Goal: Task Accomplishment & Management: Use online tool/utility

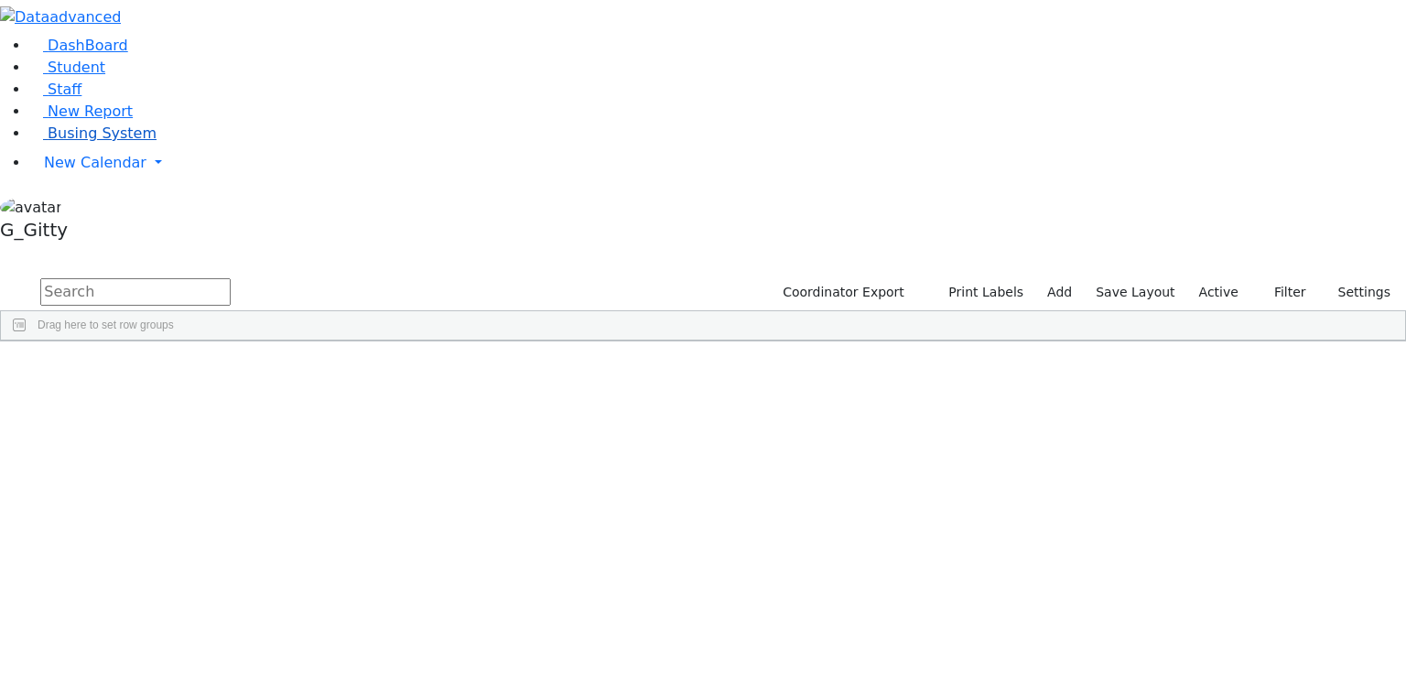
click at [110, 142] on span "Busing System" at bounding box center [102, 133] width 109 height 17
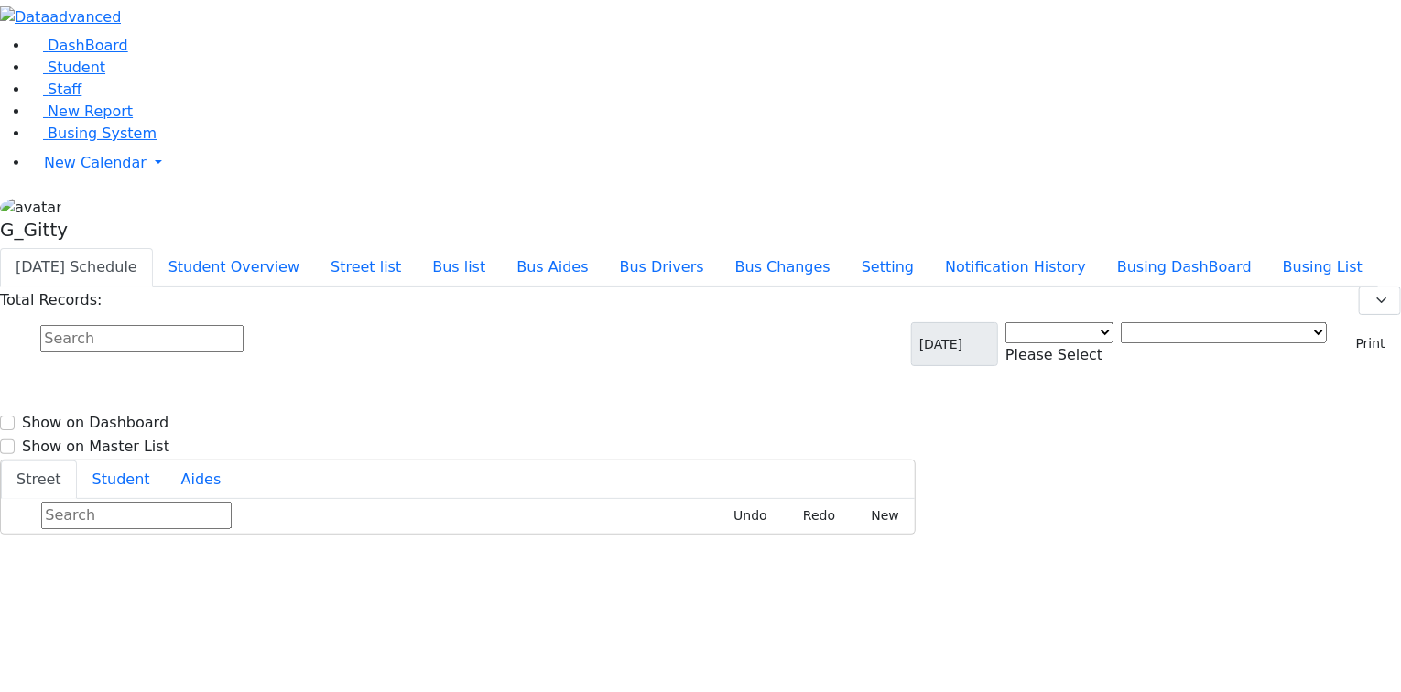
select select "3"
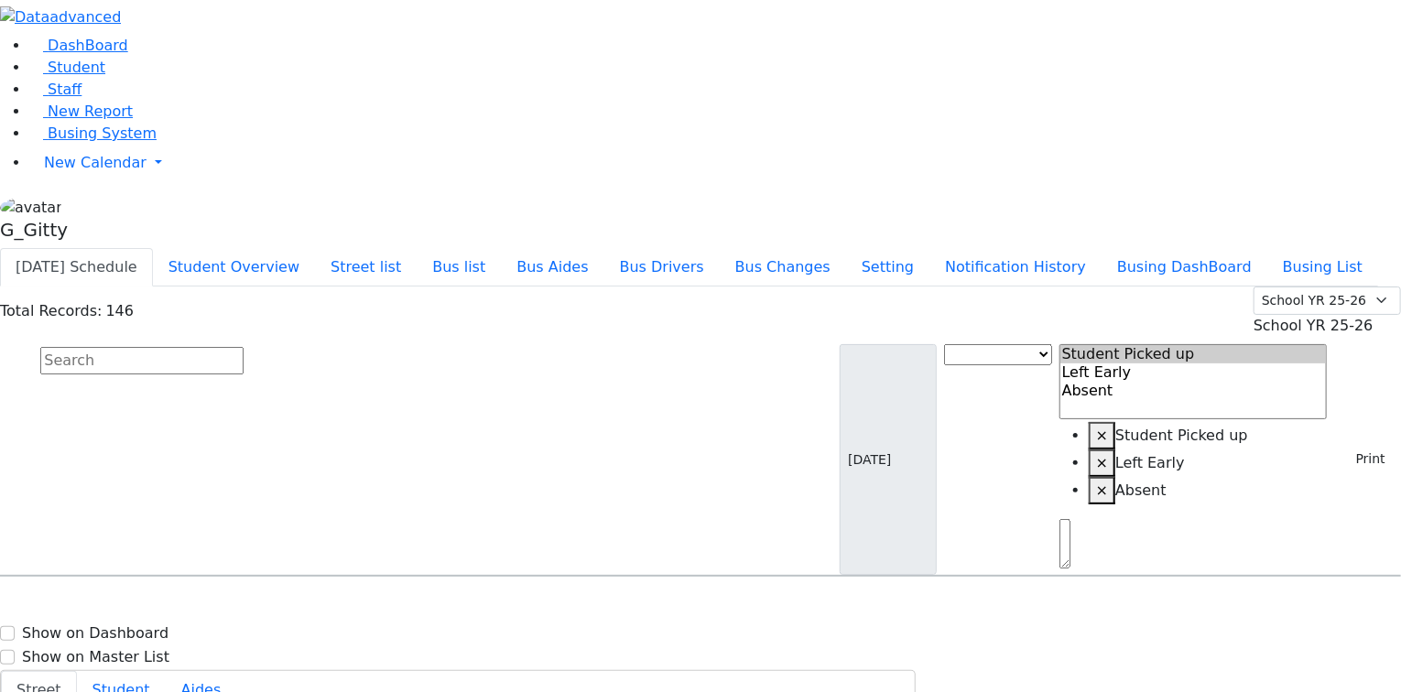
click at [244, 347] on input "text" at bounding box center [141, 360] width 203 height 27
click at [501, 248] on button "Bus list" at bounding box center [459, 267] width 84 height 38
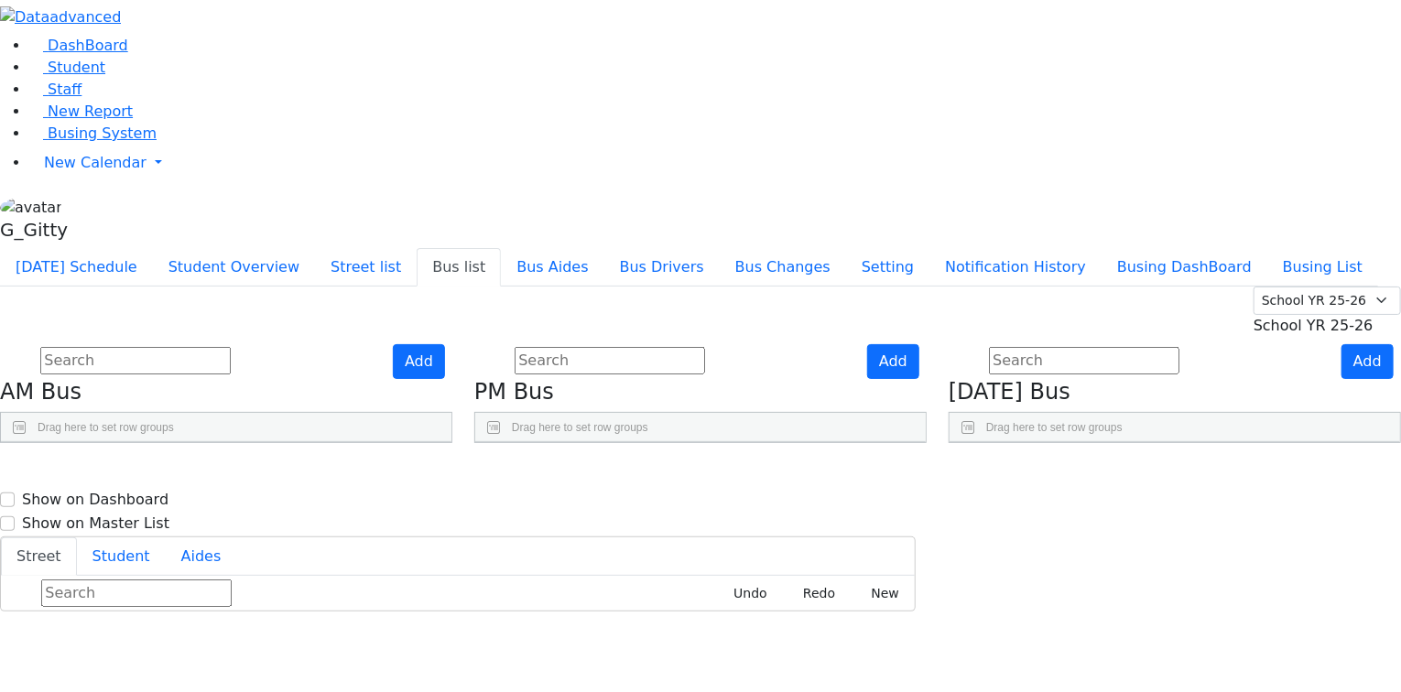
drag, startPoint x: 358, startPoint y: 259, endPoint x: 472, endPoint y: 257, distance: 113.6
click at [257, 442] on div at bounding box center [253, 456] width 7 height 29
drag, startPoint x: 238, startPoint y: 262, endPoint x: 280, endPoint y: 267, distance: 42.5
click at [71, 442] on div at bounding box center [67, 456] width 7 height 29
drag, startPoint x: 758, startPoint y: 260, endPoint x: 878, endPoint y: 264, distance: 120.0
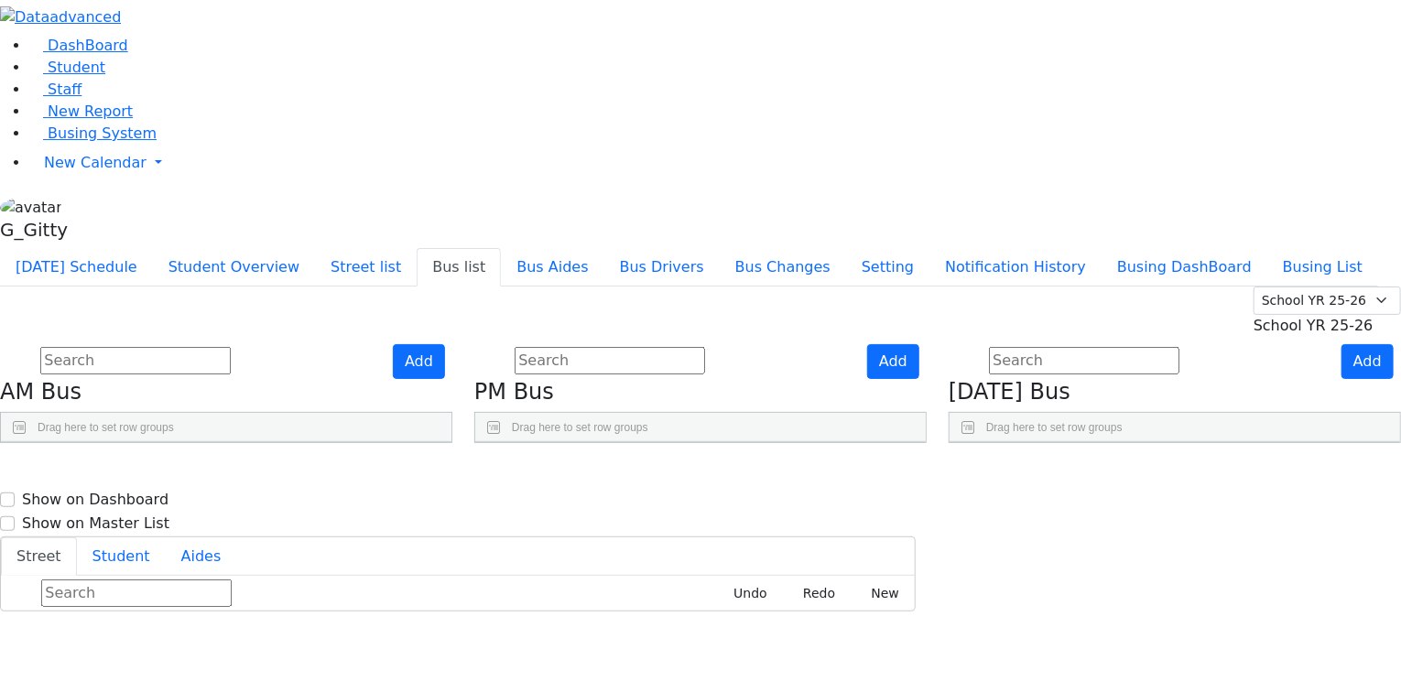
click at [889, 442] on div "BusNumber Aides" at bounding box center [700, 472] width 451 height 60
drag, startPoint x: 638, startPoint y: 262, endPoint x: 668, endPoint y: 263, distance: 30.2
click at [534, 442] on div at bounding box center [530, 456] width 7 height 29
click at [603, 407] on div "Add PM Bus Drag here to set row groups Drag here to set column labels BusNumber" at bounding box center [700, 394] width 474 height 100
click at [88, 76] on link "Student" at bounding box center [67, 67] width 76 height 17
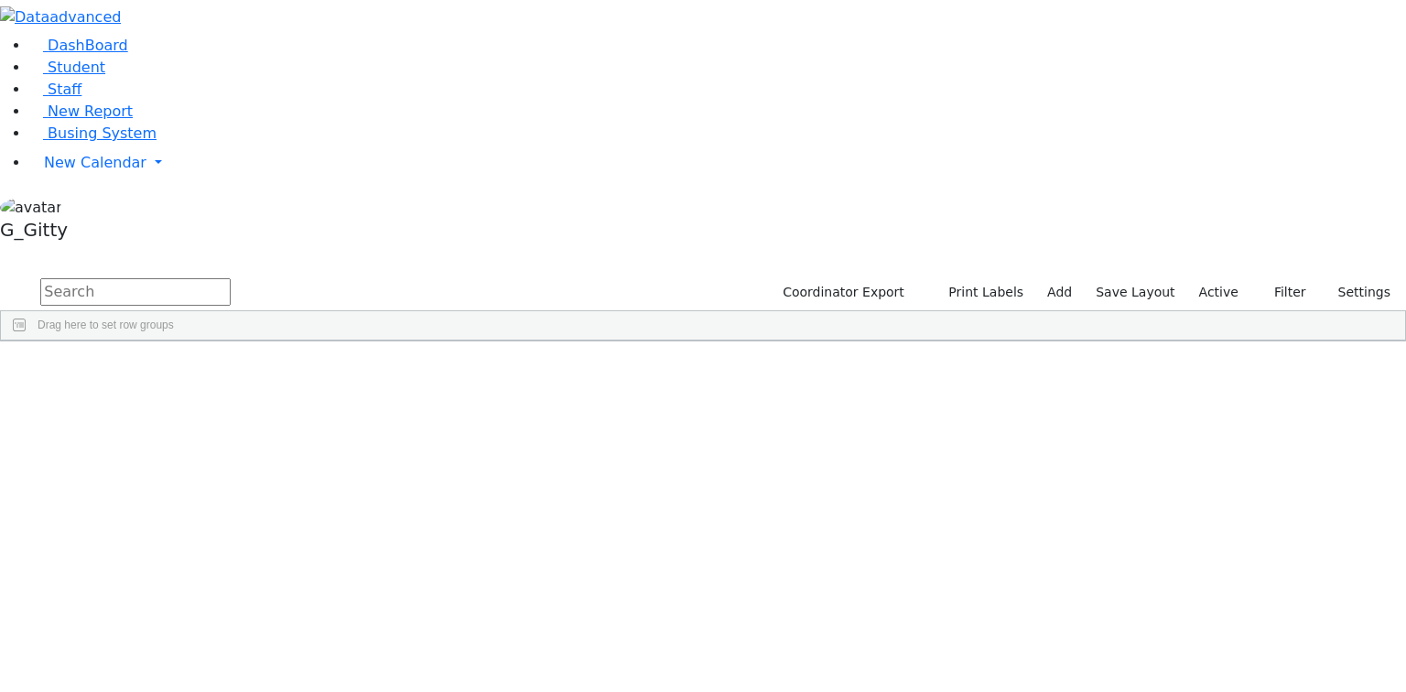
click at [231, 278] on input "text" at bounding box center [135, 291] width 190 height 27
click at [81, 98] on link "Staff" at bounding box center [55, 89] width 52 height 17
click at [231, 278] on input "text" at bounding box center [135, 291] width 190 height 27
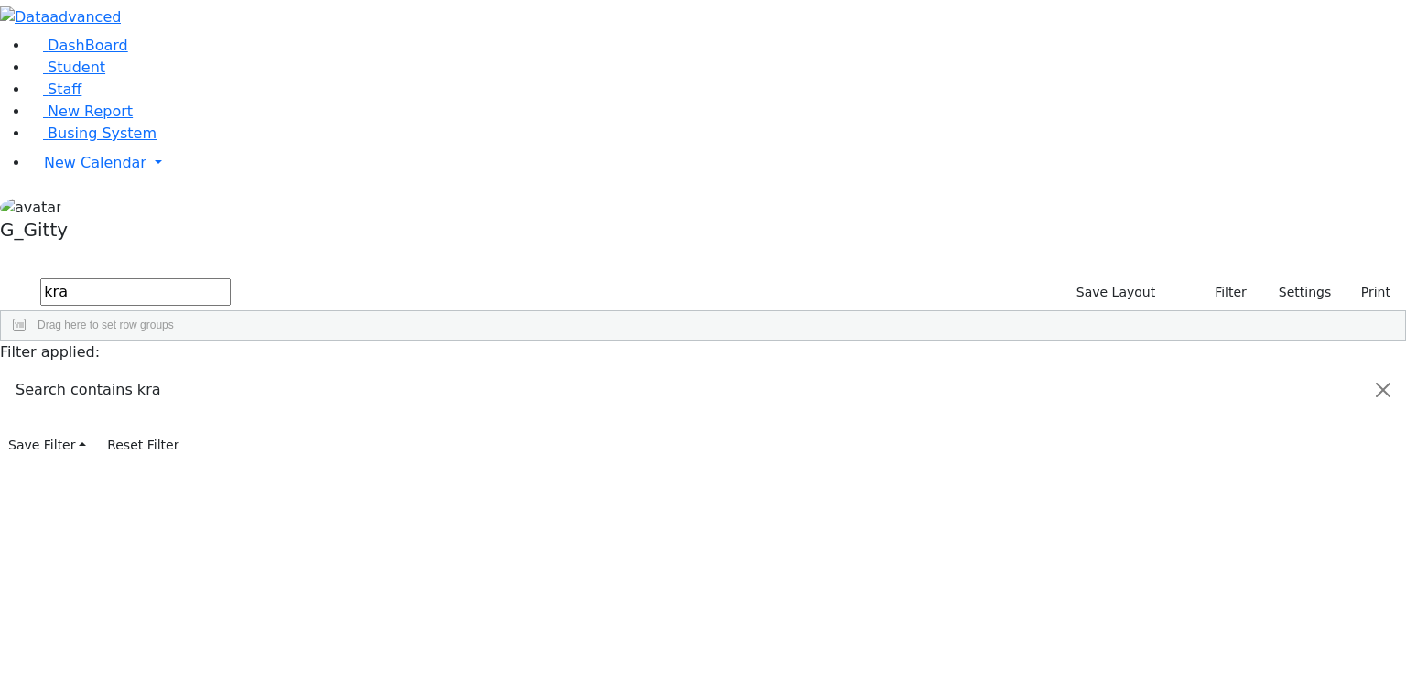
type input "kra"
click at [168, 422] on div "Kraus" at bounding box center [127, 435] width 82 height 26
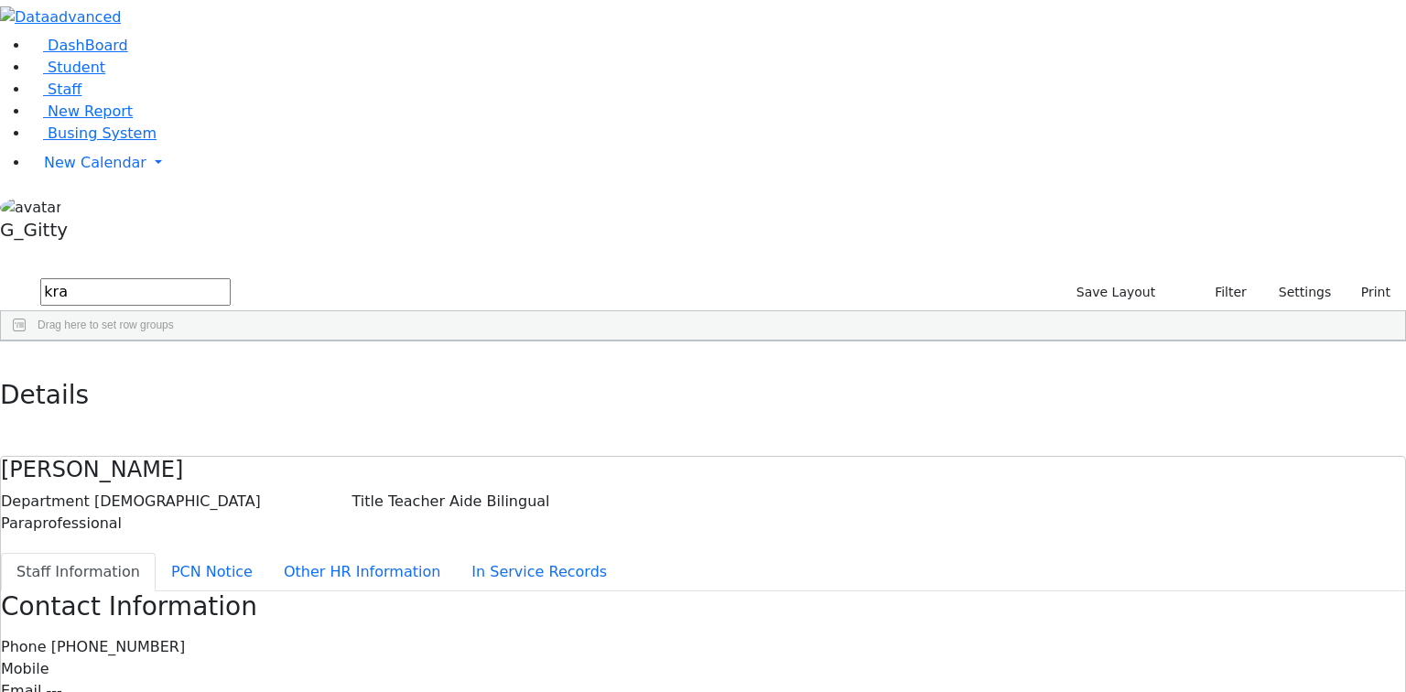
drag, startPoint x: 715, startPoint y: 310, endPoint x: 612, endPoint y: 315, distance: 103.6
click at [8, 355] on use "button" at bounding box center [8, 355] width 0 height 0
click at [92, 142] on span "Busing System" at bounding box center [102, 133] width 109 height 17
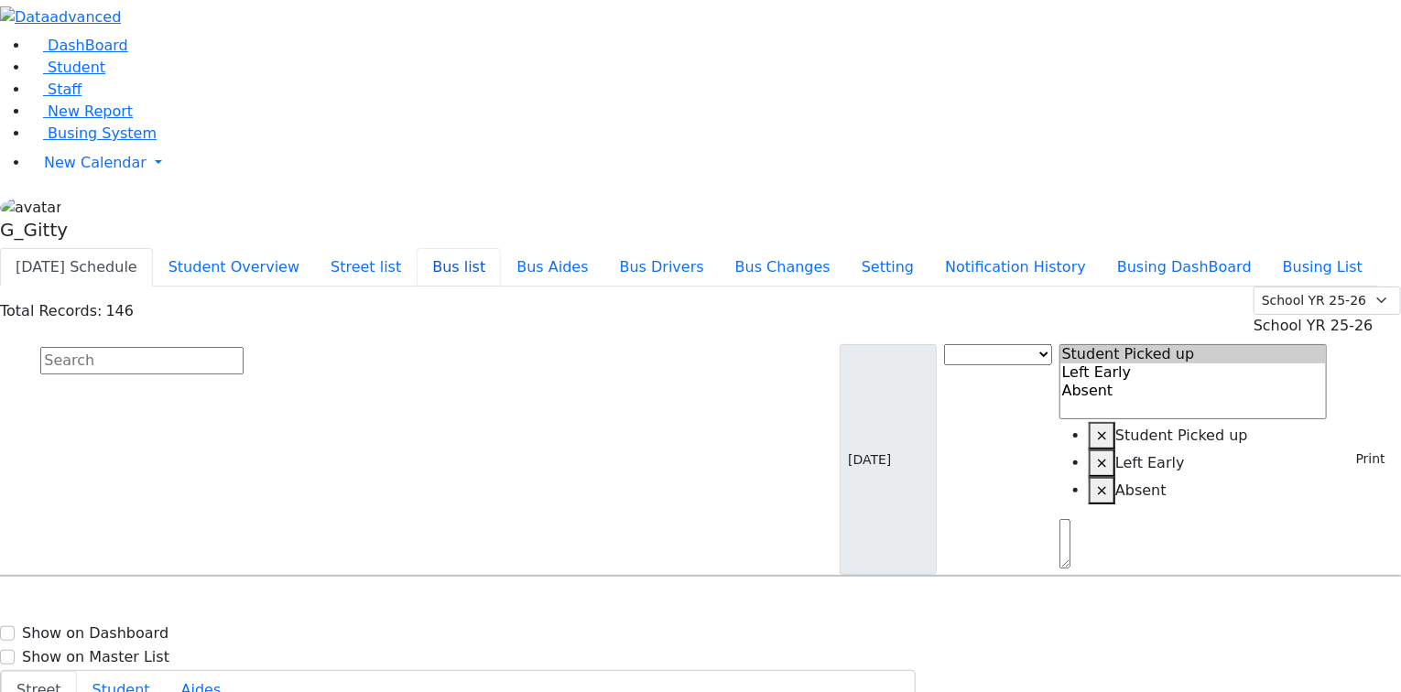
click at [501, 248] on button "Bus list" at bounding box center [459, 267] width 84 height 38
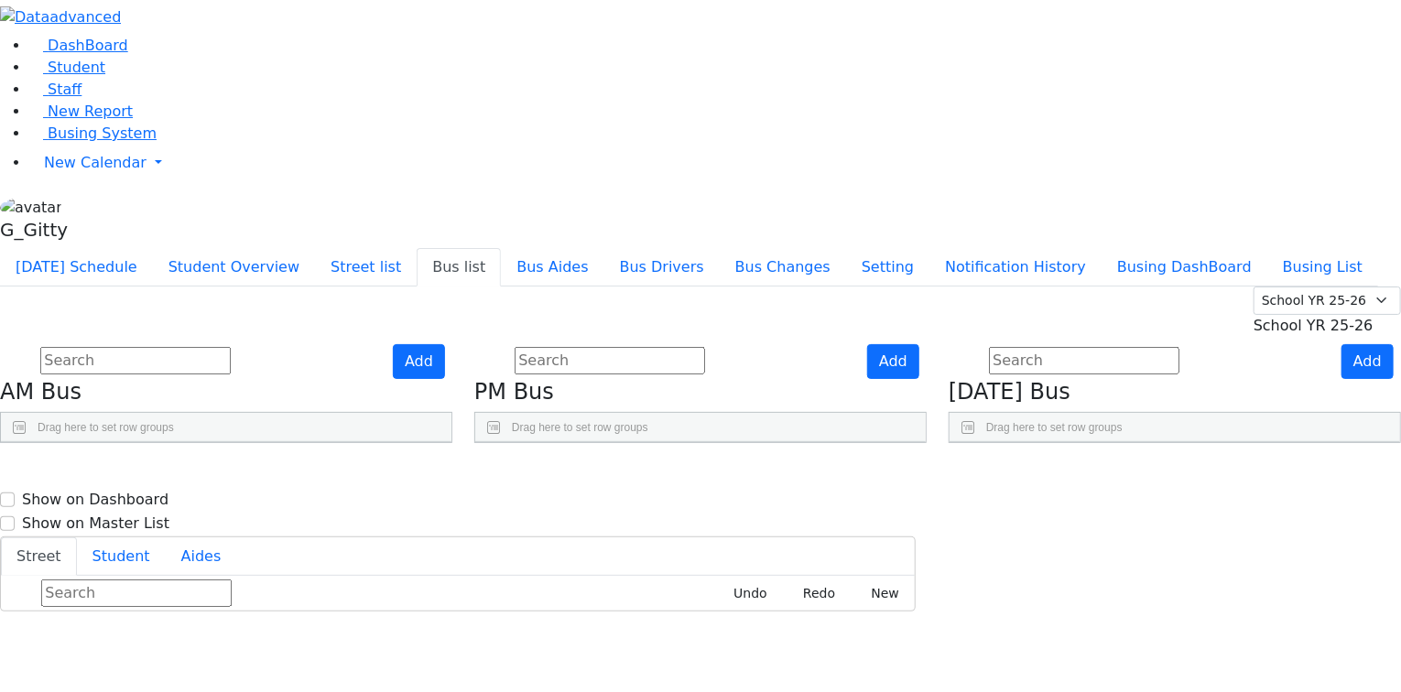
click at [842, 658] on icon "Press SPACE to select this row." at bounding box center [836, 663] width 10 height 10
click at [93, 142] on span "Busing System" at bounding box center [102, 133] width 109 height 17
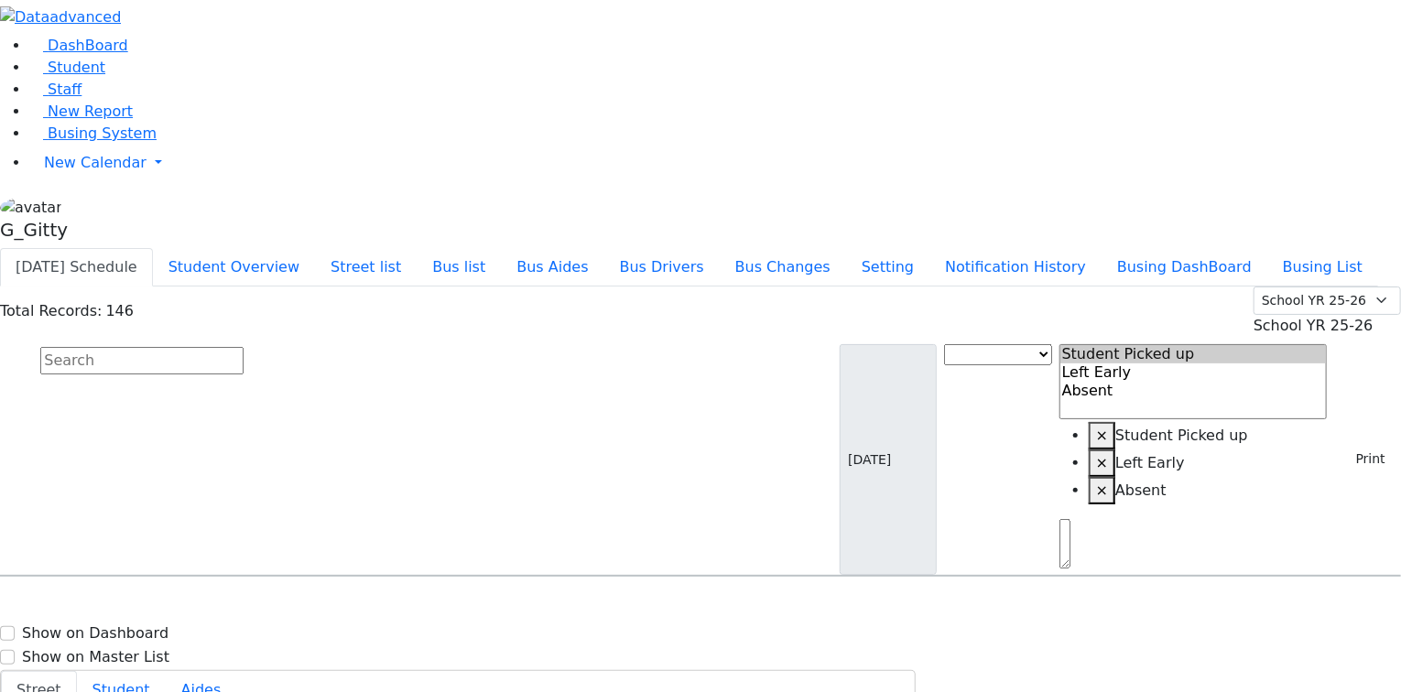
click at [244, 347] on input "text" at bounding box center [141, 360] width 203 height 27
type input "[PERSON_NAME]"
click at [147, 649] on h6 "[PERSON_NAME]" at bounding box center [79, 657] width 135 height 17
select select
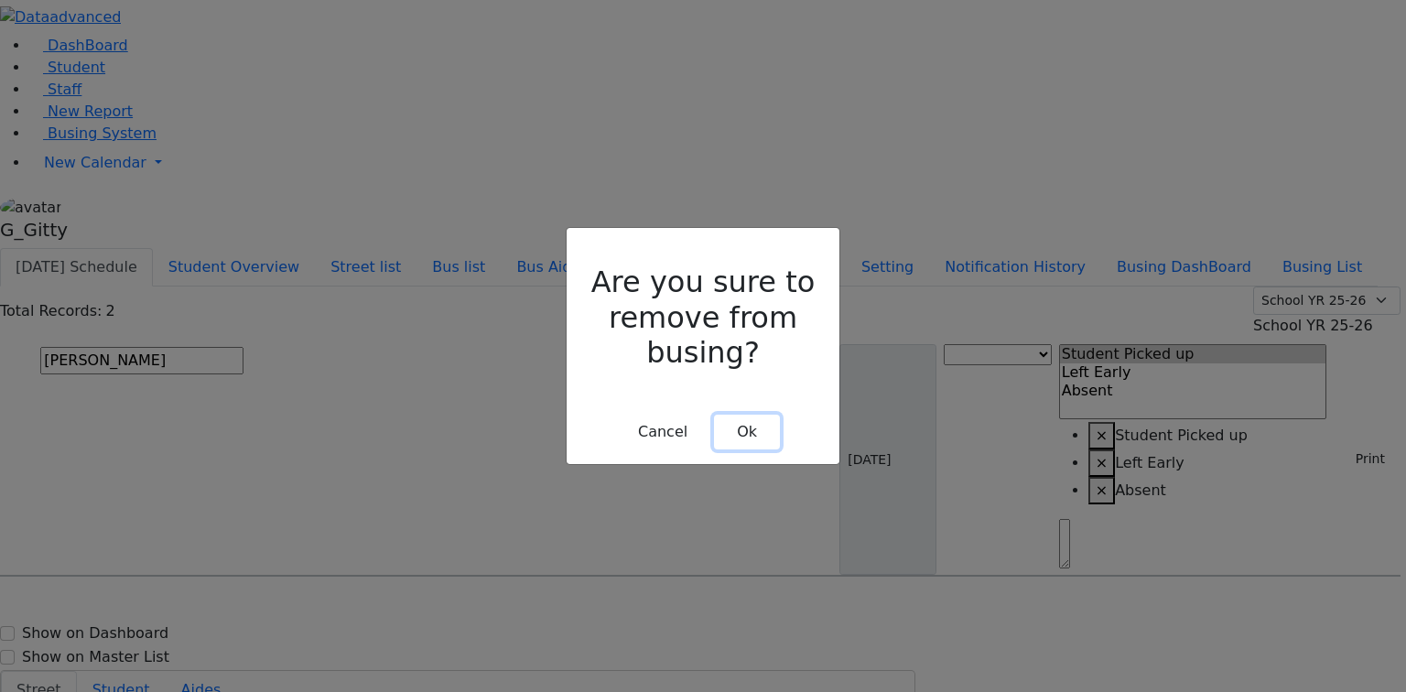
click at [741, 415] on button "Ok" at bounding box center [747, 432] width 66 height 35
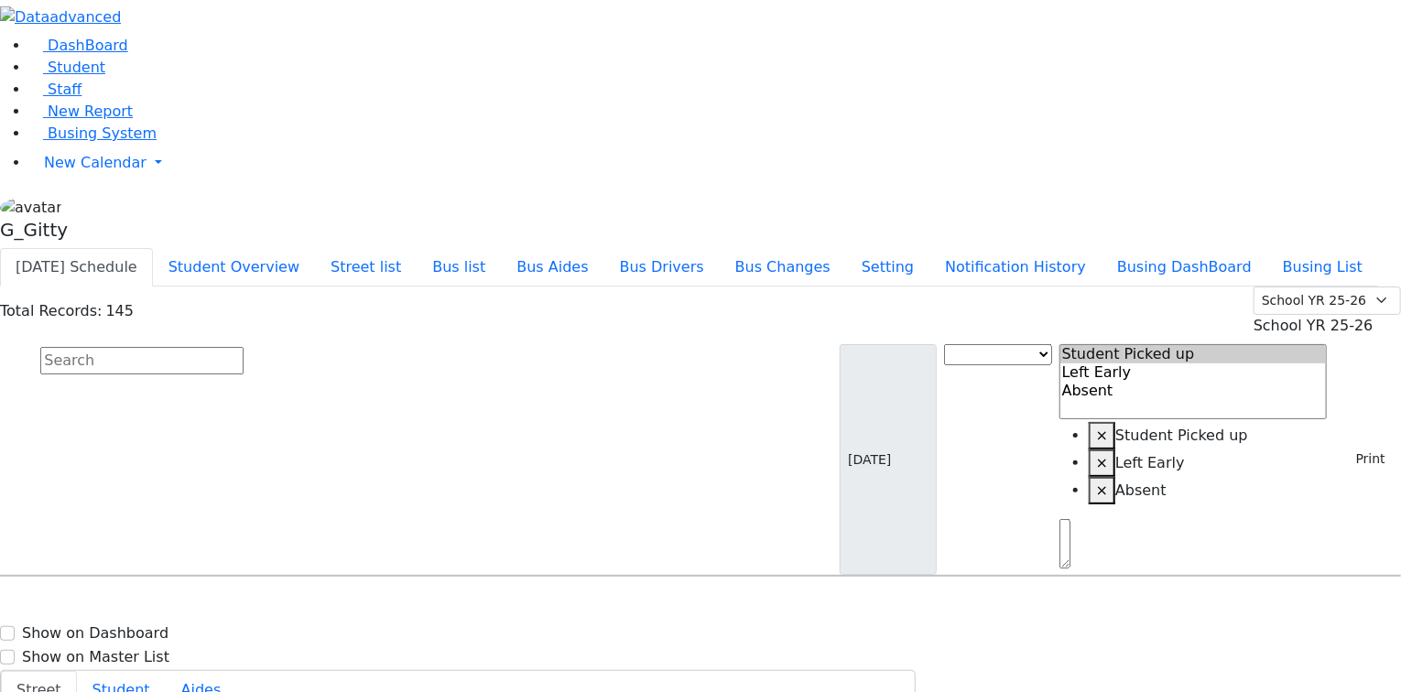
click at [244, 347] on input "text" at bounding box center [141, 360] width 203 height 27
drag, startPoint x: 311, startPoint y: 114, endPoint x: 292, endPoint y: 110, distance: 19.8
click at [134, 300] on div "Total Records: 145" at bounding box center [67, 311] width 134 height 22
click at [312, 287] on div "Total Records: 145 Summer YR 25 School YR 25-26 Summer YR 25 School YR 24-25 Su…" at bounding box center [700, 312] width 1401 height 50
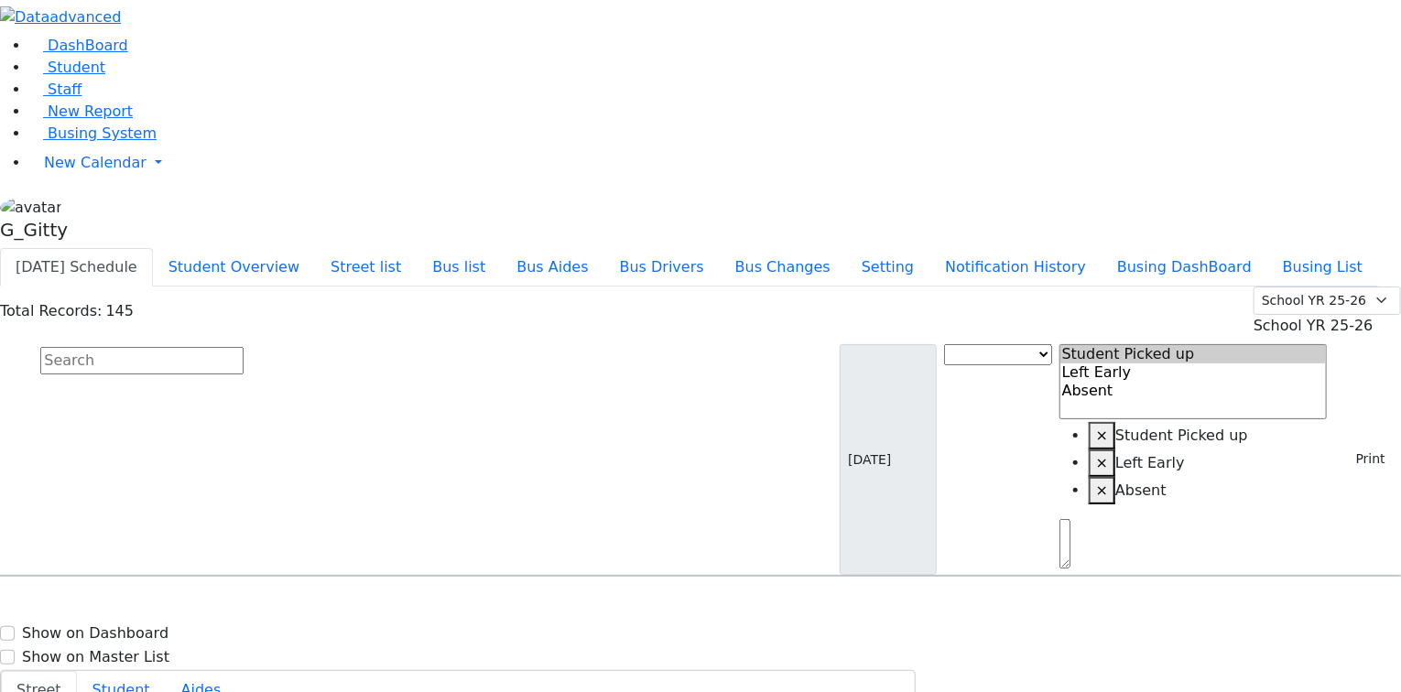
click at [315, 287] on div "Total Records: 145 Summer YR 25 School YR 25-26 Summer YR 25 School YR 24-25 Su…" at bounding box center [700, 312] width 1401 height 50
click at [244, 347] on input "text" at bounding box center [141, 360] width 203 height 27
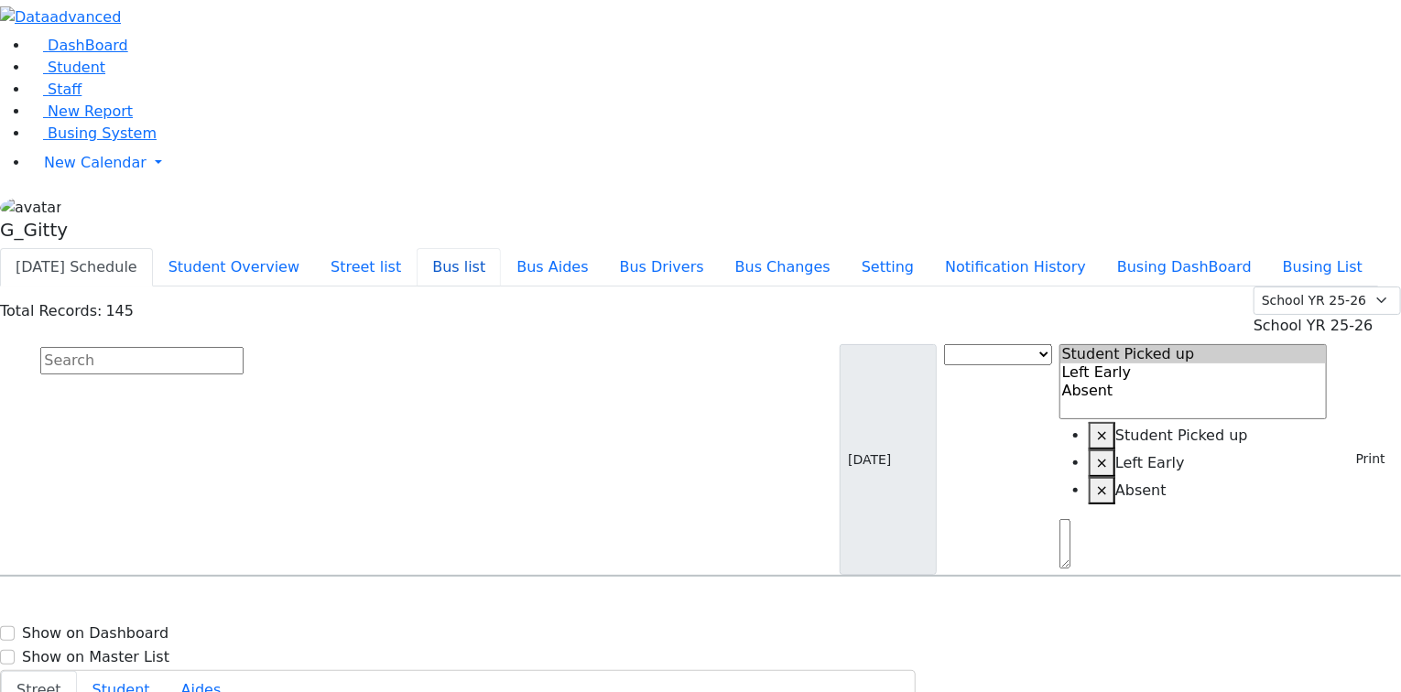
click at [501, 248] on button "Bus list" at bounding box center [459, 267] width 84 height 38
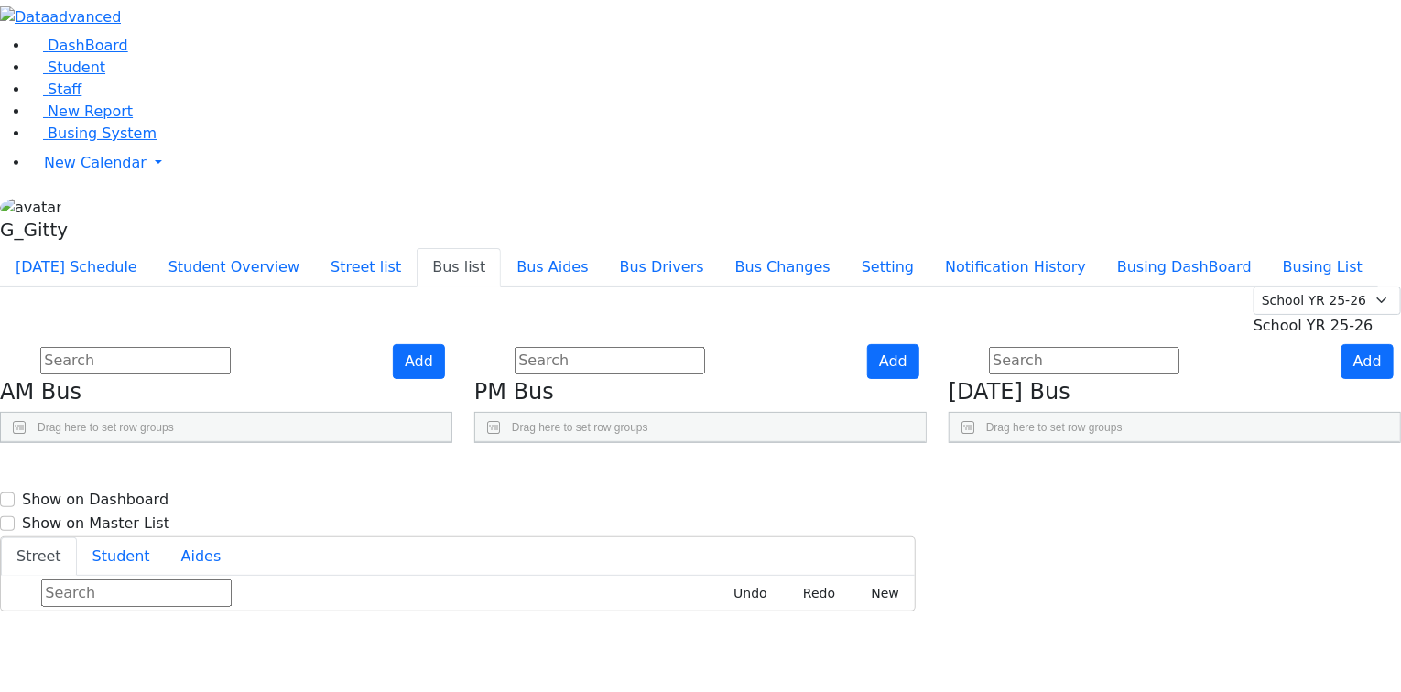
drag, startPoint x: 758, startPoint y: 266, endPoint x: 874, endPoint y: 278, distance: 116.1
click at [874, 442] on div "BusNumber Aides" at bounding box center [700, 472] width 451 height 60
drag, startPoint x: 637, startPoint y: 257, endPoint x: 688, endPoint y: 256, distance: 50.4
click at [554, 442] on div at bounding box center [550, 456] width 7 height 29
drag, startPoint x: 359, startPoint y: 261, endPoint x: 483, endPoint y: 242, distance: 126.0
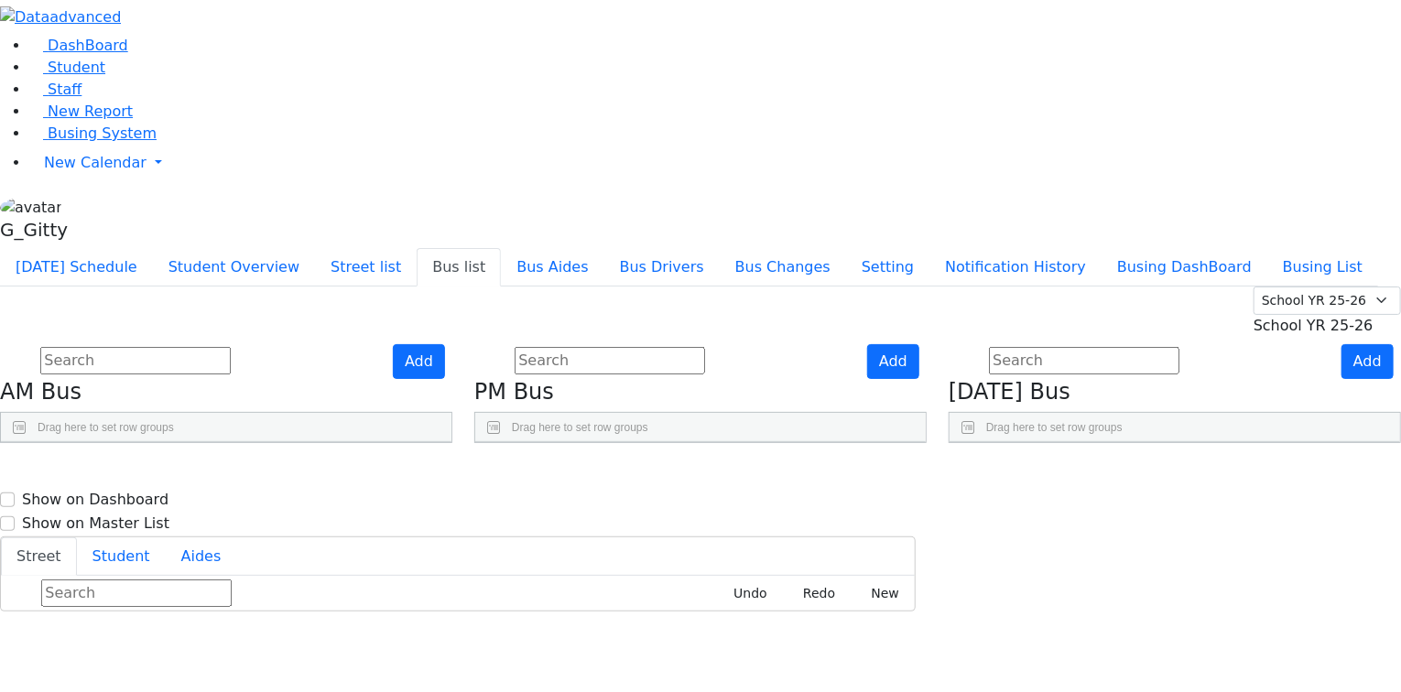
click at [452, 412] on div "Drag here to set row groups Drag here to set column labels BusNumber Aides to" at bounding box center [226, 427] width 452 height 31
drag, startPoint x: 243, startPoint y: 262, endPoint x: 270, endPoint y: 264, distance: 27.5
click at [57, 442] on div at bounding box center [52, 456] width 7 height 29
click at [131, 248] on aside "DashBoard Student Staff New Report Busing System" at bounding box center [700, 124] width 1401 height 248
click at [603, 444] on div "Add PM Bus Drag here to set row groups Drag here to set column labels BusNumber" at bounding box center [700, 394] width 474 height 100
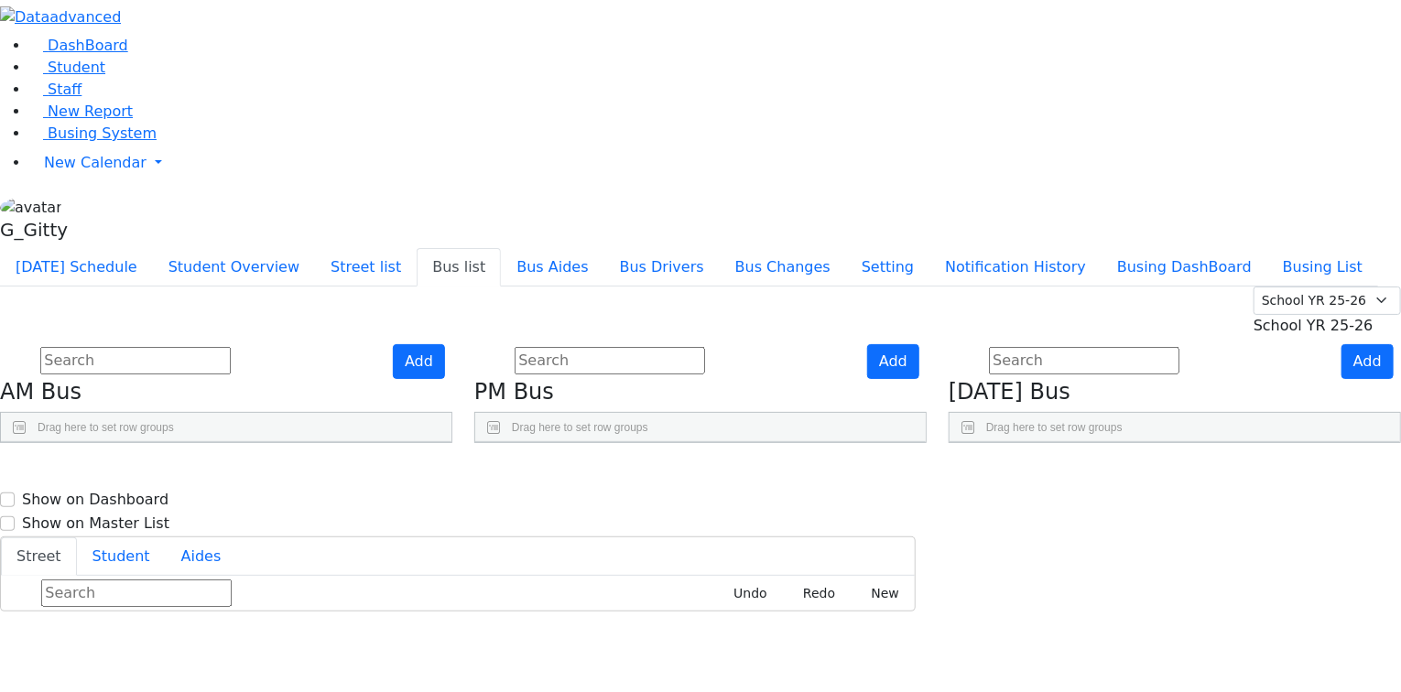
scroll to position [0, 0]
click at [463, 382] on div "Add AM Bus Drag here to set row groups Drag here to set column labels BusNumber" at bounding box center [226, 394] width 474 height 100
click at [831, 658] on use "Press SPACE to select this row." at bounding box center [831, 658] width 0 height 0
click at [846, 514] on link "Press SPACE to select this row." at bounding box center [836, 526] width 19 height 24
click at [842, 567] on icon "Press SPACE to select this row." at bounding box center [836, 572] width 10 height 10
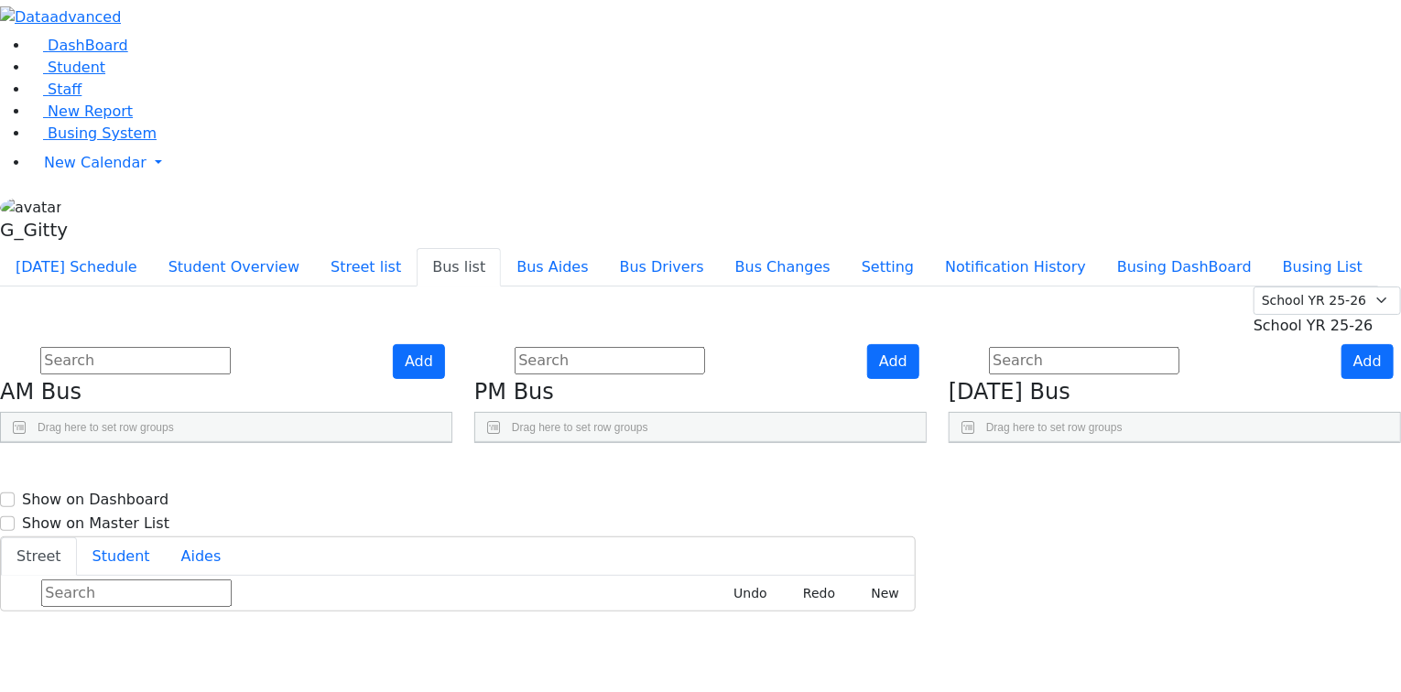
click at [842, 613] on icon "Press SPACE to select this row." at bounding box center [836, 618] width 10 height 10
drag, startPoint x: 892, startPoint y: 469, endPoint x: 892, endPoint y: 458, distance: 11.0
click at [842, 658] on icon "Press SPACE to select this row." at bounding box center [836, 663] width 10 height 10
click at [671, 650] on span "Chanie Mizrahi" at bounding box center [616, 662] width 110 height 24
select select "Chanie Mizrahi"
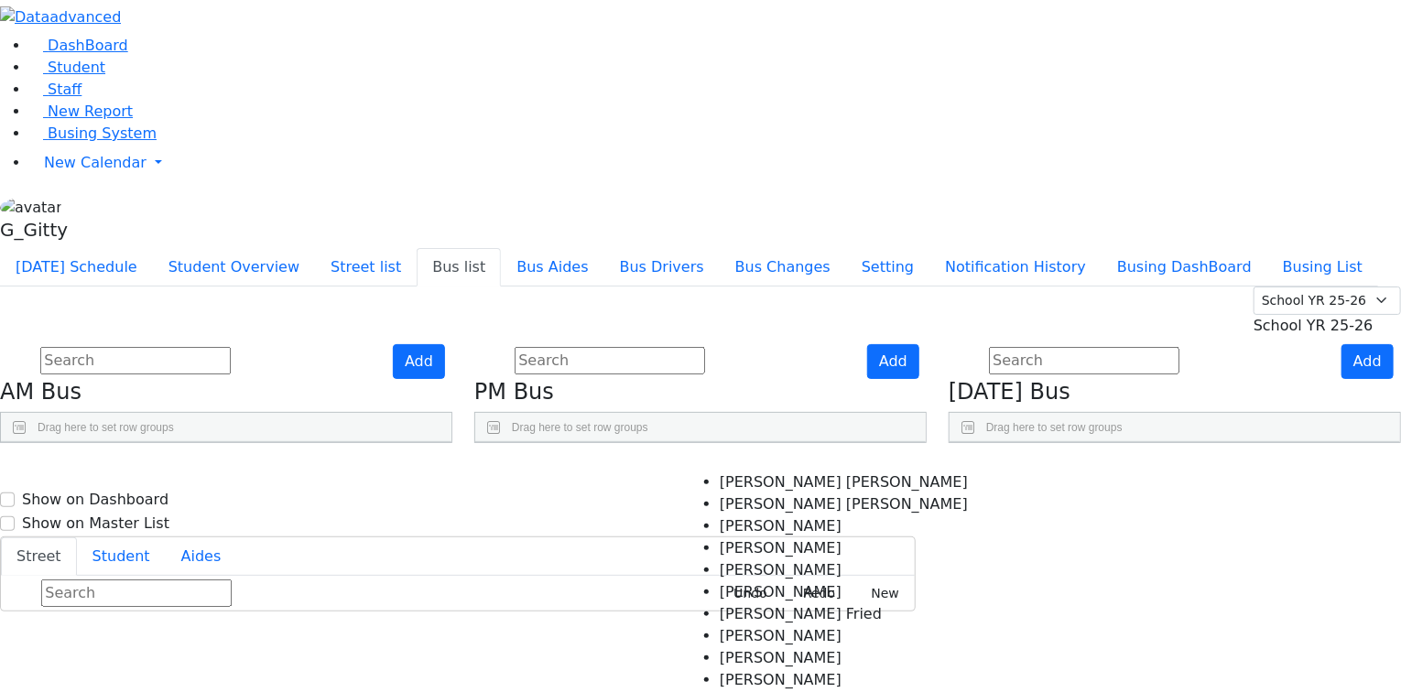
scroll to position [147, 0]
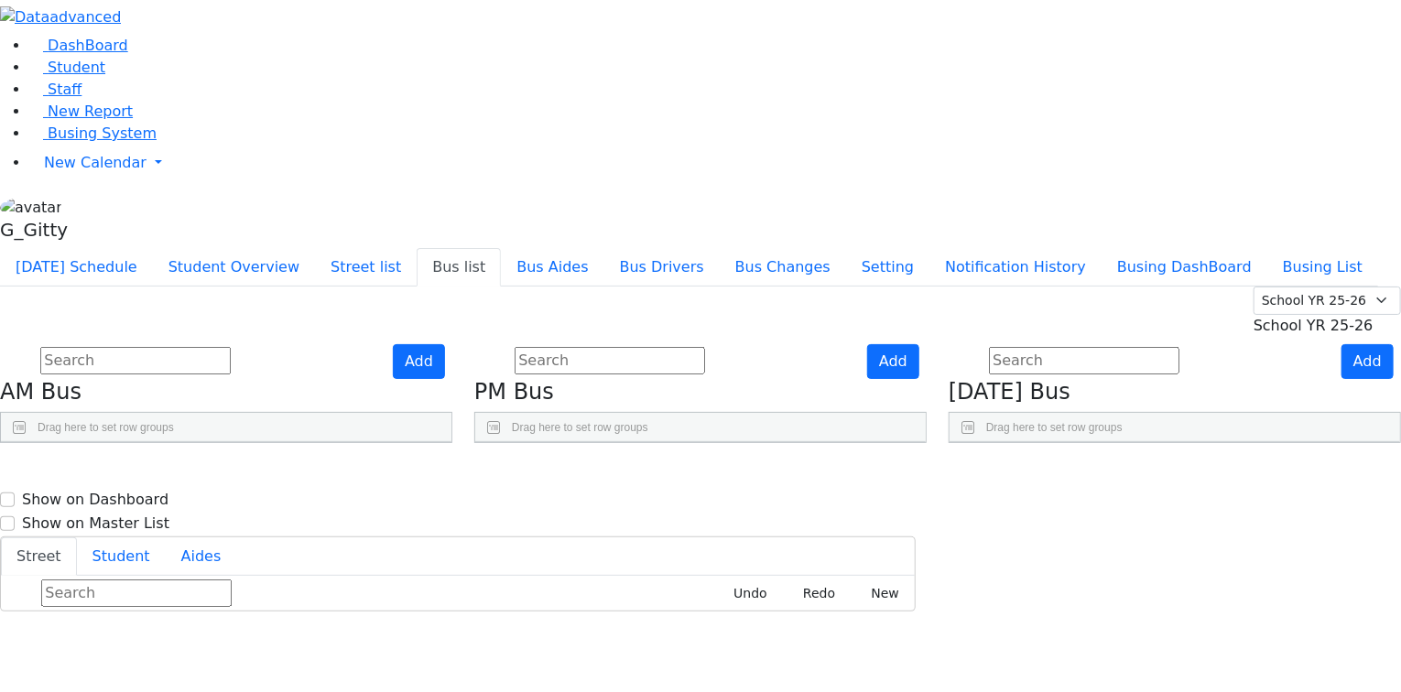
click at [604, 444] on div "Add PM Bus Drag here to set row groups Drag here to set column labels BusNumber" at bounding box center [700, 394] width 474 height 100
drag, startPoint x: 753, startPoint y: 288, endPoint x: 923, endPoint y: 282, distance: 170.4
click at [925, 442] on div "BusNumber Aides" at bounding box center [700, 472] width 451 height 60
drag, startPoint x: 637, startPoint y: 285, endPoint x: 688, endPoint y: 280, distance: 50.6
click at [554, 472] on div at bounding box center [550, 486] width 7 height 28
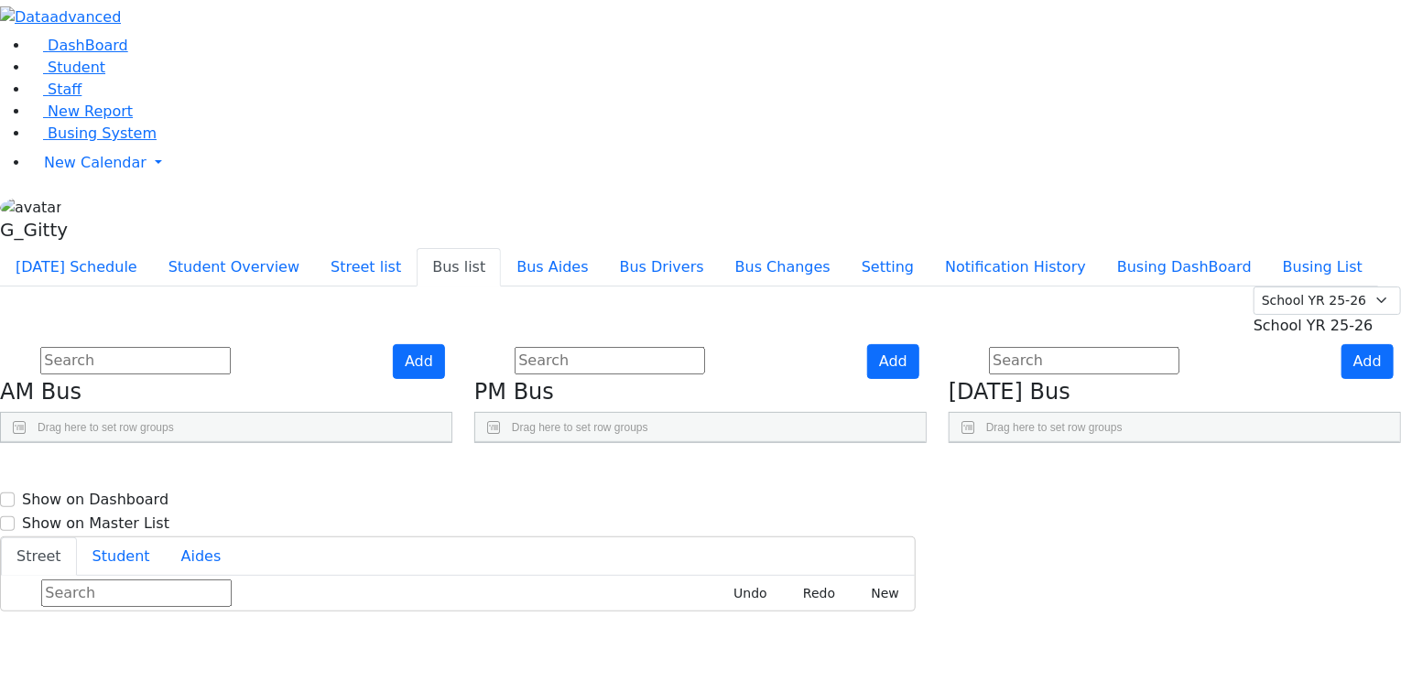
scroll to position [0, 0]
click at [1091, 502] on div "Press SPACE to select this row." at bounding box center [1032, 525] width 117 height 46
select select
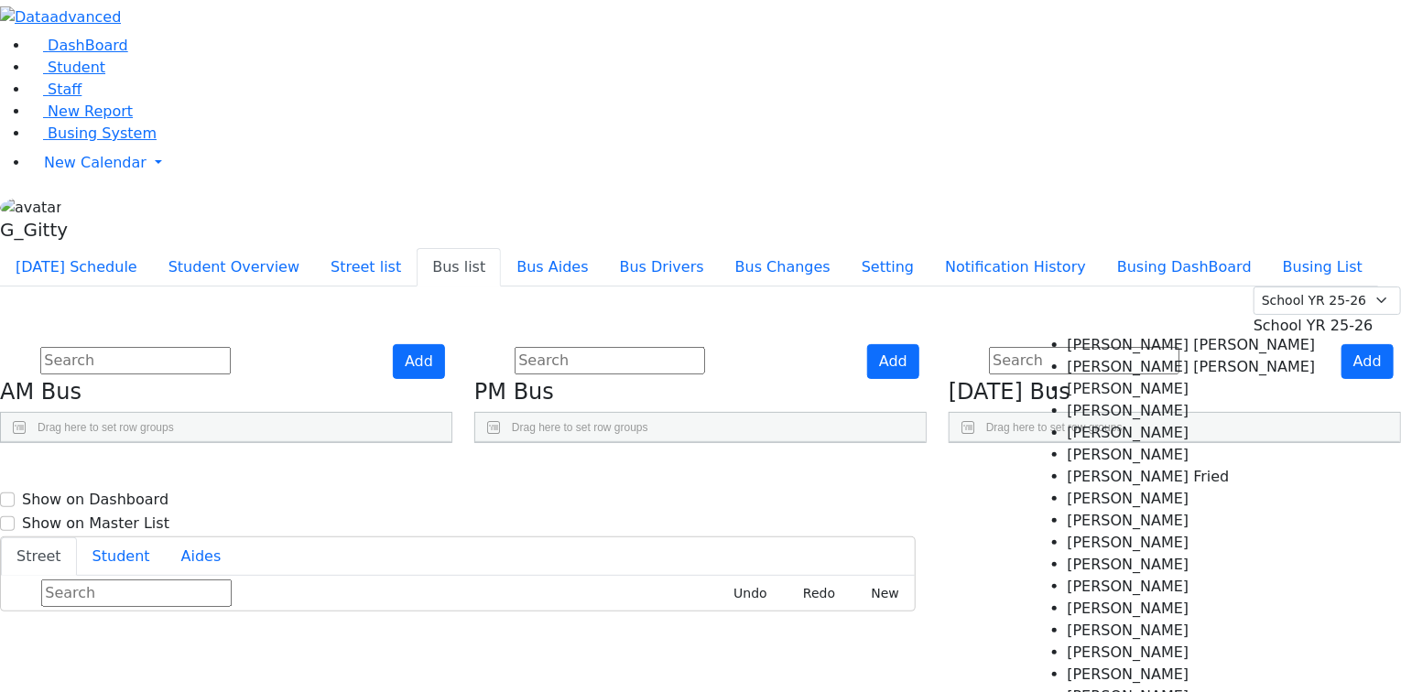
click at [1044, 379] on h4 "[DATE] Bus" at bounding box center [1175, 392] width 452 height 27
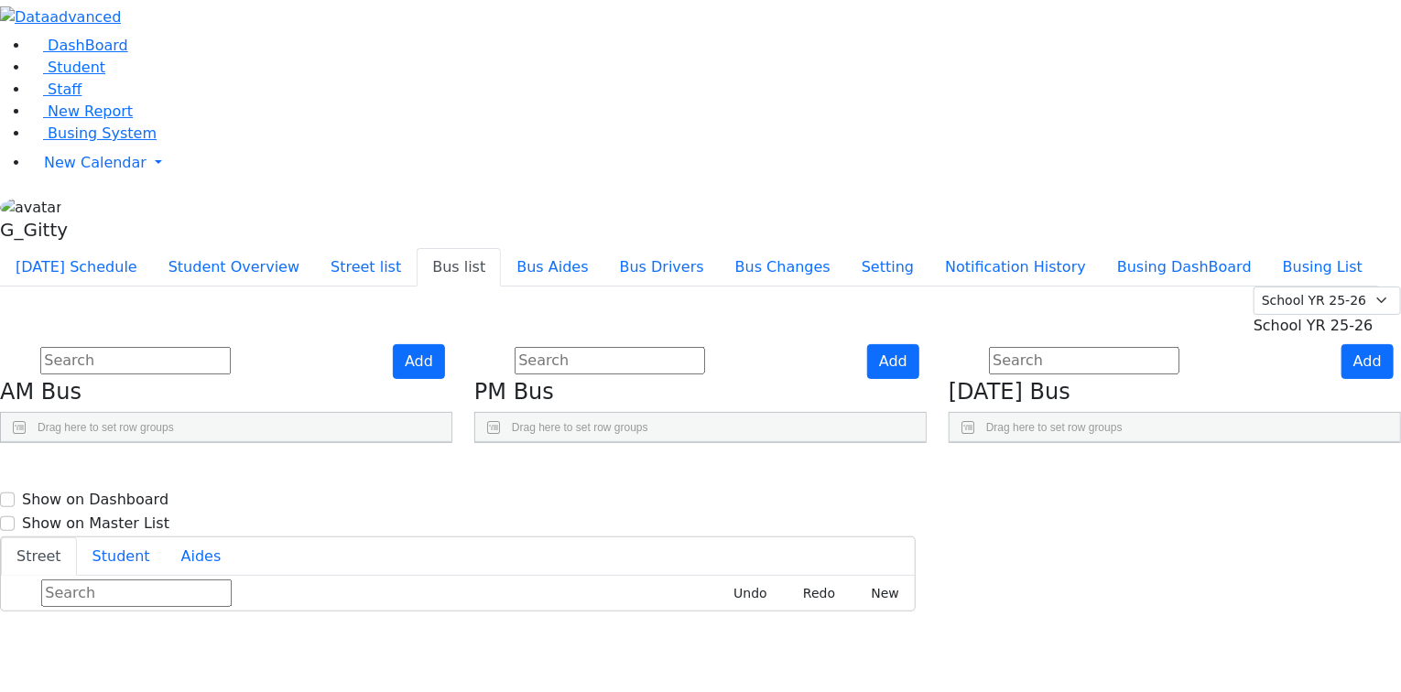
click at [938, 344] on div "Add PM Bus Drag here to set row groups Drag here to set column labels BusNumber" at bounding box center [700, 394] width 474 height 100
drag, startPoint x: 476, startPoint y: 254, endPoint x: 413, endPoint y: 260, distance: 63.5
click at [413, 442] on div "BusNumber Aides" at bounding box center [226, 472] width 451 height 60
drag, startPoint x: 266, startPoint y: 264, endPoint x: 220, endPoint y: 264, distance: 46.7
click at [23, 442] on div at bounding box center [12, 456] width 22 height 29
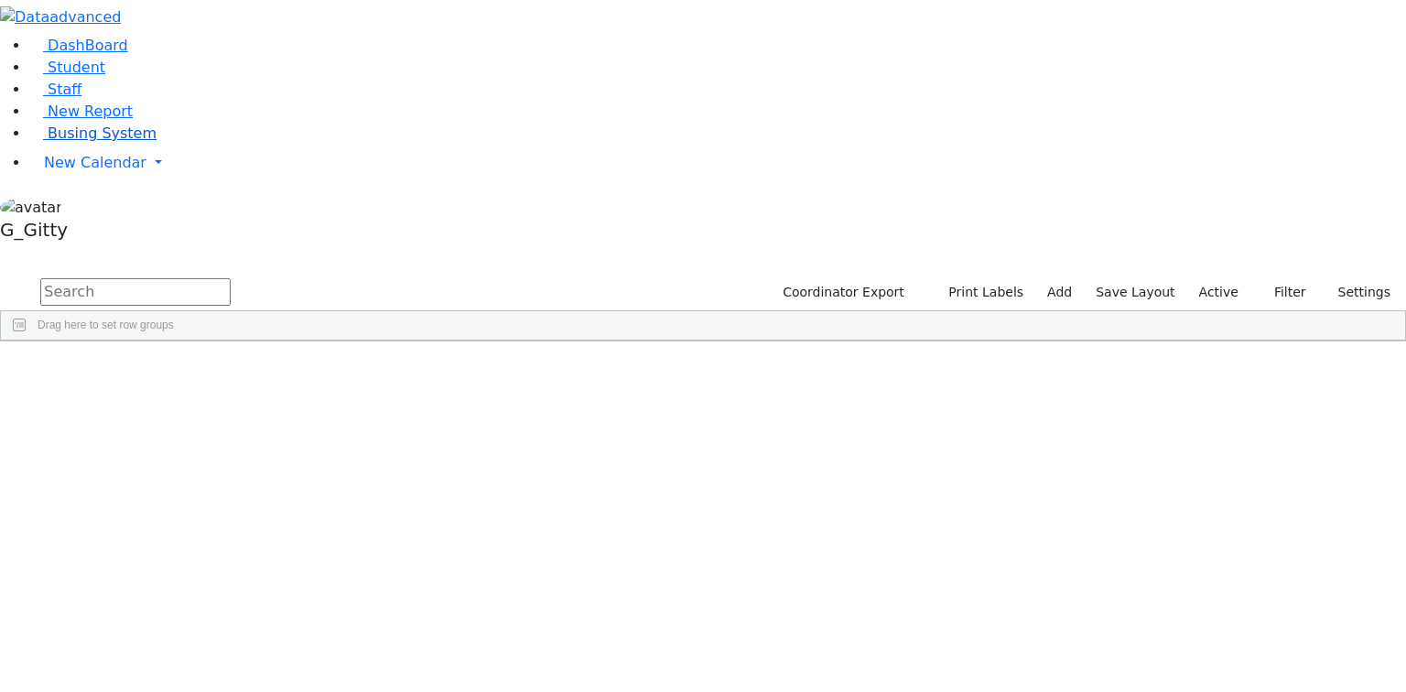
click at [114, 142] on span "Busing System" at bounding box center [102, 133] width 109 height 17
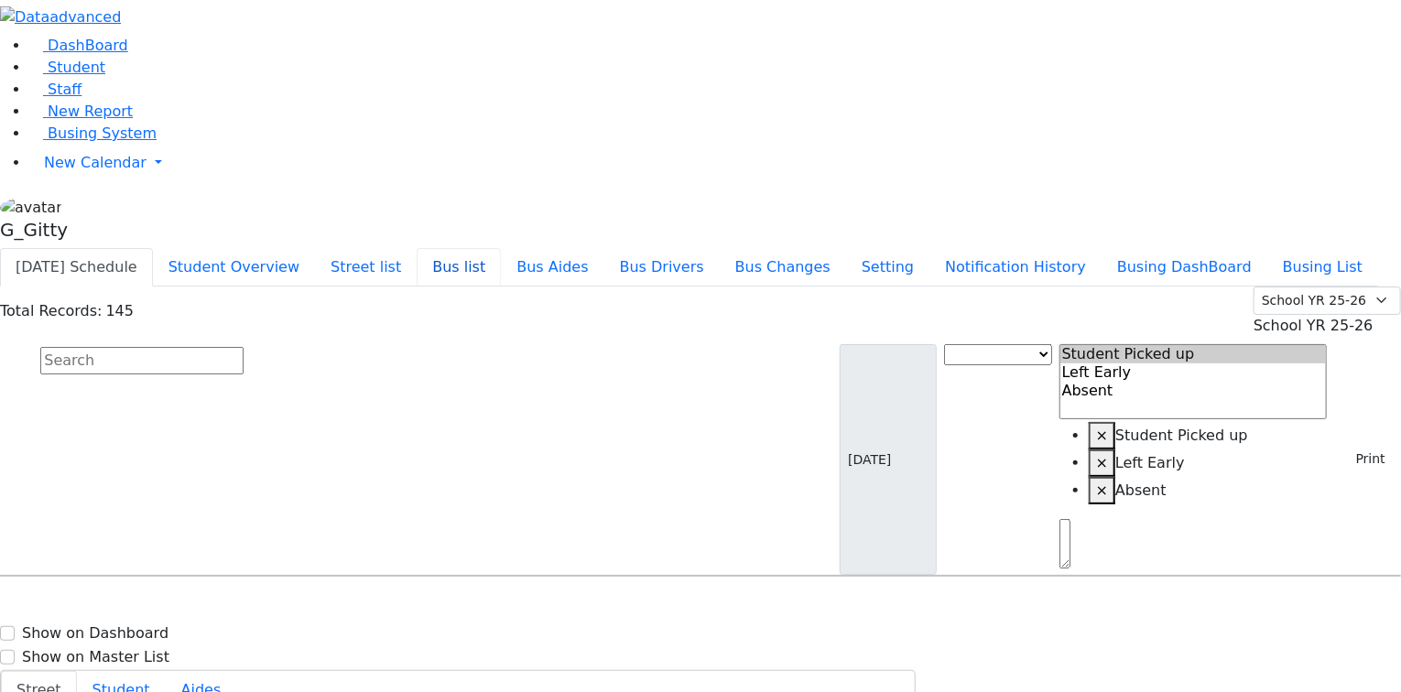
drag, startPoint x: 604, startPoint y: 33, endPoint x: 619, endPoint y: 51, distance: 23.5
click at [501, 248] on button "Bus list" at bounding box center [459, 267] width 84 height 38
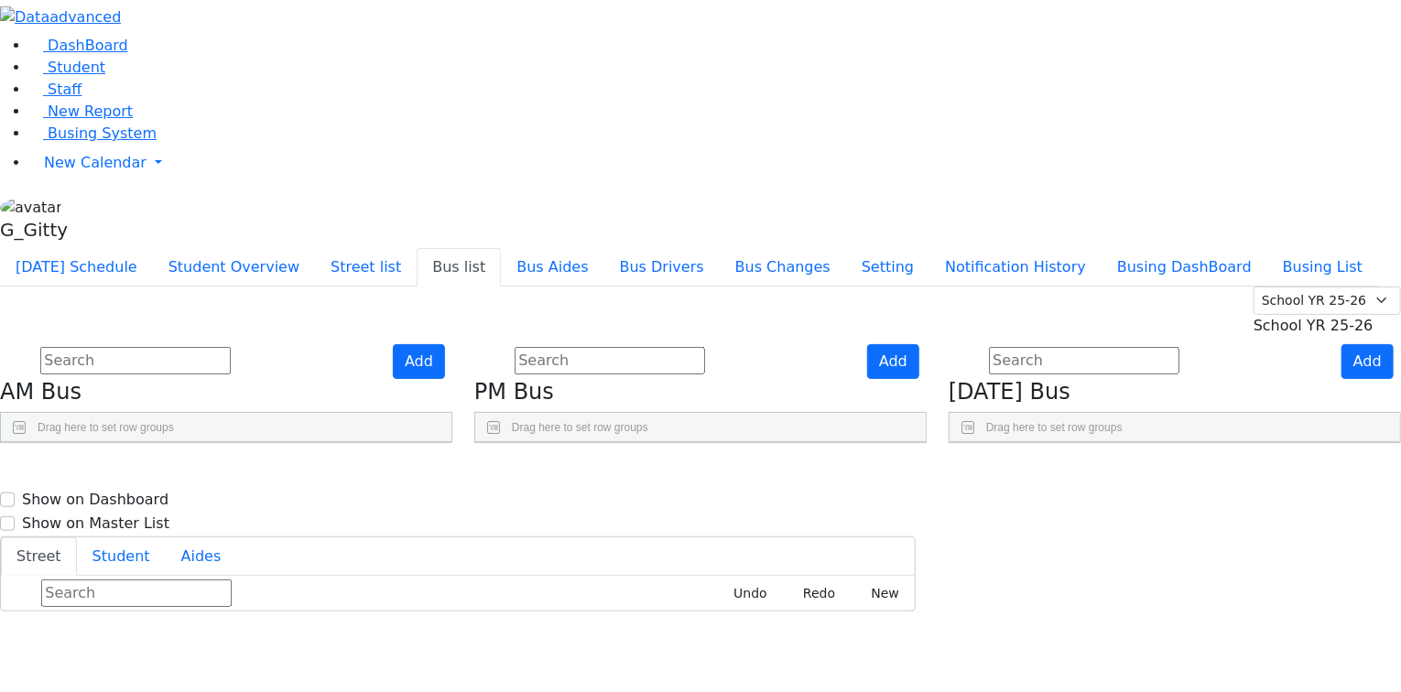
click at [1242, 248] on div "[DATE] Schedule Student Overview Street list Bus list Bus Aides Bus Drivers Bus…" at bounding box center [700, 267] width 1401 height 38
click at [1243, 248] on div "Today's Schedule Student Overview Street list Bus list Bus Aides Bus Drivers Bu…" at bounding box center [700, 267] width 1401 height 38
click at [1254, 317] on span "School YR 25-26" at bounding box center [1314, 325] width 120 height 17
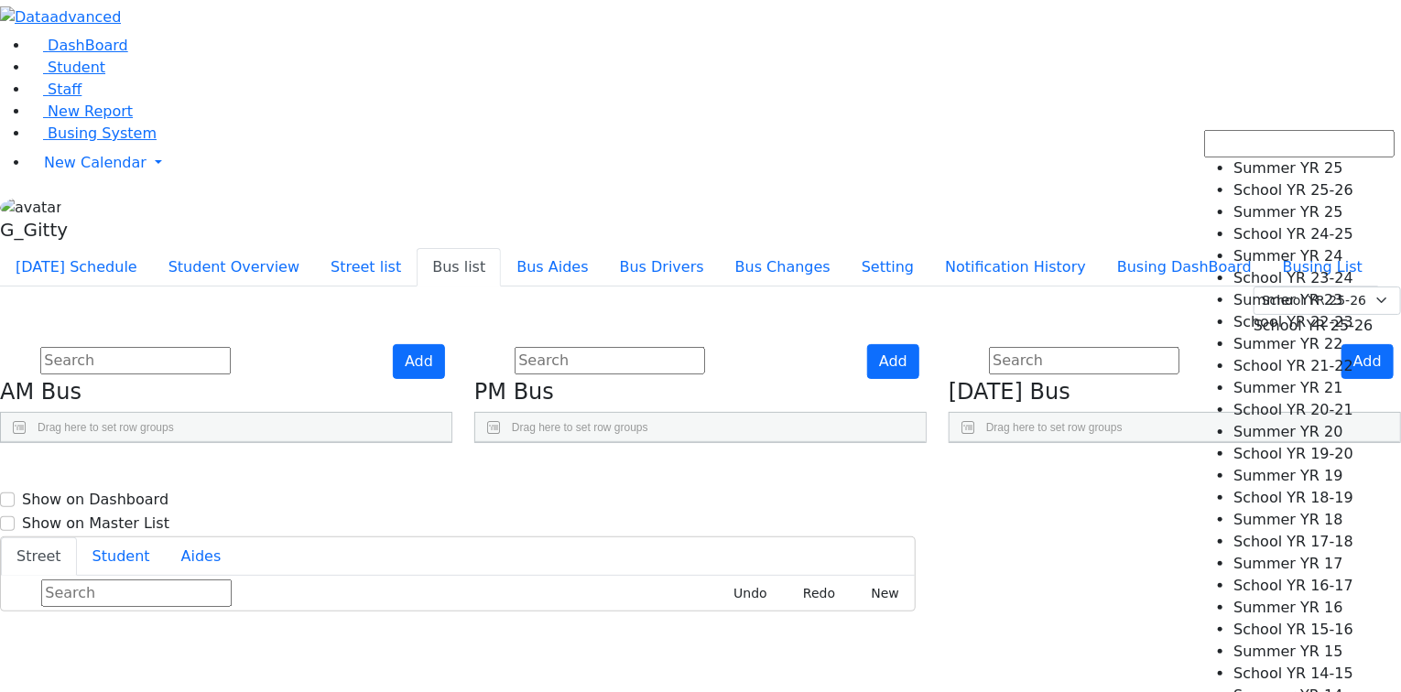
select select "210"
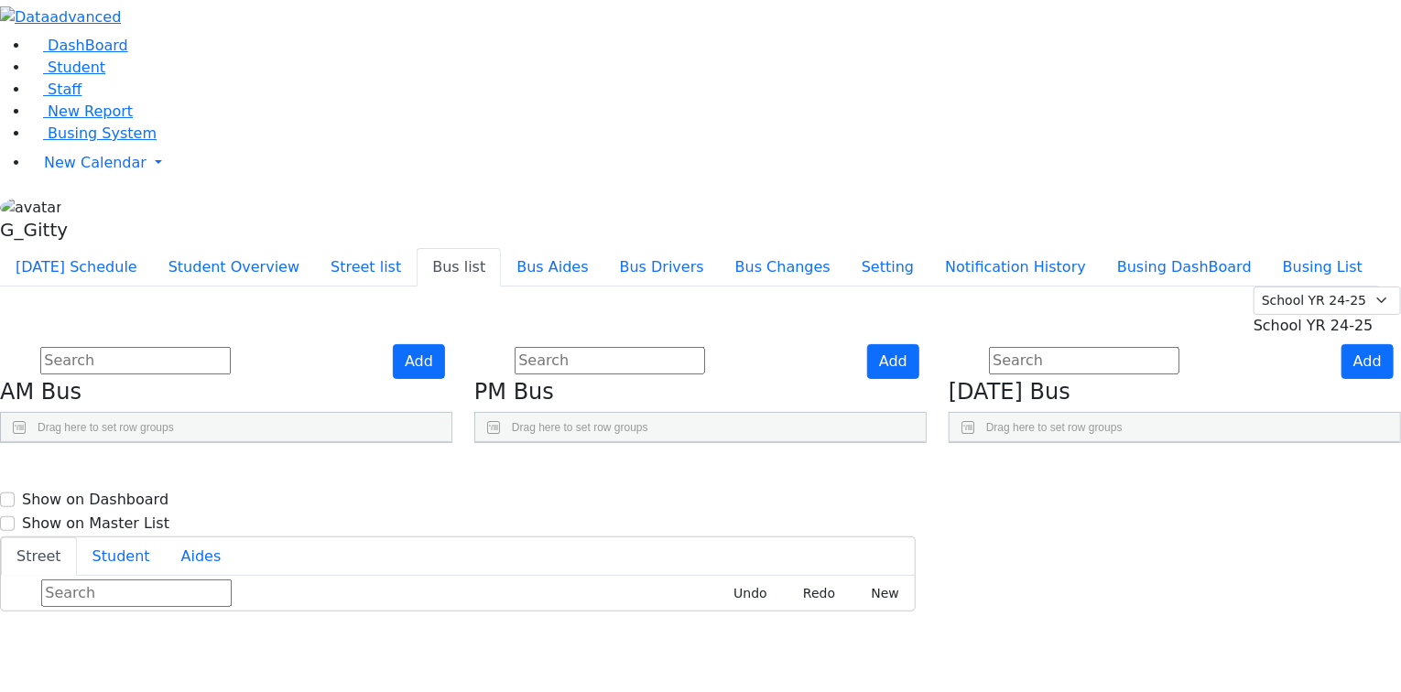
drag, startPoint x: 755, startPoint y: 264, endPoint x: 868, endPoint y: 280, distance: 113.8
click at [847, 442] on div "BusNumber Aides Drivers" at bounding box center [661, 471] width 372 height 59
drag, startPoint x: 637, startPoint y: 253, endPoint x: 682, endPoint y: 265, distance: 46.4
click at [548, 442] on div at bounding box center [544, 456] width 7 height 29
click at [603, 248] on button "Bus Aides" at bounding box center [552, 267] width 103 height 38
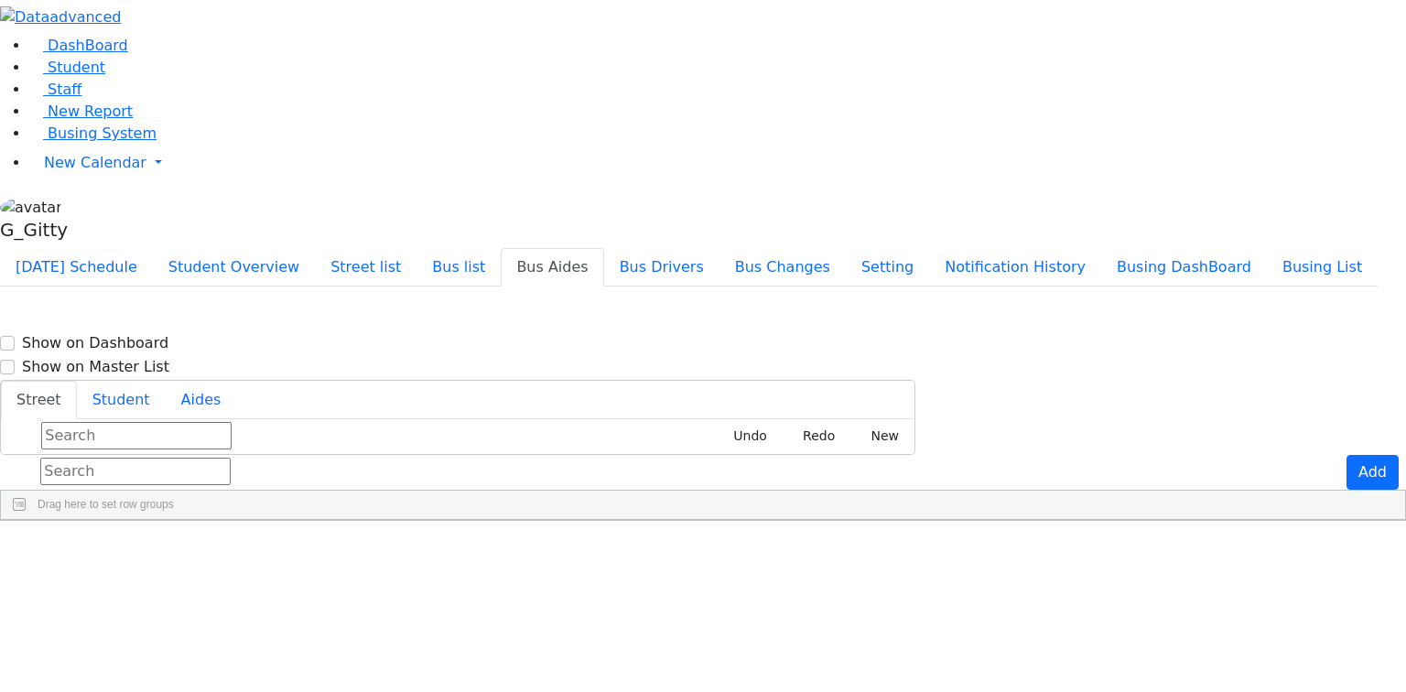
scroll to position [293, 0]
click at [231, 458] on input "text" at bounding box center [135, 471] width 190 height 27
click at [720, 248] on button "Bus Drivers" at bounding box center [661, 267] width 115 height 38
click at [231, 458] on input "text" at bounding box center [135, 471] width 190 height 27
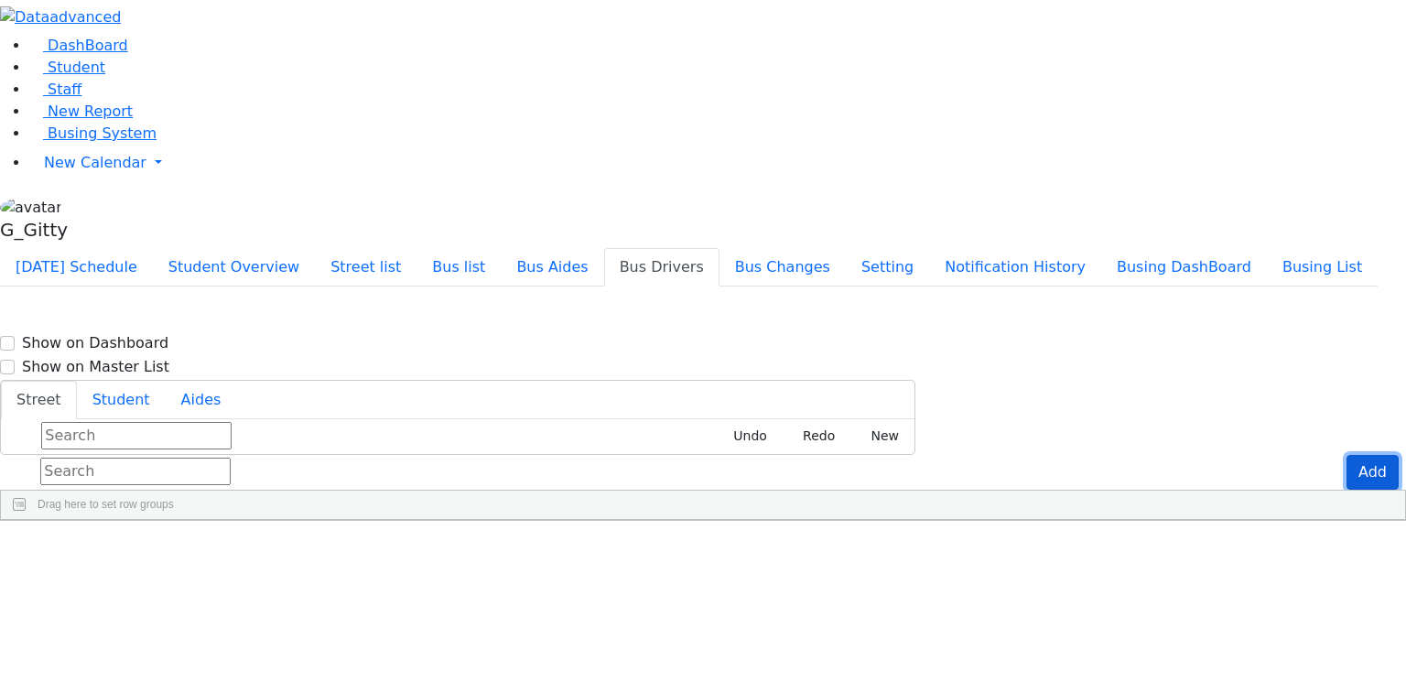
click at [1351, 455] on button "Add" at bounding box center [1373, 472] width 52 height 35
click at [264, 550] on div "Press SPACE to select this row." at bounding box center [304, 573] width 607 height 46
type input "Mr. Weiss- N"
type input "8456624340"
click at [231, 458] on input "text" at bounding box center [135, 471] width 190 height 27
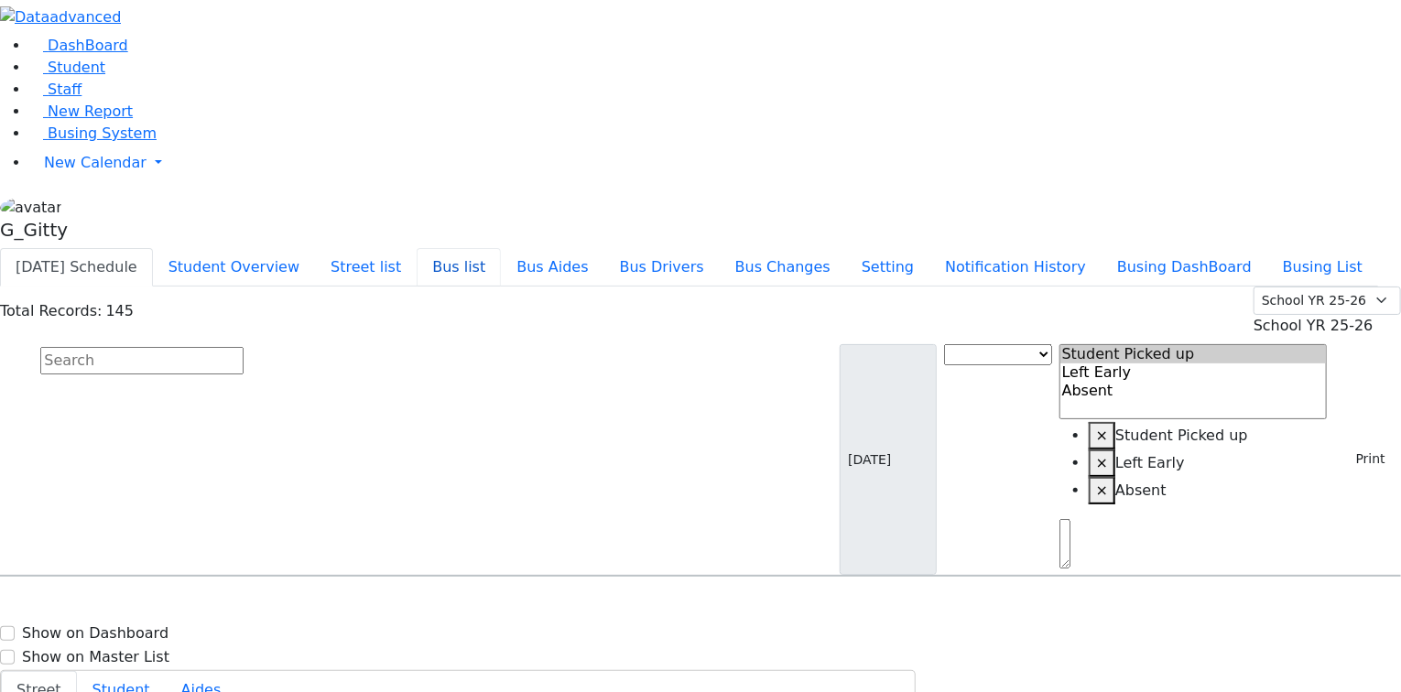
click at [501, 248] on button "Bus list" at bounding box center [459, 267] width 84 height 38
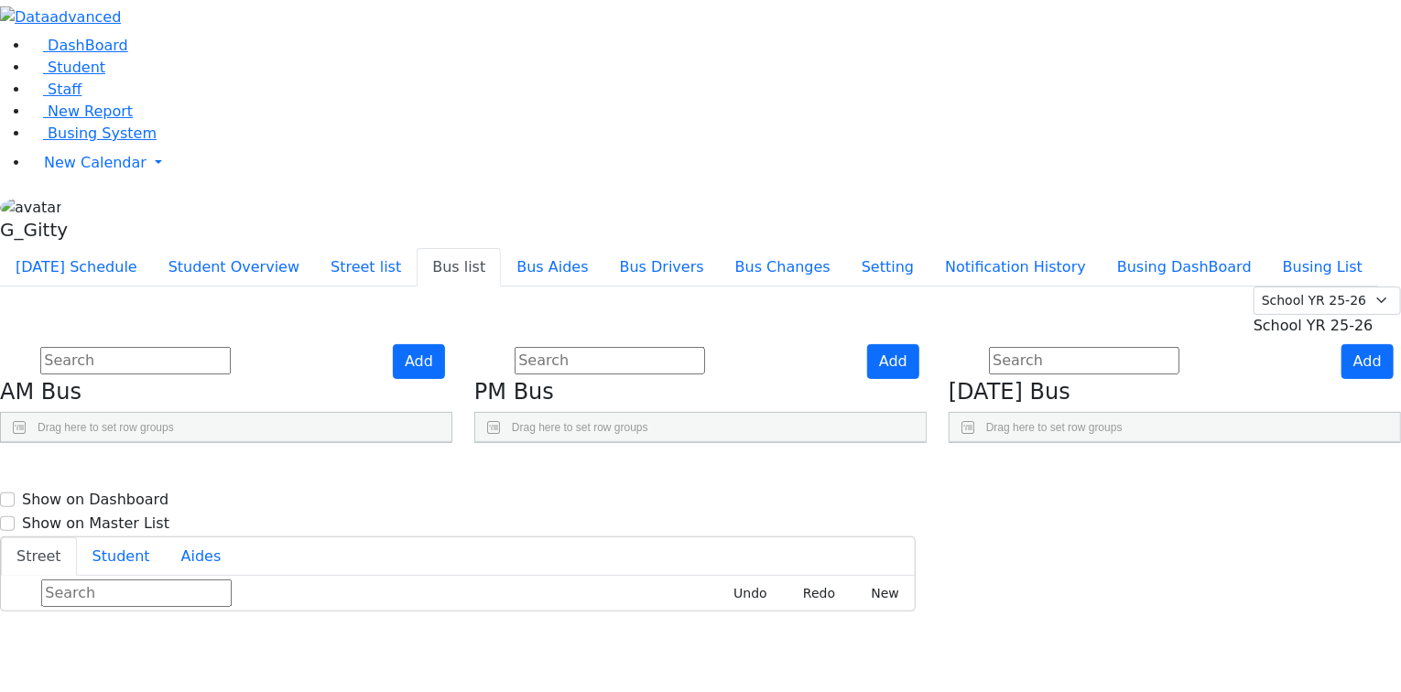
click at [260, 502] on div "Press SPACE to select this row." at bounding box center [201, 525] width 117 height 46
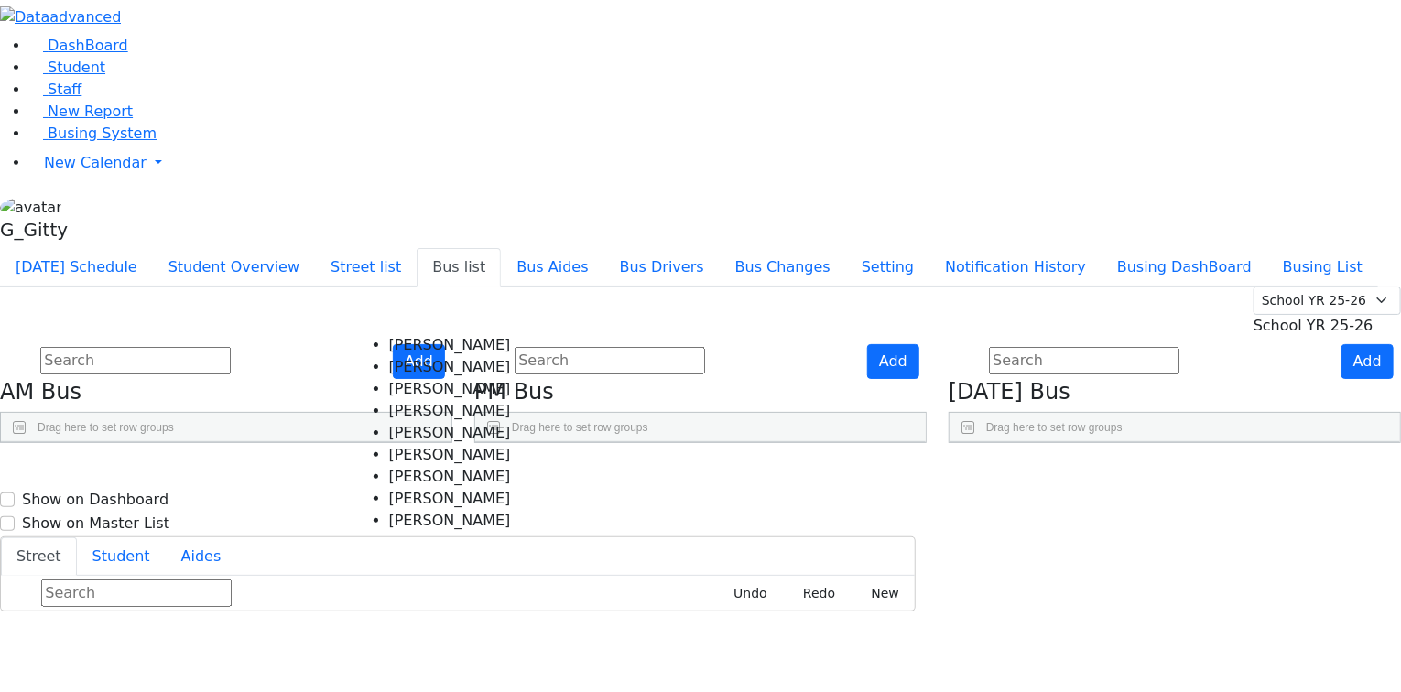
drag, startPoint x: 402, startPoint y: 418, endPoint x: 370, endPoint y: 407, distance: 33.9
click at [400, 444] on Rosenberg "Mr. Rosenberg" at bounding box center [450, 455] width 122 height 22
select select "Mr. Rosenberg"
click at [115, 248] on aside "DashBoard Student Staff New Report Busing System" at bounding box center [700, 124] width 1401 height 248
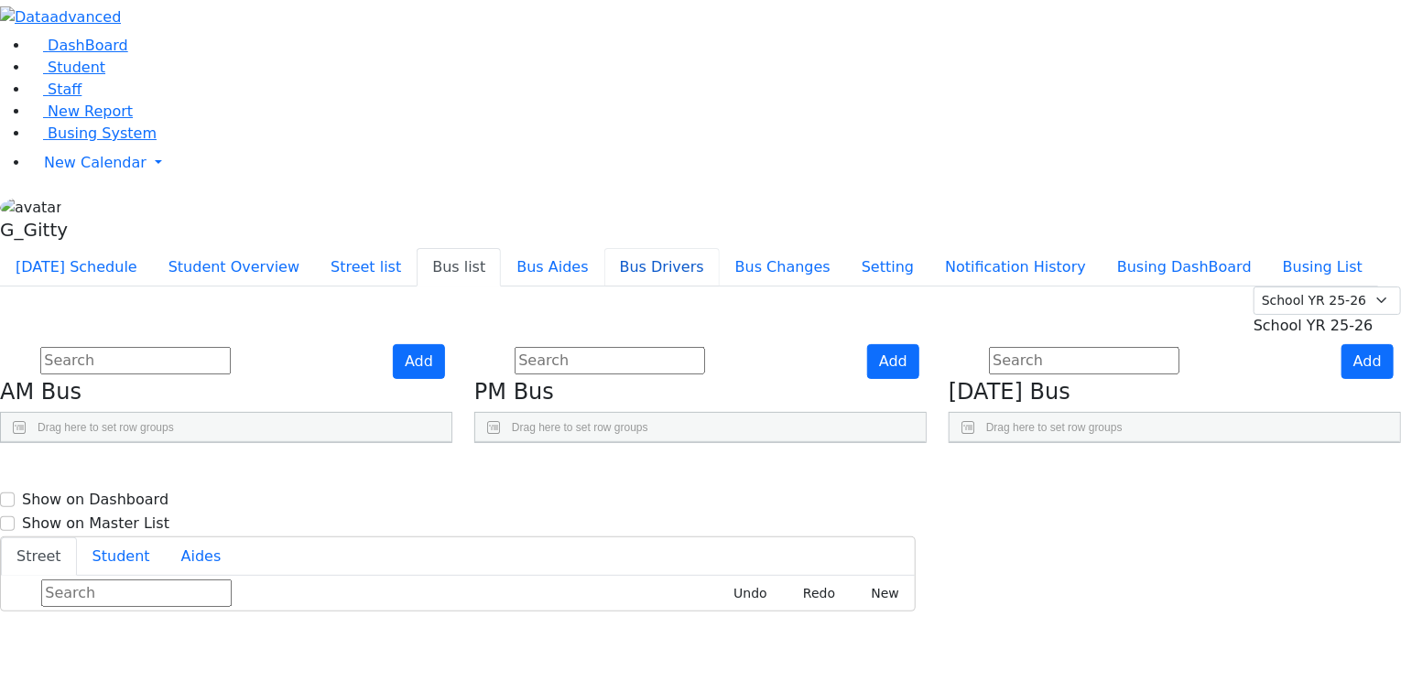
click at [720, 248] on button "Bus Drivers" at bounding box center [661, 267] width 115 height 38
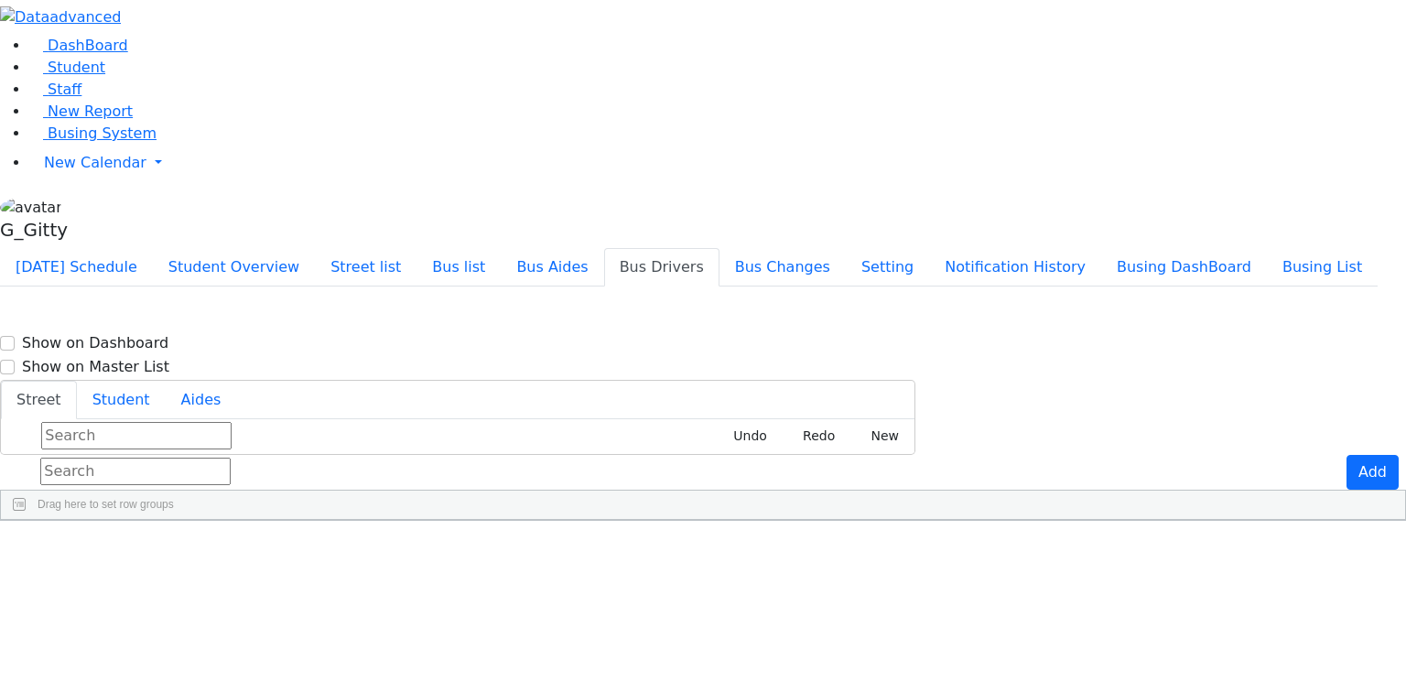
click at [231, 458] on input "text" at bounding box center [135, 471] width 190 height 27
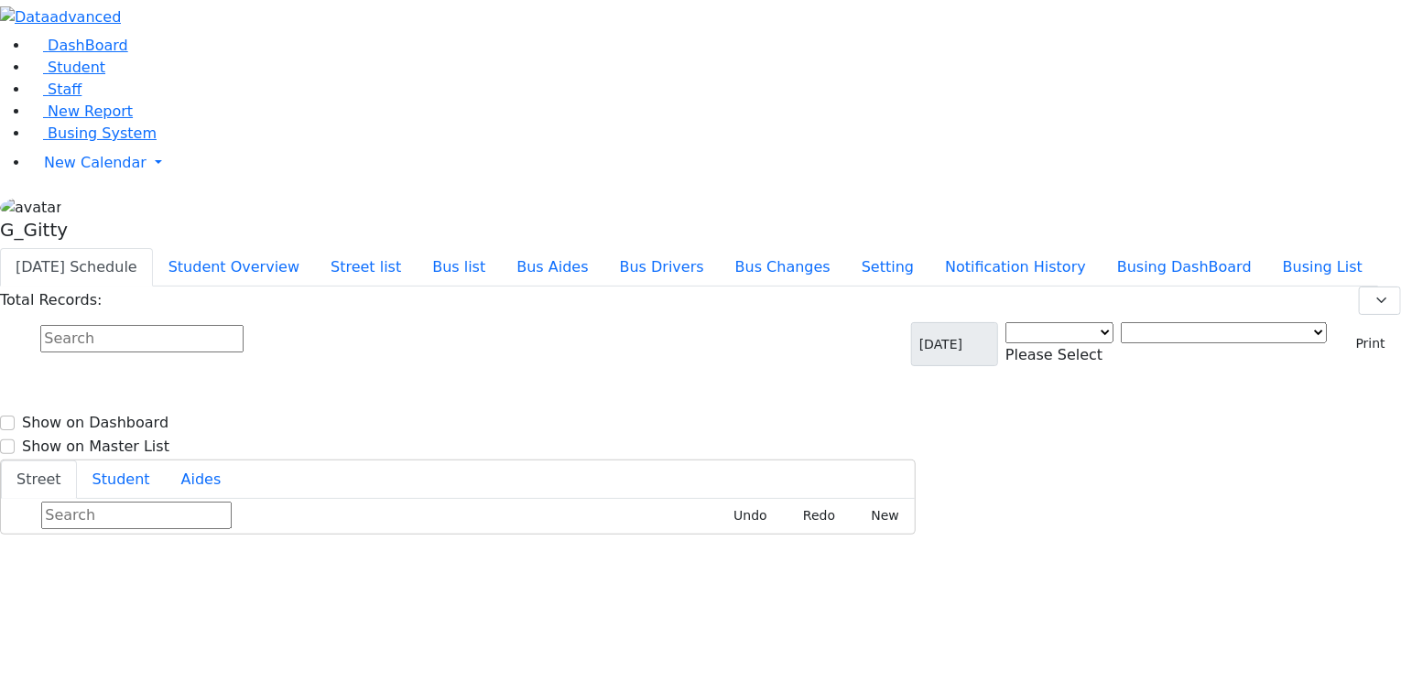
select select "3"
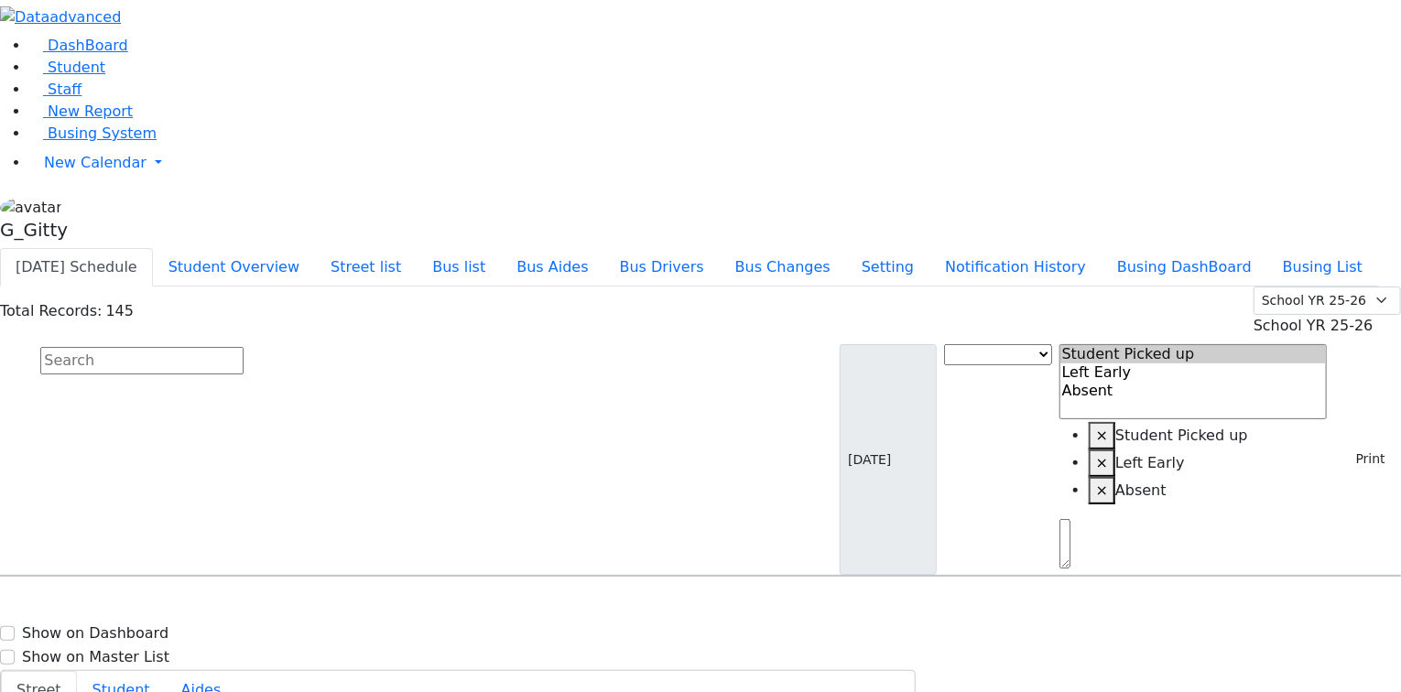
click at [244, 347] on input "text" at bounding box center [141, 360] width 203 height 27
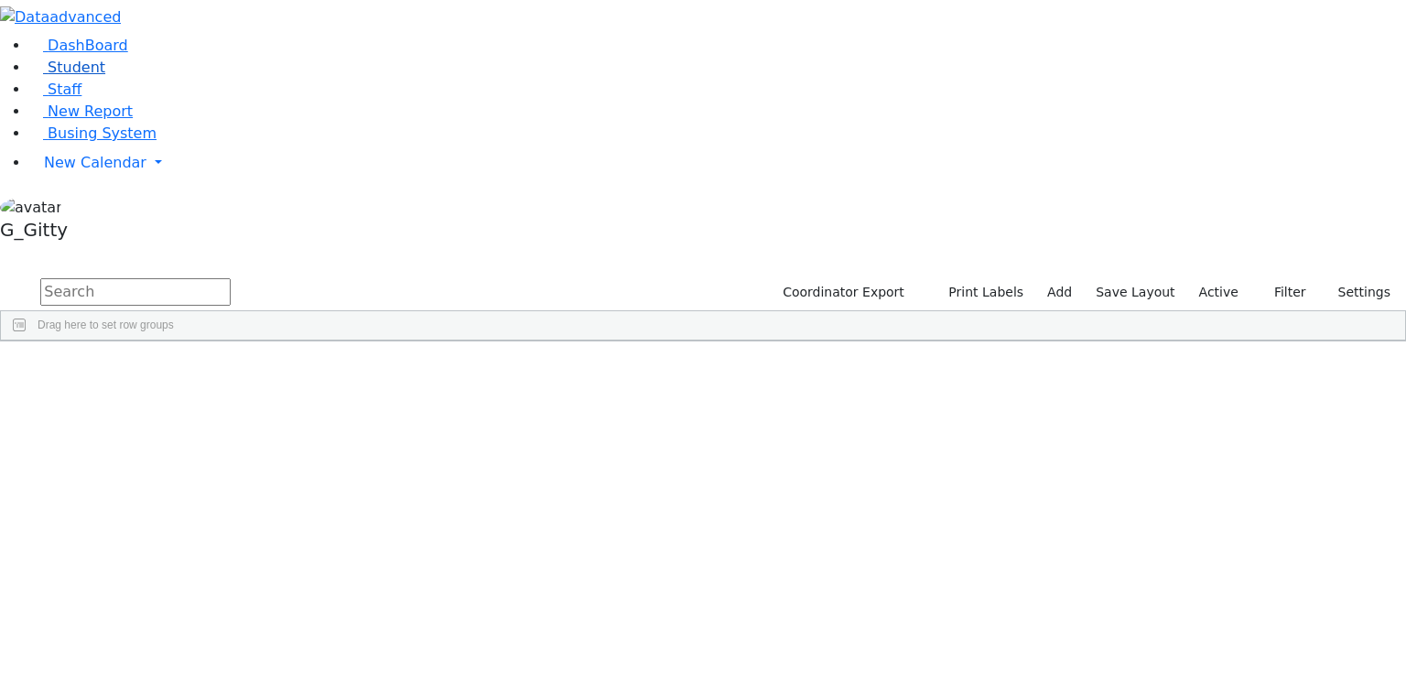
click at [105, 76] on link "Student" at bounding box center [67, 67] width 76 height 17
click at [231, 278] on input "text" at bounding box center [135, 291] width 190 height 27
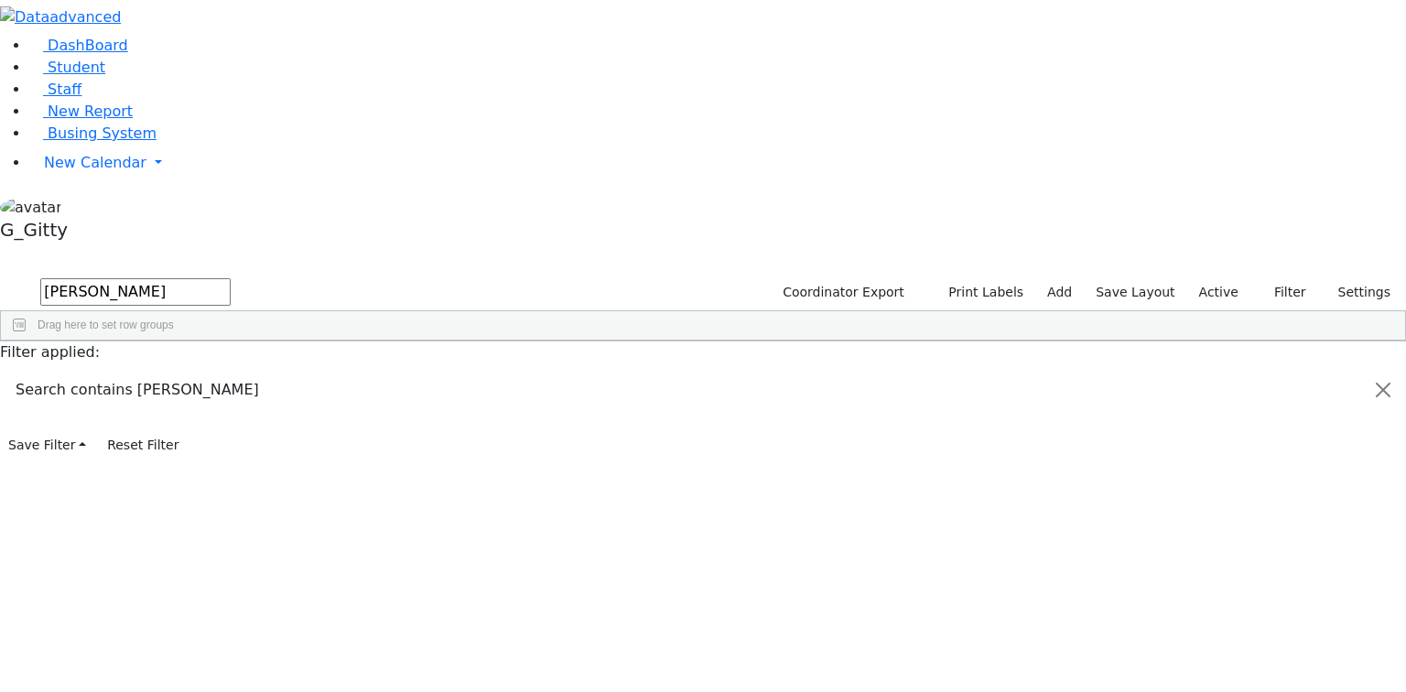
type input "[PERSON_NAME]"
click at [232, 371] on div "Friesel" at bounding box center [173, 384] width 116 height 26
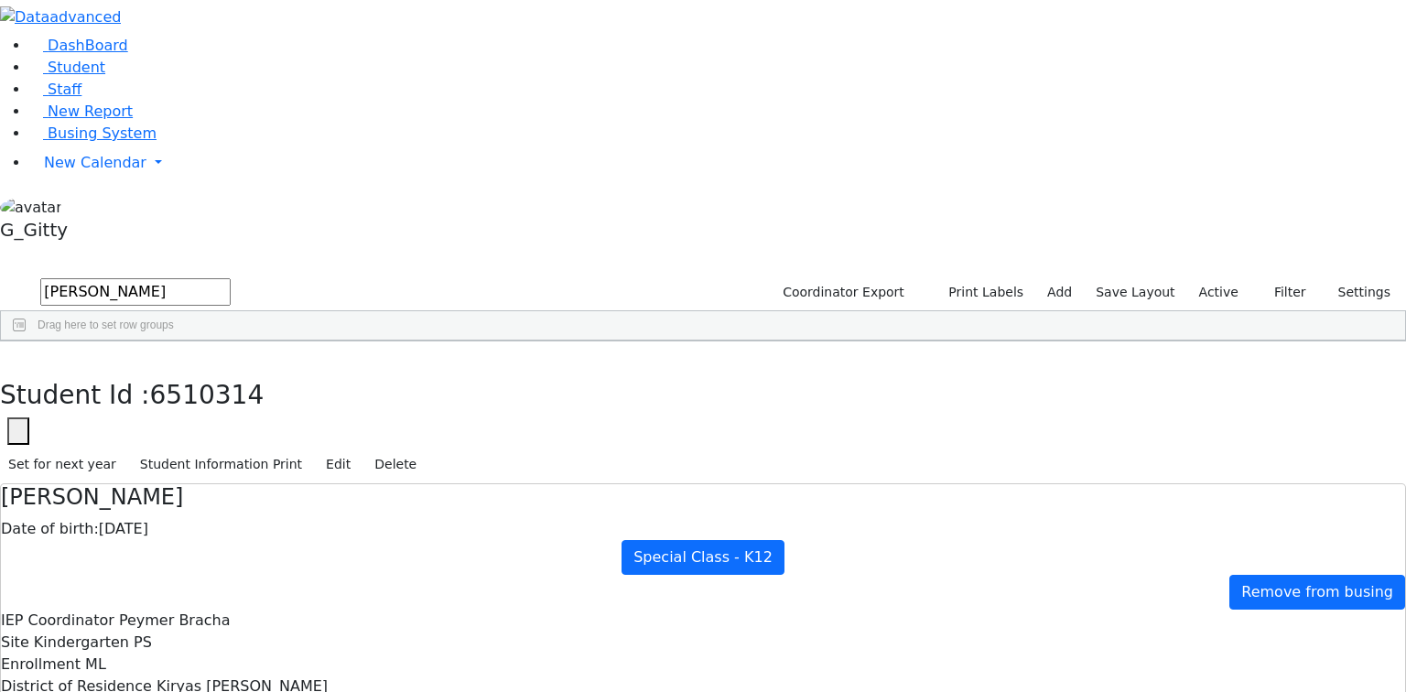
drag, startPoint x: 583, startPoint y: 388, endPoint x: 734, endPoint y: 559, distance: 227.7
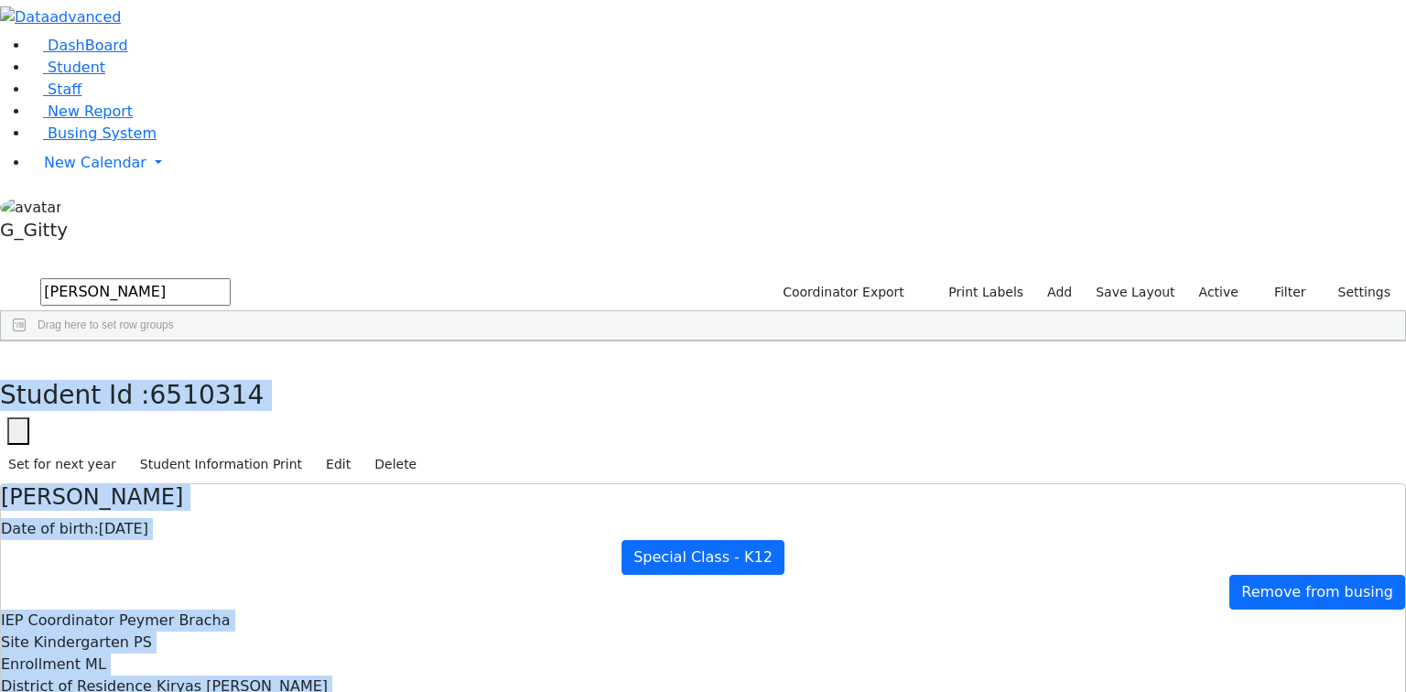
drag, startPoint x: 483, startPoint y: 440, endPoint x: 999, endPoint y: 700, distance: 578.6
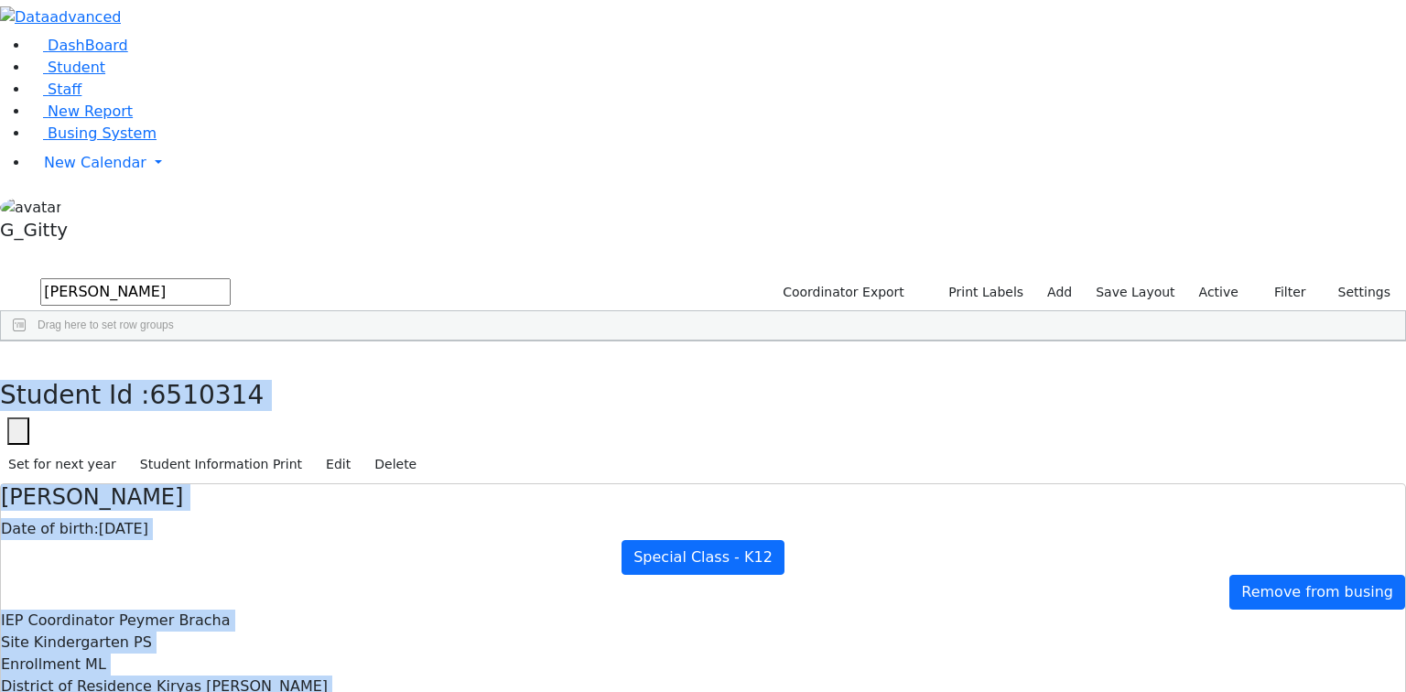
drag, startPoint x: 311, startPoint y: 18, endPoint x: 755, endPoint y: 440, distance: 611.4
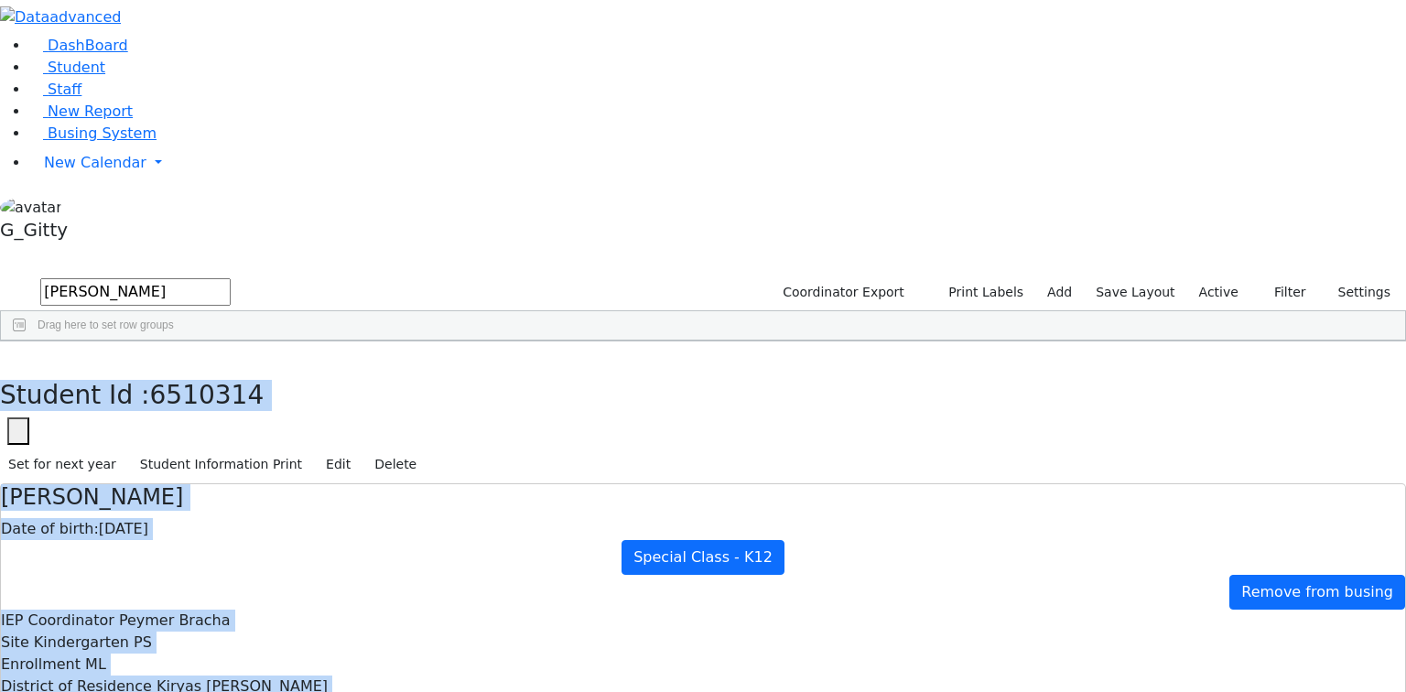
drag, startPoint x: 309, startPoint y: 30, endPoint x: 839, endPoint y: 522, distance: 723.1
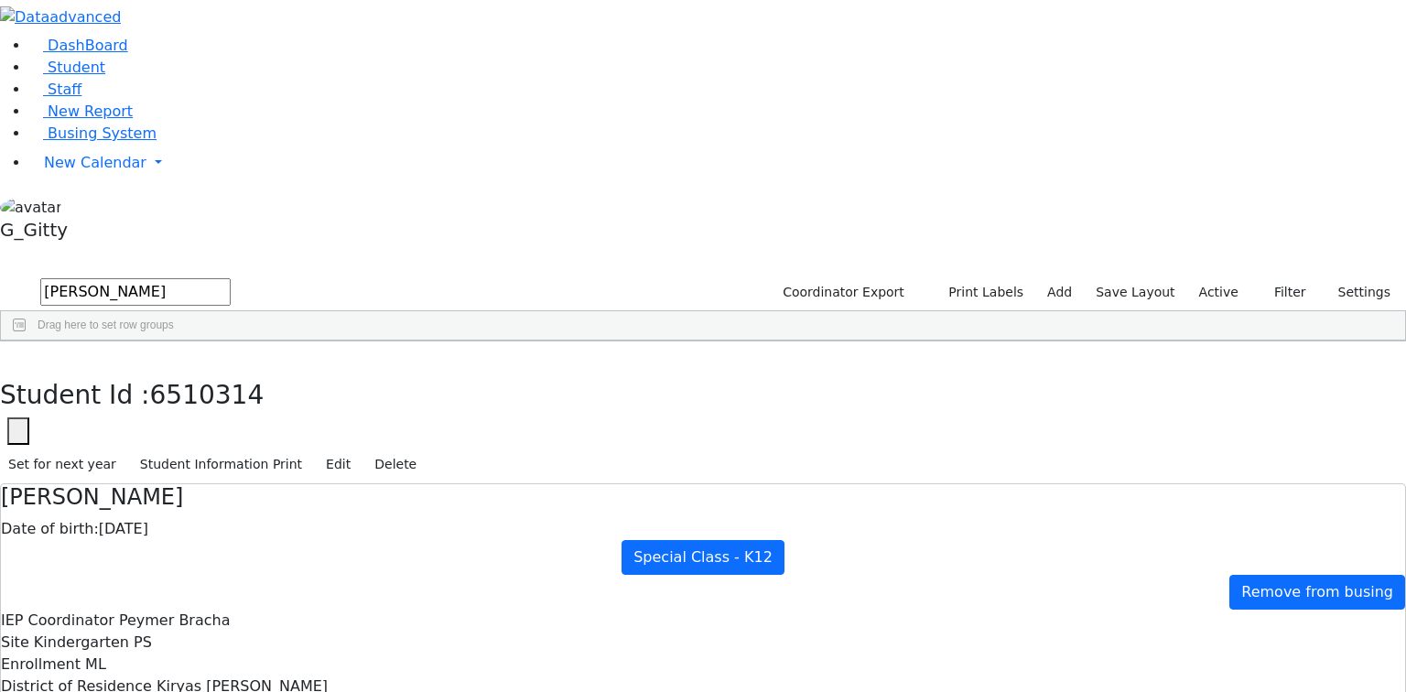
drag, startPoint x: 561, startPoint y: 372, endPoint x: 711, endPoint y: 549, distance: 232.6
drag, startPoint x: 865, startPoint y: 299, endPoint x: 700, endPoint y: 310, distance: 165.2
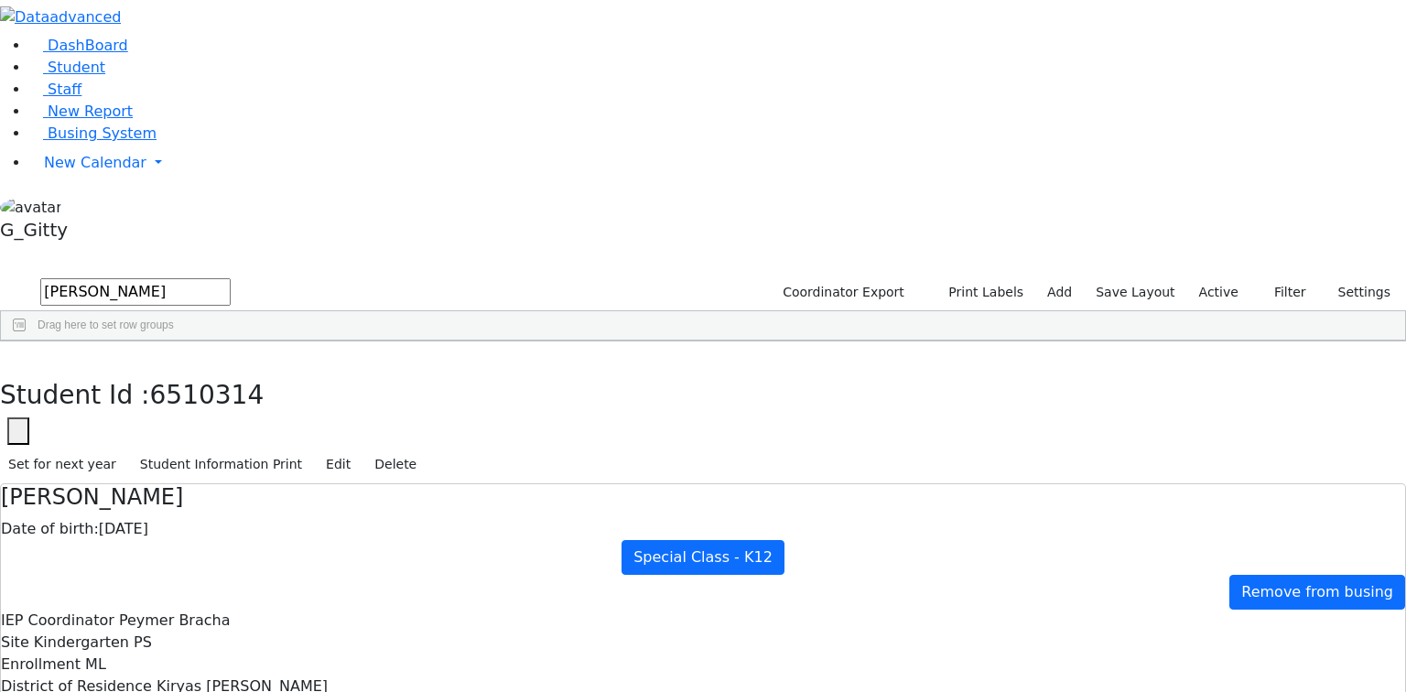
drag, startPoint x: 844, startPoint y: 303, endPoint x: 709, endPoint y: 307, distance: 135.6
drag, startPoint x: 784, startPoint y: 320, endPoint x: 758, endPoint y: 308, distance: 28.3
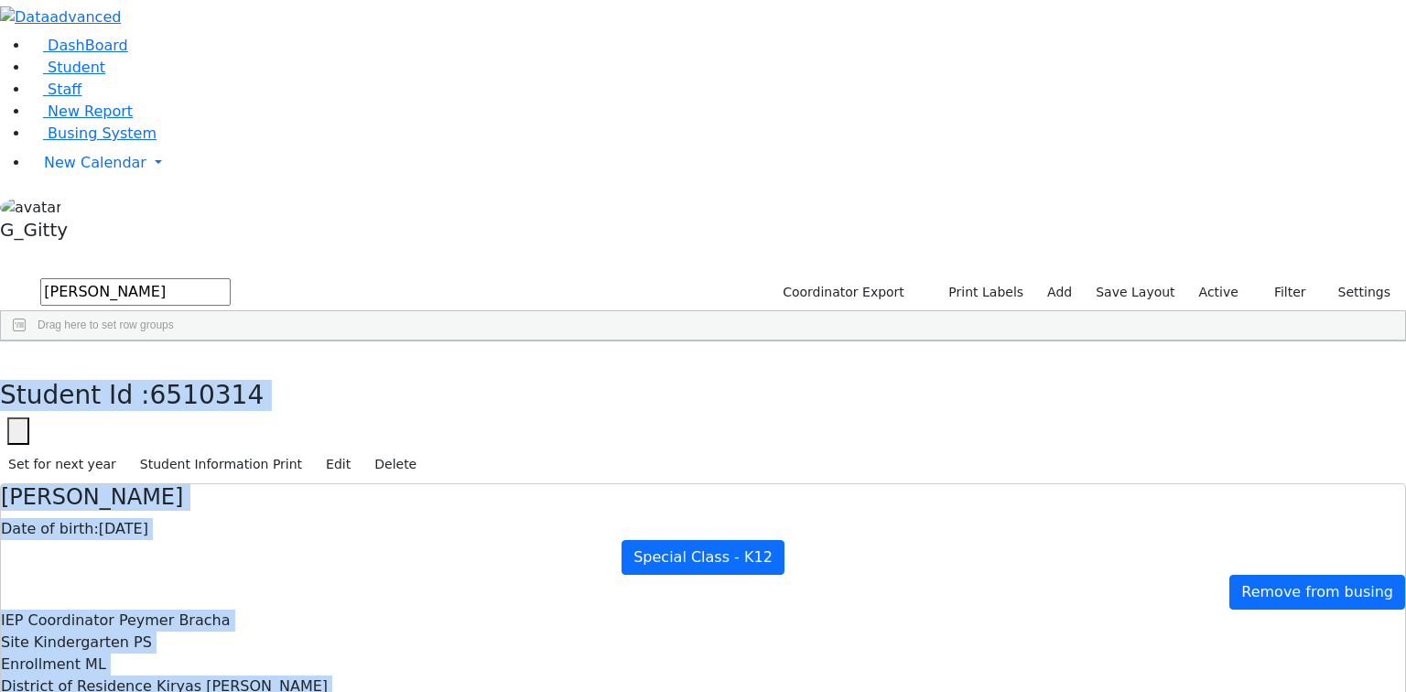
drag, startPoint x: 320, startPoint y: 42, endPoint x: 845, endPoint y: 522, distance: 711.0
drag, startPoint x: 861, startPoint y: 297, endPoint x: 620, endPoint y: 307, distance: 241.0
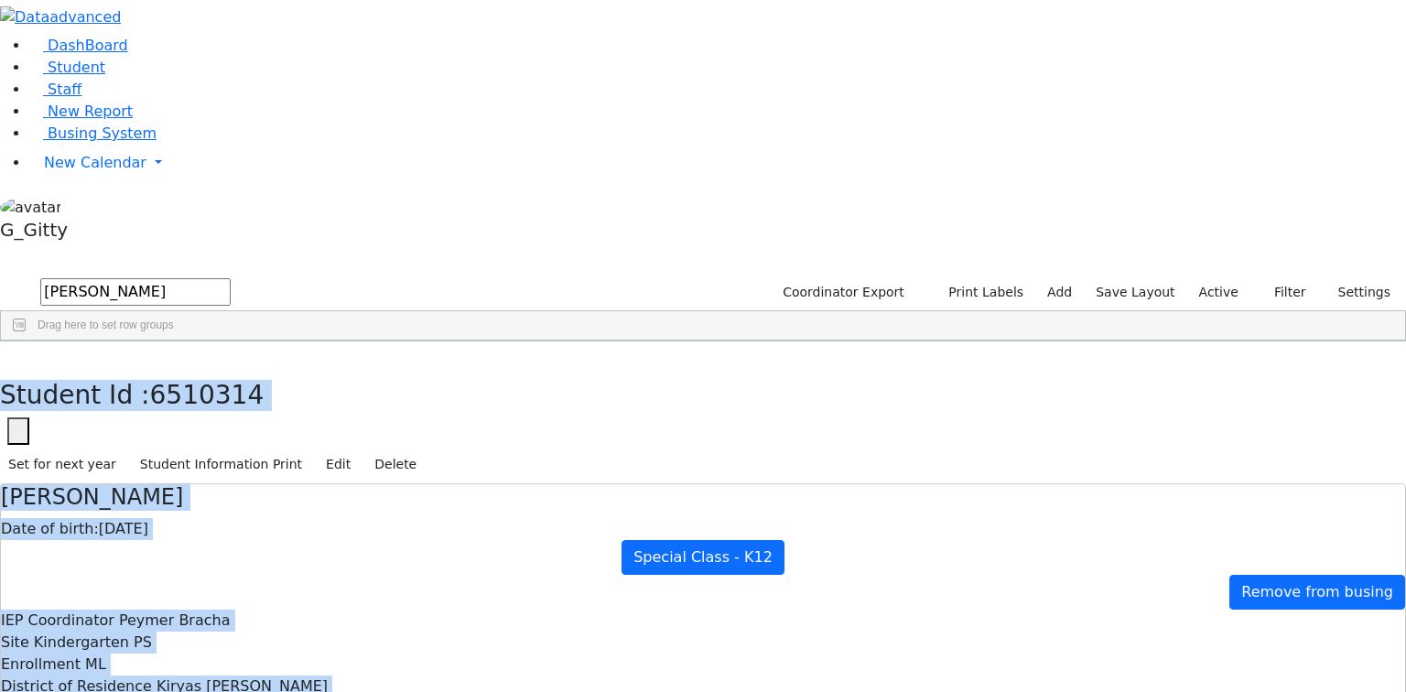
drag, startPoint x: 852, startPoint y: 309, endPoint x: 614, endPoint y: 317, distance: 237.3
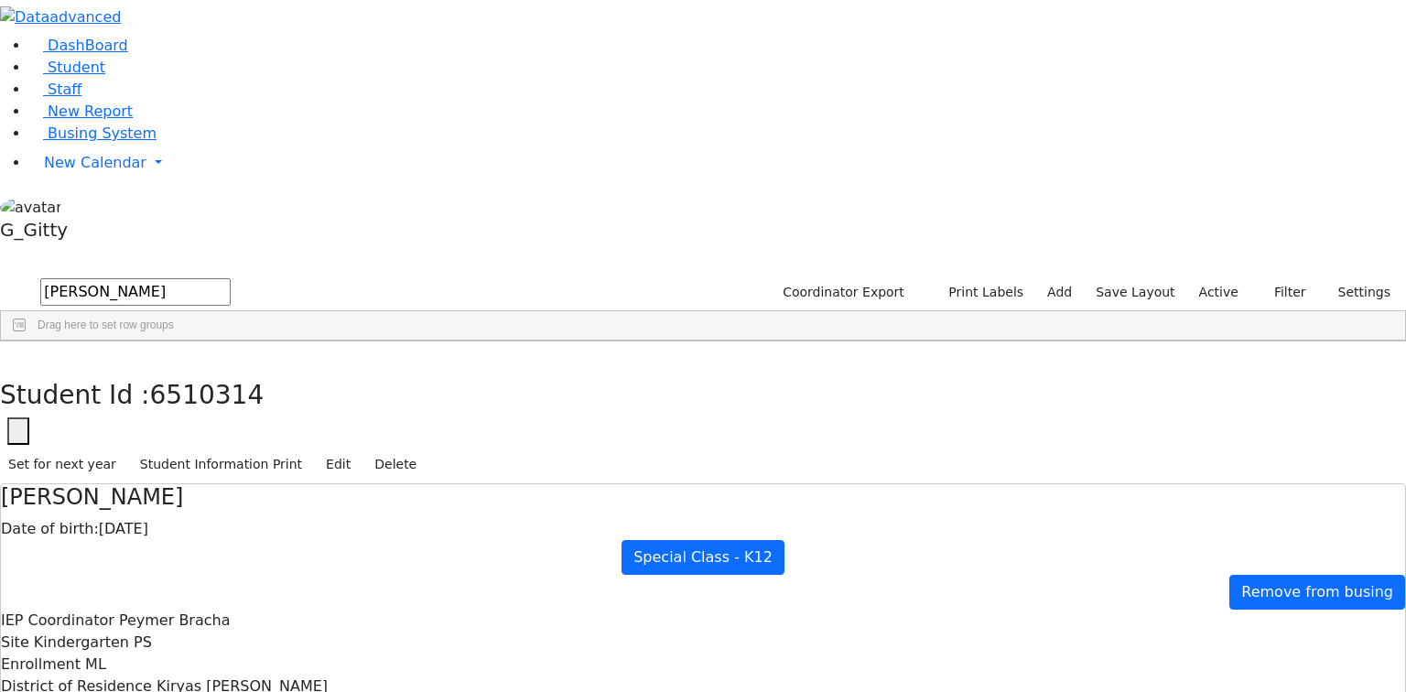
drag, startPoint x: 483, startPoint y: 221, endPoint x: 806, endPoint y: 598, distance: 496.8
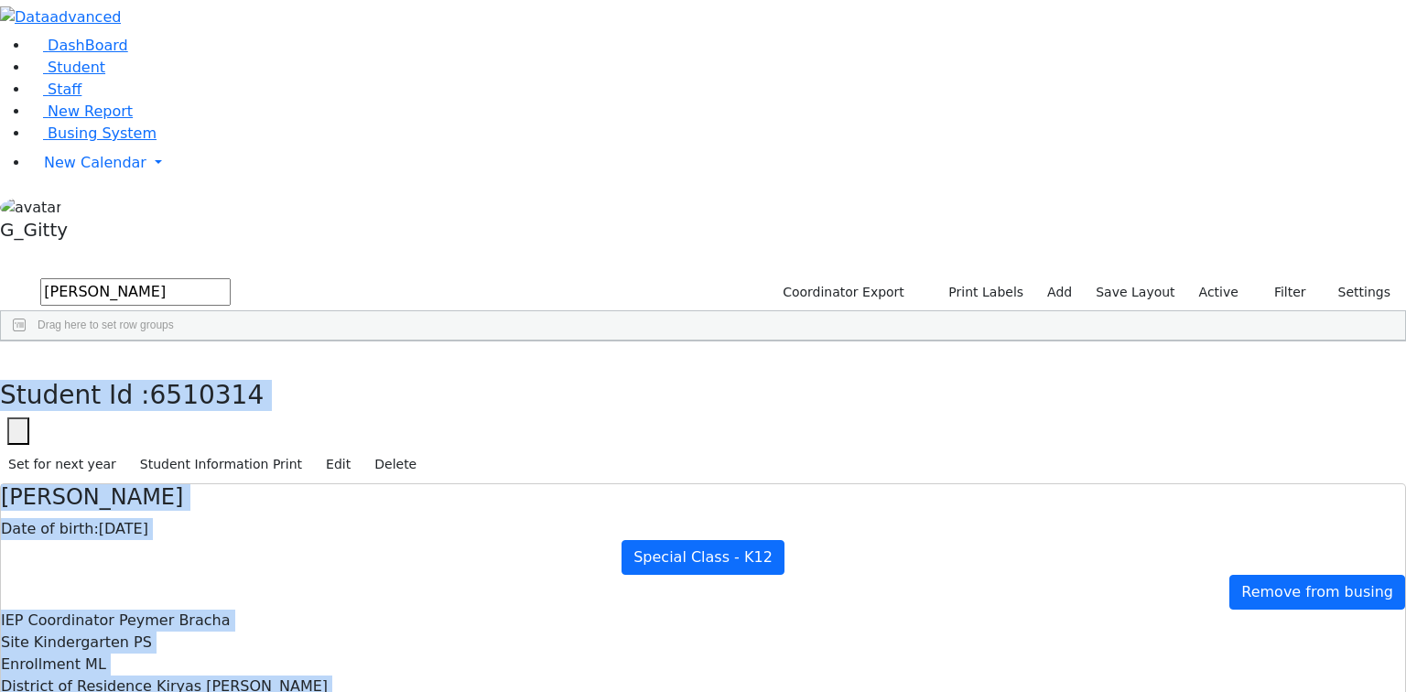
drag, startPoint x: 308, startPoint y: 29, endPoint x: 998, endPoint y: 612, distance: 903.2
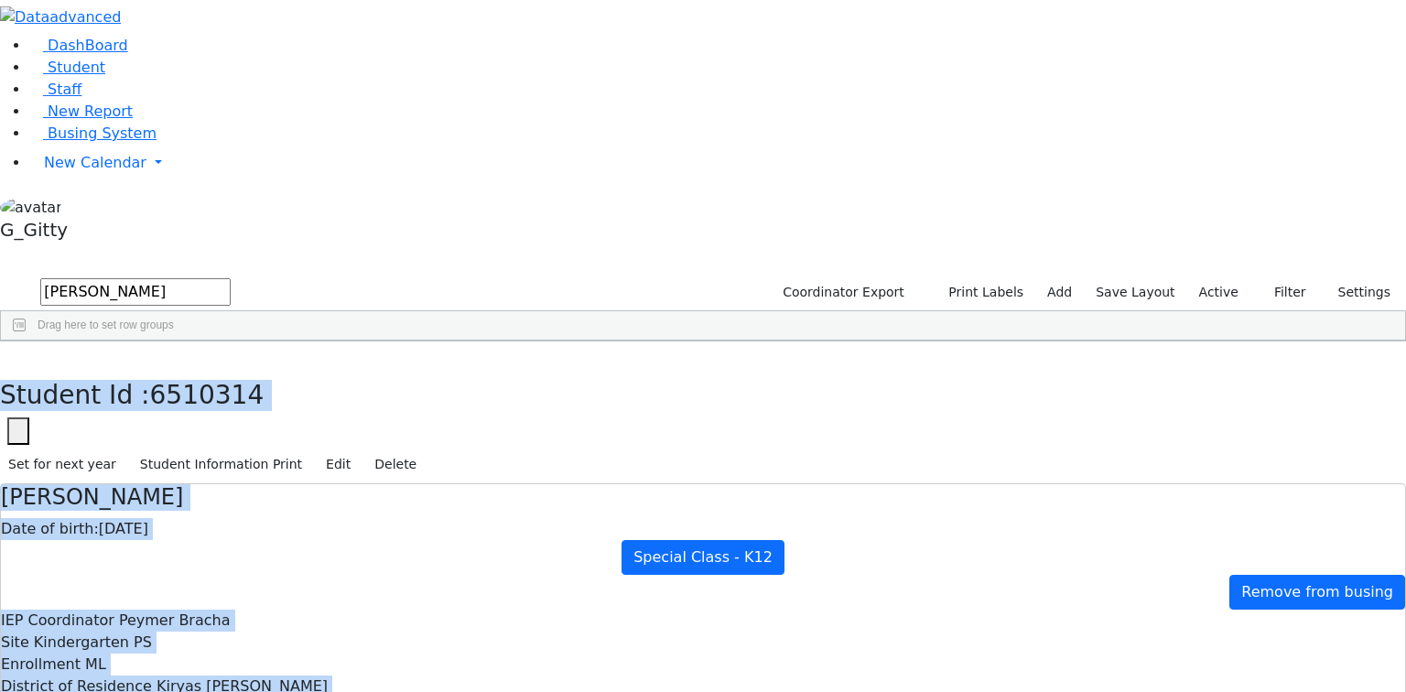
drag, startPoint x: 310, startPoint y: 29, endPoint x: 696, endPoint y: 385, distance: 524.9
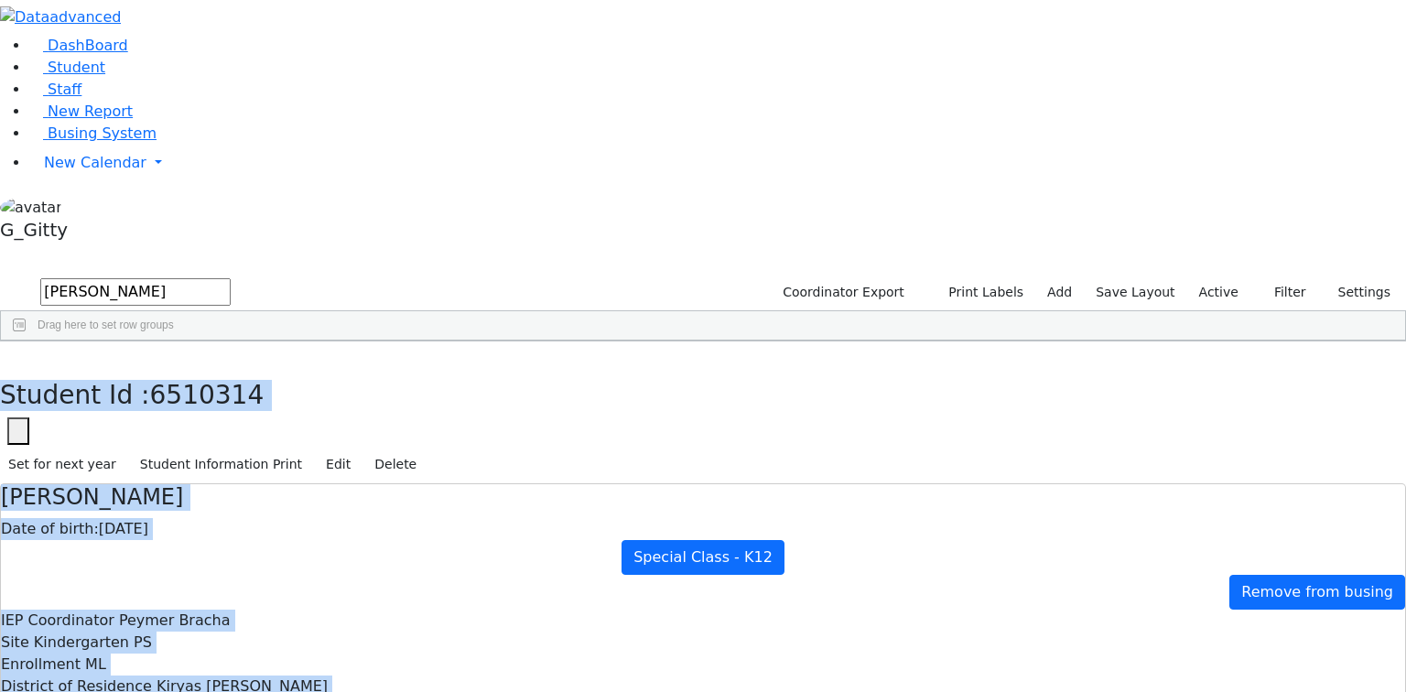
drag, startPoint x: 303, startPoint y: 30, endPoint x: 839, endPoint y: 480, distance: 699.3
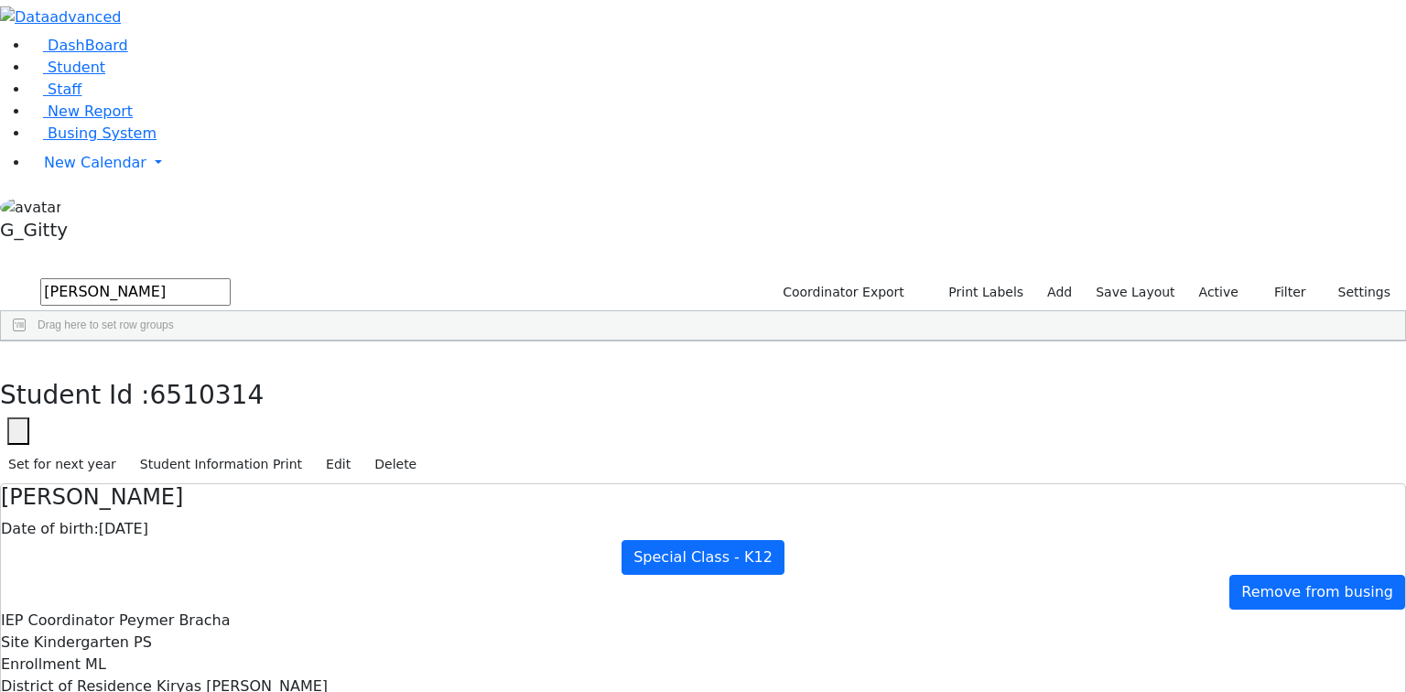
drag, startPoint x: 630, startPoint y: 300, endPoint x: 856, endPoint y: 336, distance: 229.0
drag, startPoint x: 851, startPoint y: 299, endPoint x: 621, endPoint y: 300, distance: 229.8
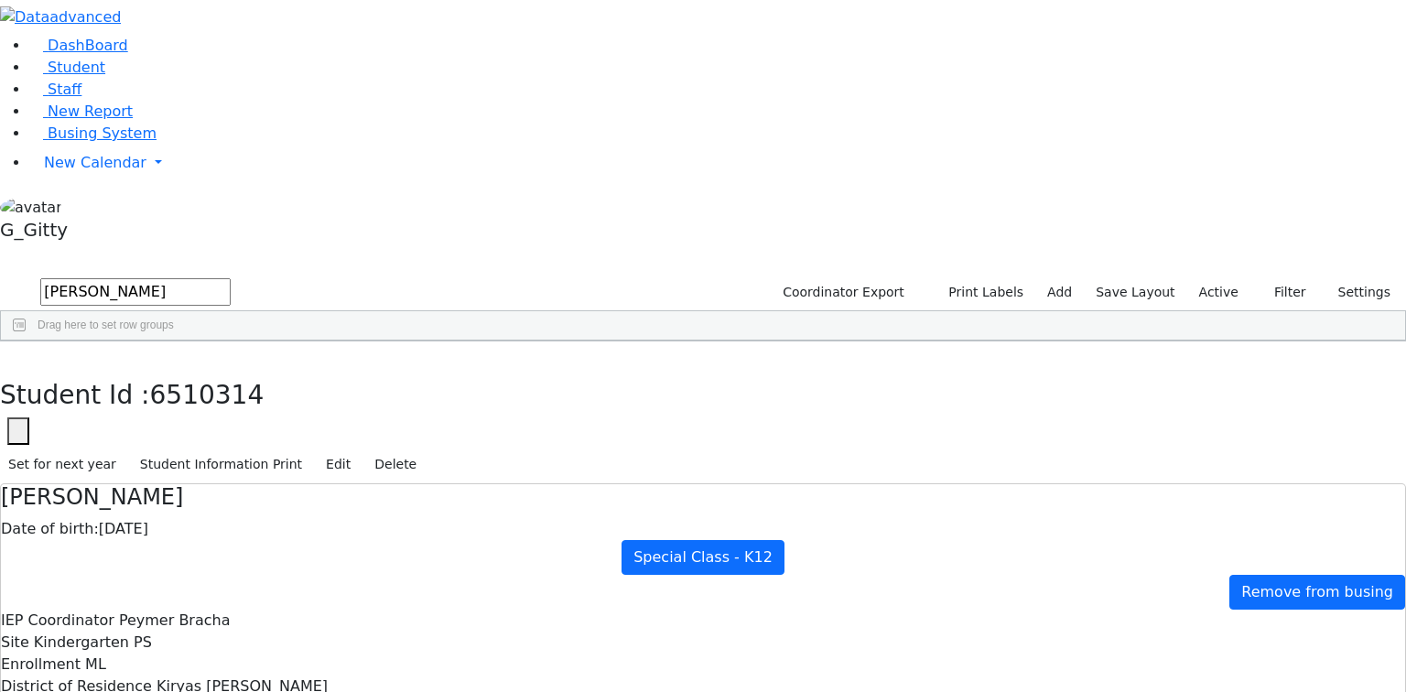
drag, startPoint x: 468, startPoint y: 209, endPoint x: 717, endPoint y: 596, distance: 460.5
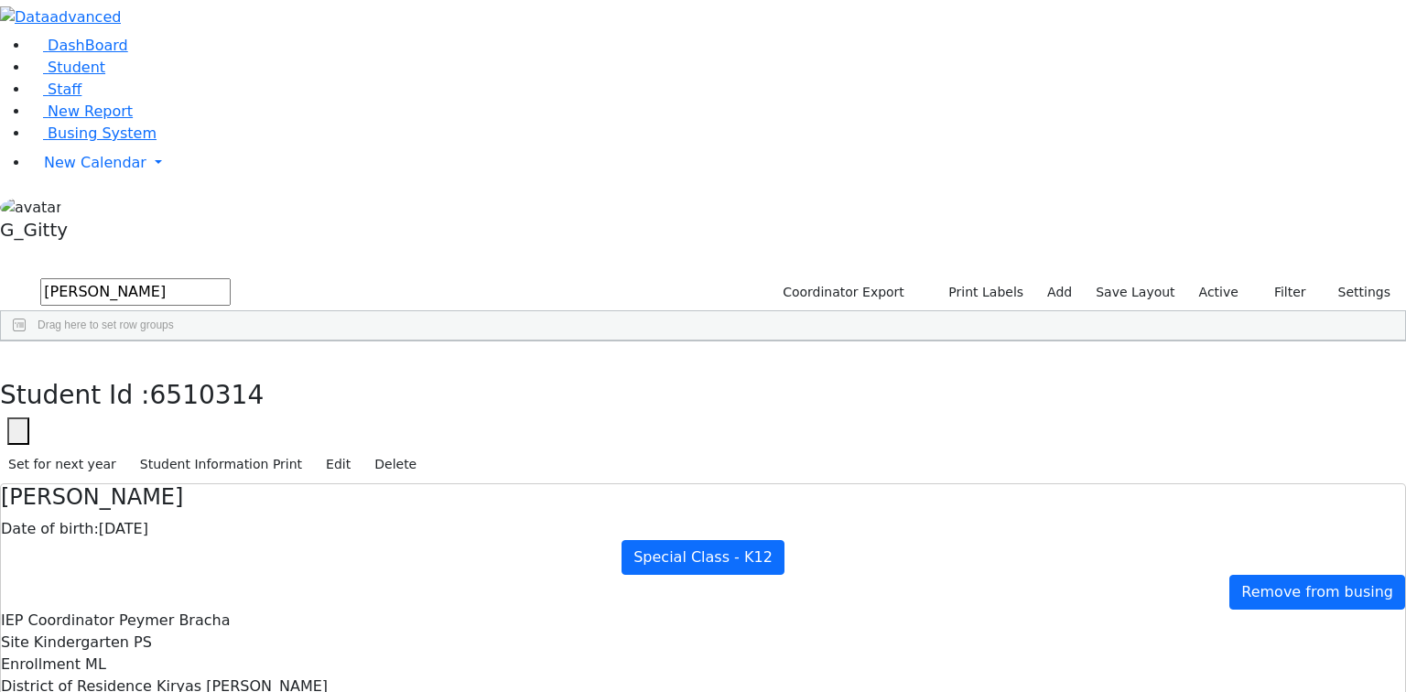
drag, startPoint x: 469, startPoint y: 220, endPoint x: 879, endPoint y: 602, distance: 560.4
drag, startPoint x: 651, startPoint y: 370, endPoint x: 831, endPoint y: 576, distance: 273.2
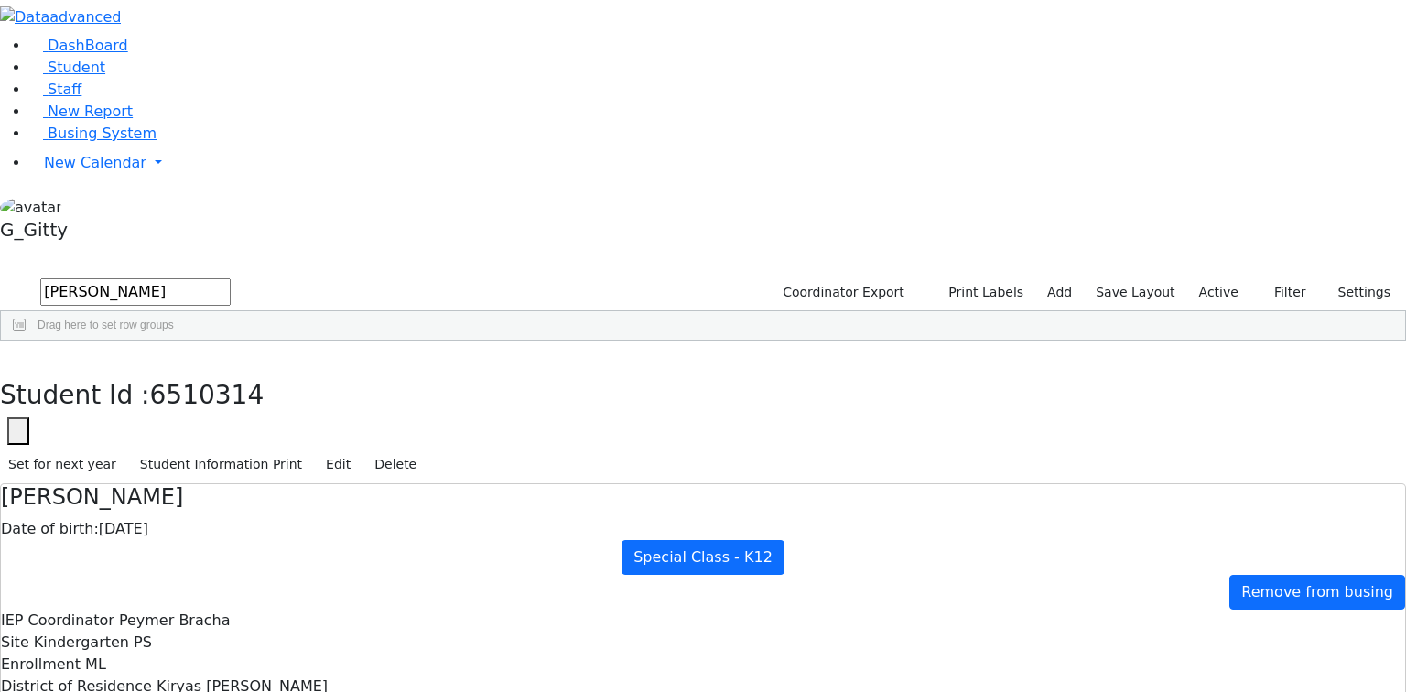
drag, startPoint x: 277, startPoint y: 22, endPoint x: 271, endPoint y: 38, distance: 17.4
click at [18, 355] on icon "button" at bounding box center [13, 360] width 10 height 11
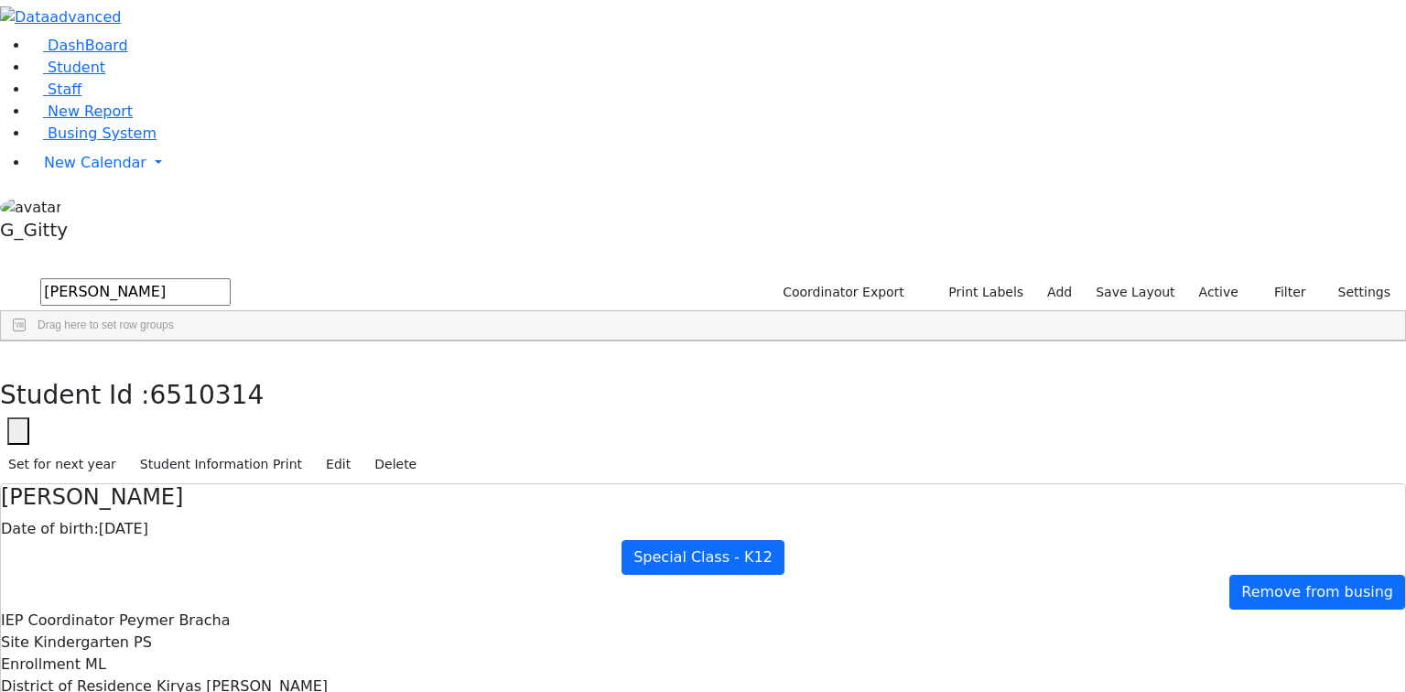
click at [231, 278] on input "friesel" at bounding box center [135, 291] width 190 height 27
click at [147, 142] on link "Busing System" at bounding box center [92, 133] width 127 height 17
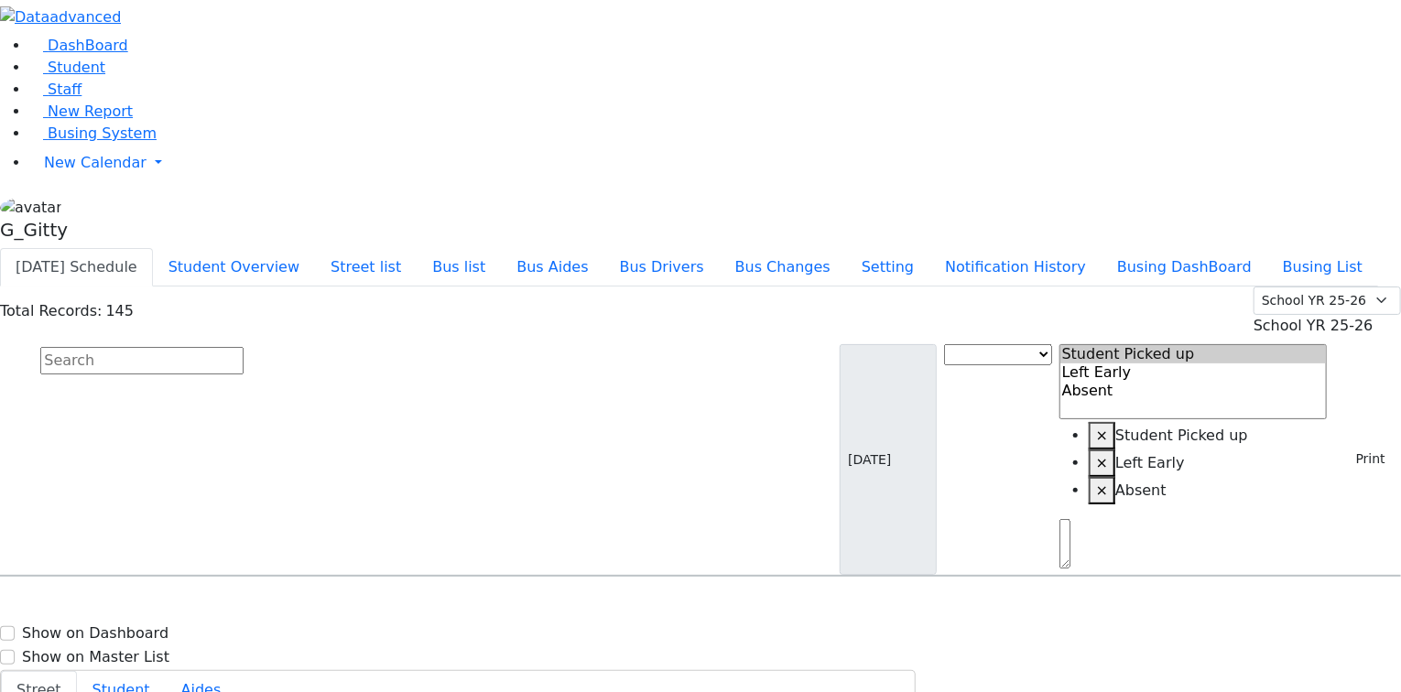
click at [244, 347] on input "text" at bounding box center [141, 360] width 203 height 27
select select
click at [244, 347] on input "text" at bounding box center [141, 360] width 203 height 27
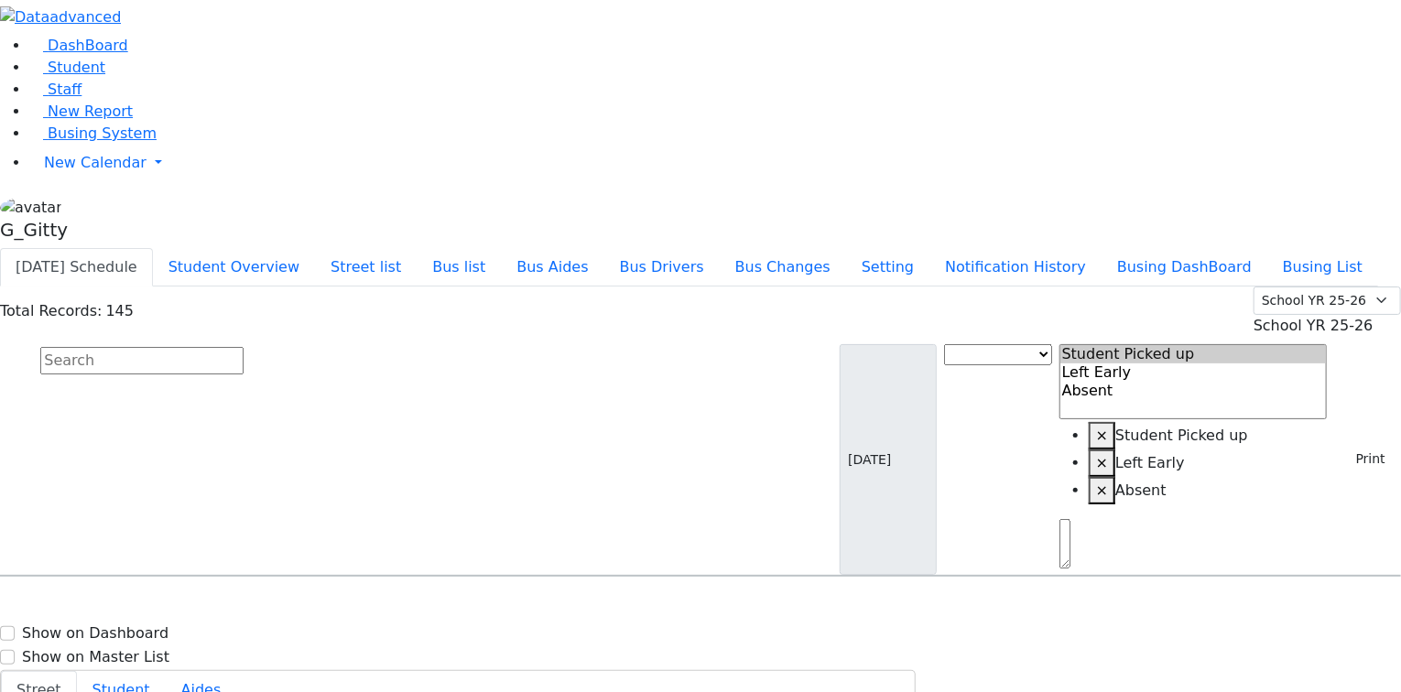
click at [244, 347] on input "text" at bounding box center [141, 360] width 203 height 27
click at [417, 248] on button "Street list" at bounding box center [366, 267] width 102 height 38
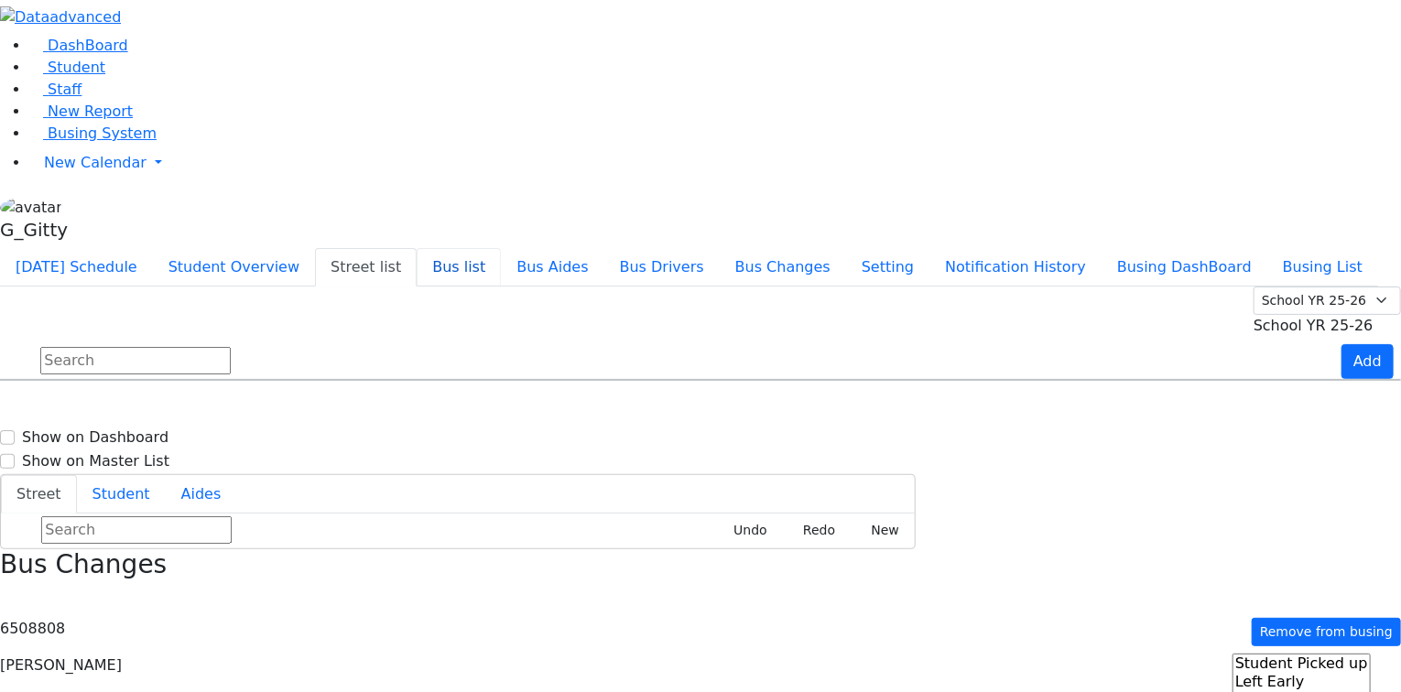
click at [501, 248] on button "Bus list" at bounding box center [459, 267] width 84 height 38
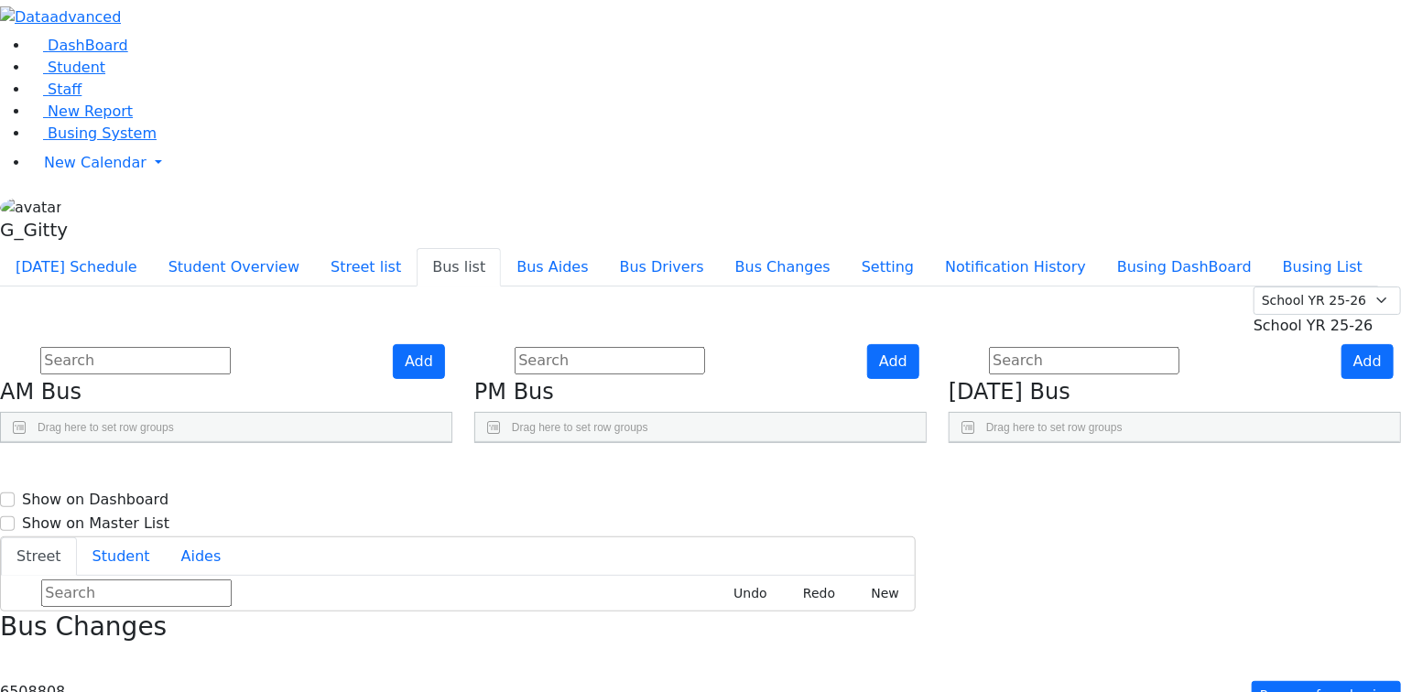
click at [831, 521] on use "Press SPACE to select this row." at bounding box center [831, 521] width 0 height 0
click at [842, 567] on icon "Press SPACE to select this row." at bounding box center [836, 572] width 10 height 10
click at [831, 613] on use "Press SPACE to select this row." at bounding box center [831, 613] width 0 height 0
click at [842, 658] on icon "Press SPACE to select this row." at bounding box center [836, 663] width 10 height 10
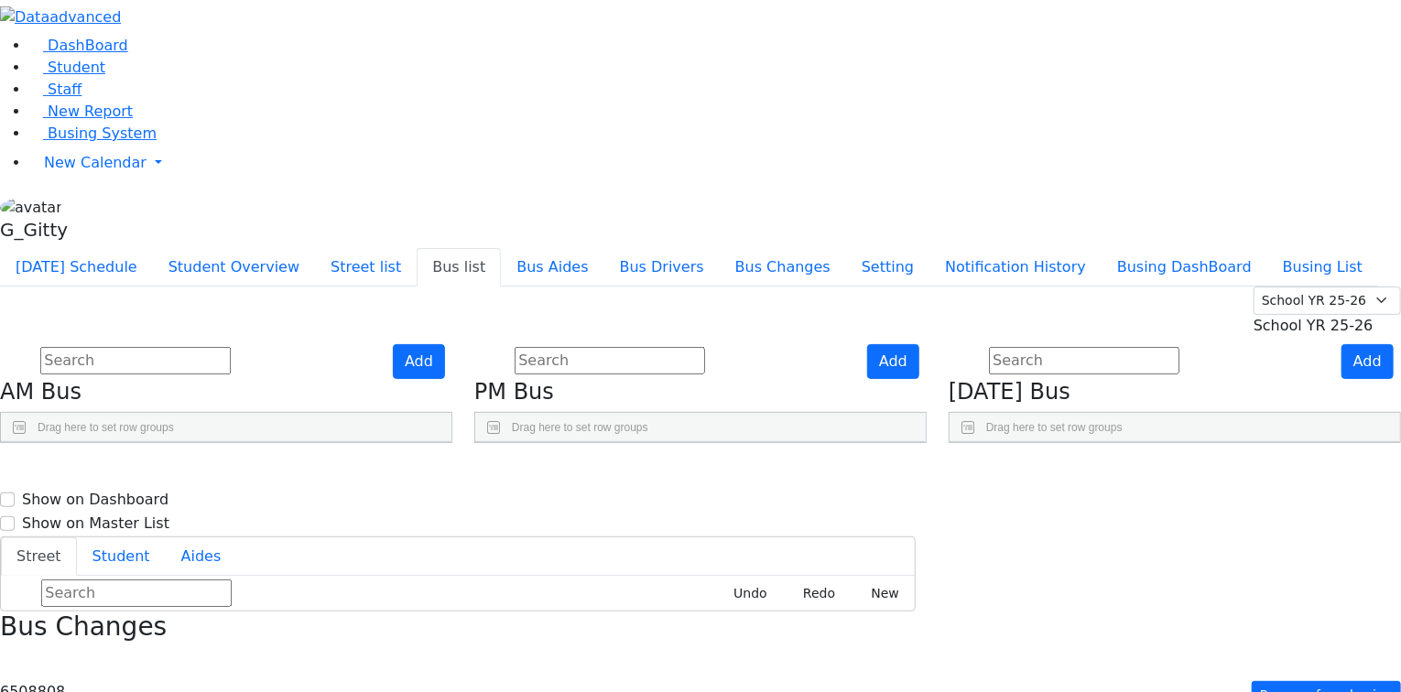
click at [678, 347] on input "text" at bounding box center [610, 360] width 190 height 27
click at [1254, 317] on span "School YR 25-26" at bounding box center [1314, 325] width 120 height 17
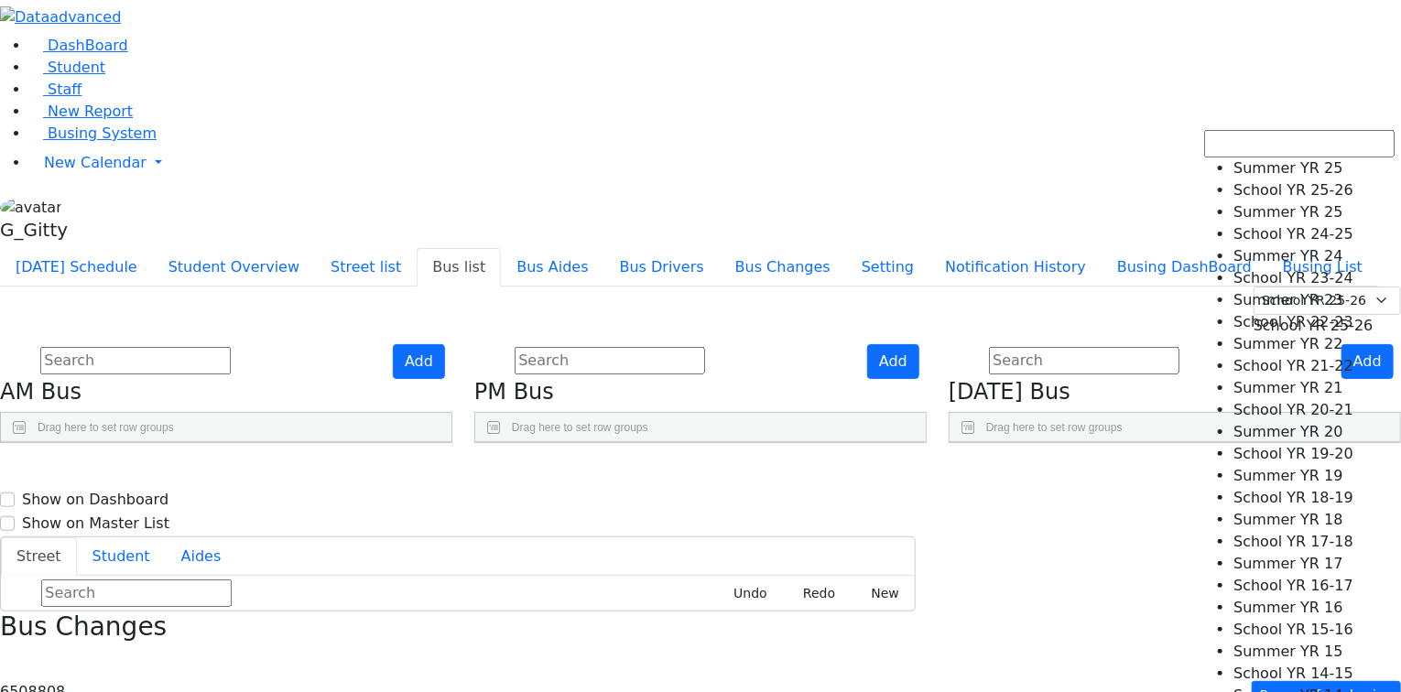
select select "210"
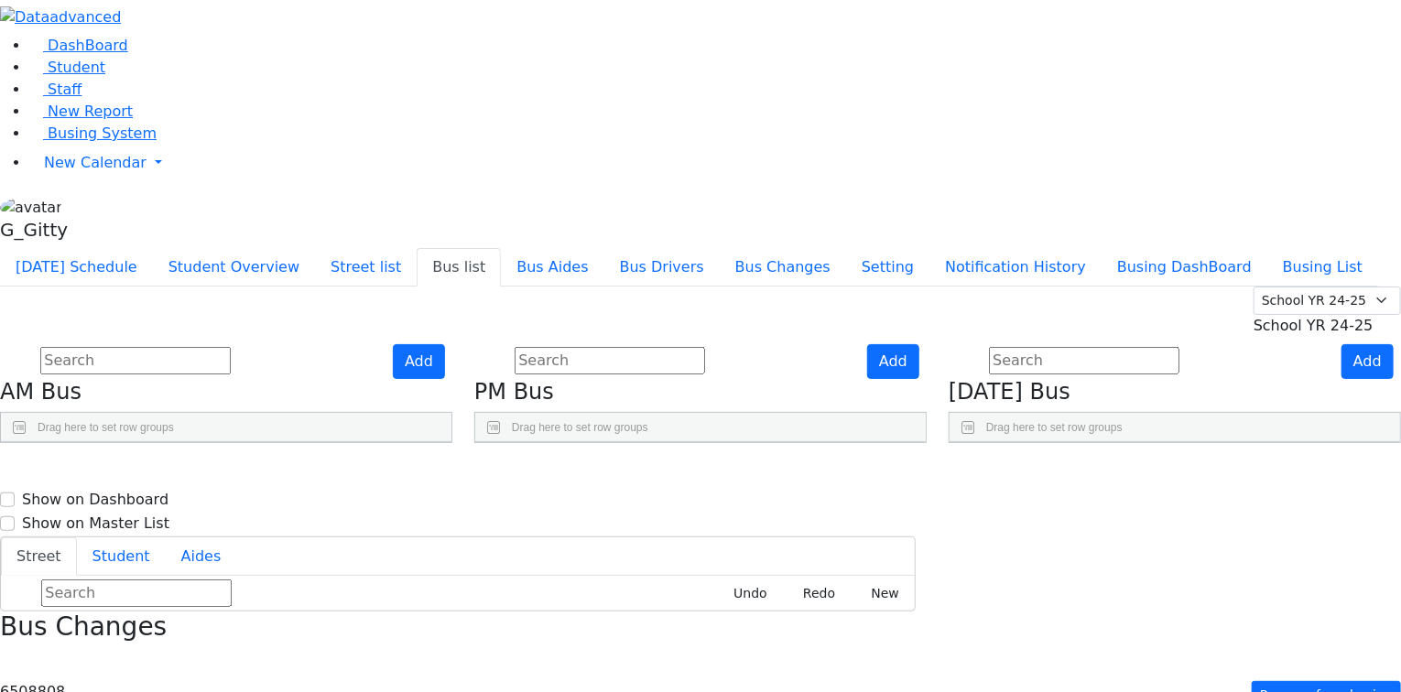
click at [831, 658] on use "Press SPACE to select this row." at bounding box center [831, 658] width 0 height 0
click at [231, 347] on input "text" at bounding box center [135, 360] width 190 height 27
click at [113, 142] on span "Busing System" at bounding box center [102, 133] width 109 height 17
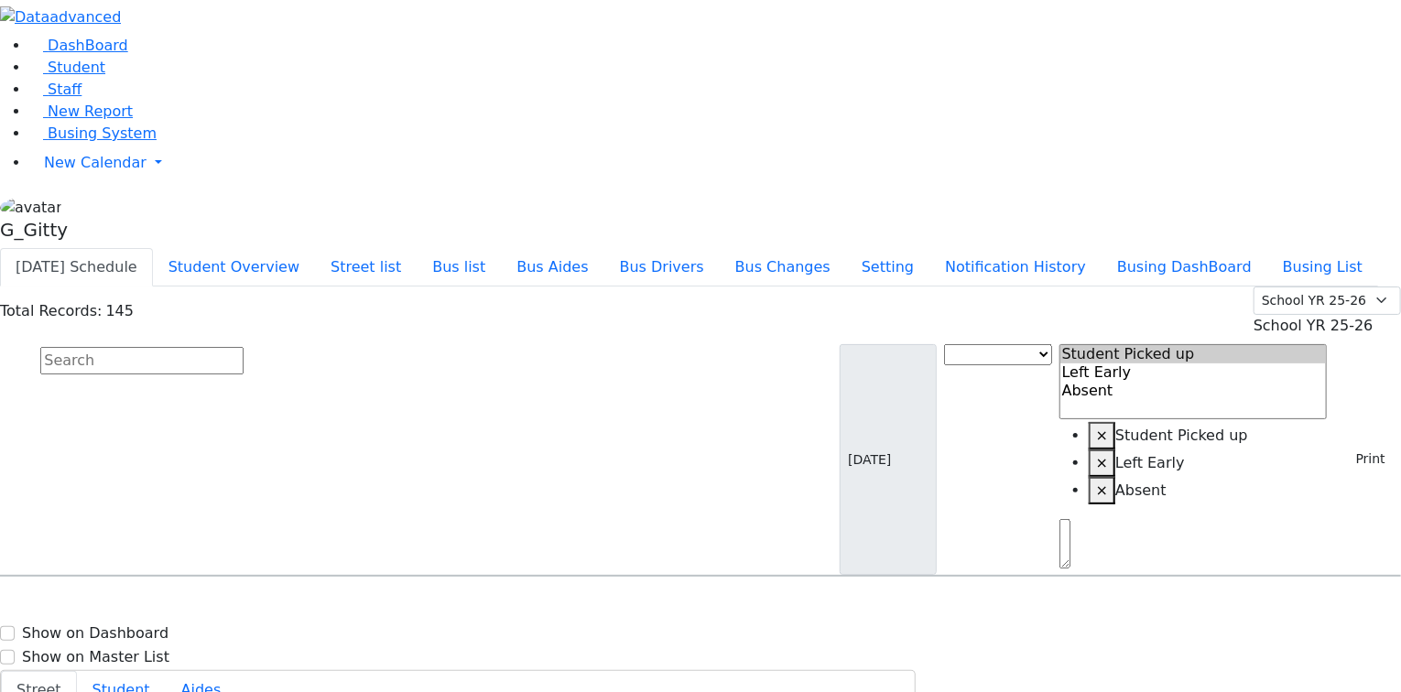
click at [244, 347] on input "text" at bounding box center [141, 360] width 203 height 27
type input "[PERSON_NAME]"
click at [195, 606] on div "[PERSON_NAME] [DATE] 8459284797" at bounding box center [98, 629] width 194 height 46
select select
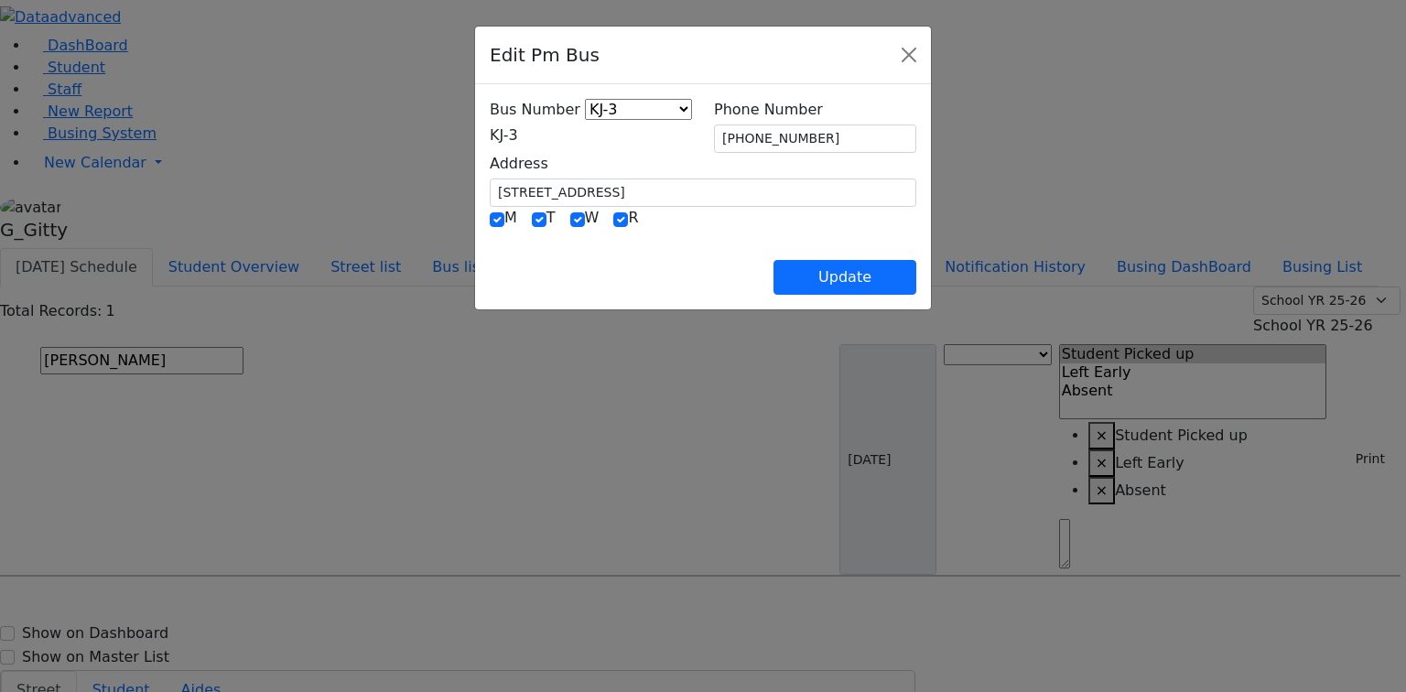
click at [490, 137] on span "KJ-3" at bounding box center [504, 134] width 28 height 17
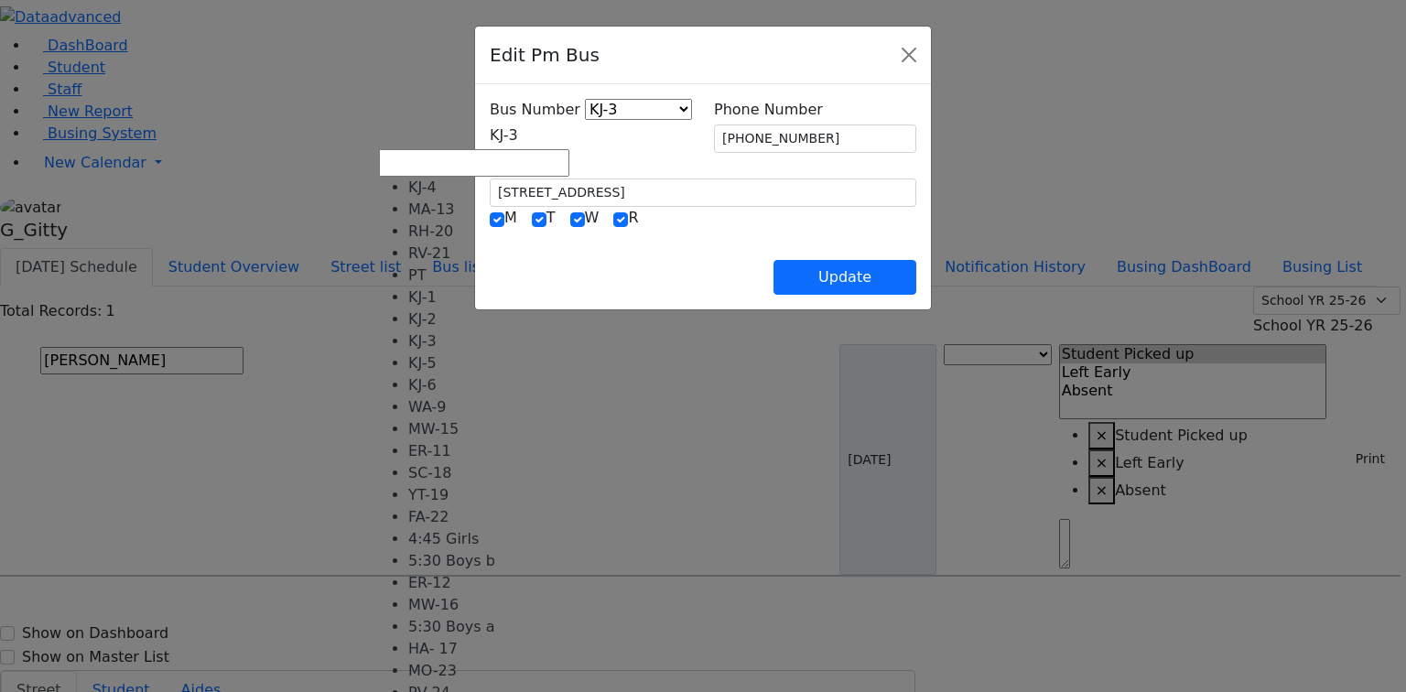
select select "401"
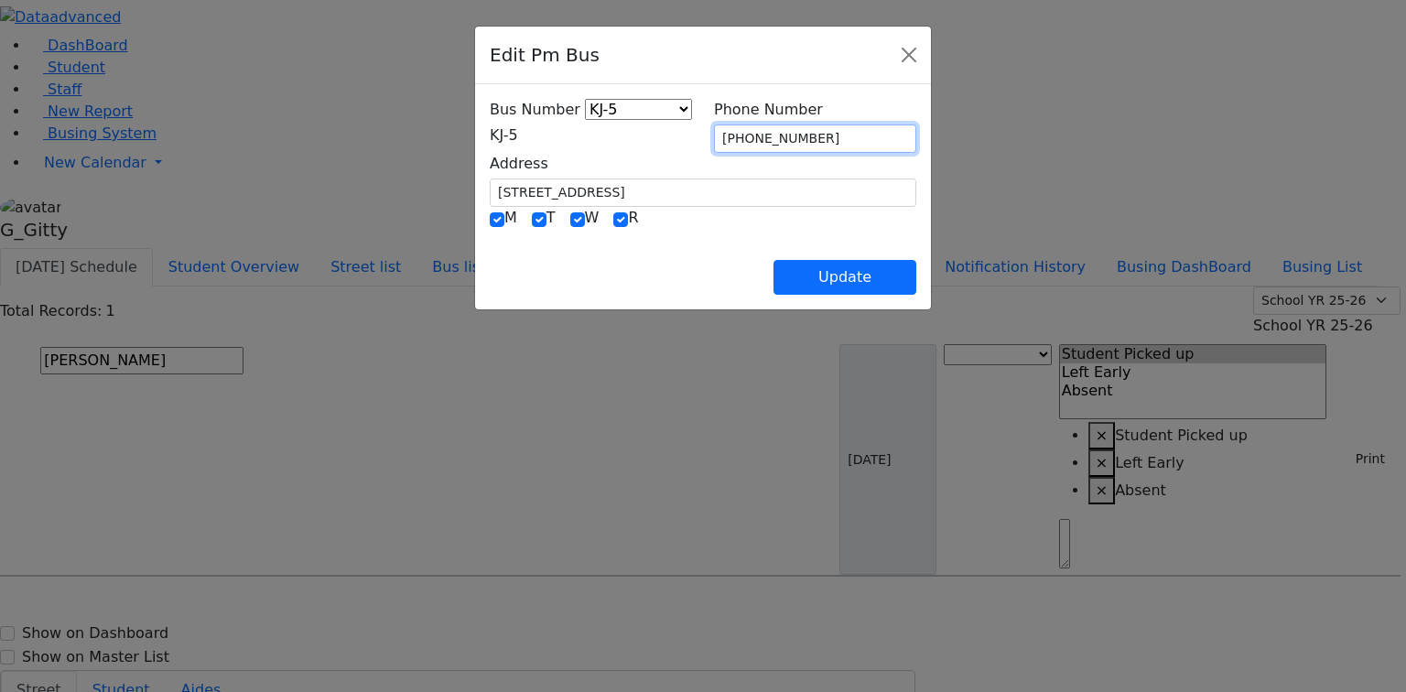
drag, startPoint x: 831, startPoint y: 136, endPoint x: 700, endPoint y: 136, distance: 130.9
click at [700, 136] on div "Bus Number KJ-4 MA-13 RH-20 RV-21 PT KJ-1 KJ-2 KJ-3 KJ-5 KJ-6 WA-9 MW-15 ER-11 …" at bounding box center [703, 153] width 449 height 108
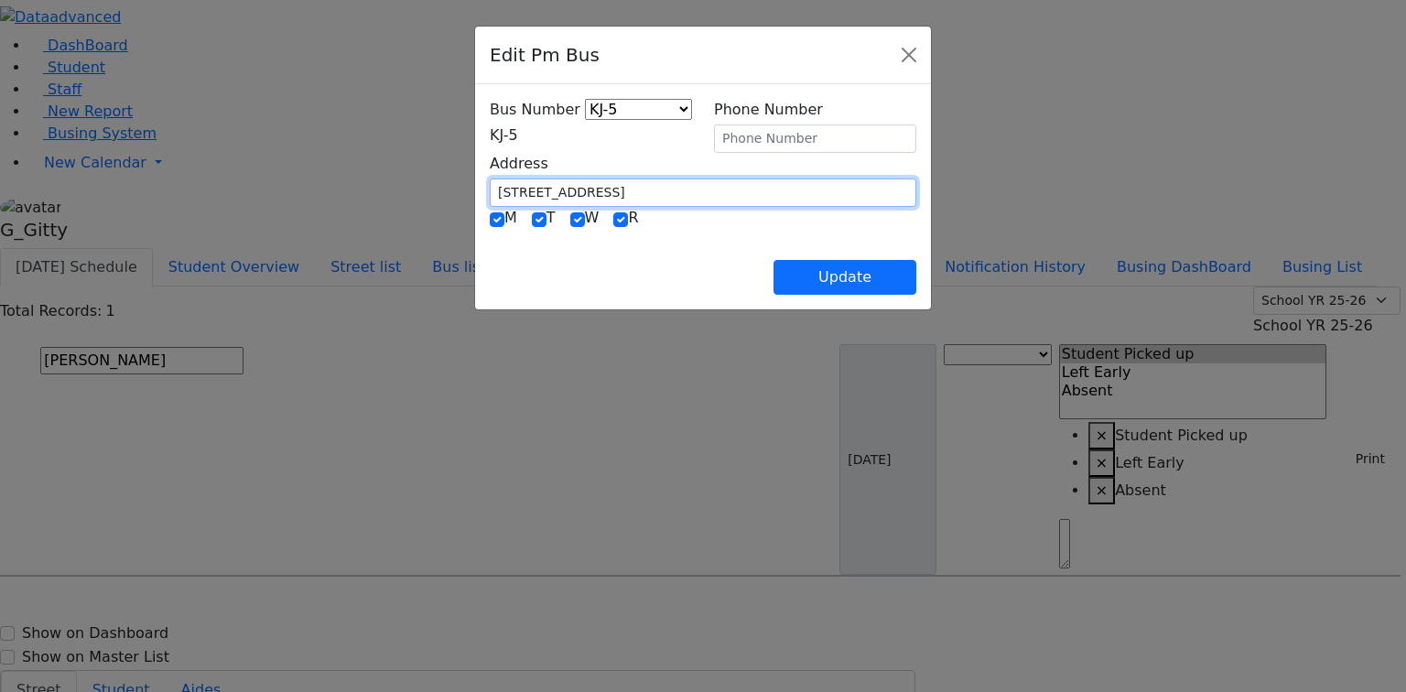
drag, startPoint x: 479, startPoint y: 181, endPoint x: 374, endPoint y: 187, distance: 105.4
click at [479, 187] on div "Address [STREET_ADDRESS]" at bounding box center [703, 180] width 449 height 54
type input "[STREET_ADDRESS]"
click at [577, 253] on div "Update" at bounding box center [703, 263] width 427 height 64
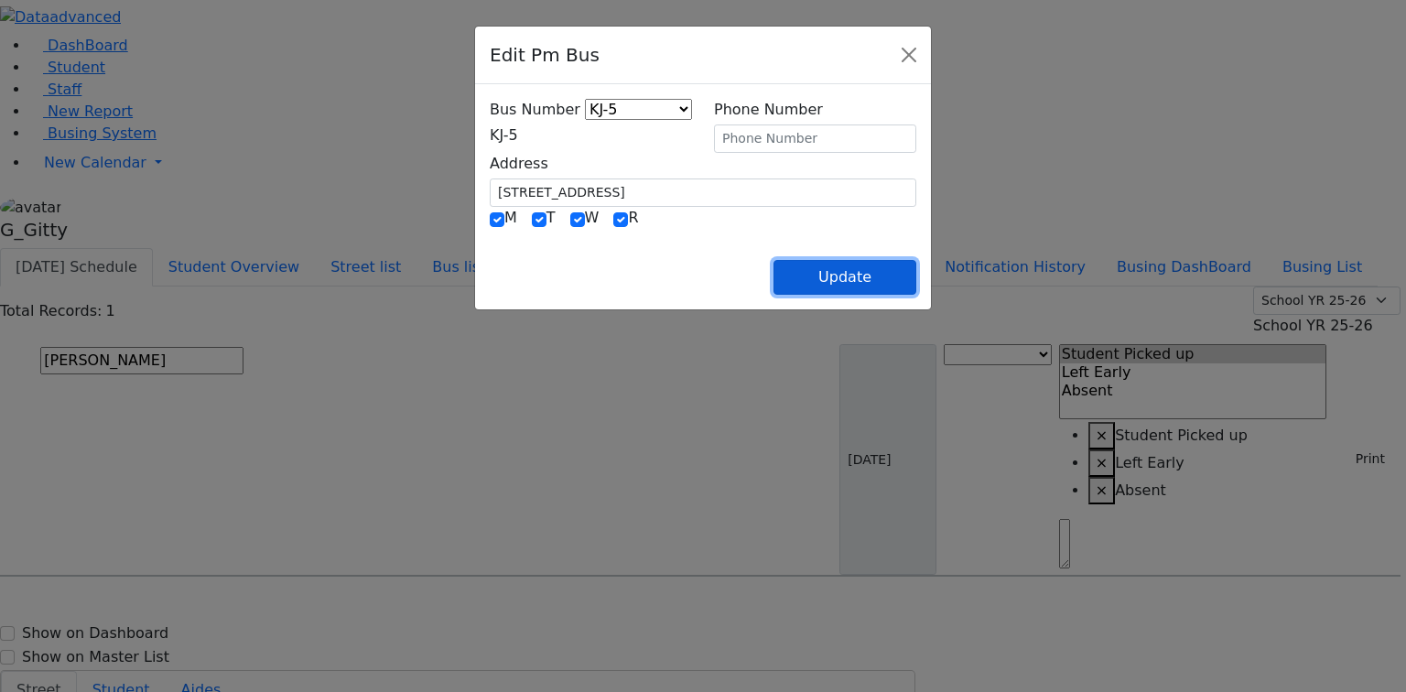
click at [917, 277] on button "Update" at bounding box center [845, 277] width 143 height 35
select select
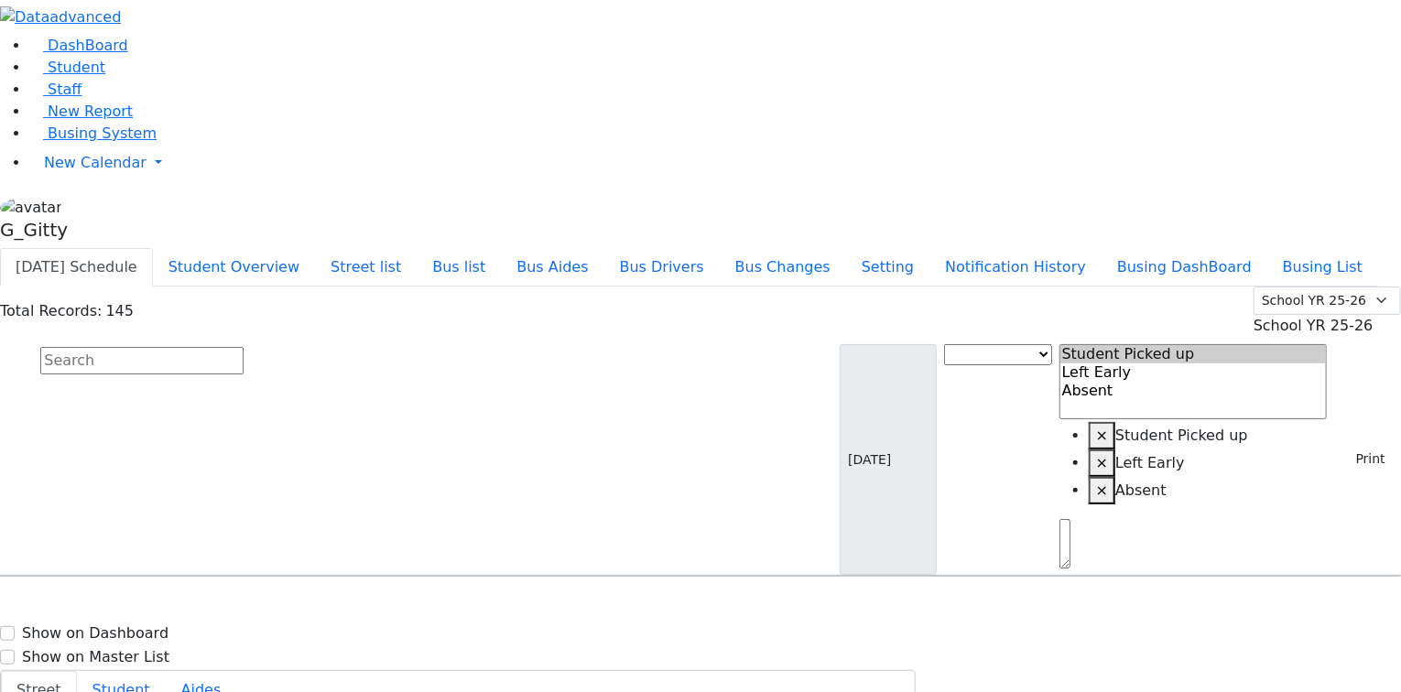
drag, startPoint x: 488, startPoint y: 145, endPoint x: 494, endPoint y: 152, distance: 9.7
click at [244, 347] on input "text" at bounding box center [141, 360] width 203 height 27
type input "fries"
click at [389, 606] on div "[STREET_ADDRESS]" at bounding box center [292, 629] width 194 height 46
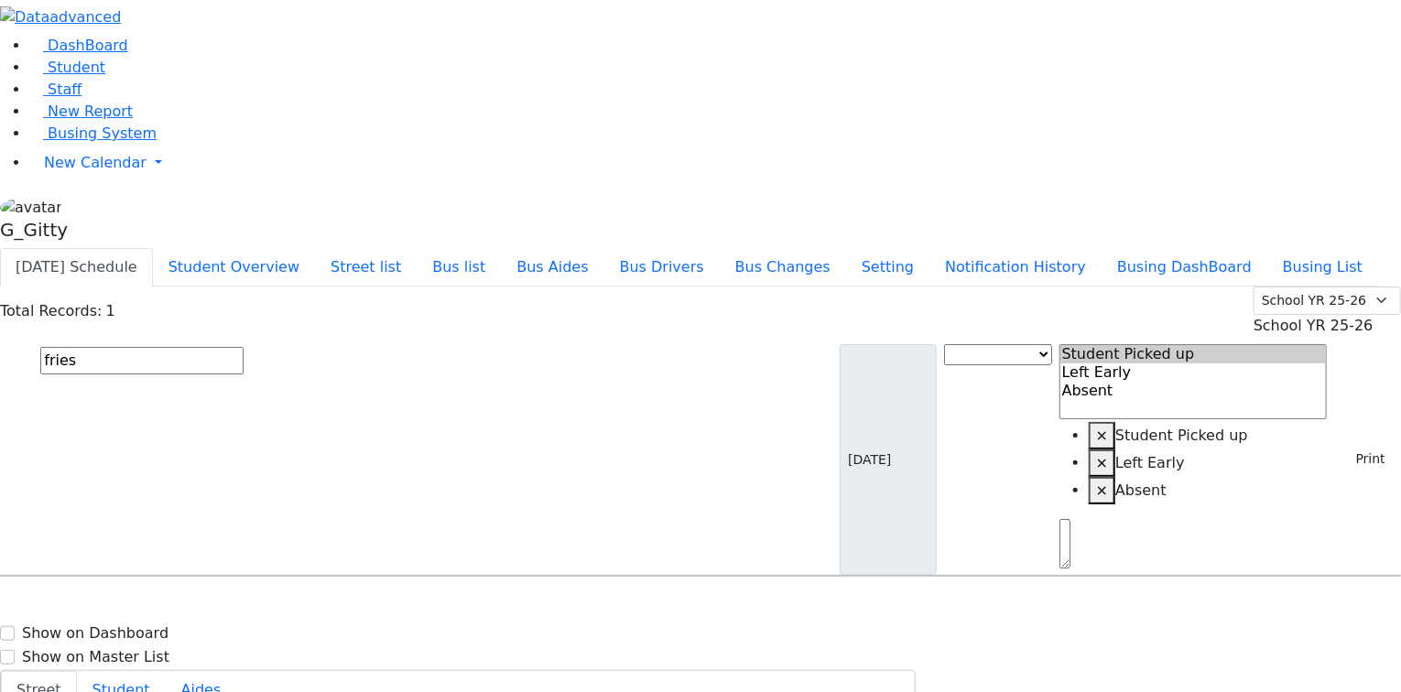
select select
type input "[PHONE_NUMBER]"
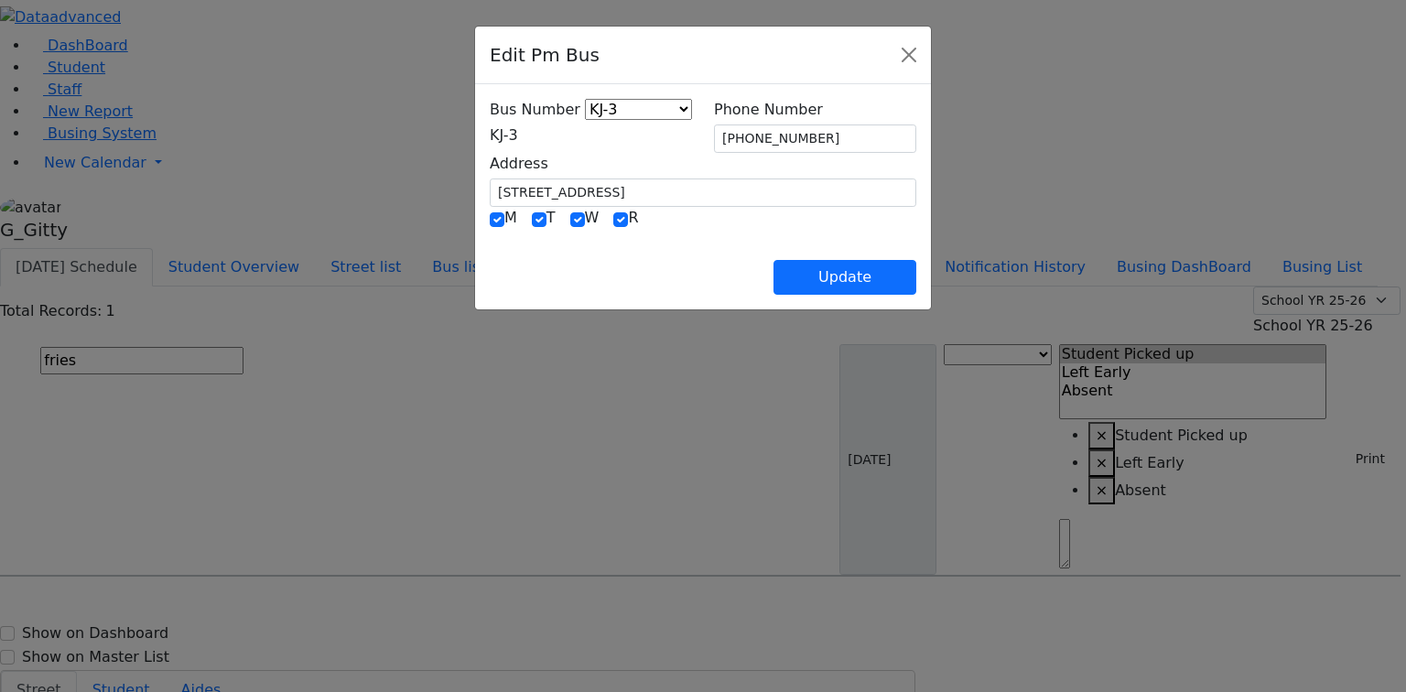
click at [490, 142] on span "KJ-3" at bounding box center [504, 134] width 28 height 17
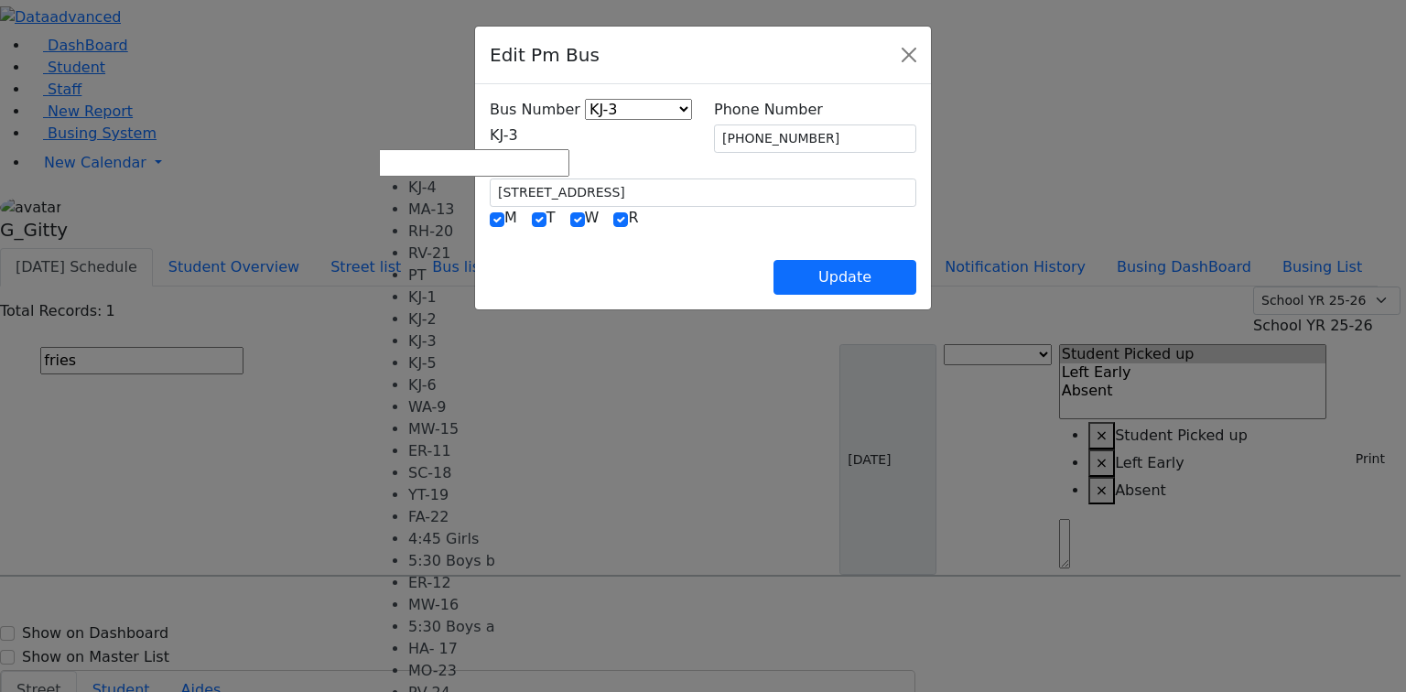
select select "401"
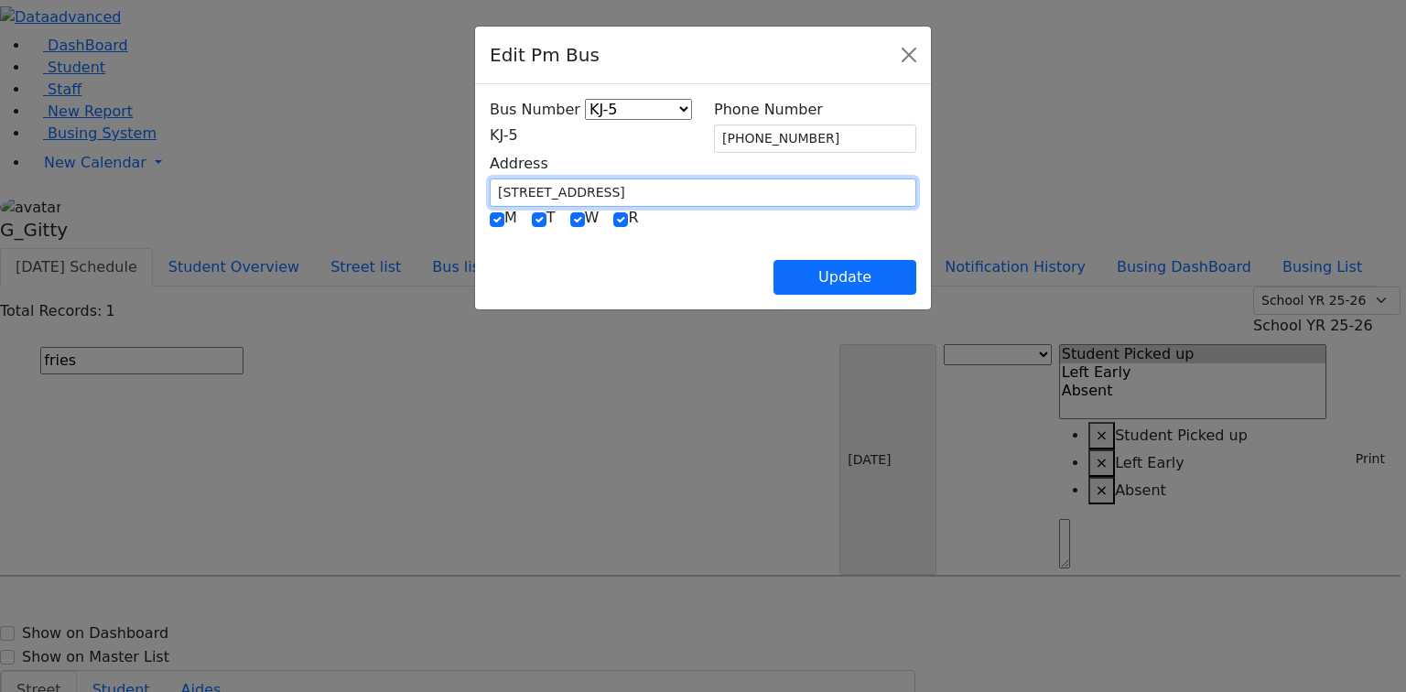
drag, startPoint x: 517, startPoint y: 182, endPoint x: 349, endPoint y: 187, distance: 168.5
click at [349, 187] on div "Edit Pm Bus Bus Number KJ-4 MA-13 RH-20 RV-21 PT KJ-1 KJ-2 KJ-3 KJ-5 KJ-6 WA-9 …" at bounding box center [703, 346] width 1406 height 692
type input "[STREET_ADDRESS]"
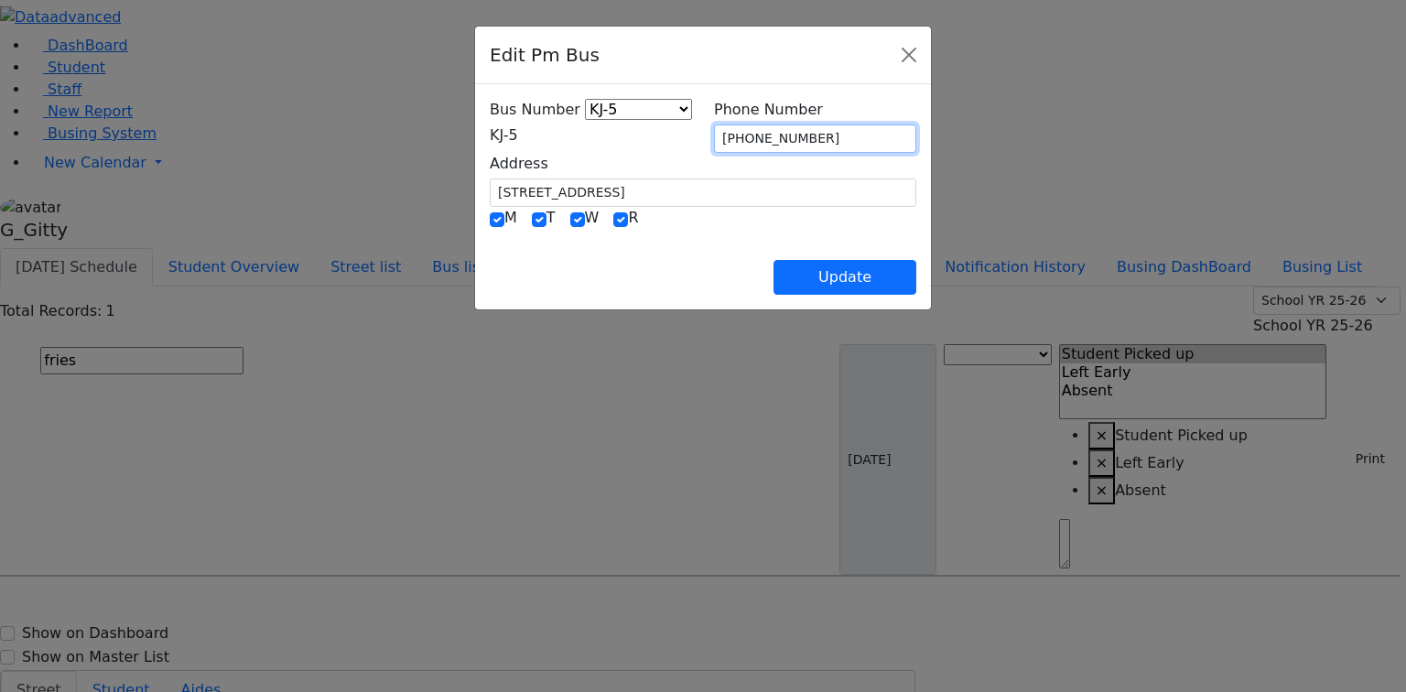
drag, startPoint x: 840, startPoint y: 131, endPoint x: 699, endPoint y: 151, distance: 142.4
click at [699, 151] on div "Bus Number KJ-4 MA-13 RH-20 RV-21 PT KJ-1 KJ-2 KJ-3 KJ-5 KJ-6 WA-9 MW-15 ER-11 …" at bounding box center [703, 153] width 449 height 108
click at [667, 266] on div "Update" at bounding box center [703, 263] width 427 height 64
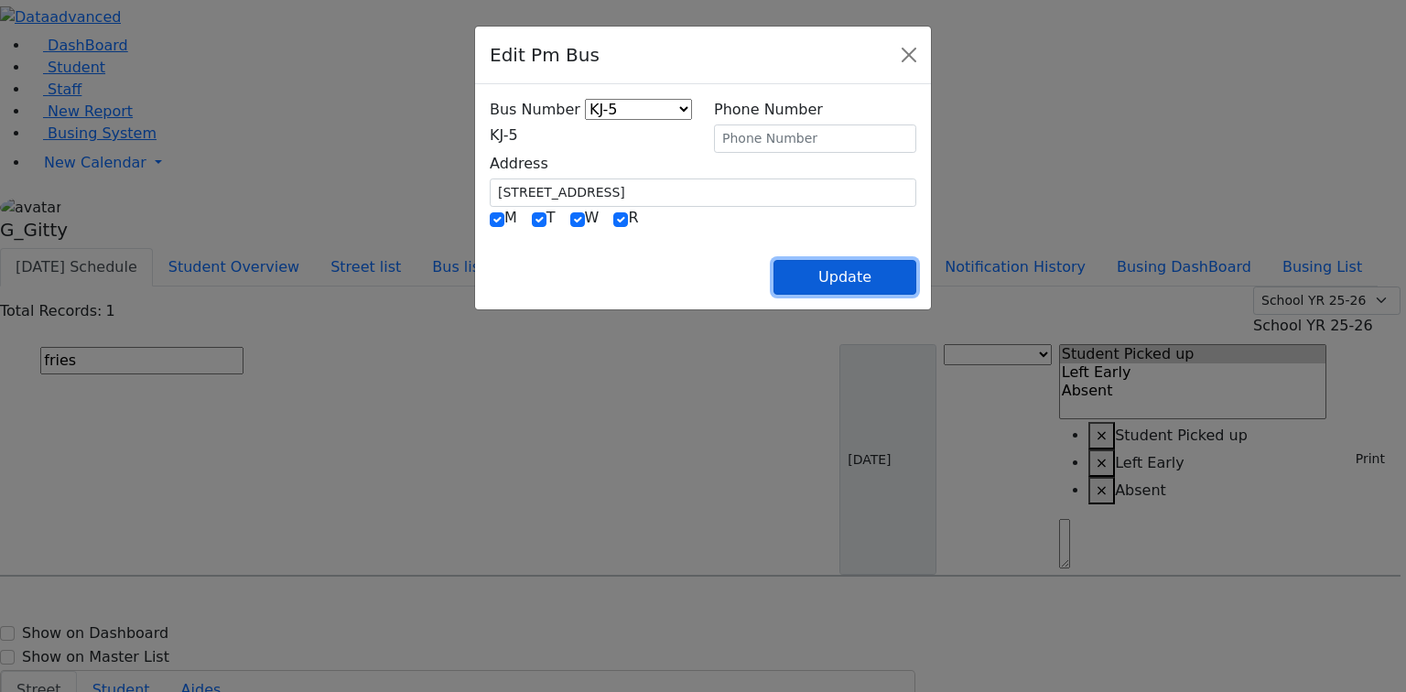
click at [913, 271] on button "Update" at bounding box center [845, 277] width 143 height 35
select select
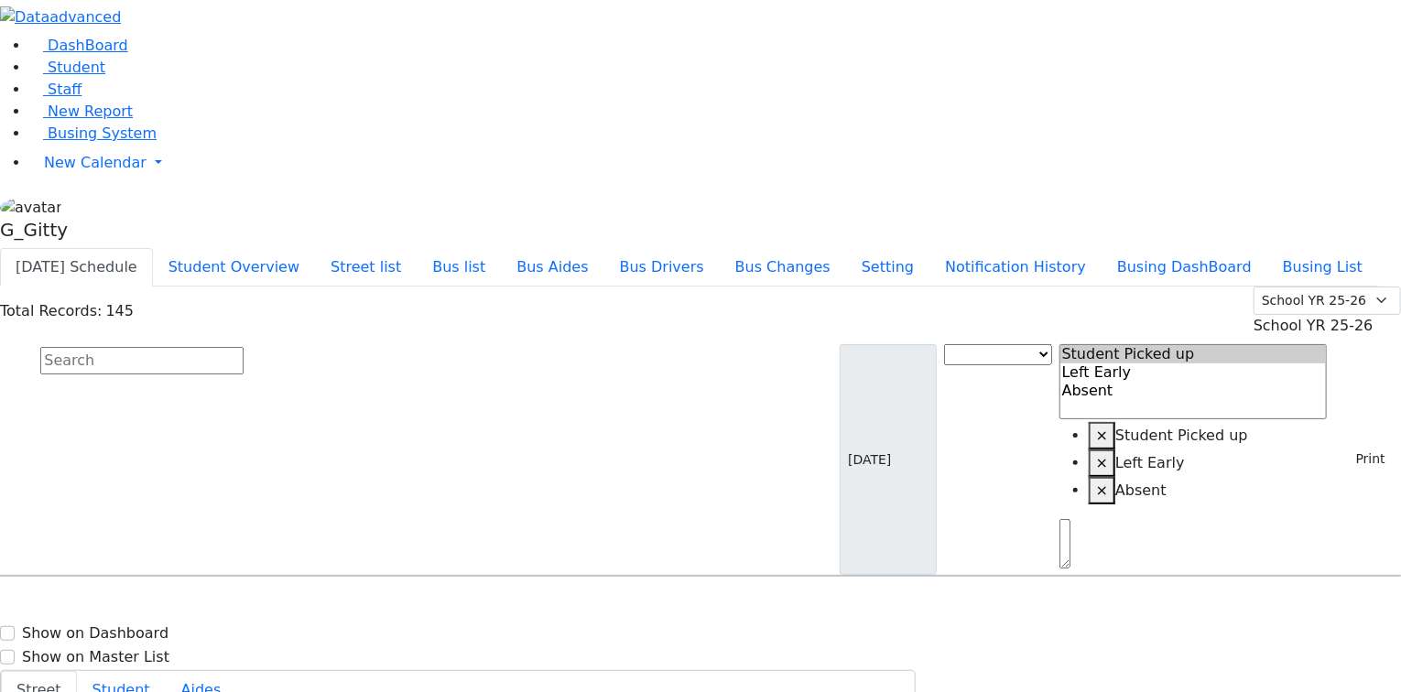
click at [244, 347] on input "text" at bounding box center [141, 360] width 203 height 27
drag, startPoint x: 705, startPoint y: 136, endPoint x: 691, endPoint y: 158, distance: 26.7
click at [704, 287] on div "Total Records: 145 Summer YR 25 School YR 25-26 Summer YR 25 School YR 24-25 Su…" at bounding box center [700, 432] width 1401 height 290
click at [244, 347] on input "text" at bounding box center [141, 360] width 203 height 27
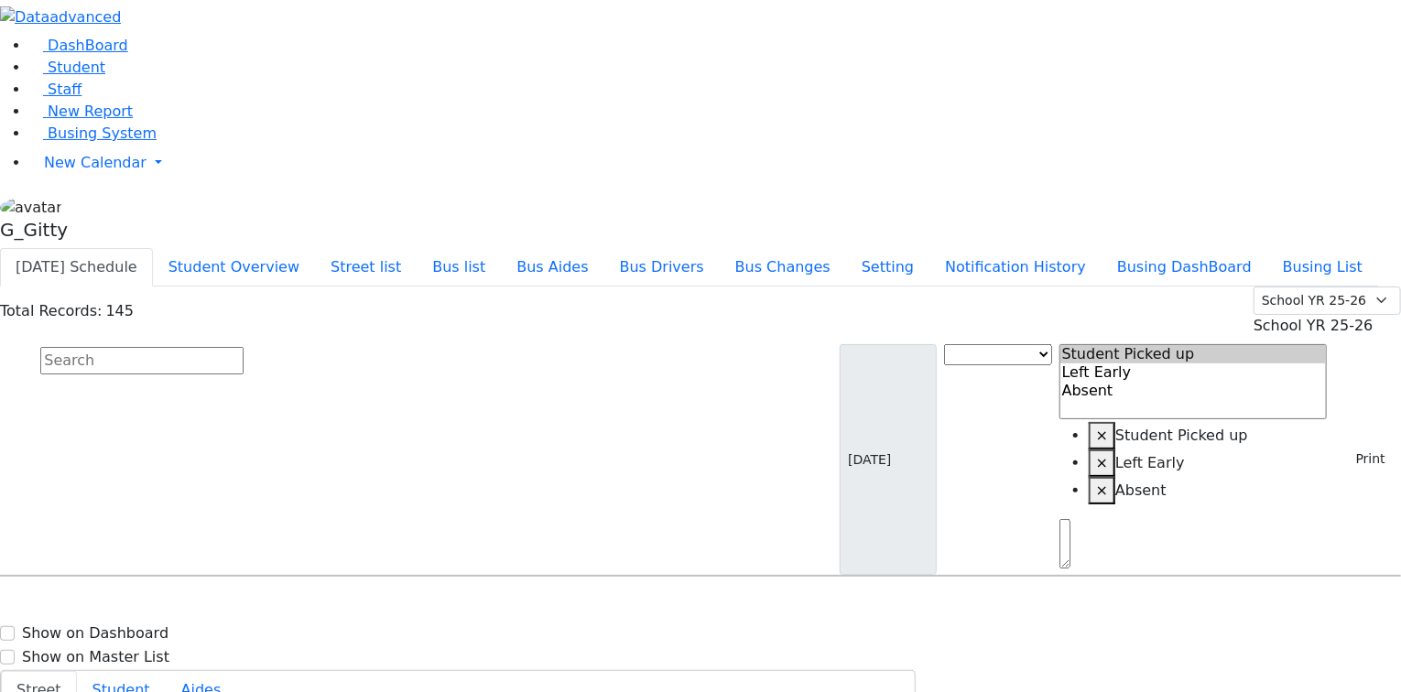
click at [244, 347] on input "text" at bounding box center [141, 360] width 203 height 27
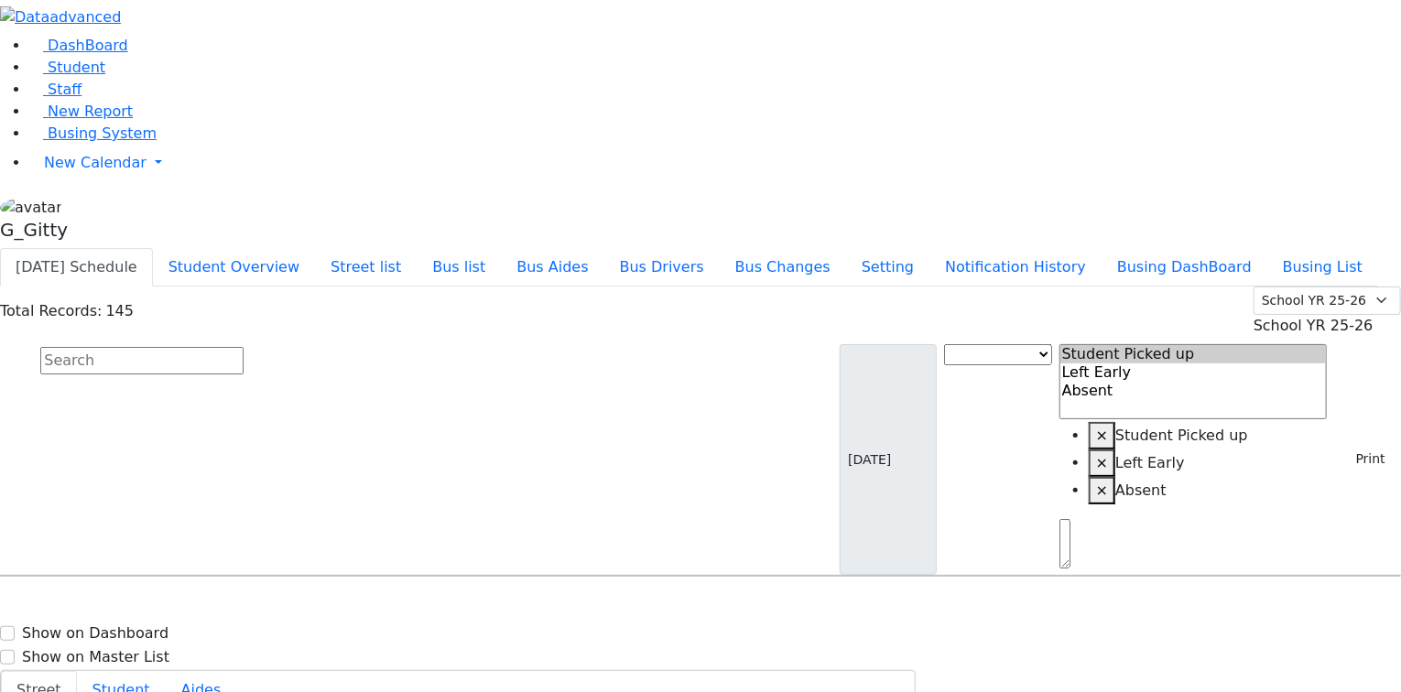
click at [244, 347] on input "text" at bounding box center [141, 360] width 203 height 27
select select
click at [244, 347] on input "text" at bounding box center [141, 360] width 203 height 27
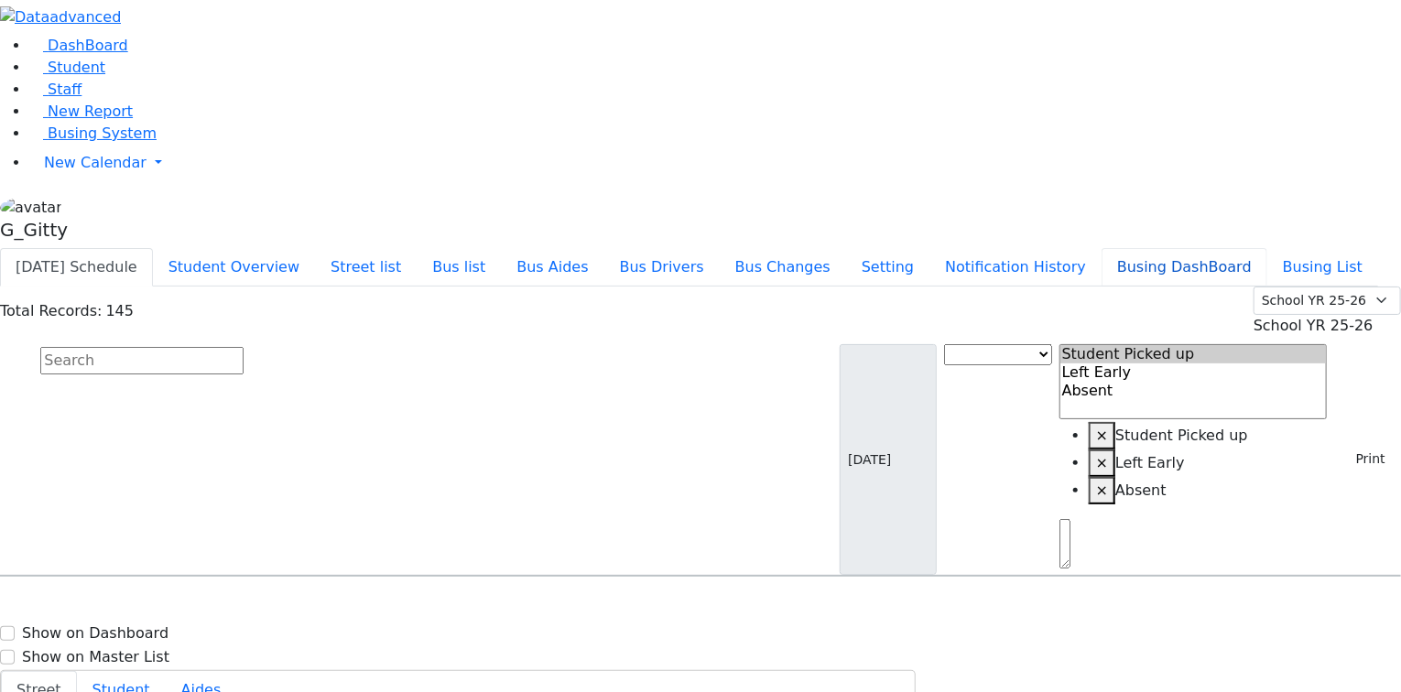
click at [1251, 248] on button "Busing DashBoard" at bounding box center [1185, 267] width 166 height 38
drag, startPoint x: 291, startPoint y: 171, endPoint x: 223, endPoint y: 49, distance: 139.4
click at [244, 347] on input "text" at bounding box center [141, 360] width 203 height 27
click at [1214, 248] on button "Busing DashBoard" at bounding box center [1185, 267] width 166 height 38
click at [244, 347] on input "text" at bounding box center [141, 360] width 203 height 27
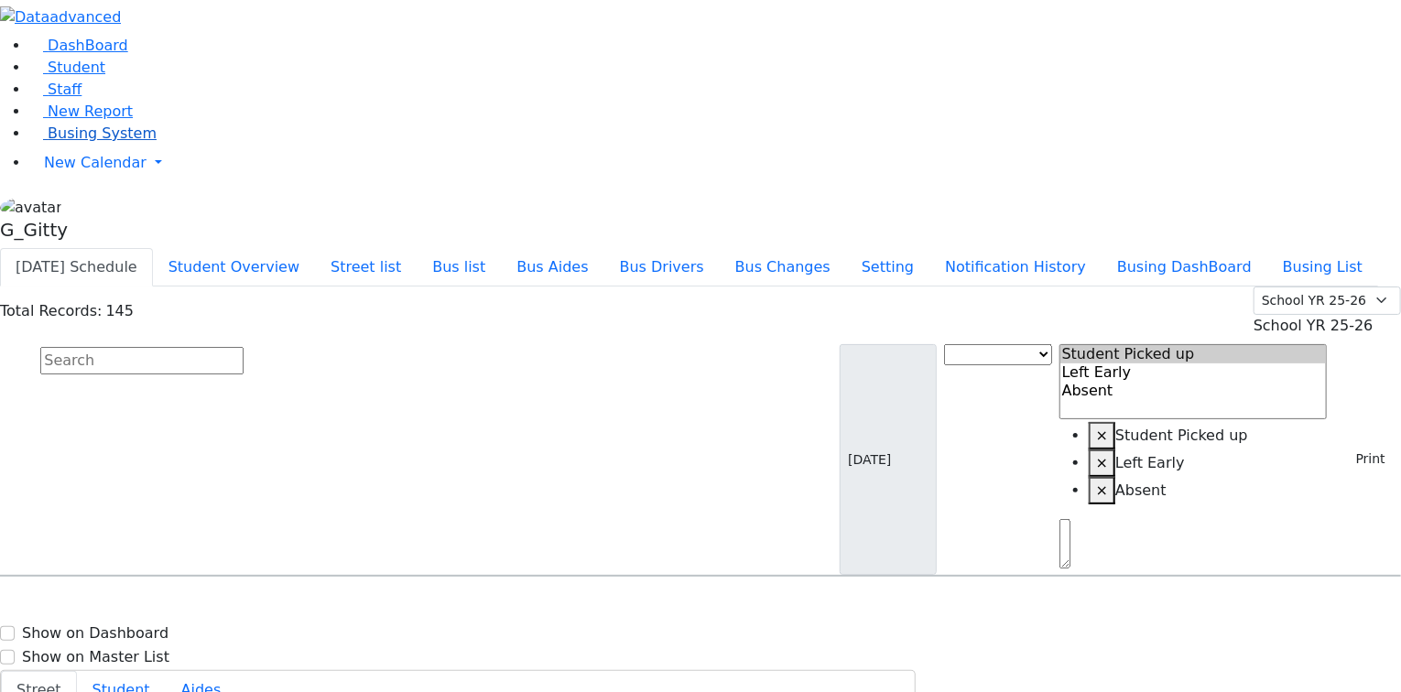
drag, startPoint x: 435, startPoint y: 165, endPoint x: 138, endPoint y: 238, distance: 305.6
click at [244, 347] on input "text" at bounding box center [141, 360] width 203 height 27
click at [93, 142] on link "Busing System" at bounding box center [92, 133] width 127 height 17
click at [244, 347] on input "text" at bounding box center [141, 360] width 203 height 27
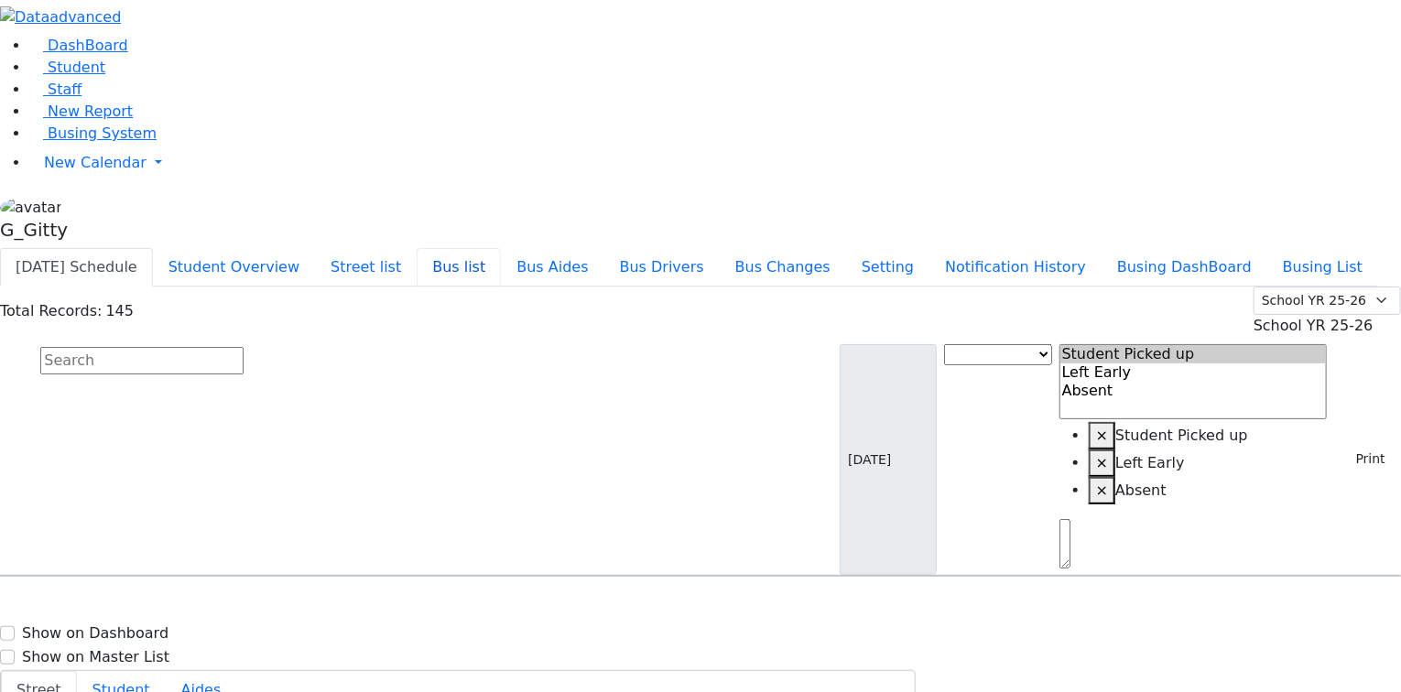
click at [501, 248] on button "Bus list" at bounding box center [459, 267] width 84 height 38
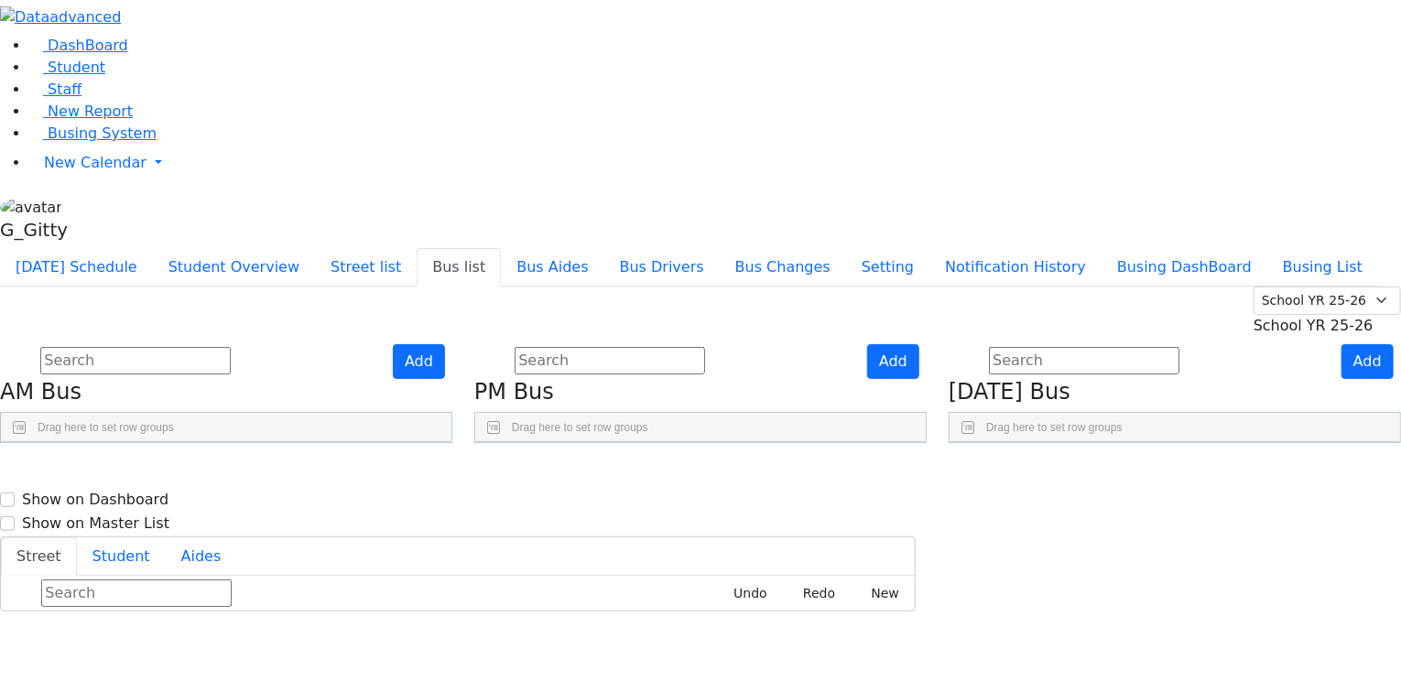
drag, startPoint x: 1259, startPoint y: 122, endPoint x: 1251, endPoint y: 128, distance: 10.4
click at [1255, 317] on span "School YR 25-26" at bounding box center [1314, 325] width 120 height 17
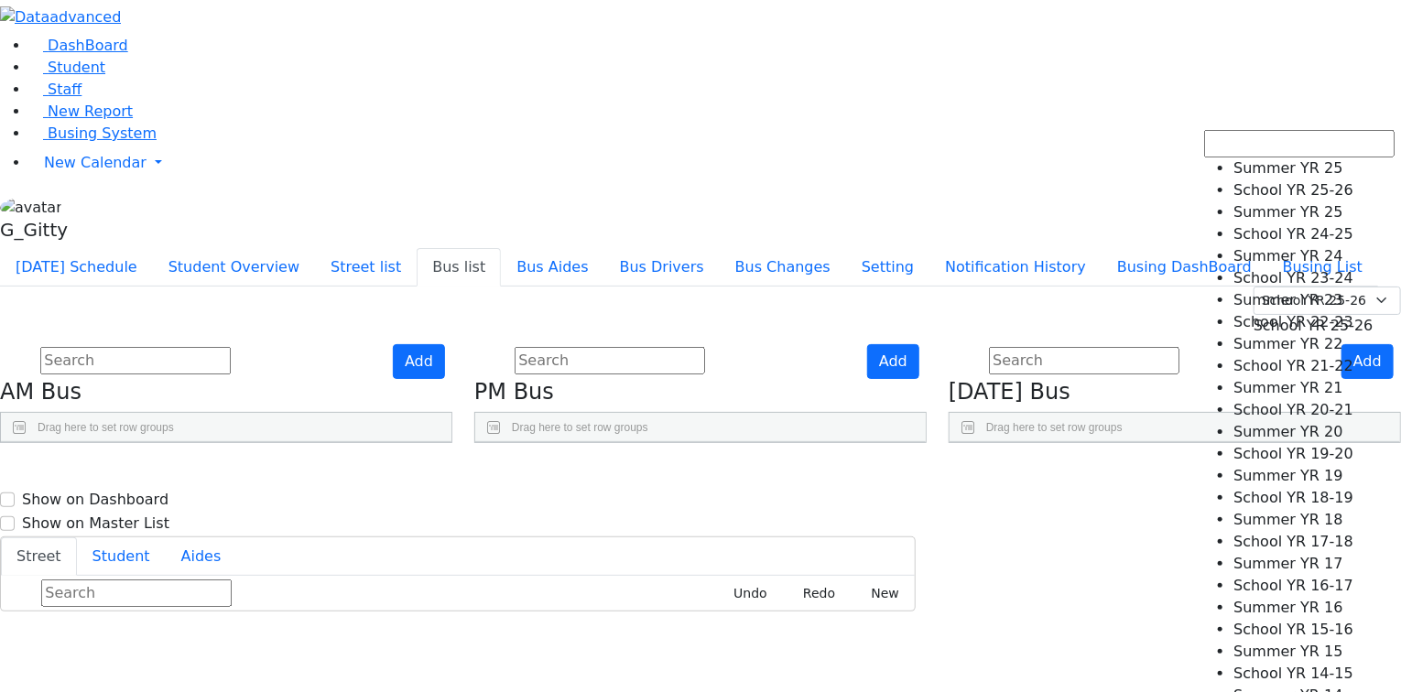
select select "210"
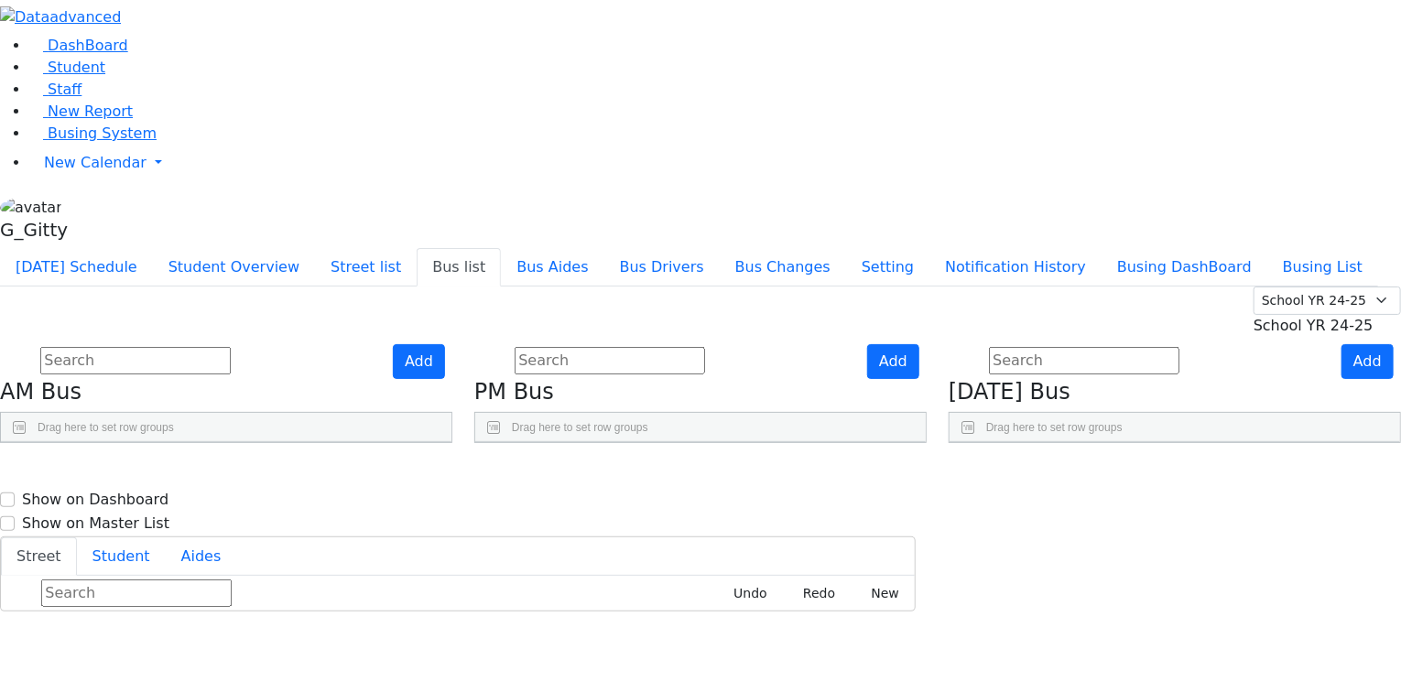
click at [846, 651] on link "Press SPACE to select this row." at bounding box center [836, 663] width 19 height 24
click at [831, 631] on use "Press SPACE to select this row." at bounding box center [831, 631] width 0 height 0
click at [231, 347] on input "text" at bounding box center [135, 360] width 190 height 27
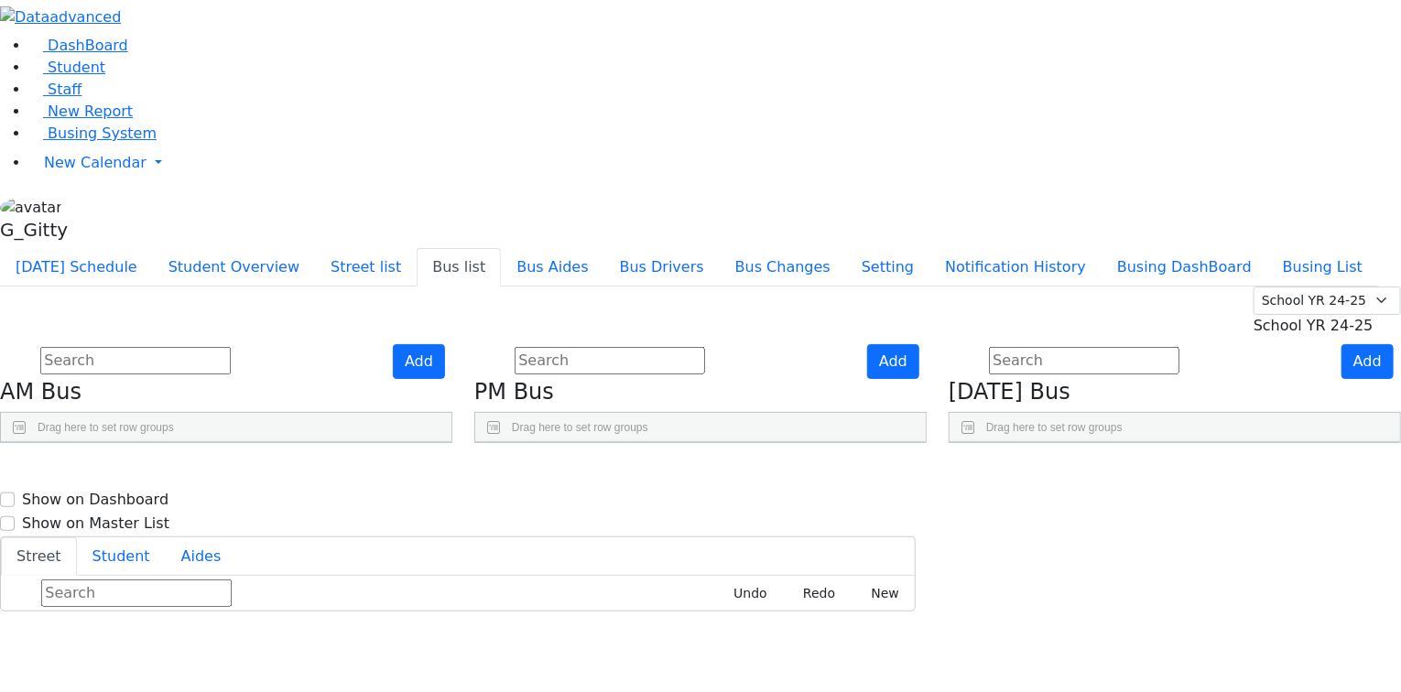
click at [98, 142] on span "Busing System" at bounding box center [102, 133] width 109 height 17
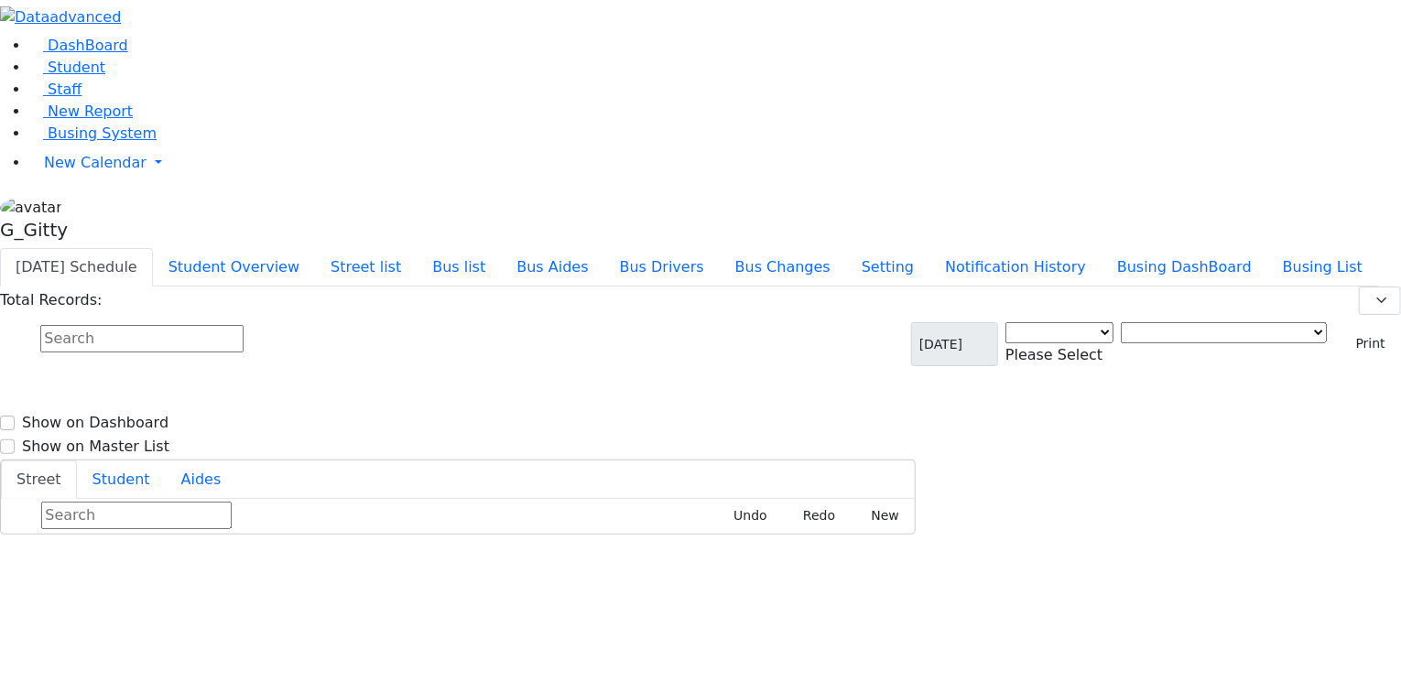
select select "3"
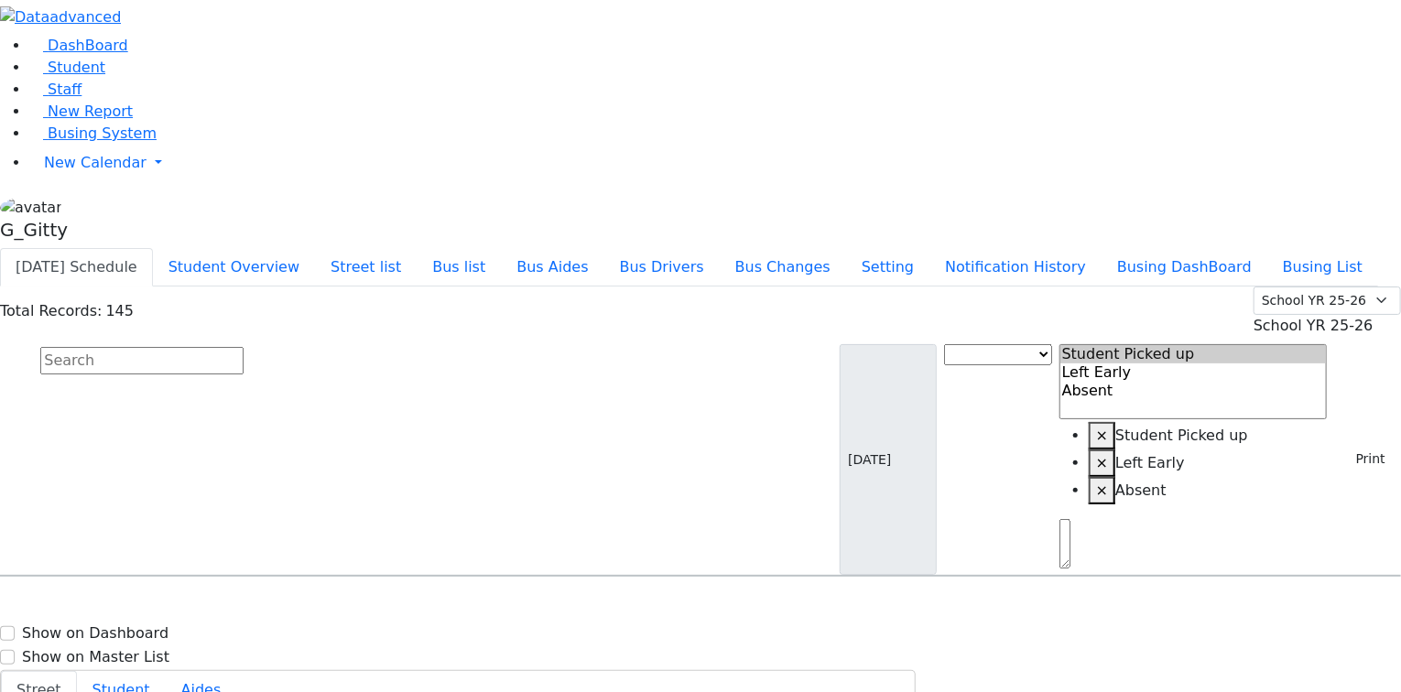
click at [244, 347] on input "text" at bounding box center [141, 360] width 203 height 27
type input "yisu"
click at [147, 630] on span "8457822086" at bounding box center [103, 638] width 85 height 16
select select
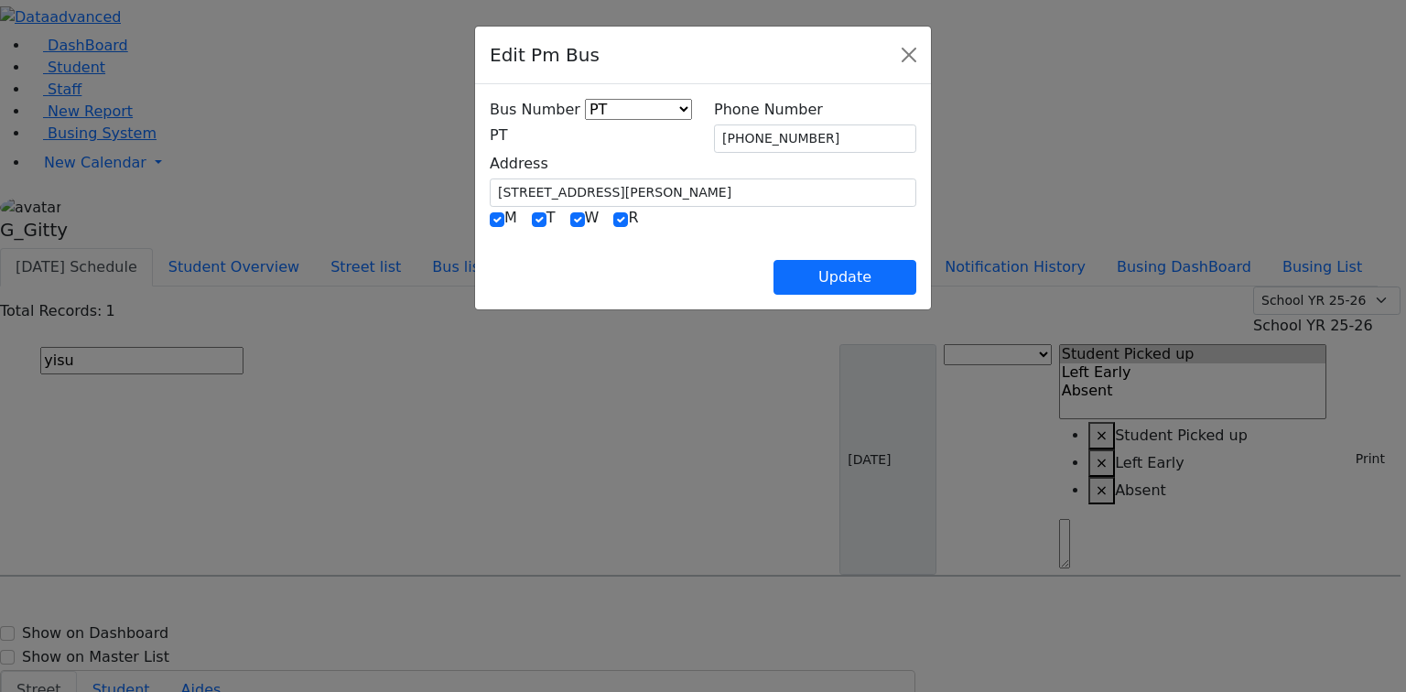
click at [490, 143] on span "PT" at bounding box center [498, 134] width 17 height 17
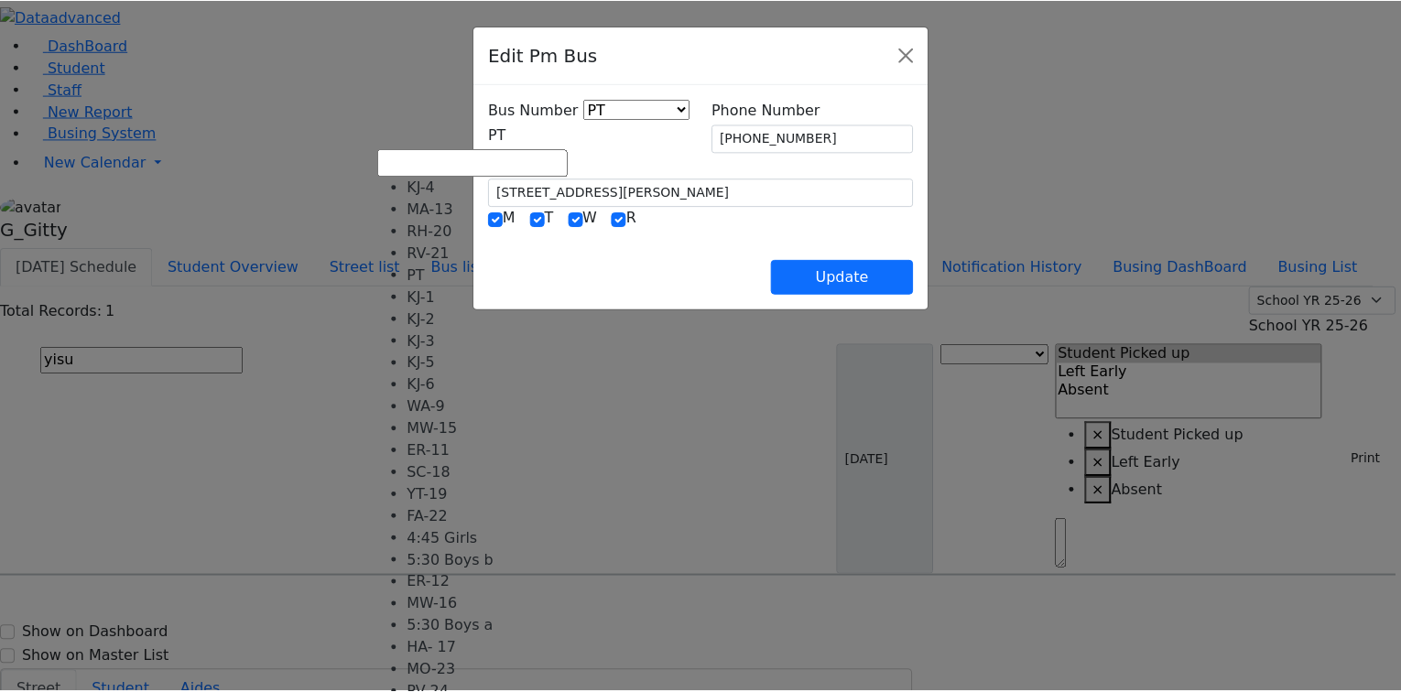
scroll to position [181, 0]
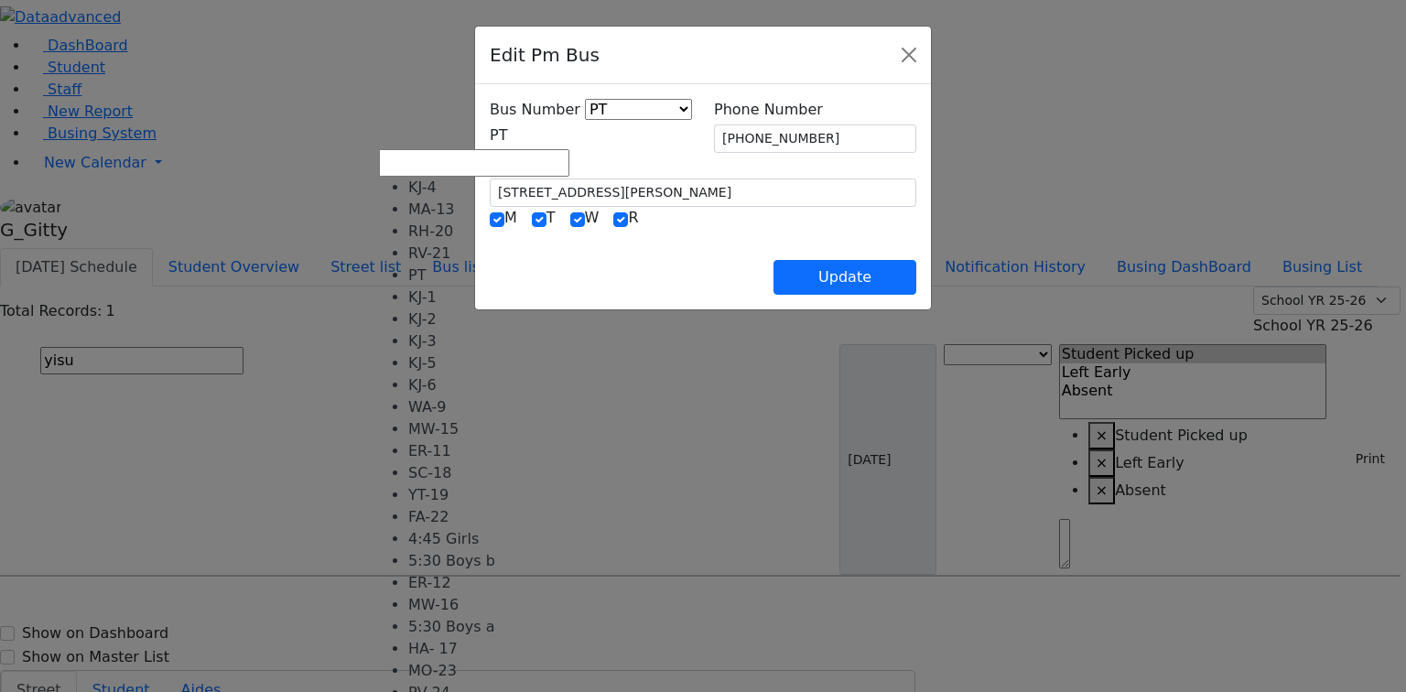
select select "452"
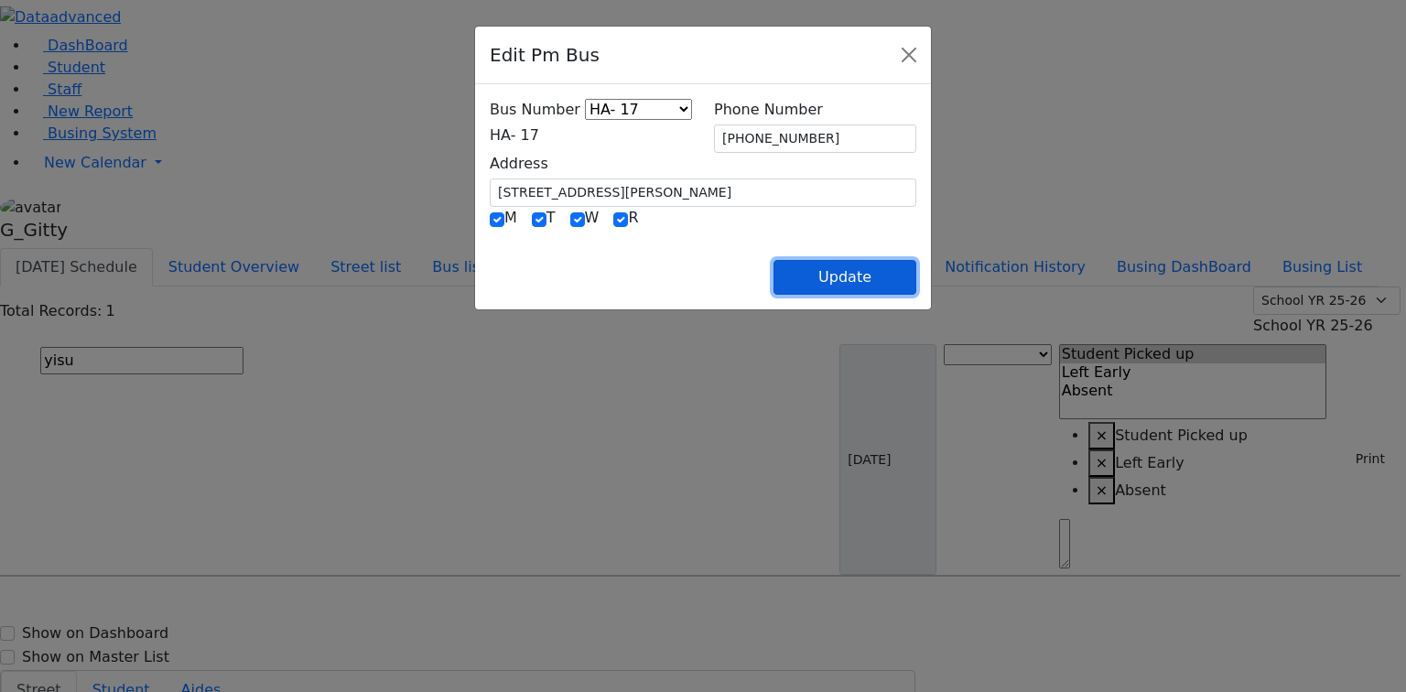
click at [917, 275] on button "Update" at bounding box center [845, 277] width 143 height 35
select select
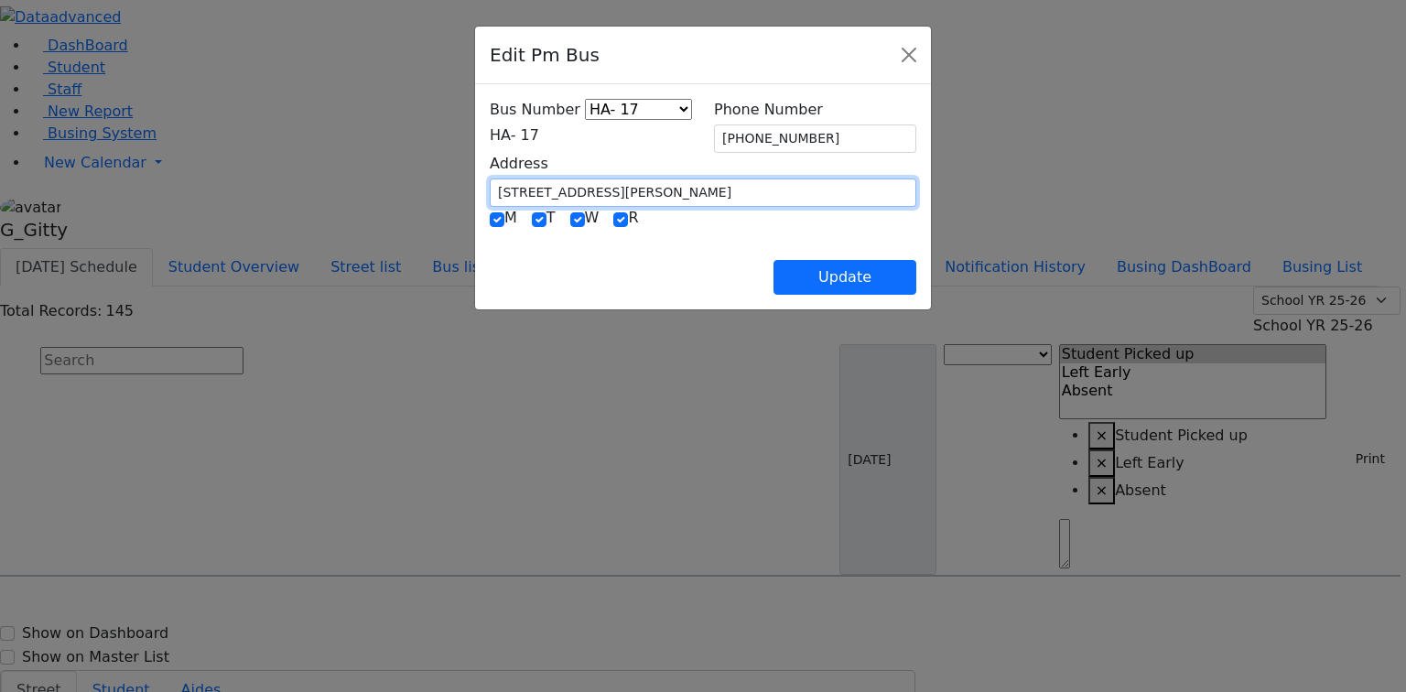
drag, startPoint x: 465, startPoint y: 186, endPoint x: 359, endPoint y: 191, distance: 106.4
click at [475, 191] on div "Bus Number KJ-4 MA-13 RH-20 RV-21 PT KJ-1 KJ-2 KJ-3 KJ-5 KJ-6 WA-9 MW-15 ER-11 …" at bounding box center [703, 196] width 456 height 225
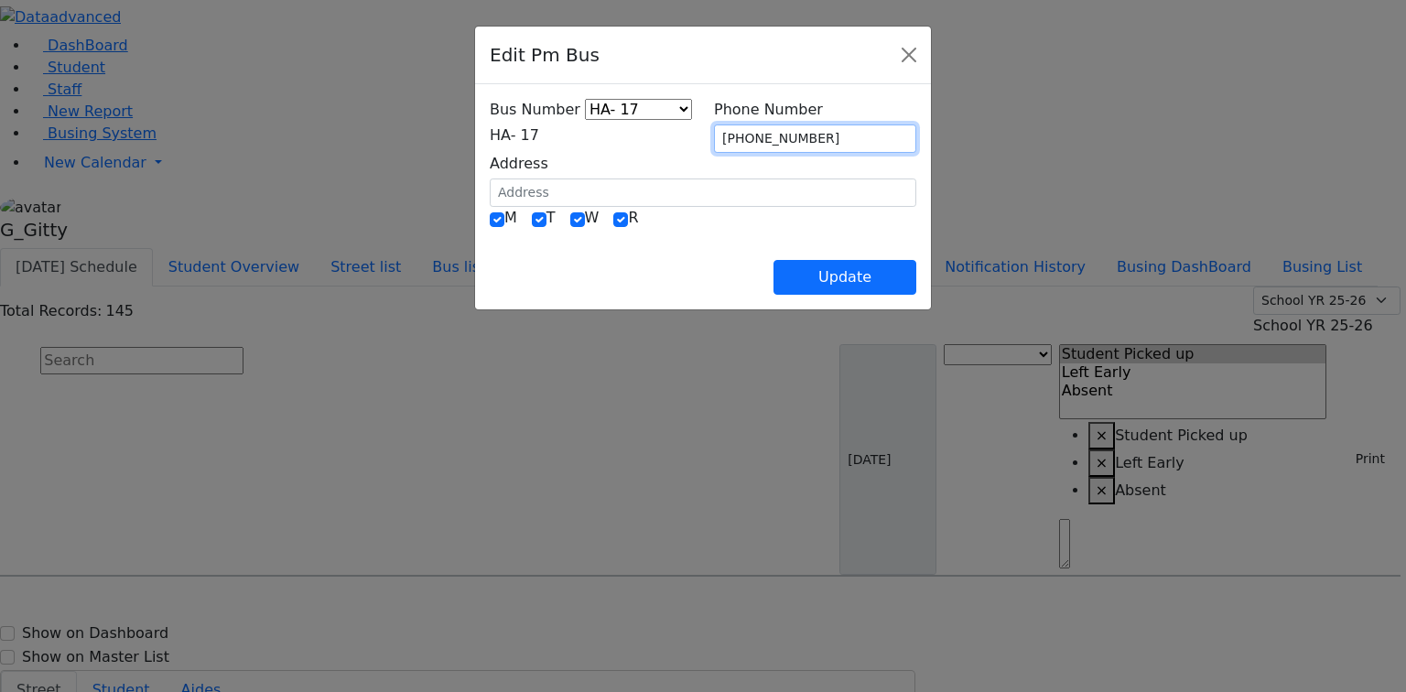
drag, startPoint x: 819, startPoint y: 136, endPoint x: 682, endPoint y: 143, distance: 136.6
click at [682, 143] on div "Bus Number KJ-4 MA-13 RH-20 RV-21 PT KJ-1 KJ-2 KJ-3 KJ-5 KJ-6 WA-9 MW-15 ER-11 …" at bounding box center [703, 153] width 449 height 108
click at [800, 214] on div "M T W R" at bounding box center [703, 219] width 427 height 24
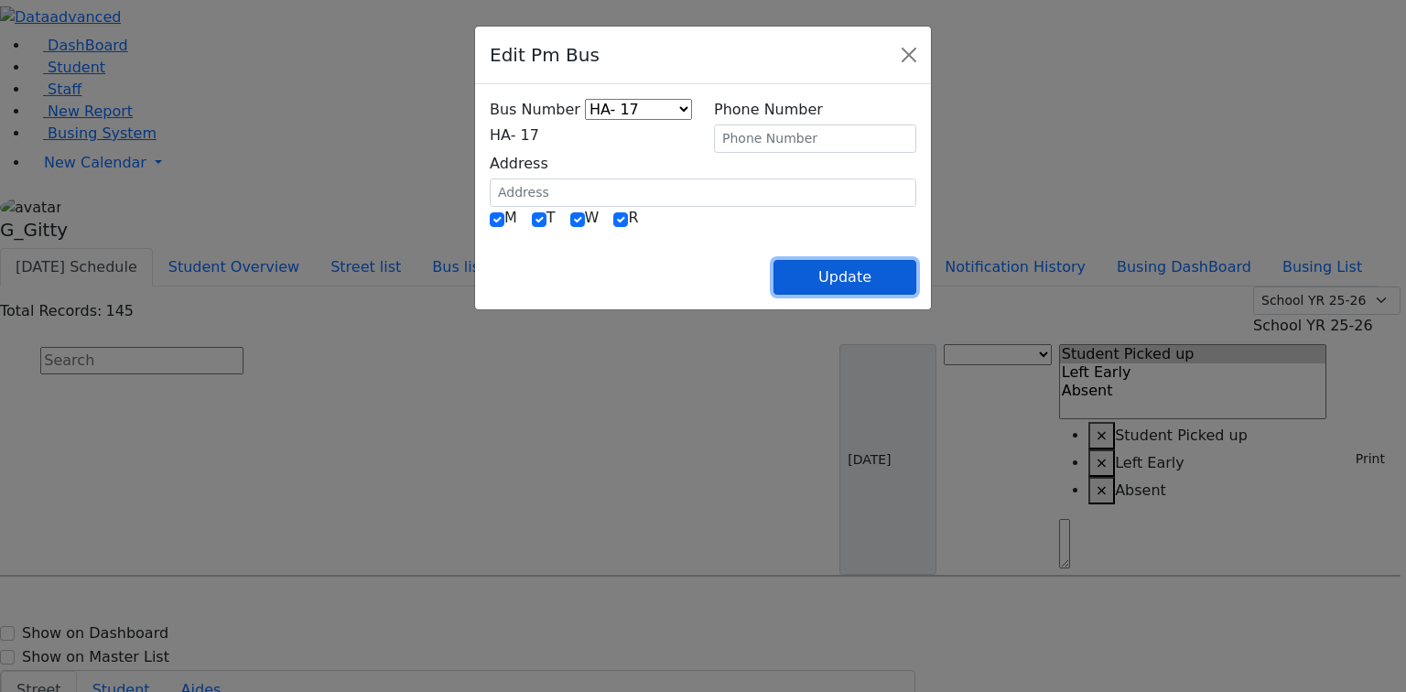
drag, startPoint x: 982, startPoint y: 284, endPoint x: 955, endPoint y: 275, distance: 28.1
click at [917, 284] on button "Update" at bounding box center [845, 277] width 143 height 35
select select
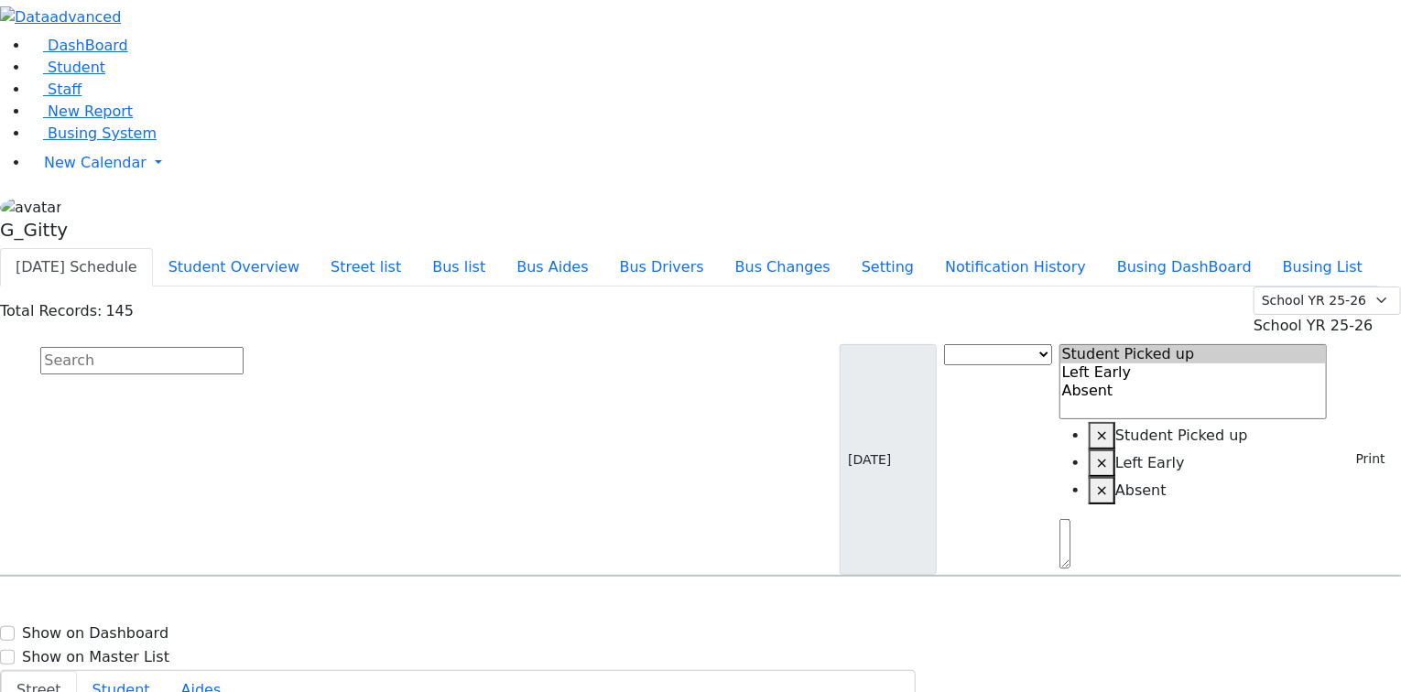
click at [244, 347] on input "text" at bounding box center [141, 360] width 203 height 27
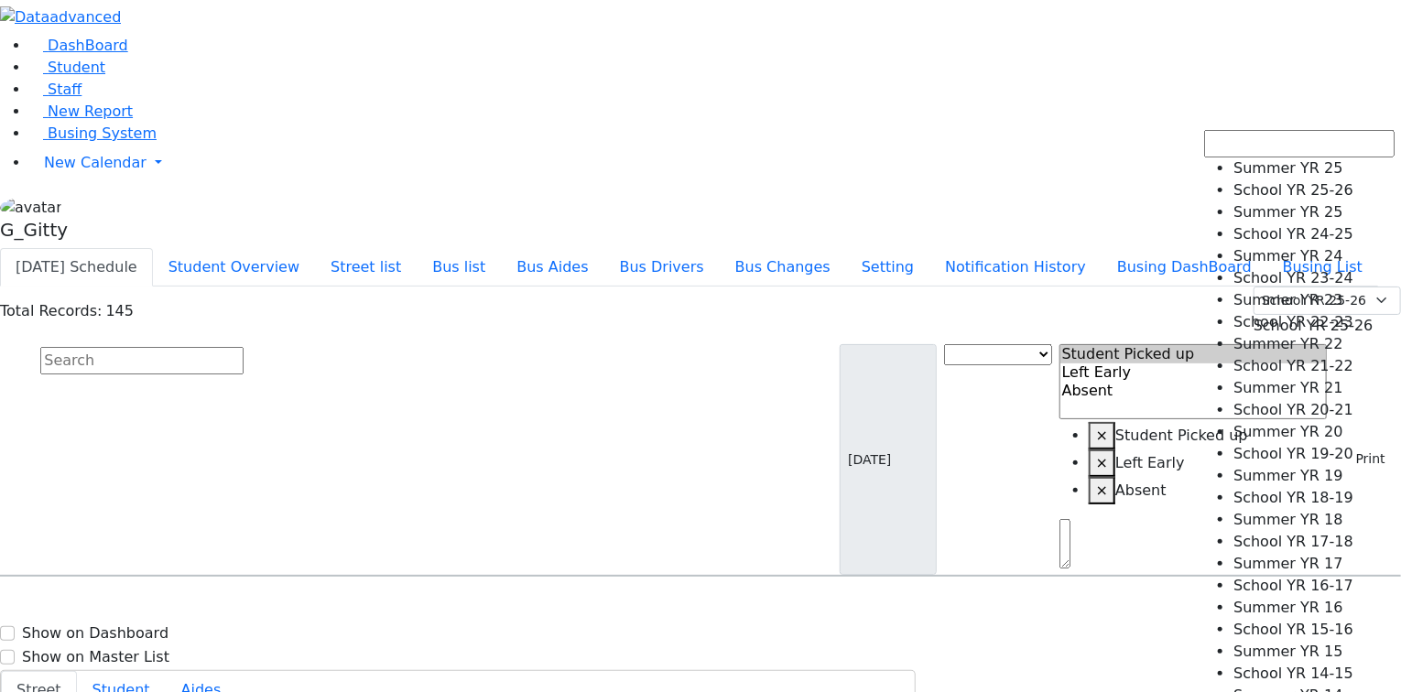
drag, startPoint x: 1293, startPoint y: 114, endPoint x: 1266, endPoint y: 176, distance: 66.9
click at [1293, 317] on span "School YR 25-26" at bounding box center [1314, 325] width 120 height 17
select select "210"
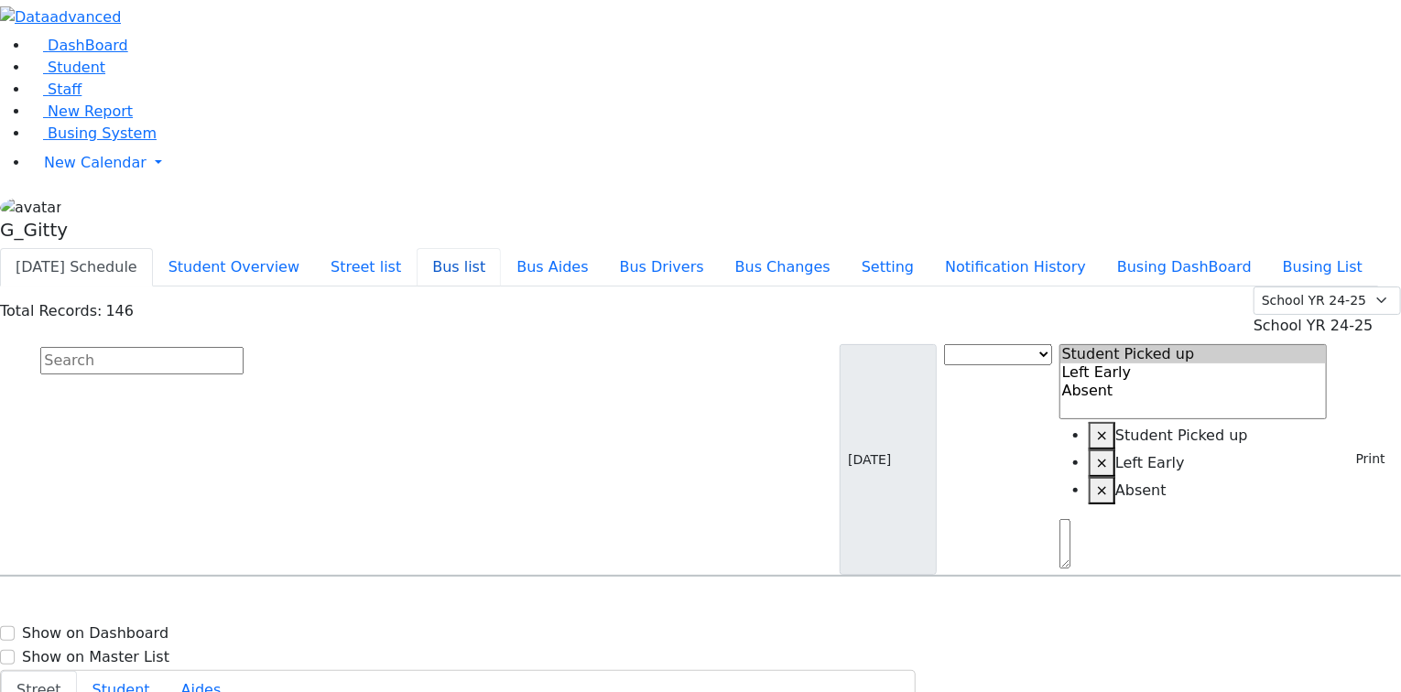
click at [501, 248] on button "Bus list" at bounding box center [459, 267] width 84 height 38
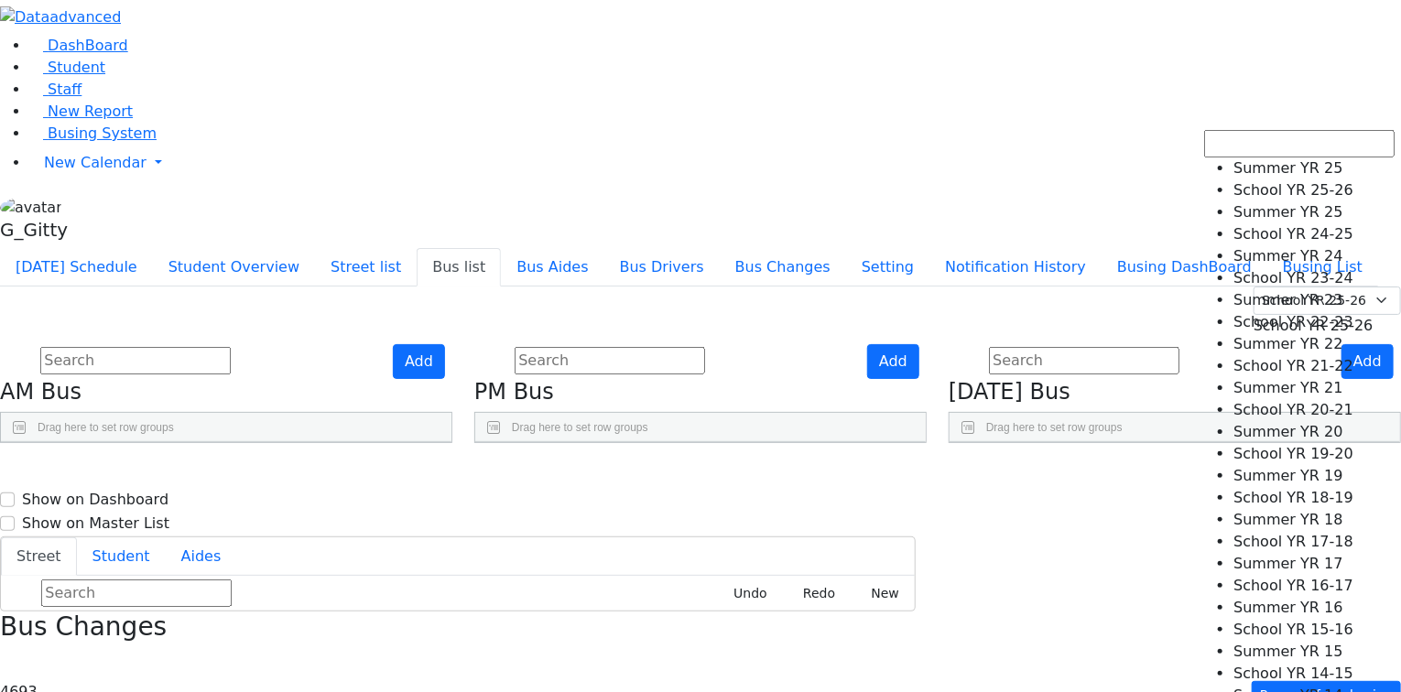
click at [1297, 317] on span "School YR 25-26" at bounding box center [1314, 325] width 120 height 17
select select "210"
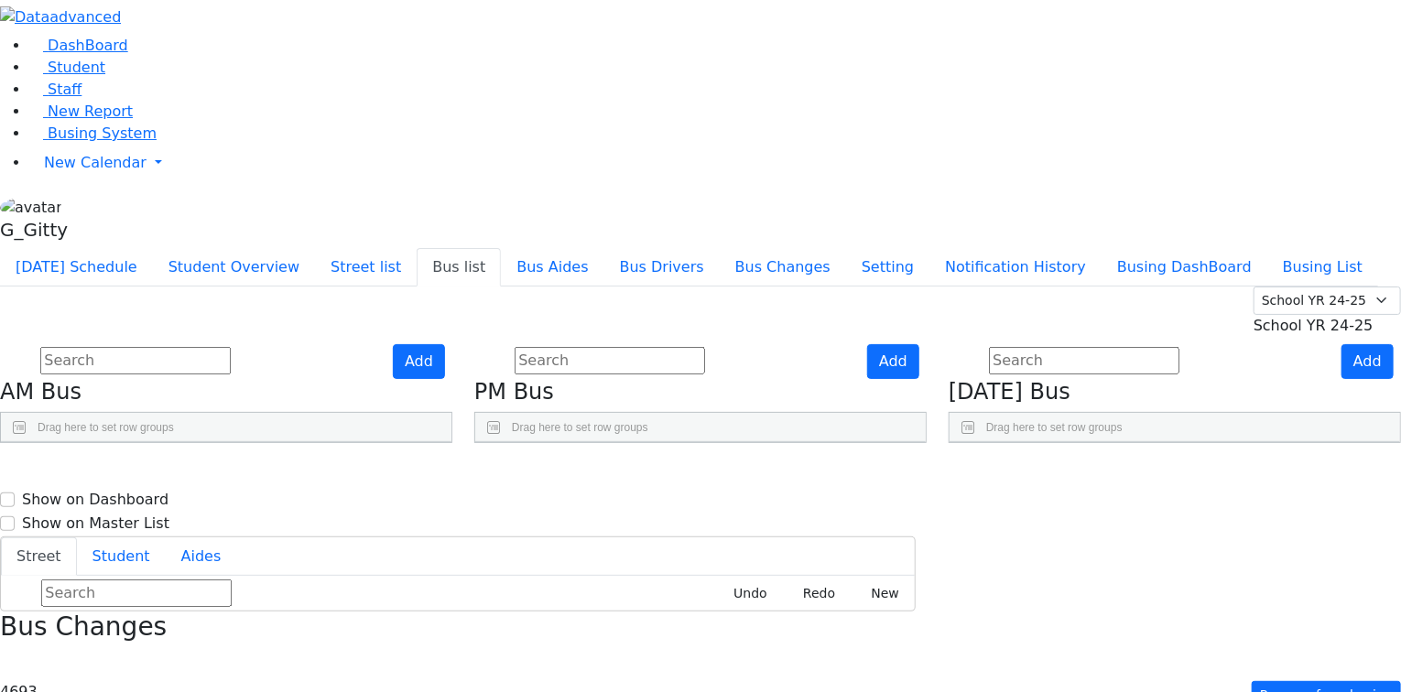
scroll to position [513, 0]
click at [842, 558] on icon "Press SPACE to select this row." at bounding box center [836, 563] width 10 height 10
click at [49, 76] on span "Student" at bounding box center [77, 67] width 58 height 17
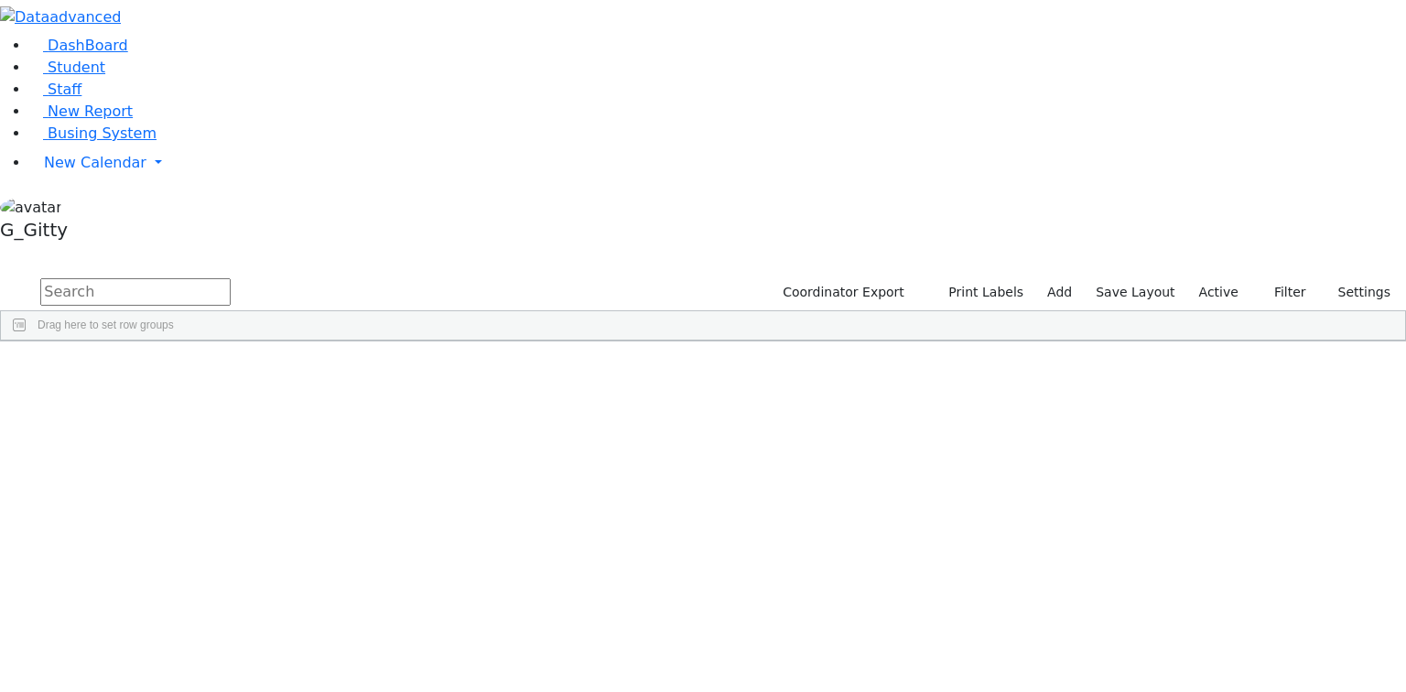
click at [231, 278] on input "text" at bounding box center [135, 291] width 190 height 27
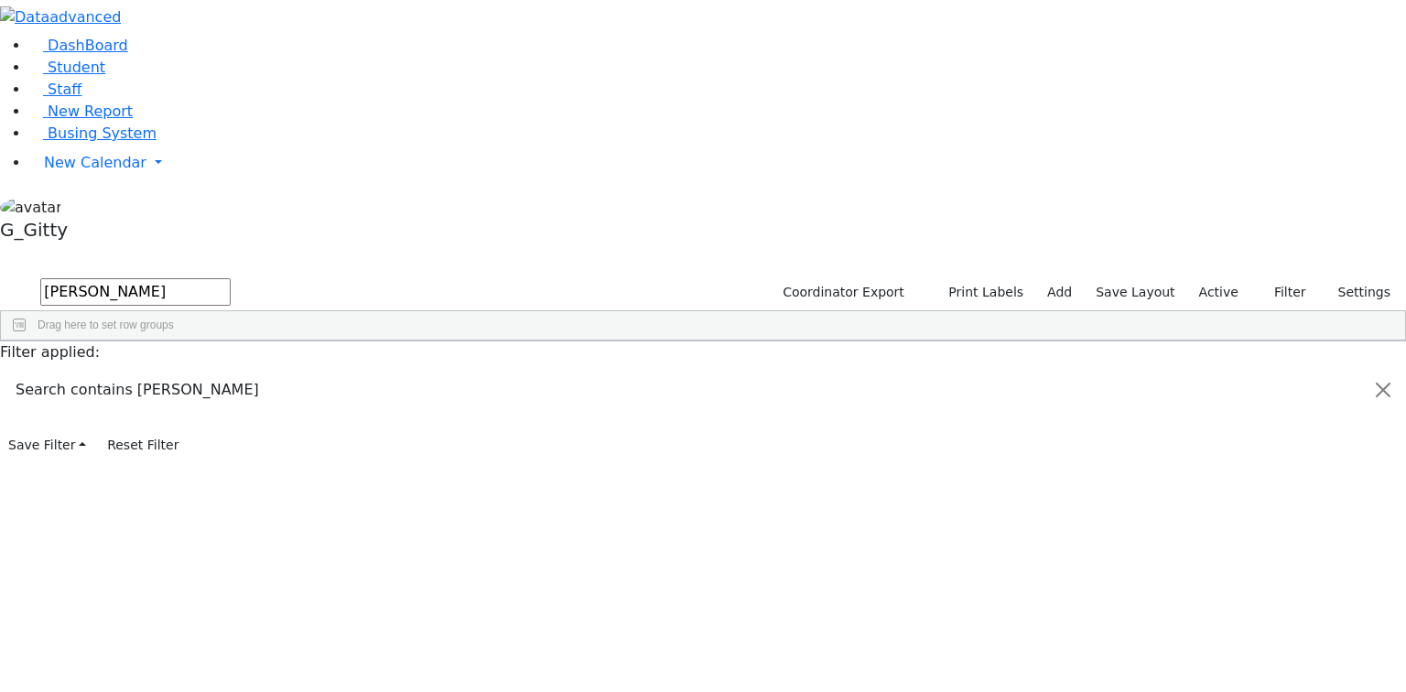
click at [232, 371] on div "Hoffman" at bounding box center [173, 384] width 116 height 26
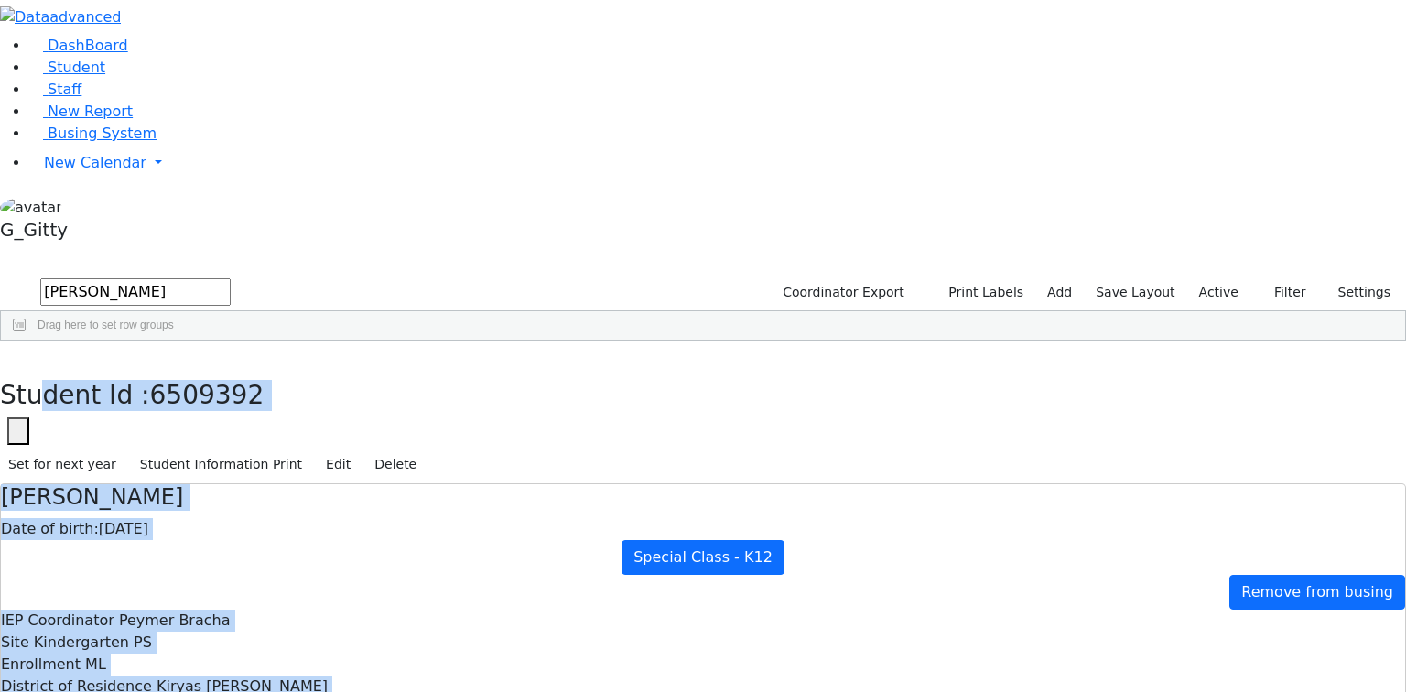
drag, startPoint x: 337, startPoint y: 35, endPoint x: 758, endPoint y: 481, distance: 613.4
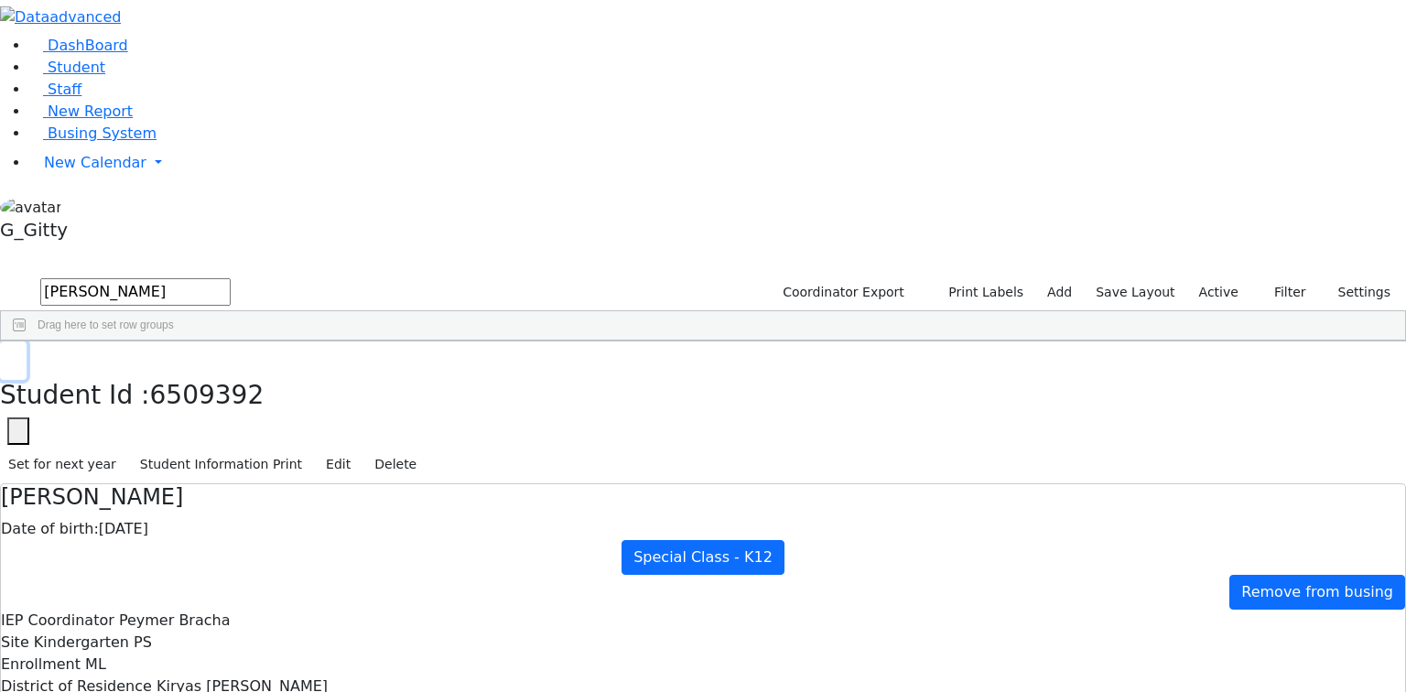
click at [8, 355] on use "button" at bounding box center [8, 355] width 0 height 0
click at [231, 278] on input "[PERSON_NAME]" at bounding box center [135, 291] width 190 height 27
type input "shulem"
click at [231, 278] on input "shulem" at bounding box center [135, 291] width 190 height 27
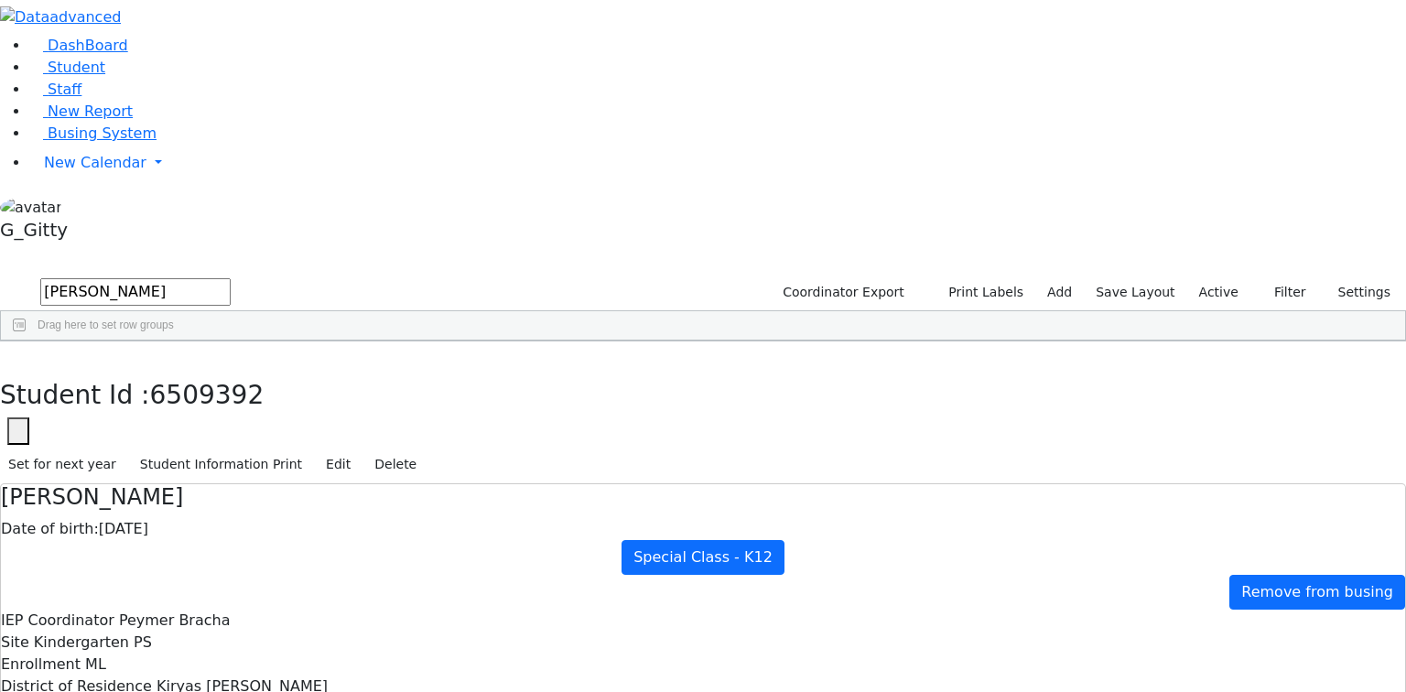
click at [231, 278] on input "shulem" at bounding box center [135, 291] width 190 height 27
click at [114, 142] on span "Busing System" at bounding box center [102, 133] width 109 height 17
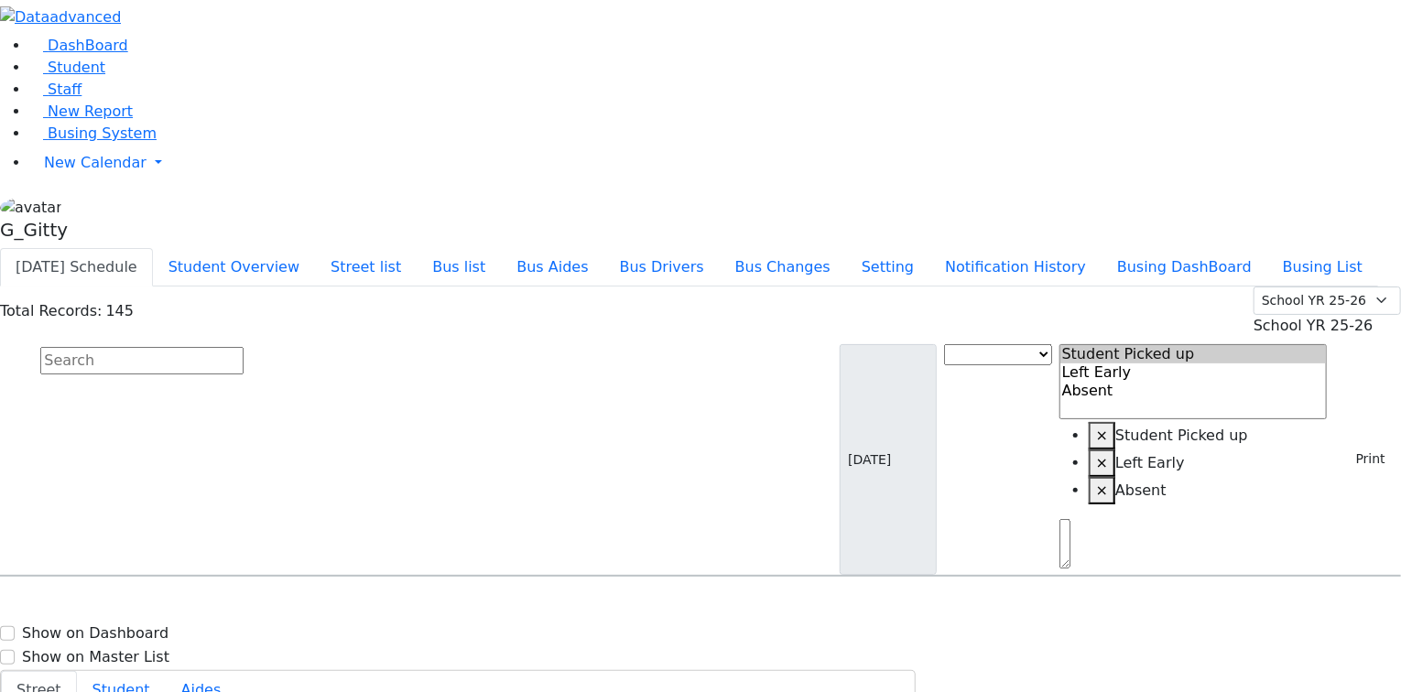
click at [244, 347] on input "text" at bounding box center [141, 360] width 203 height 27
type input "hoffm"
click at [244, 347] on input "hoffm" at bounding box center [141, 360] width 203 height 27
click at [244, 347] on input "text" at bounding box center [141, 360] width 203 height 27
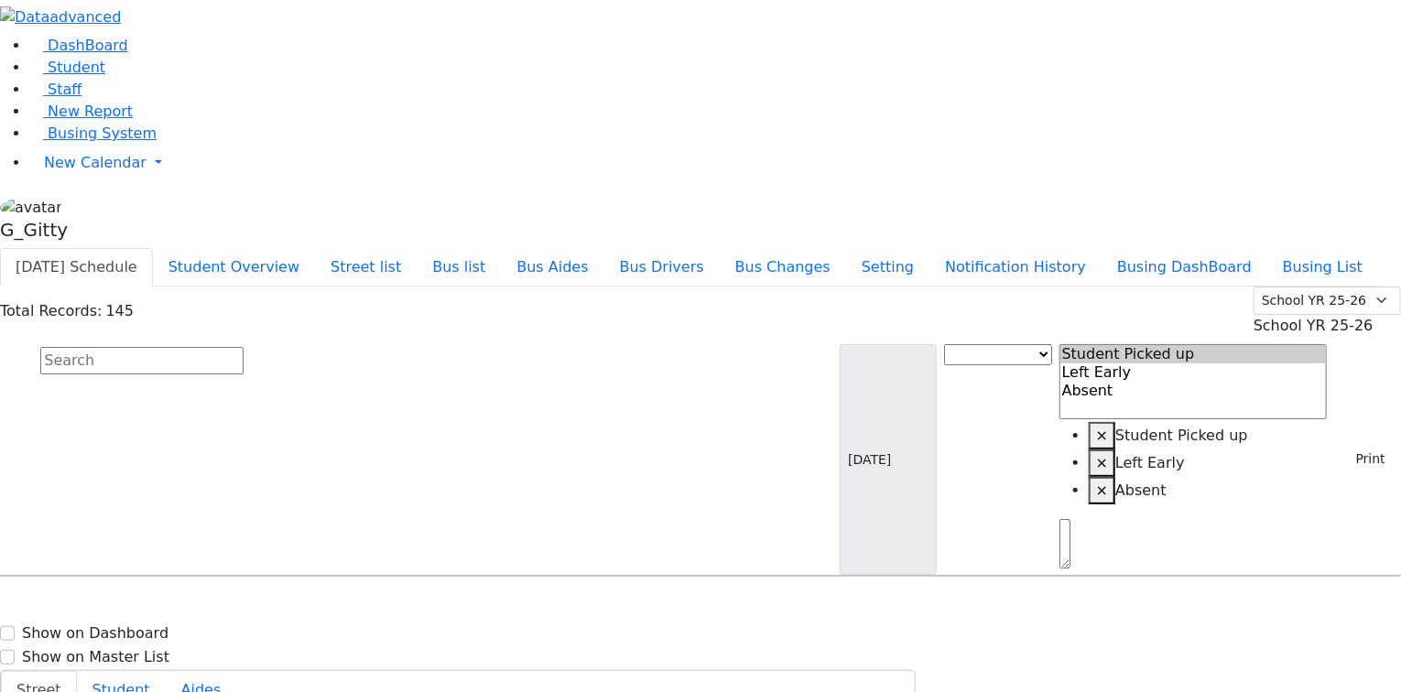
click at [244, 347] on input "text" at bounding box center [141, 360] width 203 height 27
click at [501, 248] on button "Bus list" at bounding box center [459, 267] width 84 height 38
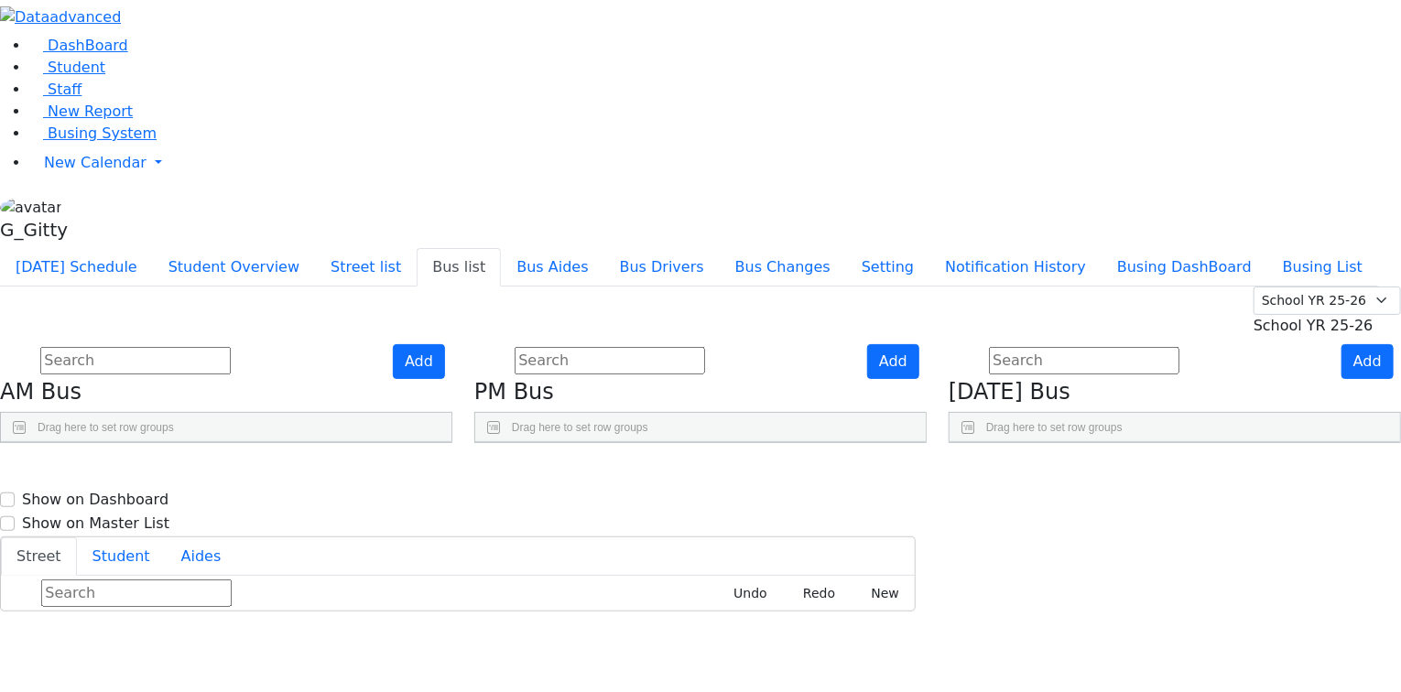
drag, startPoint x: 890, startPoint y: 509, endPoint x: 871, endPoint y: 504, distance: 20.0
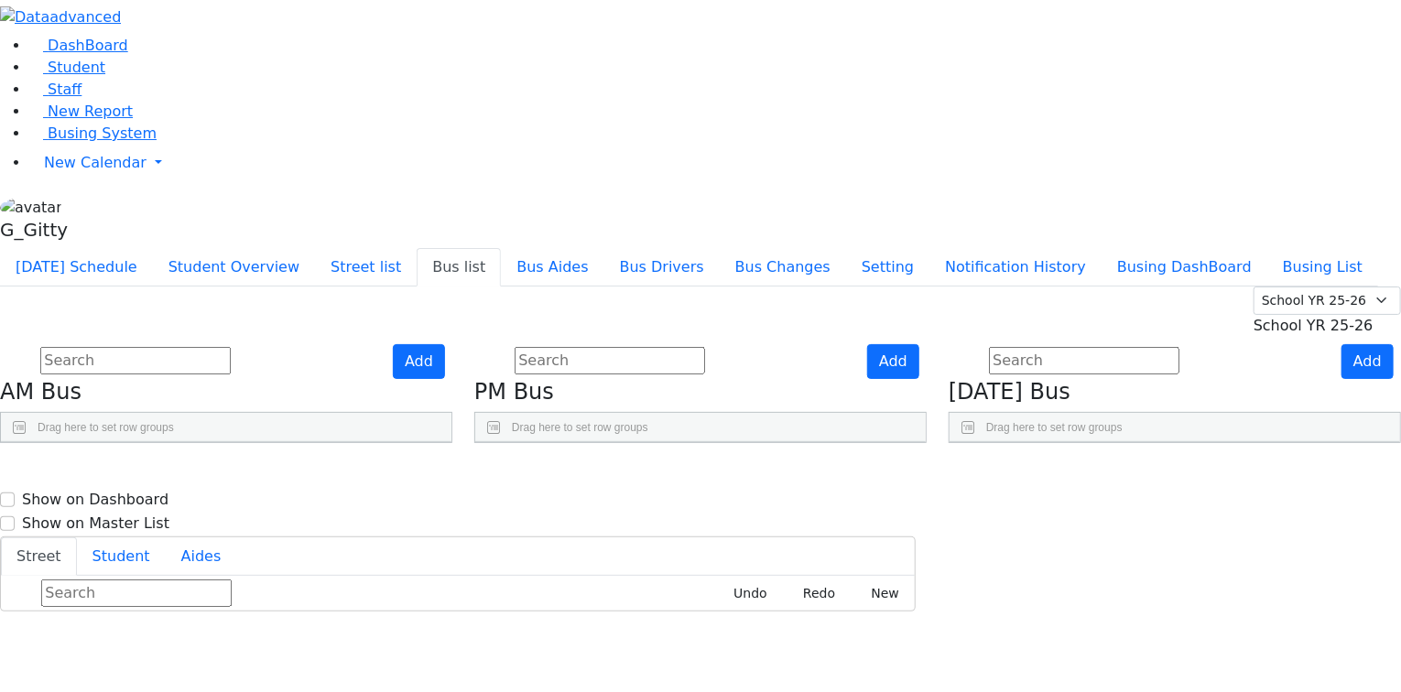
click at [630, 379] on h4 "PM Bus" at bounding box center [700, 392] width 452 height 27
click at [668, 347] on input "text" at bounding box center [610, 360] width 190 height 27
click at [123, 142] on link "Busing System" at bounding box center [92, 133] width 127 height 17
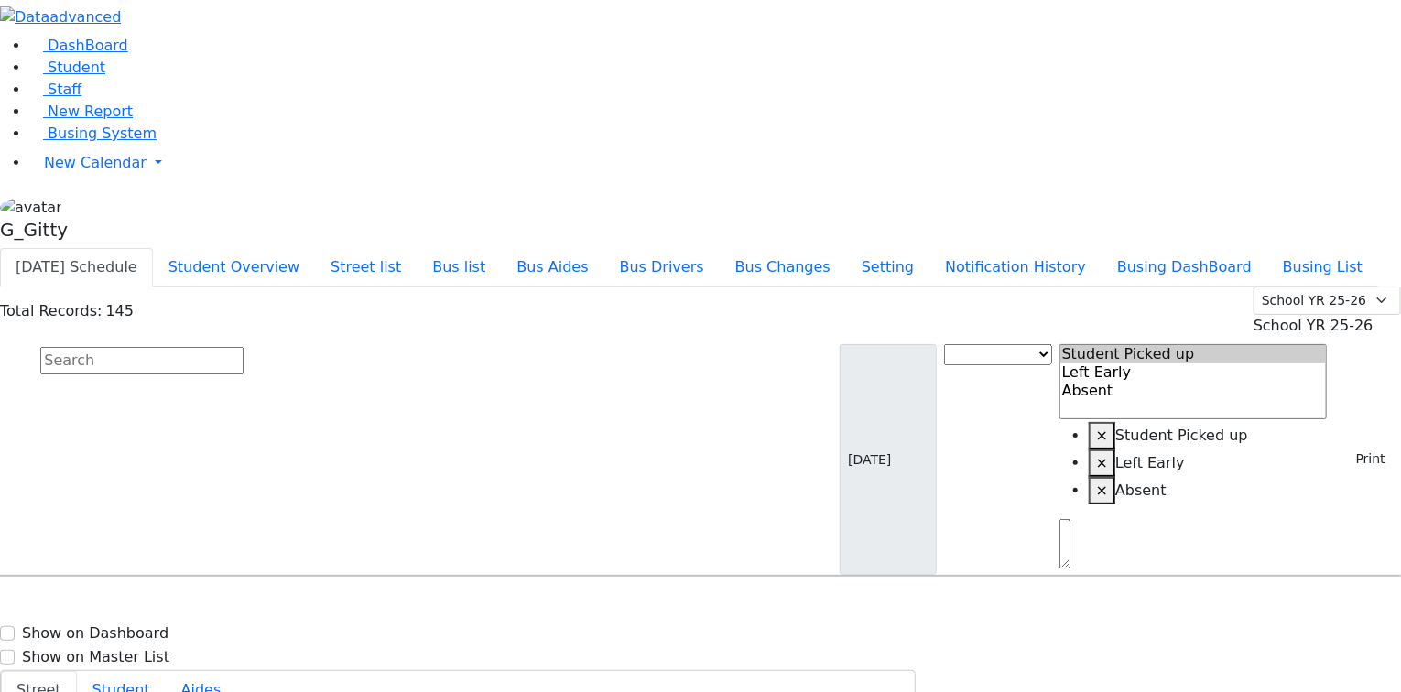
click at [244, 347] on input "text" at bounding box center [141, 360] width 203 height 27
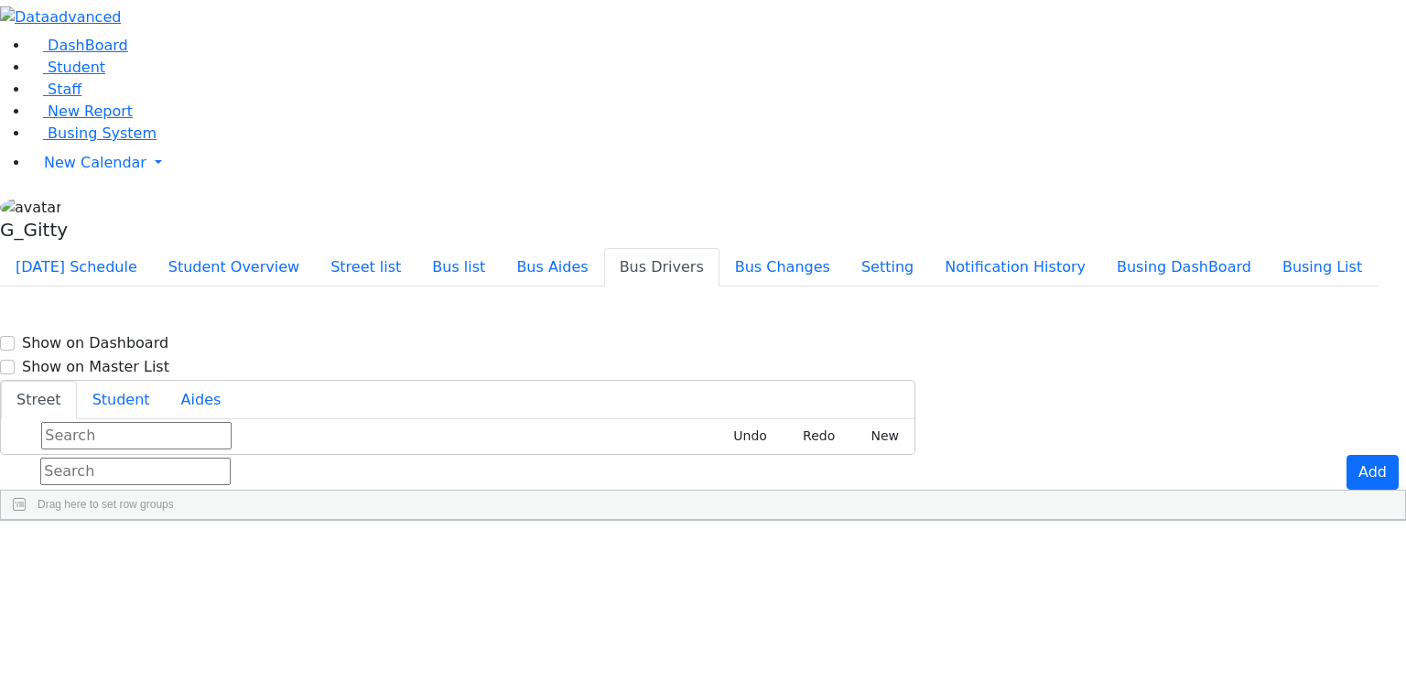
click at [231, 458] on input "text" at bounding box center [135, 471] width 190 height 27
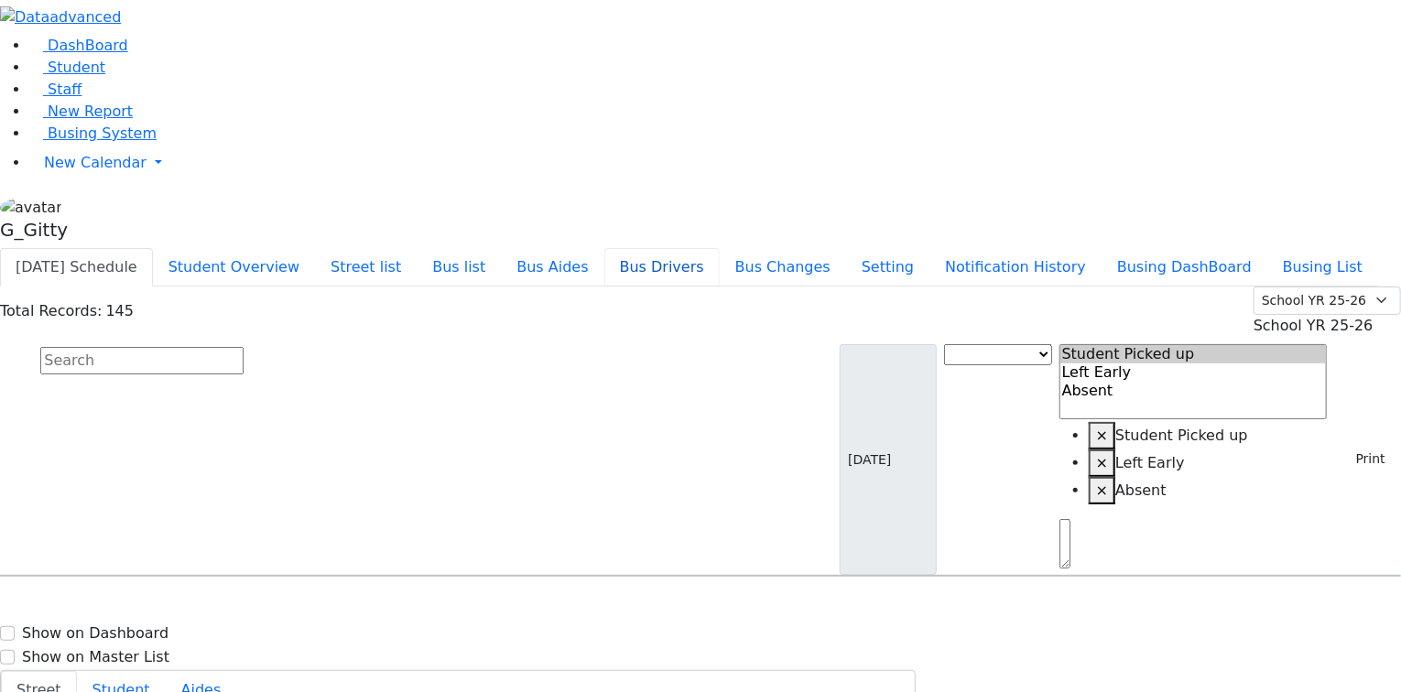
click at [720, 248] on button "Bus Drivers" at bounding box center [661, 267] width 115 height 38
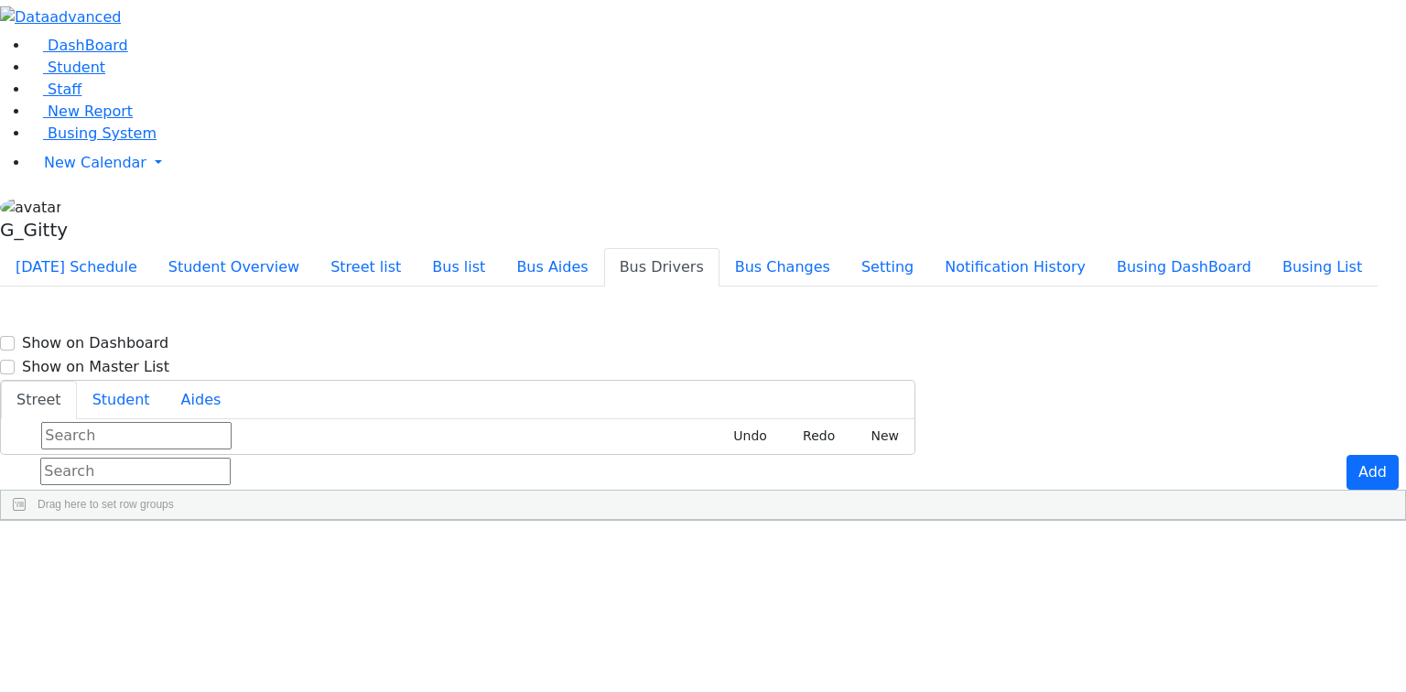
click at [231, 458] on input "text" at bounding box center [135, 471] width 190 height 27
click at [174, 498] on span "Drag here to set row groups" at bounding box center [106, 504] width 136 height 13
click at [231, 458] on input "text" at bounding box center [135, 471] width 190 height 27
click at [286, 248] on div "[DATE] Schedule Student Overview Street list Bus list Bus Aides Bus Drivers Bus…" at bounding box center [703, 267] width 1406 height 38
click at [231, 458] on input "text" at bounding box center [135, 471] width 190 height 27
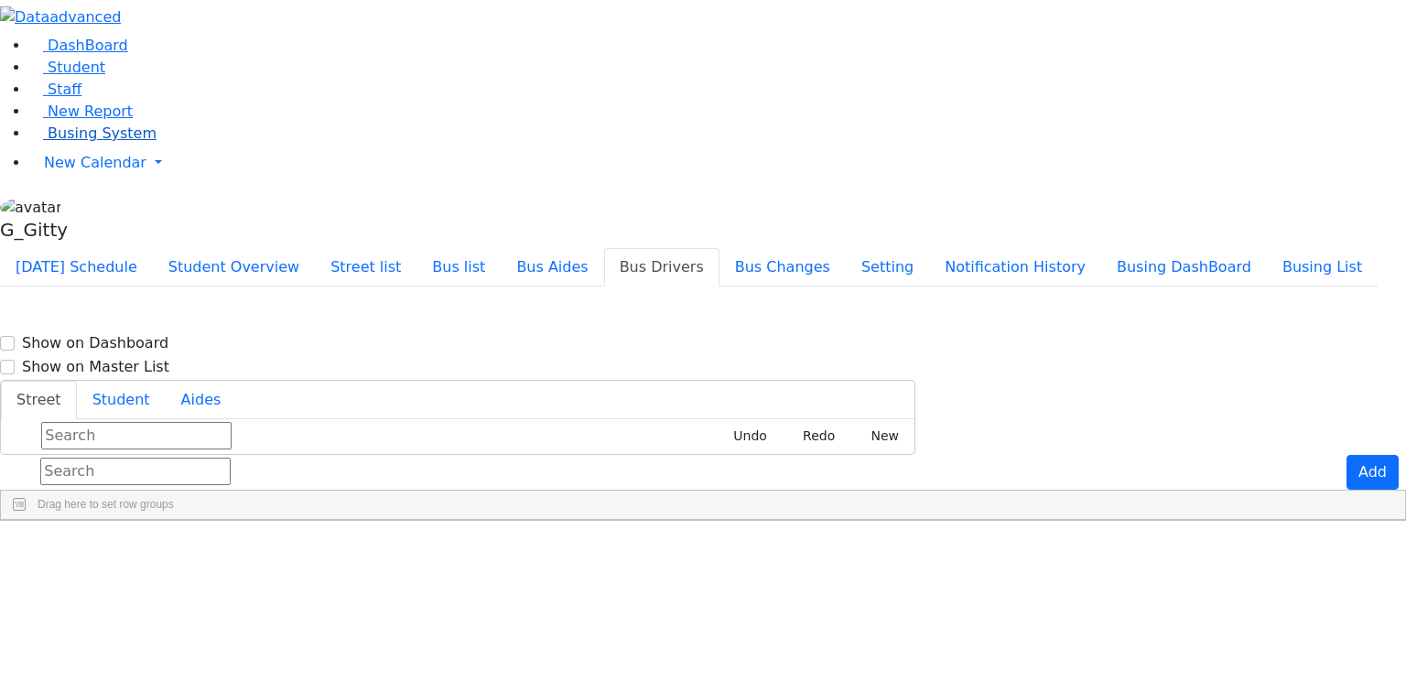
click at [106, 142] on span "Busing System" at bounding box center [102, 133] width 109 height 17
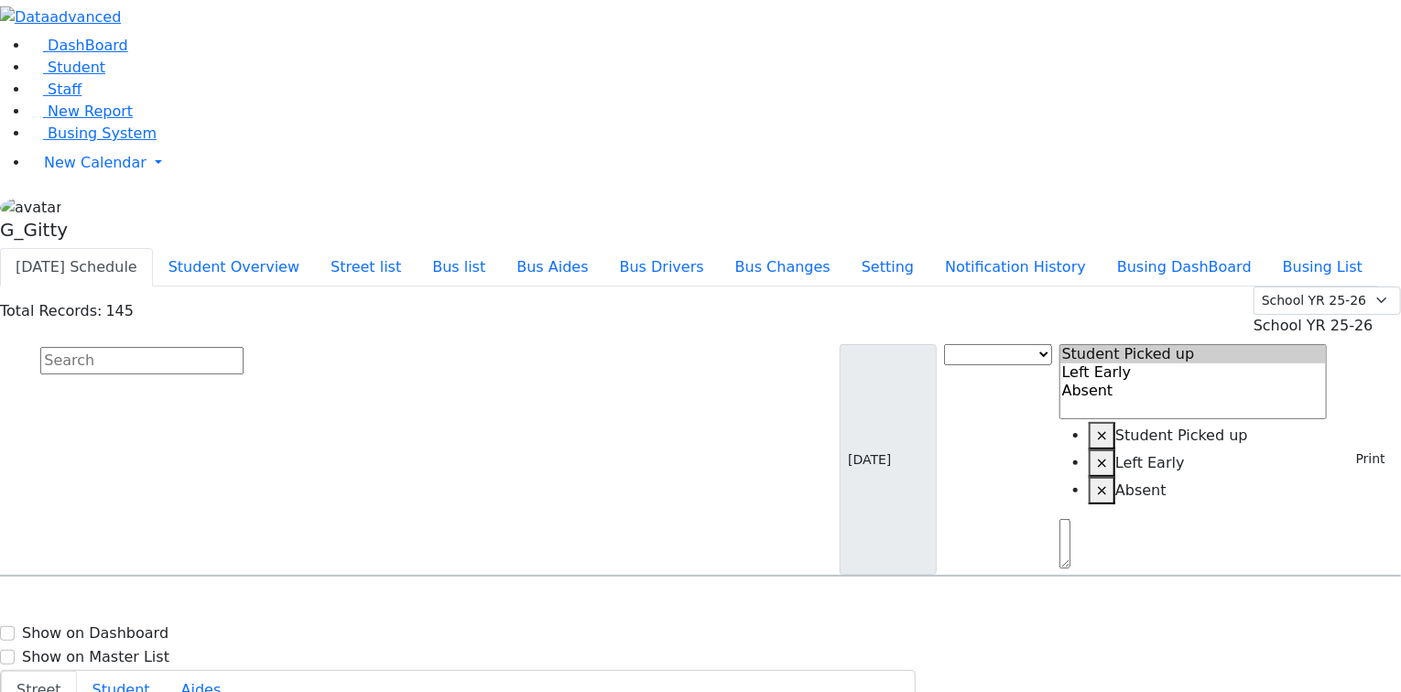
click at [244, 347] on input "text" at bounding box center [141, 360] width 203 height 27
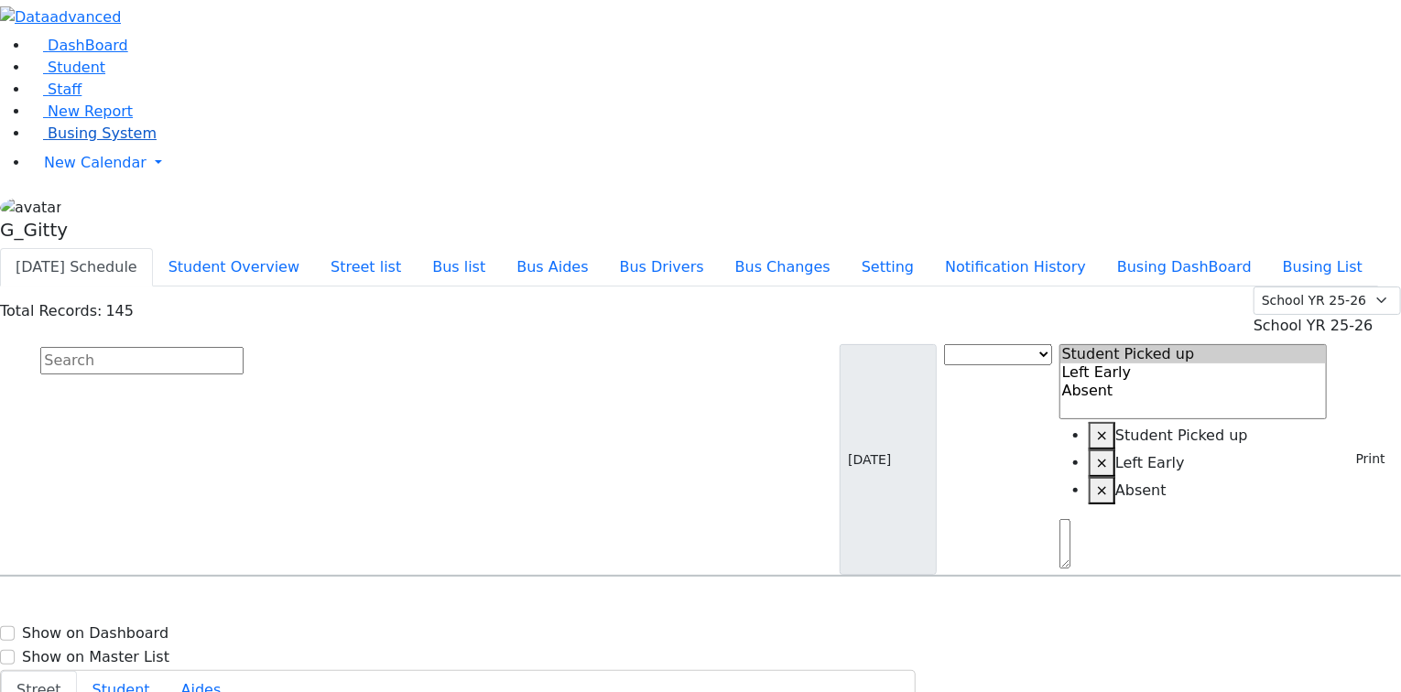
click at [107, 142] on span "Busing System" at bounding box center [102, 133] width 109 height 17
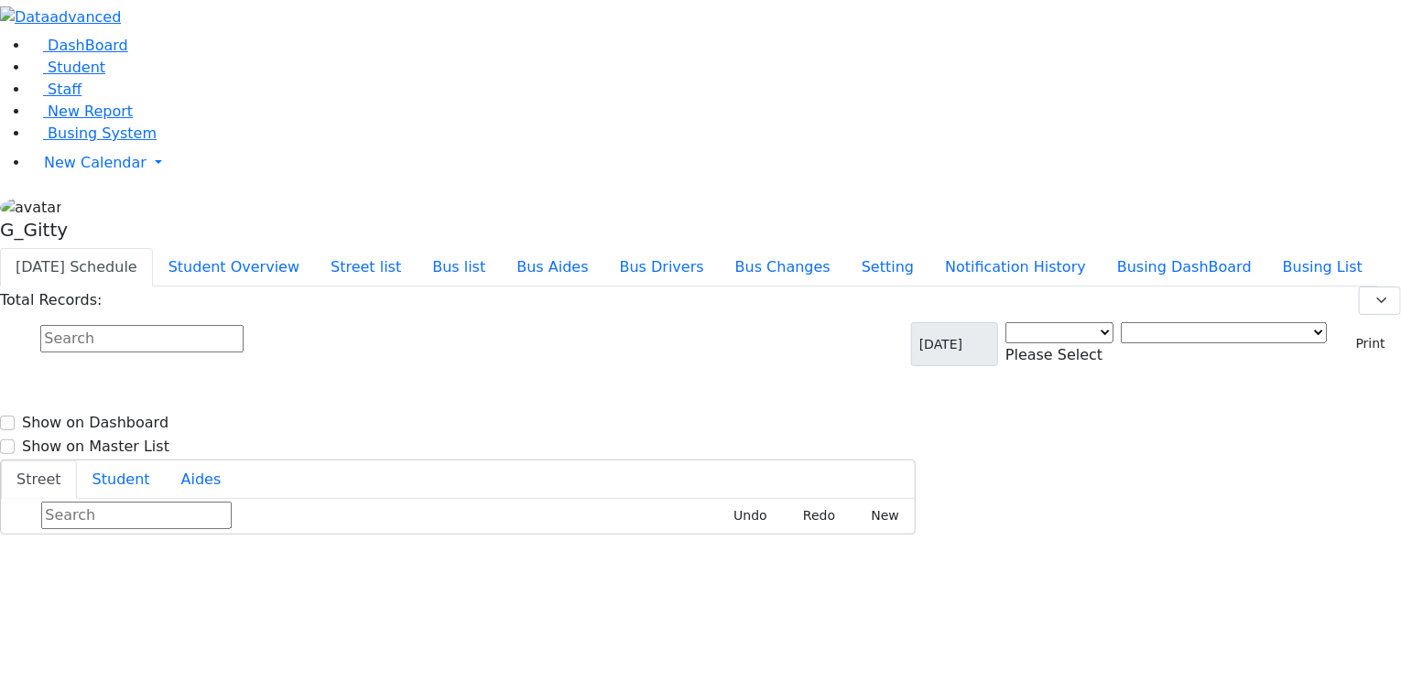
select select "3"
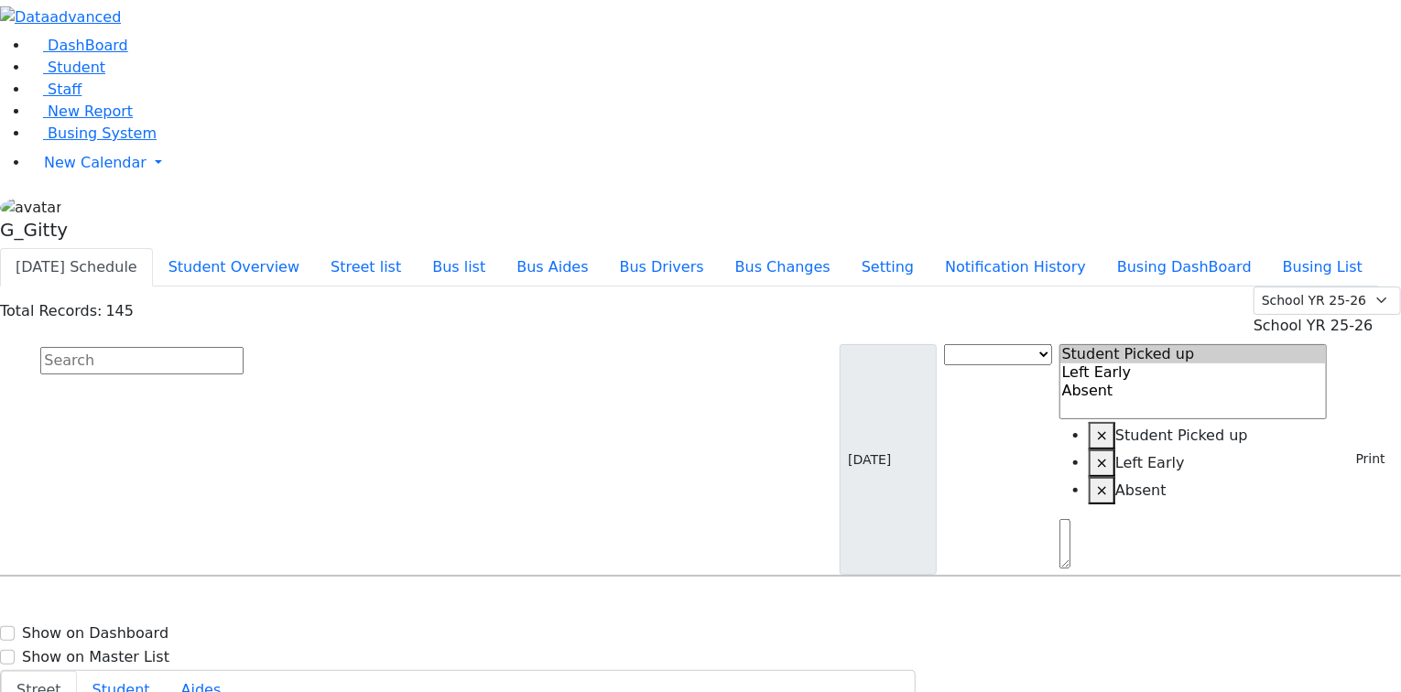
click at [244, 347] on input "text" at bounding box center [141, 360] width 203 height 27
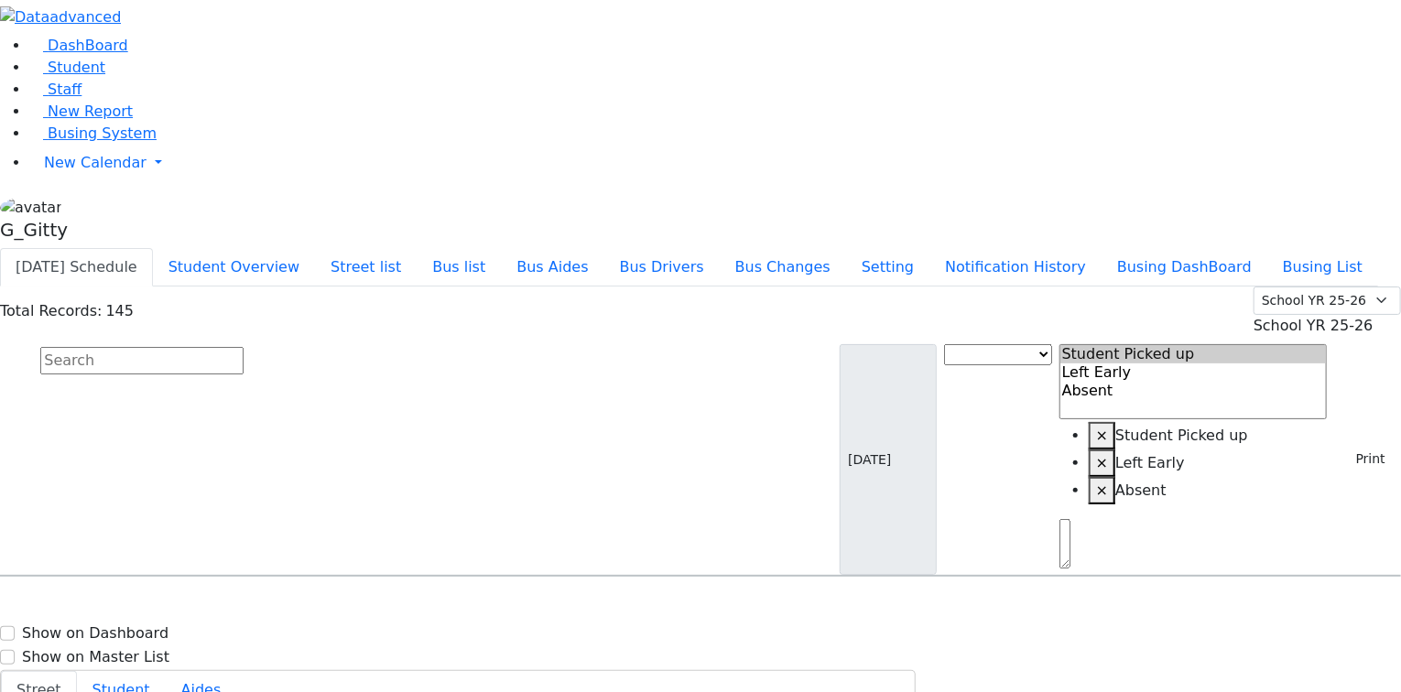
select select
click at [244, 347] on input "text" at bounding box center [141, 360] width 203 height 27
click at [389, 652] on div "[STREET_ADDRESS]" at bounding box center [292, 675] width 194 height 46
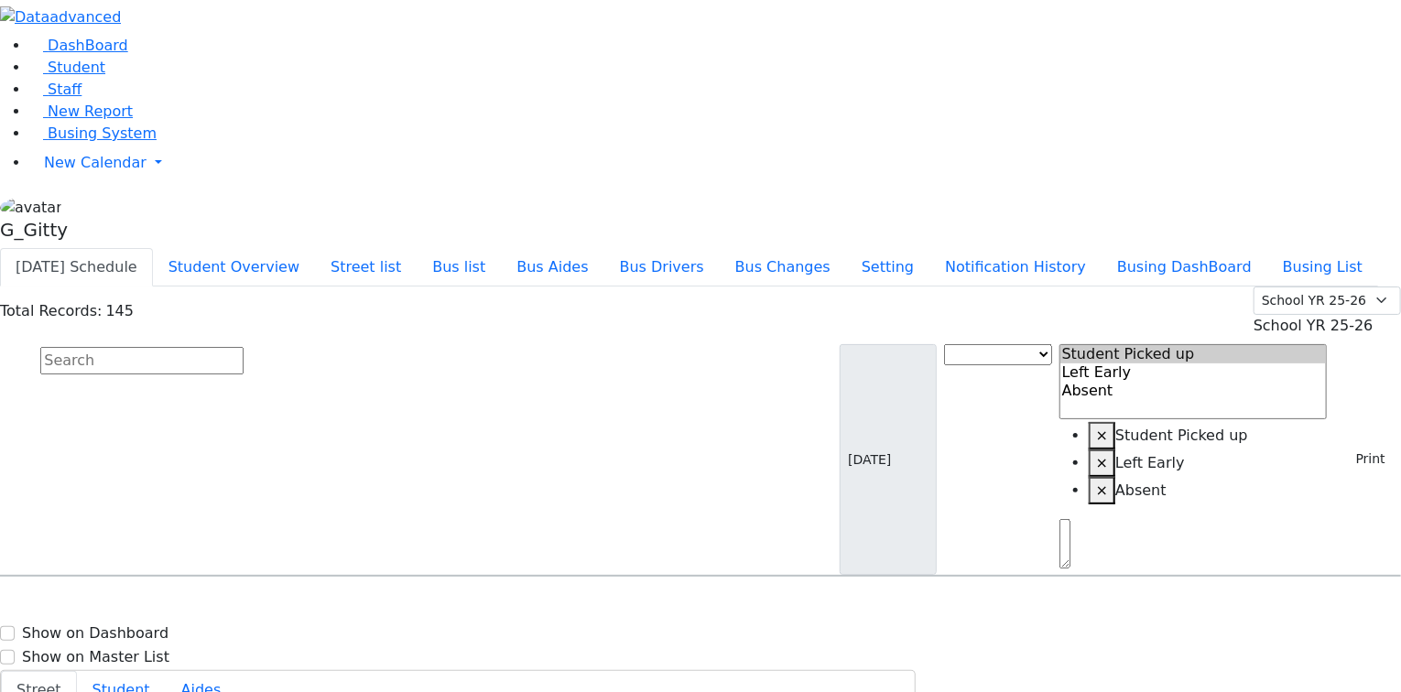
select select
click at [244, 347] on input "text" at bounding box center [141, 360] width 203 height 27
click at [244, 347] on input "diny" at bounding box center [141, 360] width 203 height 27
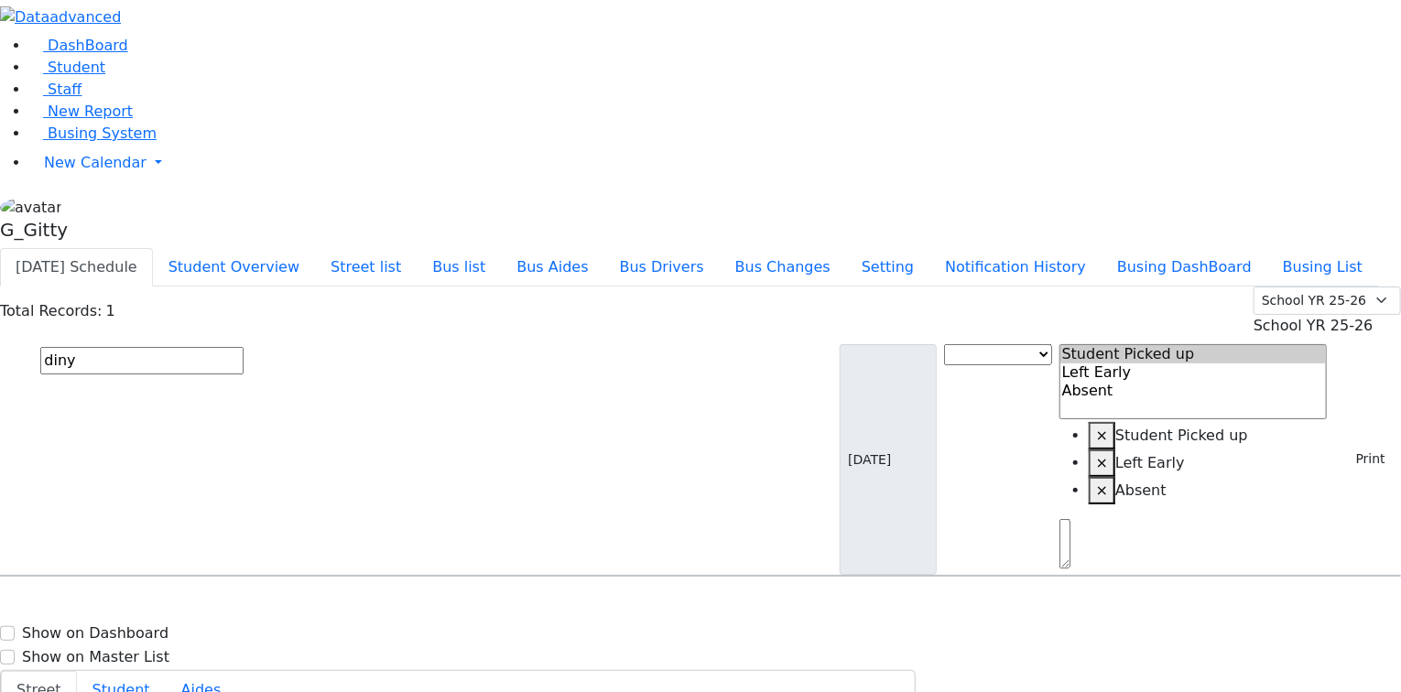
click at [244, 347] on input "diny" at bounding box center [141, 360] width 203 height 27
type input "frank"
click at [244, 347] on input "frank" at bounding box center [141, 360] width 203 height 27
click at [1210, 248] on button "Busing DashBoard" at bounding box center [1185, 267] width 166 height 38
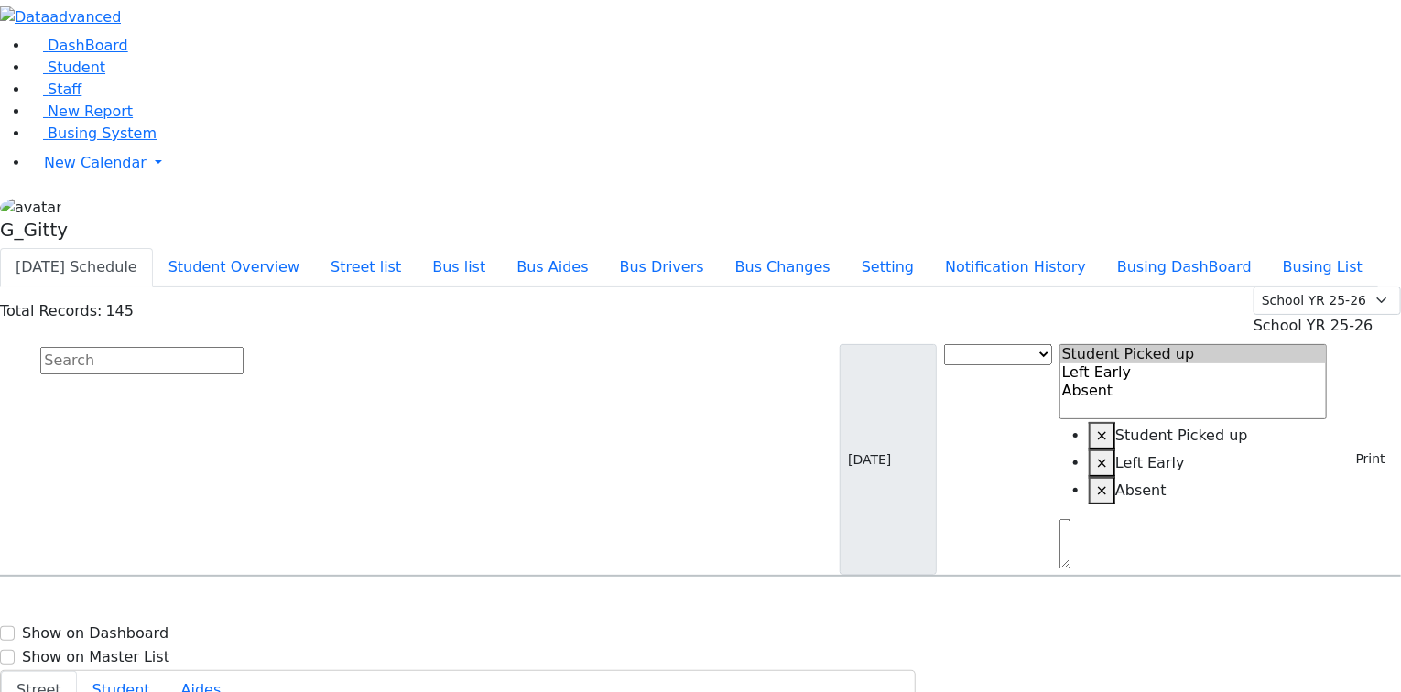
click at [244, 347] on input "text" at bounding box center [141, 360] width 203 height 27
click at [86, 142] on link "Busing System" at bounding box center [92, 133] width 127 height 17
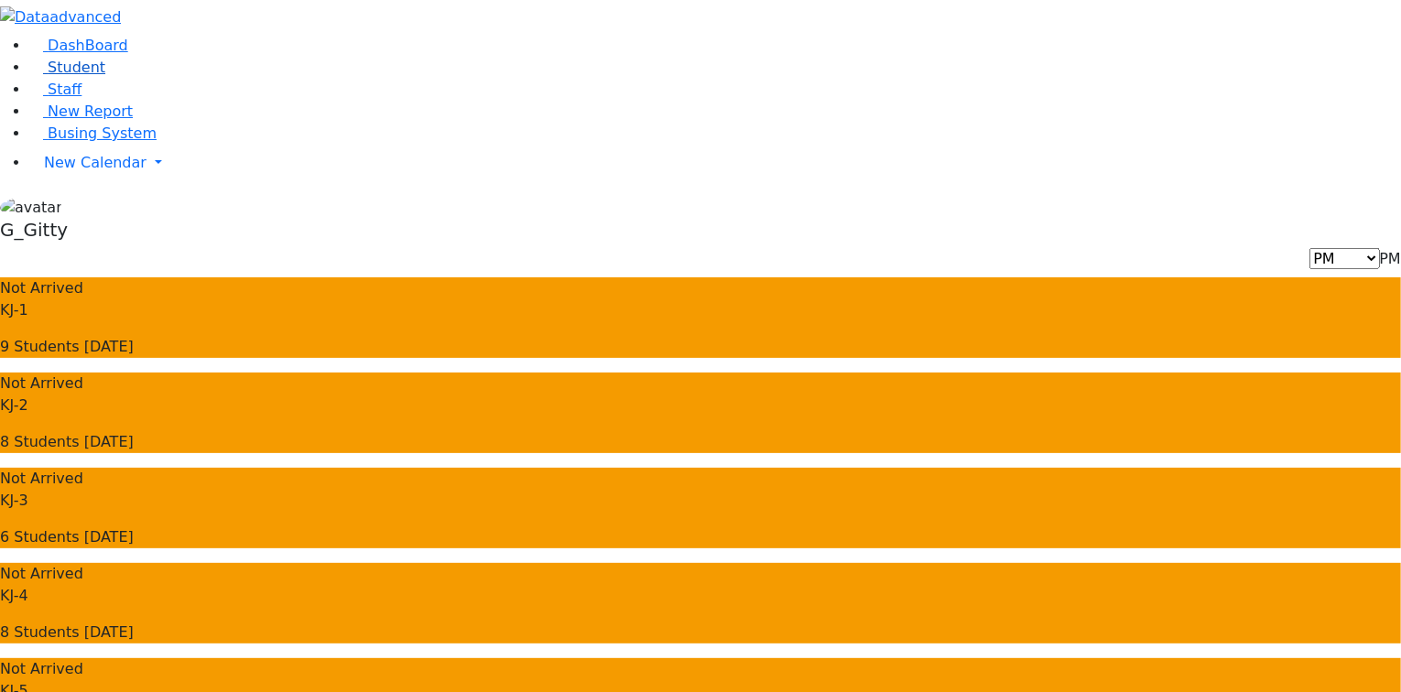
click at [72, 76] on span "Student" at bounding box center [77, 67] width 58 height 17
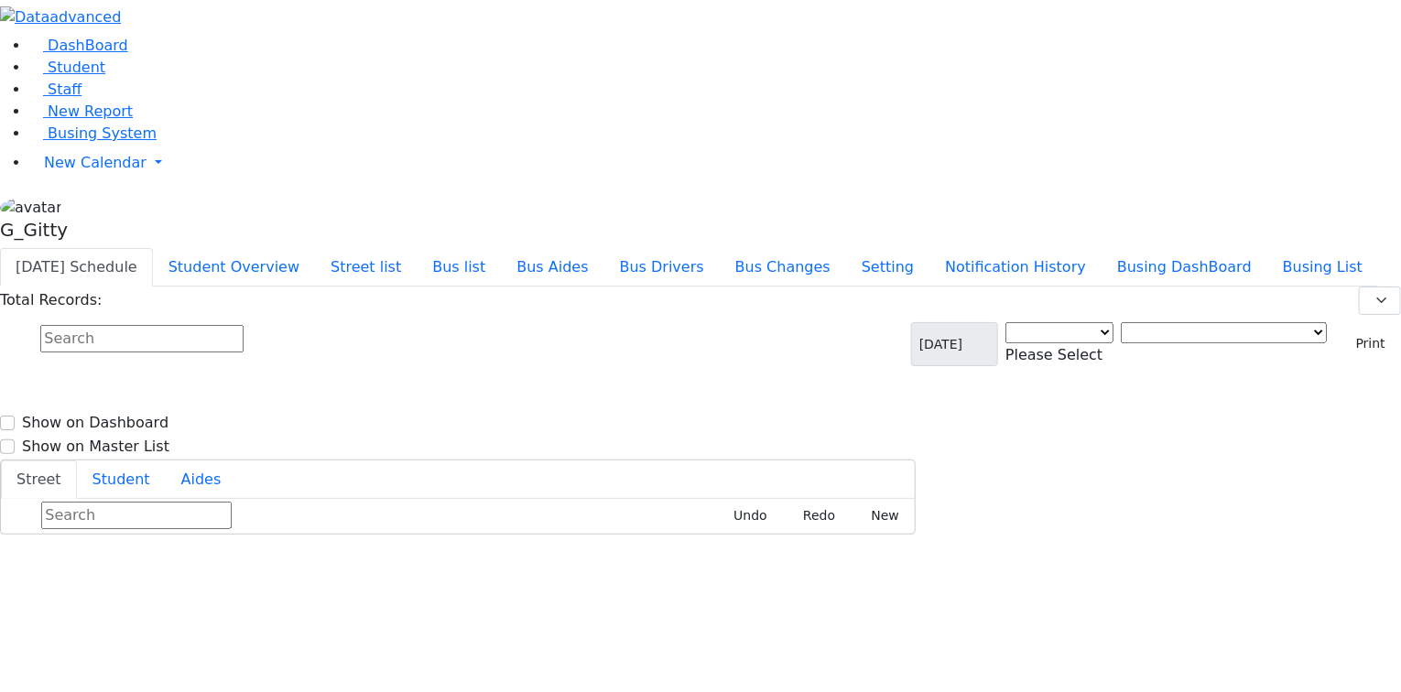
select select "3"
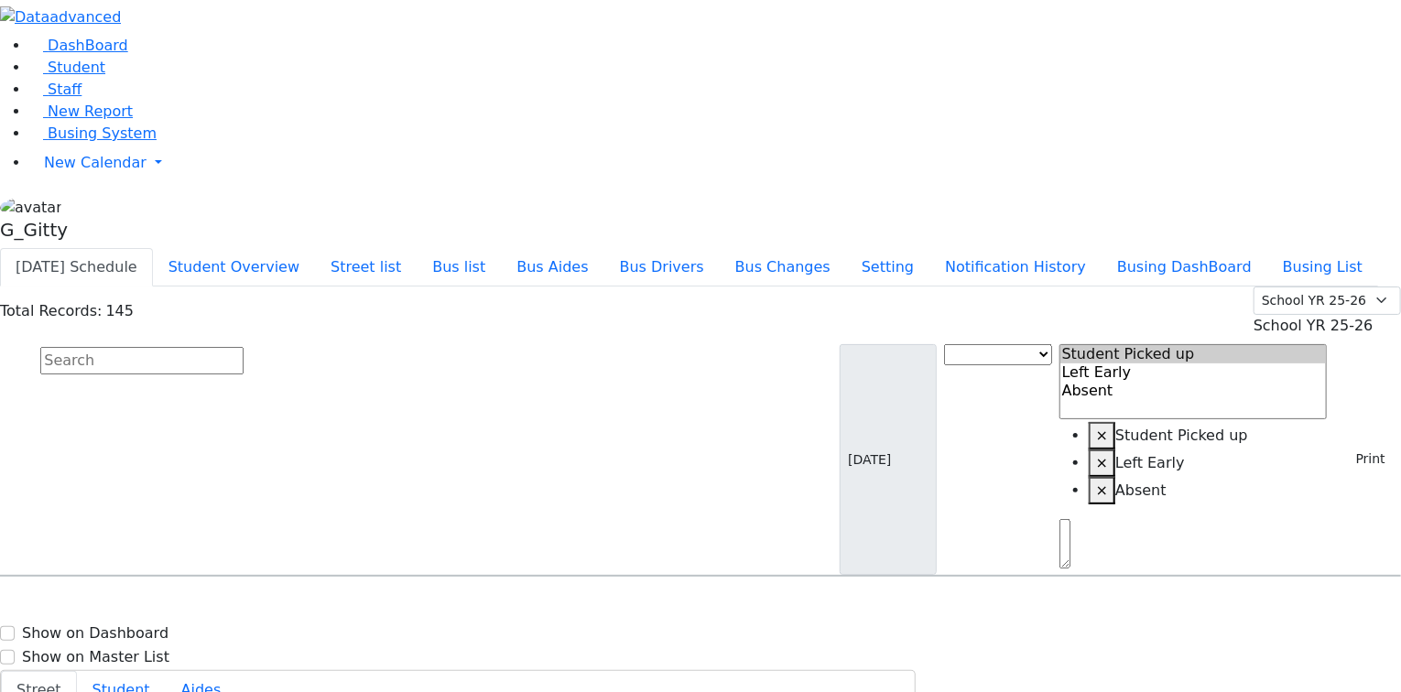
click at [244, 347] on input "text" at bounding box center [141, 360] width 203 height 27
drag, startPoint x: 596, startPoint y: 26, endPoint x: 571, endPoint y: 208, distance: 183.9
click at [501, 248] on button "Bus list" at bounding box center [459, 267] width 84 height 38
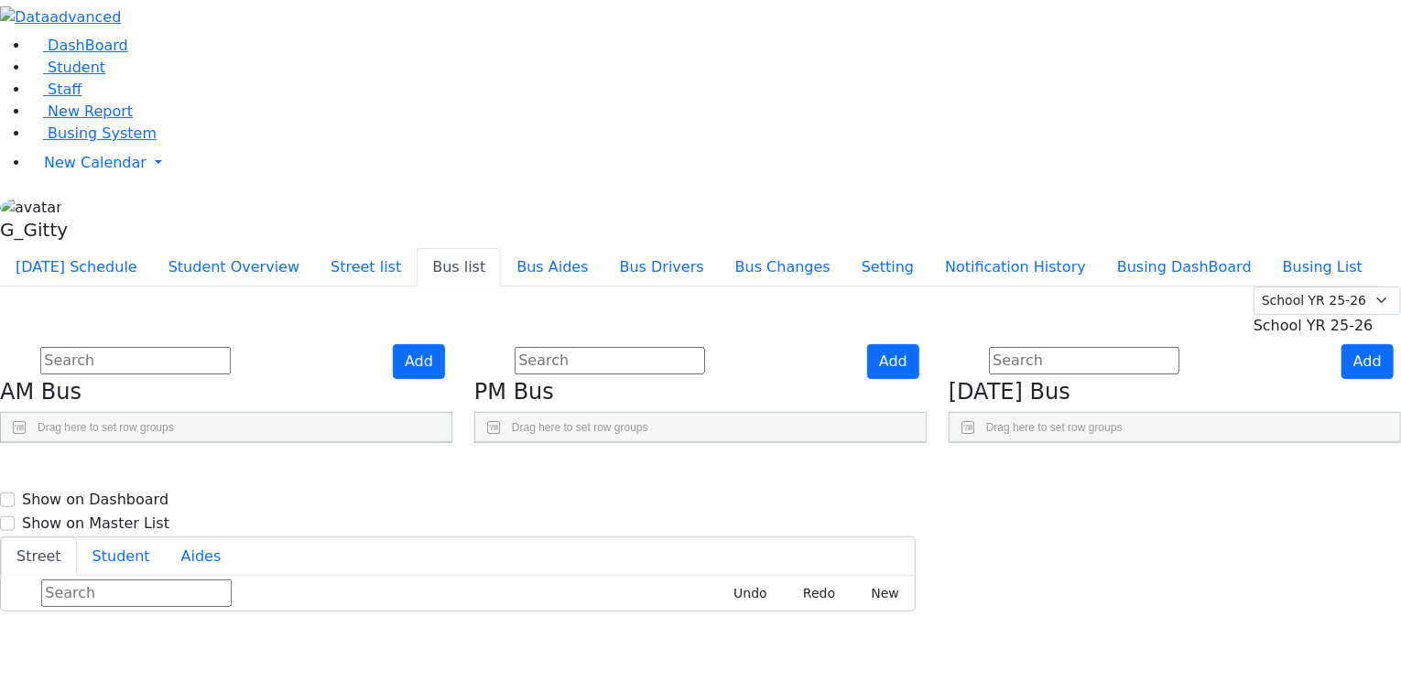
scroll to position [220, 0]
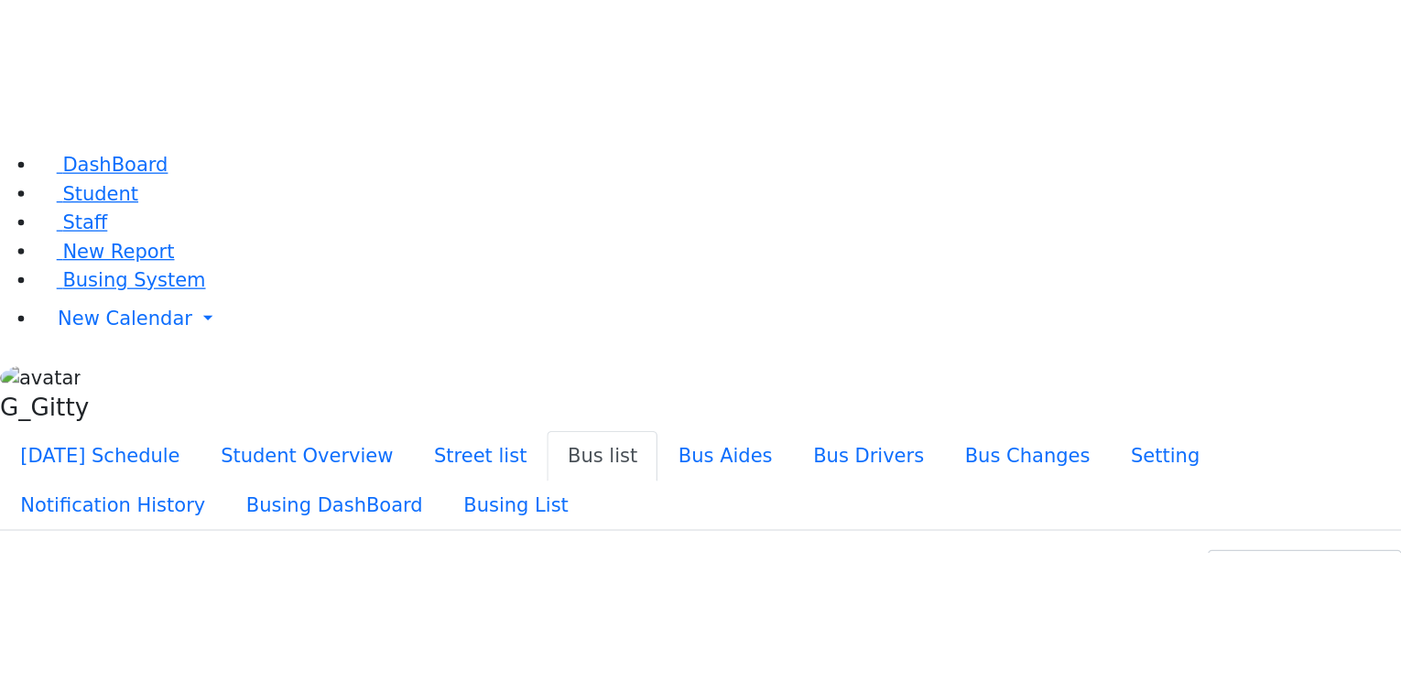
scroll to position [0, 0]
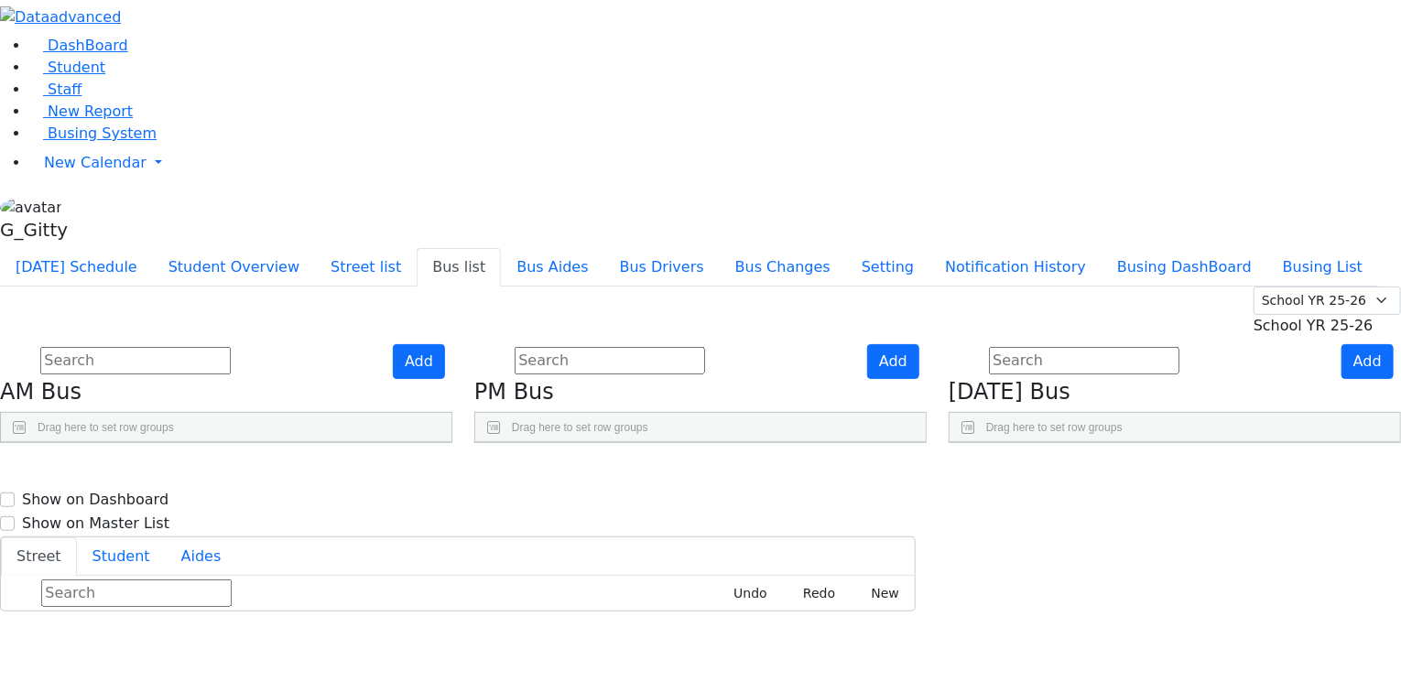
click at [231, 347] on input "text" at bounding box center [135, 360] width 190 height 27
click at [114, 142] on span "Busing System" at bounding box center [102, 133] width 109 height 17
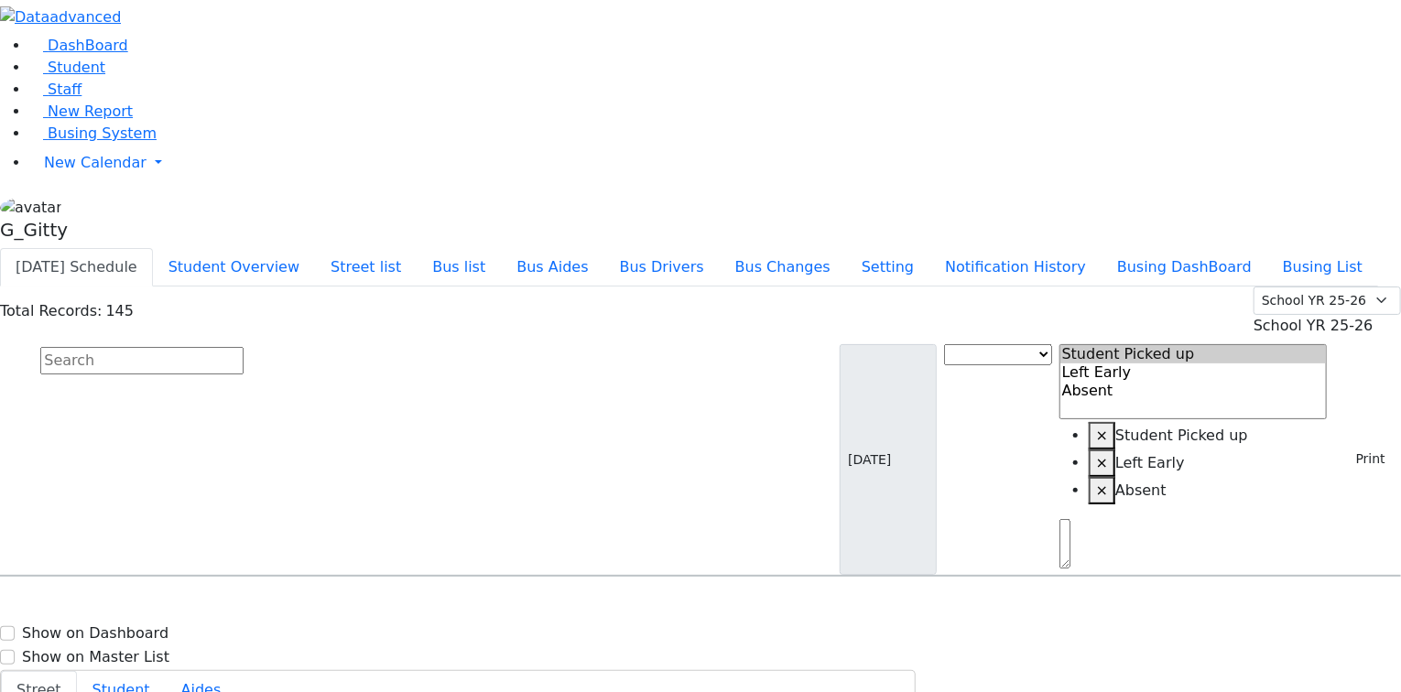
click at [244, 347] on input "text" at bounding box center [141, 360] width 203 height 27
type input "frimy"
click at [501, 248] on button "Bus list" at bounding box center [459, 267] width 84 height 38
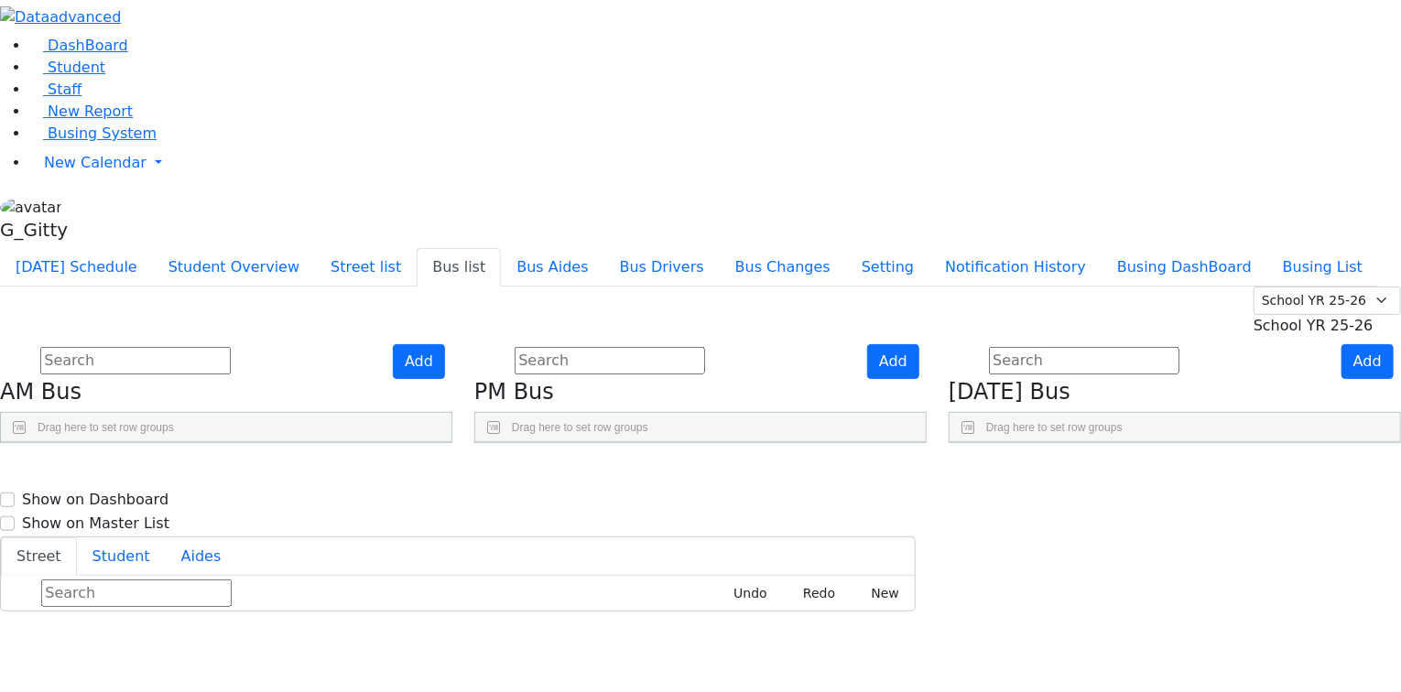
scroll to position [293, 0]
click at [231, 347] on input "text" at bounding box center [135, 360] width 190 height 27
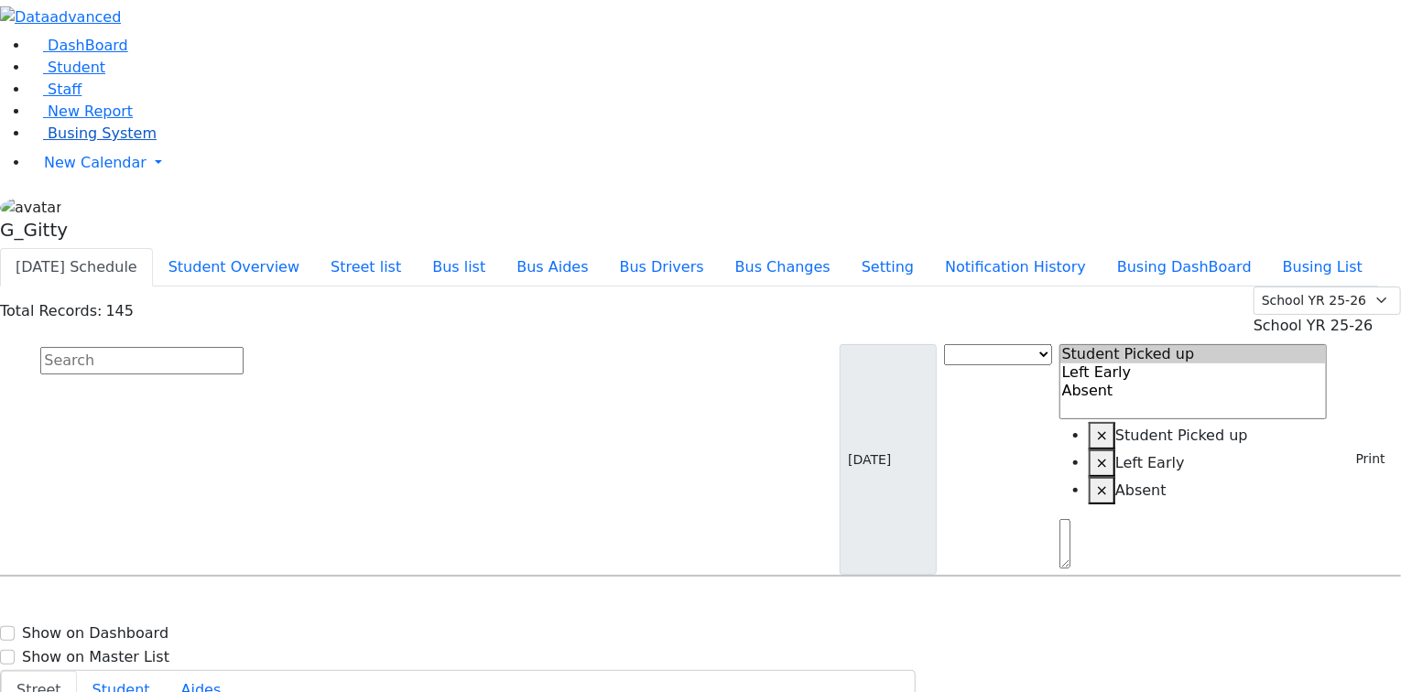
click at [117, 142] on span "Busing System" at bounding box center [102, 133] width 109 height 17
click at [244, 347] on input "text" at bounding box center [141, 360] width 203 height 27
click at [266, 287] on div "Total Records: 145 Summer YR 25 School YR 25-26 Summer YR 25 School YR 24-25 Su…" at bounding box center [700, 432] width 1401 height 290
click at [244, 347] on input "text" at bounding box center [141, 360] width 203 height 27
drag, startPoint x: 575, startPoint y: 153, endPoint x: 592, endPoint y: 157, distance: 16.9
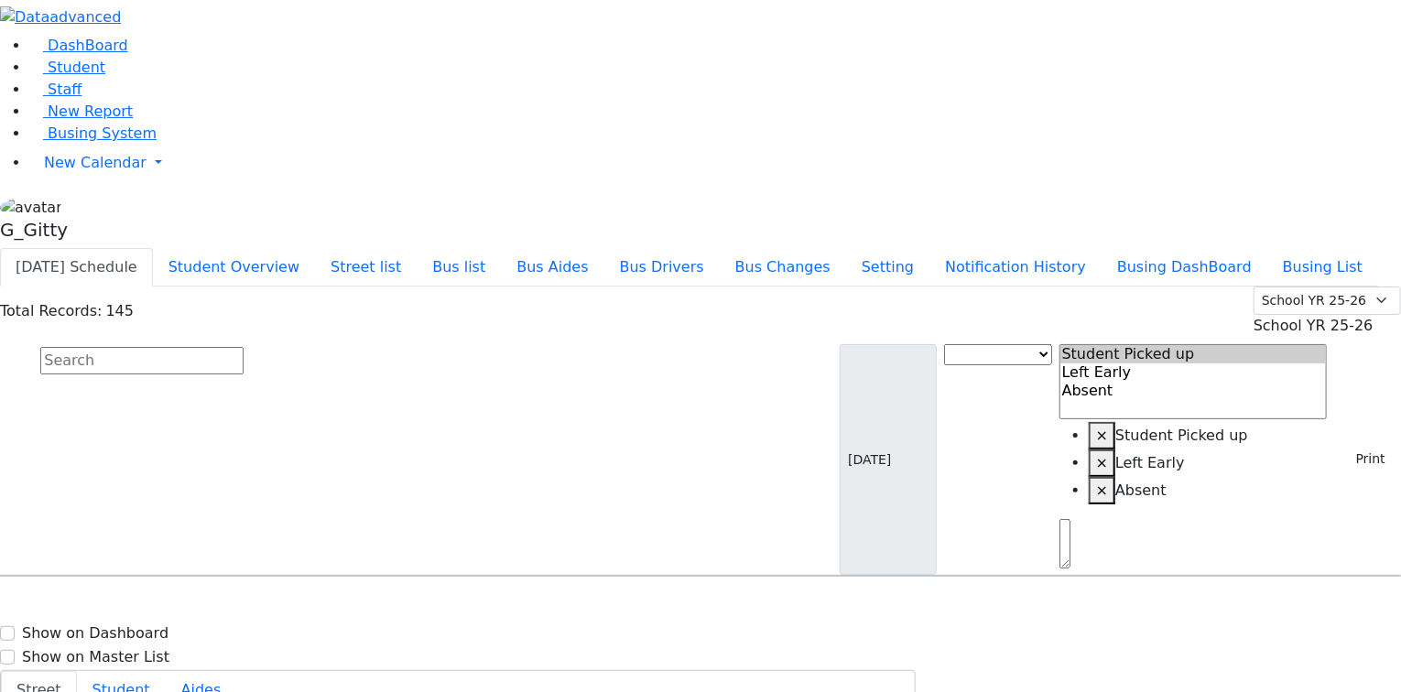
click at [244, 347] on input "text" at bounding box center [141, 360] width 203 height 27
click at [136, 142] on link "Busing System" at bounding box center [92, 133] width 127 height 17
click at [244, 347] on input "text" at bounding box center [141, 360] width 203 height 27
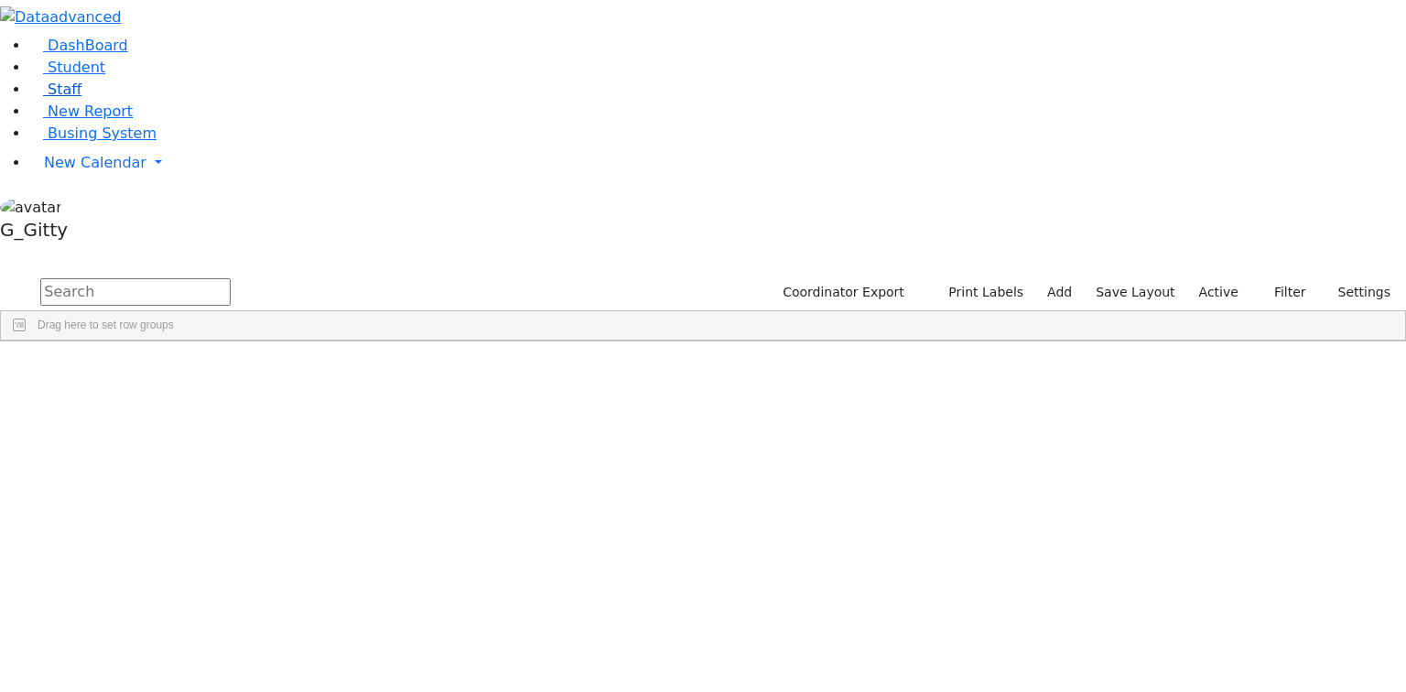
click at [81, 98] on link "Staff" at bounding box center [55, 89] width 52 height 17
click at [231, 278] on input "text" at bounding box center [135, 291] width 190 height 27
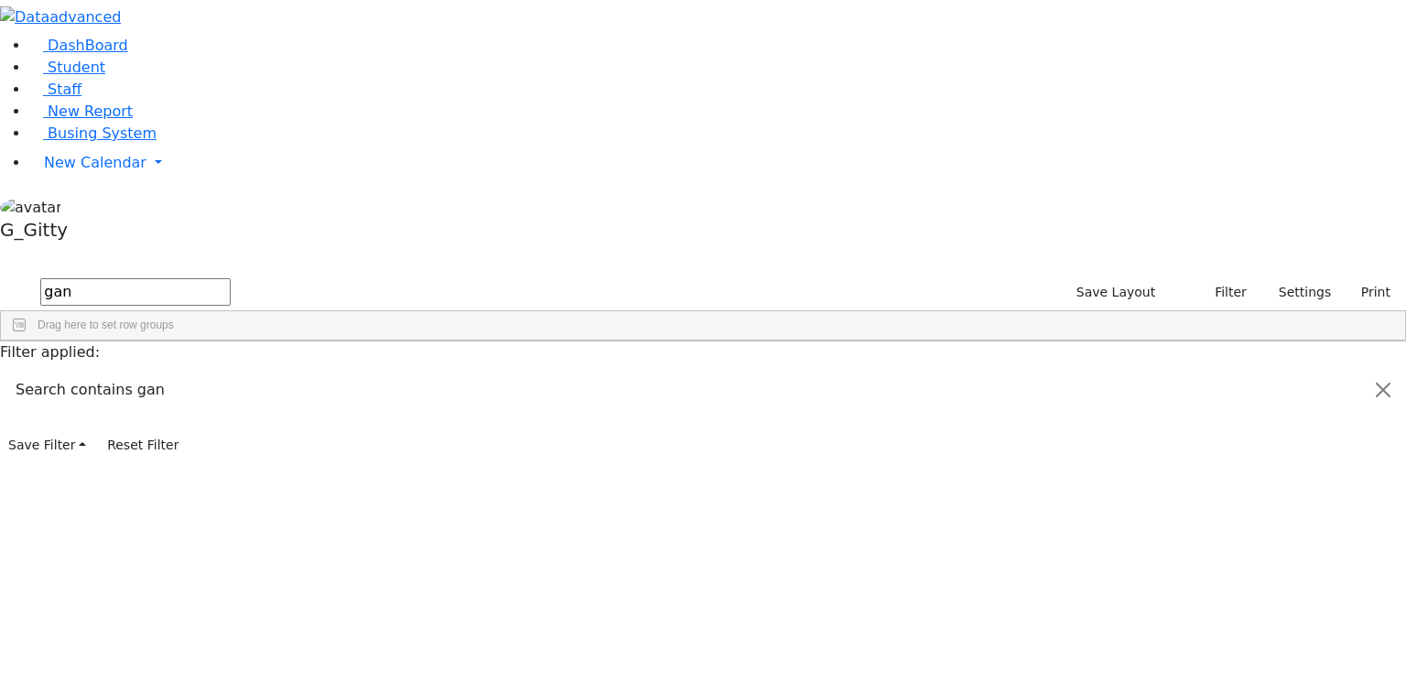
click at [231, 278] on input "gan" at bounding box center [135, 291] width 190 height 27
click at [231, 278] on input "arye" at bounding box center [135, 291] width 190 height 27
type input "a"
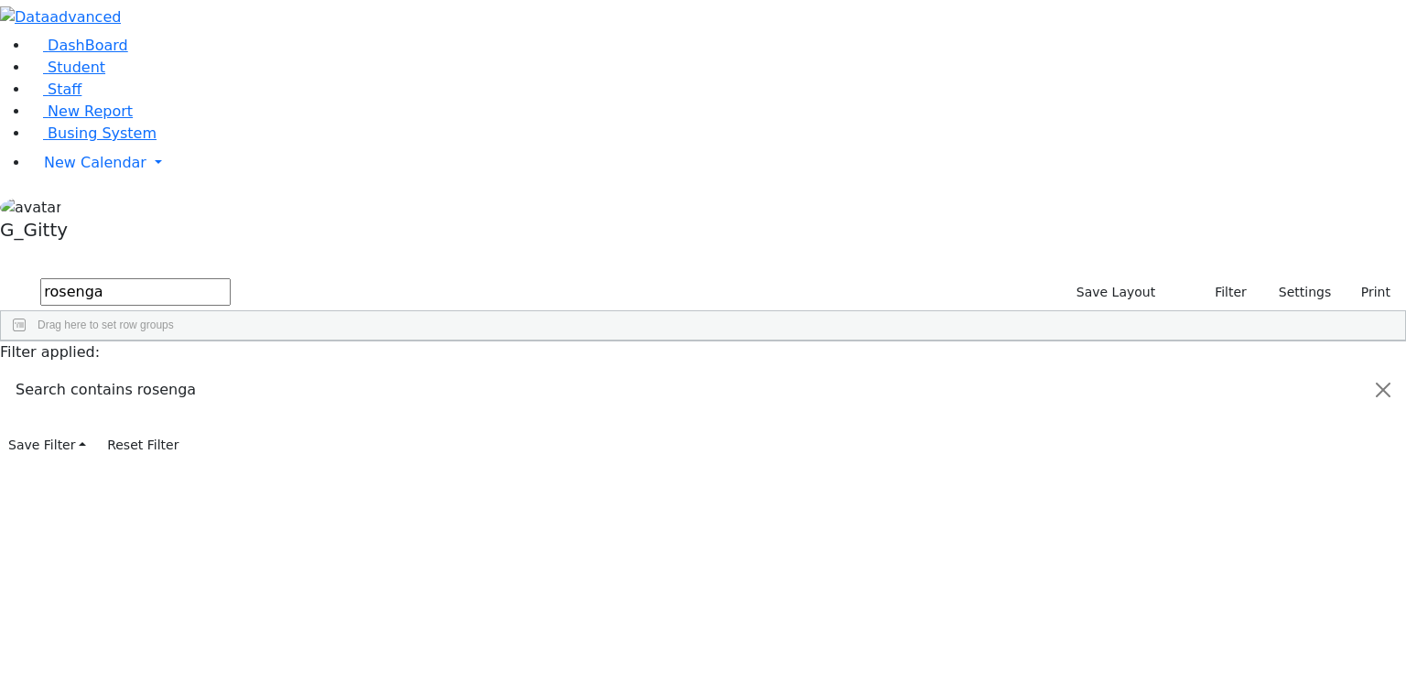
click at [231, 278] on input "rosenga" at bounding box center [135, 291] width 190 height 27
type input "schulg"
click at [81, 98] on link "Staff" at bounding box center [55, 89] width 52 height 17
click at [231, 278] on input "text" at bounding box center [135, 291] width 190 height 27
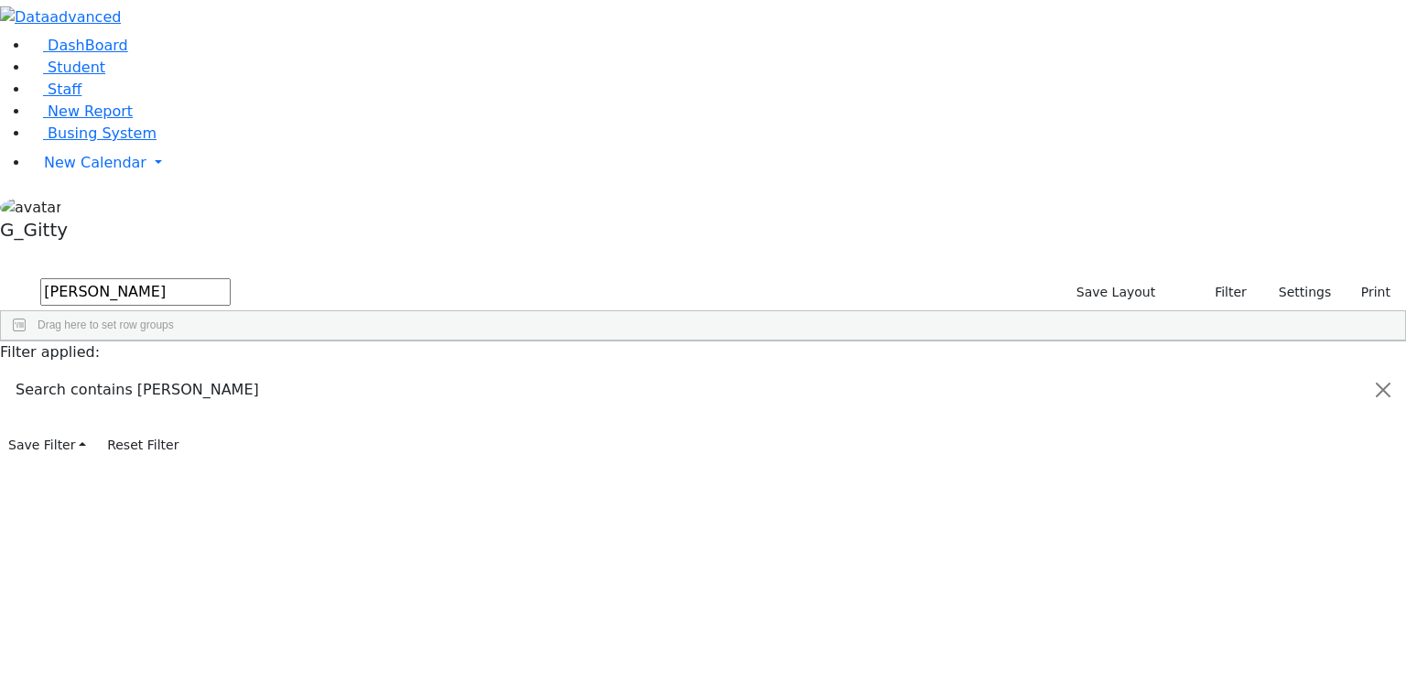
type input "reis"
click at [168, 371] on div "Reisman" at bounding box center [127, 384] width 82 height 26
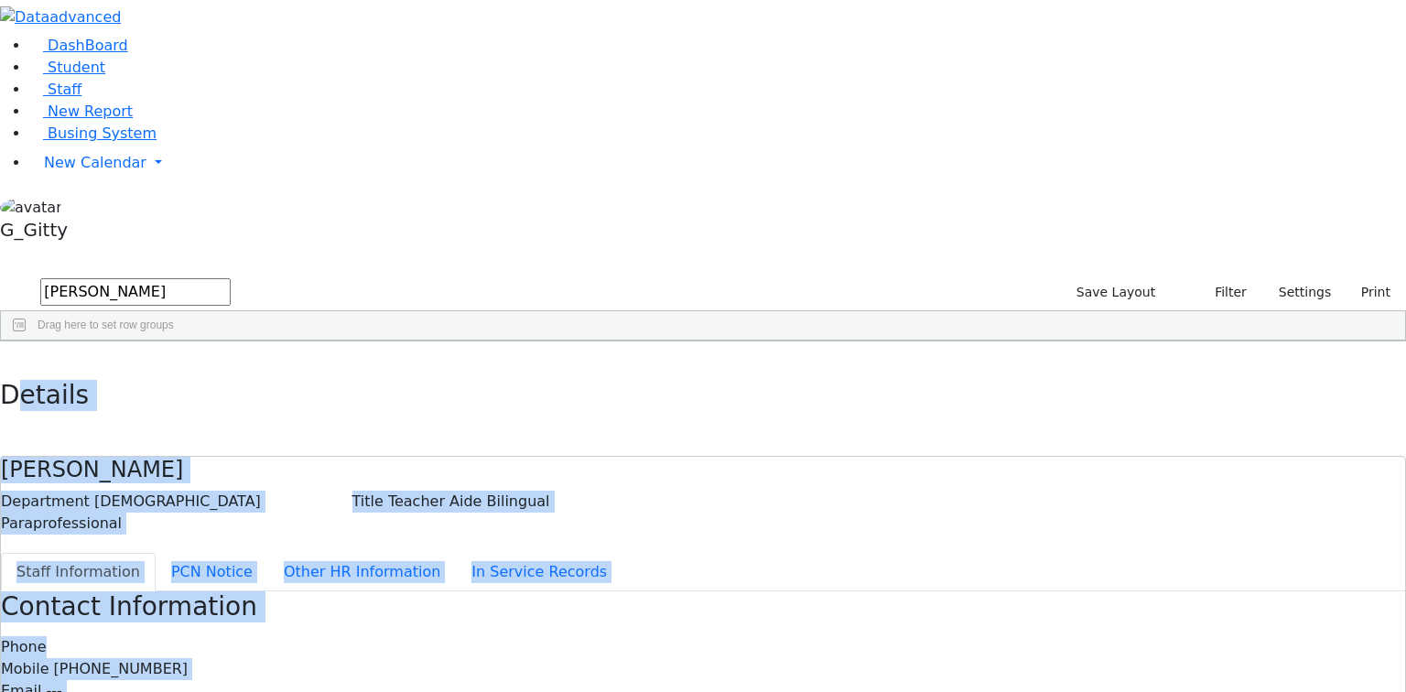
drag, startPoint x: 325, startPoint y: 28, endPoint x: 769, endPoint y: 562, distance: 694.4
click at [769, 562] on div "Details Reisman Miriam Department Female Paraprofessional Title Teacher Aide Bi…" at bounding box center [703, 689] width 1406 height 694
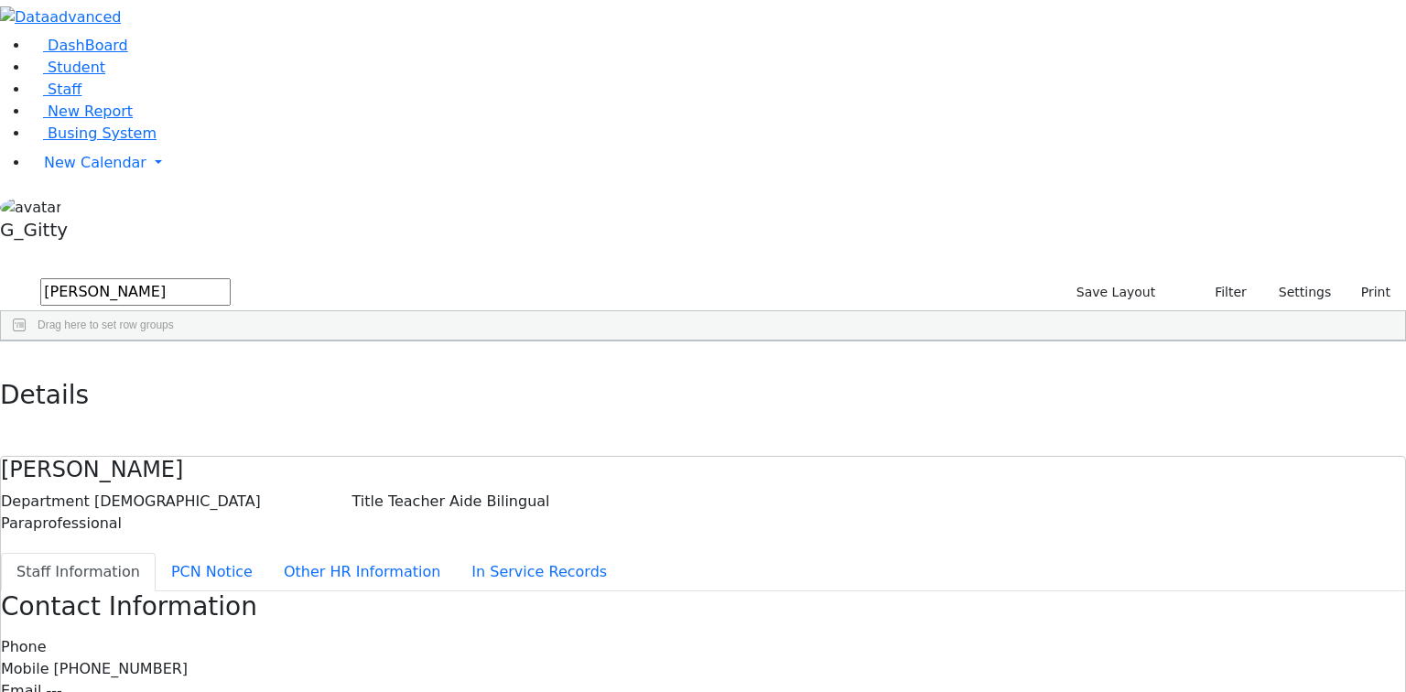
drag, startPoint x: 722, startPoint y: 447, endPoint x: 626, endPoint y: 442, distance: 95.3
click at [27, 342] on button "button" at bounding box center [13, 361] width 27 height 38
click at [174, 319] on span "Drag here to set row groups" at bounding box center [106, 325] width 136 height 13
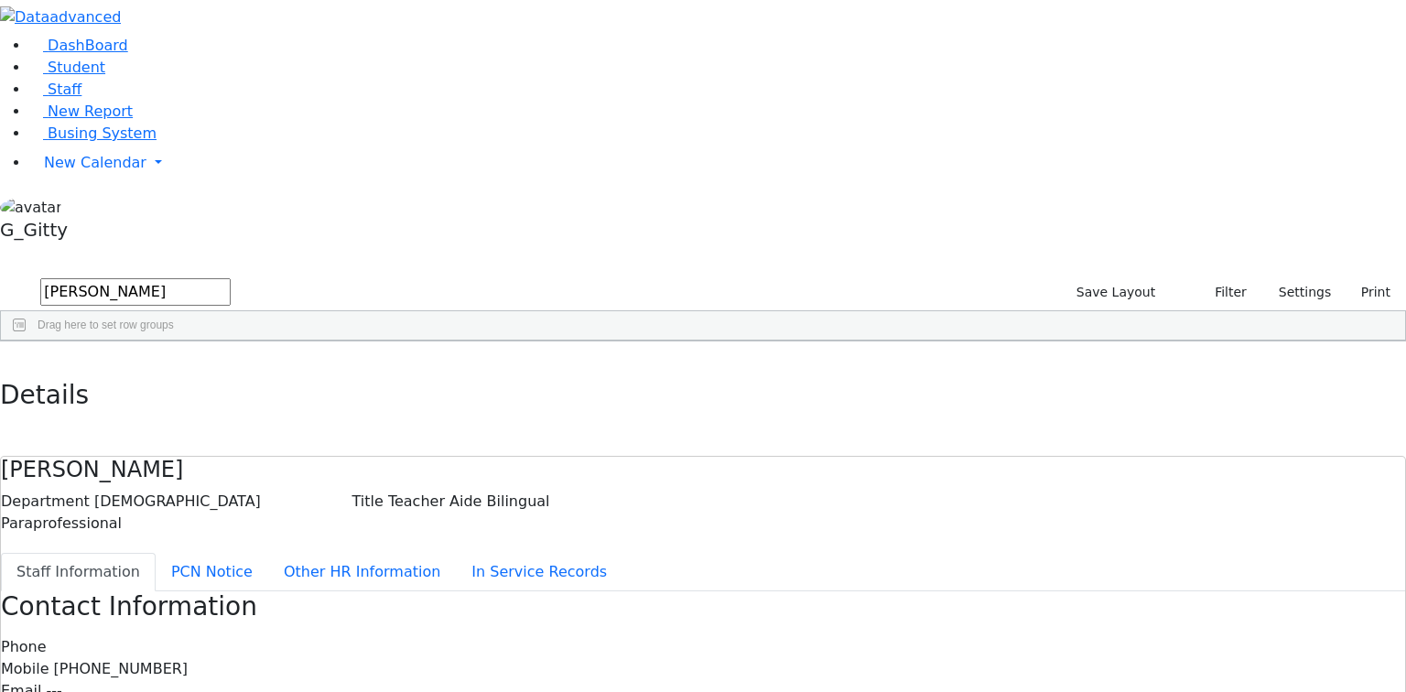
click at [231, 278] on input "reis" at bounding box center [135, 291] width 190 height 27
click at [105, 76] on link "Student" at bounding box center [67, 67] width 76 height 17
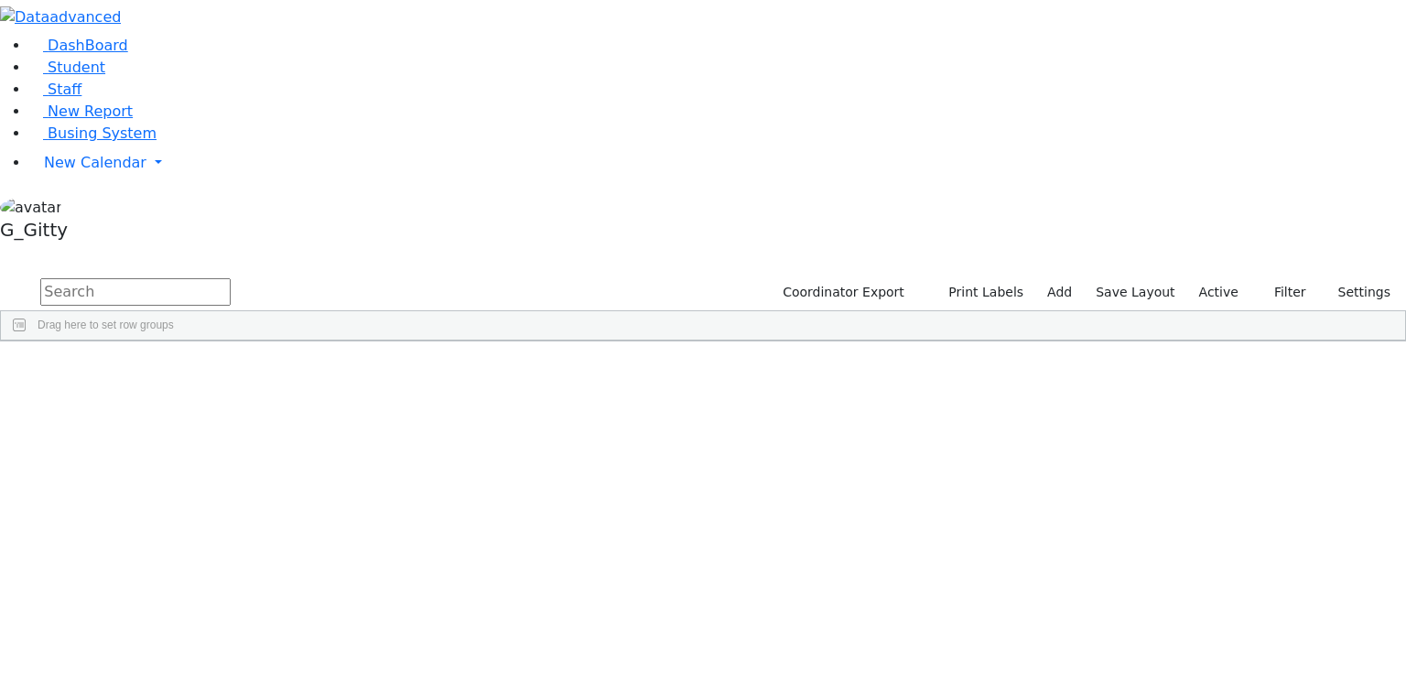
click at [231, 278] on input "text" at bounding box center [135, 291] width 190 height 27
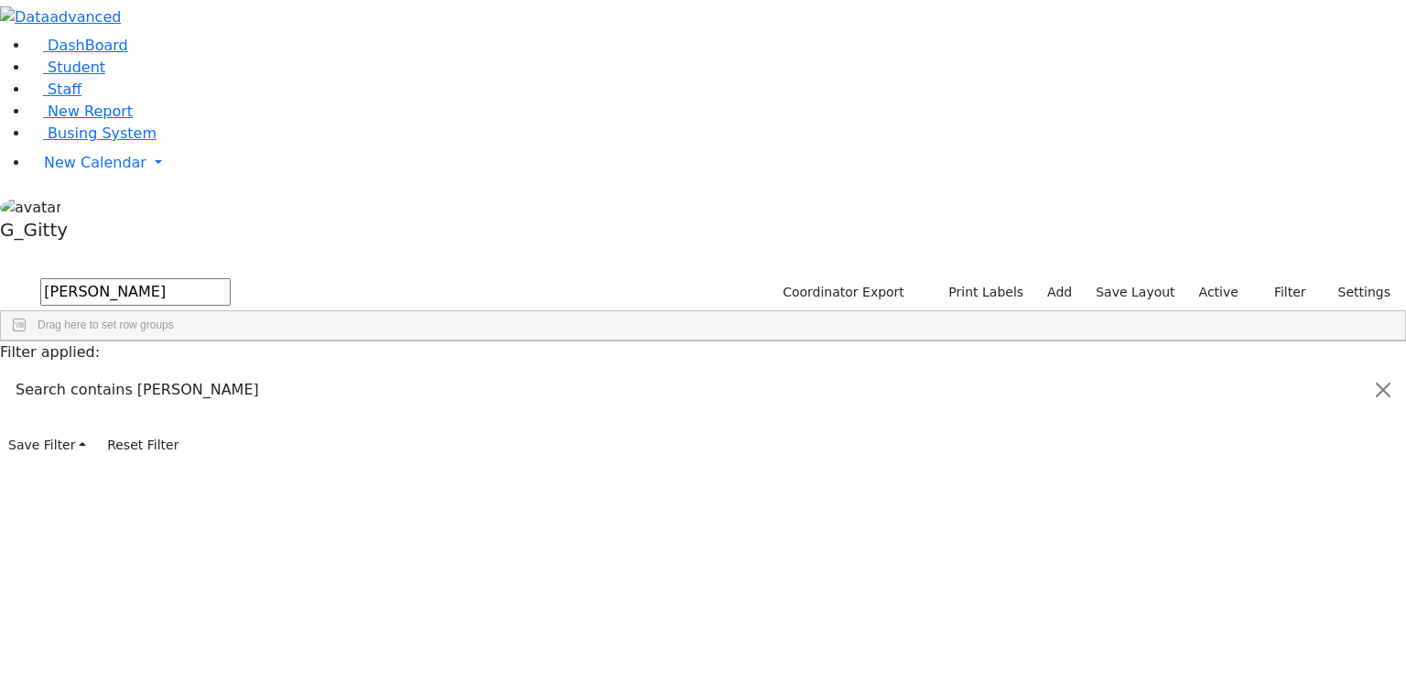
type input "hirsch"
click at [232, 448] on div "[PERSON_NAME]" at bounding box center [173, 461] width 116 height 26
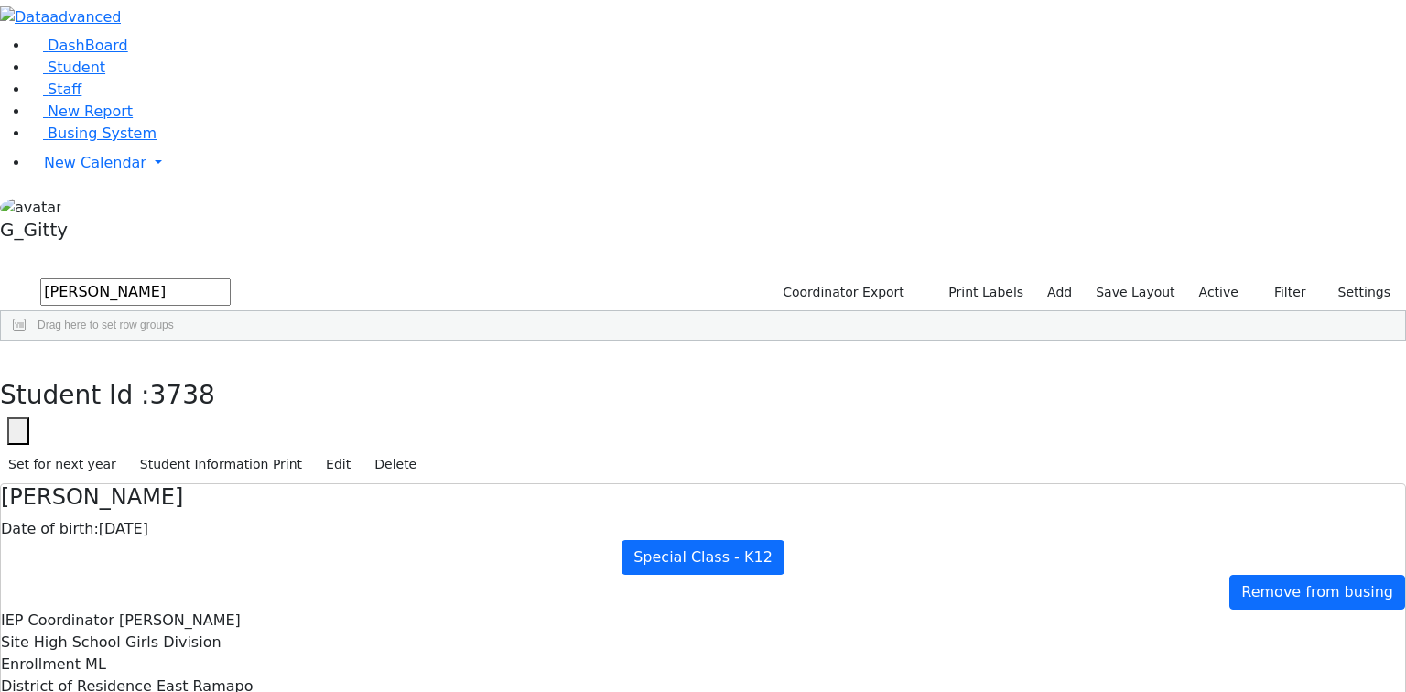
scroll to position [268, 0]
drag, startPoint x: 571, startPoint y: 458, endPoint x: 616, endPoint y: 472, distance: 46.9
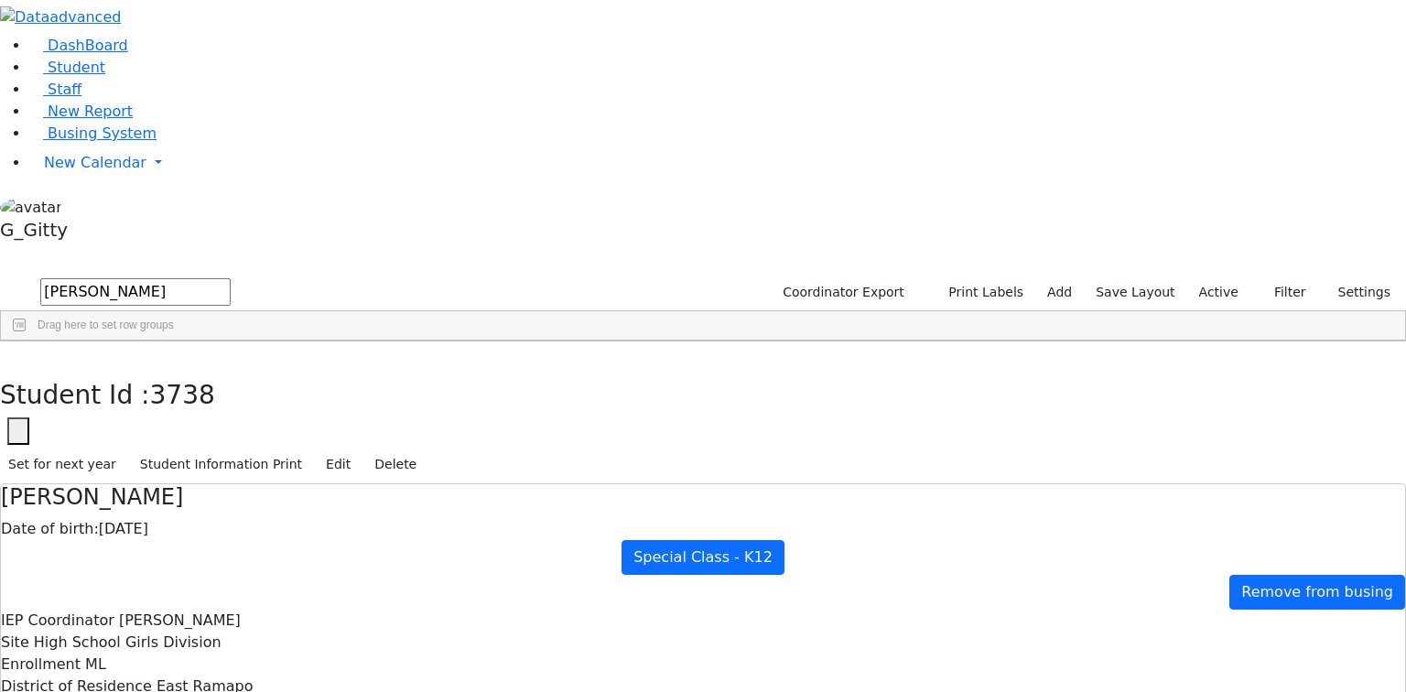
scroll to position [0, 0]
drag, startPoint x: 476, startPoint y: 232, endPoint x: 761, endPoint y: 614, distance: 476.3
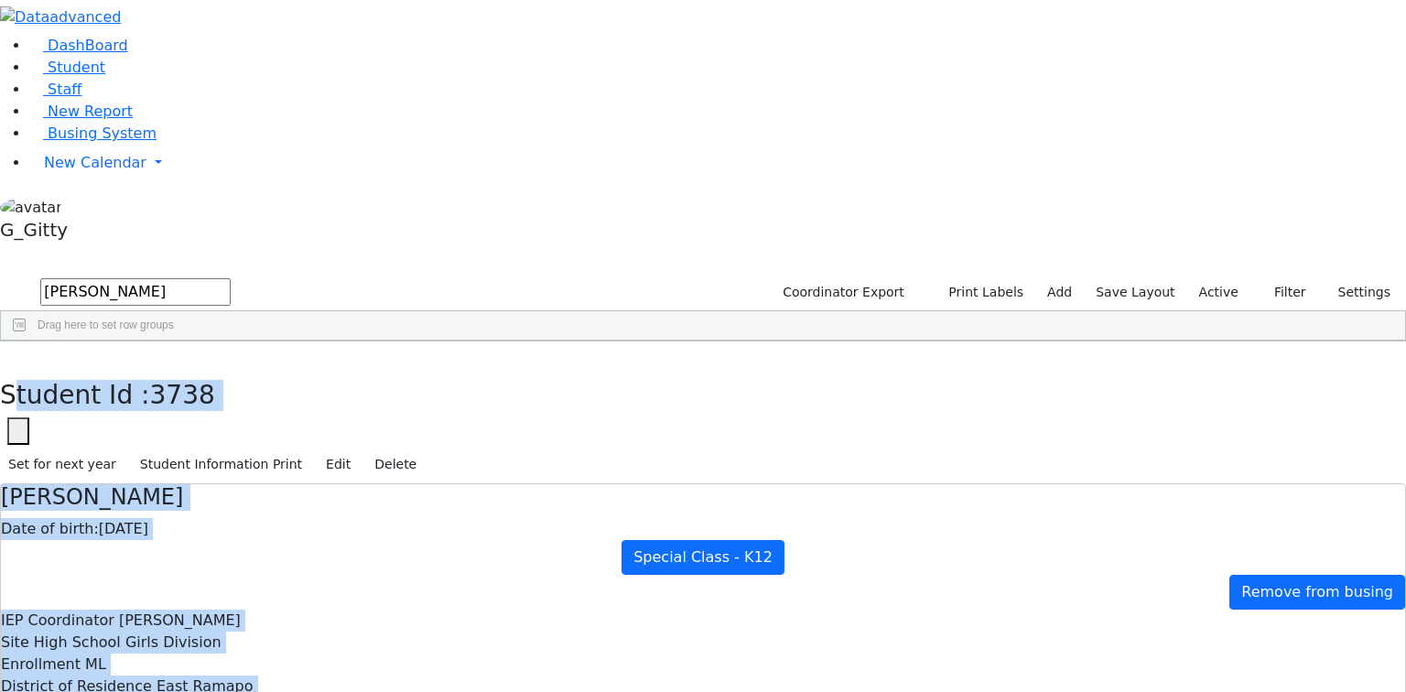
scroll to position [268, 0]
drag, startPoint x: 337, startPoint y: 47, endPoint x: 930, endPoint y: 655, distance: 849.6
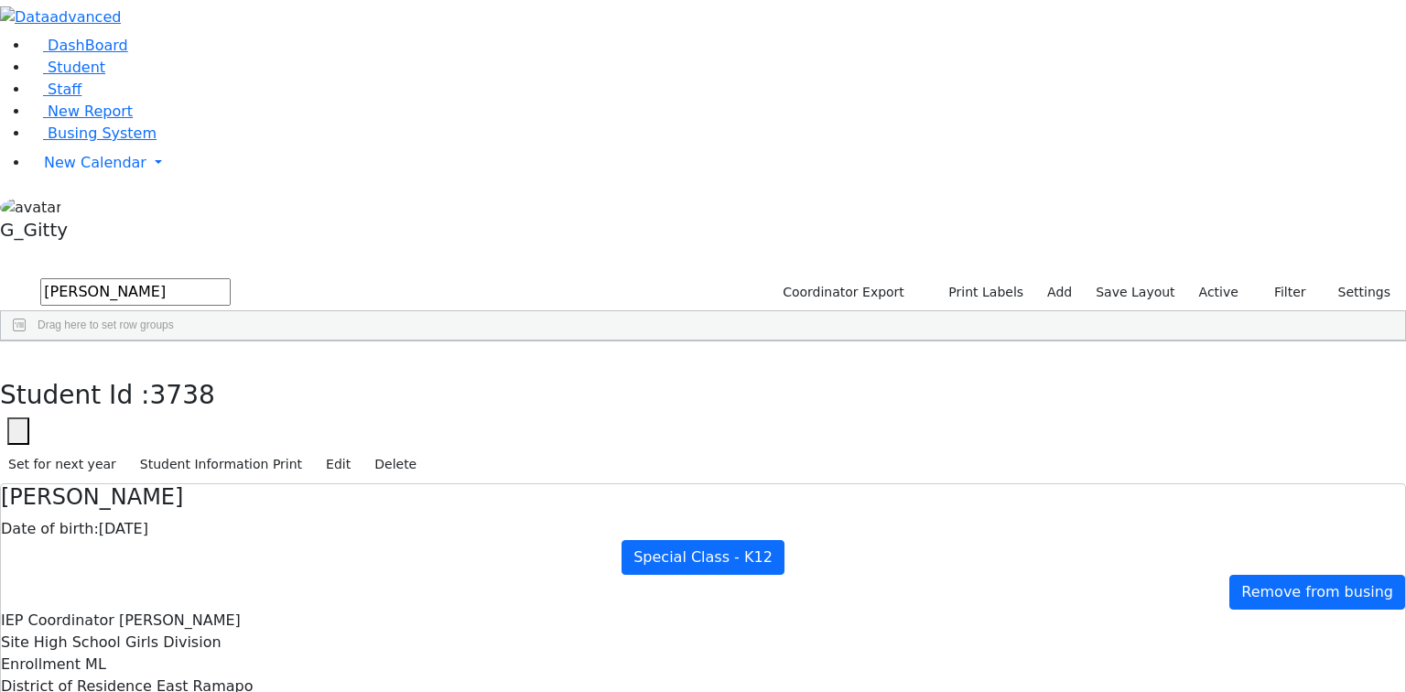
click at [293, 342] on div "Student Id : 3738 Student Id 3738 Cancel Save Set for next year Student Informa…" at bounding box center [703, 413] width 1406 height 143
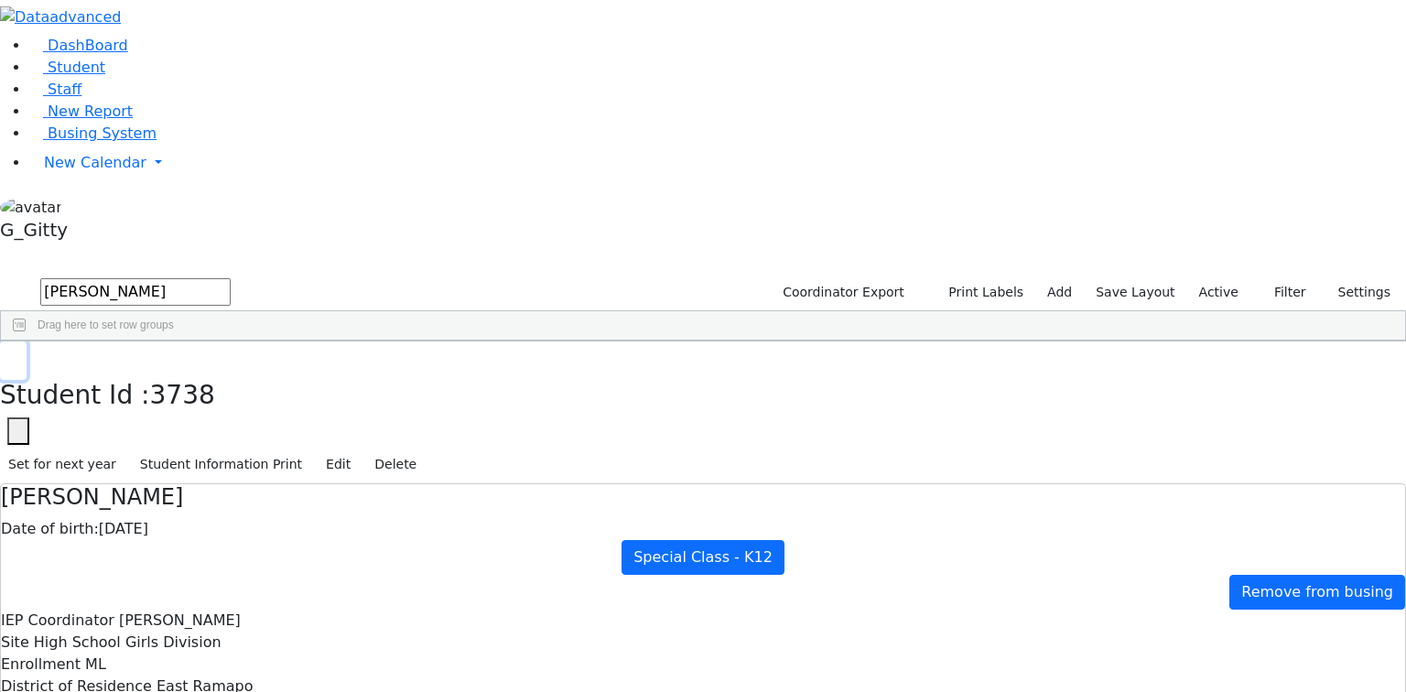
click at [27, 342] on button "button" at bounding box center [13, 361] width 27 height 38
click at [80, 142] on span "Busing System" at bounding box center [102, 133] width 109 height 17
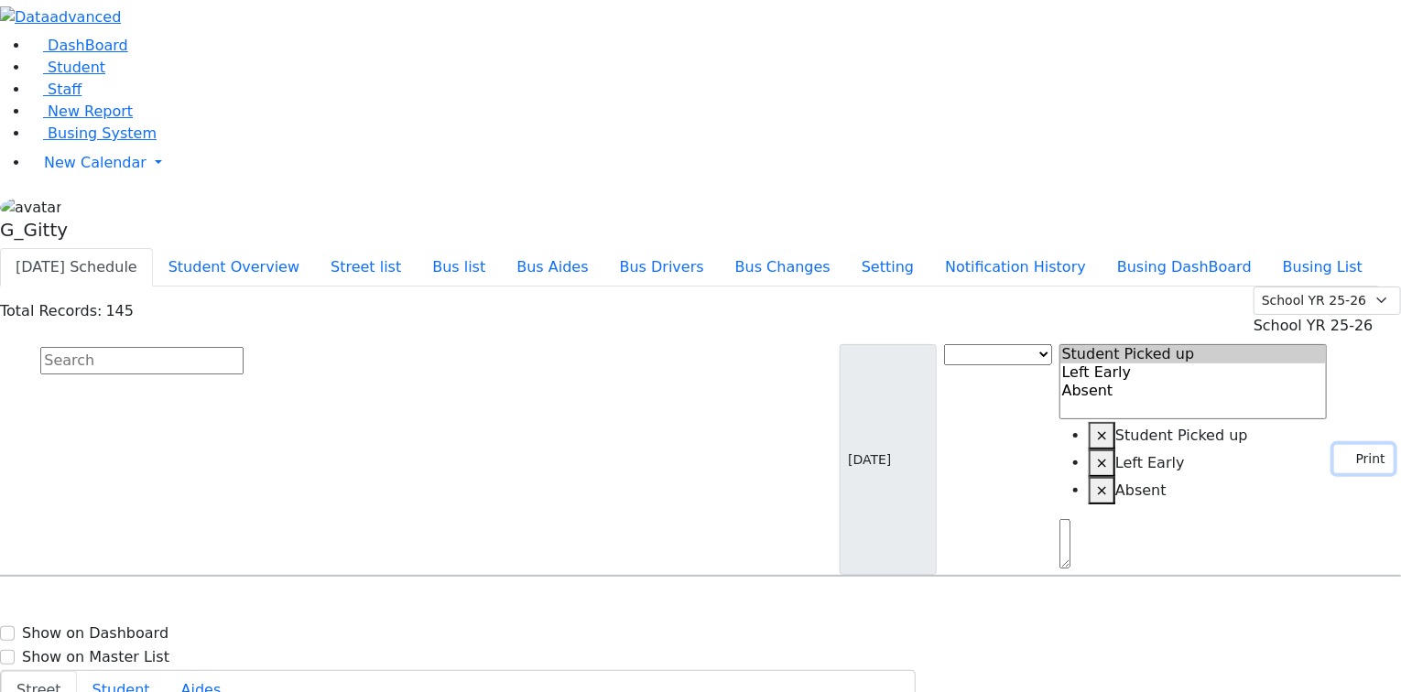
click at [1341, 445] on button "Print" at bounding box center [1364, 459] width 60 height 28
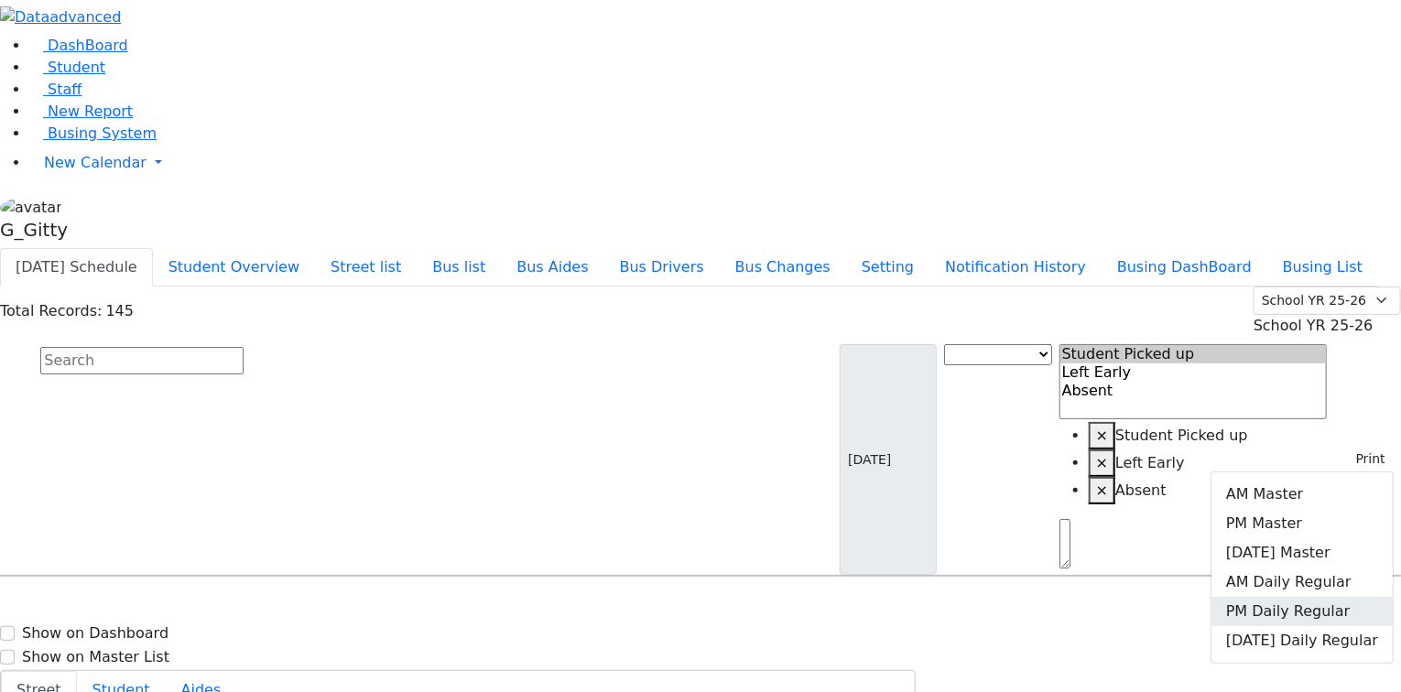
click at [1293, 597] on link "PM Daily Regular" at bounding box center [1301, 611] width 181 height 29
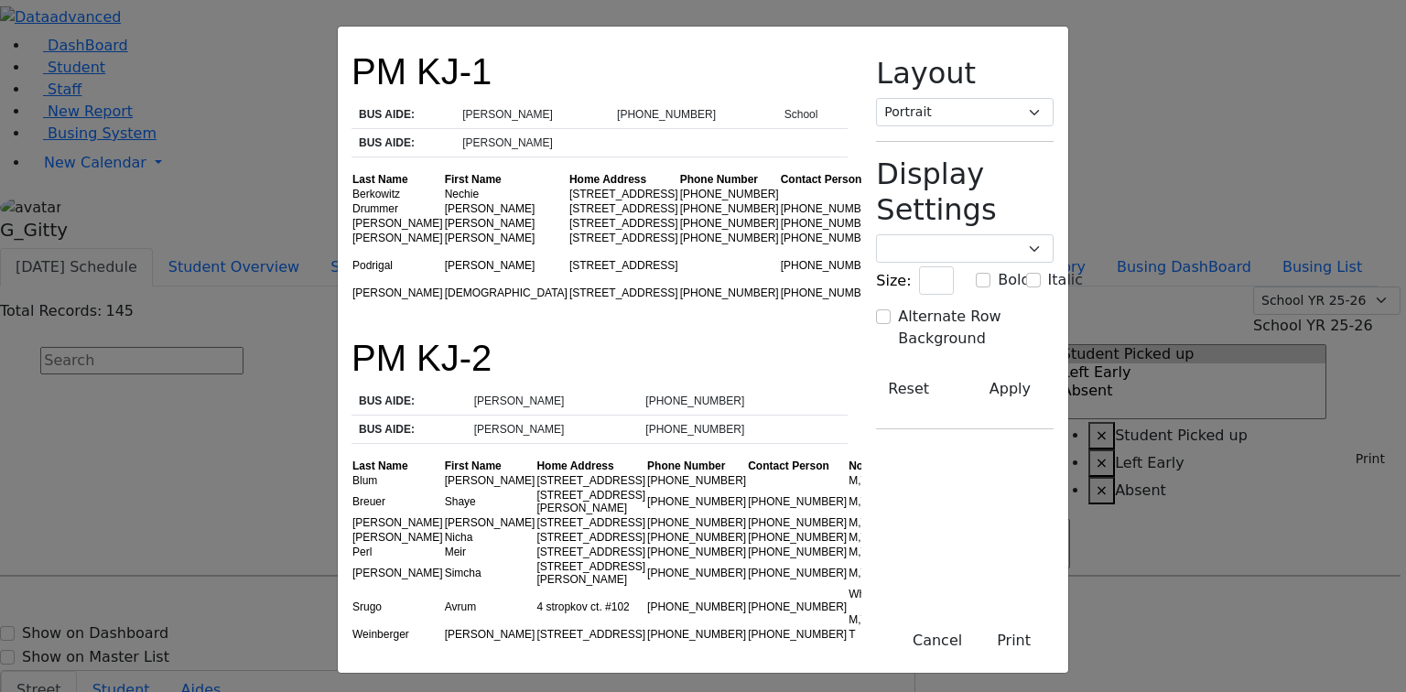
click at [352, 187] on td "Berkowitz" at bounding box center [398, 194] width 92 height 15
click at [352, 201] on td "Drummer" at bounding box center [398, 208] width 92 height 15
click at [352, 187] on td "Berkowitz" at bounding box center [398, 194] width 92 height 15
click at [352, 216] on td "[PERSON_NAME]" at bounding box center [398, 223] width 92 height 15
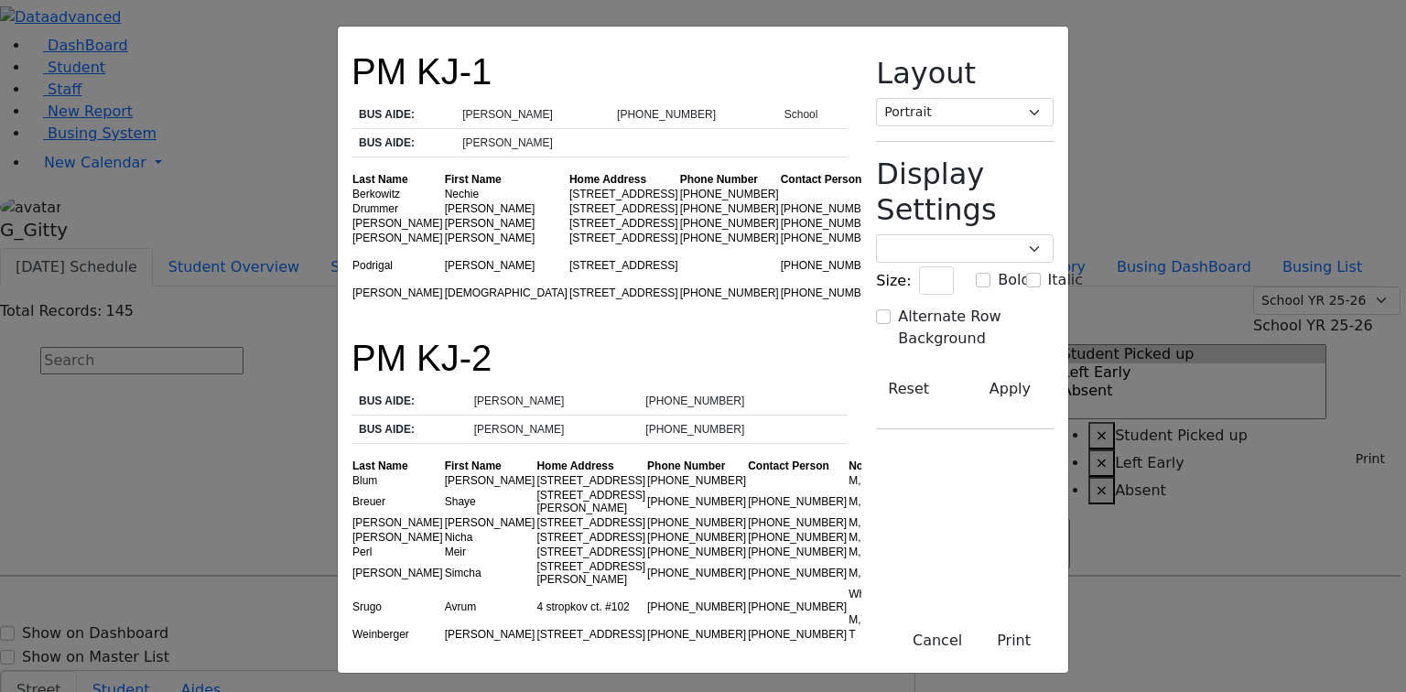
click at [352, 231] on td "[PERSON_NAME]" at bounding box center [398, 238] width 92 height 15
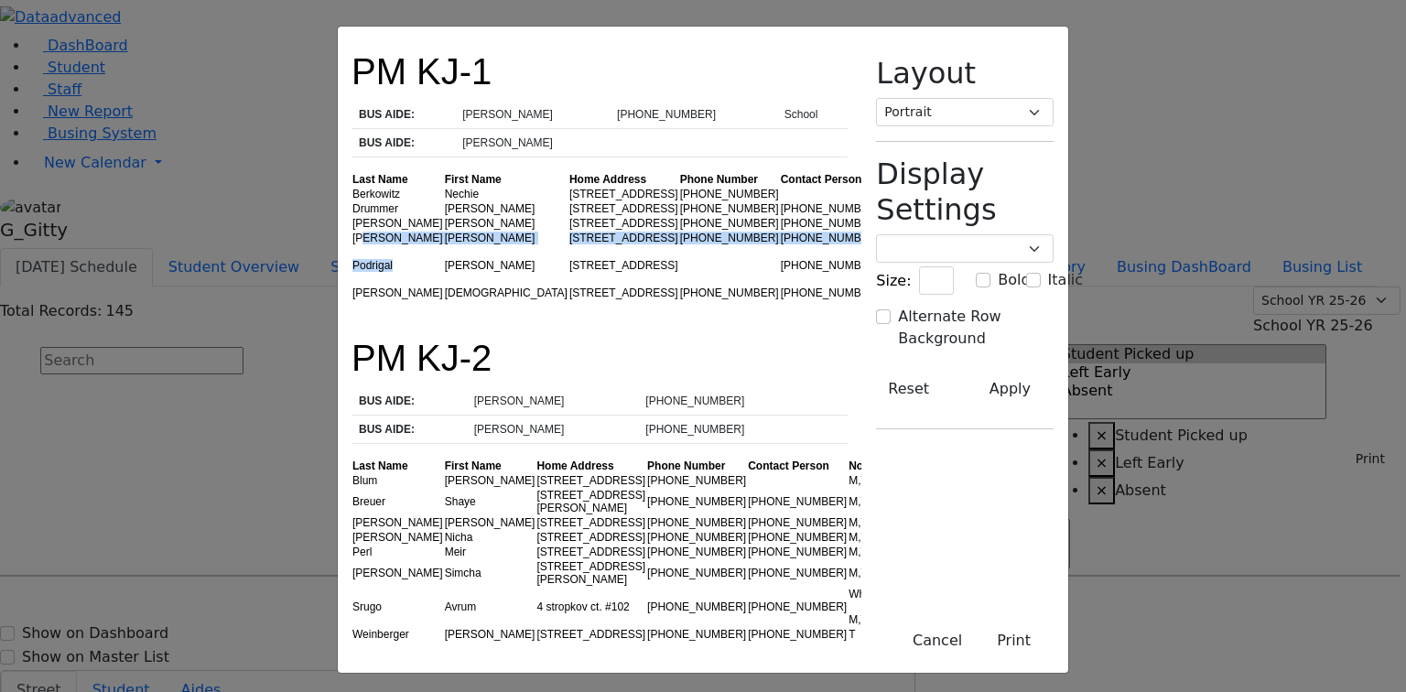
drag, startPoint x: 213, startPoint y: 227, endPoint x: 256, endPoint y: 241, distance: 45.2
click at [352, 241] on tbody "[PERSON_NAME] [STREET_ADDRESS] [PHONE_NUMBER] M,T,W,R Drummer [PERSON_NAME] [ST…" at bounding box center [645, 244] width 586 height 114
click at [352, 245] on td "Podrigal" at bounding box center [398, 265] width 92 height 40
click at [352, 231] on td "Meisels" at bounding box center [398, 238] width 92 height 15
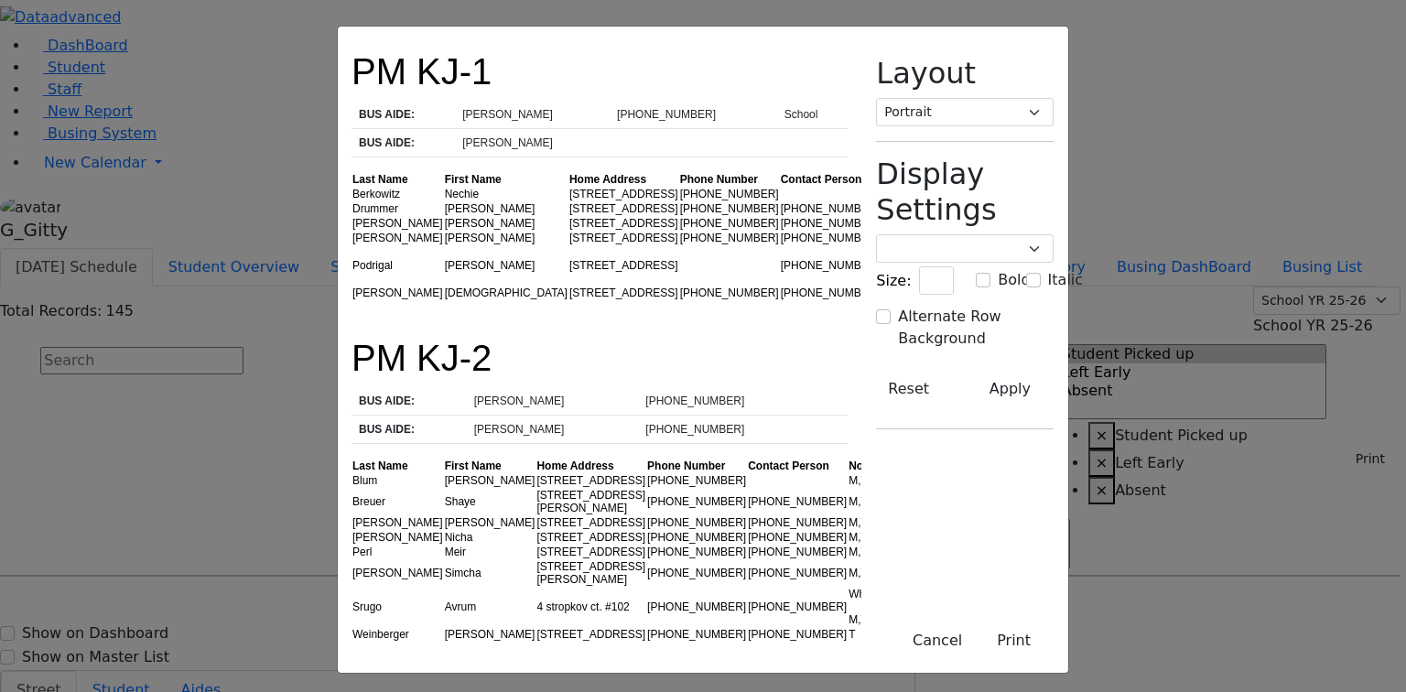
click at [352, 246] on td "Podrigal" at bounding box center [398, 265] width 92 height 40
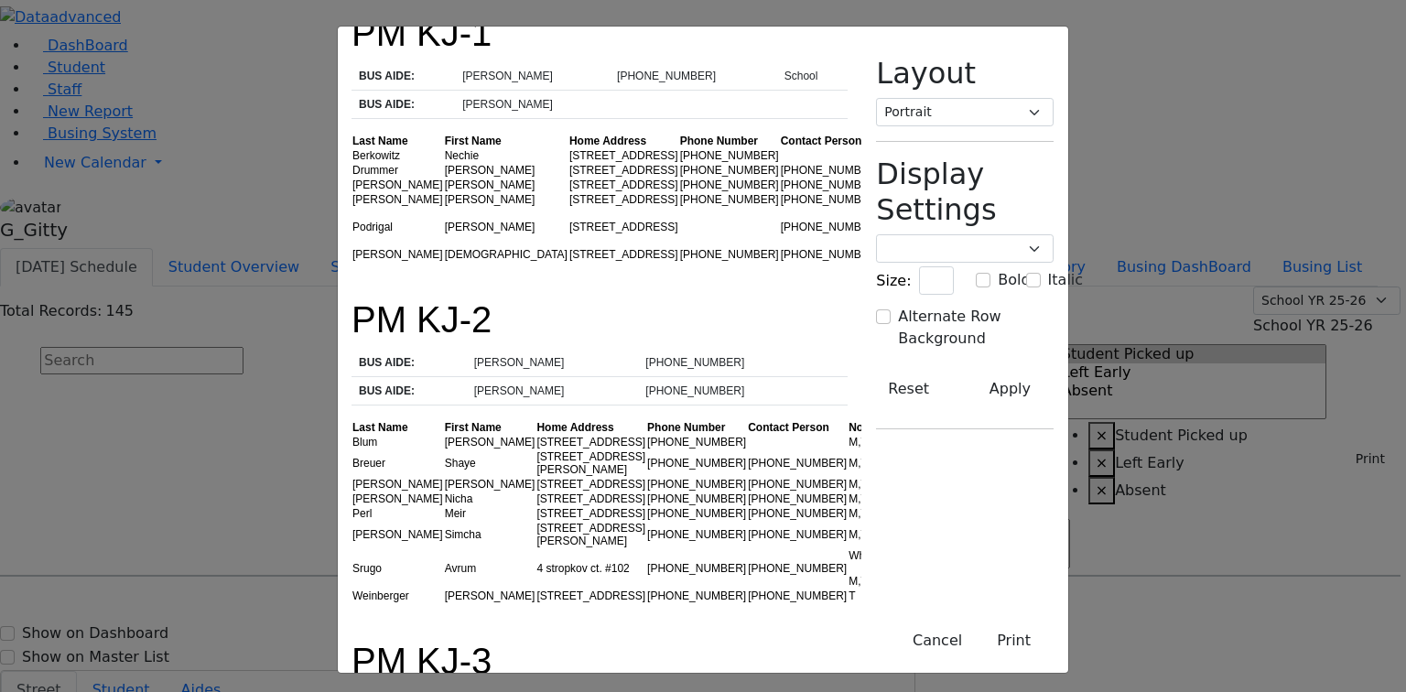
scroll to position [73, 0]
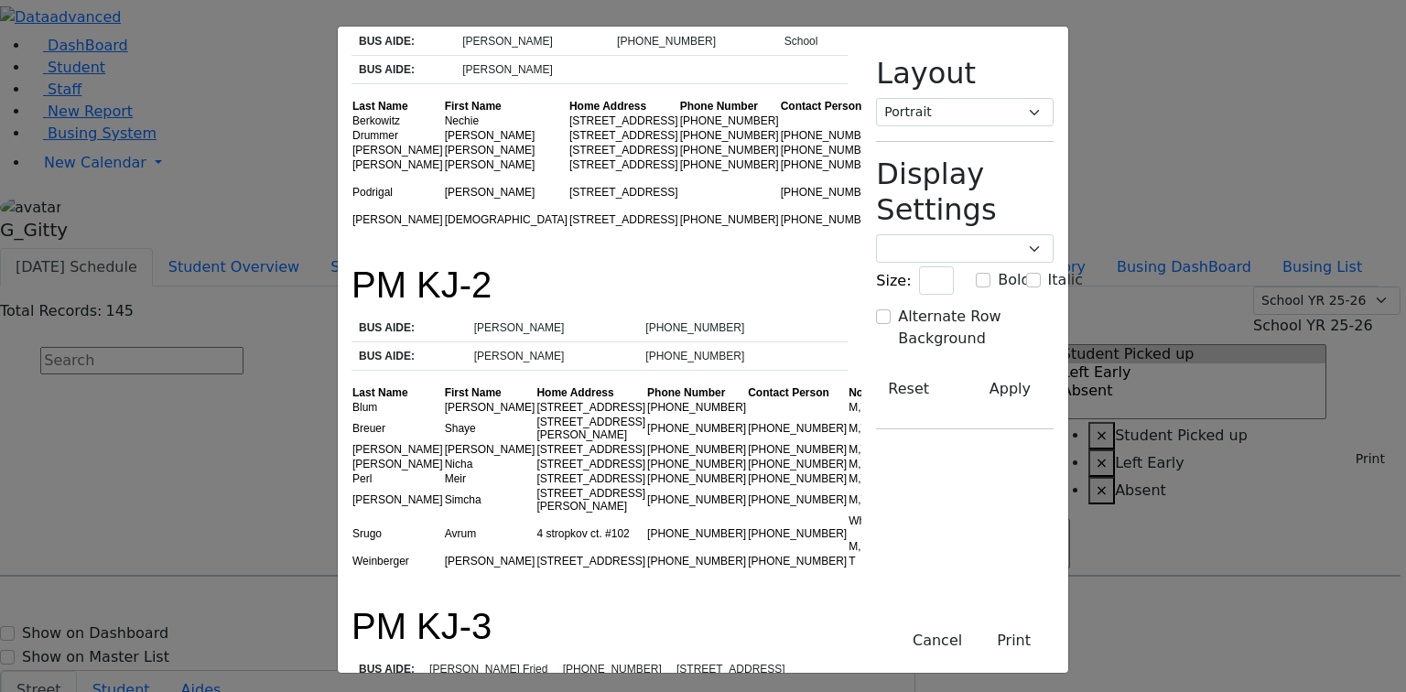
click at [352, 400] on td "Blum" at bounding box center [398, 407] width 92 height 15
click at [352, 415] on td "Breuer" at bounding box center [398, 428] width 92 height 27
click at [352, 442] on td "Gelb" at bounding box center [398, 449] width 92 height 15
click at [352, 472] on td "Perl" at bounding box center [398, 479] width 92 height 15
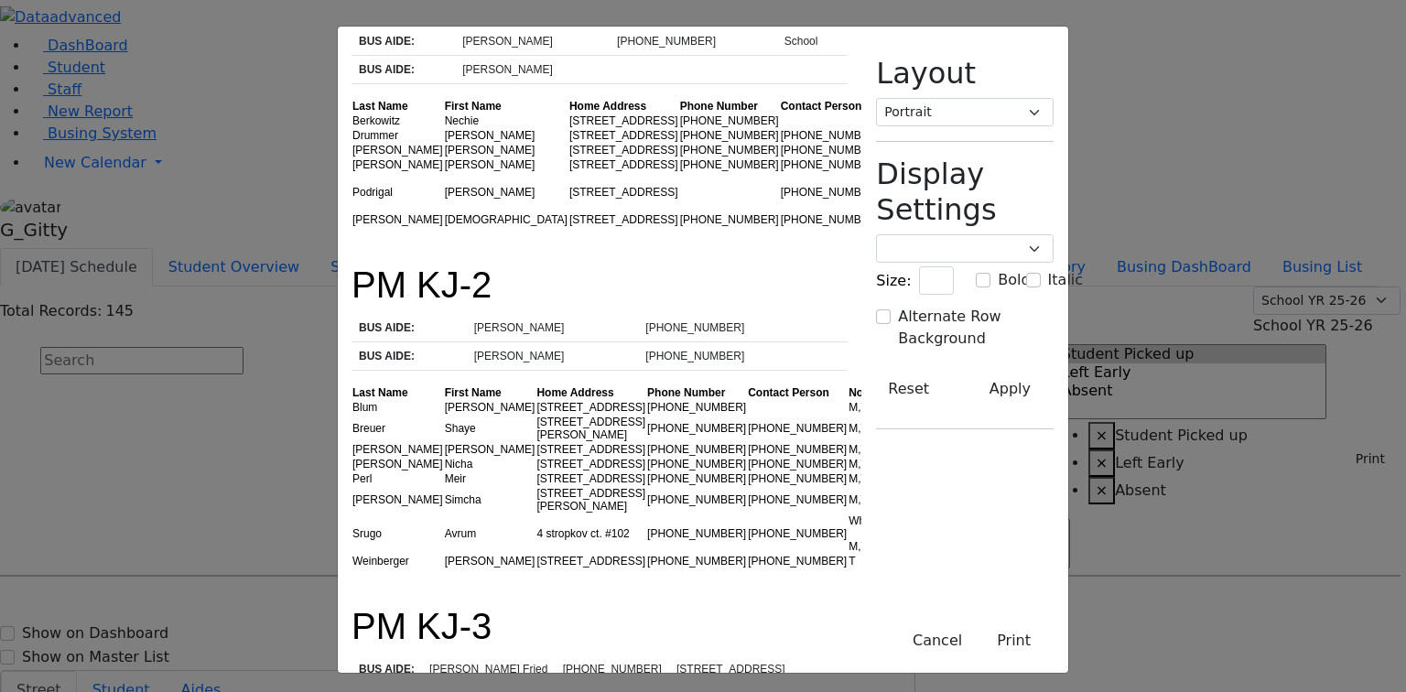
click at [352, 472] on td "Perl" at bounding box center [398, 479] width 92 height 15
click at [352, 486] on td "Silberman" at bounding box center [398, 499] width 92 height 27
click at [352, 514] on td "Srugo" at bounding box center [398, 534] width 92 height 40
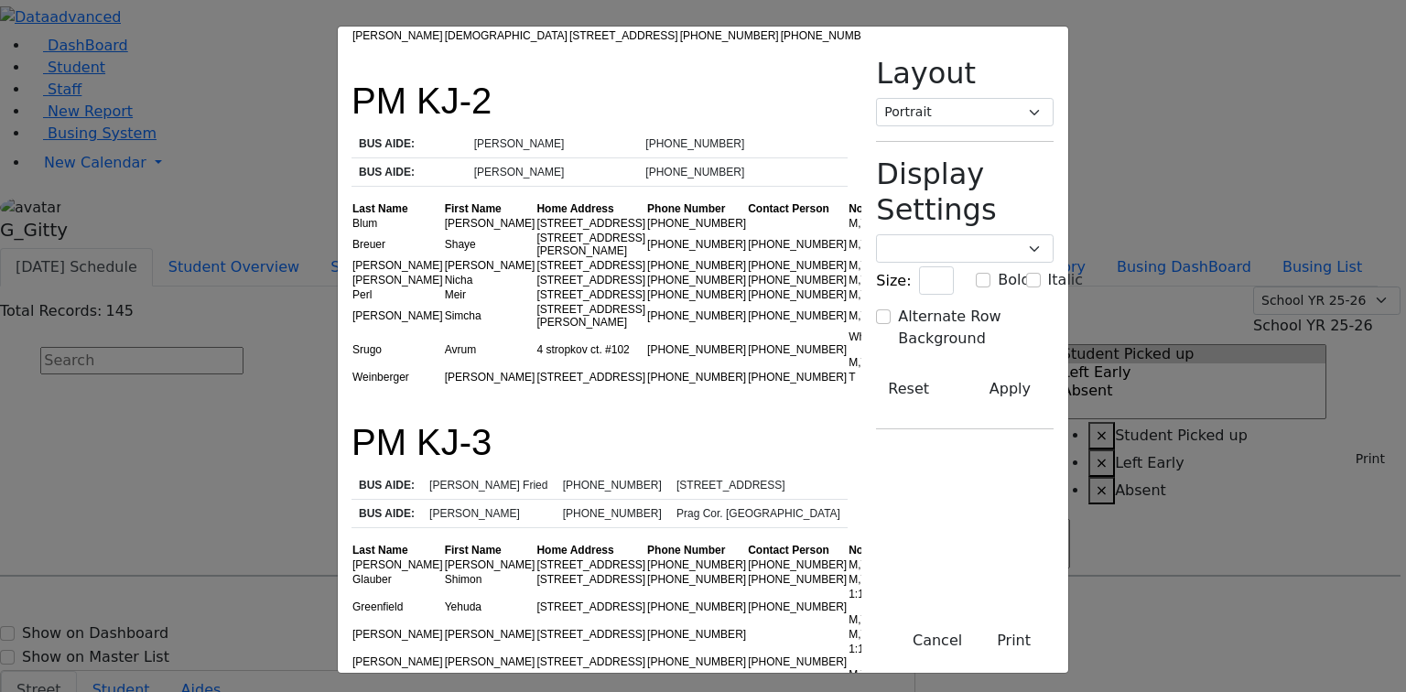
scroll to position [293, 0]
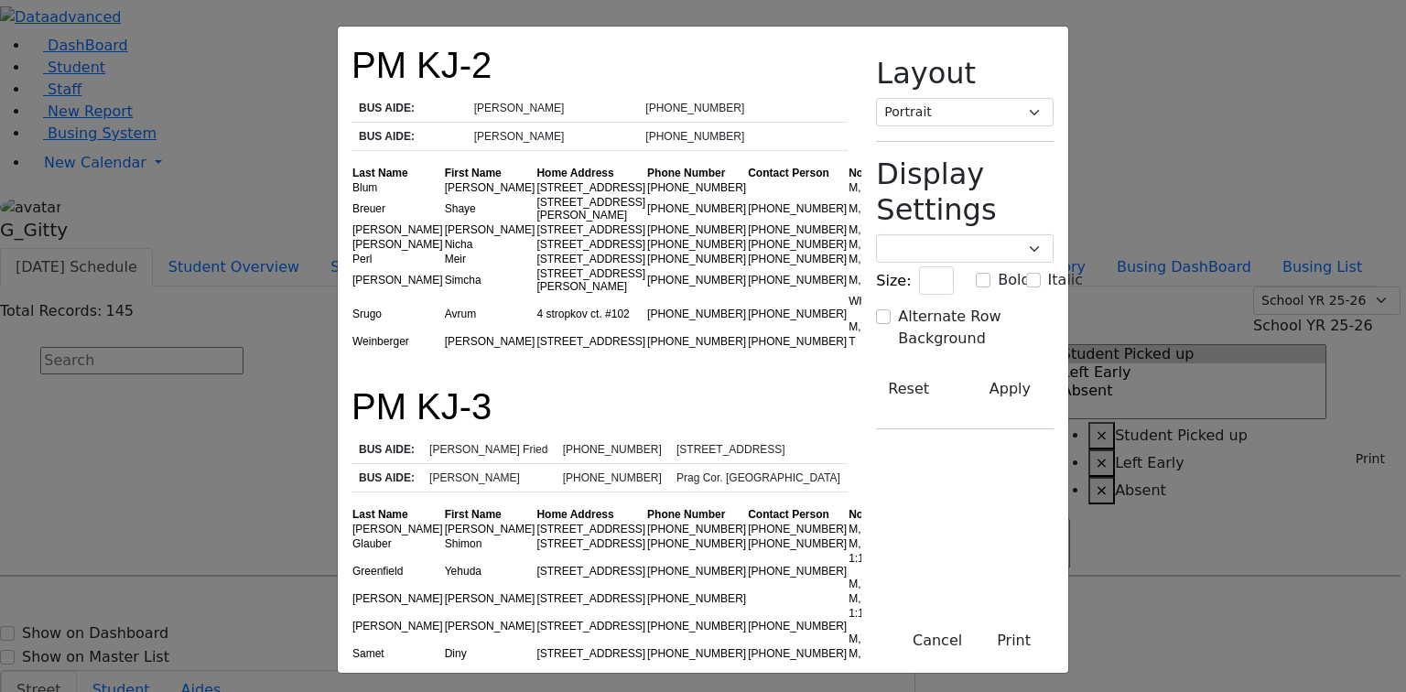
click at [352, 522] on td "Fuchs" at bounding box center [398, 529] width 92 height 15
click at [536, 537] on td "6 Austra Pkwy" at bounding box center [591, 544] width 111 height 15
click at [352, 551] on td "Greenfield" at bounding box center [398, 571] width 92 height 40
click at [444, 592] on td "Zalmen" at bounding box center [490, 599] width 92 height 15
drag, startPoint x: 322, startPoint y: 516, endPoint x: 267, endPoint y: 527, distance: 56.0
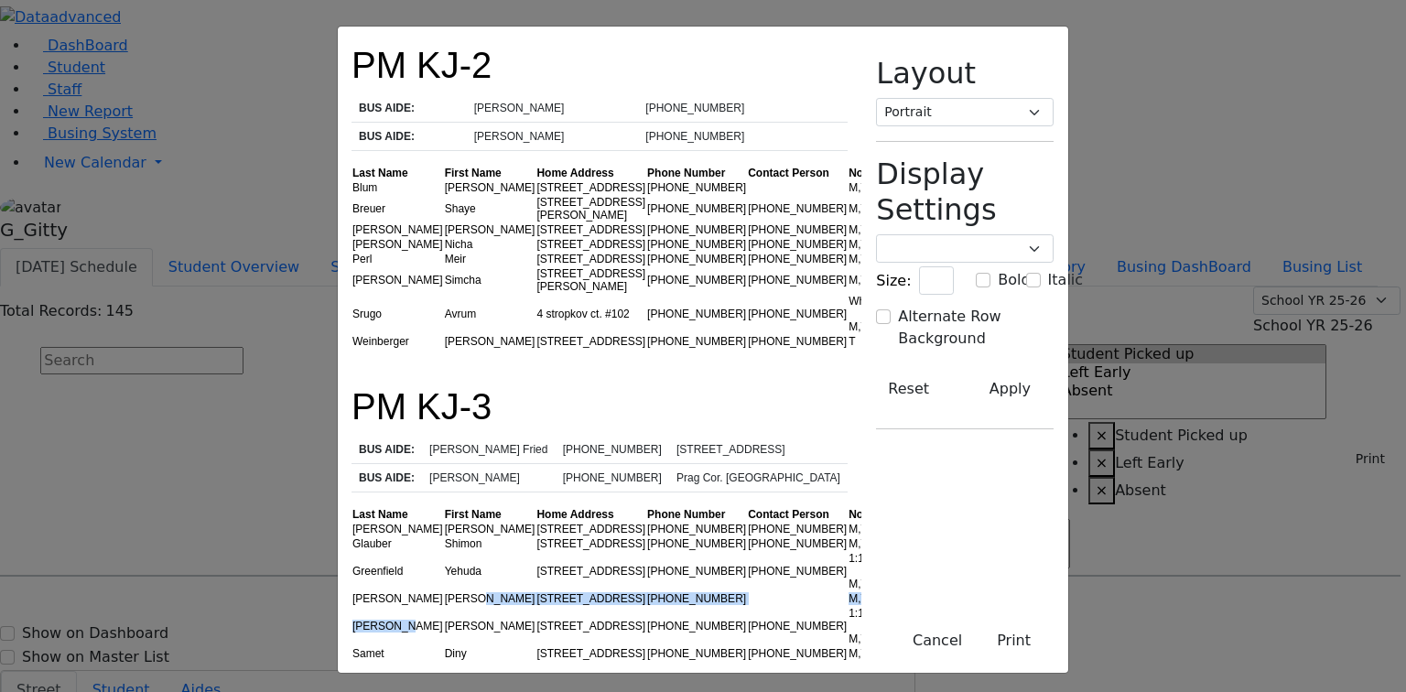
click at [352, 527] on tbody "Fuchs Raphael 6 Austra Pkwy (845) 806-1866 (845) 637-6205 M,T,W,R Glauber Shimo…" at bounding box center [622, 591] width 540 height 139
click at [352, 606] on td "Markowitz" at bounding box center [398, 626] width 92 height 40
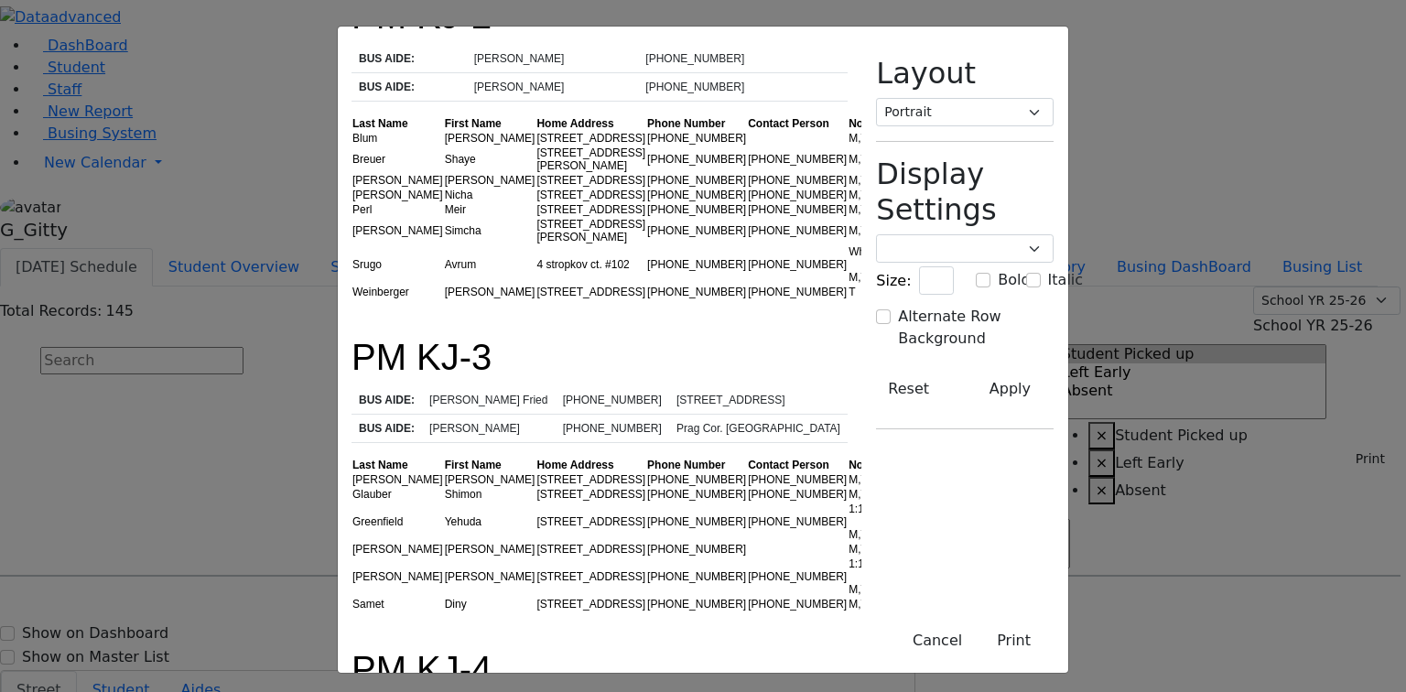
scroll to position [366, 0]
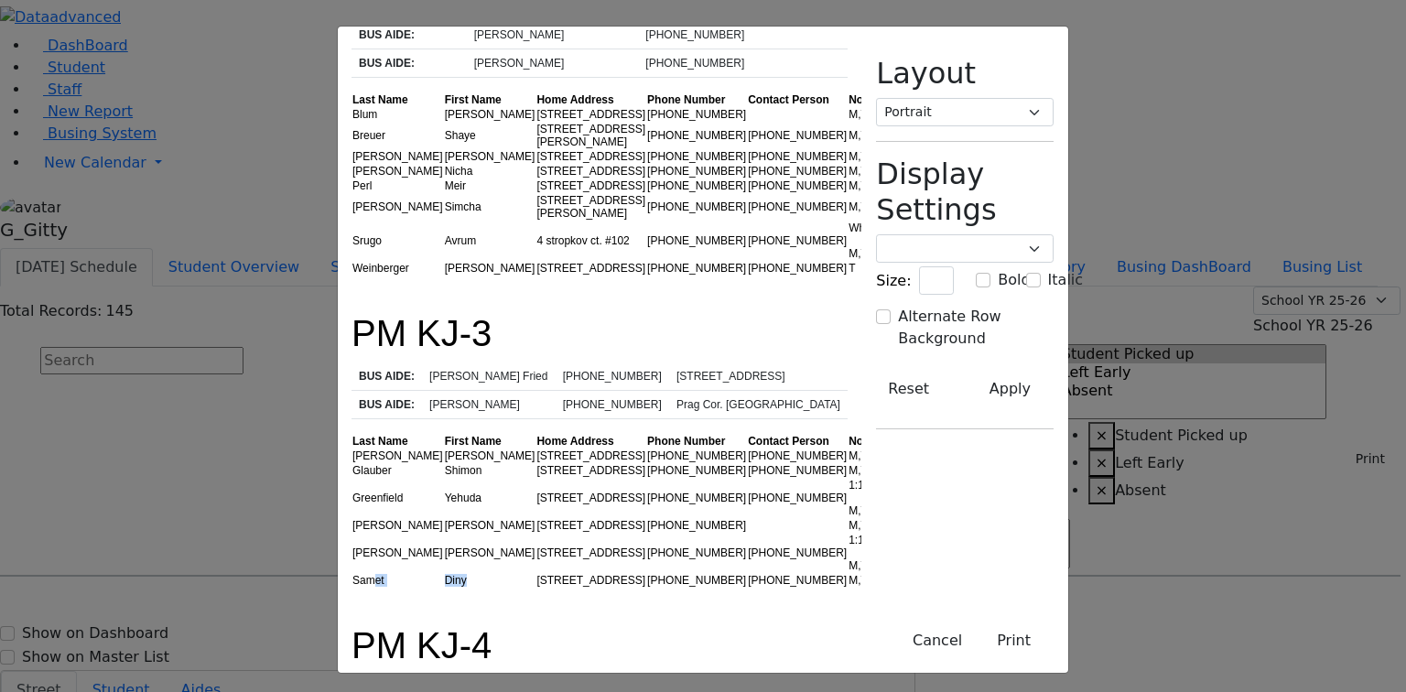
drag, startPoint x: 332, startPoint y: 508, endPoint x: 201, endPoint y: 499, distance: 132.2
click at [352, 573] on tr "Samet Diny 8 Ungvar St Unit # 102 (845) 783-1694 (845) 475-1771 M,T,W,R" at bounding box center [622, 580] width 540 height 15
click at [352, 573] on td "Samet" at bounding box center [398, 580] width 92 height 15
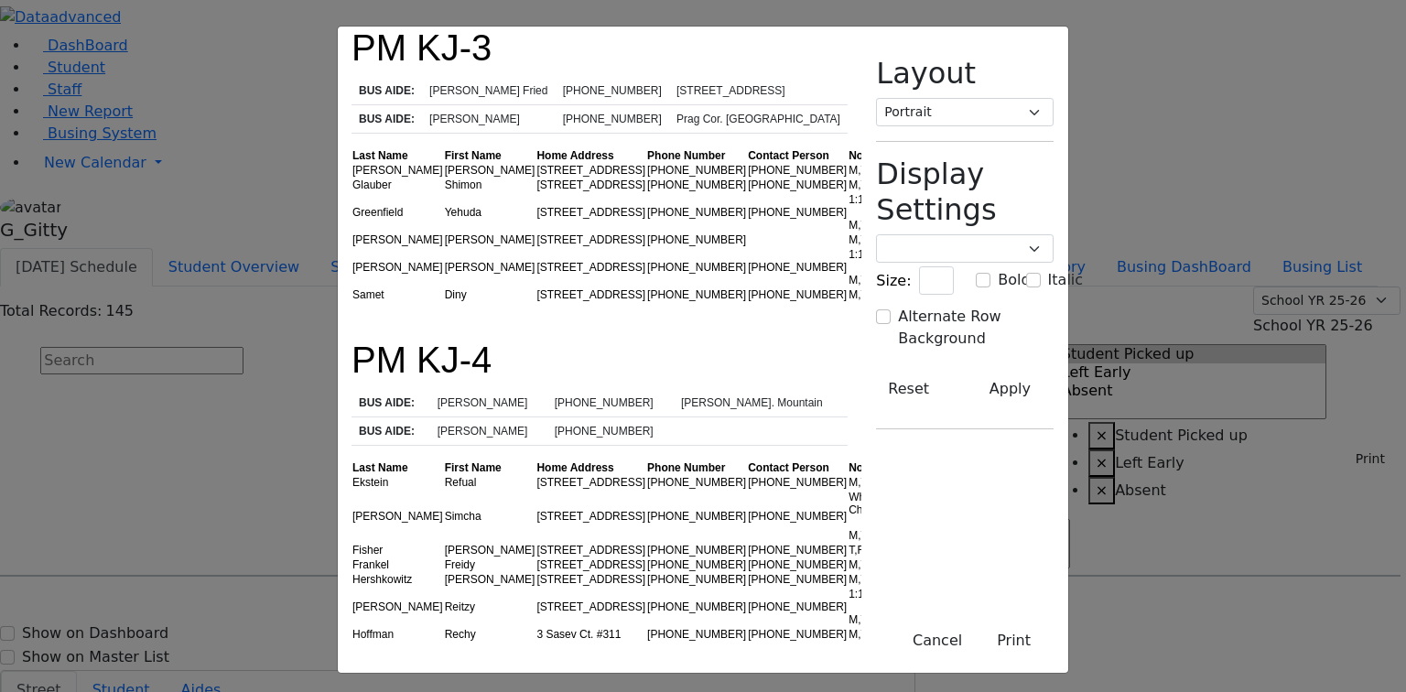
scroll to position [733, 0]
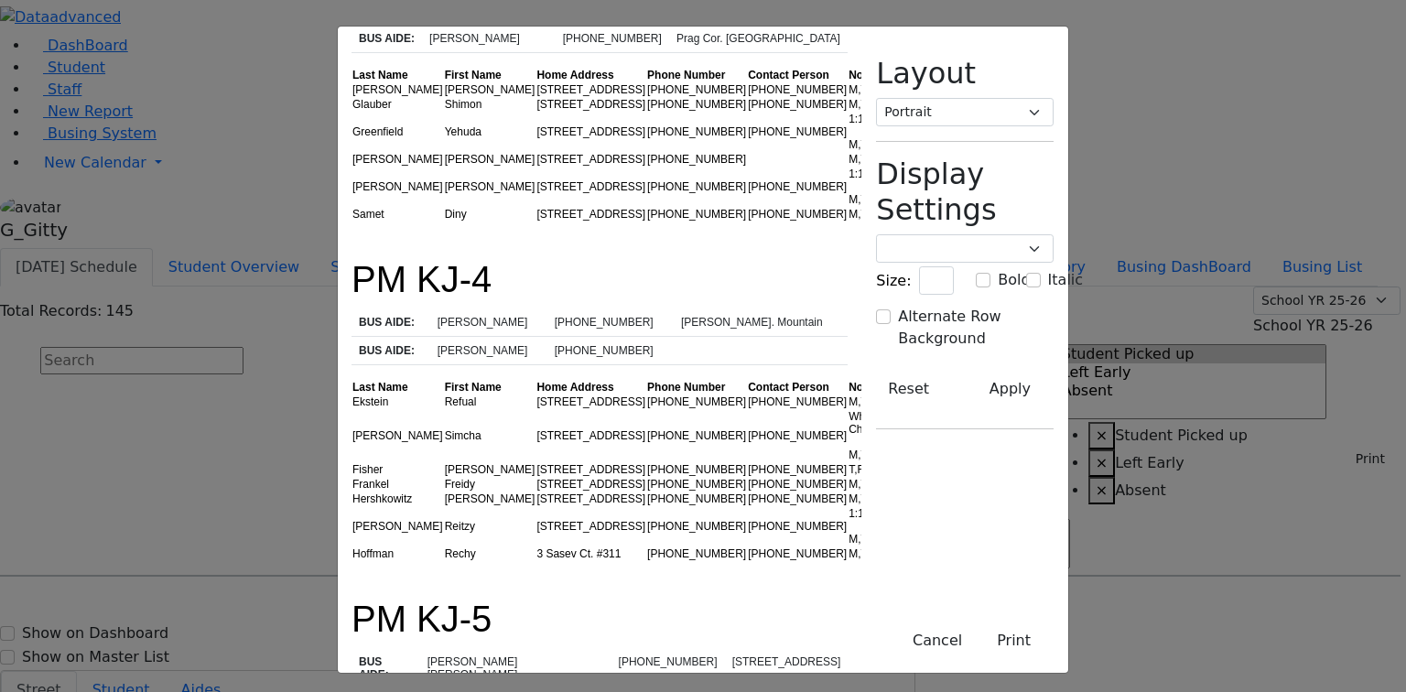
click at [444, 395] on td "Refual" at bounding box center [490, 402] width 92 height 15
click at [444, 409] on td "Simcha" at bounding box center [490, 435] width 92 height 53
drag, startPoint x: 349, startPoint y: 300, endPoint x: 300, endPoint y: 300, distance: 48.5
click at [444, 409] on td "Simcha" at bounding box center [490, 435] width 92 height 53
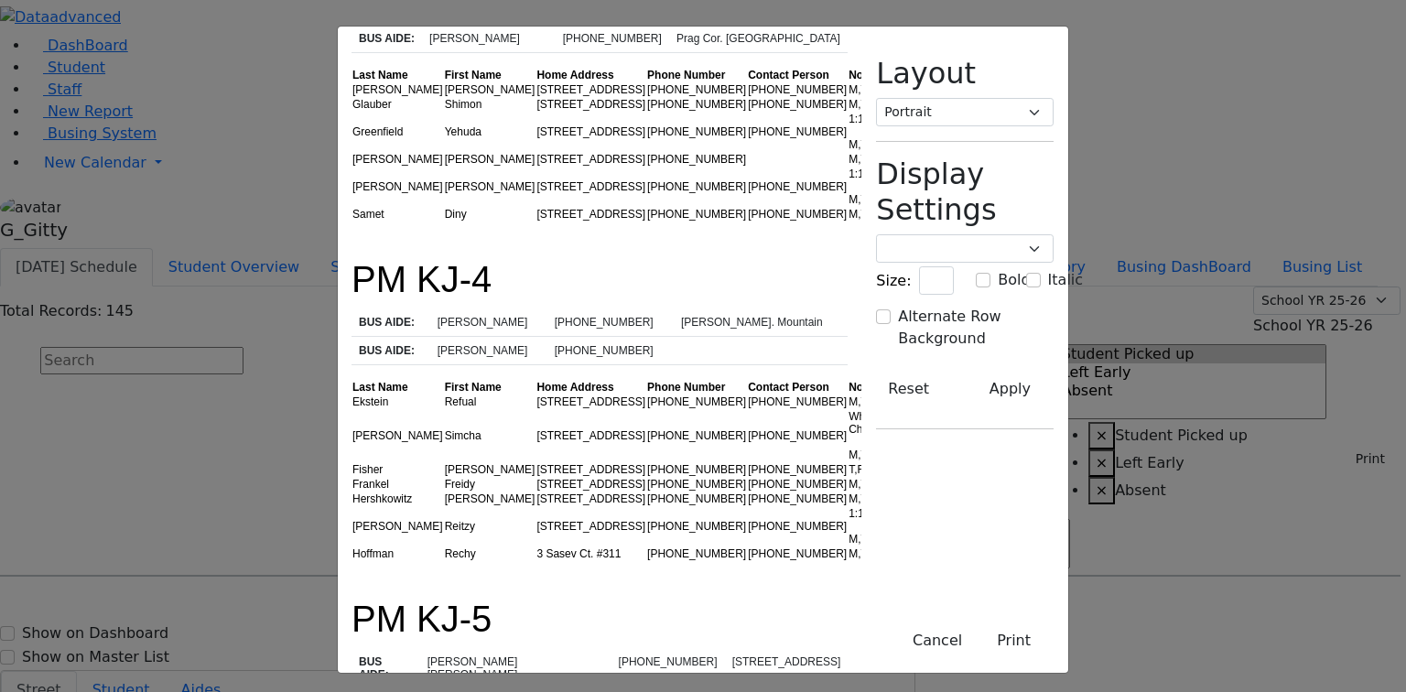
click at [444, 462] on td "Tovya E." at bounding box center [490, 469] width 92 height 15
click at [444, 477] on td "Freidy" at bounding box center [490, 484] width 92 height 15
click at [444, 492] on td "Simon" at bounding box center [490, 499] width 92 height 15
click at [444, 506] on td "Reitzy" at bounding box center [490, 526] width 92 height 40
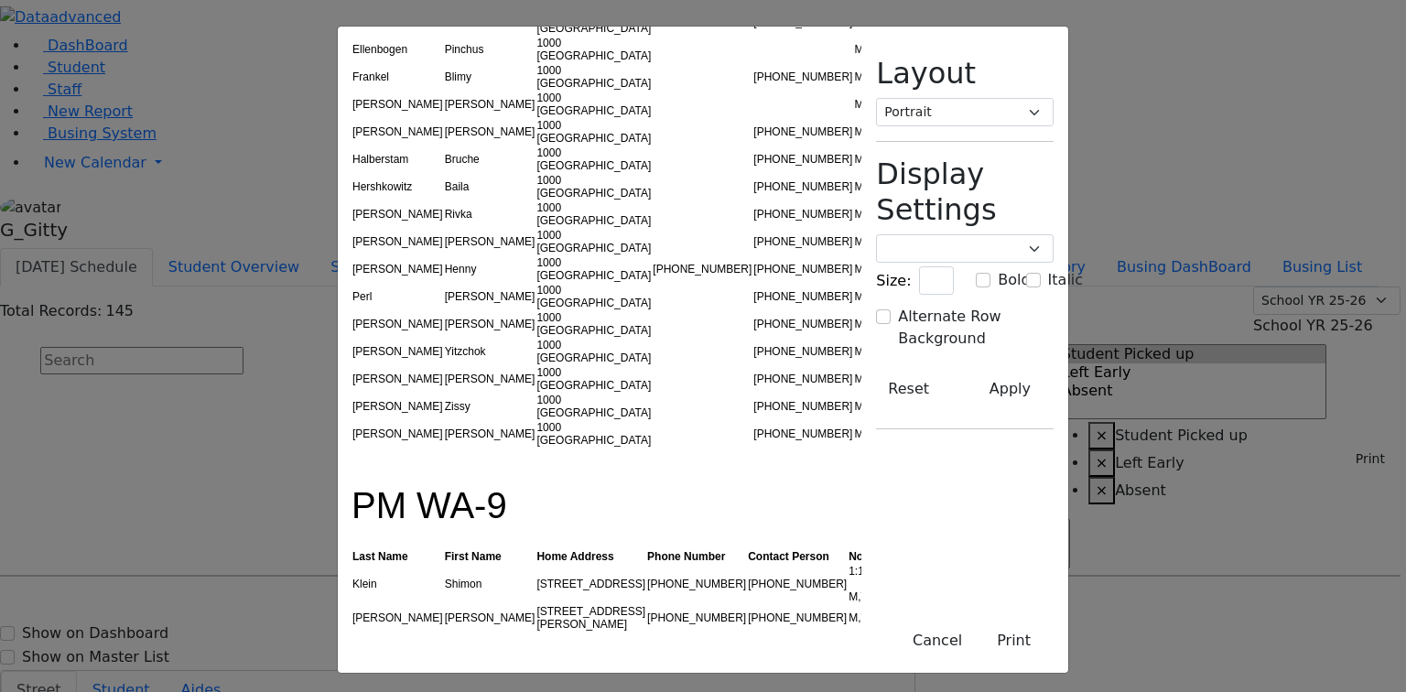
scroll to position [1978, 0]
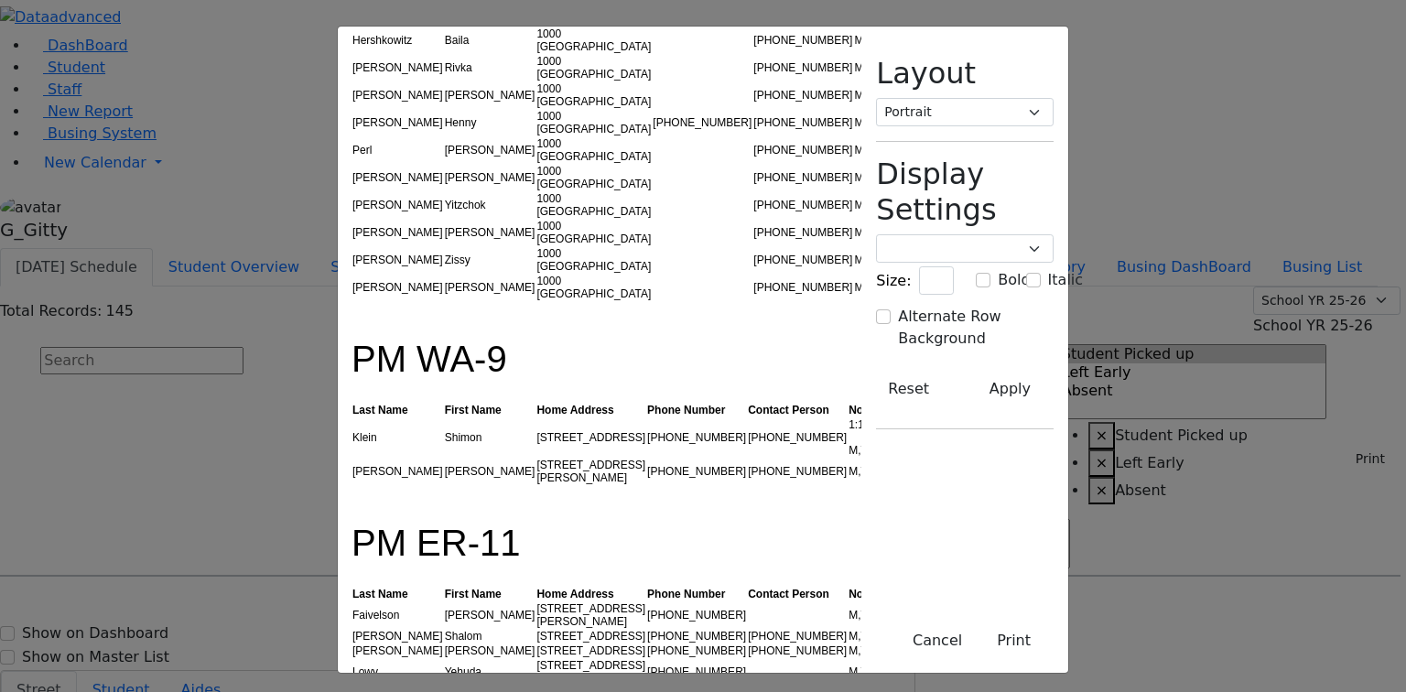
drag, startPoint x: 449, startPoint y: 478, endPoint x: 353, endPoint y: 478, distance: 95.2
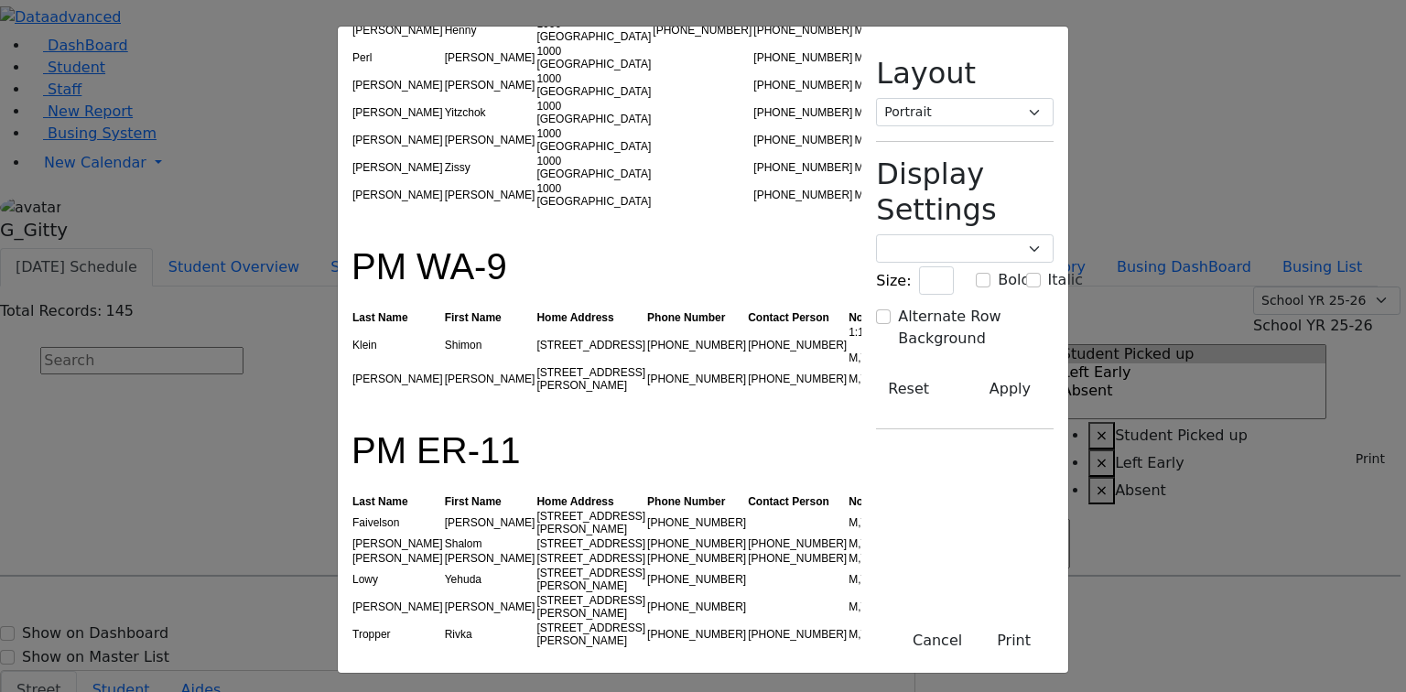
scroll to position [2198, 0]
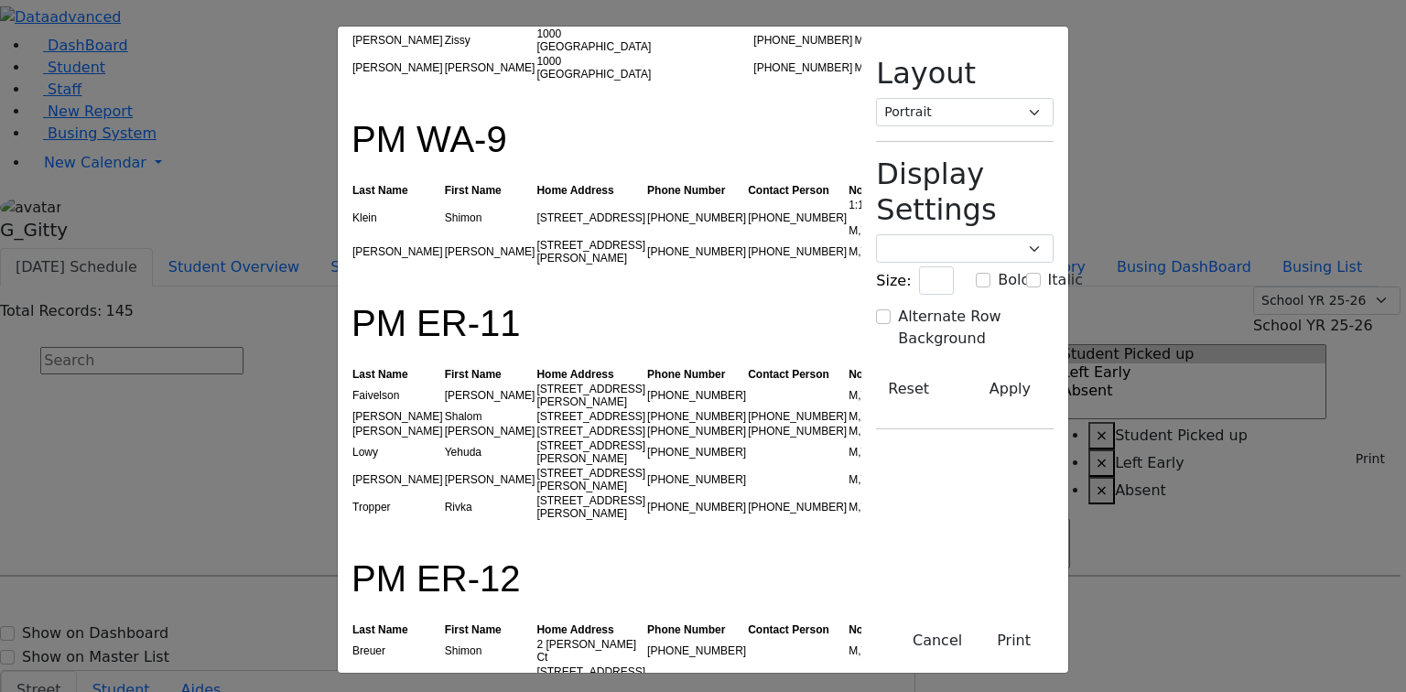
drag, startPoint x: 208, startPoint y: 391, endPoint x: 462, endPoint y: 431, distance: 256.8
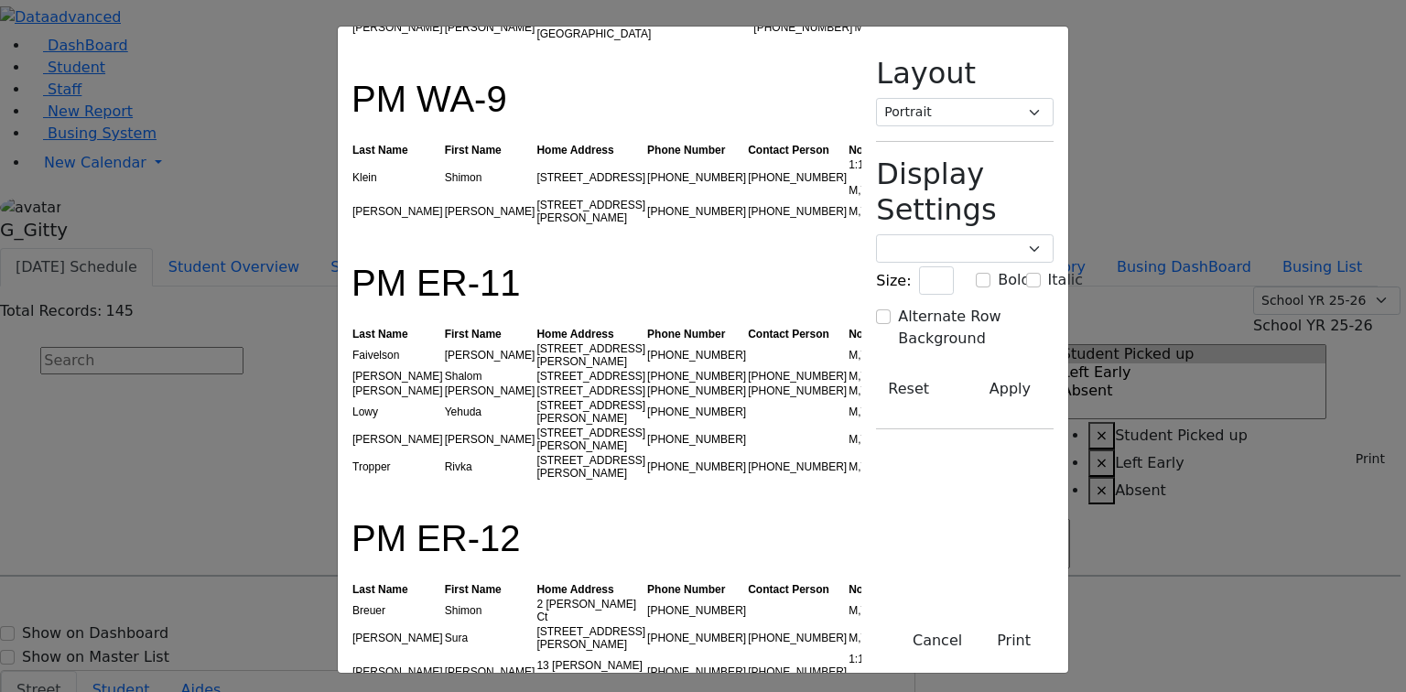
scroll to position [2271, 0]
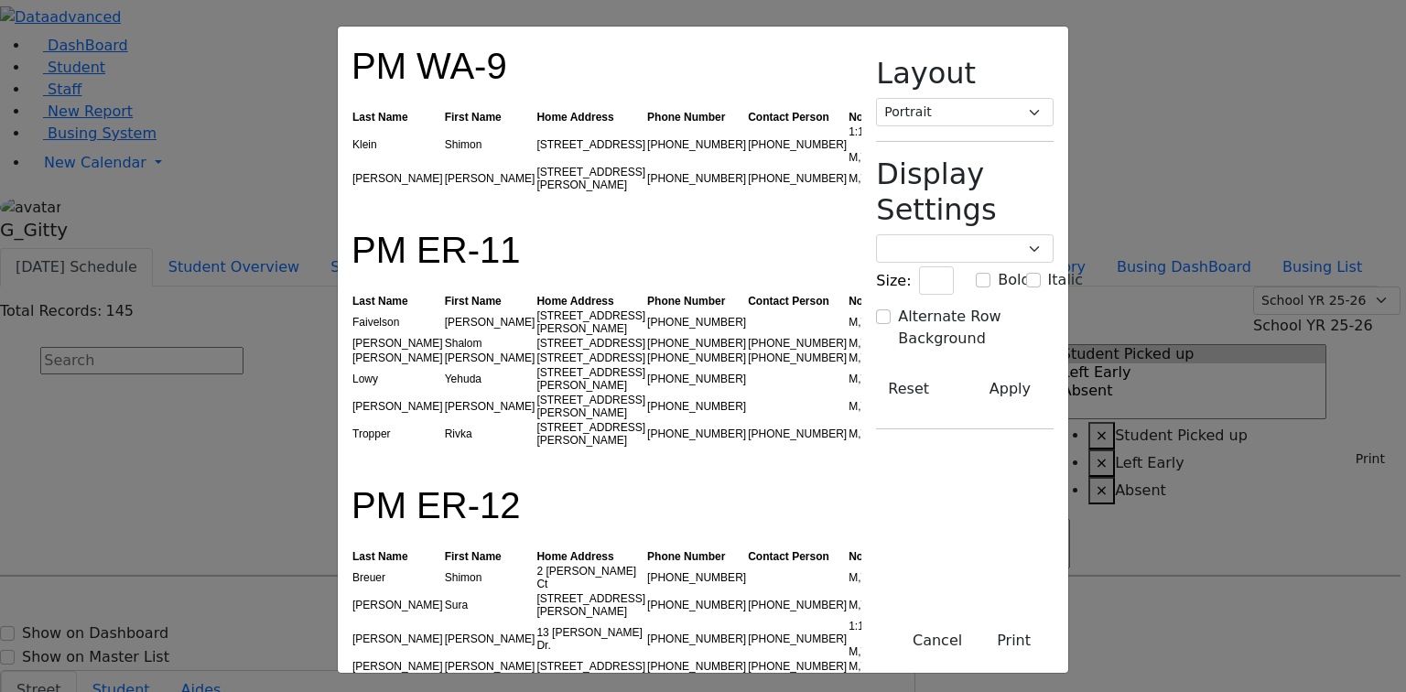
drag, startPoint x: 225, startPoint y: 441, endPoint x: 311, endPoint y: 524, distance: 119.2
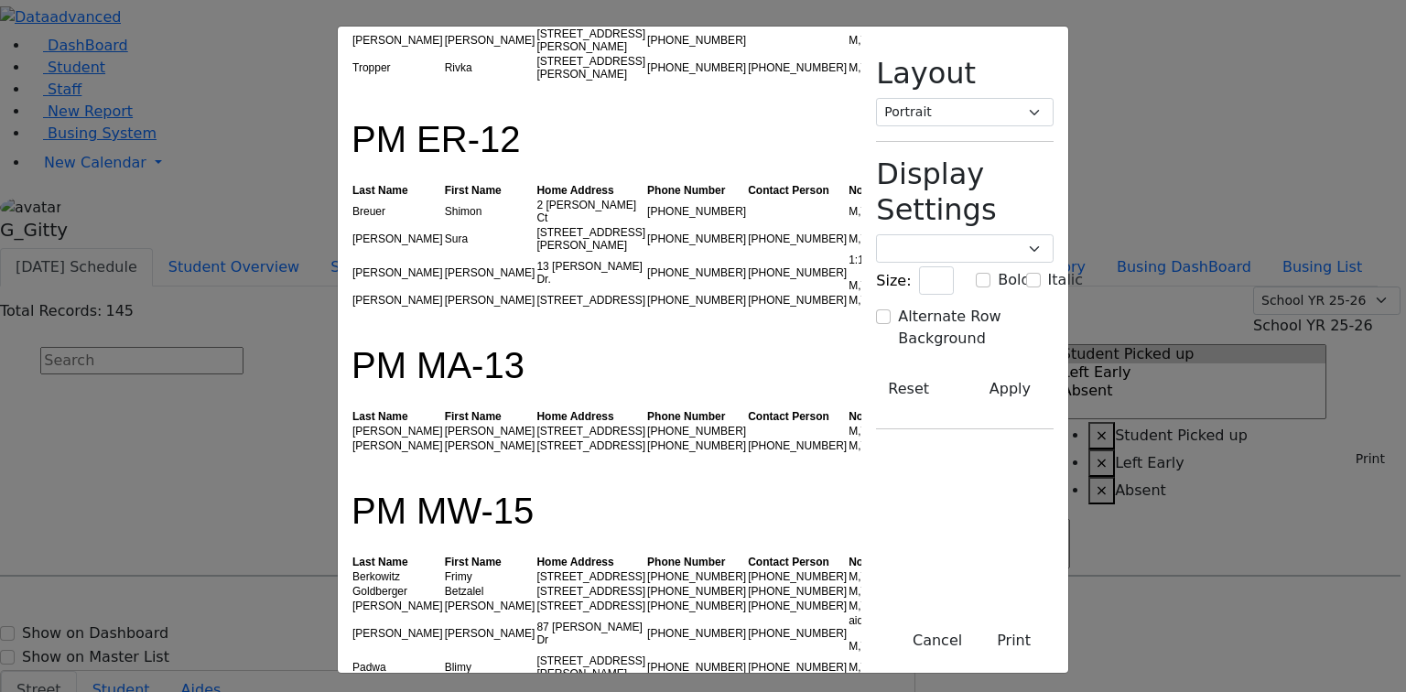
scroll to position [2491, 0]
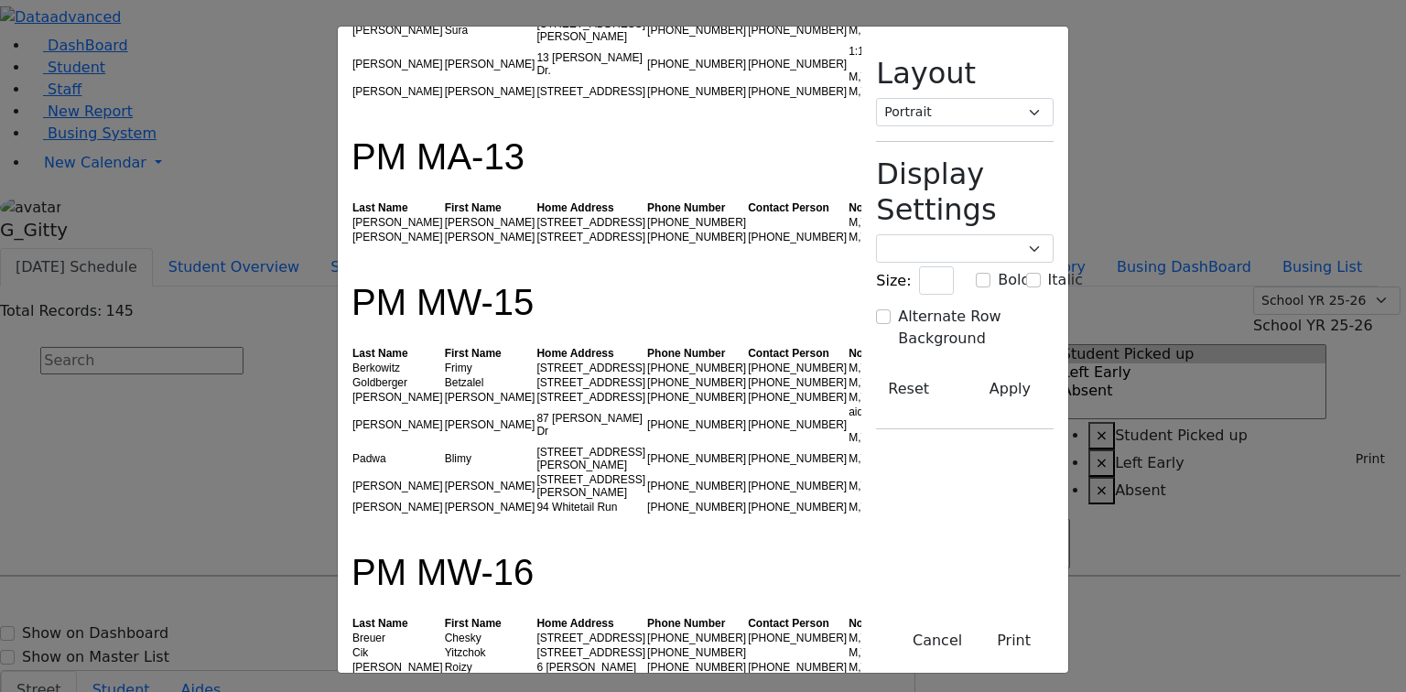
scroll to position [2857, 0]
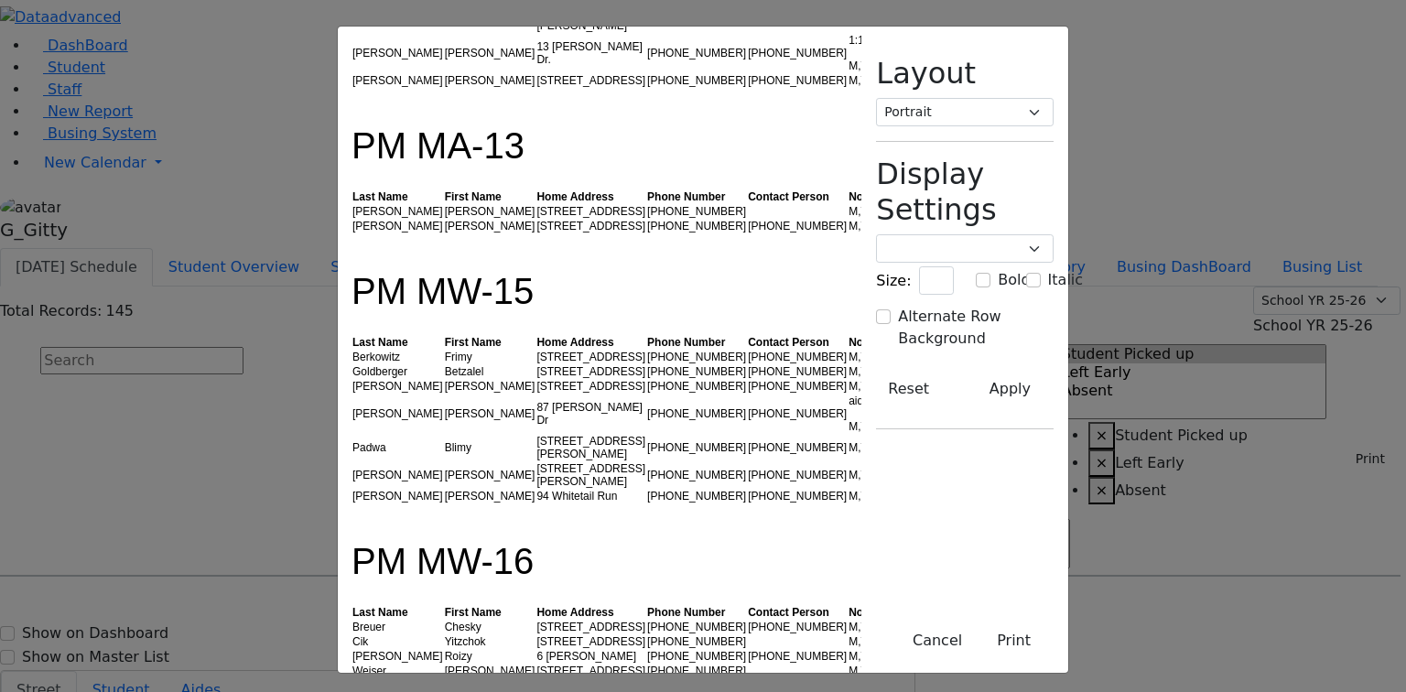
drag, startPoint x: 209, startPoint y: 308, endPoint x: 292, endPoint y: 483, distance: 193.7
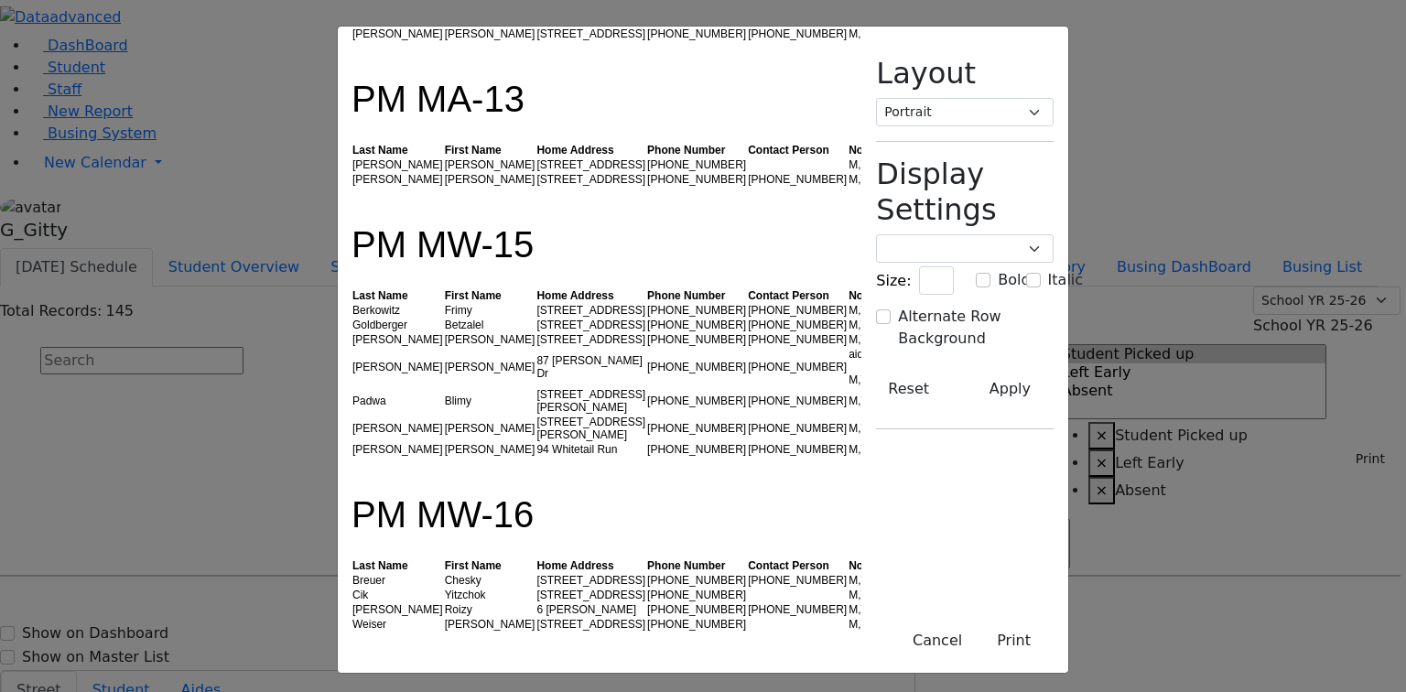
scroll to position [2930, 0]
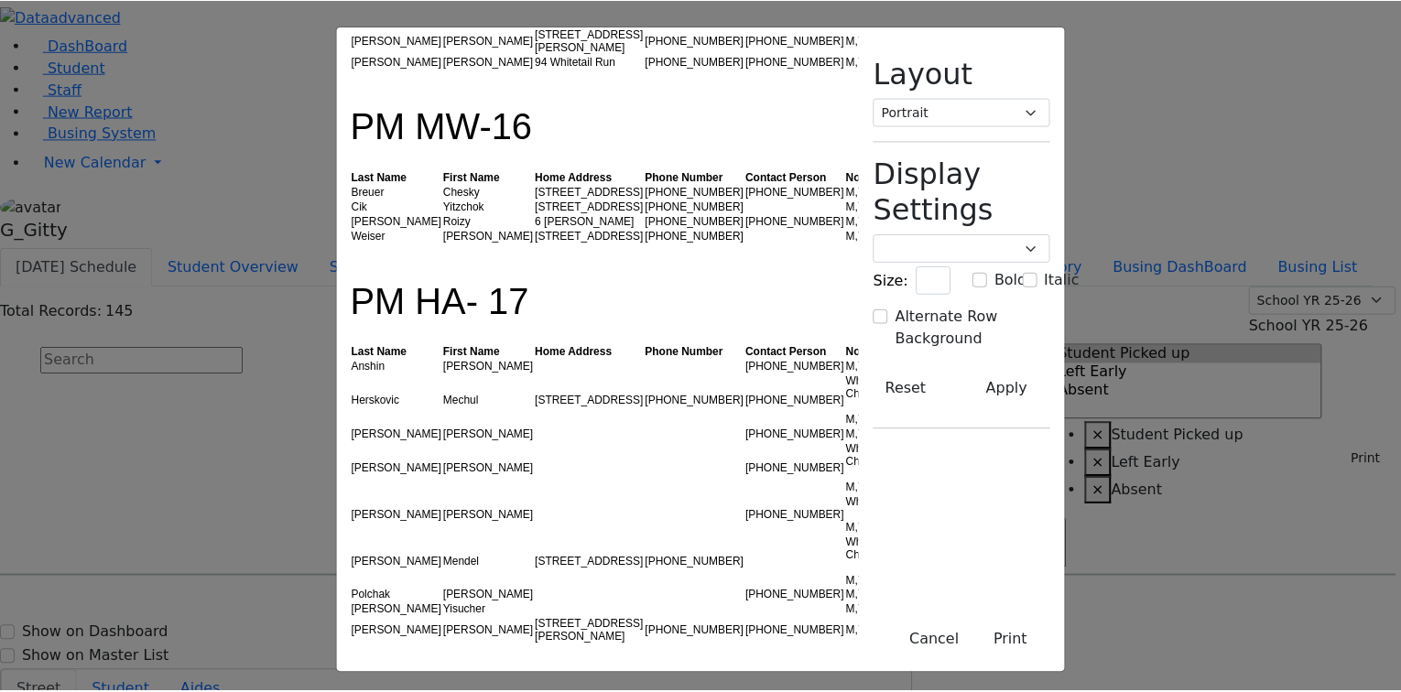
scroll to position [3296, 0]
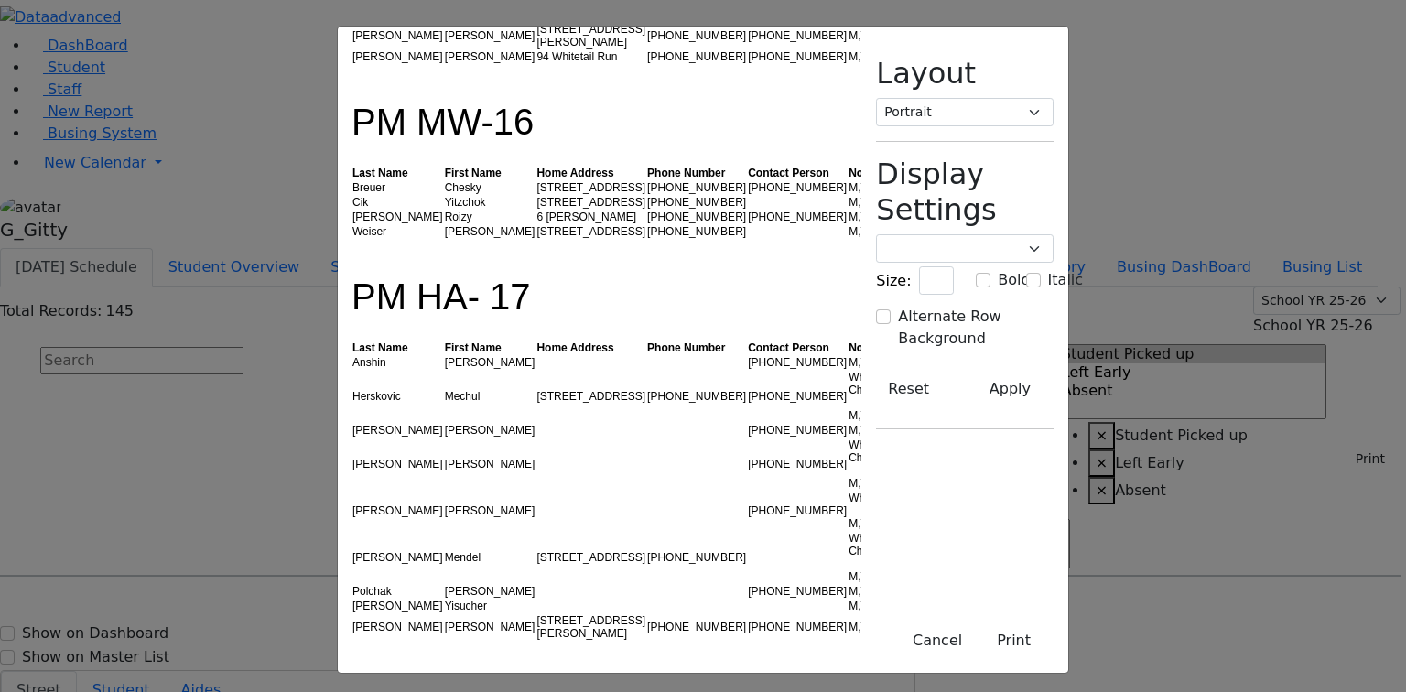
drag, startPoint x: 223, startPoint y: 235, endPoint x: 288, endPoint y: 341, distance: 123.8
click at [974, 644] on button "Cancel" at bounding box center [937, 641] width 73 height 35
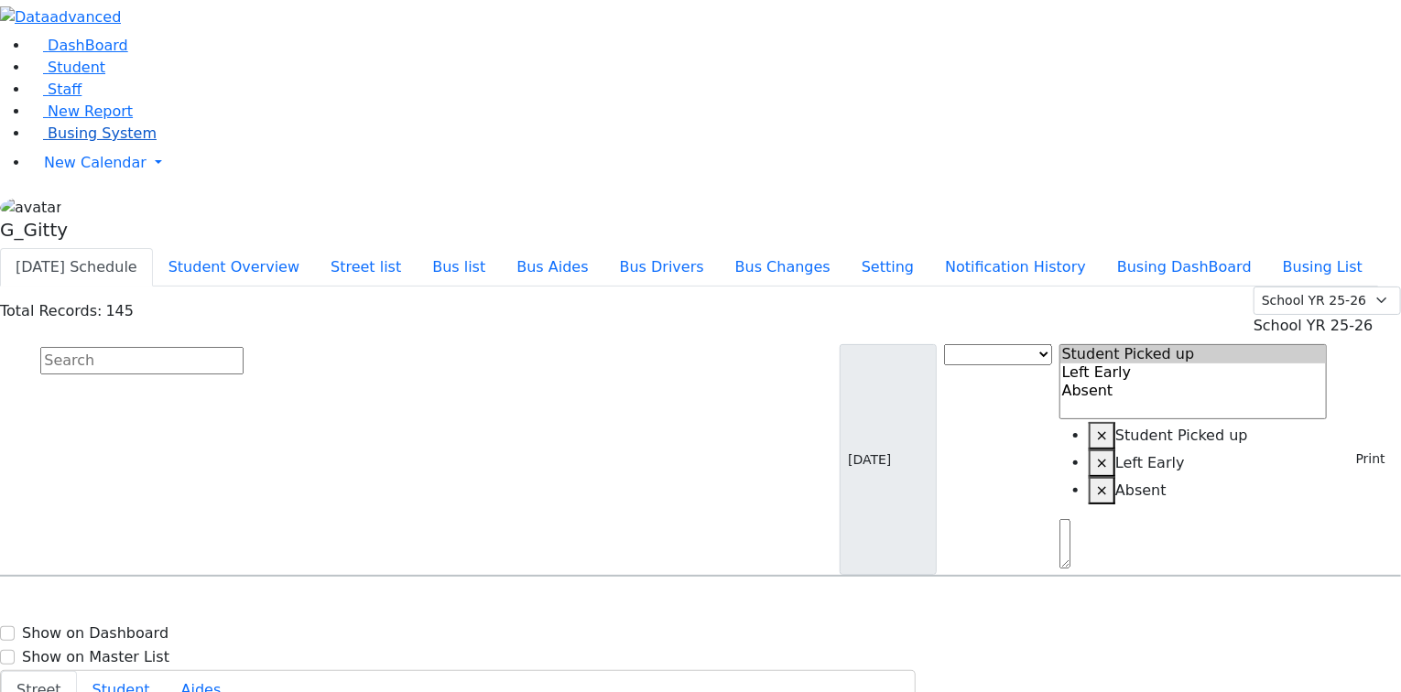
click at [109, 142] on span "Busing System" at bounding box center [102, 133] width 109 height 17
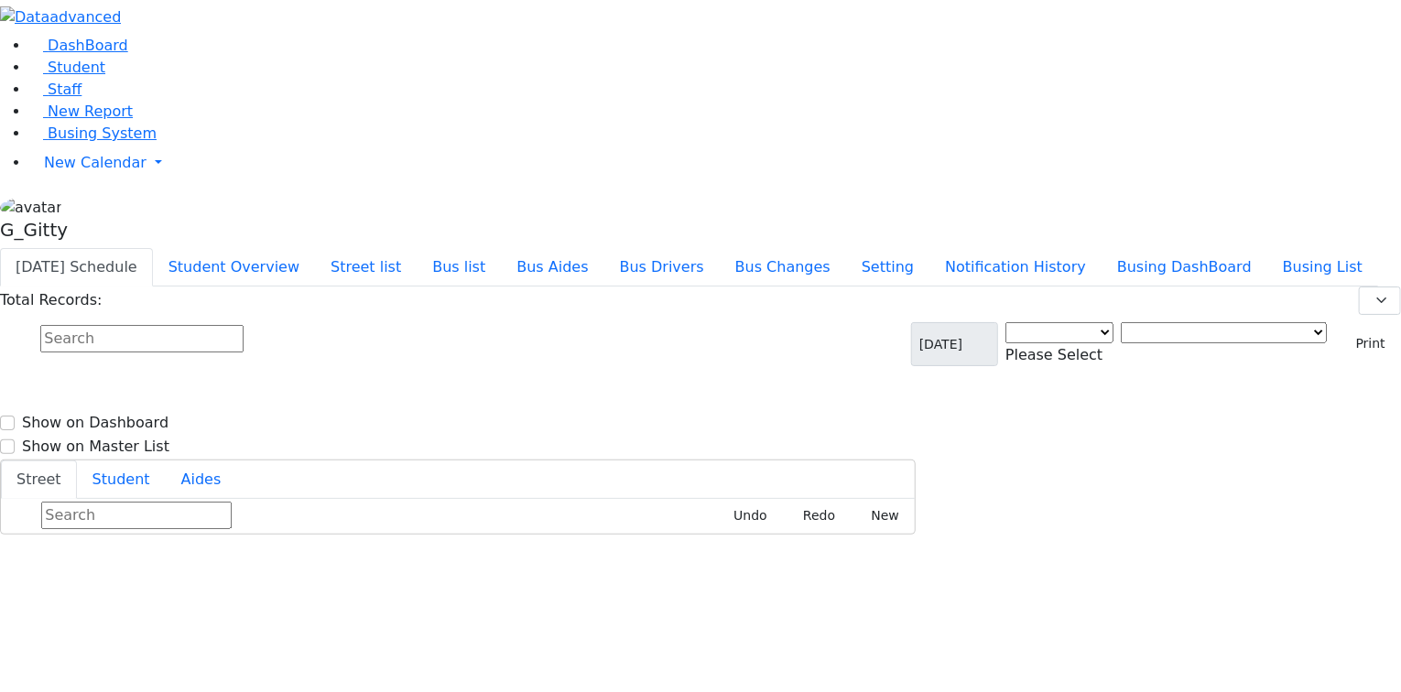
select select "3"
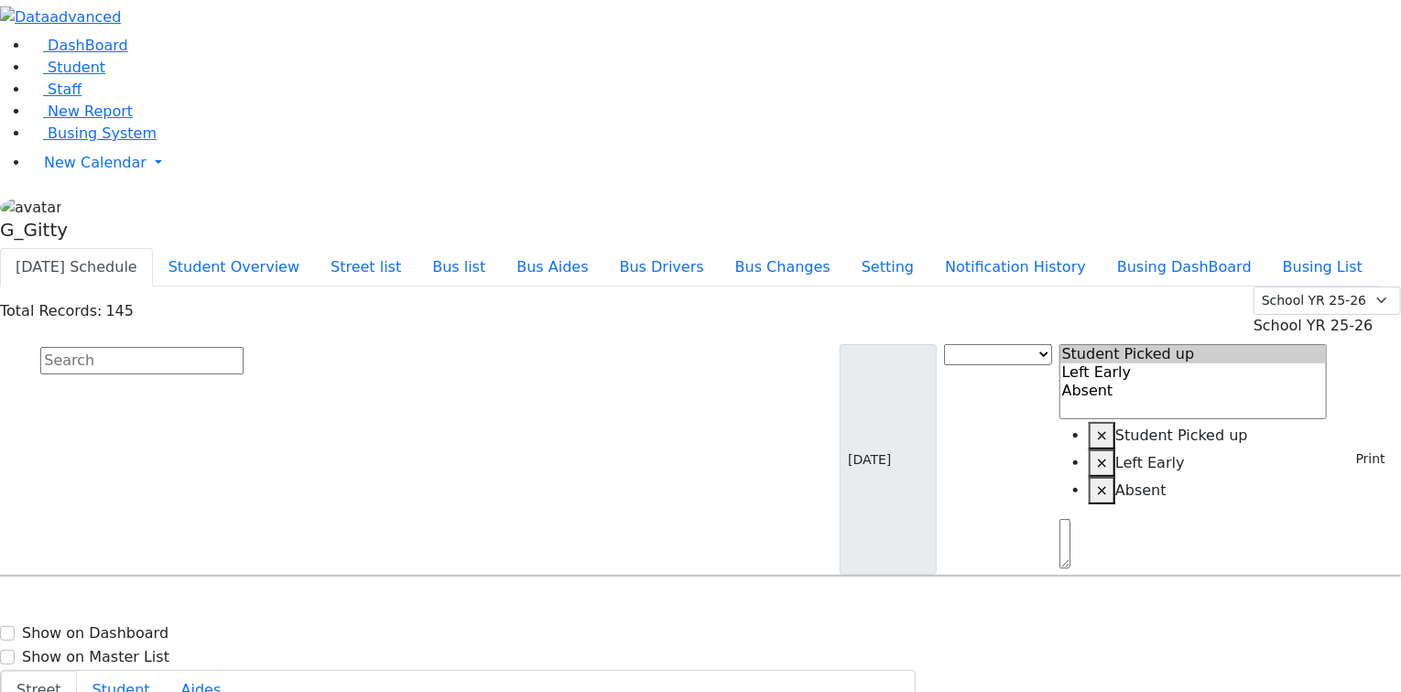
click at [244, 347] on input "text" at bounding box center [141, 360] width 203 height 27
type input "e"
type input "[PERSON_NAME]"
click at [61, 630] on span "[DATE]" at bounding box center [36, 638] width 49 height 16
select select
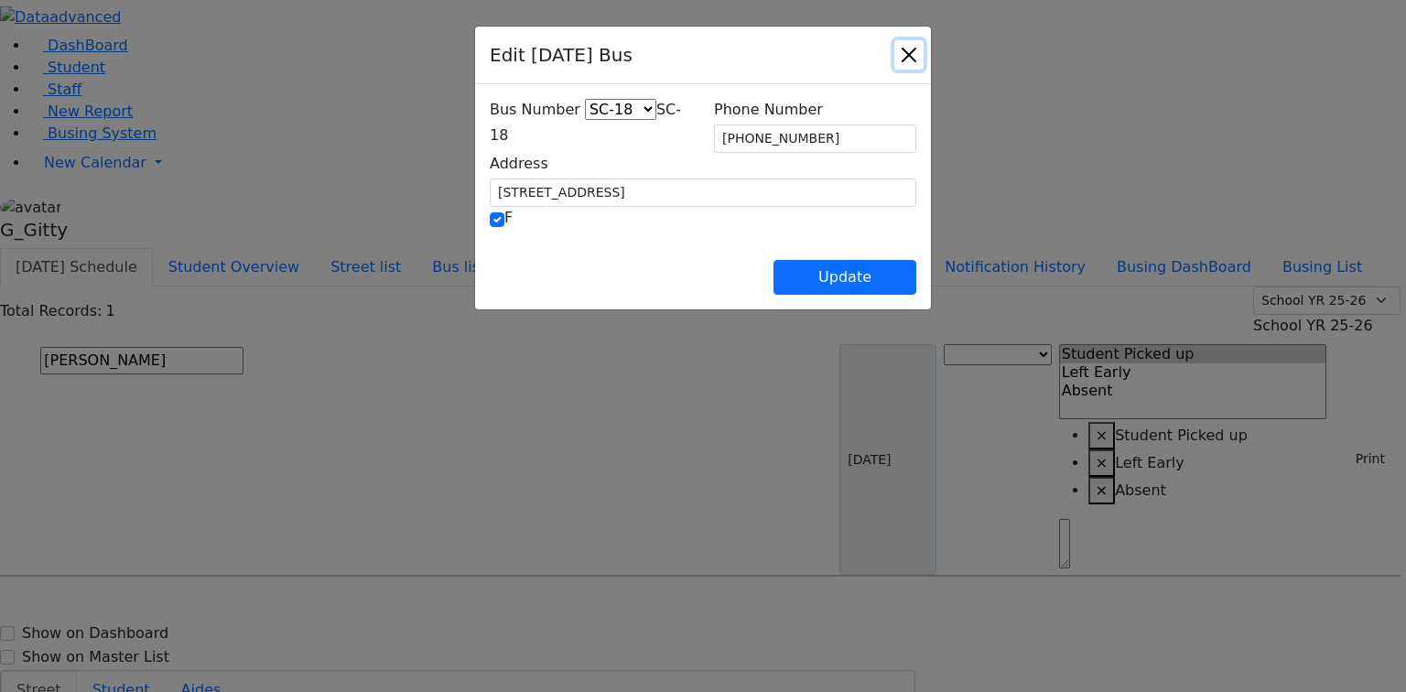
click at [924, 54] on button "Close" at bounding box center [909, 54] width 29 height 29
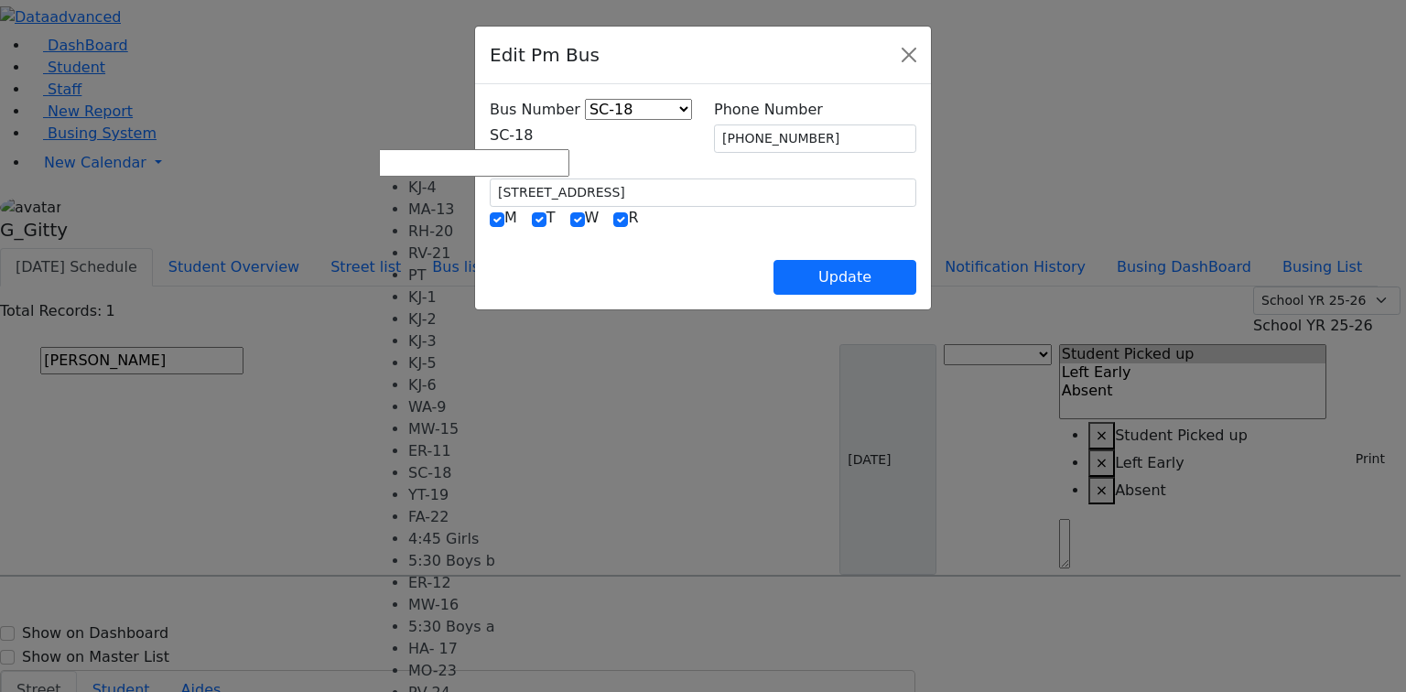
click at [530, 136] on span "SC-18" at bounding box center [511, 134] width 43 height 17
select select "374"
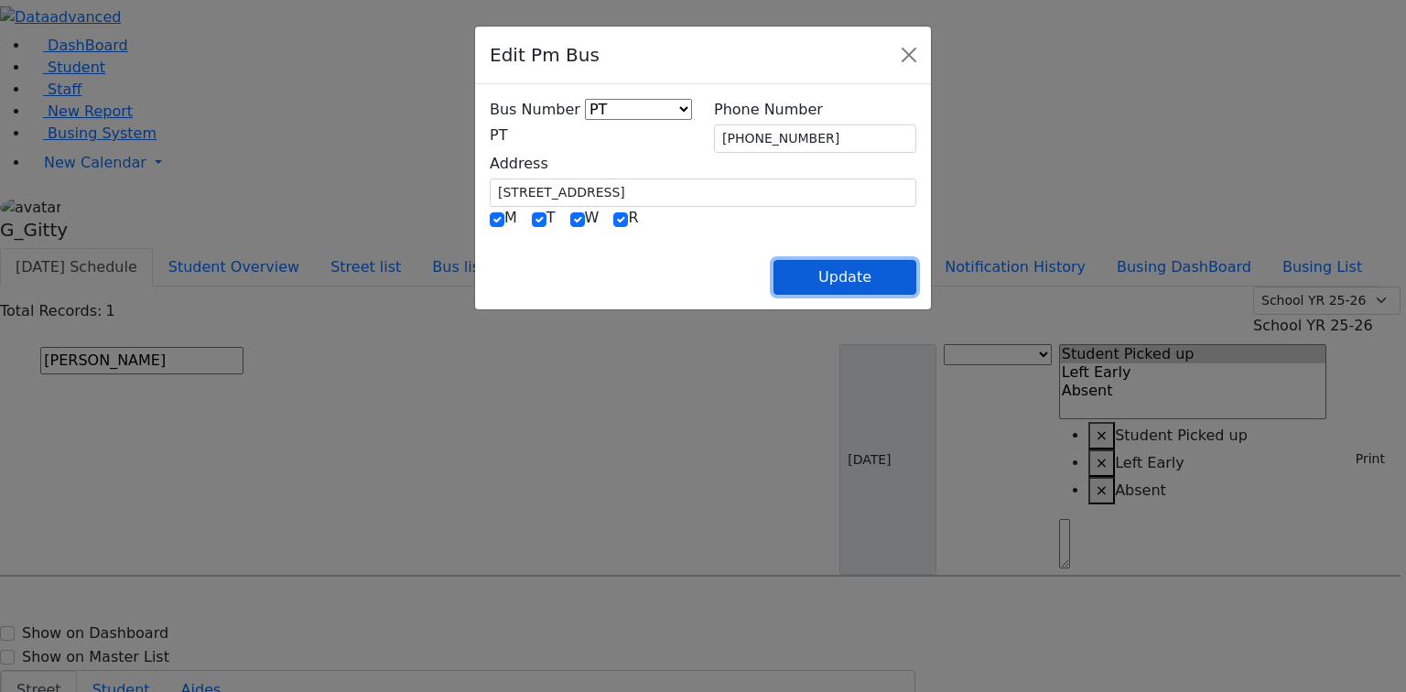
click at [917, 278] on button "Update" at bounding box center [845, 277] width 143 height 35
select select
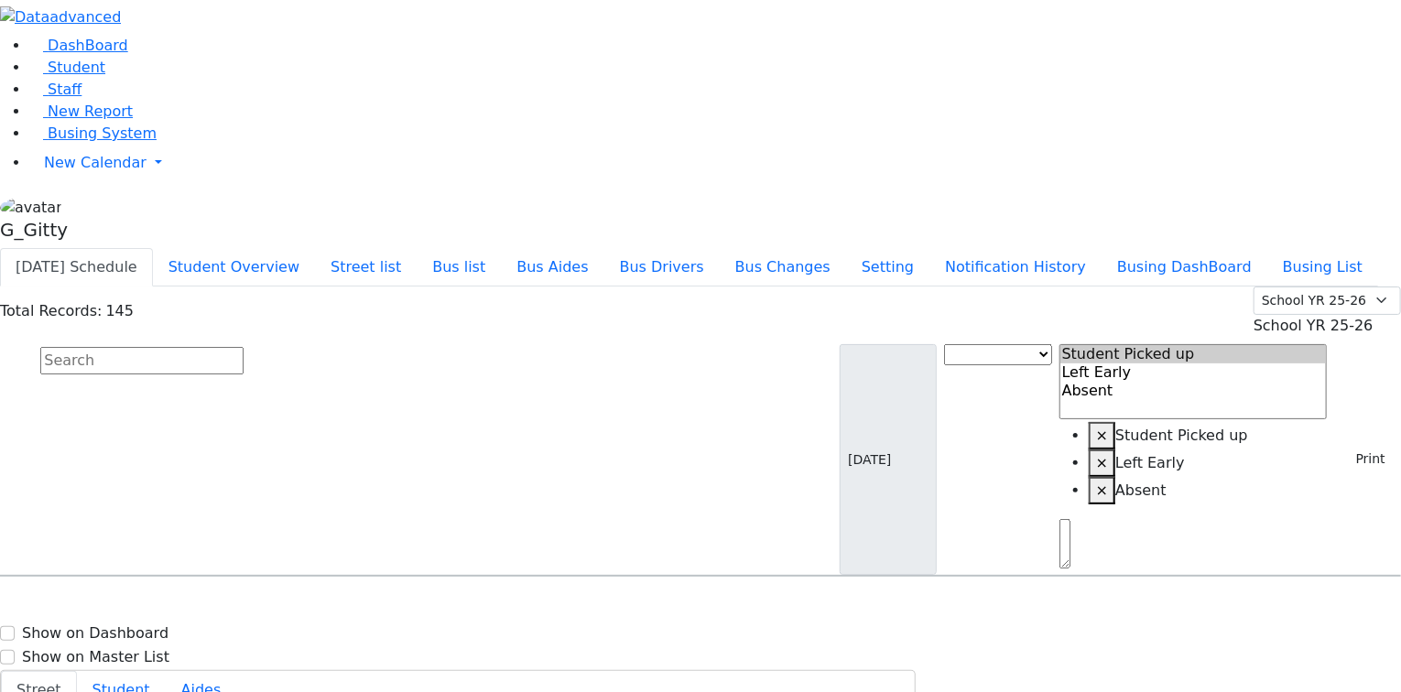
click at [244, 347] on input "text" at bounding box center [141, 360] width 203 height 27
click at [501, 248] on button "Bus list" at bounding box center [459, 267] width 84 height 38
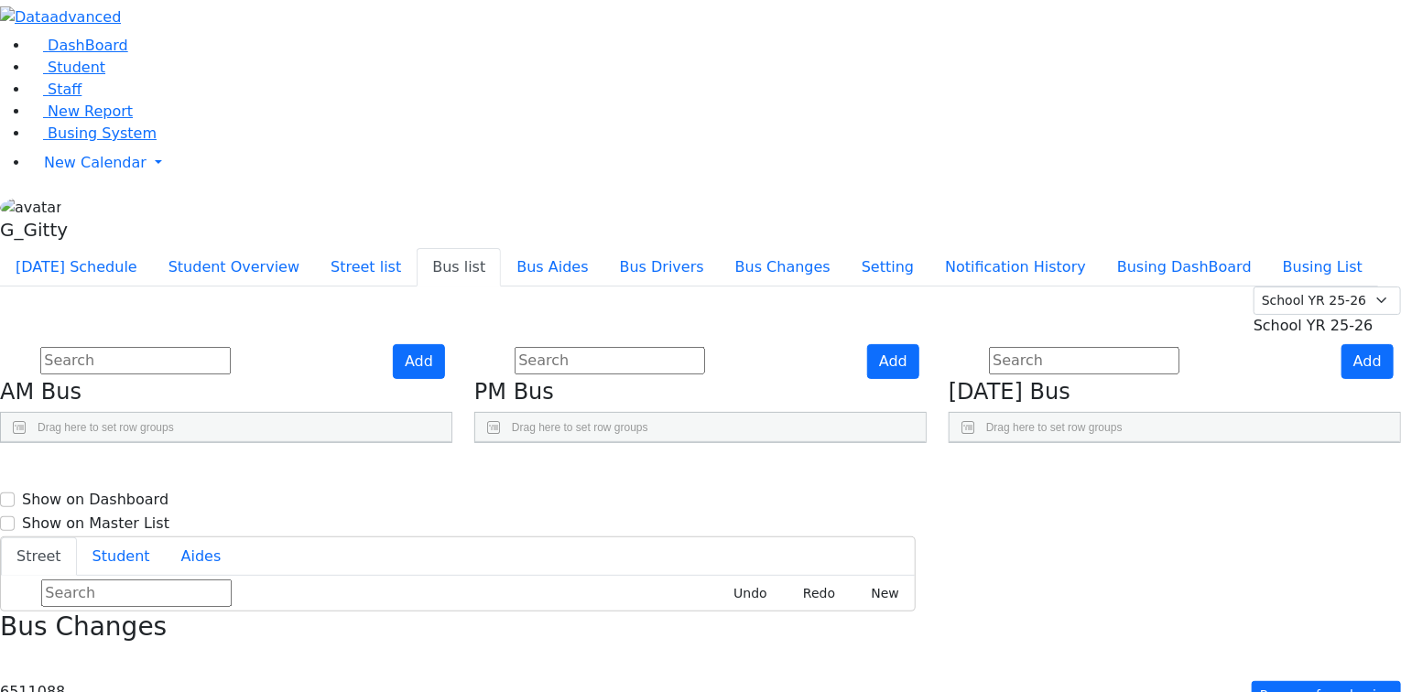
click at [394, 521] on use "Press SPACE to select this row." at bounding box center [394, 521] width 0 height 0
checkbox input "true"
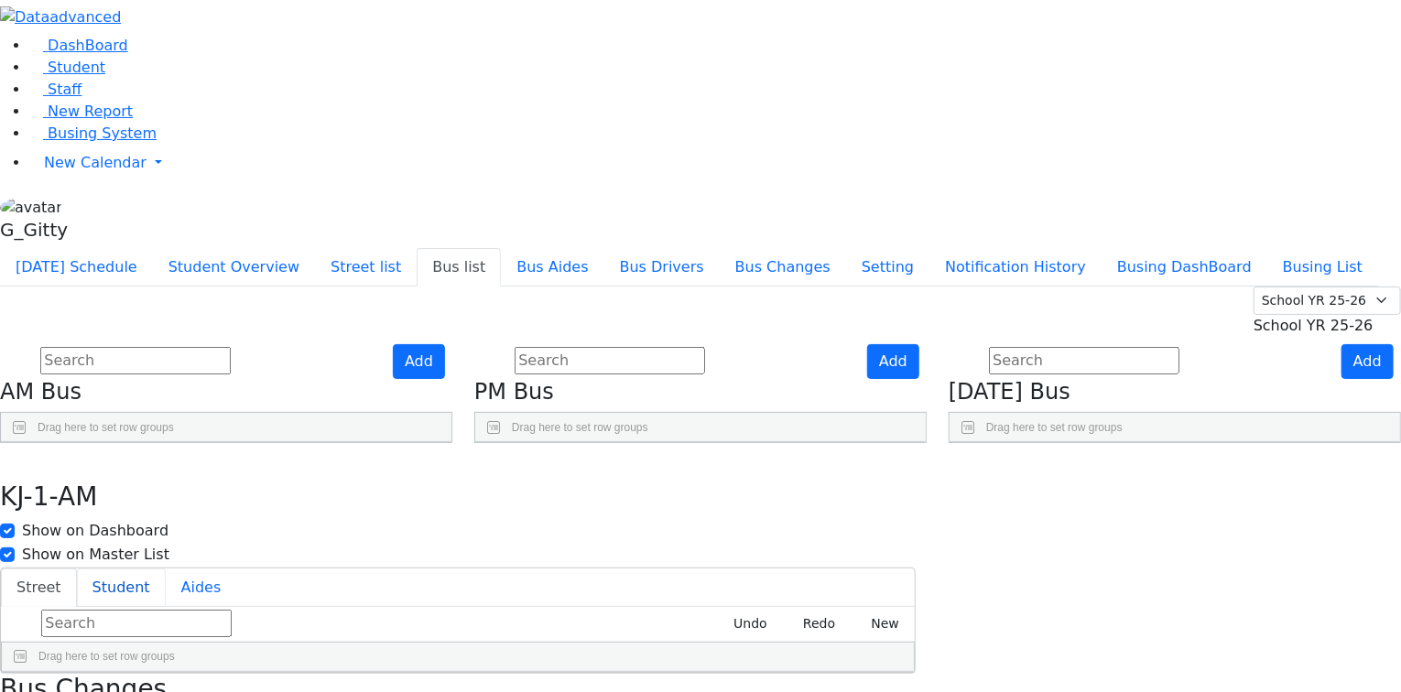
click at [166, 569] on button "Student" at bounding box center [121, 588] width 89 height 38
drag, startPoint x: 529, startPoint y: 479, endPoint x: 561, endPoint y: 307, distance: 175.1
drag, startPoint x: 537, startPoint y: 483, endPoint x: 537, endPoint y: 433, distance: 50.4
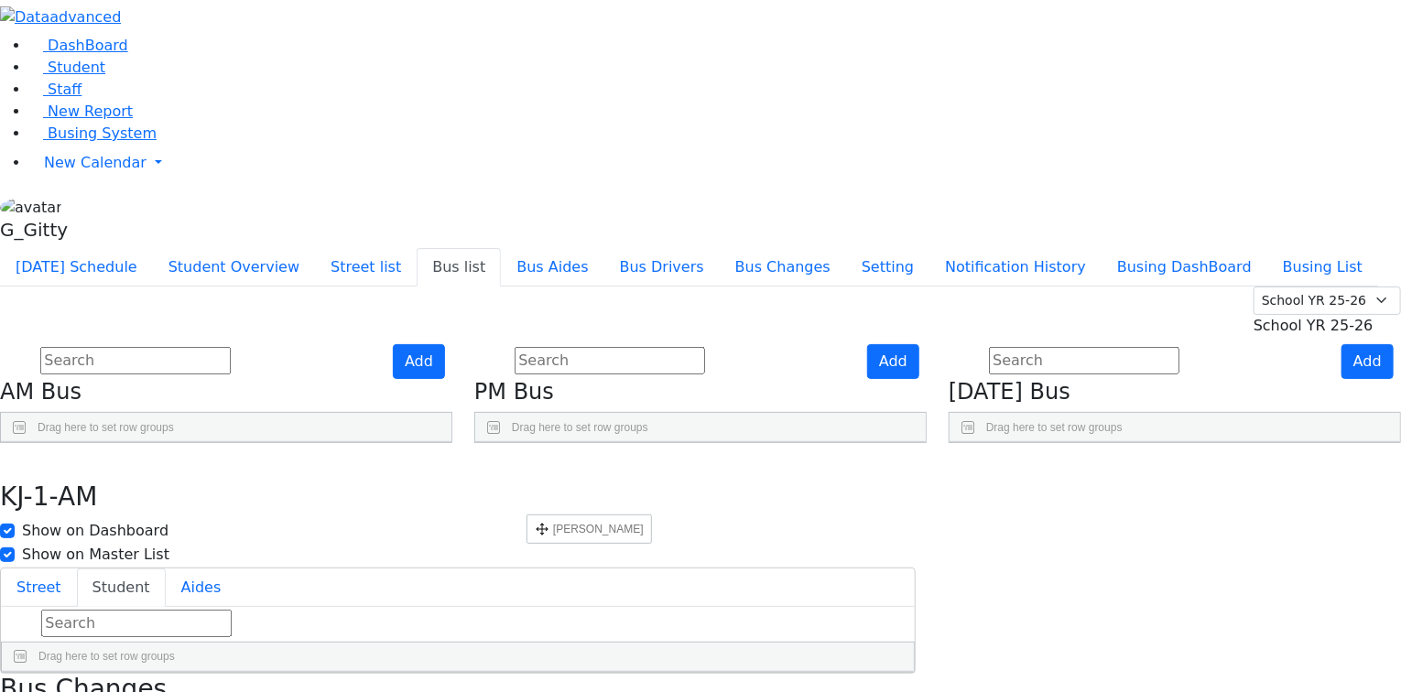
drag, startPoint x: 528, startPoint y: 569, endPoint x: 536, endPoint y: 522, distance: 47.3
drag, startPoint x: 534, startPoint y: 619, endPoint x: 548, endPoint y: 565, distance: 55.7
drag, startPoint x: 524, startPoint y: 657, endPoint x: 539, endPoint y: 598, distance: 60.6
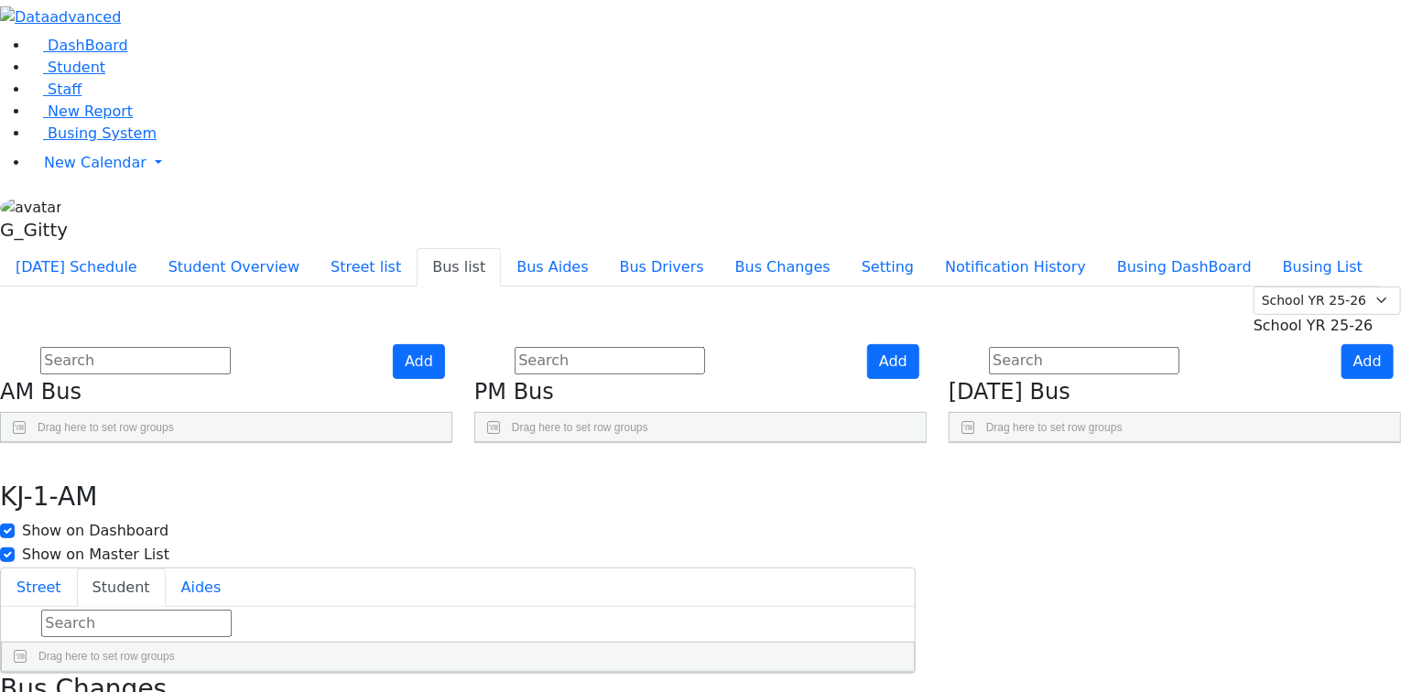
click at [494, 623] on div "Street Student Aides Undo Redo New Drag here to set row groups Drag here to set…" at bounding box center [458, 621] width 916 height 106
click at [502, 634] on div "Street Student Aides Undo Redo New Drag here to set row groups Drag here to set…" at bounding box center [458, 621] width 916 height 106
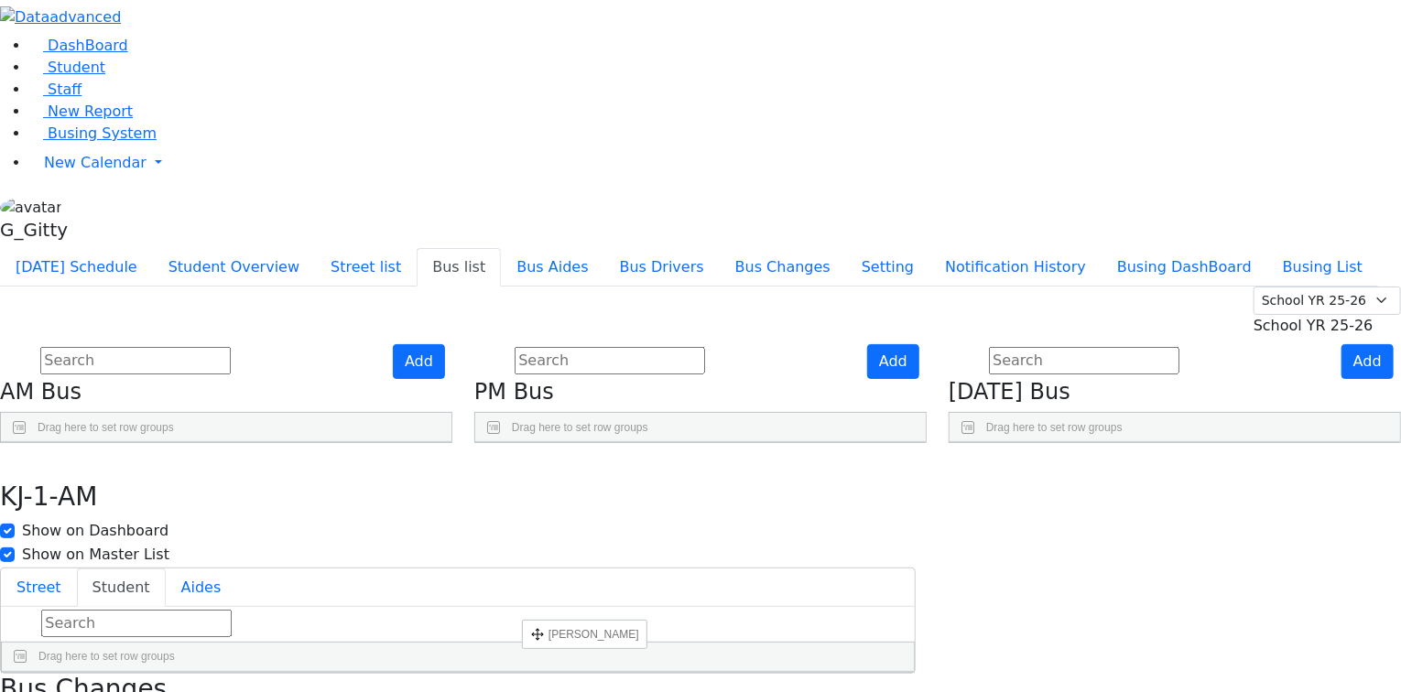
drag, startPoint x: 532, startPoint y: 657, endPoint x: 531, endPoint y: 613, distance: 44.0
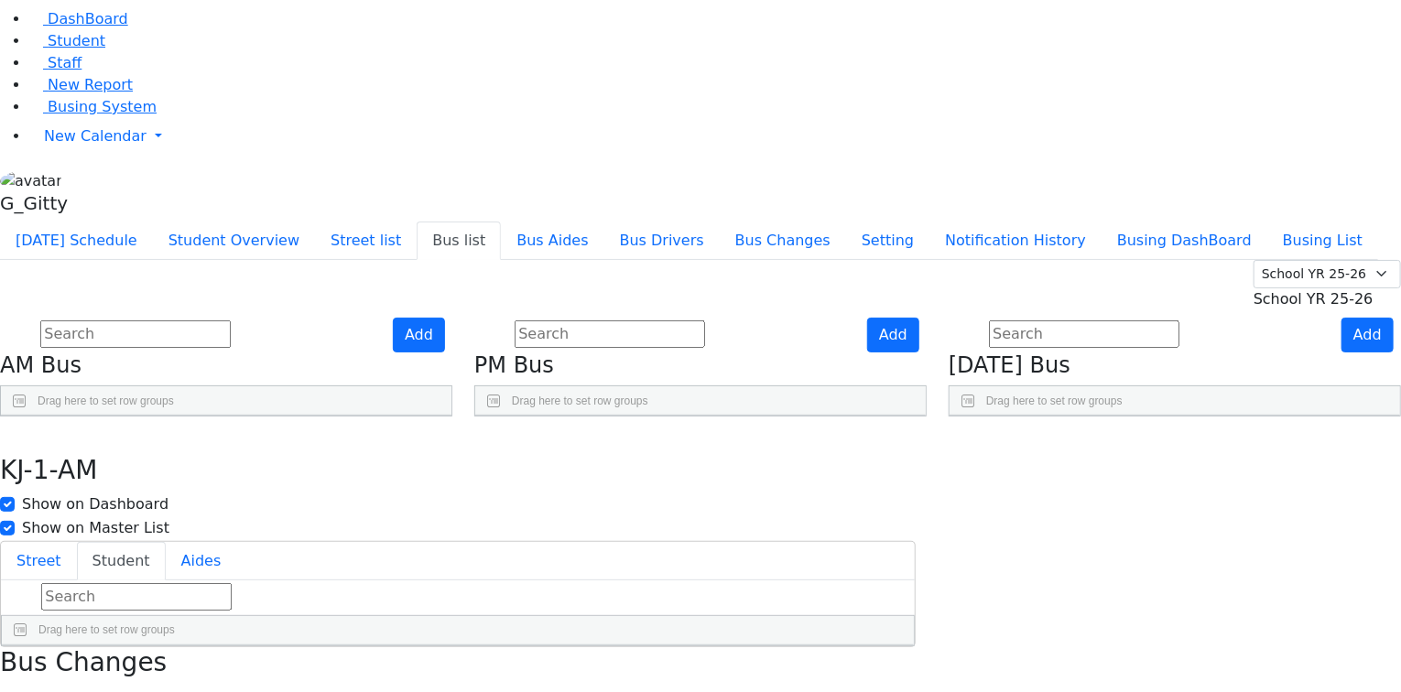
scroll to position [0, 0]
click at [18, 431] on icon "button" at bounding box center [13, 436] width 10 height 11
click at [404, 540] on icon "Press SPACE to select this row." at bounding box center [399, 545] width 10 height 10
click at [166, 542] on button "Student" at bounding box center [121, 561] width 89 height 38
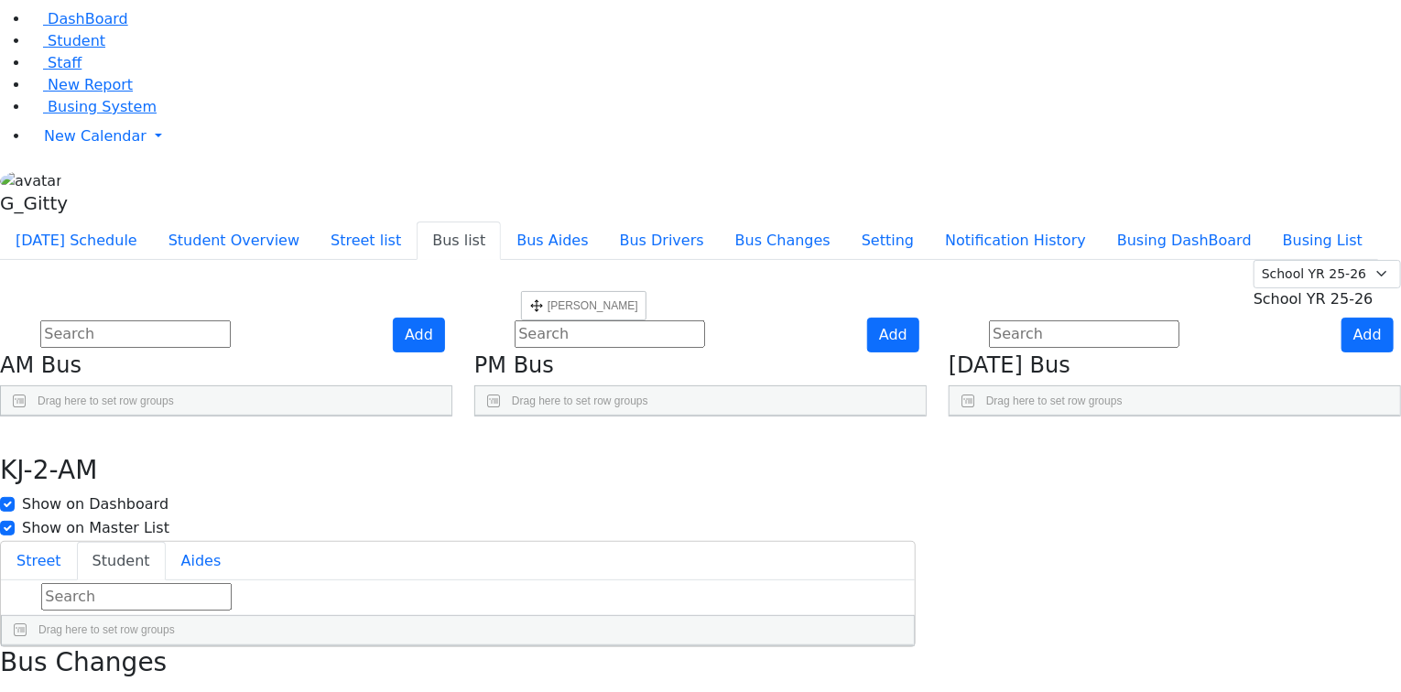
drag, startPoint x: 534, startPoint y: 650, endPoint x: 530, endPoint y: 298, distance: 352.6
drag, startPoint x: 538, startPoint y: 250, endPoint x: 516, endPoint y: 342, distance: 94.2
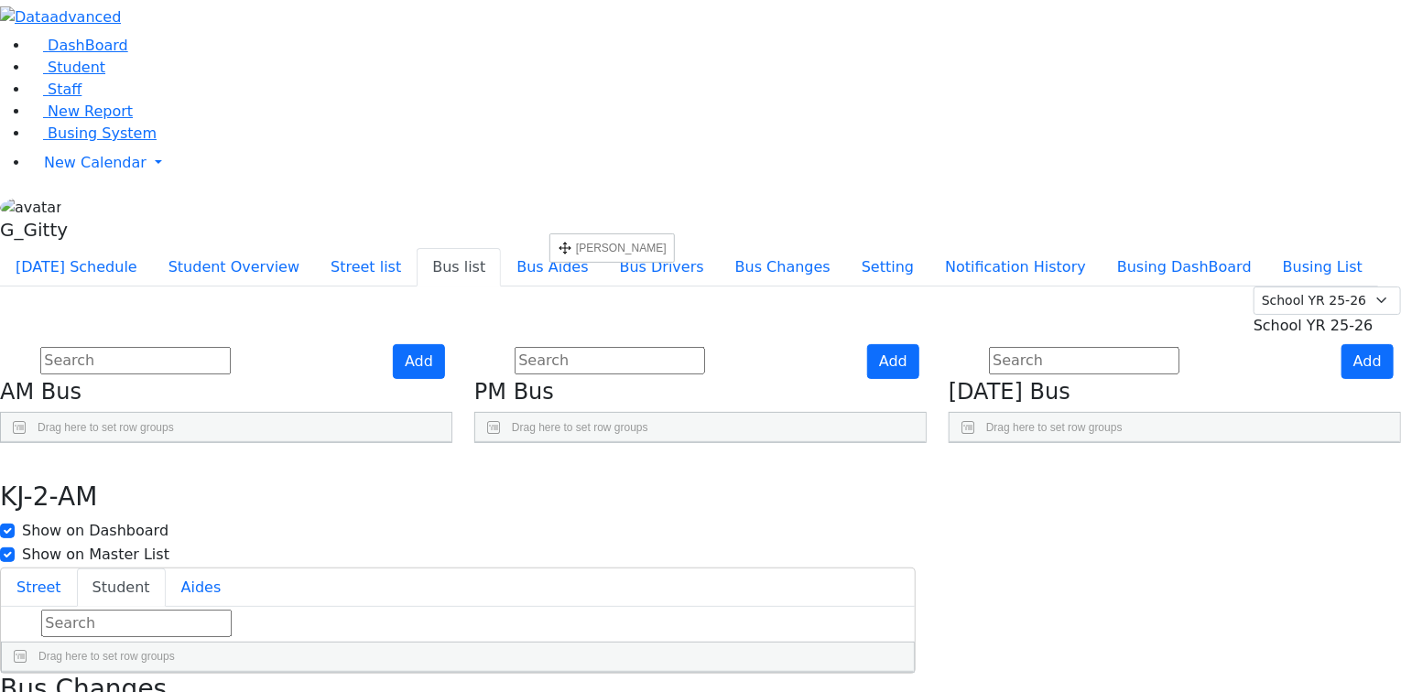
scroll to position [0, 0]
drag, startPoint x: 531, startPoint y: 610, endPoint x: 556, endPoint y: 233, distance: 378.1
drag, startPoint x: 530, startPoint y: 384, endPoint x: 527, endPoint y: 344, distance: 39.5
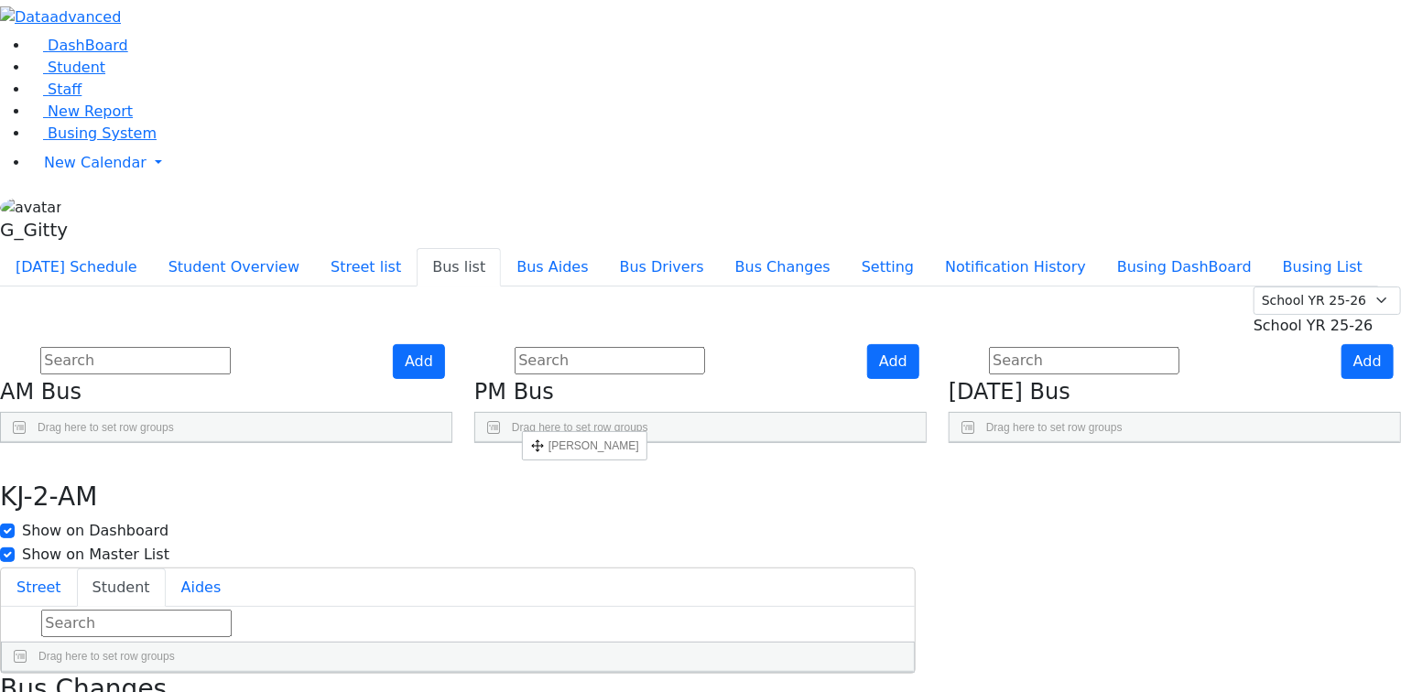
drag, startPoint x: 532, startPoint y: 474, endPoint x: 531, endPoint y: 438, distance: 36.6
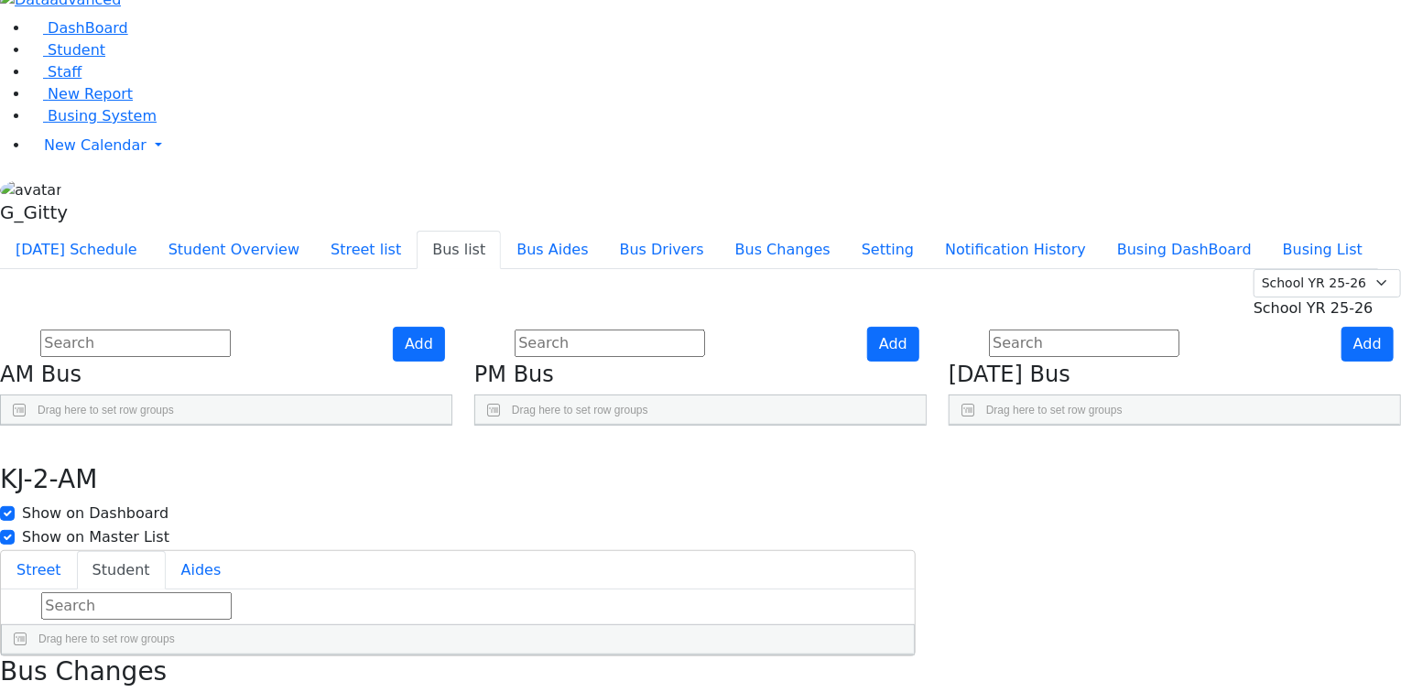
scroll to position [27, 0]
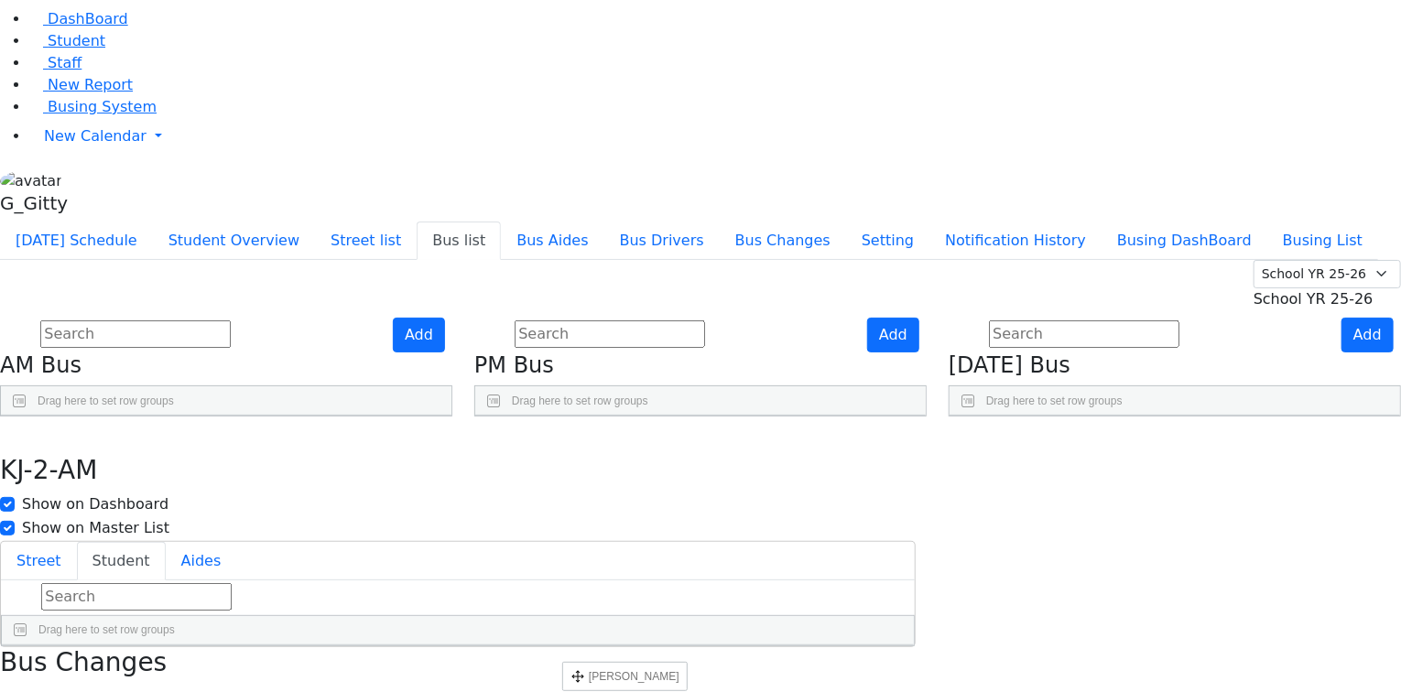
drag, startPoint x: 528, startPoint y: 381, endPoint x: 571, endPoint y: 671, distance: 293.4
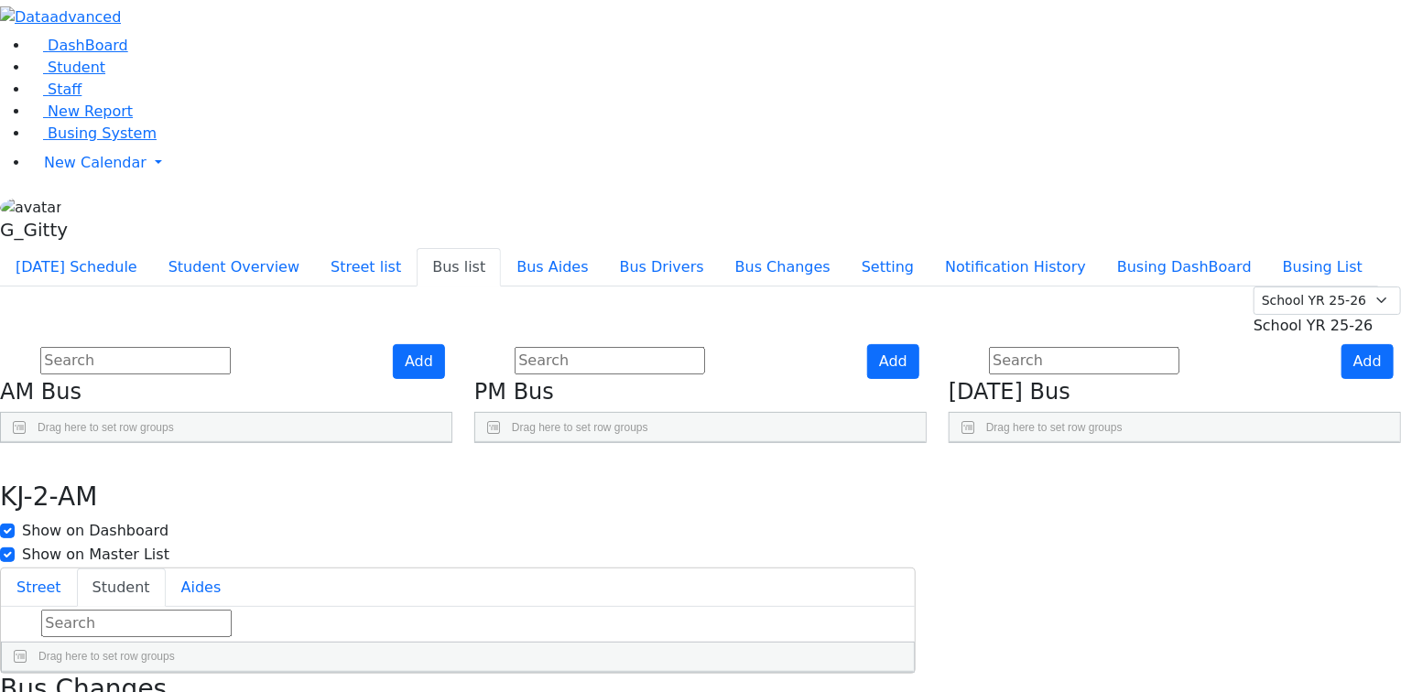
scroll to position [0, 0]
click at [27, 443] on button "button" at bounding box center [13, 462] width 27 height 38
drag, startPoint x: 528, startPoint y: 420, endPoint x: 535, endPoint y: 405, distance: 16.8
click at [394, 613] on use "Press SPACE to select this row." at bounding box center [394, 613] width 0 height 0
click at [166, 569] on button "Student" at bounding box center [121, 588] width 89 height 38
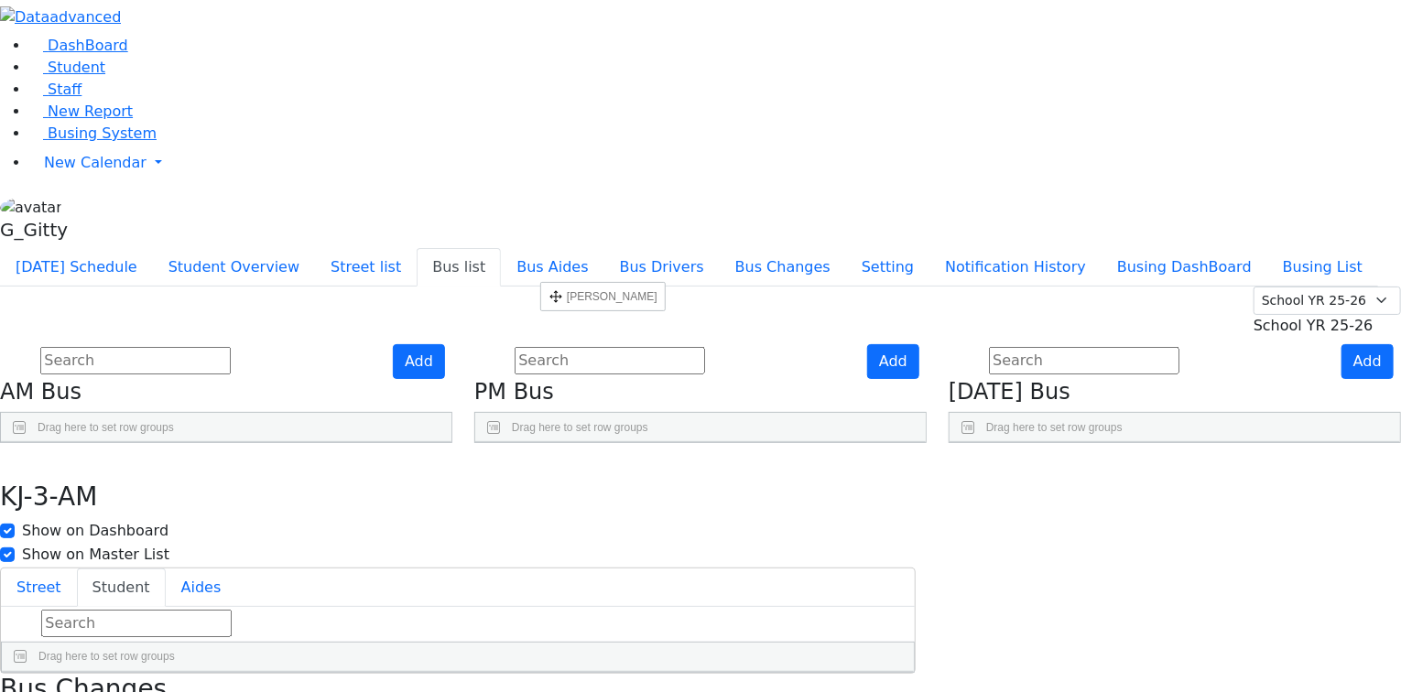
drag, startPoint x: 533, startPoint y: 524, endPoint x: 549, endPoint y: 255, distance: 268.8
drag, startPoint x: 532, startPoint y: 385, endPoint x: 527, endPoint y: 302, distance: 82.5
drag, startPoint x: 531, startPoint y: 565, endPoint x: 539, endPoint y: 351, distance: 214.4
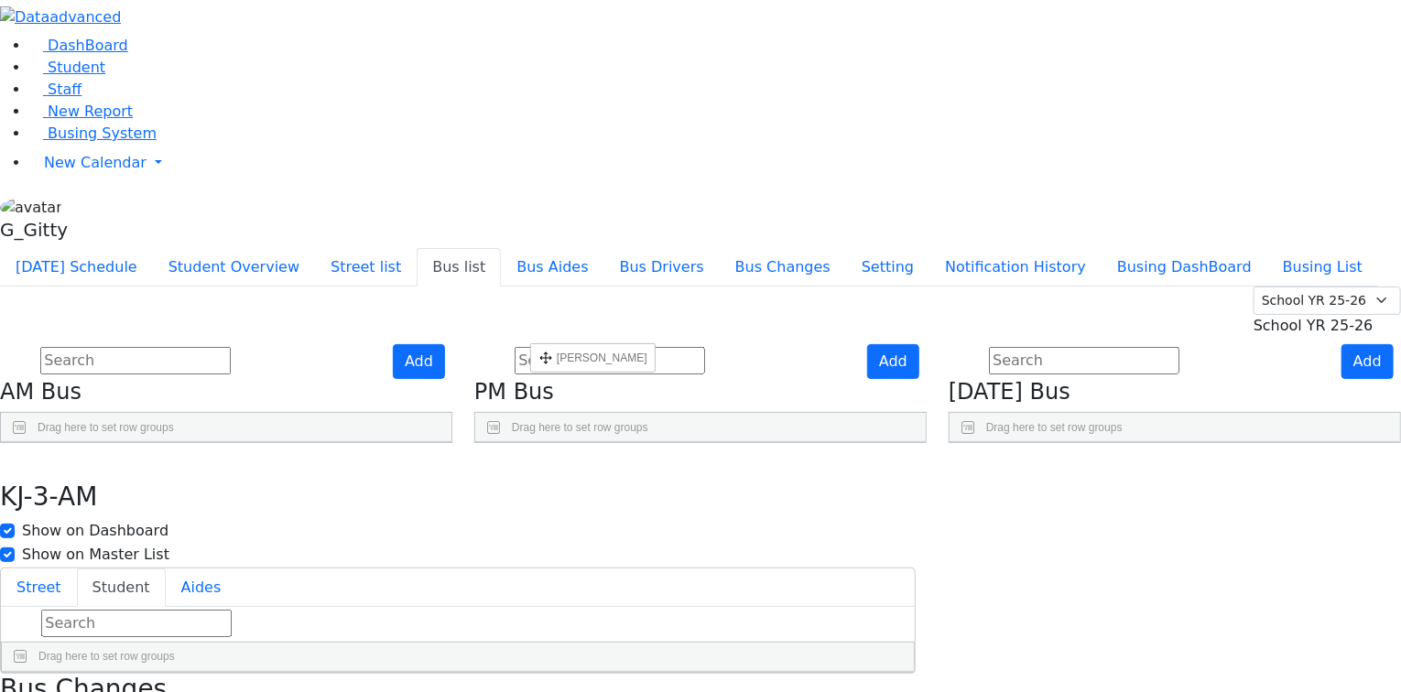
drag, startPoint x: 532, startPoint y: 432, endPoint x: 527, endPoint y: 388, distance: 44.2
drag, startPoint x: 536, startPoint y: 614, endPoint x: 538, endPoint y: 423, distance: 191.4
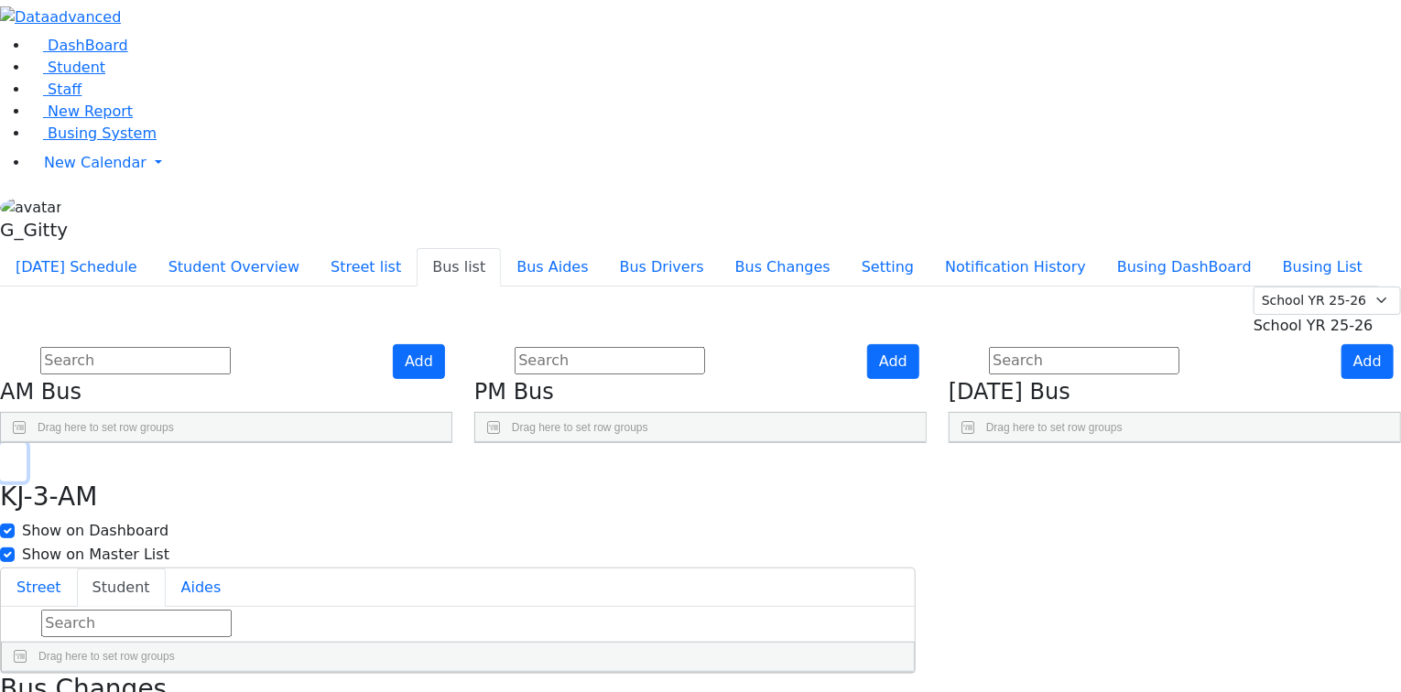
click at [27, 443] on button "button" at bounding box center [13, 462] width 27 height 38
click at [404, 658] on icon "Press SPACE to select this row." at bounding box center [399, 663] width 10 height 10
click at [166, 569] on button "Student" at bounding box center [121, 588] width 89 height 38
drag, startPoint x: 534, startPoint y: 293, endPoint x: 529, endPoint y: 245, distance: 47.8
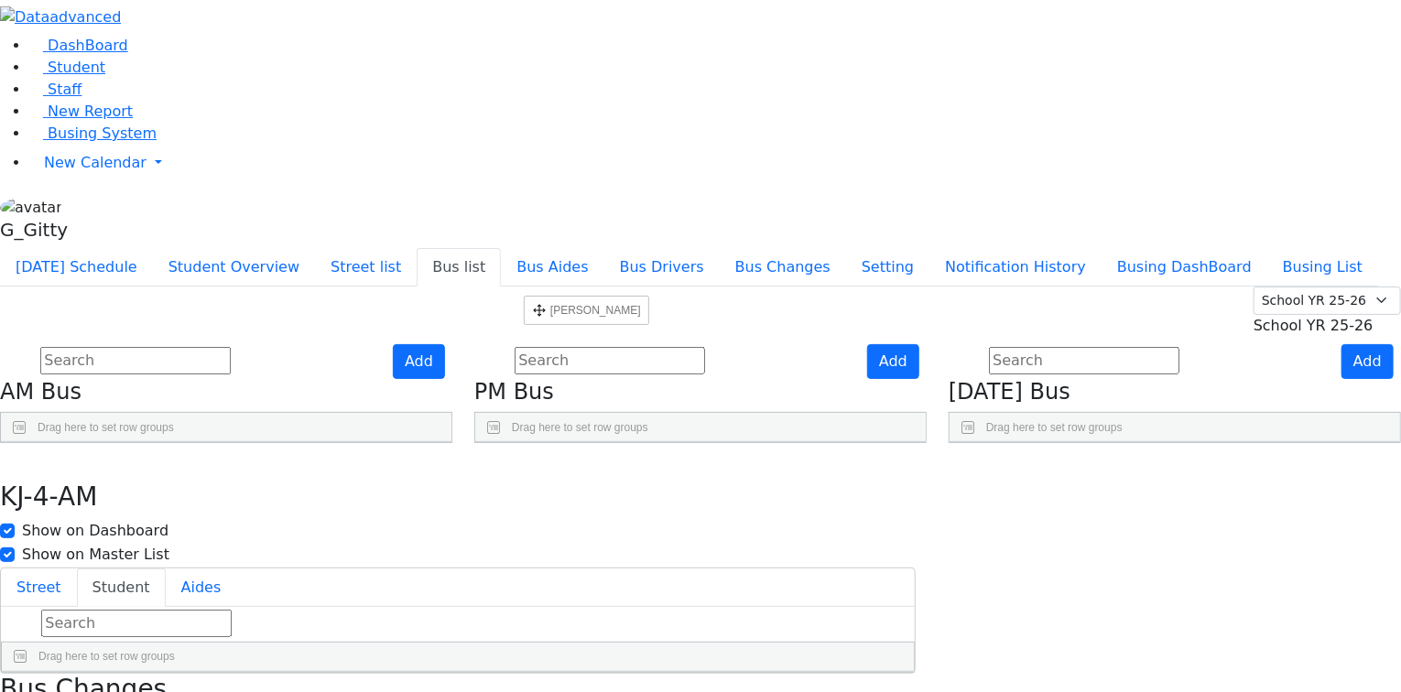
drag, startPoint x: 536, startPoint y: 389, endPoint x: 533, endPoint y: 293, distance: 96.2
drag, startPoint x: 534, startPoint y: 431, endPoint x: 540, endPoint y: 396, distance: 36.3
drag, startPoint x: 531, startPoint y: 484, endPoint x: 532, endPoint y: 446, distance: 38.5
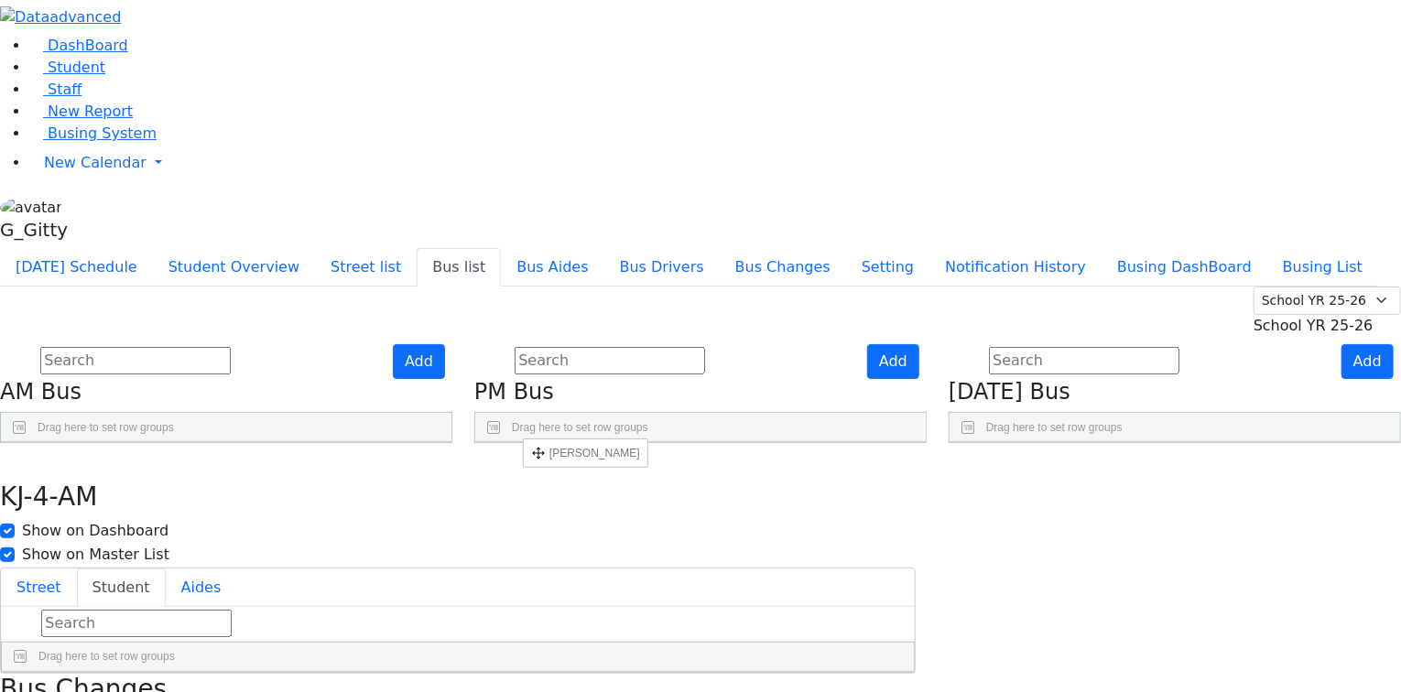
drag, startPoint x: 535, startPoint y: 521, endPoint x: 542, endPoint y: 476, distance: 45.5
click at [18, 458] on icon "button" at bounding box center [13, 463] width 10 height 11
click at [394, 691] on use "Press SPACE to select this row." at bounding box center [394, 704] width 0 height 0
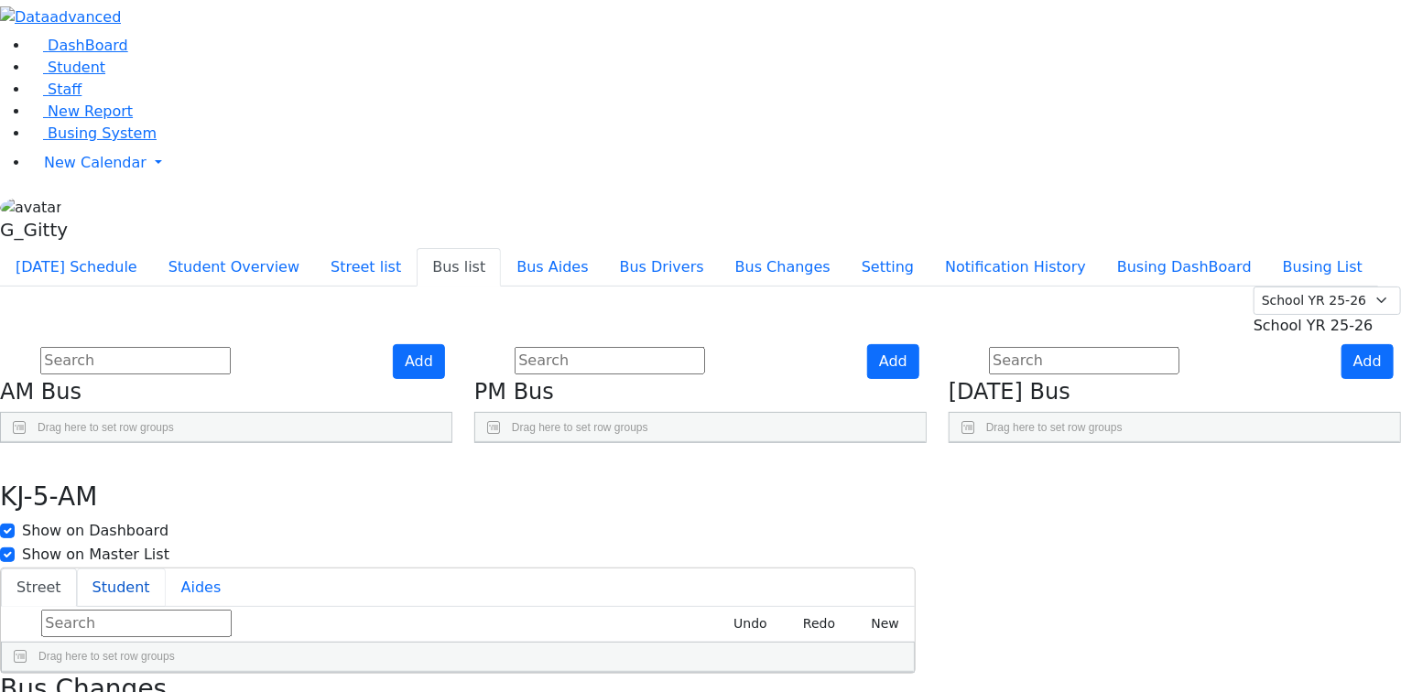
click at [166, 569] on button "Student" at bounding box center [121, 588] width 89 height 38
drag, startPoint x: 534, startPoint y: 529, endPoint x: 548, endPoint y: 309, distance: 221.1
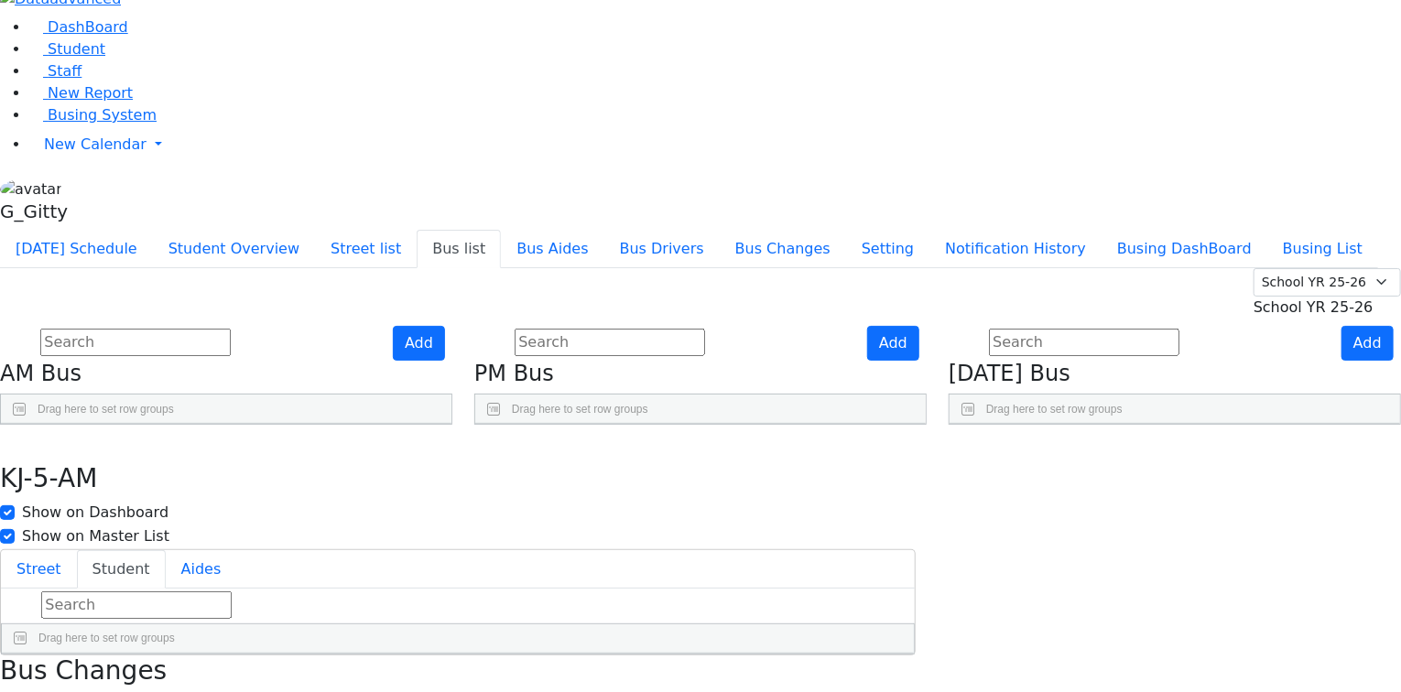
scroll to position [27, 0]
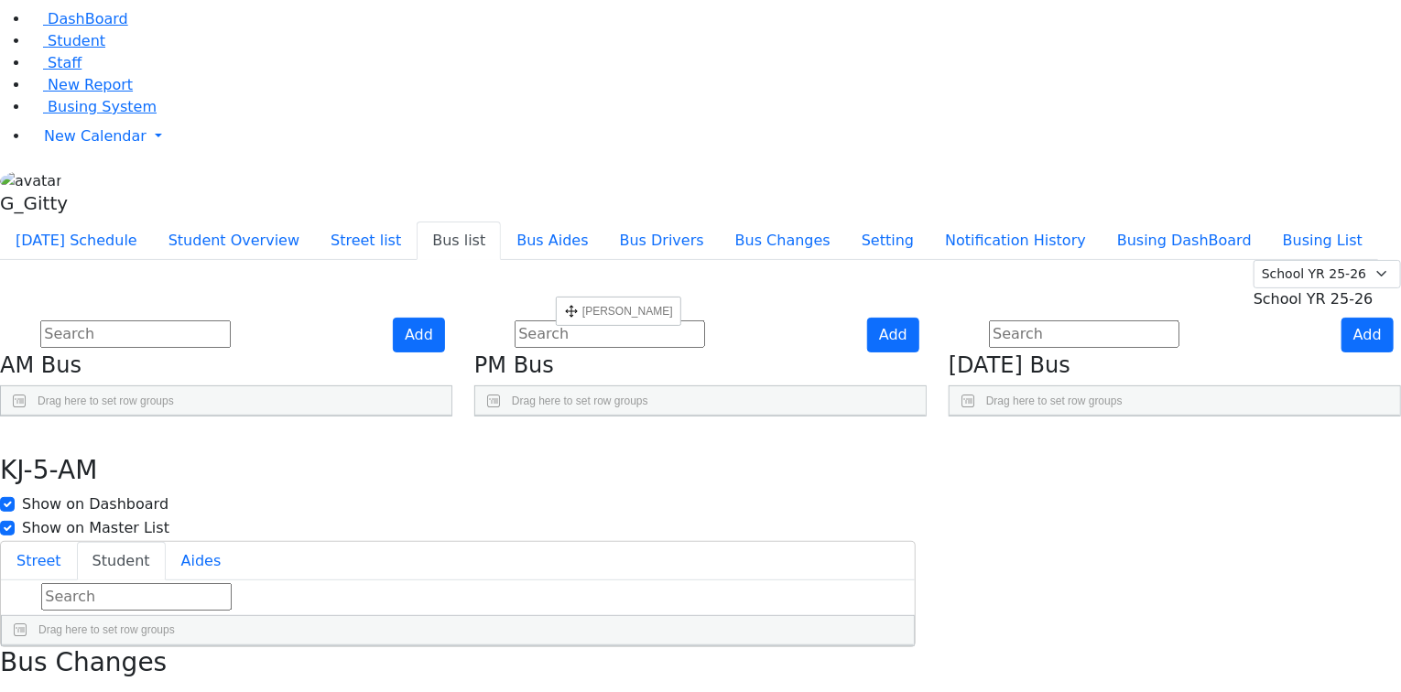
drag, startPoint x: 530, startPoint y: 612, endPoint x: 565, endPoint y: 300, distance: 313.3
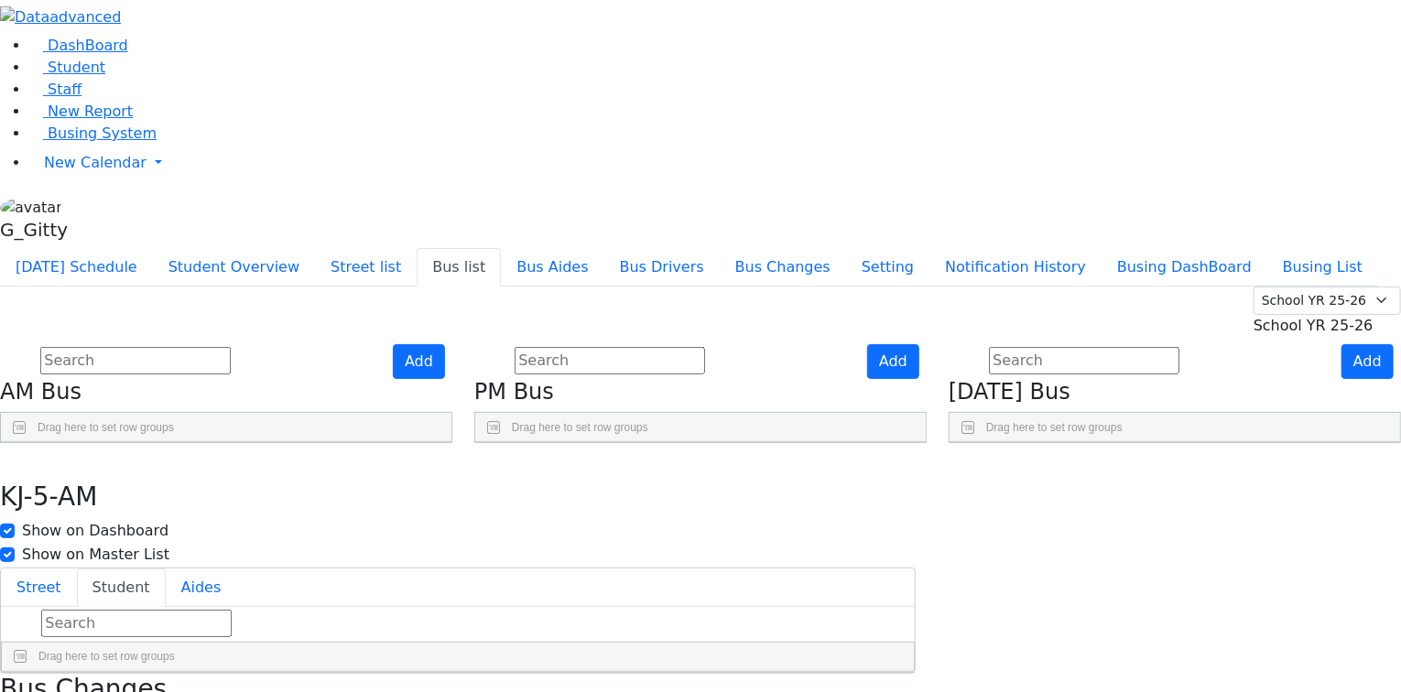
scroll to position [0, 0]
drag, startPoint x: 528, startPoint y: 614, endPoint x: 569, endPoint y: 220, distance: 395.8
click at [569, 672] on div "Student information Address IEP Coordinator" at bounding box center [458, 672] width 912 height 0
drag, startPoint x: 528, startPoint y: 477, endPoint x: 528, endPoint y: 444, distance: 33.0
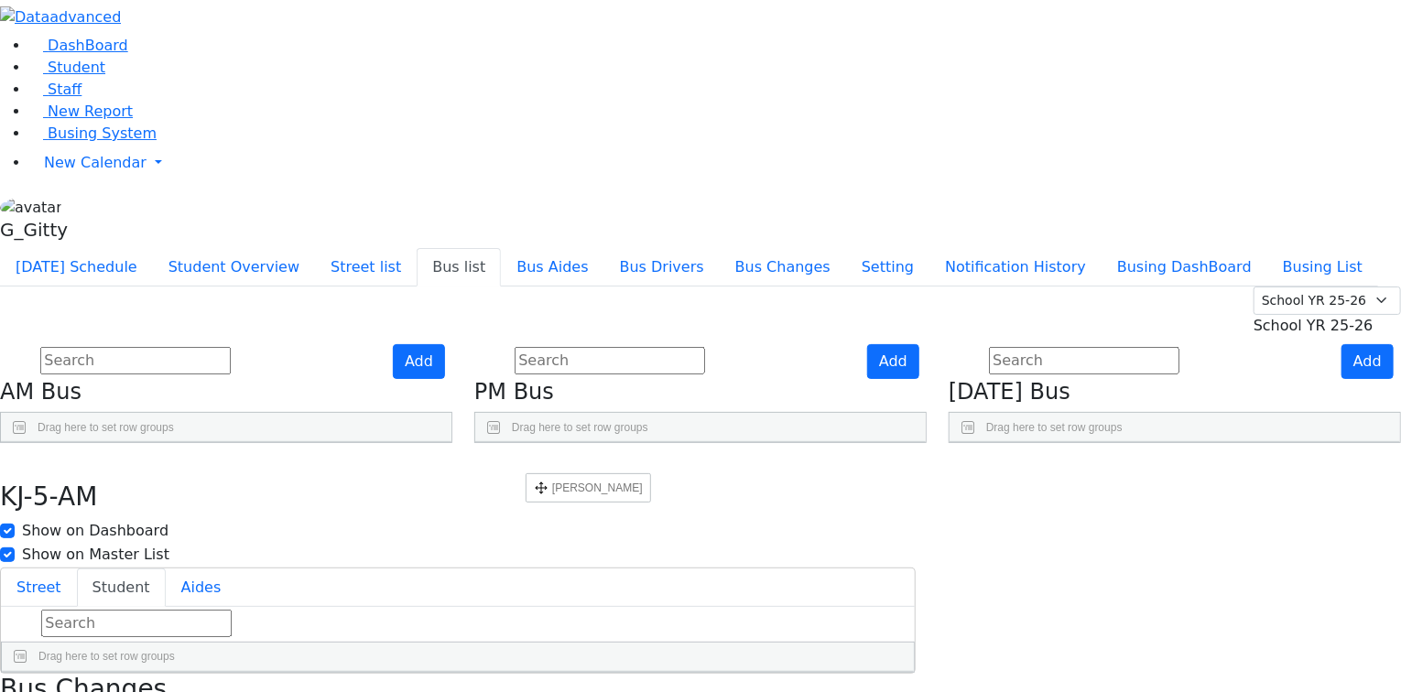
drag, startPoint x: 531, startPoint y: 515, endPoint x: 535, endPoint y: 481, distance: 34.1
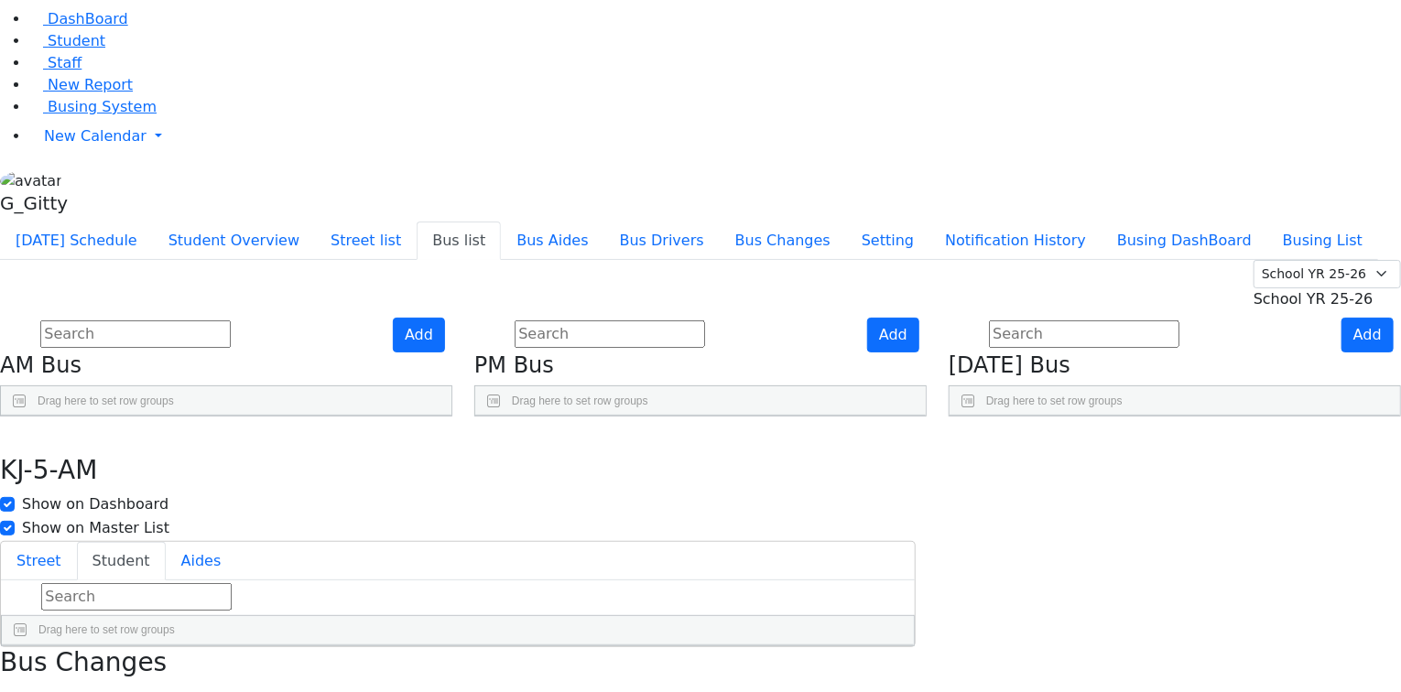
scroll to position [52, 0]
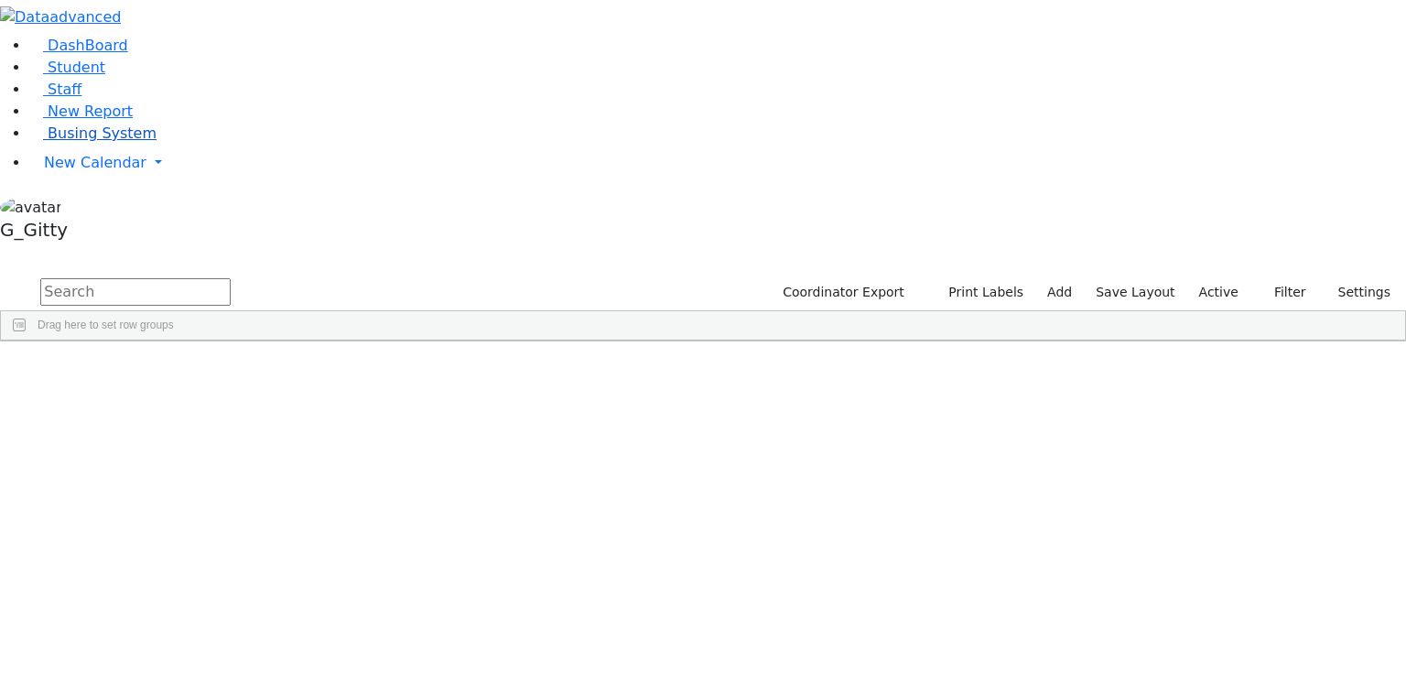
click at [125, 142] on span "Busing System" at bounding box center [102, 133] width 109 height 17
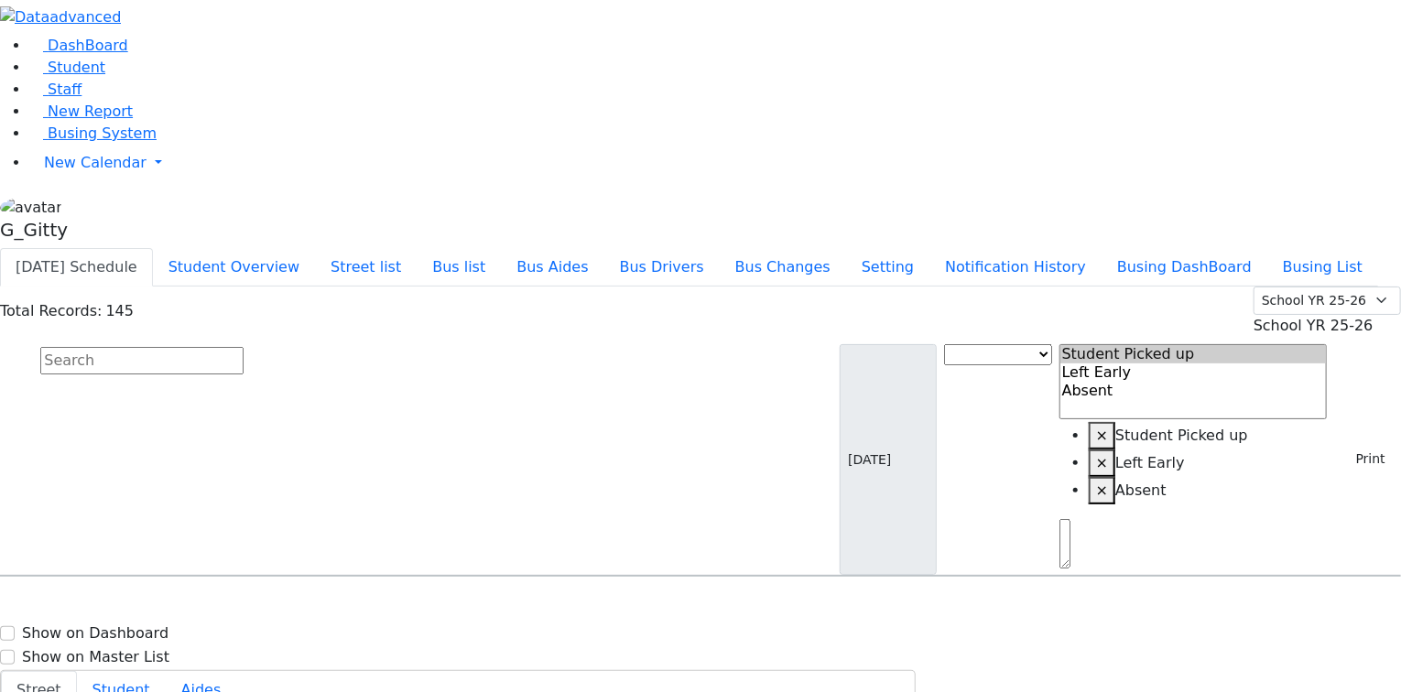
click at [244, 347] on input "text" at bounding box center [141, 360] width 203 height 27
click at [501, 248] on button "Bus list" at bounding box center [459, 267] width 84 height 38
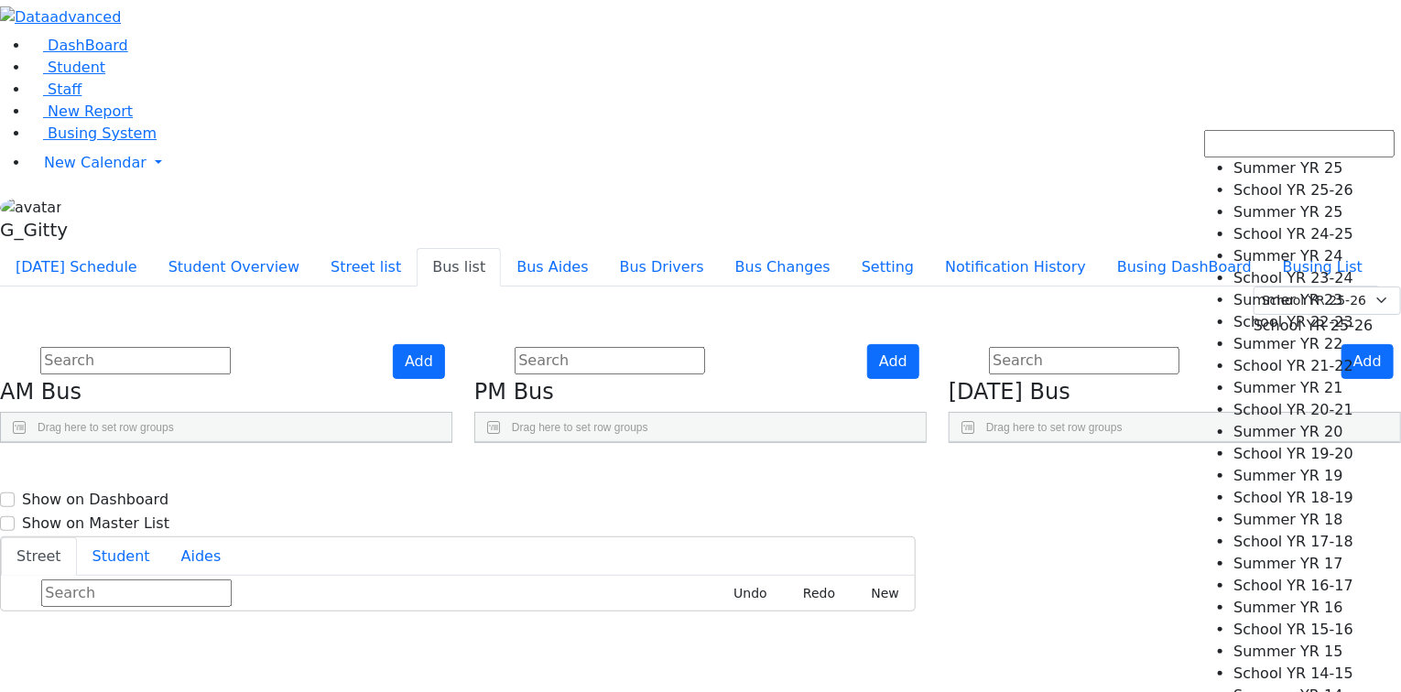
click at [1255, 317] on span "School YR 25-26" at bounding box center [1314, 325] width 120 height 17
select select "210"
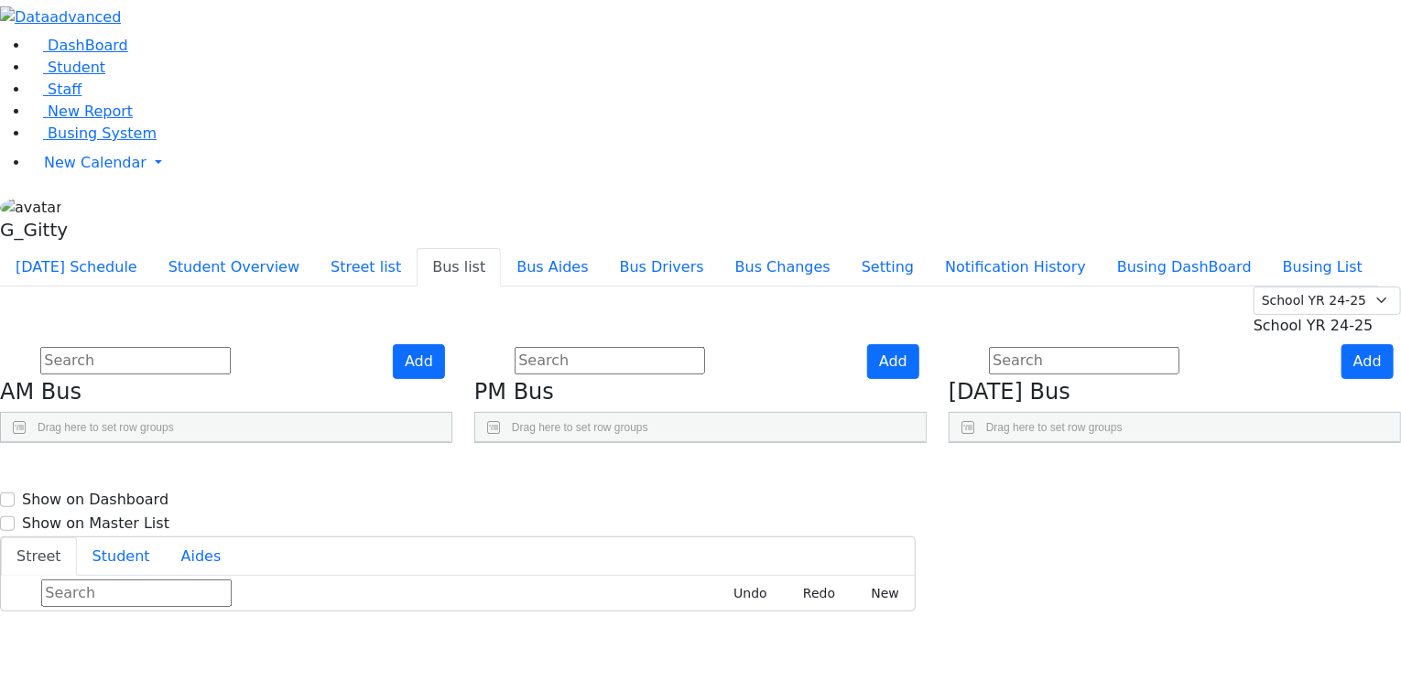
click at [404, 567] on icon "Press SPACE to select this row." at bounding box center [399, 572] width 10 height 10
checkbox input "true"
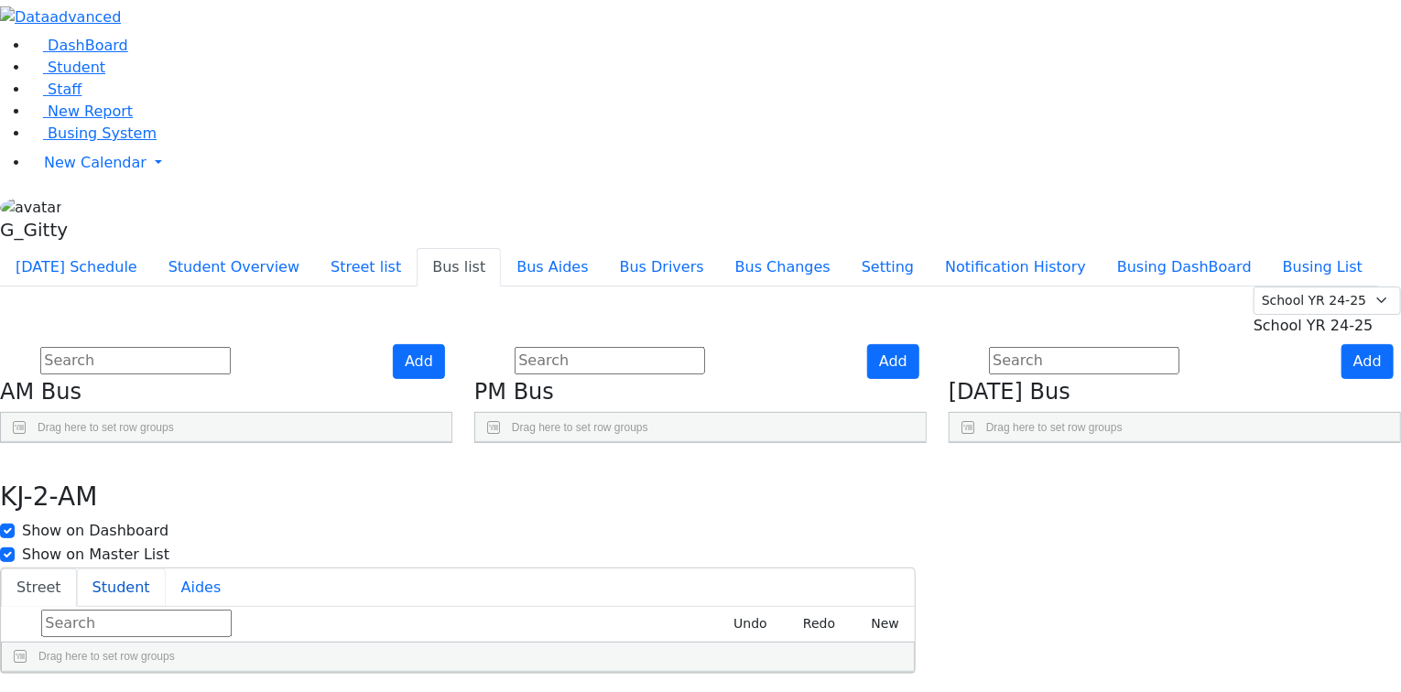
click at [166, 569] on button "Student" at bounding box center [121, 588] width 89 height 38
click at [27, 443] on button "button" at bounding box center [13, 462] width 27 height 38
drag, startPoint x: 537, startPoint y: 420, endPoint x: 524, endPoint y: 411, distance: 15.8
click at [404, 613] on icon "Press SPACE to select this row." at bounding box center [399, 618] width 10 height 10
click at [166, 569] on button "Student" at bounding box center [121, 588] width 89 height 38
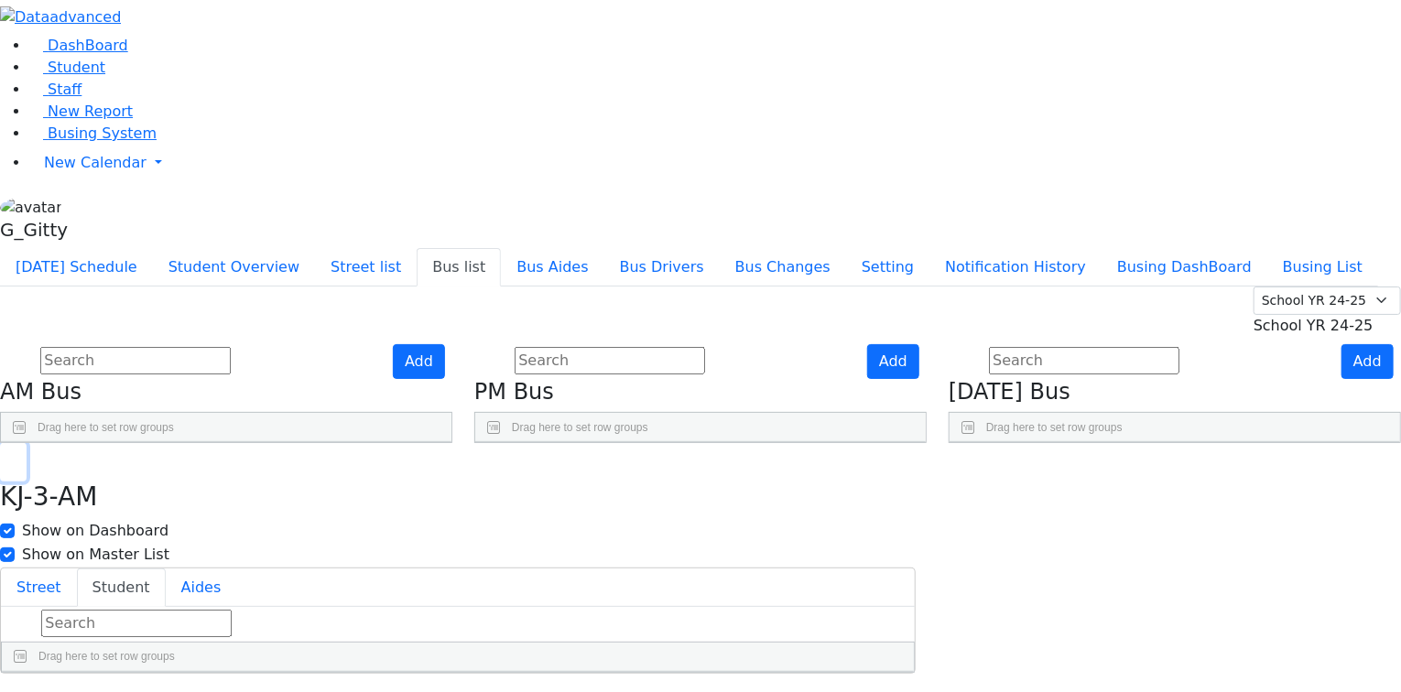
drag, startPoint x: 491, startPoint y: 22, endPoint x: 480, endPoint y: 103, distance: 82.2
click at [27, 443] on button "button" at bounding box center [13, 462] width 27 height 38
click at [394, 691] on use "Press SPACE to select this row." at bounding box center [394, 695] width 0 height 0
click at [166, 569] on button "Student" at bounding box center [121, 588] width 89 height 38
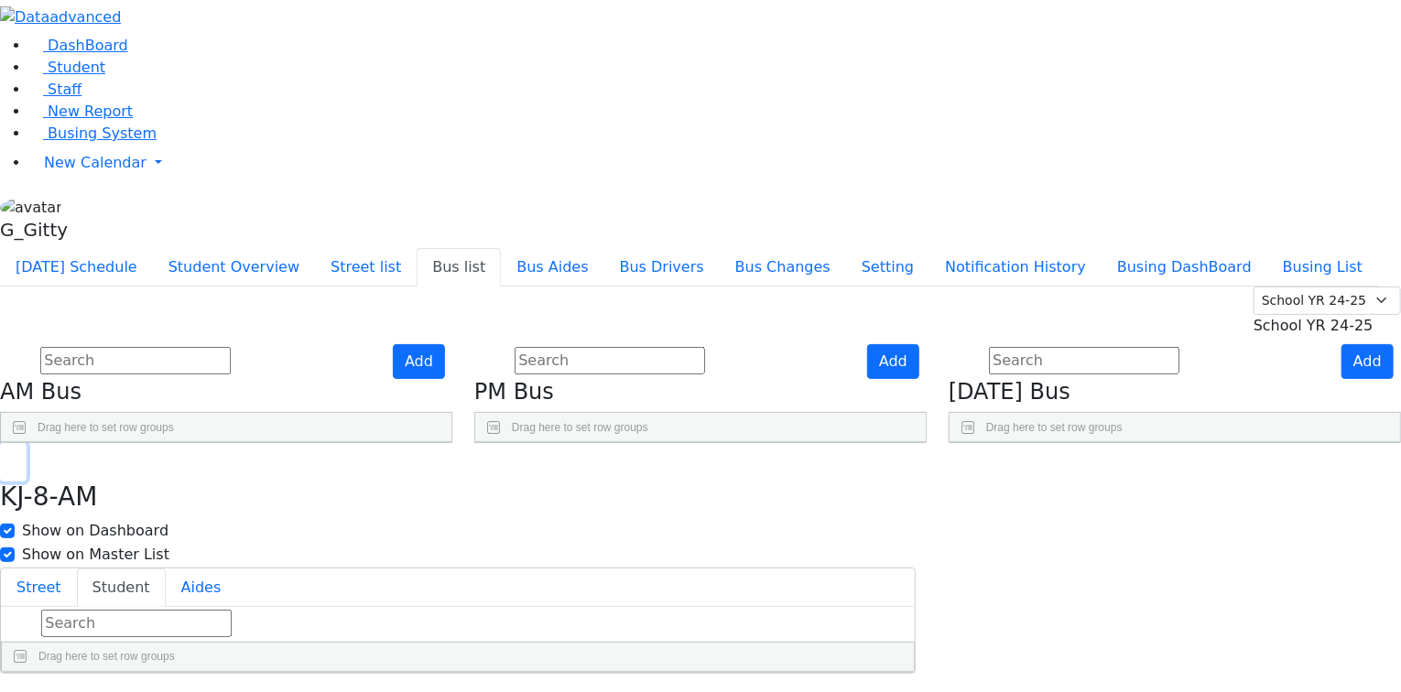
click at [18, 458] on icon "button" at bounding box center [13, 463] width 10 height 11
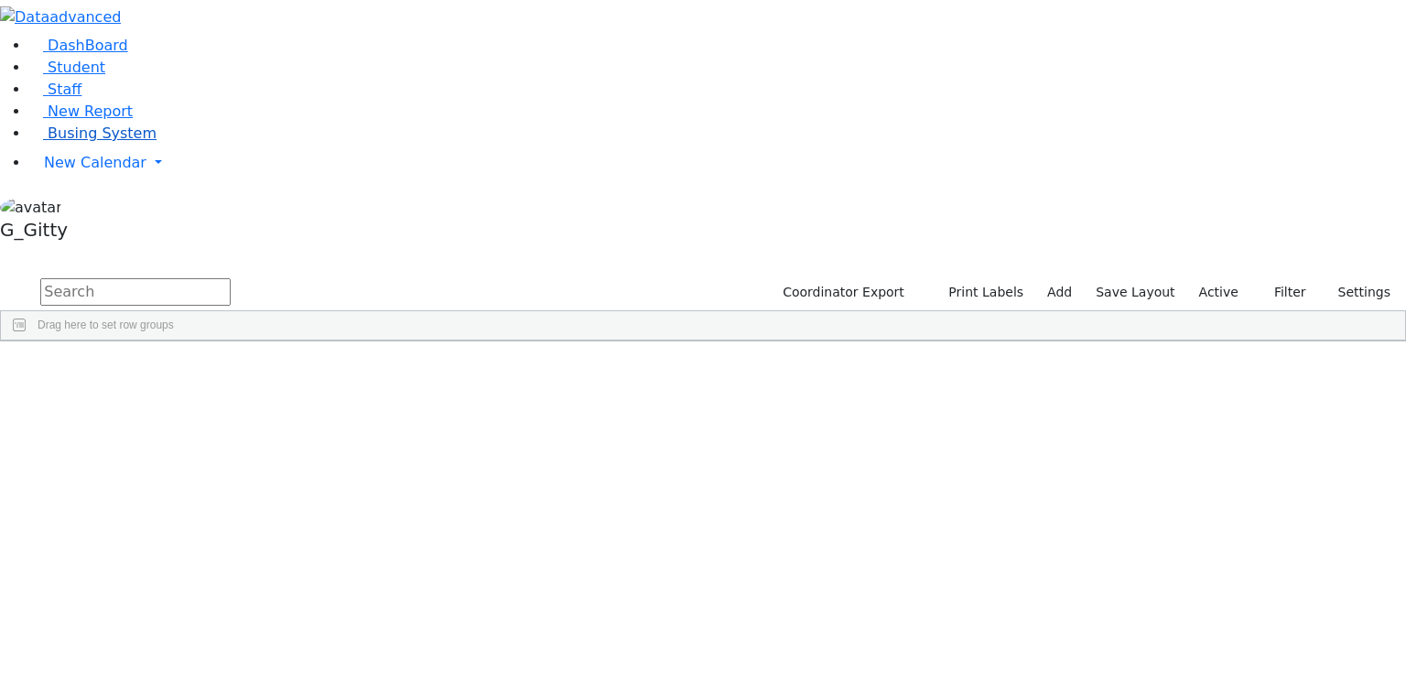
click at [128, 142] on link "Busing System" at bounding box center [92, 133] width 127 height 17
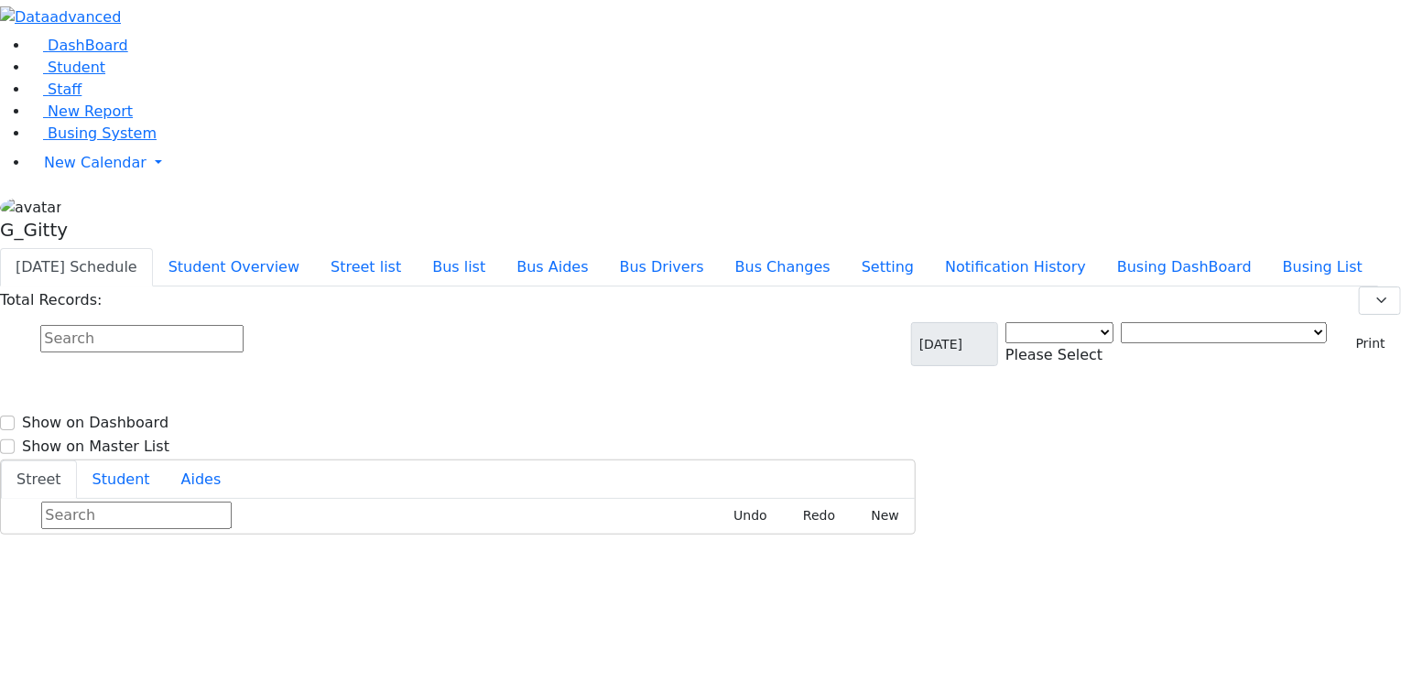
select select "3"
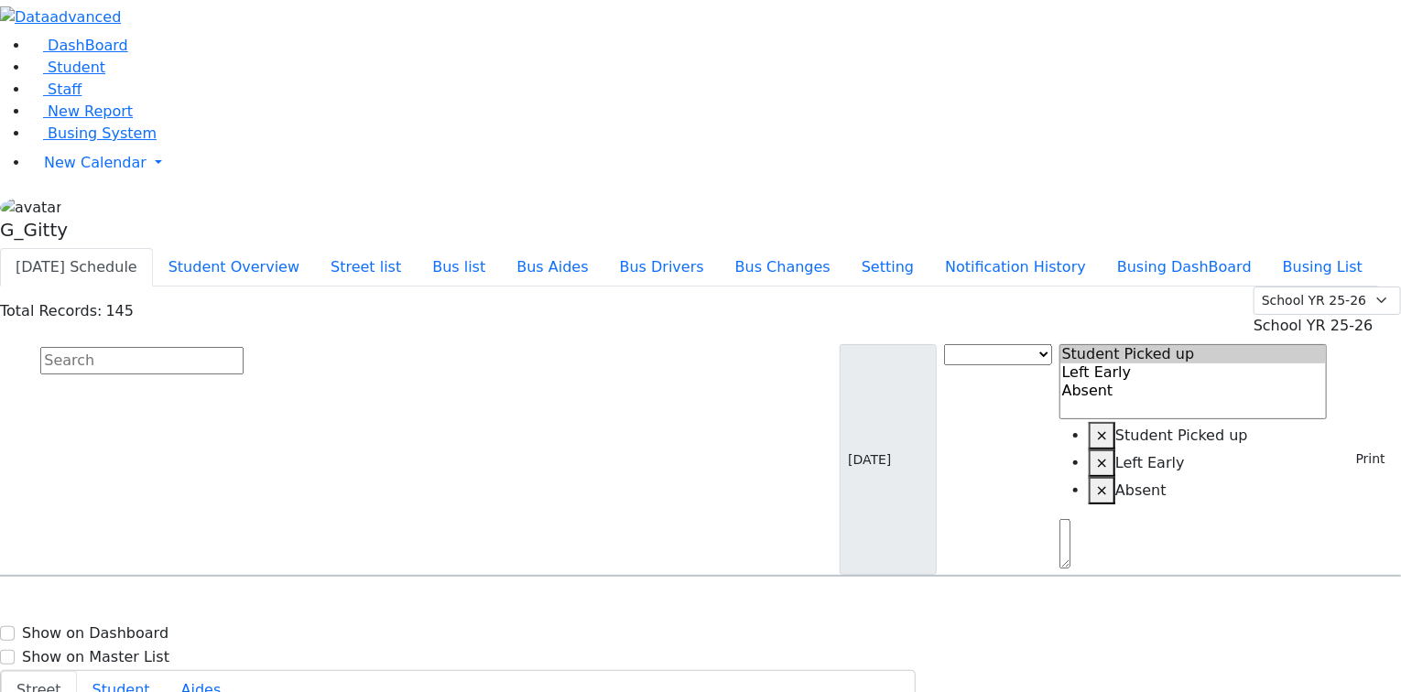
click at [244, 347] on input "text" at bounding box center [141, 360] width 203 height 27
type input "[PERSON_NAME]"
click at [147, 630] on span "3472279335" at bounding box center [103, 638] width 85 height 16
select select
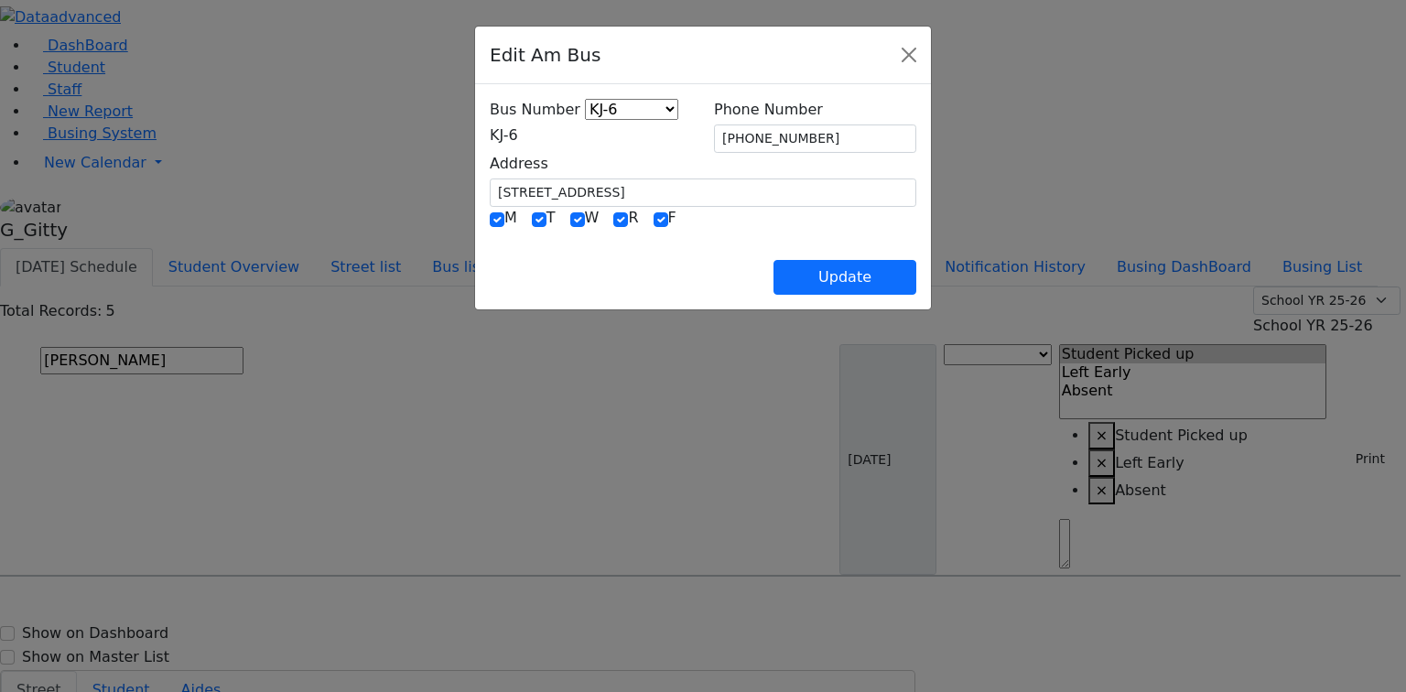
click at [518, 134] on span "KJ-6" at bounding box center [504, 134] width 28 height 17
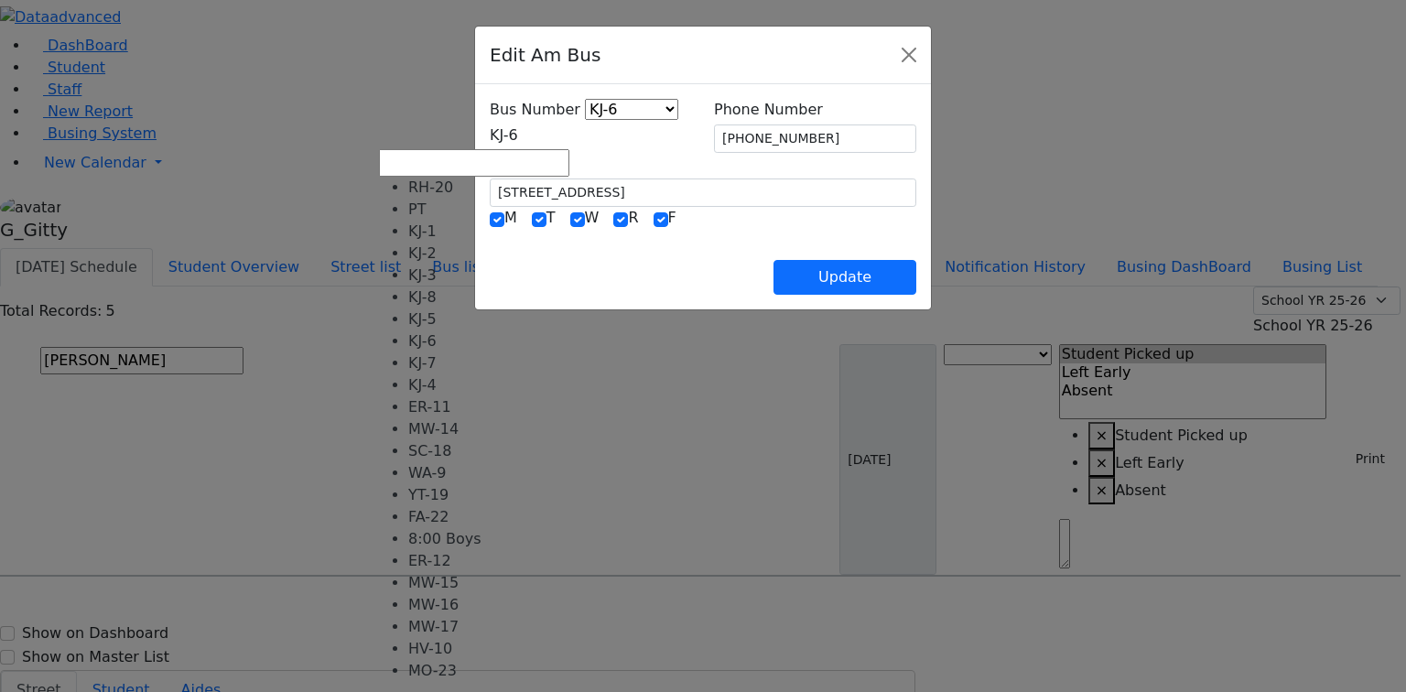
select select "394"
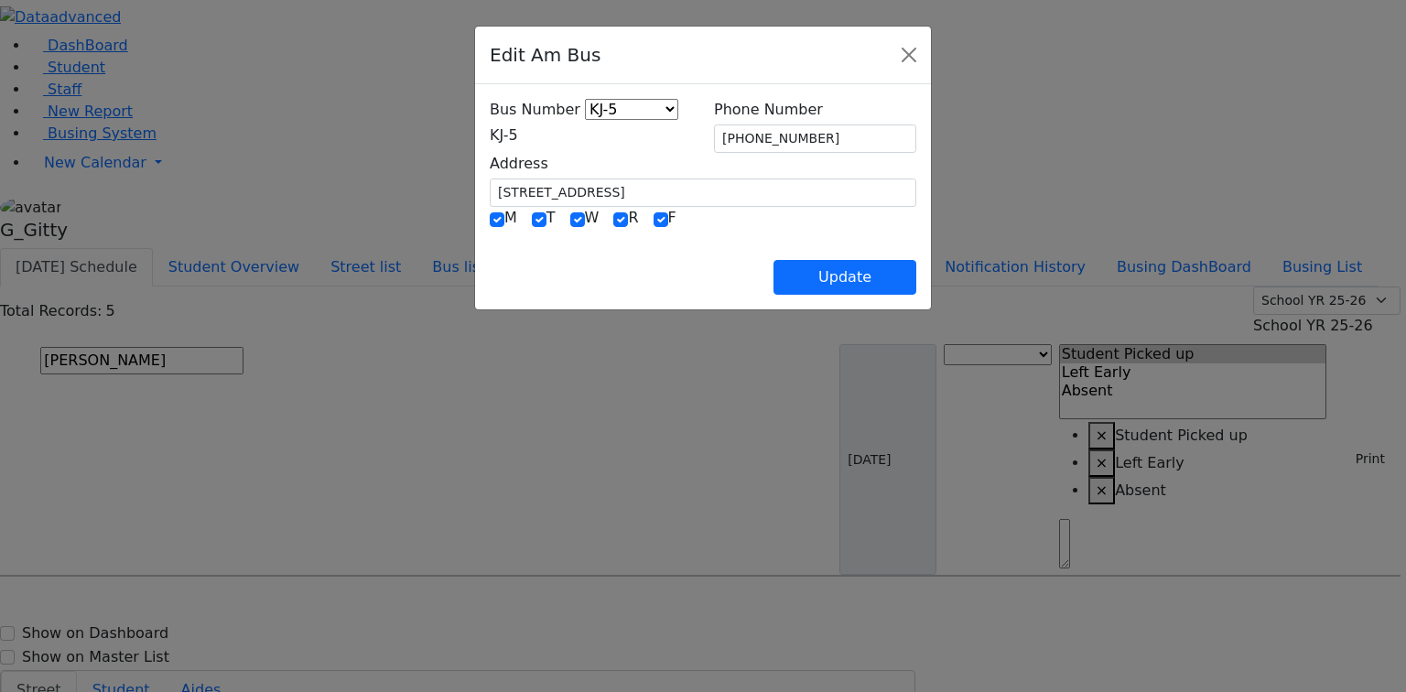
click at [758, 270] on div "Update" at bounding box center [703, 263] width 427 height 64
click at [917, 269] on button "Update" at bounding box center [845, 277] width 143 height 35
select select
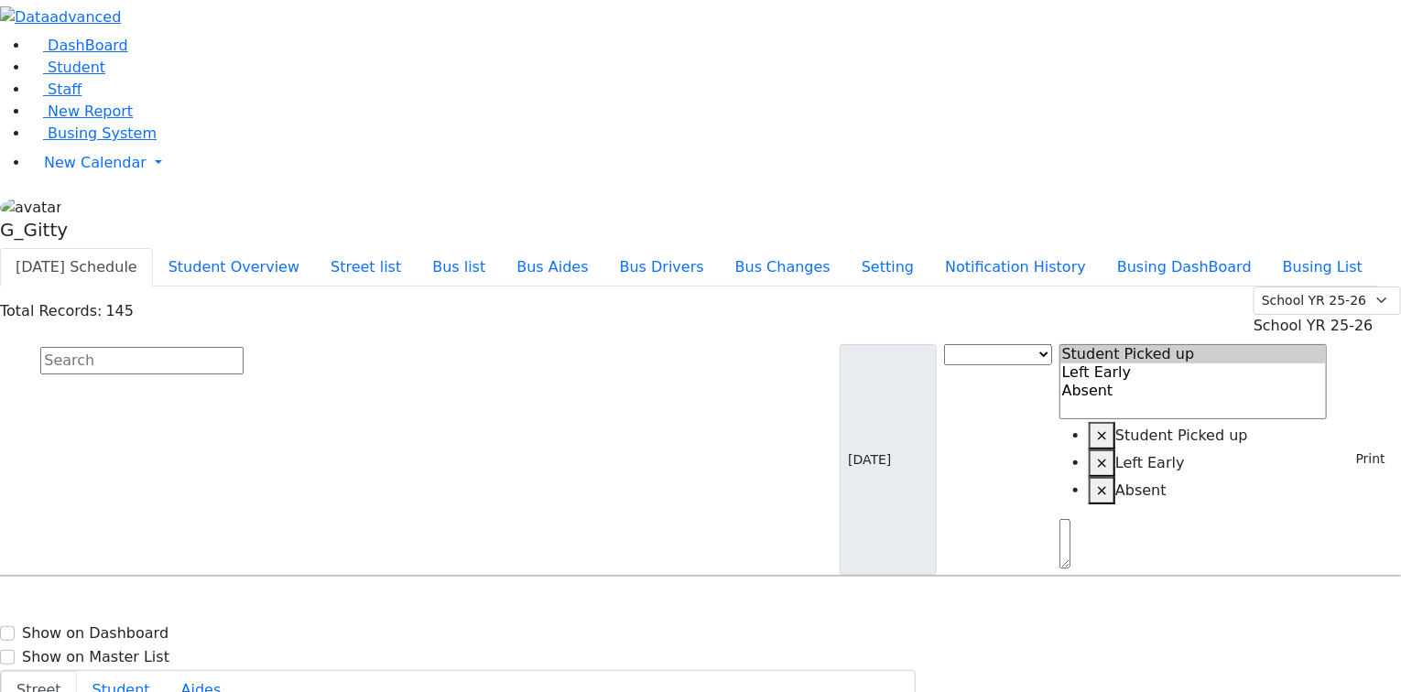
click at [244, 347] on input "text" at bounding box center [141, 360] width 203 height 27
type input "l"
type input "fried"
click at [147, 649] on h6 "[PERSON_NAME]" at bounding box center [79, 657] width 135 height 17
select select
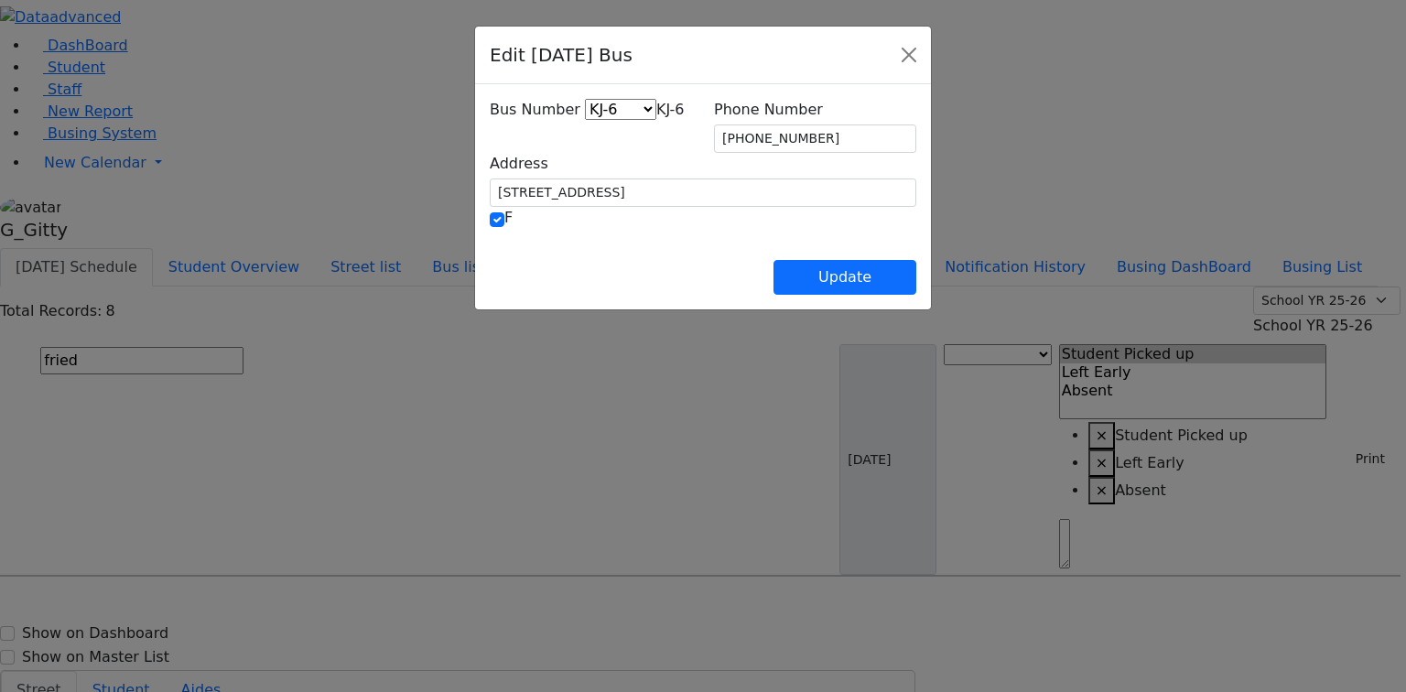
click at [657, 118] on span "KJ-6" at bounding box center [671, 109] width 28 height 17
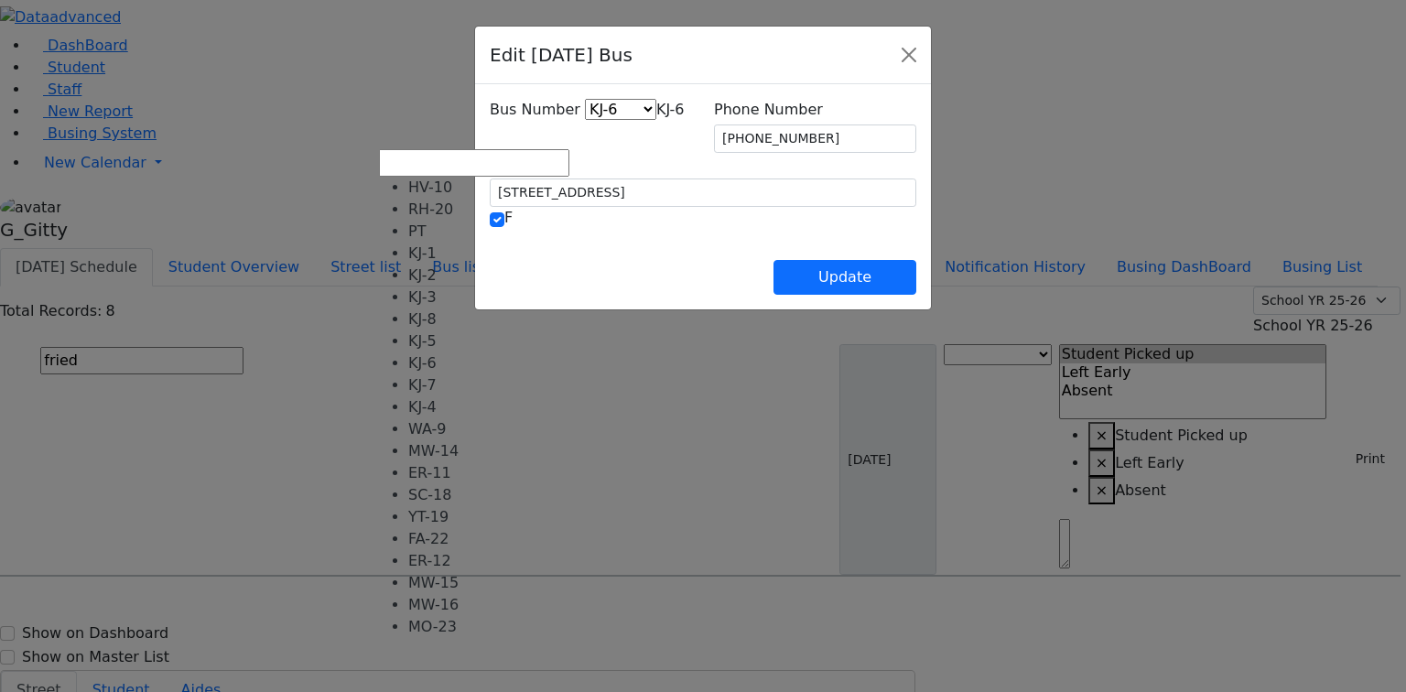
select select "408"
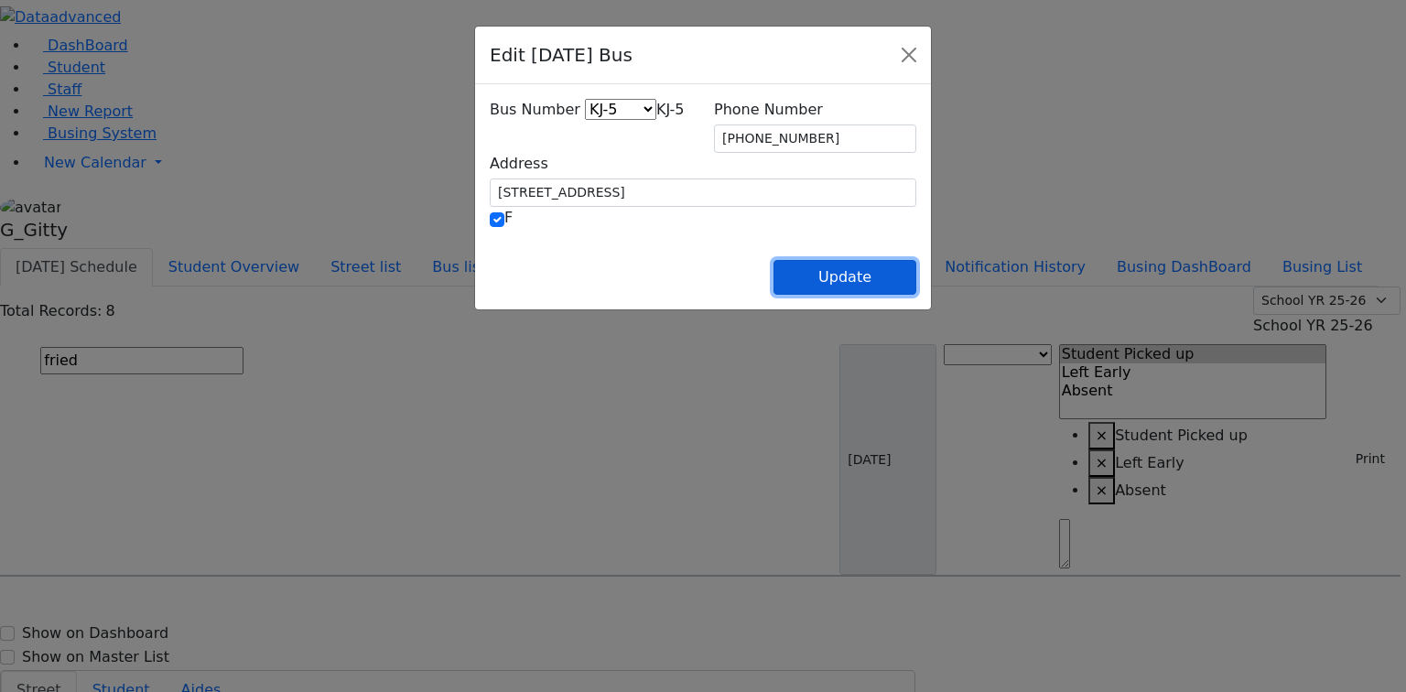
click at [917, 272] on button "Update" at bounding box center [845, 277] width 143 height 35
select select
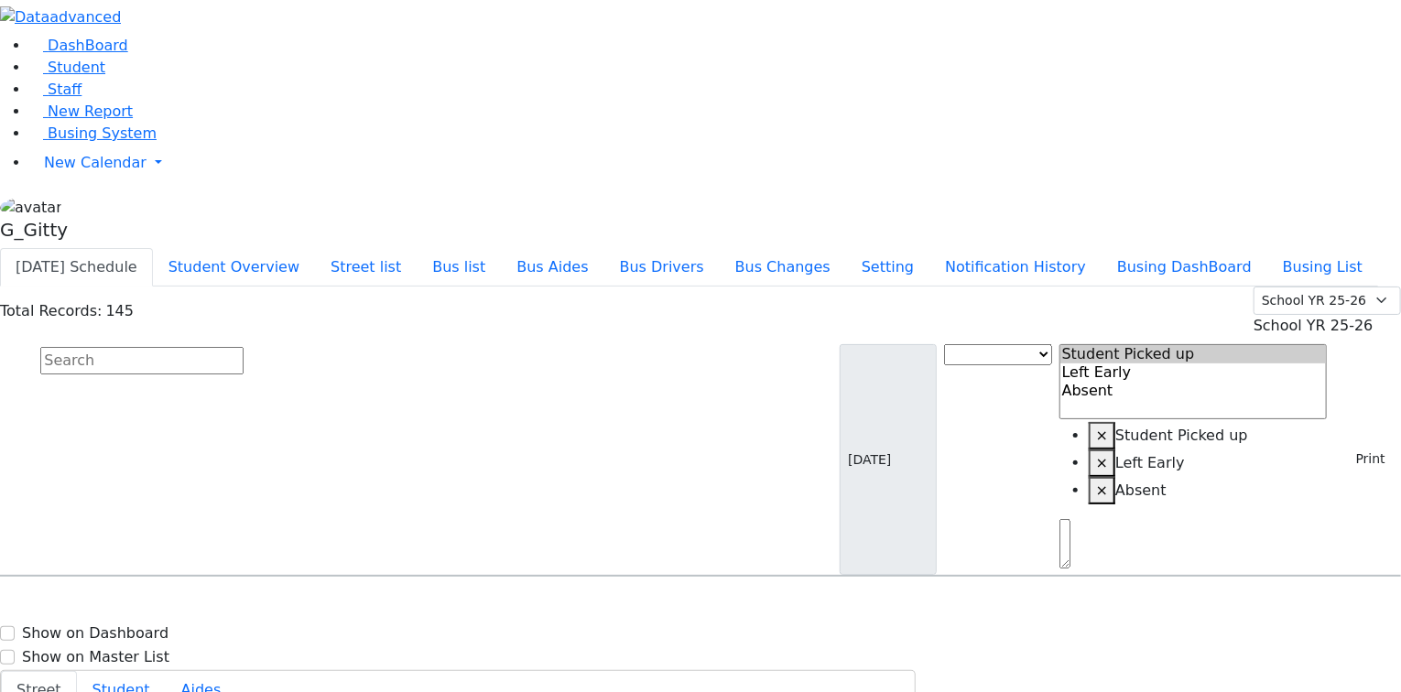
click at [244, 347] on input "text" at bounding box center [141, 360] width 203 height 27
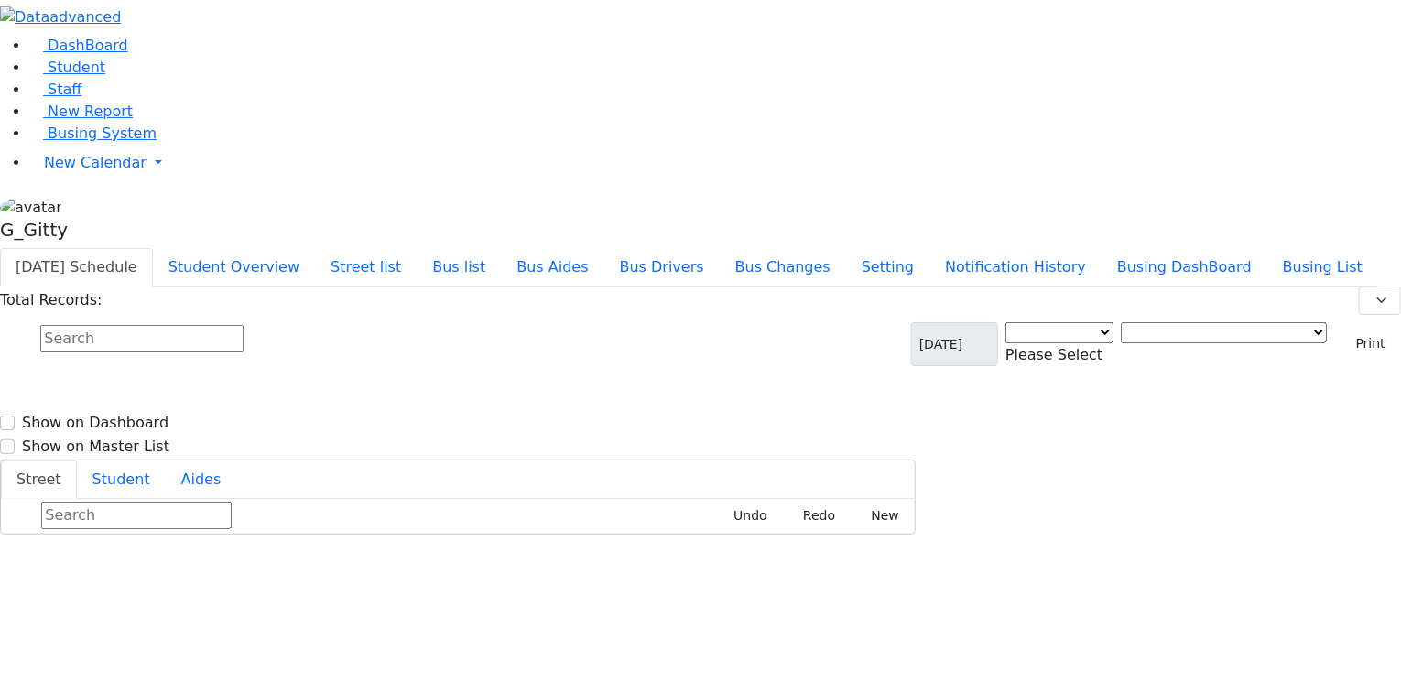
select select "3"
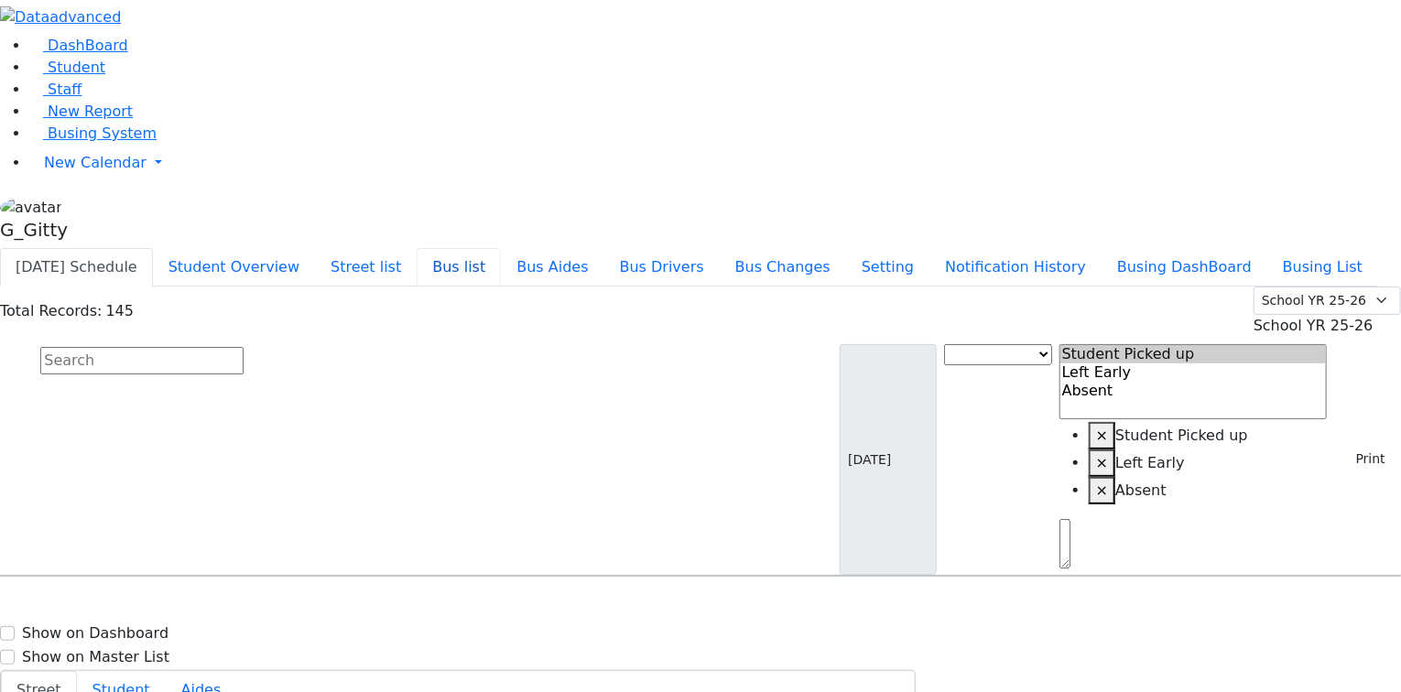
click at [501, 248] on button "Bus list" at bounding box center [459, 267] width 84 height 38
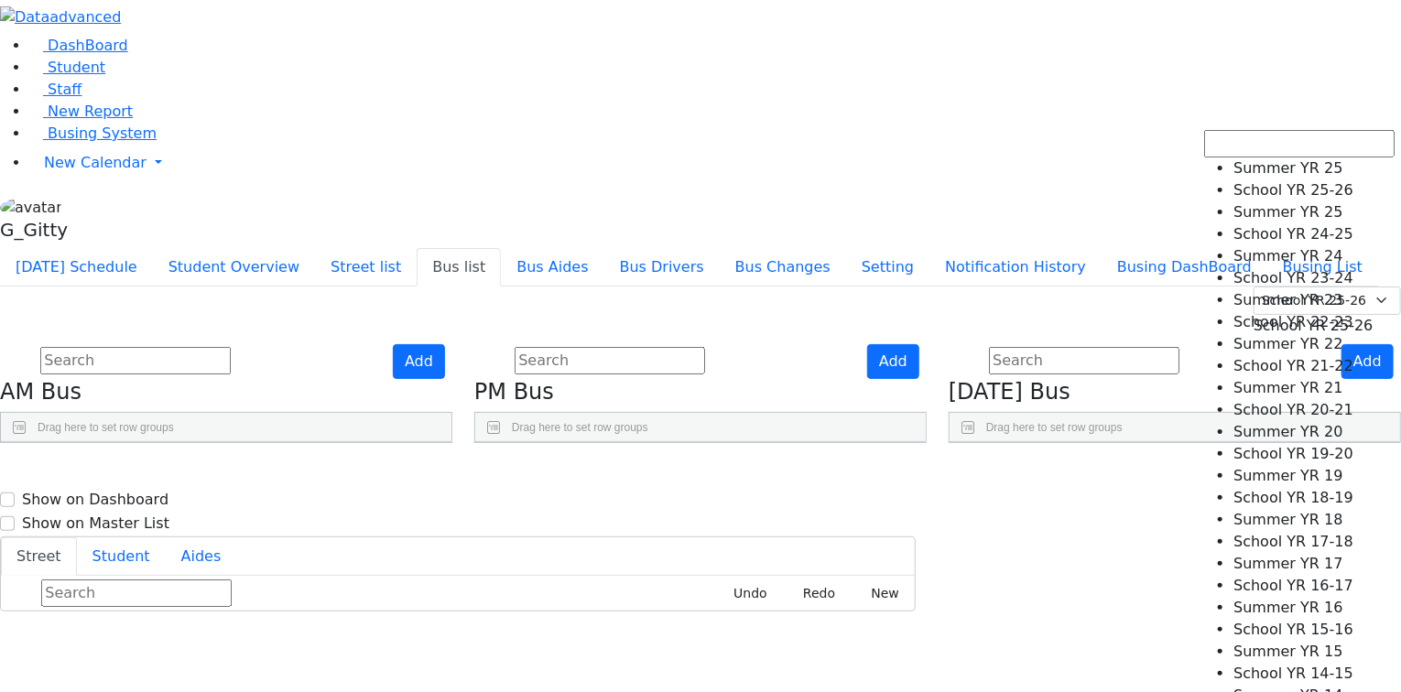
click at [1293, 317] on span "School YR 25-26" at bounding box center [1314, 325] width 120 height 17
select select "210"
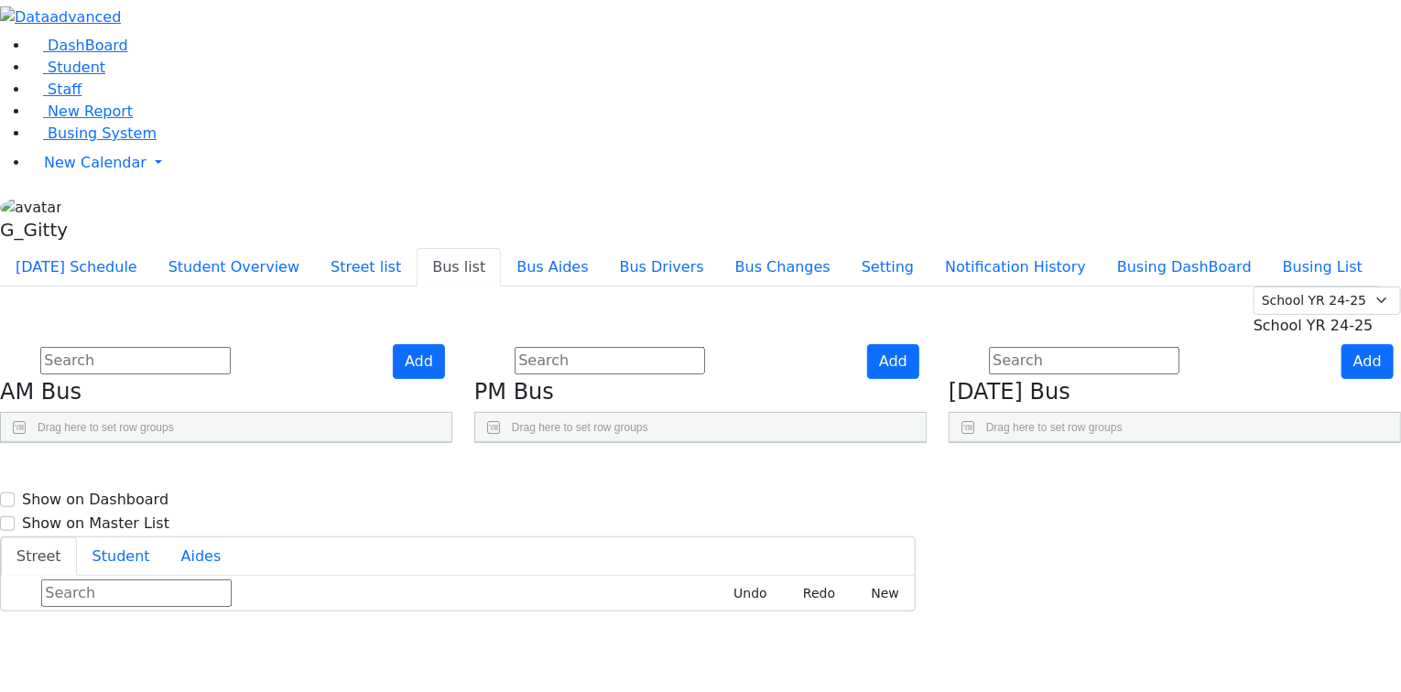
scroll to position [73, 0]
click at [372, 669] on link "Press SPACE to select this row." at bounding box center [362, 681] width 19 height 24
click at [501, 248] on button "Bus list" at bounding box center [459, 267] width 84 height 38
click at [1254, 317] on span "School YR 25-26" at bounding box center [1314, 325] width 120 height 17
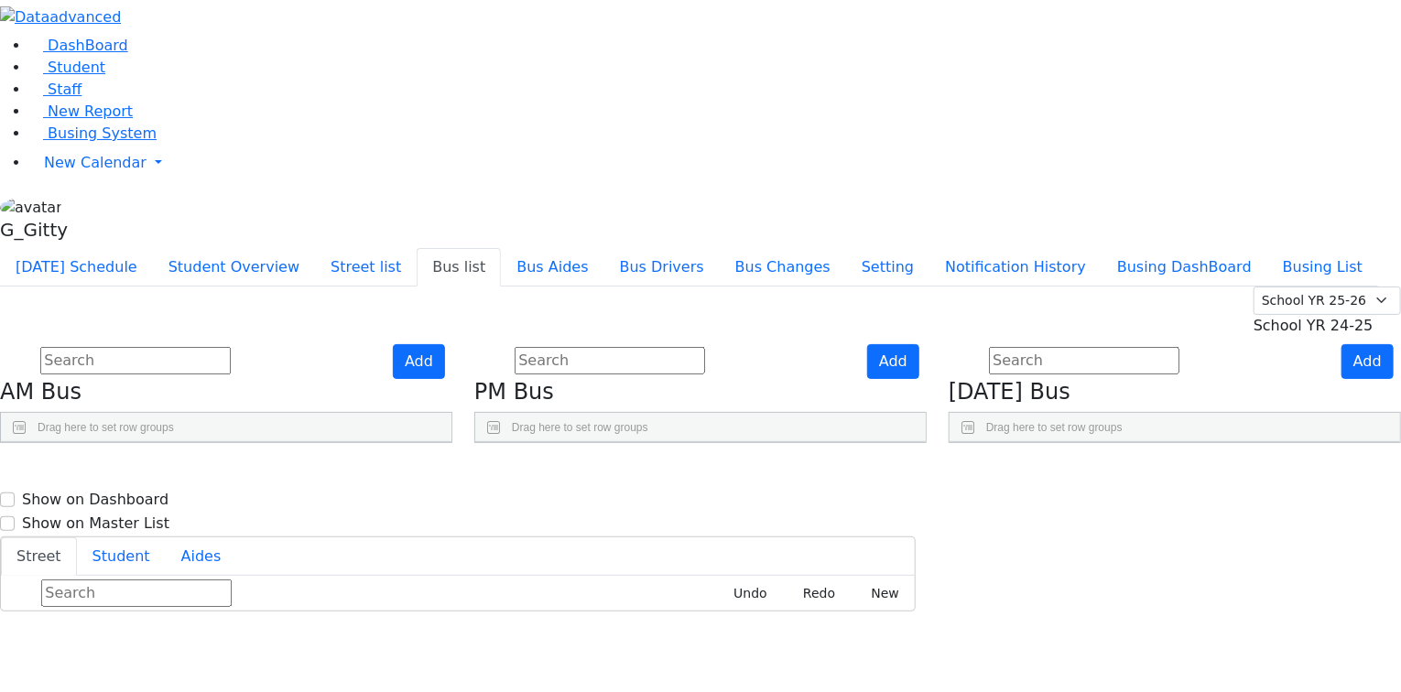
scroll to position [73, 0]
drag, startPoint x: 500, startPoint y: 486, endPoint x: 496, endPoint y: 461, distance: 25.9
click at [357, 677] on use "Press SPACE to select this row." at bounding box center [357, 677] width 0 height 0
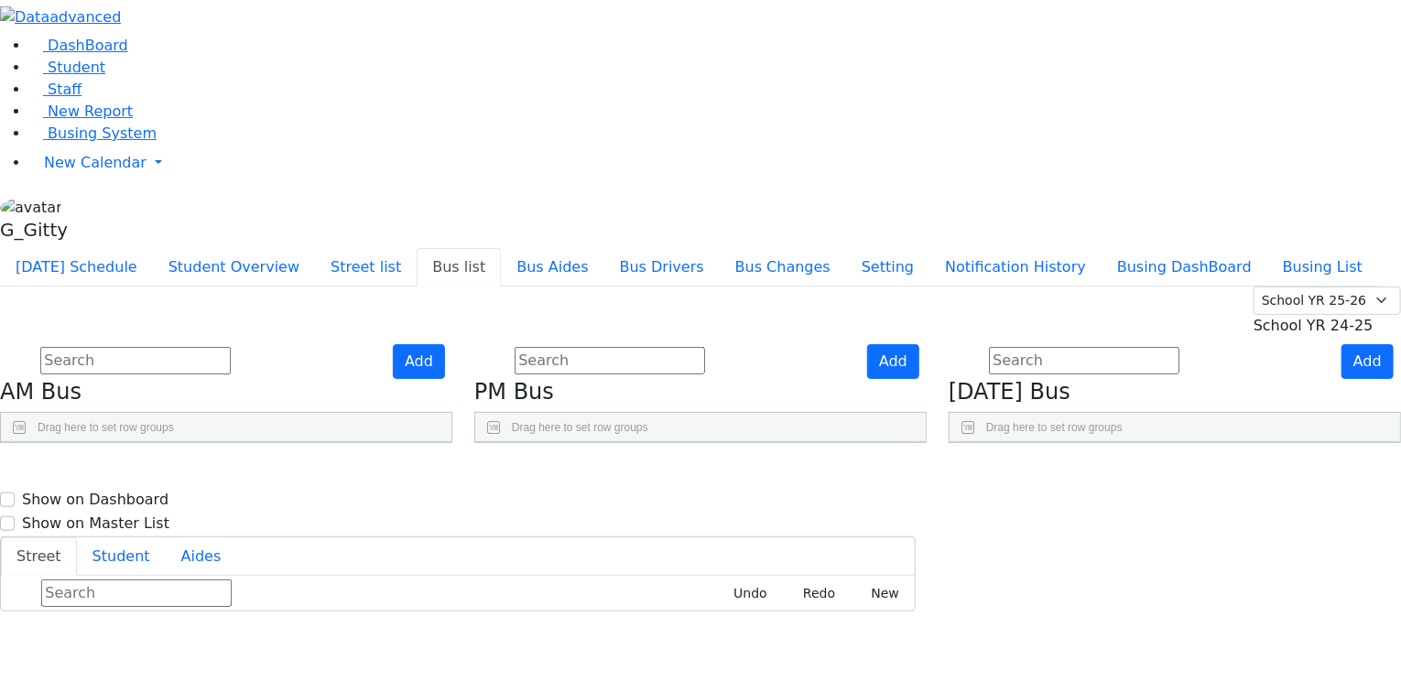
click at [372, 578] on link "Press SPACE to select this row." at bounding box center [362, 590] width 19 height 24
click at [75, 76] on span "Student" at bounding box center [77, 67] width 58 height 17
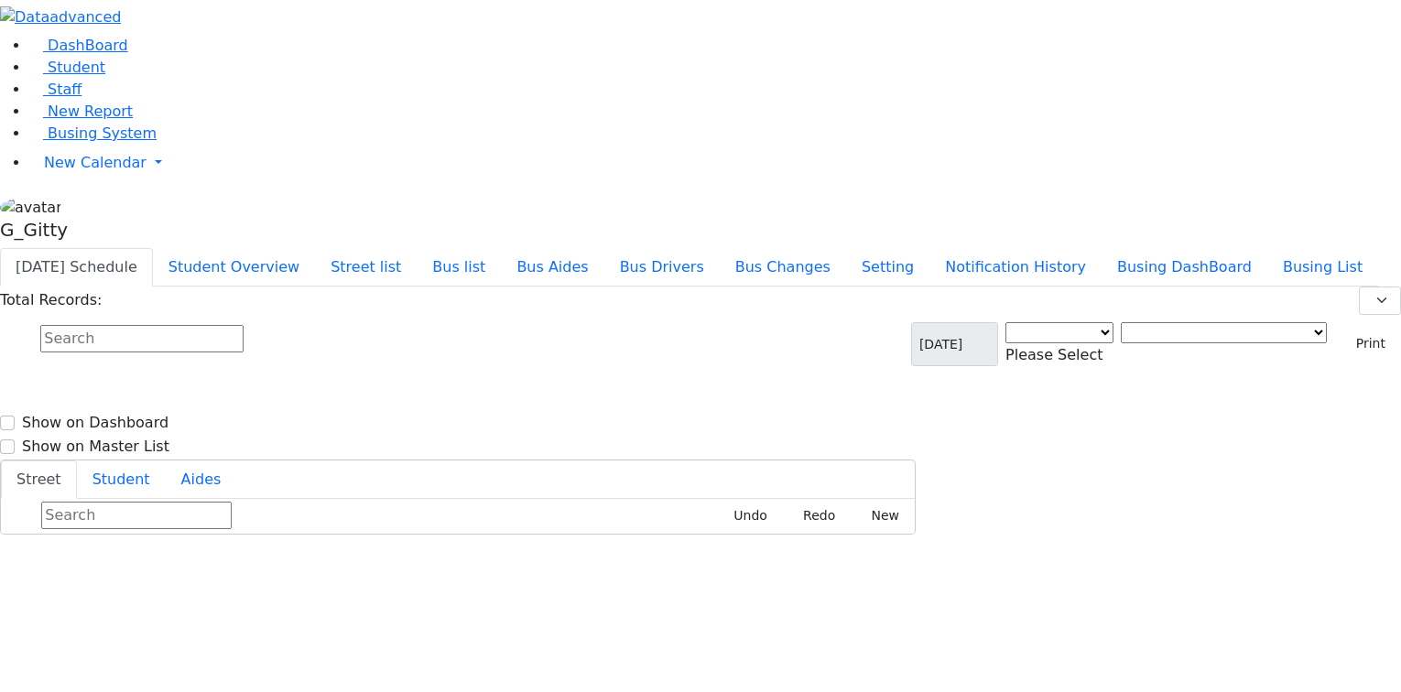
scroll to position [25, 0]
select select "3"
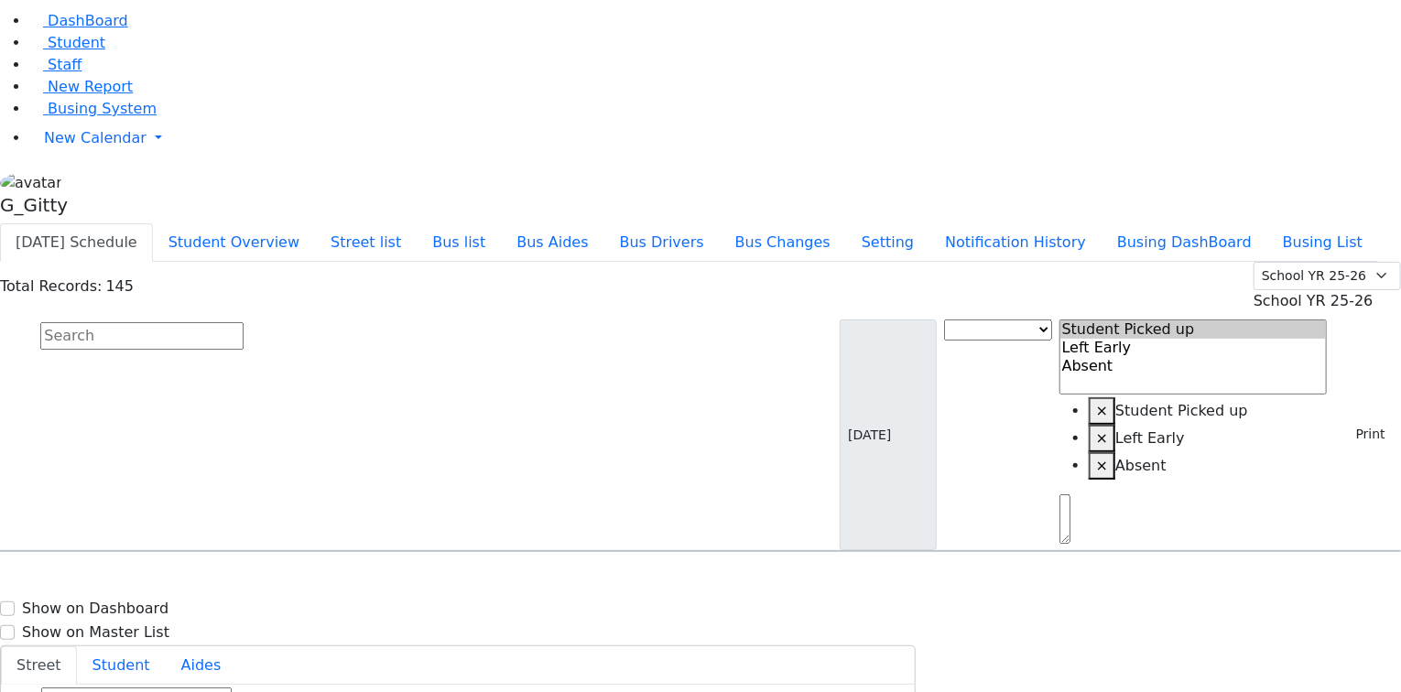
click at [244, 322] on input "text" at bounding box center [141, 335] width 203 height 27
click at [501, 223] on button "Bus list" at bounding box center [459, 242] width 84 height 38
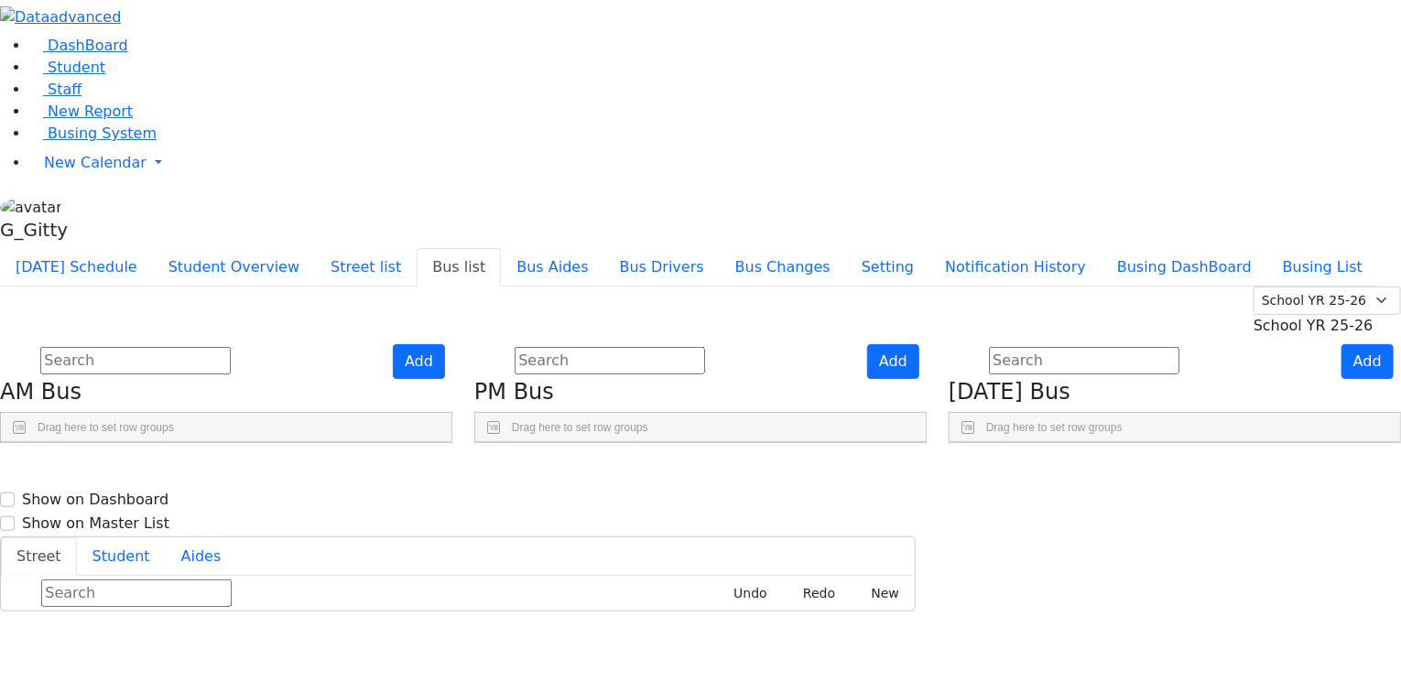
scroll to position [73, 0]
click at [357, 677] on use "Press SPACE to select this row." at bounding box center [357, 677] width 0 height 0
click at [367, 631] on icon "Press SPACE to select this row." at bounding box center [362, 636] width 10 height 10
click at [357, 677] on use "Press SPACE to select this row." at bounding box center [357, 677] width 0 height 0
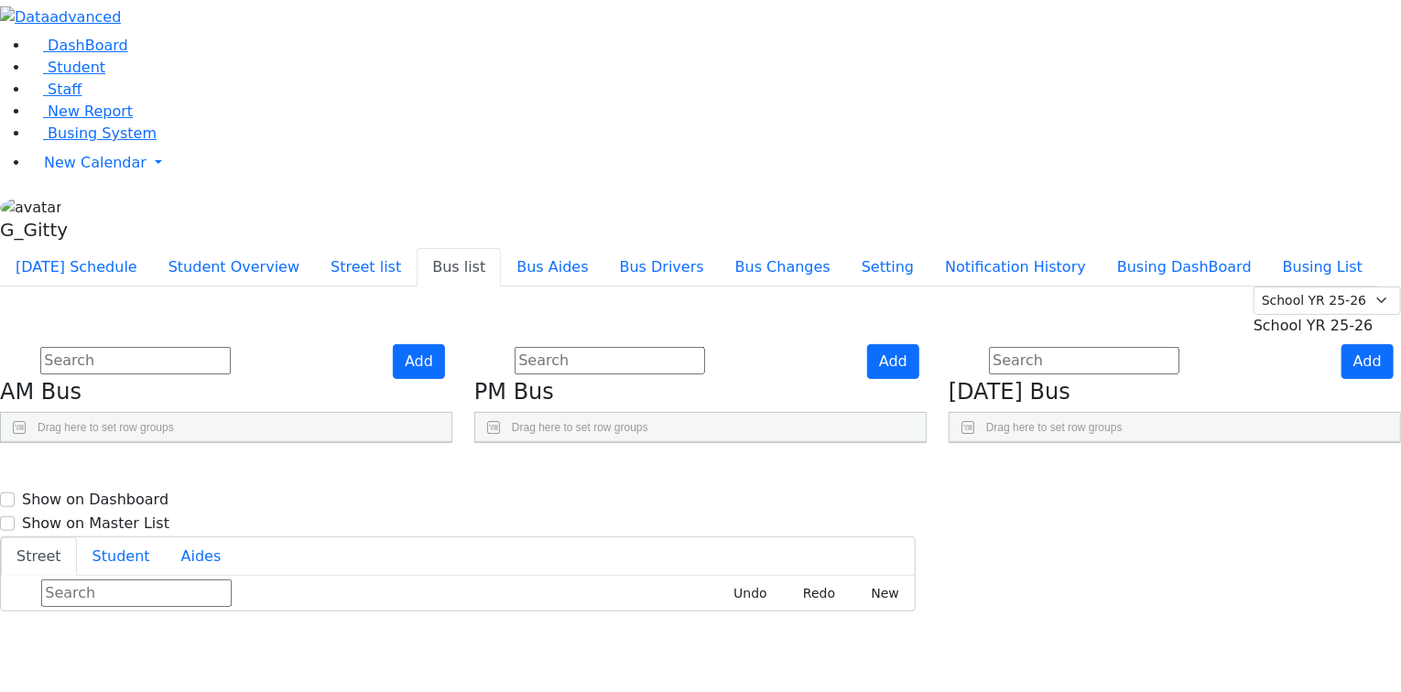
drag, startPoint x: 359, startPoint y: 237, endPoint x: 473, endPoint y: 245, distance: 114.8
click at [451, 442] on div "BusNumber Aides" at bounding box center [226, 472] width 451 height 60
drag, startPoint x: 238, startPoint y: 232, endPoint x: 281, endPoint y: 237, distance: 43.4
click at [72, 442] on div at bounding box center [68, 456] width 7 height 29
click at [367, 631] on icon "Press SPACE to select this row." at bounding box center [362, 636] width 10 height 10
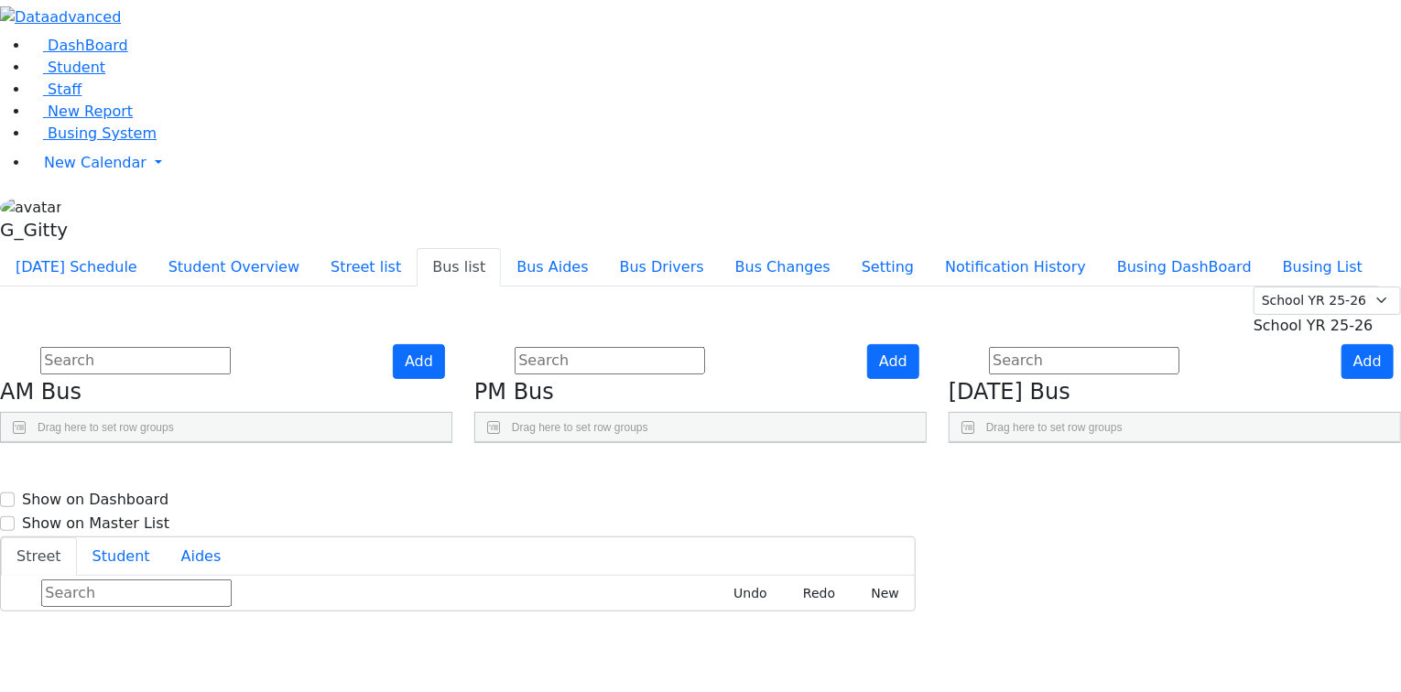
click at [404, 631] on icon "Press SPACE to deselect this row." at bounding box center [399, 636] width 10 height 10
checkbox input "true"
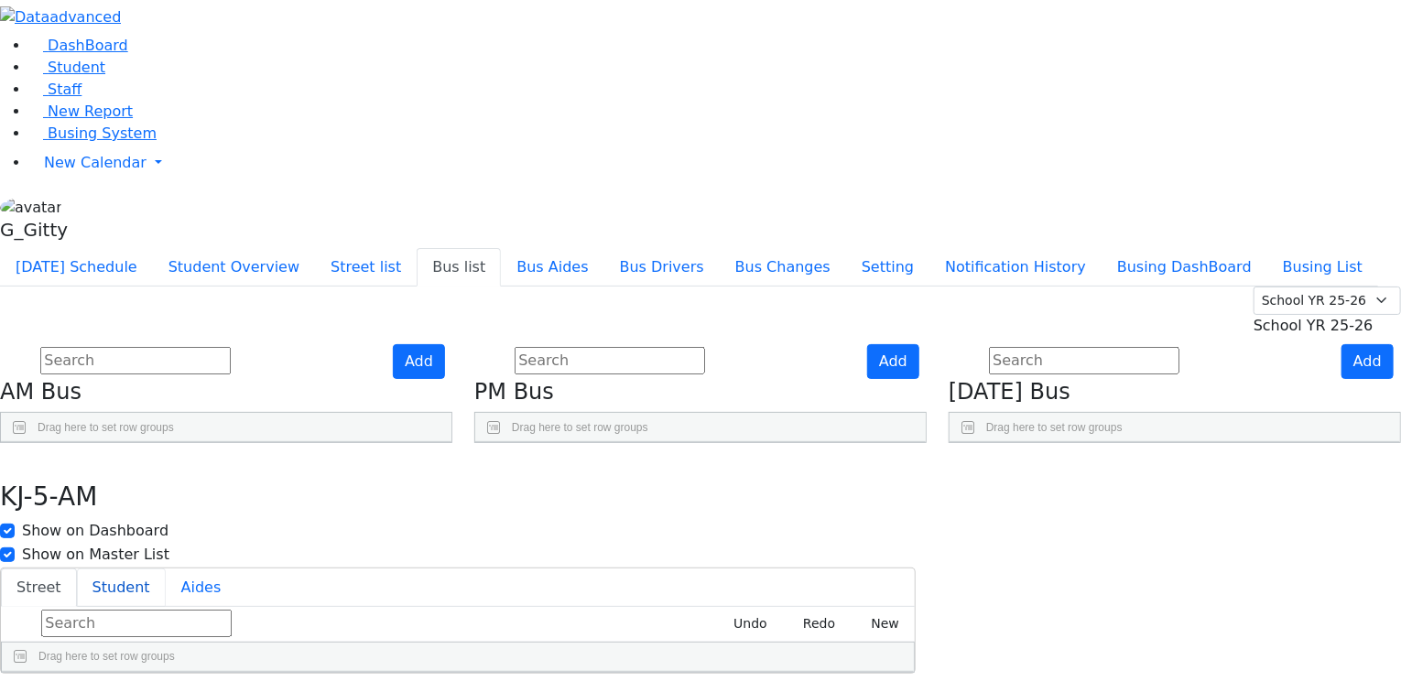
click at [166, 569] on button "Student" at bounding box center [121, 588] width 89 height 38
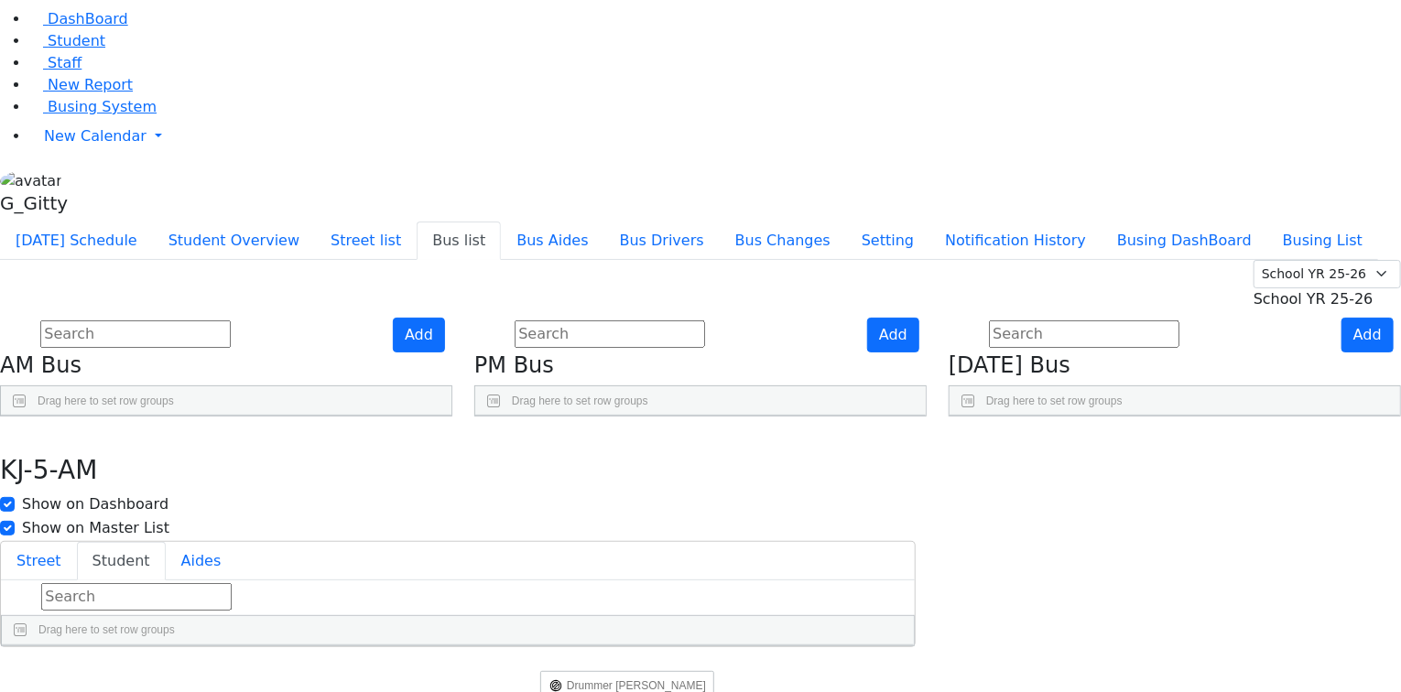
drag, startPoint x: 535, startPoint y: 434, endPoint x: 554, endPoint y: 714, distance: 280.9
click at [554, 647] on html "Printing Please wait. Remaining time 10 seconds. Print Schedule Options Show Bi…" at bounding box center [700, 310] width 1401 height 674
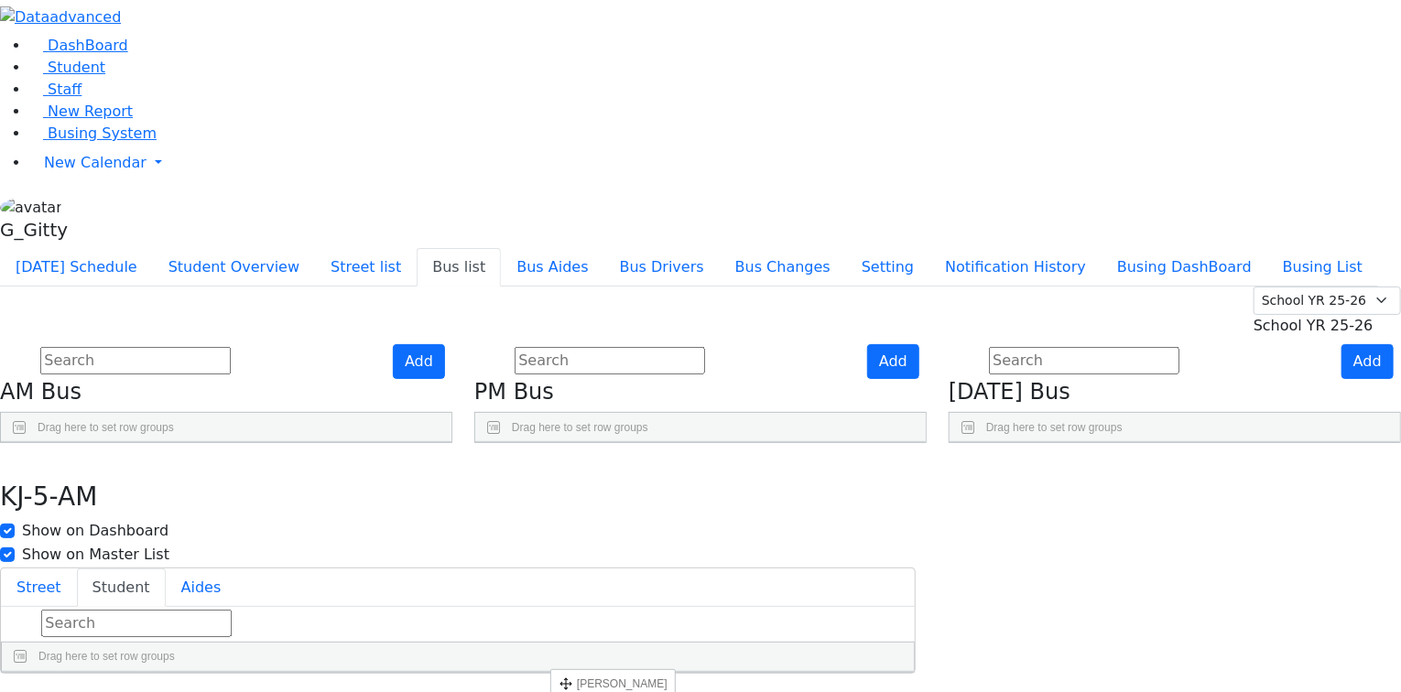
scroll to position [98, 0]
drag, startPoint x: 532, startPoint y: 248, endPoint x: 559, endPoint y: 677, distance: 429.4
click at [559, 673] on div "Drag here to set row groups Drag here to set column labels Student information …" at bounding box center [458, 640] width 914 height 66
drag, startPoint x: 536, startPoint y: 661, endPoint x: 546, endPoint y: 519, distance: 142.3
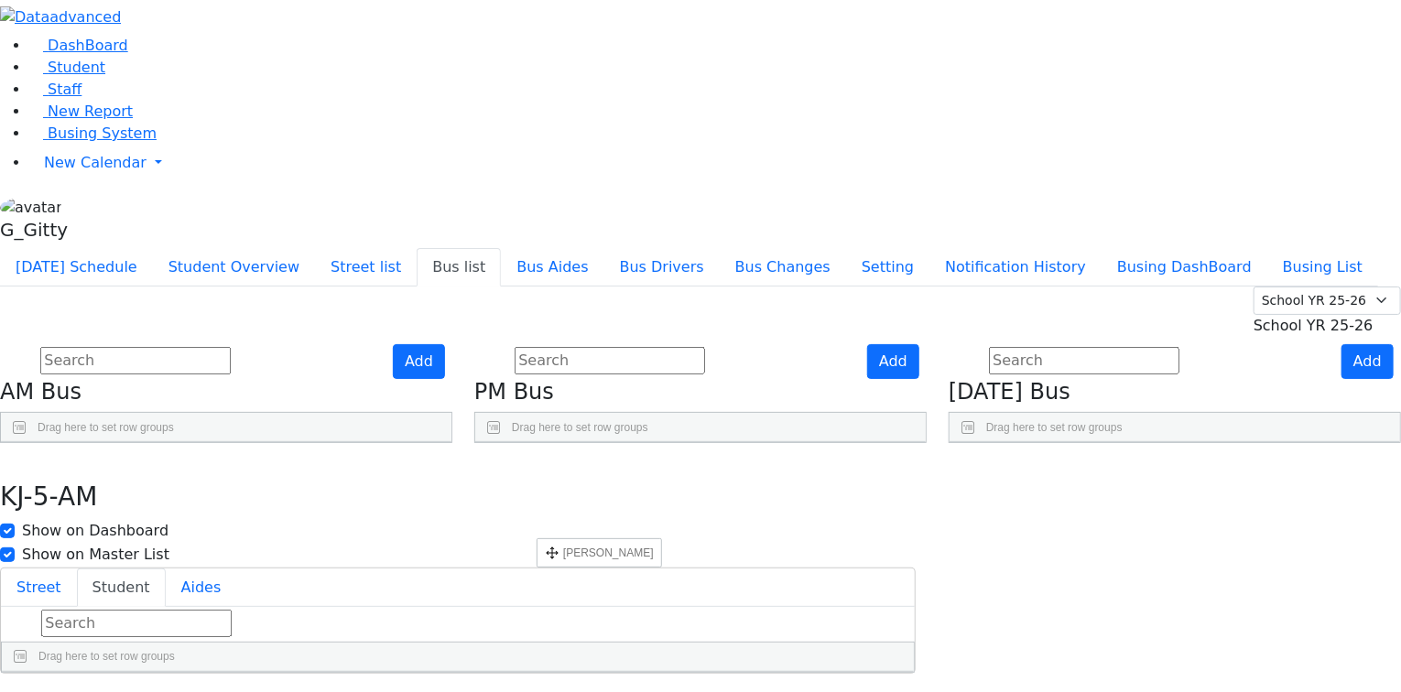
drag, startPoint x: 533, startPoint y: 564, endPoint x: 583, endPoint y: 242, distance: 326.2
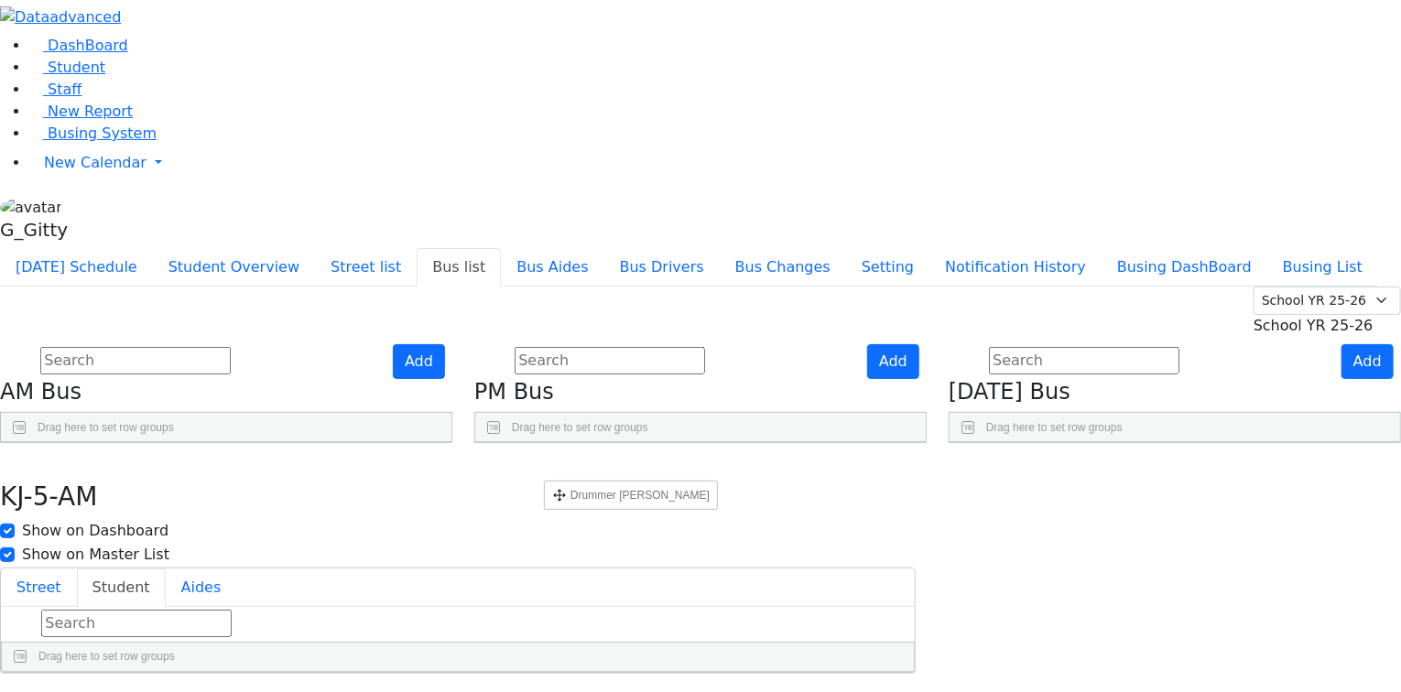
drag, startPoint x: 527, startPoint y: 331, endPoint x: 553, endPoint y: 462, distance: 132.5
click at [232, 610] on input "text" at bounding box center [136, 623] width 190 height 27
click at [27, 443] on button "button" at bounding box center [13, 462] width 27 height 38
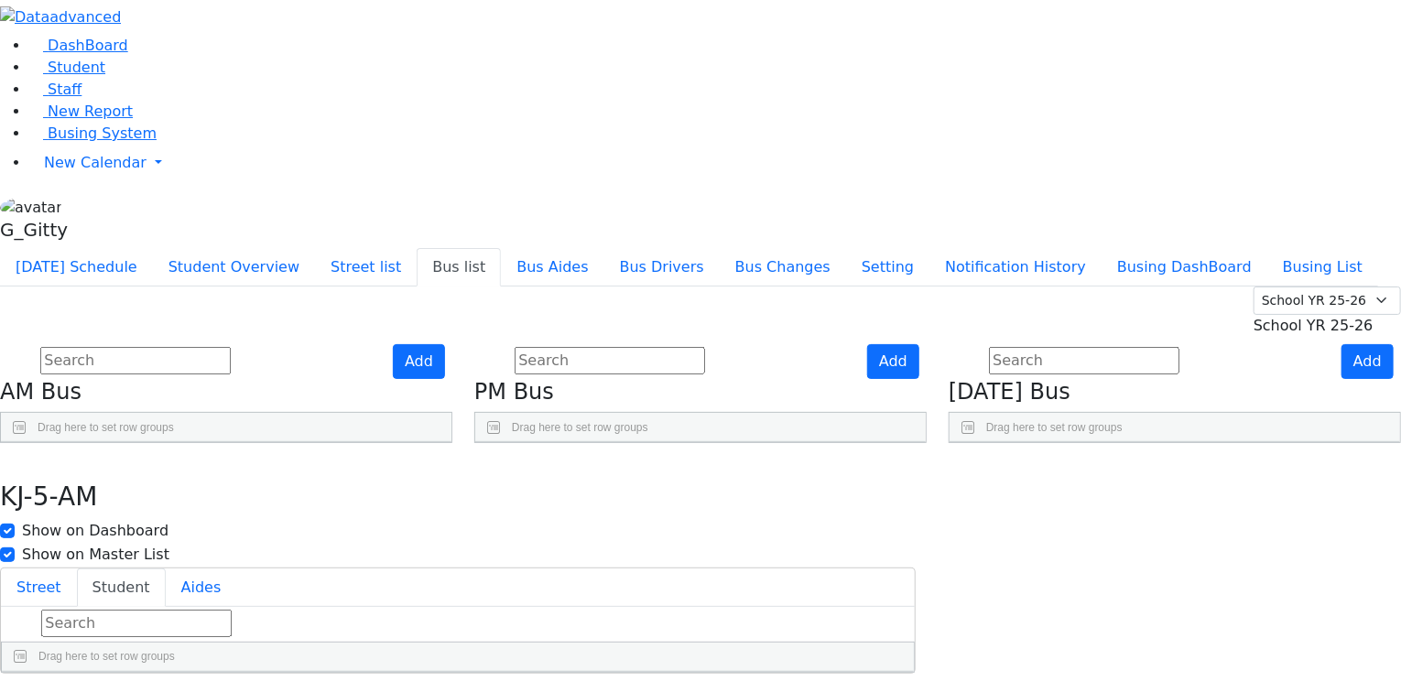
drag, startPoint x: 529, startPoint y: 462, endPoint x: 557, endPoint y: 454, distance: 28.4
click at [404, 677] on icon "Press SPACE to select this row." at bounding box center [399, 682] width 10 height 10
click at [166, 569] on button "Student" at bounding box center [121, 588] width 89 height 38
drag, startPoint x: 535, startPoint y: 342, endPoint x: 538, endPoint y: 262, distance: 80.6
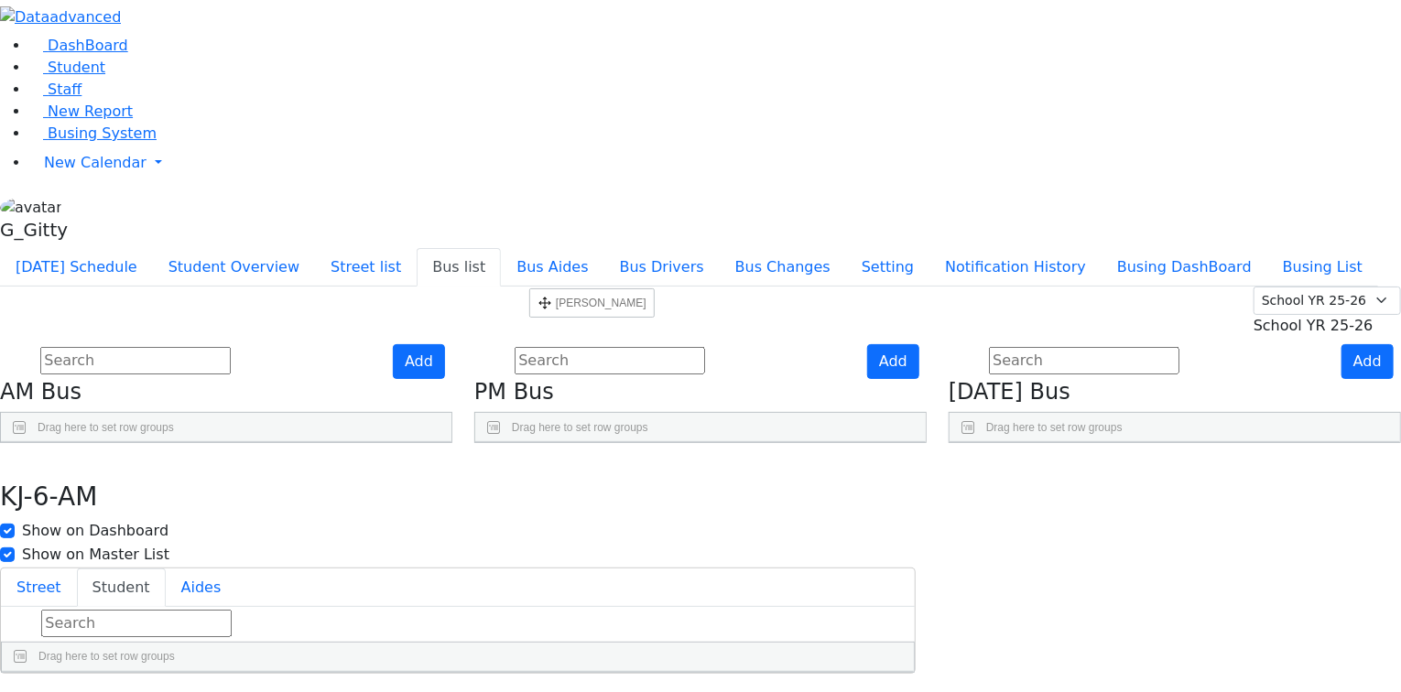
drag, startPoint x: 535, startPoint y: 386, endPoint x: 538, endPoint y: 296, distance: 90.7
drag, startPoint x: 536, startPoint y: 659, endPoint x: 575, endPoint y: 389, distance: 273.0
drag, startPoint x: 532, startPoint y: 477, endPoint x: 545, endPoint y: 396, distance: 82.5
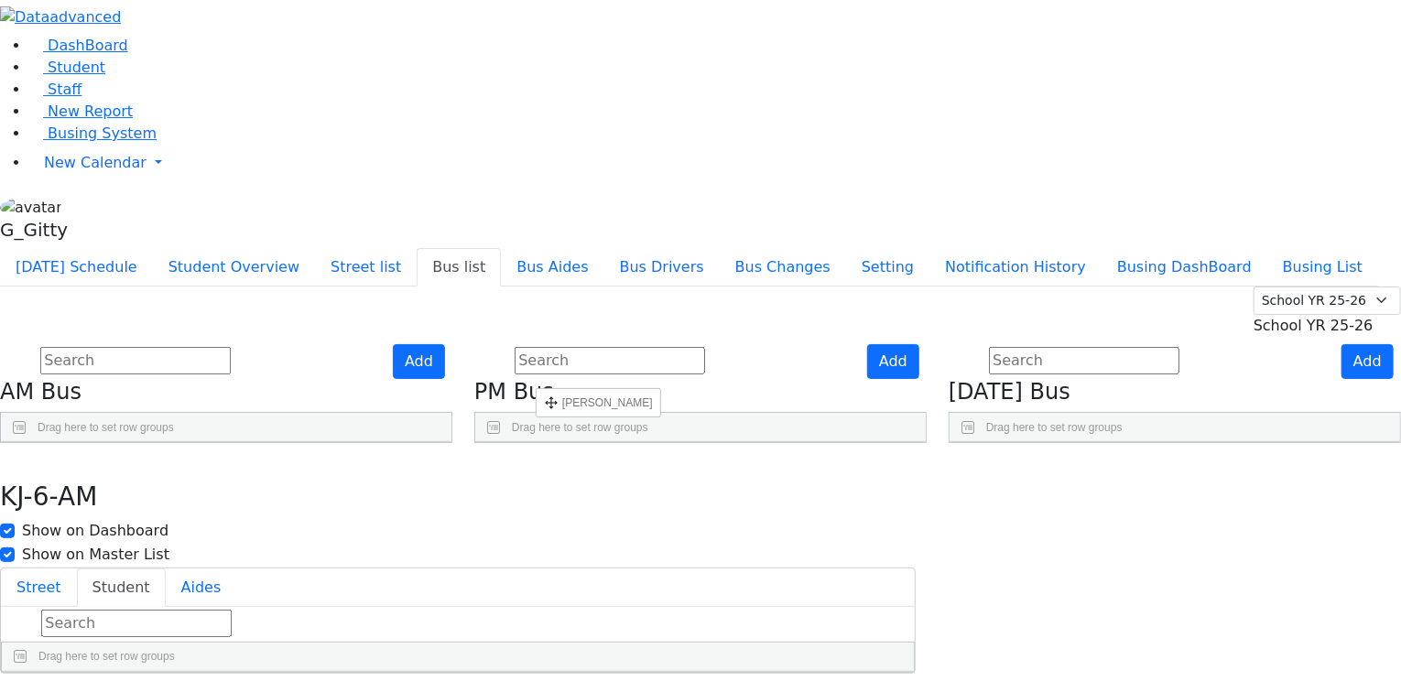
drag, startPoint x: 531, startPoint y: 480, endPoint x: 546, endPoint y: 420, distance: 61.3
drag, startPoint x: 527, startPoint y: 385, endPoint x: 535, endPoint y: 346, distance: 39.1
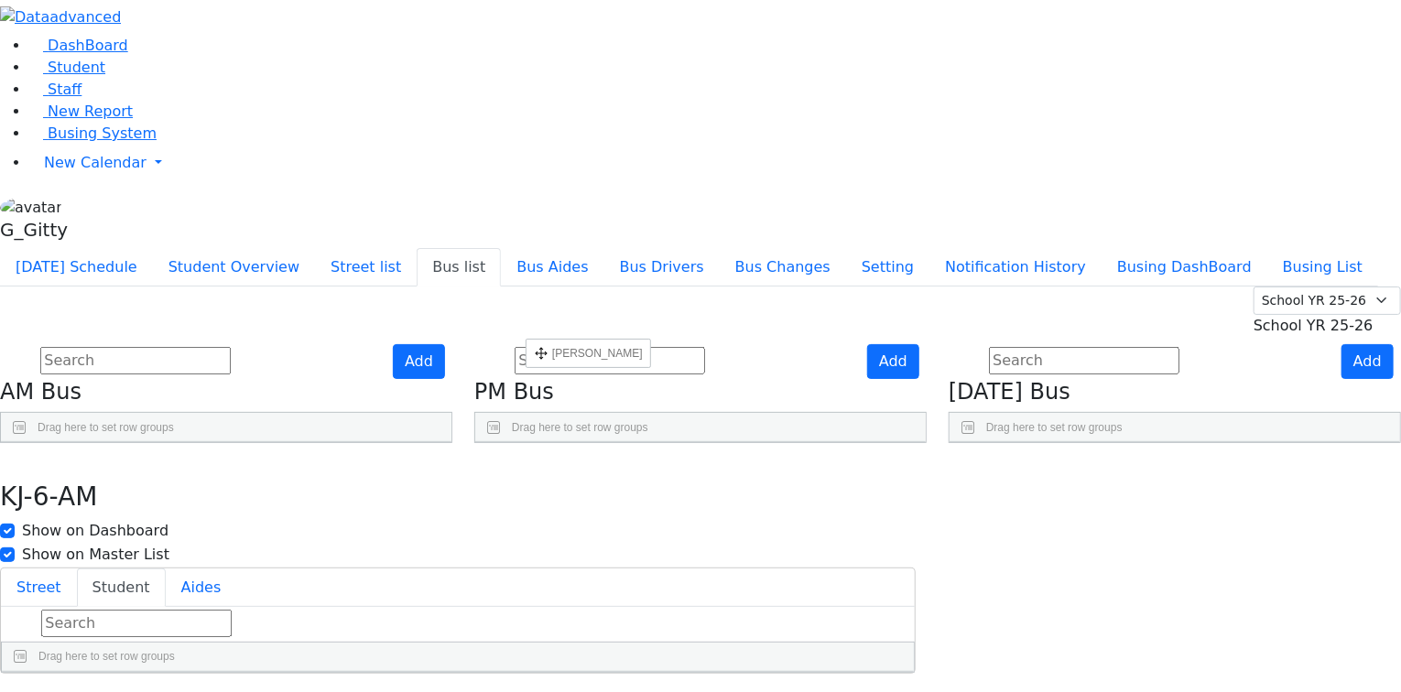
drag, startPoint x: 536, startPoint y: 428, endPoint x: 539, endPoint y: 374, distance: 54.1
click at [8, 458] on use "button" at bounding box center [8, 458] width 0 height 0
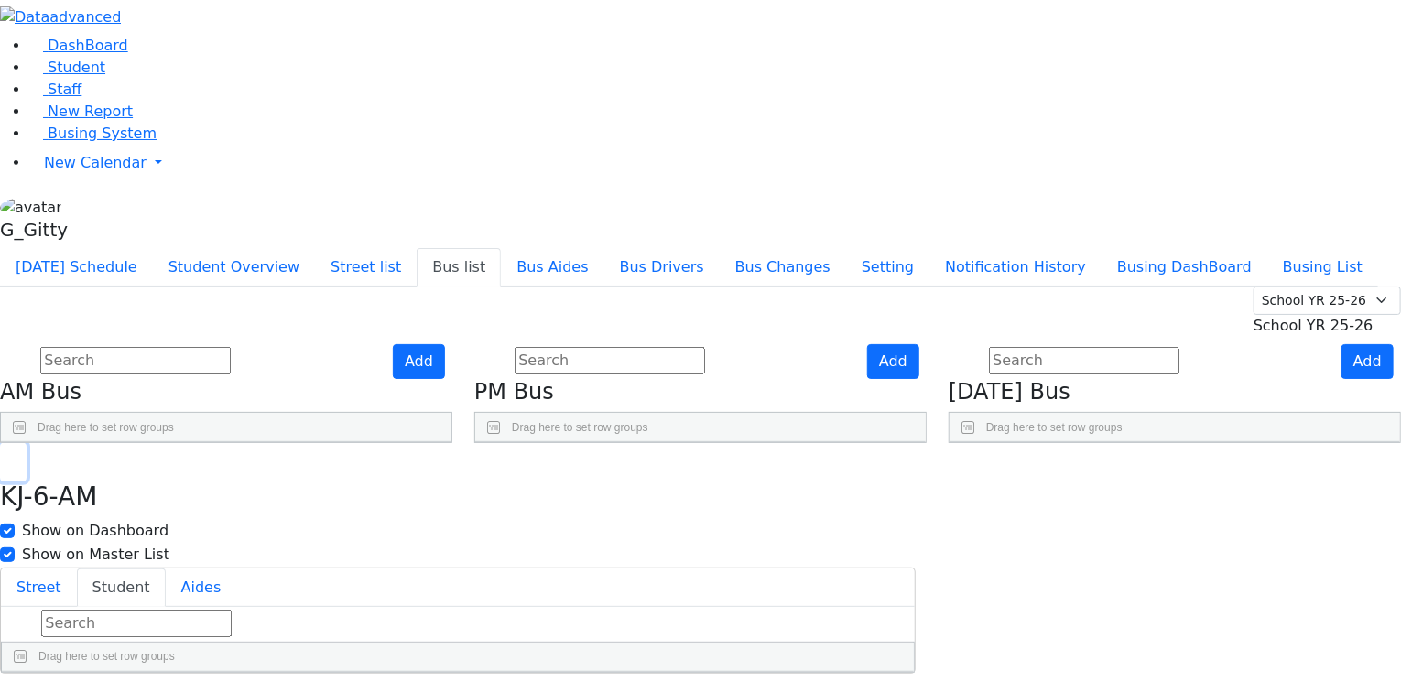
scroll to position [147, 0]
click at [378, 630] on div "Press SPACE to select this row." at bounding box center [360, 653] width 37 height 46
click at [394, 649] on use "Press SPACE to deselect this row." at bounding box center [394, 649] width 0 height 0
click at [166, 569] on button "Student" at bounding box center [121, 588] width 89 height 38
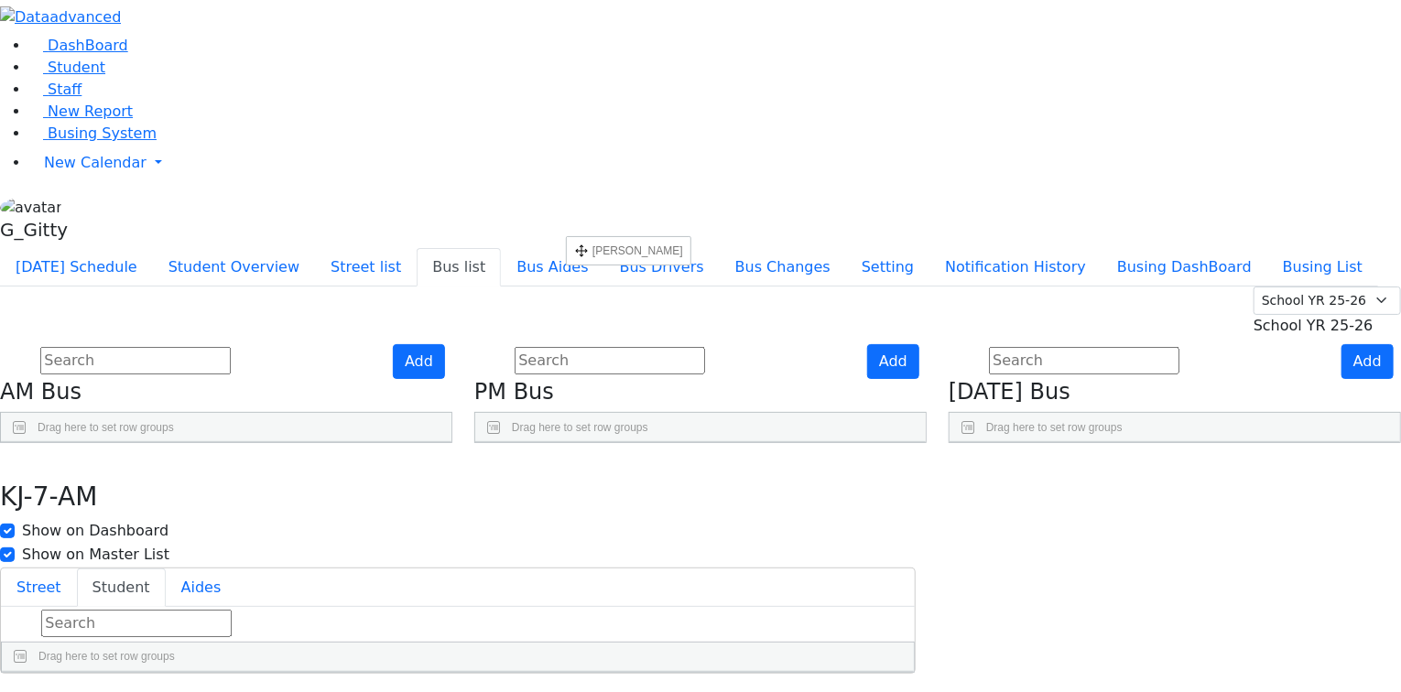
drag, startPoint x: 531, startPoint y: 472, endPoint x: 575, endPoint y: 244, distance: 233.1
drag, startPoint x: 533, startPoint y: 564, endPoint x: 546, endPoint y: 305, distance: 259.5
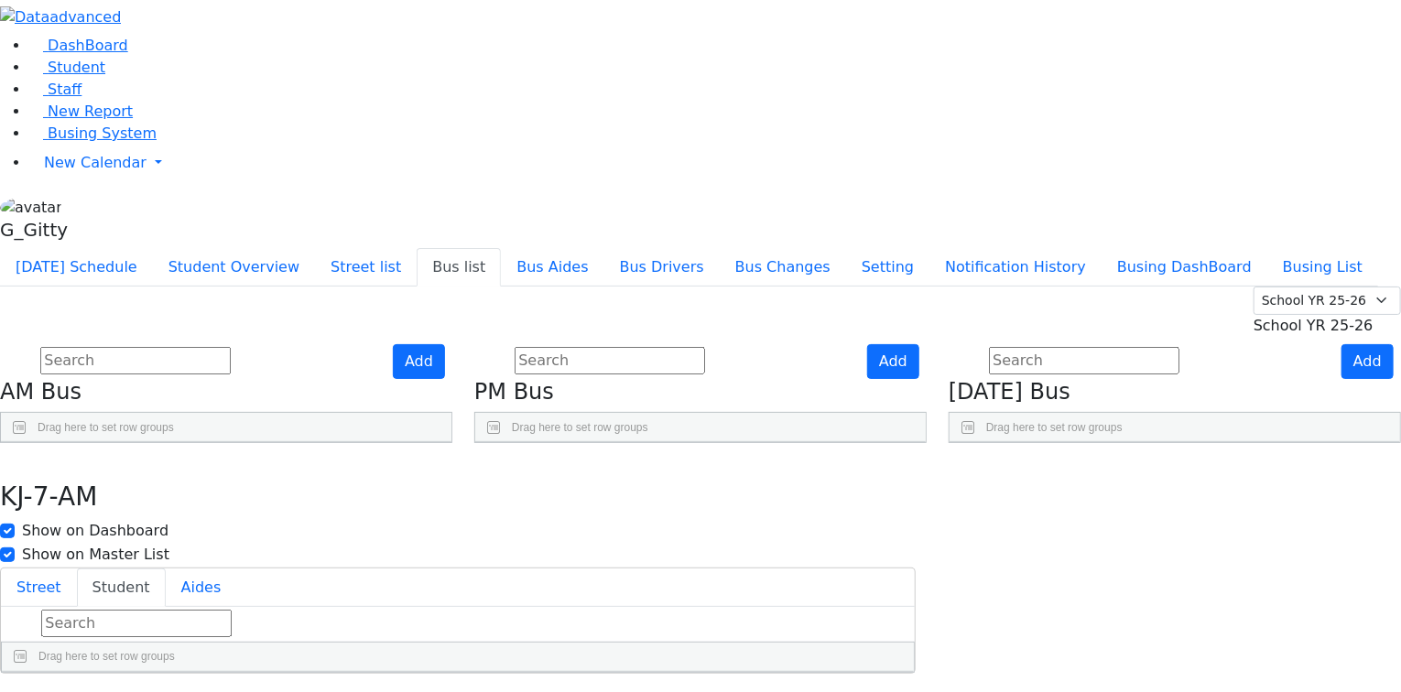
scroll to position [27, 0]
drag, startPoint x: 535, startPoint y: 612, endPoint x: 556, endPoint y: 353, distance: 260.0
drag, startPoint x: 528, startPoint y: 659, endPoint x: 546, endPoint y: 386, distance: 273.4
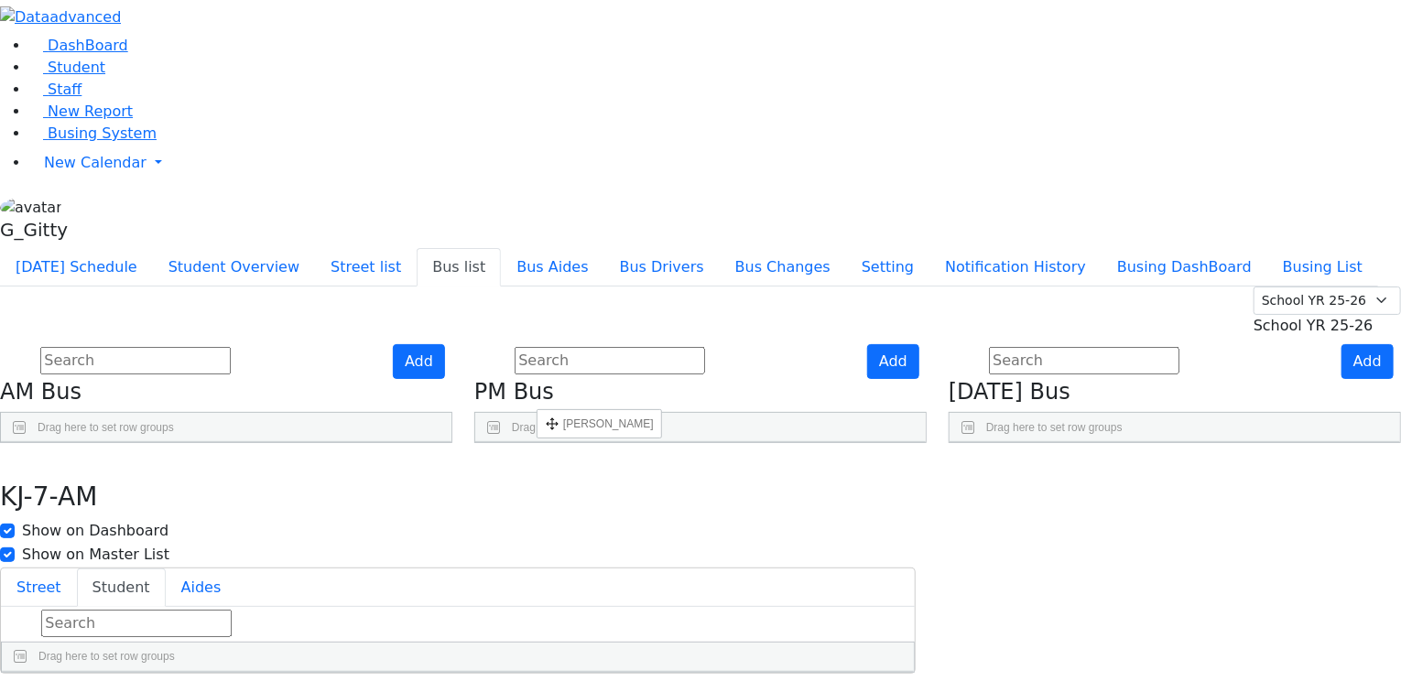
drag, startPoint x: 537, startPoint y: 472, endPoint x: 535, endPoint y: 427, distance: 44.9
drag, startPoint x: 534, startPoint y: 612, endPoint x: 584, endPoint y: 241, distance: 374.3
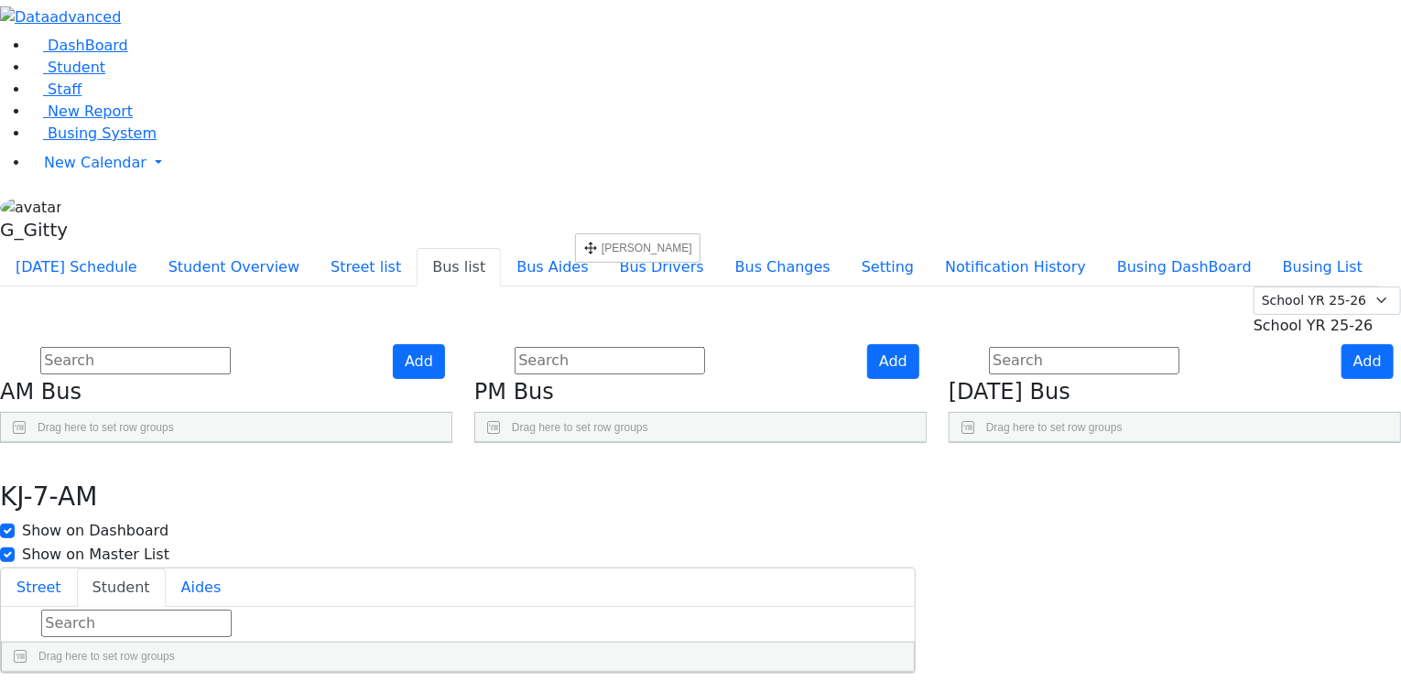
drag, startPoint x: 538, startPoint y: 615, endPoint x: 548, endPoint y: 491, distance: 125.0
drag, startPoint x: 535, startPoint y: 661, endPoint x: 535, endPoint y: 617, distance: 44.0
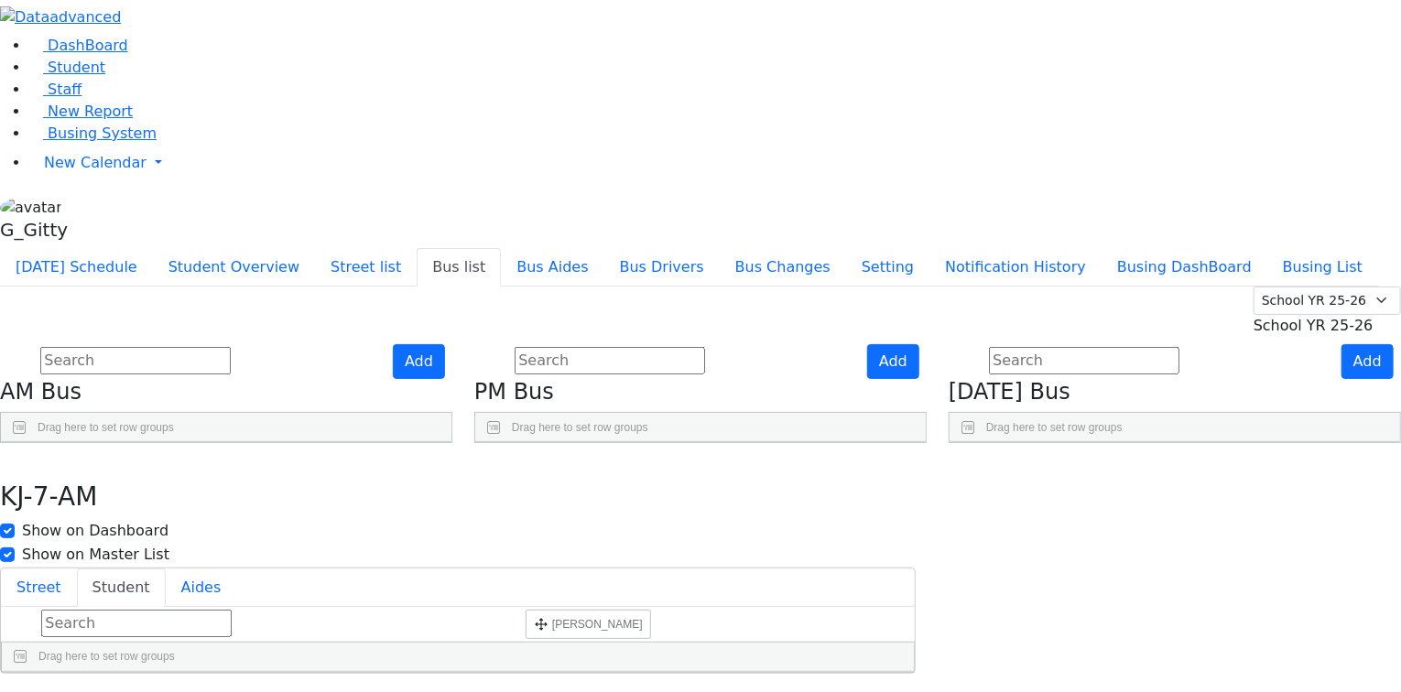
click at [18, 458] on icon "button" at bounding box center [13, 463] width 10 height 11
drag, startPoint x: 498, startPoint y: 498, endPoint x: 514, endPoint y: 472, distance: 30.8
click at [367, 691] on icon "Press SPACE to select this row." at bounding box center [362, 700] width 10 height 10
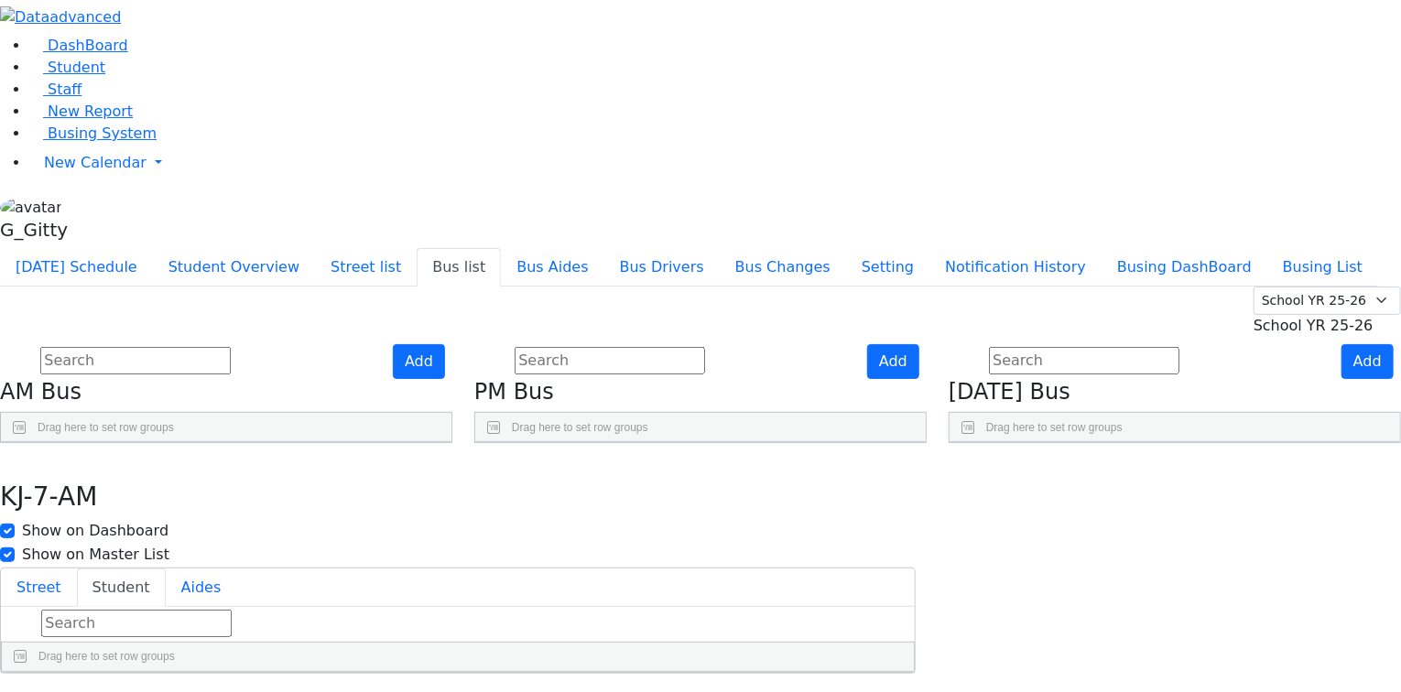
click at [404, 691] on icon "Press SPACE to deselect this row." at bounding box center [399, 700] width 10 height 10
click at [166, 569] on button "Student" at bounding box center [121, 588] width 89 height 38
drag, startPoint x: 535, startPoint y: 523, endPoint x: 567, endPoint y: 241, distance: 283.8
drag, startPoint x: 531, startPoint y: 430, endPoint x: 546, endPoint y: 304, distance: 127.2
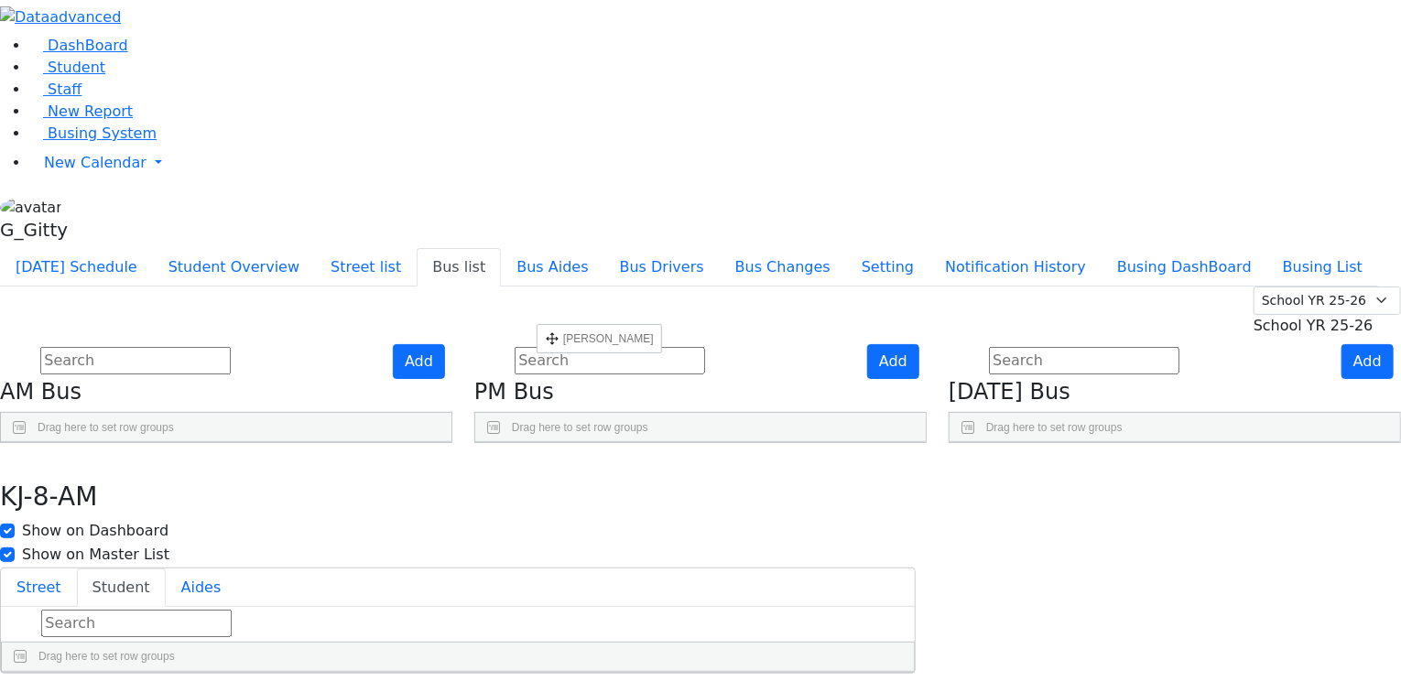
drag, startPoint x: 538, startPoint y: 373, endPoint x: 535, endPoint y: 338, distance: 35.0
drag, startPoint x: 531, startPoint y: 469, endPoint x: 546, endPoint y: 380, distance: 90.0
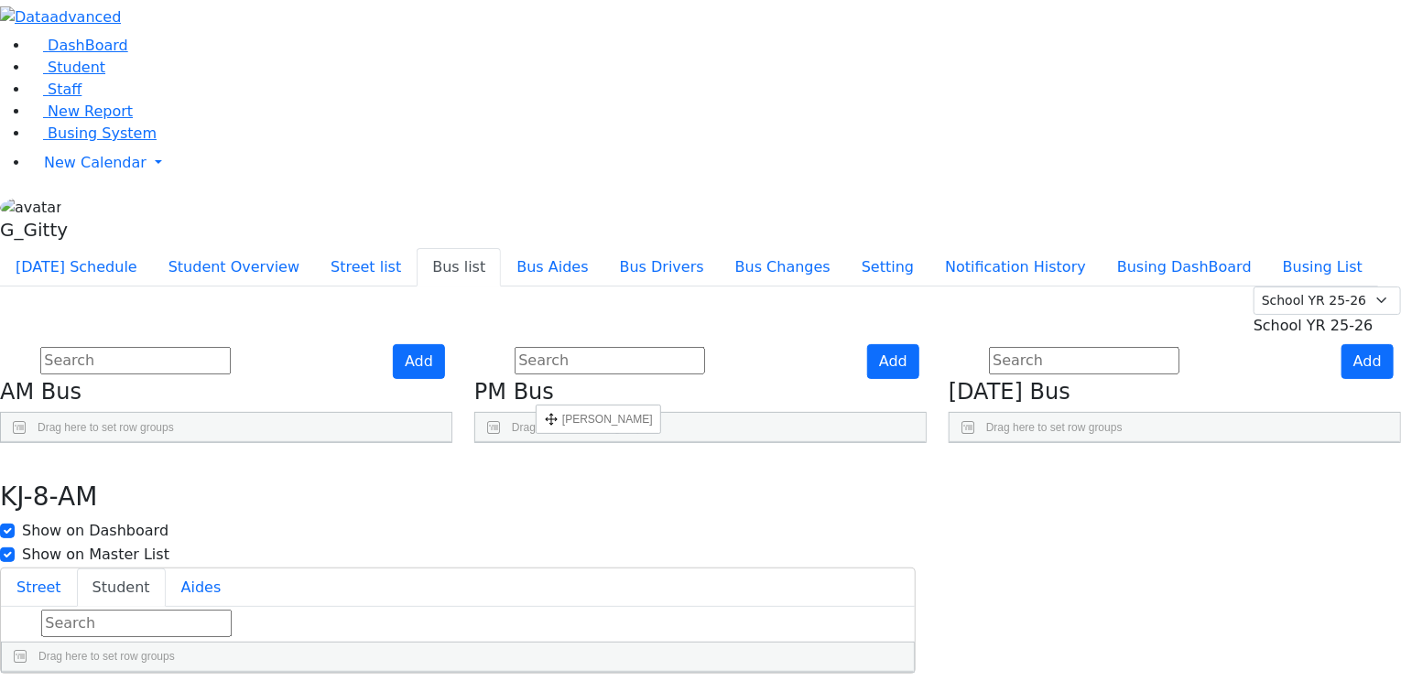
drag, startPoint x: 535, startPoint y: 524, endPoint x: 535, endPoint y: 477, distance: 46.7
drag, startPoint x: 537, startPoint y: 516, endPoint x: 533, endPoint y: 478, distance: 38.6
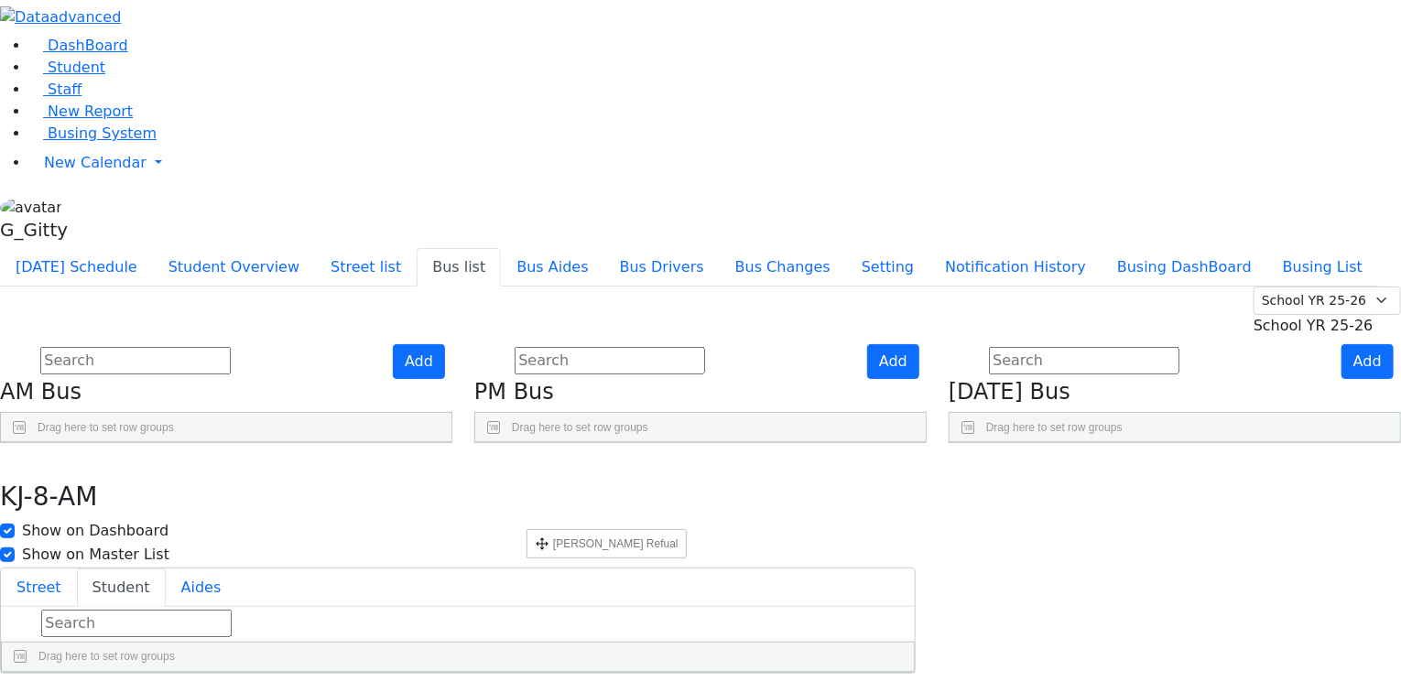
drag, startPoint x: 534, startPoint y: 564, endPoint x: 536, endPoint y: 509, distance: 55.0
drag, startPoint x: 532, startPoint y: 342, endPoint x: 562, endPoint y: 520, distance: 181.1
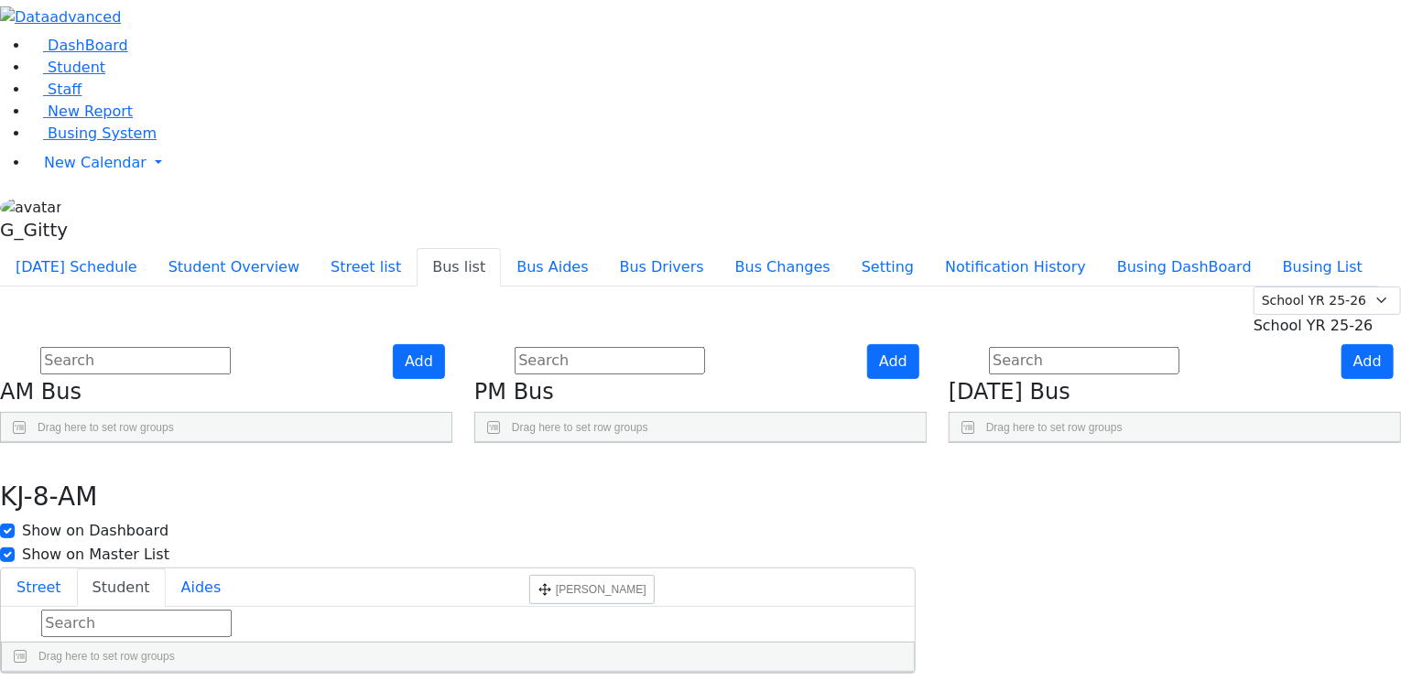
drag, startPoint x: 535, startPoint y: 527, endPoint x: 538, endPoint y: 556, distance: 28.6
drag, startPoint x: 532, startPoint y: 652, endPoint x: 546, endPoint y: 624, distance: 31.5
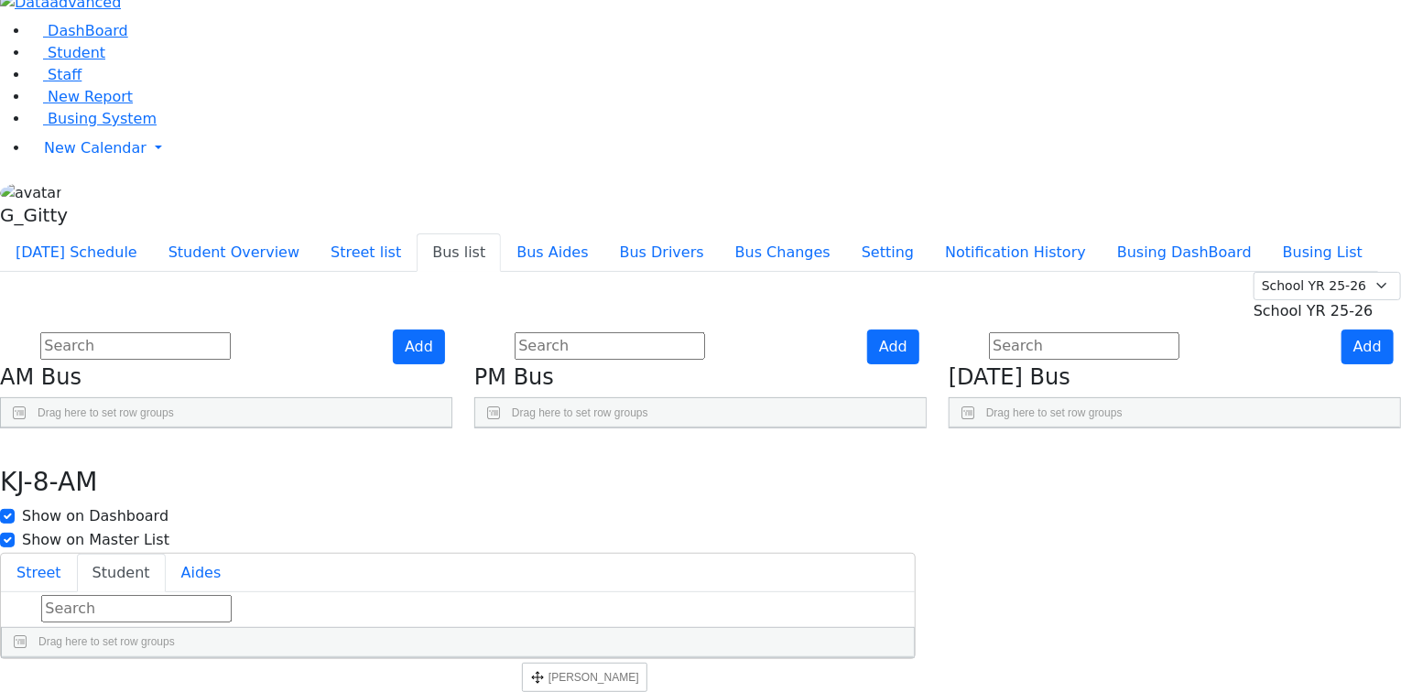
drag, startPoint x: 528, startPoint y: 562, endPoint x: 531, endPoint y: 658, distance: 96.2
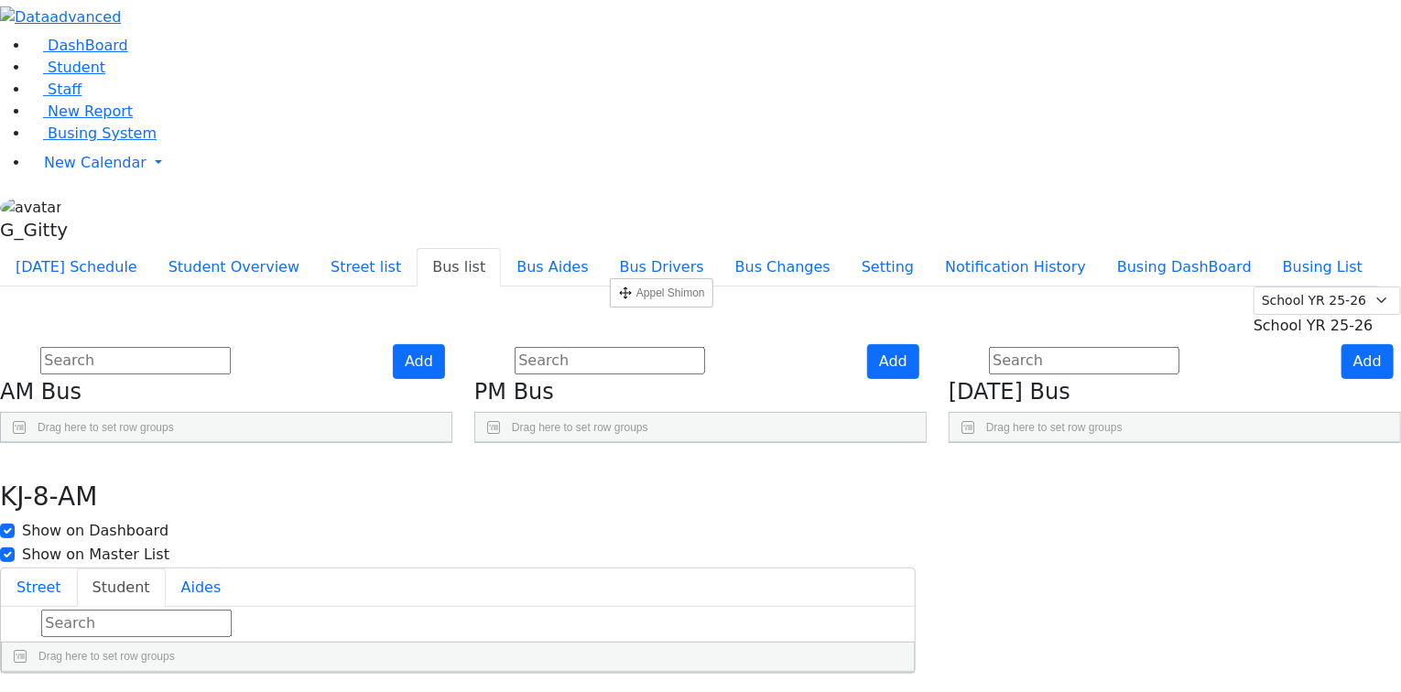
scroll to position [0, 0]
drag, startPoint x: 531, startPoint y: 649, endPoint x: 618, endPoint y: 296, distance: 364.0
click at [27, 443] on button "button" at bounding box center [13, 462] width 27 height 38
click at [231, 347] on input "text" at bounding box center [135, 360] width 190 height 27
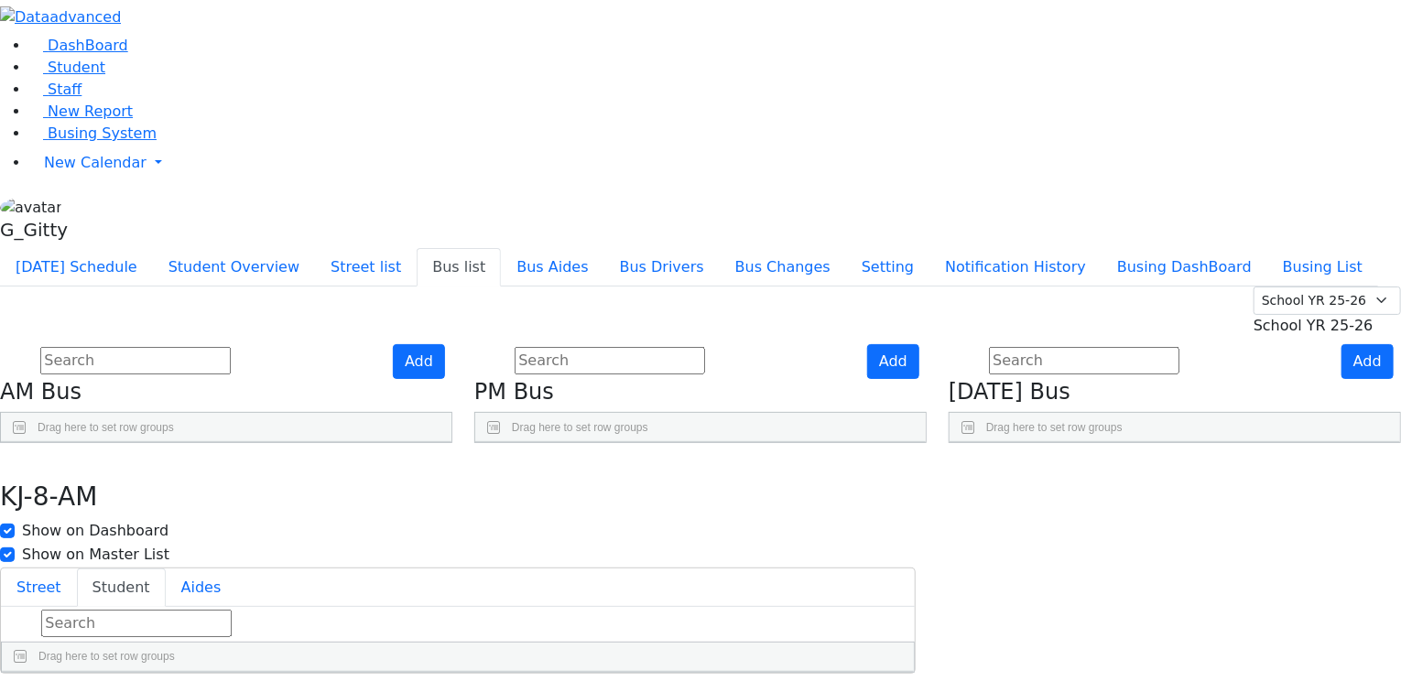
click at [231, 347] on input "text" at bounding box center [135, 360] width 190 height 27
click at [404, 521] on icon "Press SPACE to select this row." at bounding box center [399, 526] width 10 height 10
click at [166, 569] on button "Student" at bounding box center [121, 588] width 89 height 38
click at [27, 443] on button "button" at bounding box center [13, 462] width 27 height 38
click at [408, 514] on link "Press SPACE to deselect this row." at bounding box center [398, 526] width 19 height 24
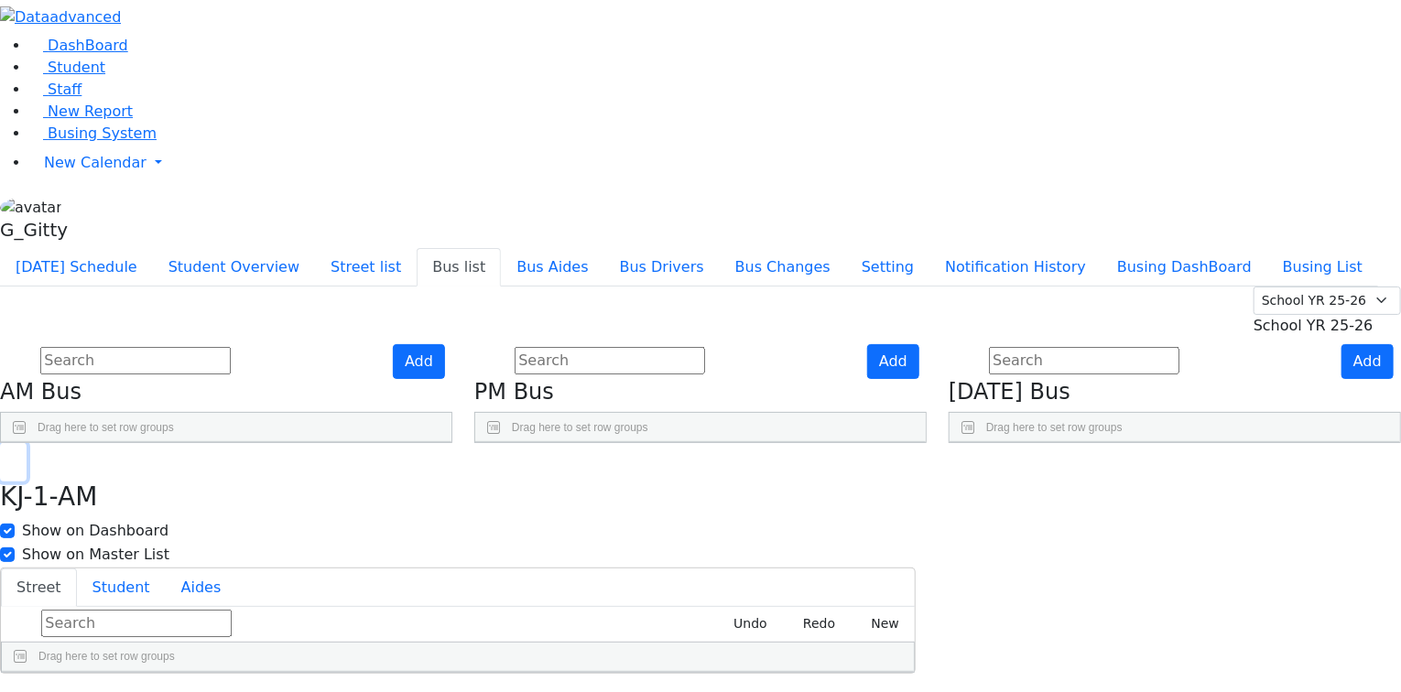
drag, startPoint x: 487, startPoint y: 27, endPoint x: 521, endPoint y: 114, distance: 92.5
click at [8, 458] on use "button" at bounding box center [8, 458] width 0 height 0
click at [1342, 521] on icon "Press SPACE to select this row." at bounding box center [1347, 526] width 10 height 10
click at [166, 569] on button "Student" at bounding box center [121, 588] width 89 height 38
click at [18, 458] on icon "button" at bounding box center [13, 463] width 10 height 11
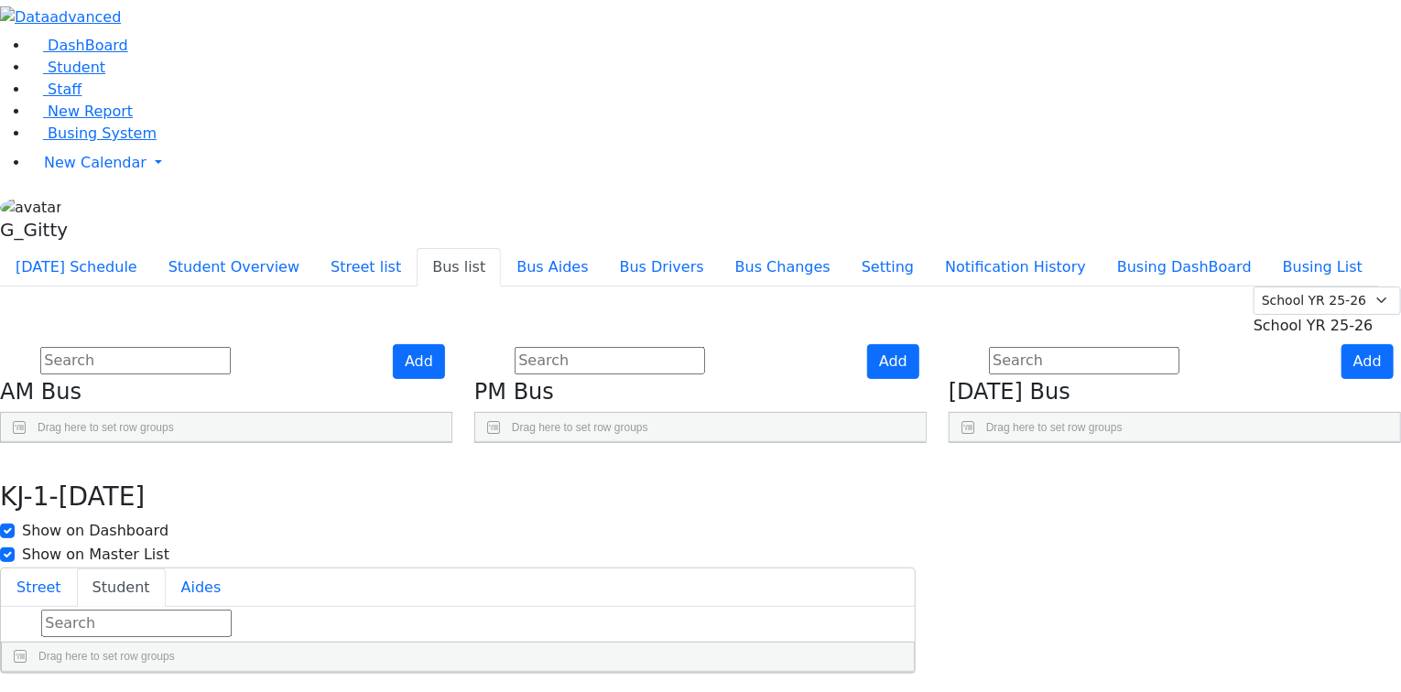
click at [1306, 521] on icon "Press SPACE to deselect this row." at bounding box center [1311, 526] width 10 height 10
click at [705, 347] on input "text" at bounding box center [610, 360] width 190 height 27
click at [1091, 347] on input "text" at bounding box center [1084, 360] width 190 height 27
click at [1342, 521] on icon "Press SPACE to deselect this row." at bounding box center [1347, 526] width 10 height 10
click at [166, 569] on button "Student" at bounding box center [121, 588] width 89 height 38
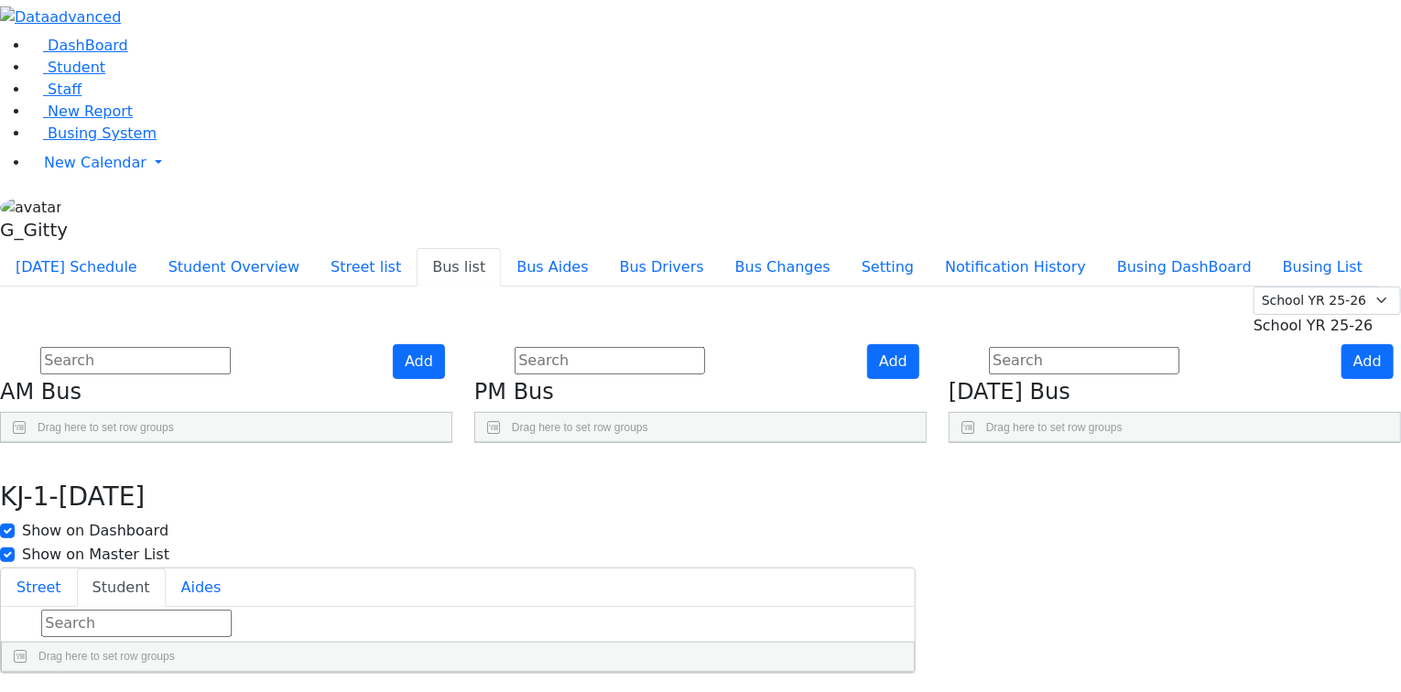
click at [709, 691] on div at bounding box center [458, 702] width 912 height 1
click at [237, 569] on button "Aides" at bounding box center [201, 588] width 71 height 38
drag, startPoint x: 520, startPoint y: 82, endPoint x: 532, endPoint y: 103, distance: 23.4
click at [77, 569] on button "Street" at bounding box center [39, 588] width 76 height 38
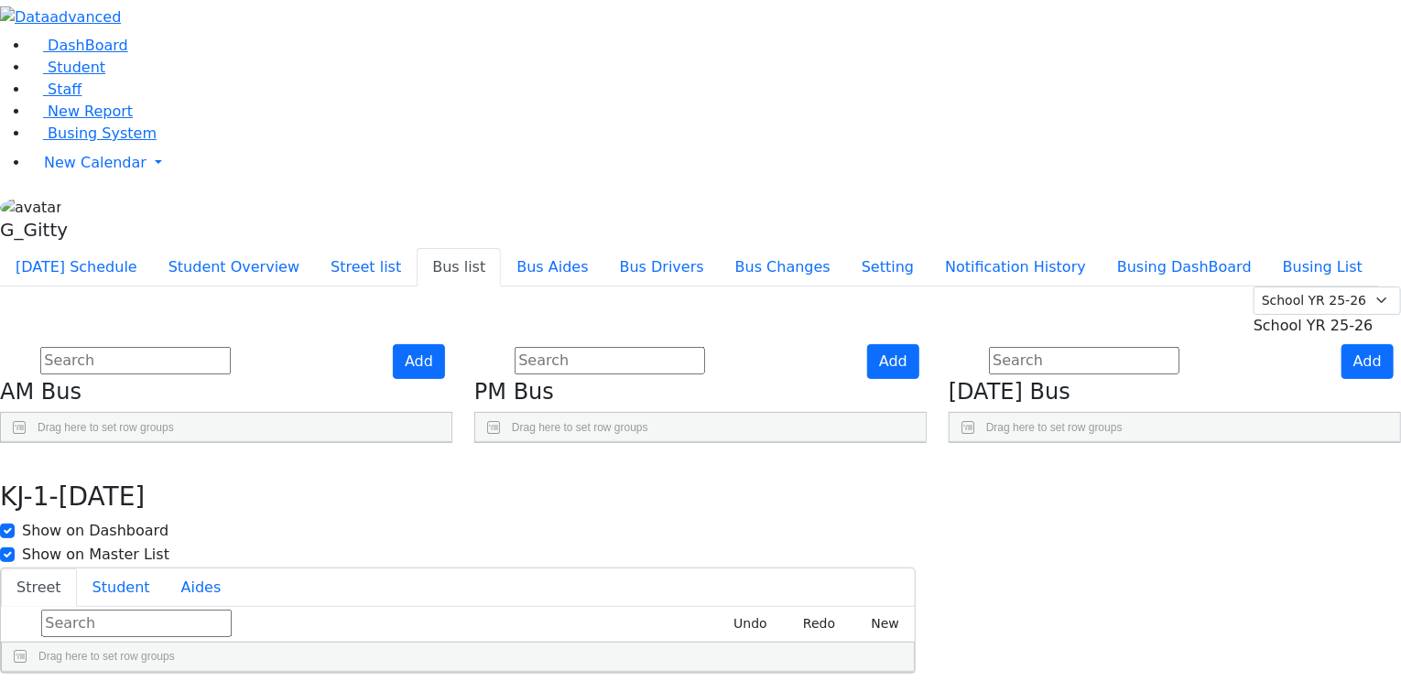
scroll to position [127, 0]
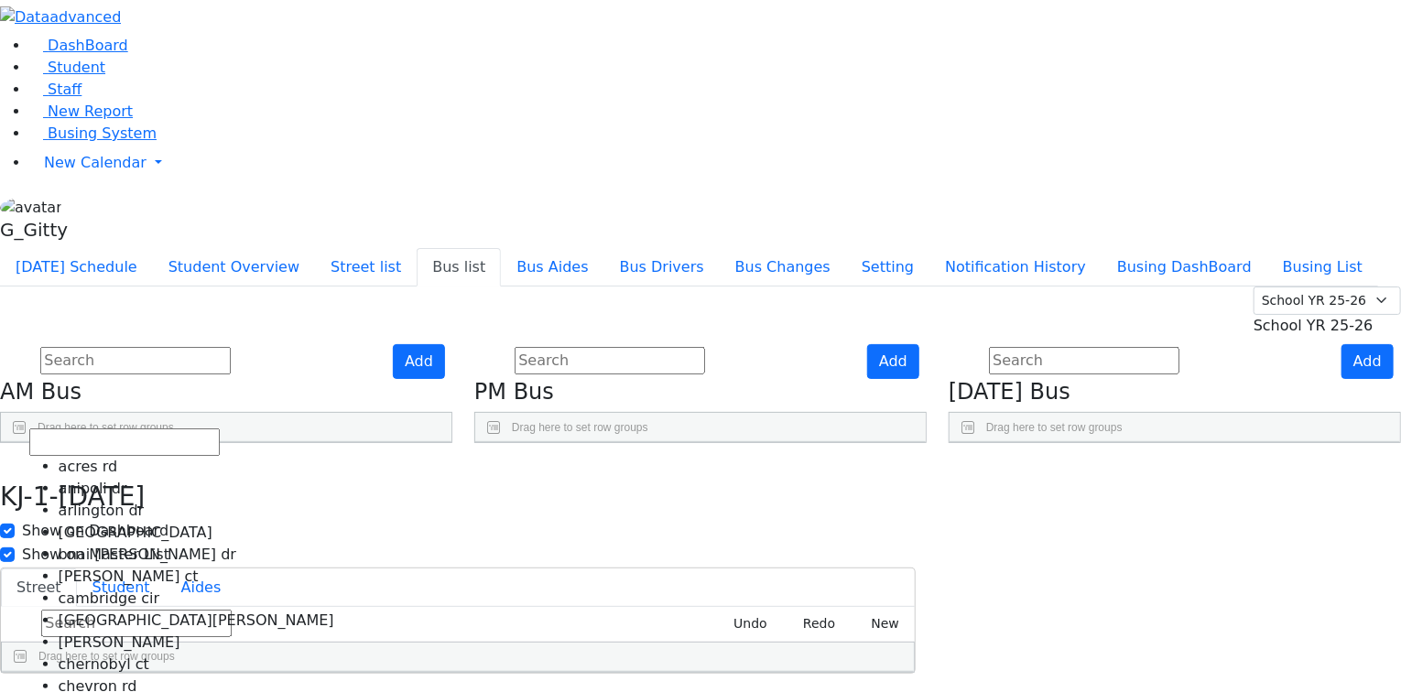
scroll to position [1079, 0]
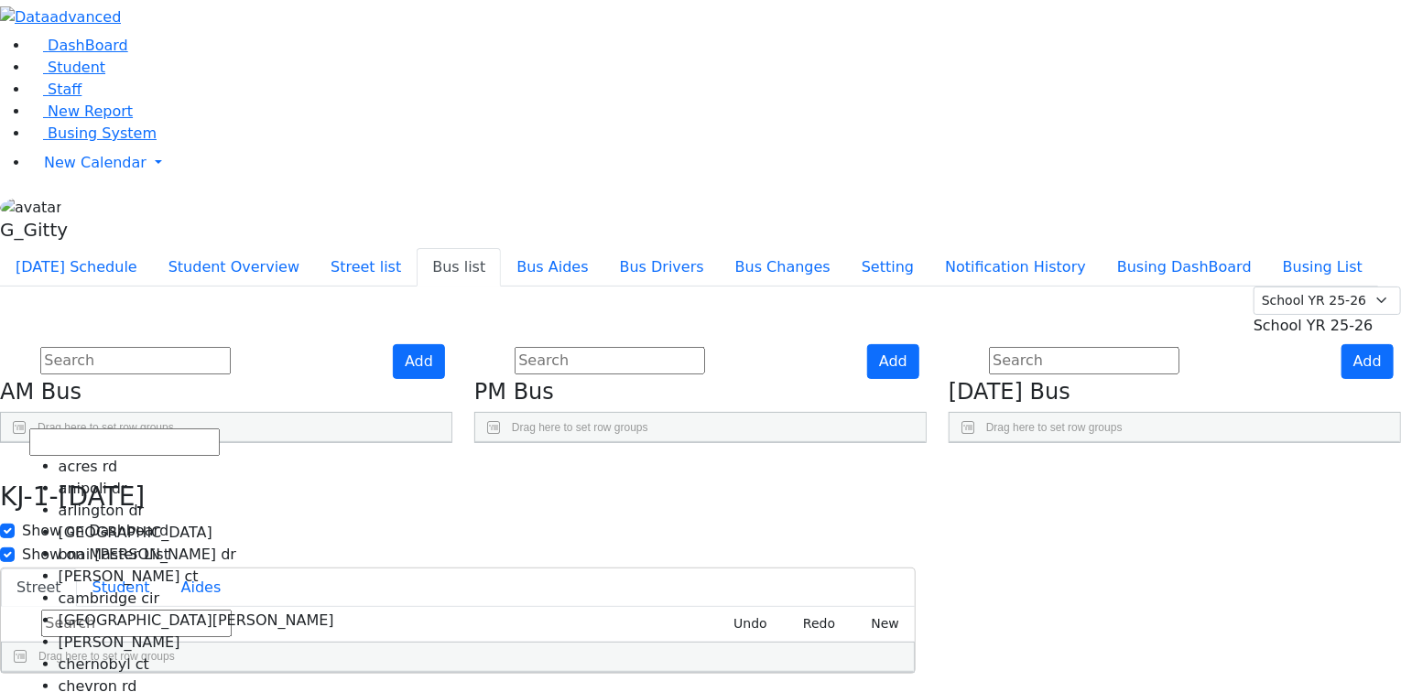
click at [505, 568] on div "Street Student Aides Undo Redo New Drag here to set row groups Drag here to set…" at bounding box center [458, 621] width 916 height 106
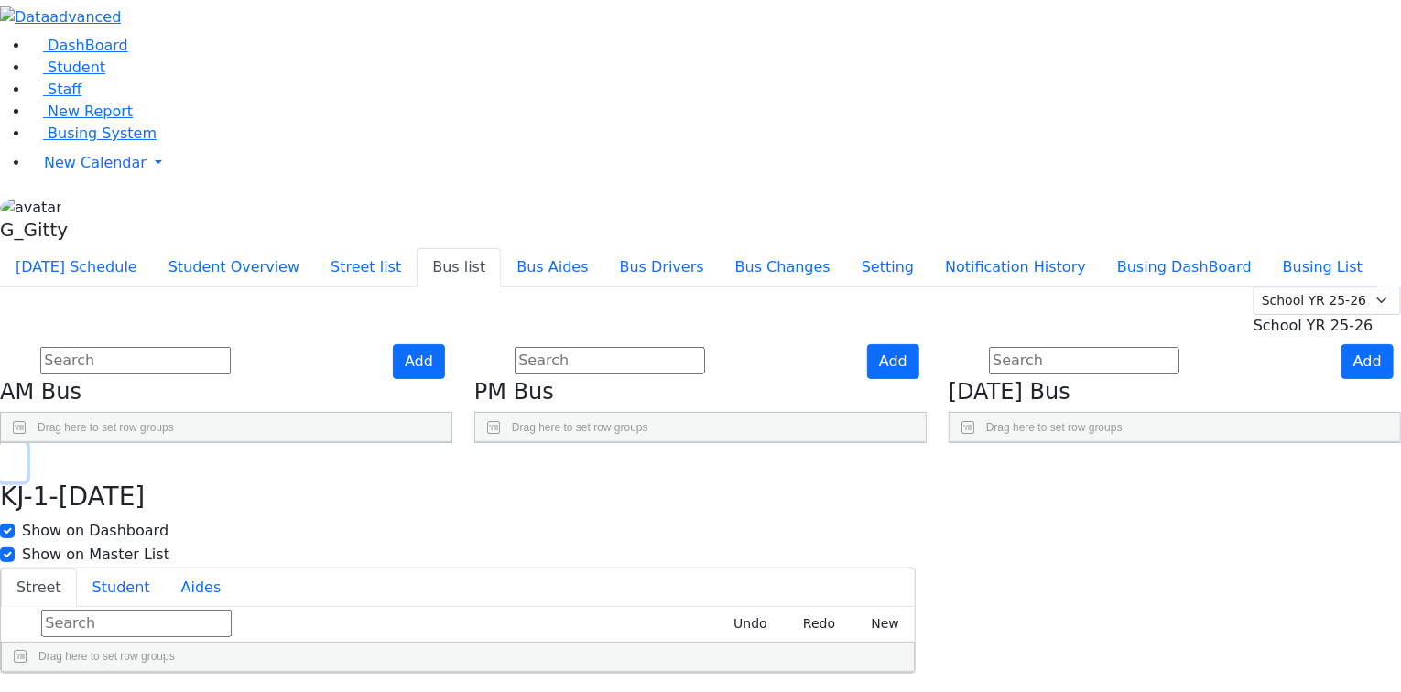
click at [27, 443] on button "button" at bounding box center [13, 462] width 27 height 38
click at [657, 347] on input "text" at bounding box center [610, 360] width 190 height 27
click at [1083, 347] on input "text" at bounding box center [1084, 360] width 190 height 27
click at [315, 248] on button "Student Overview" at bounding box center [234, 267] width 162 height 38
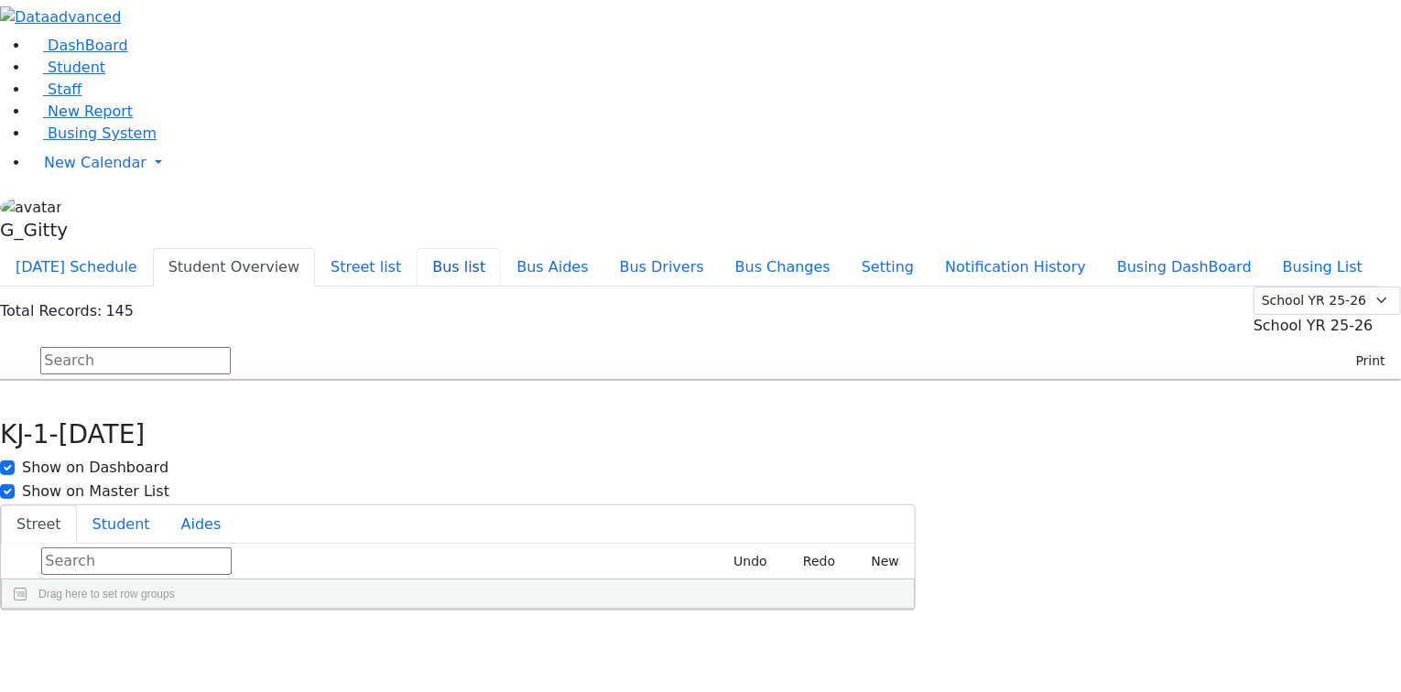
click at [501, 248] on button "Bus list" at bounding box center [459, 267] width 84 height 38
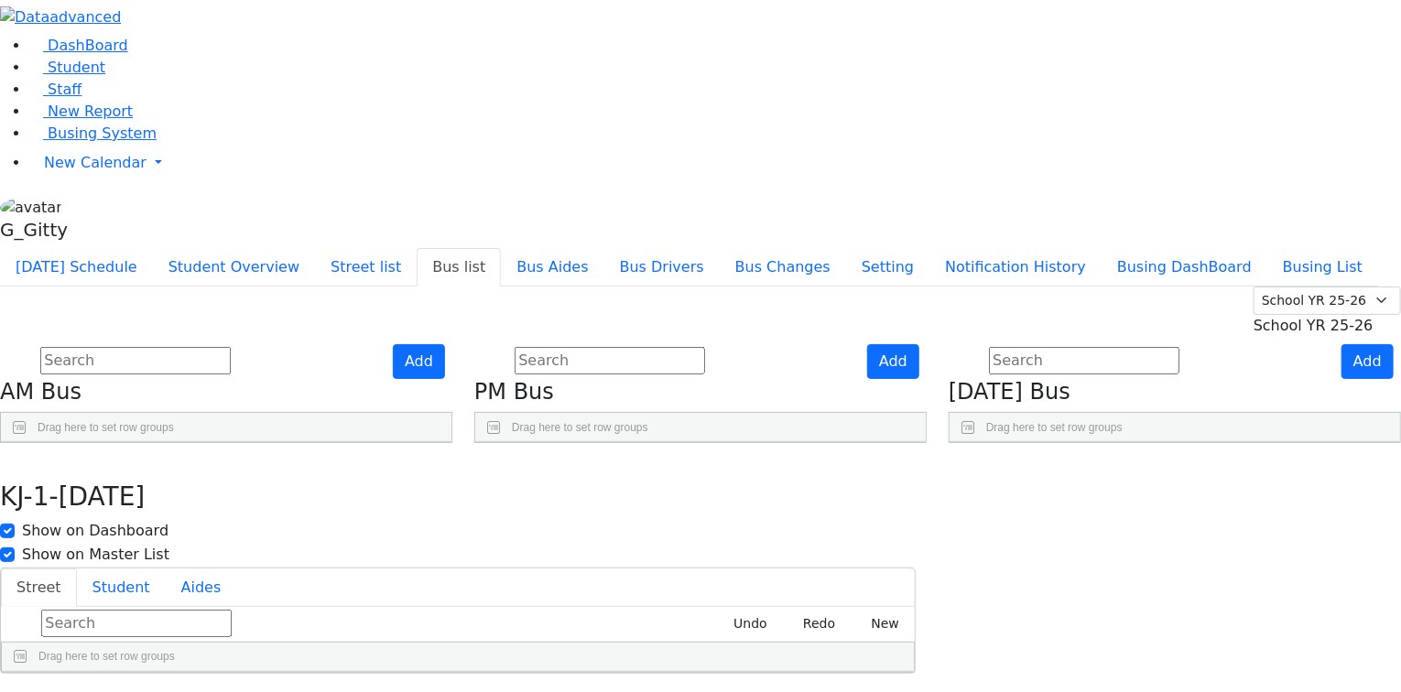
click at [1262, 317] on span "School YR 25-26" at bounding box center [1314, 325] width 120 height 17
drag, startPoint x: 1090, startPoint y: 168, endPoint x: 1078, endPoint y: 169, distance: 11.9
click at [1088, 347] on input "text" at bounding box center [1084, 360] width 190 height 27
click at [153, 248] on button "Today's Schedule" at bounding box center [76, 267] width 153 height 38
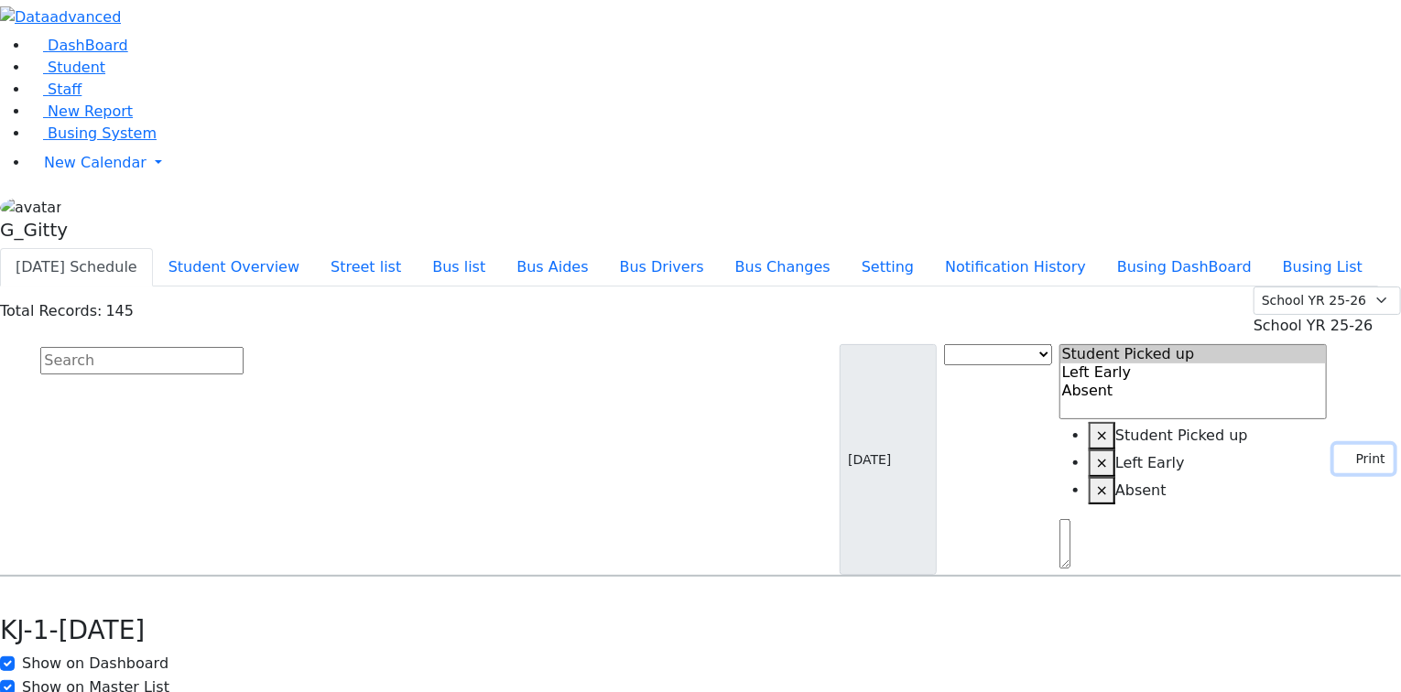
click at [1341, 445] on button "Print" at bounding box center [1364, 459] width 60 height 28
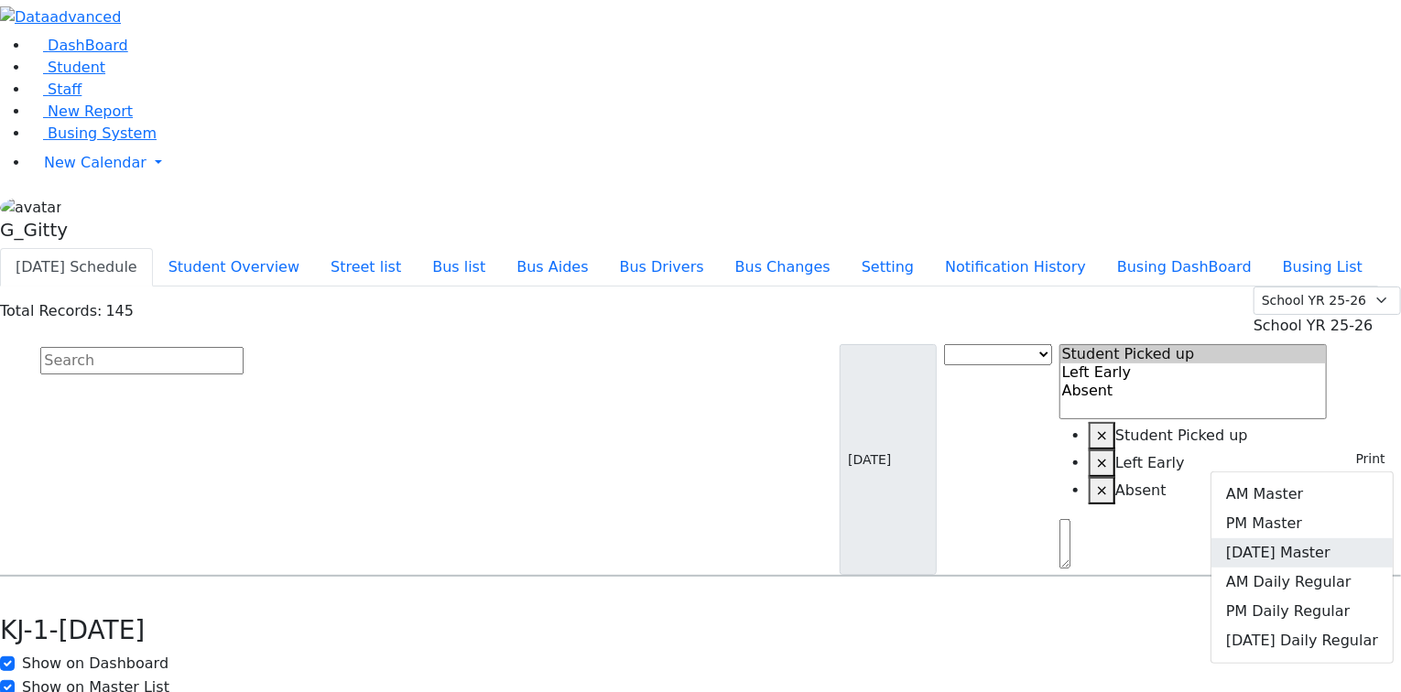
click at [1333, 538] on link "Friday Master" at bounding box center [1301, 552] width 181 height 29
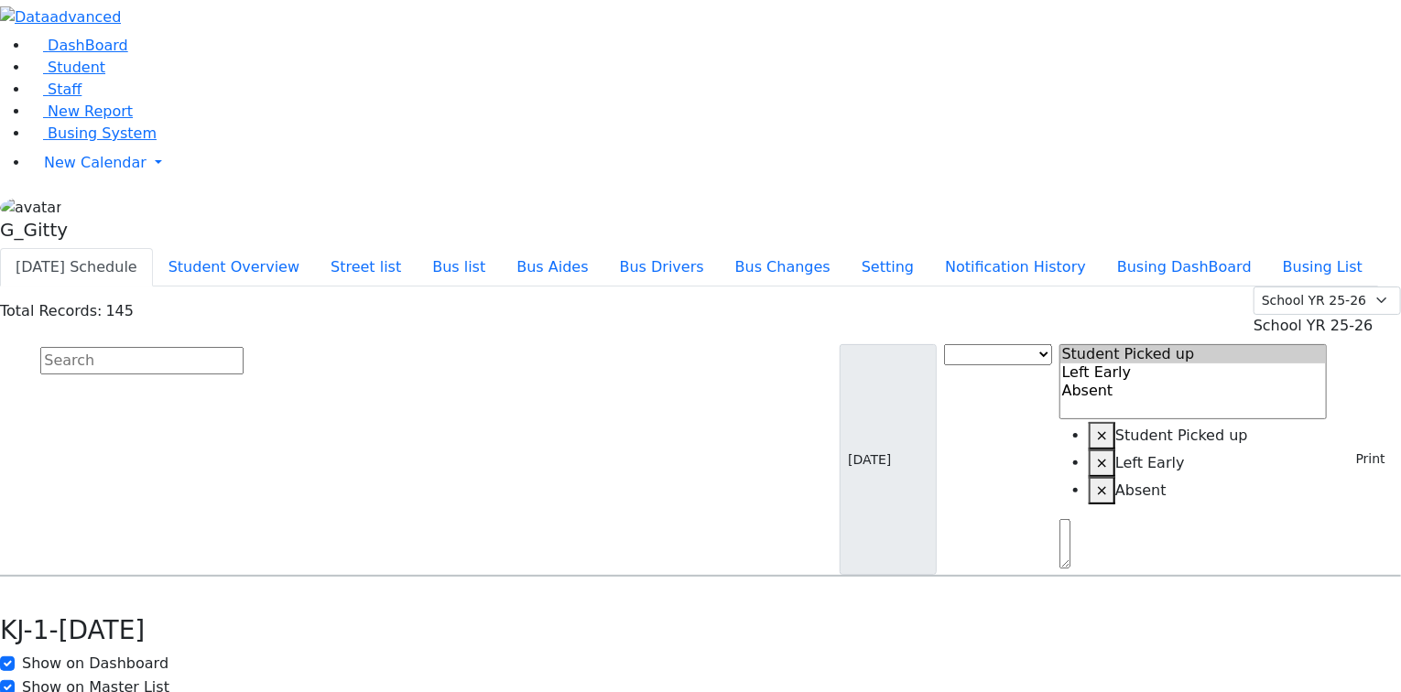
click at [244, 347] on input "text" at bounding box center [141, 360] width 203 height 27
click at [501, 248] on button "Bus list" at bounding box center [459, 267] width 84 height 38
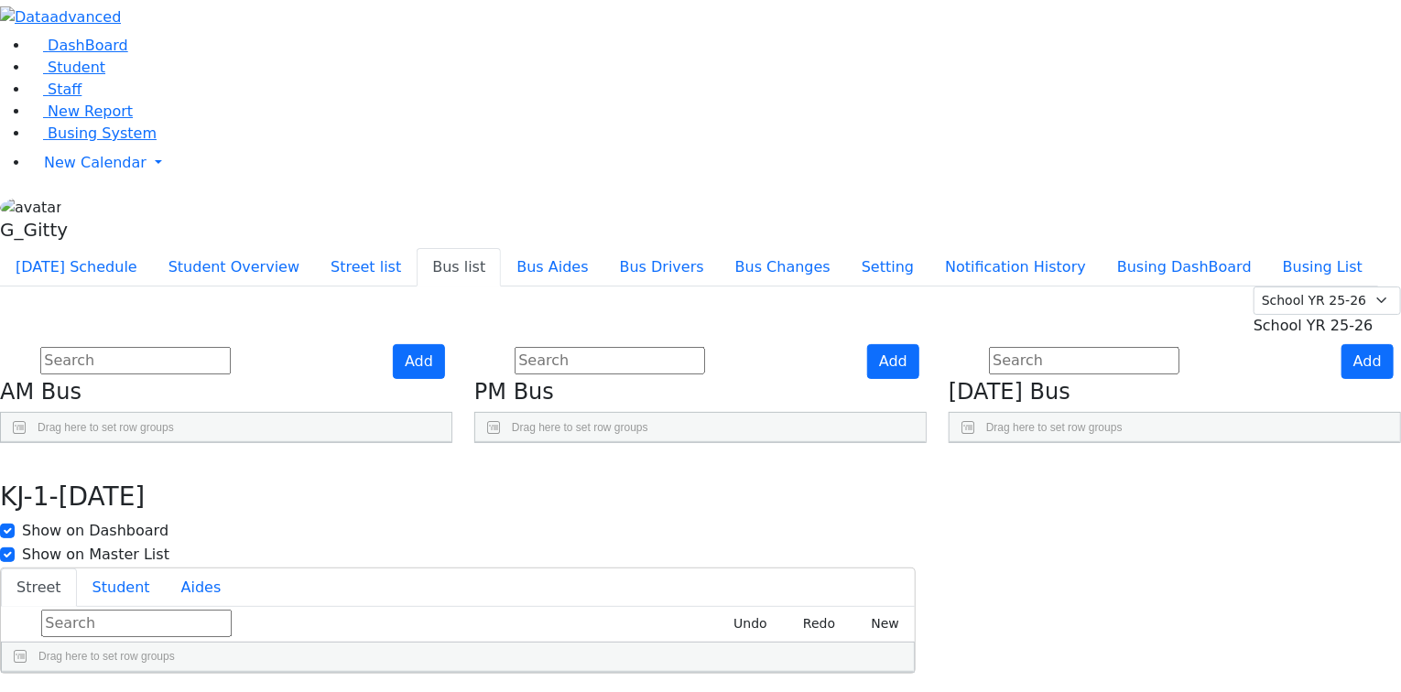
scroll to position [147, 0]
click at [1342, 521] on icon "Press SPACE to select this row." at bounding box center [1347, 526] width 10 height 10
drag, startPoint x: 741, startPoint y: 278, endPoint x: 879, endPoint y: 682, distance: 426.8
click at [879, 674] on div "Street Student Aides Undo Redo New Drag here to set row groups Drag here to set…" at bounding box center [458, 621] width 916 height 106
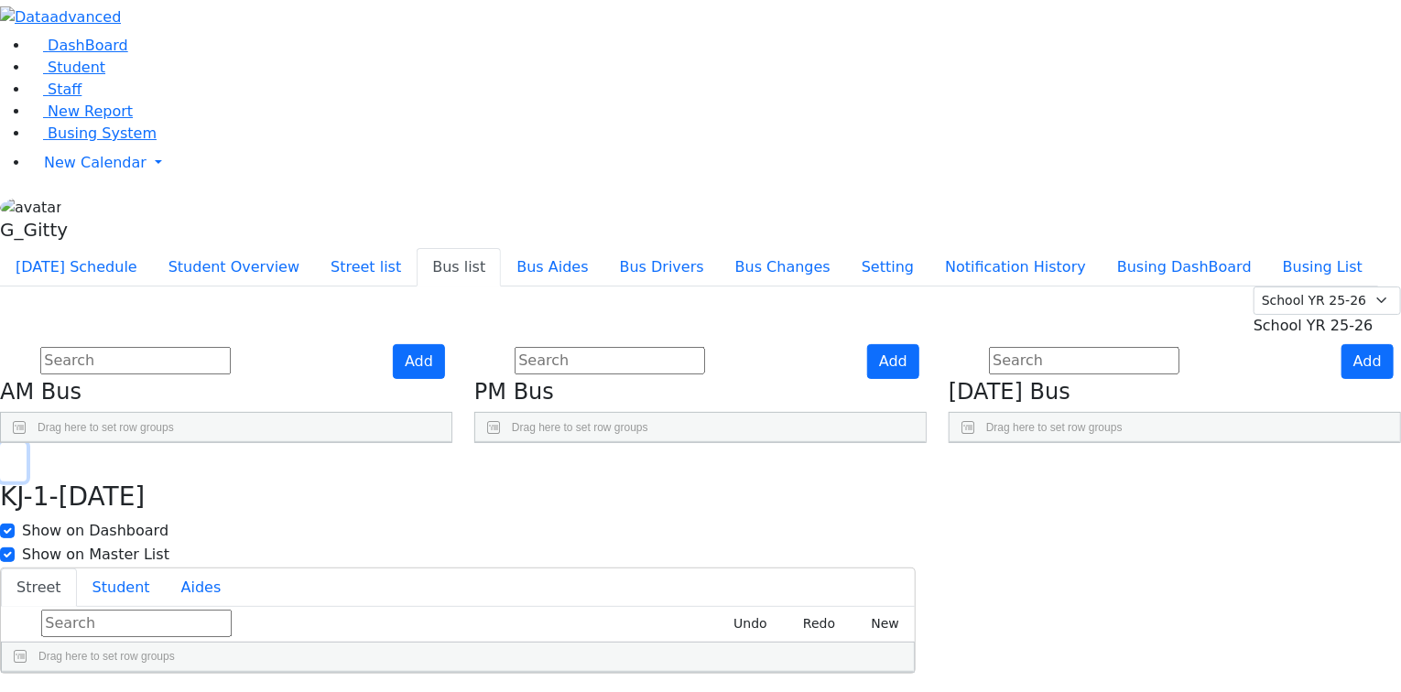
click at [27, 443] on button "button" at bounding box center [13, 462] width 27 height 38
click at [1306, 521] on icon "Press SPACE to deselect this row." at bounding box center [1311, 526] width 10 height 10
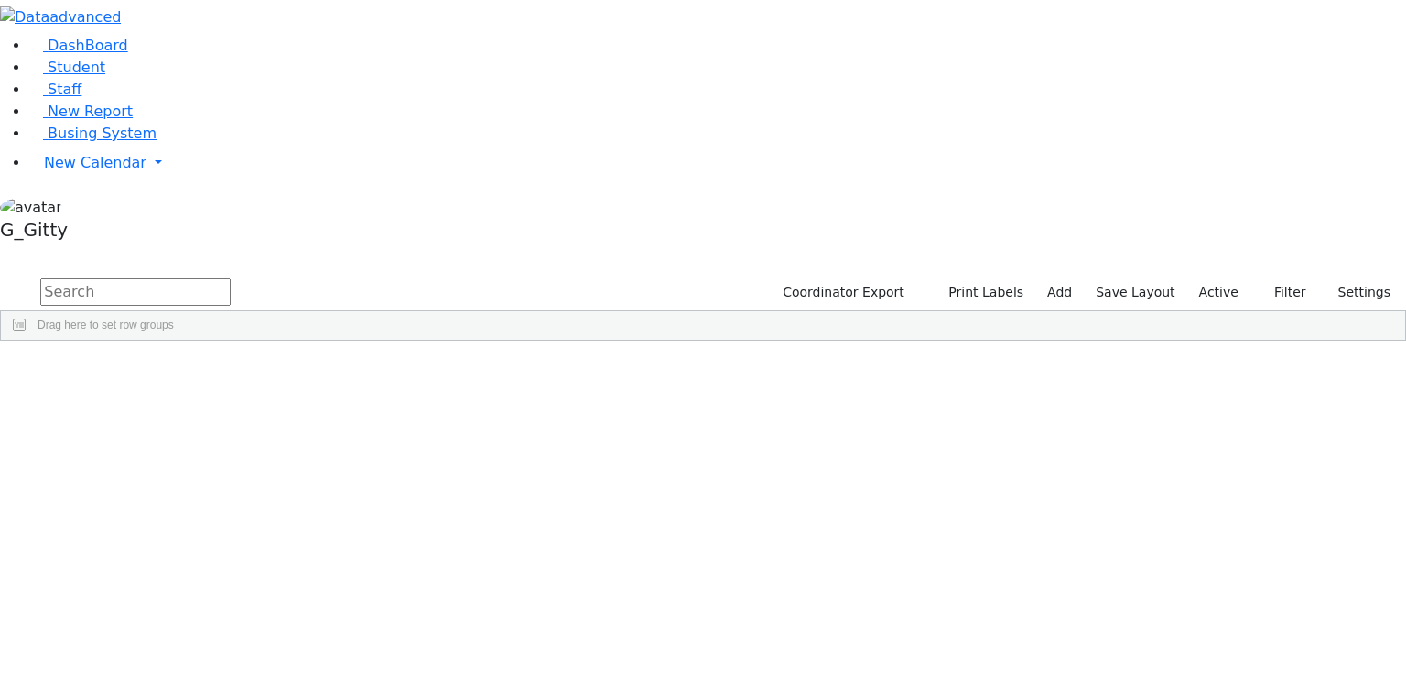
click at [231, 278] on input "text" at bounding box center [135, 291] width 190 height 27
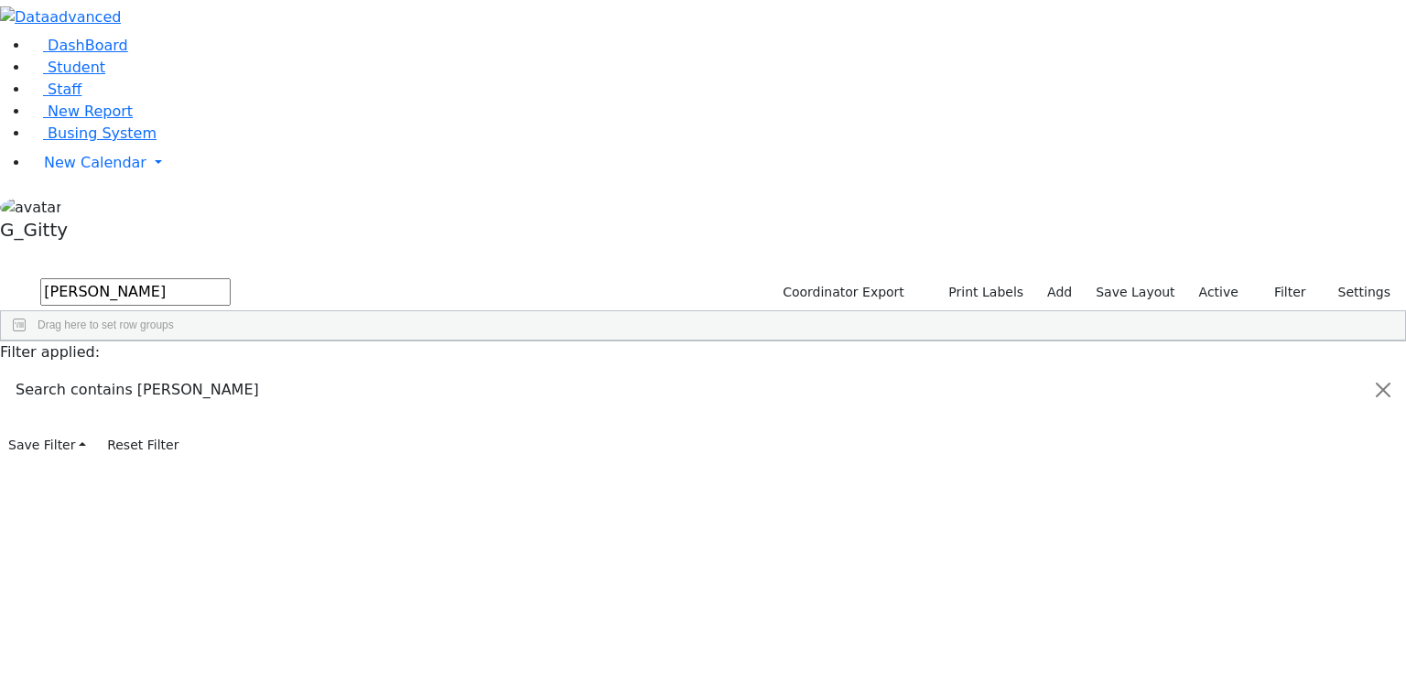
type input "[PERSON_NAME]"
click at [115, 473] on div "6505918" at bounding box center [58, 486] width 114 height 26
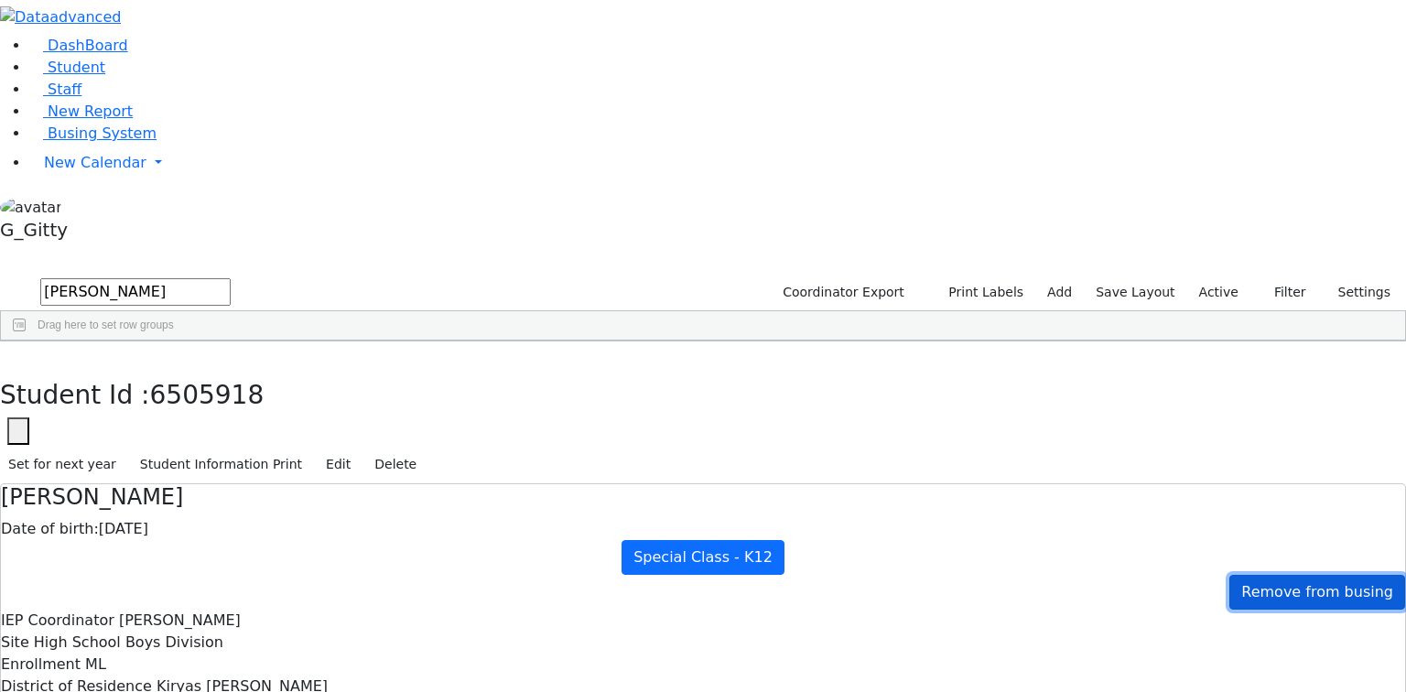
click at [1242, 583] on span "Remove from busing" at bounding box center [1318, 591] width 152 height 17
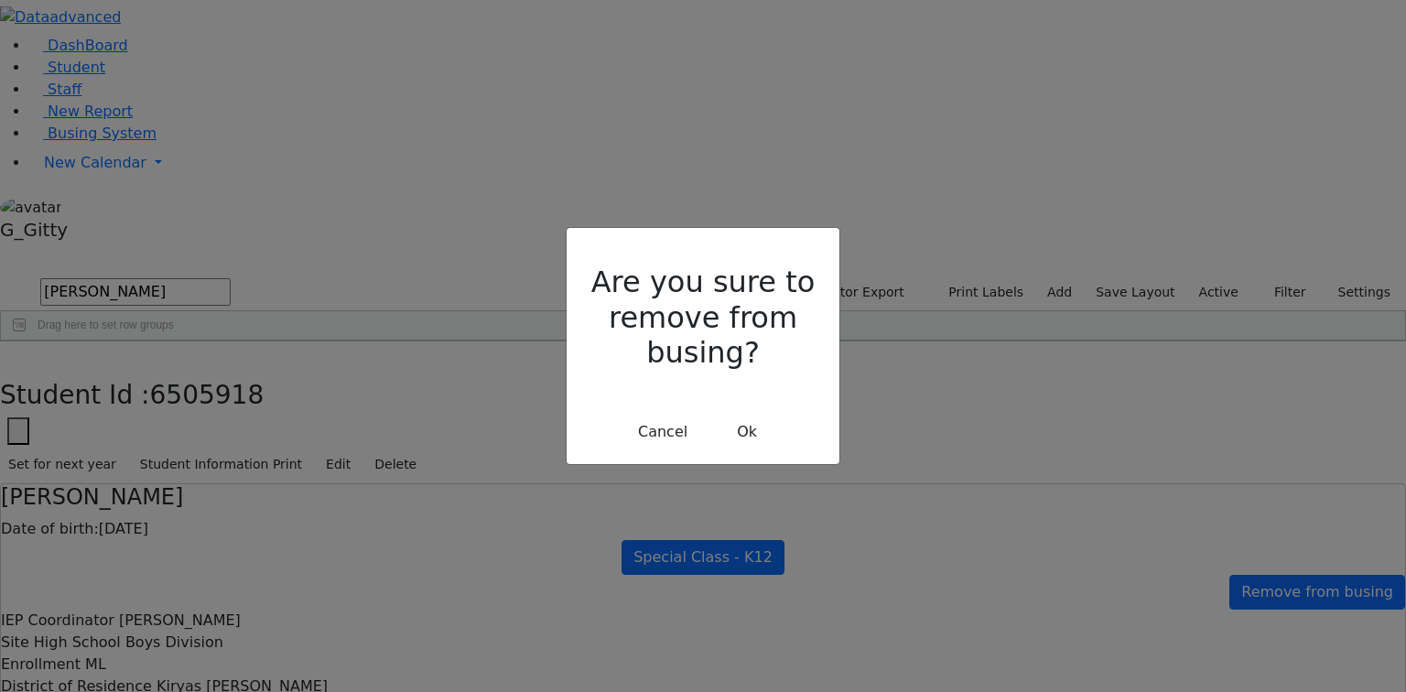
click at [731, 376] on div "Are you sure to remove from busing? Cancel Ok" at bounding box center [703, 345] width 273 height 235
click at [747, 381] on div "Are you sure to remove from busing? Cancel Ok" at bounding box center [703, 345] width 273 height 235
click at [769, 415] on button "Ok" at bounding box center [747, 432] width 66 height 35
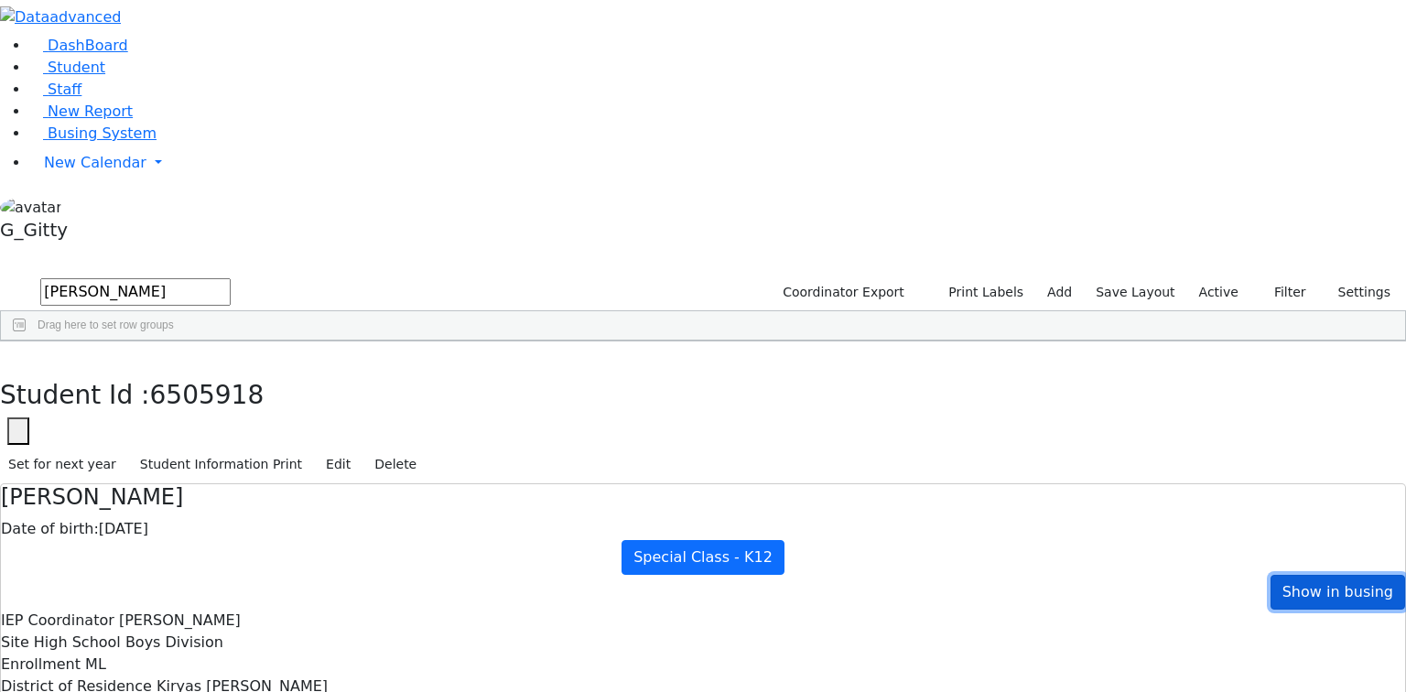
click at [1299, 583] on span "Show in busing" at bounding box center [1338, 591] width 111 height 17
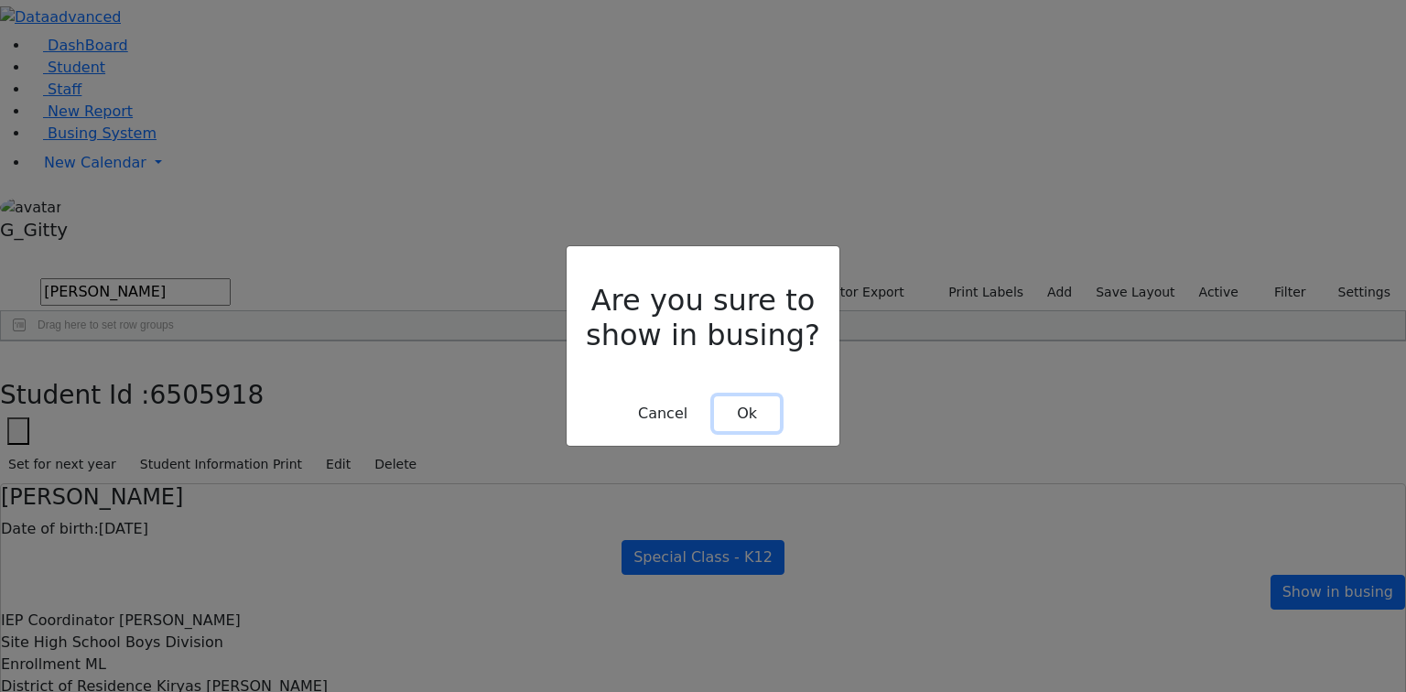
click at [755, 402] on button "Ok" at bounding box center [747, 413] width 66 height 35
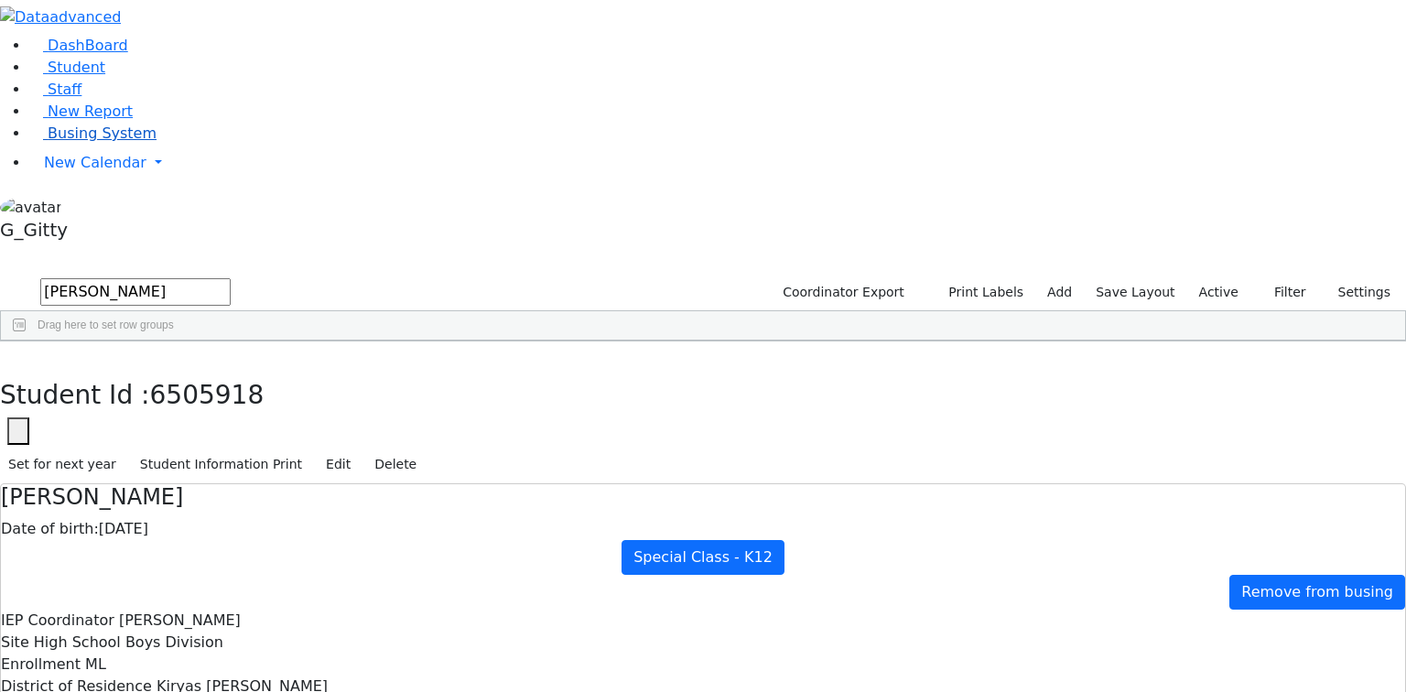
click at [96, 142] on span "Busing System" at bounding box center [102, 133] width 109 height 17
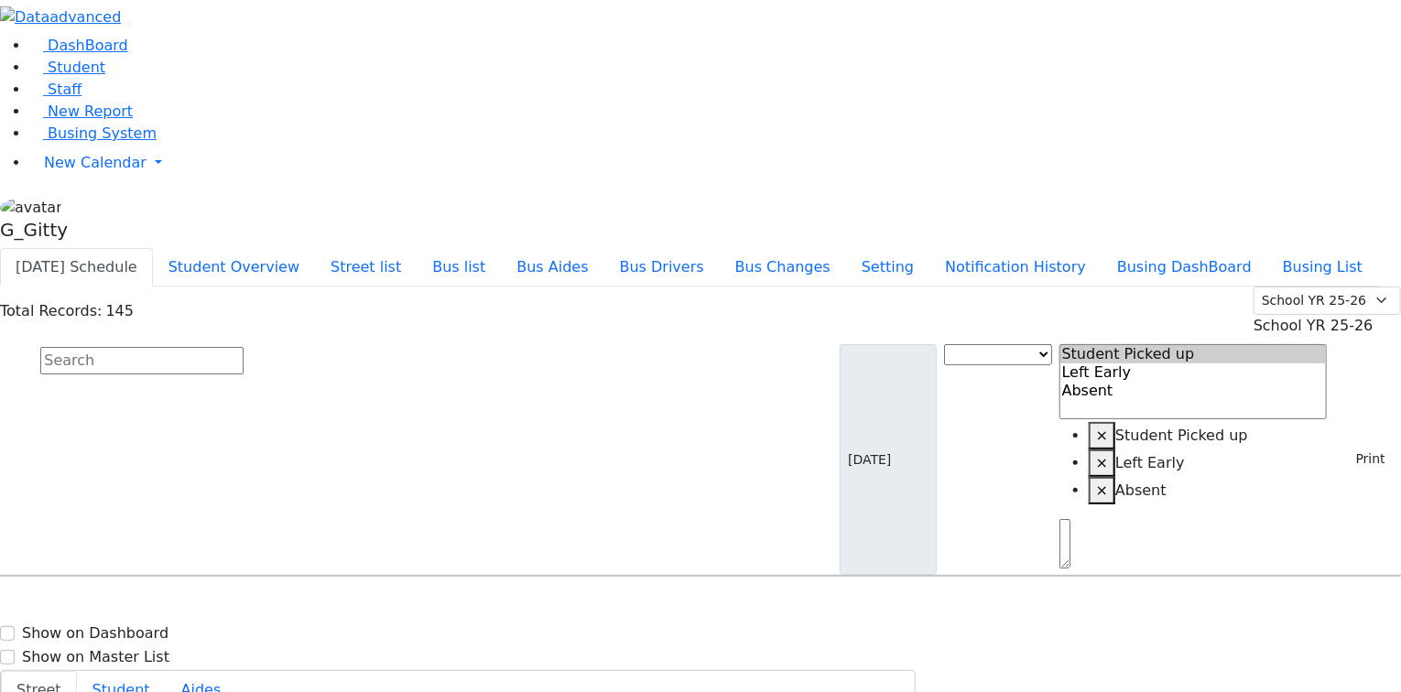
drag, startPoint x: 336, startPoint y: 160, endPoint x: 354, endPoint y: 158, distance: 18.4
click at [244, 347] on input "text" at bounding box center [141, 360] width 203 height 27
click at [1295, 317] on span "School YR 25-26" at bounding box center [1314, 325] width 120 height 17
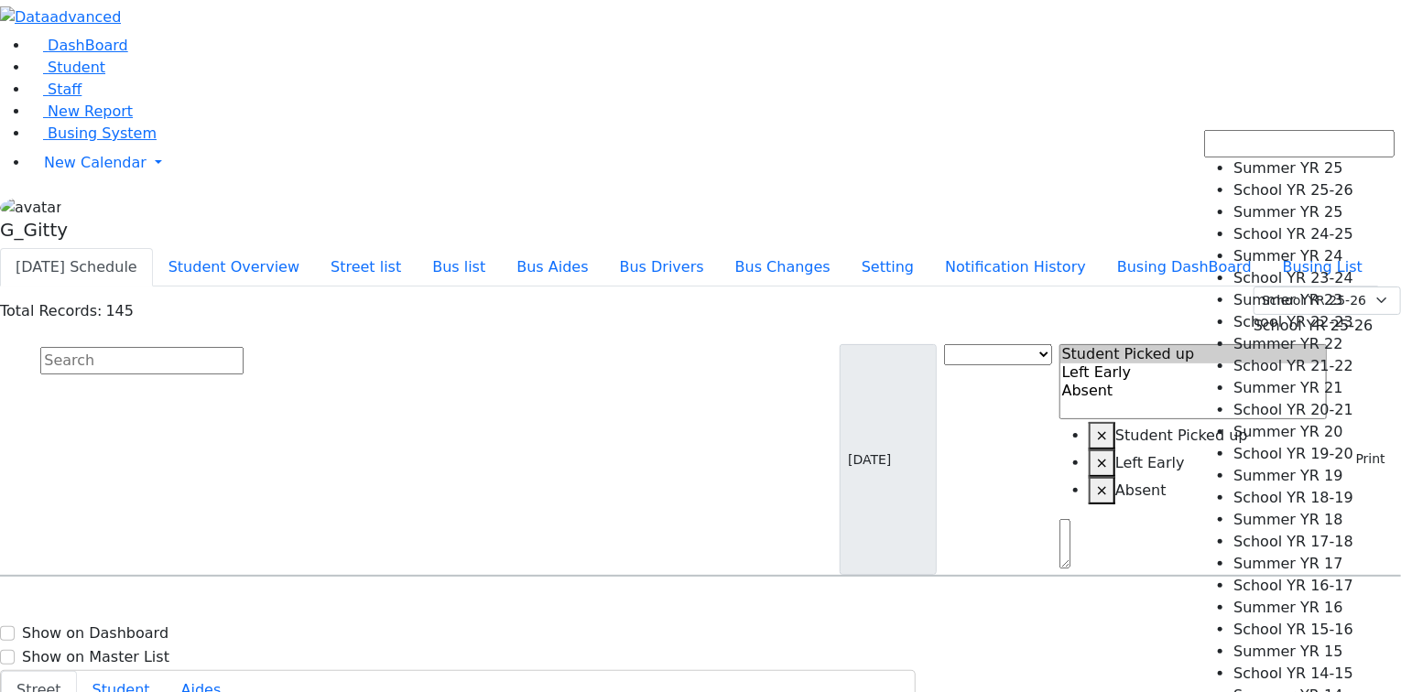
select select "210"
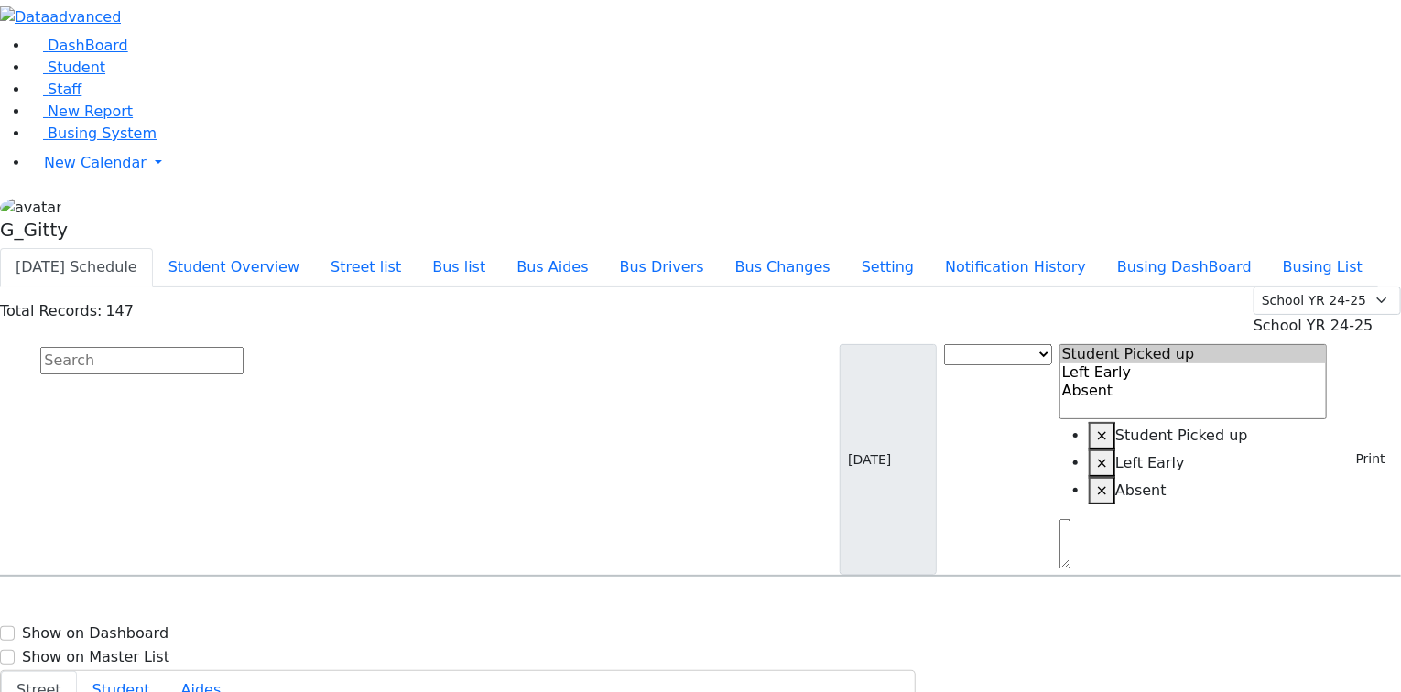
select select
click at [1264, 317] on span "School YR 24-25" at bounding box center [1314, 325] width 120 height 17
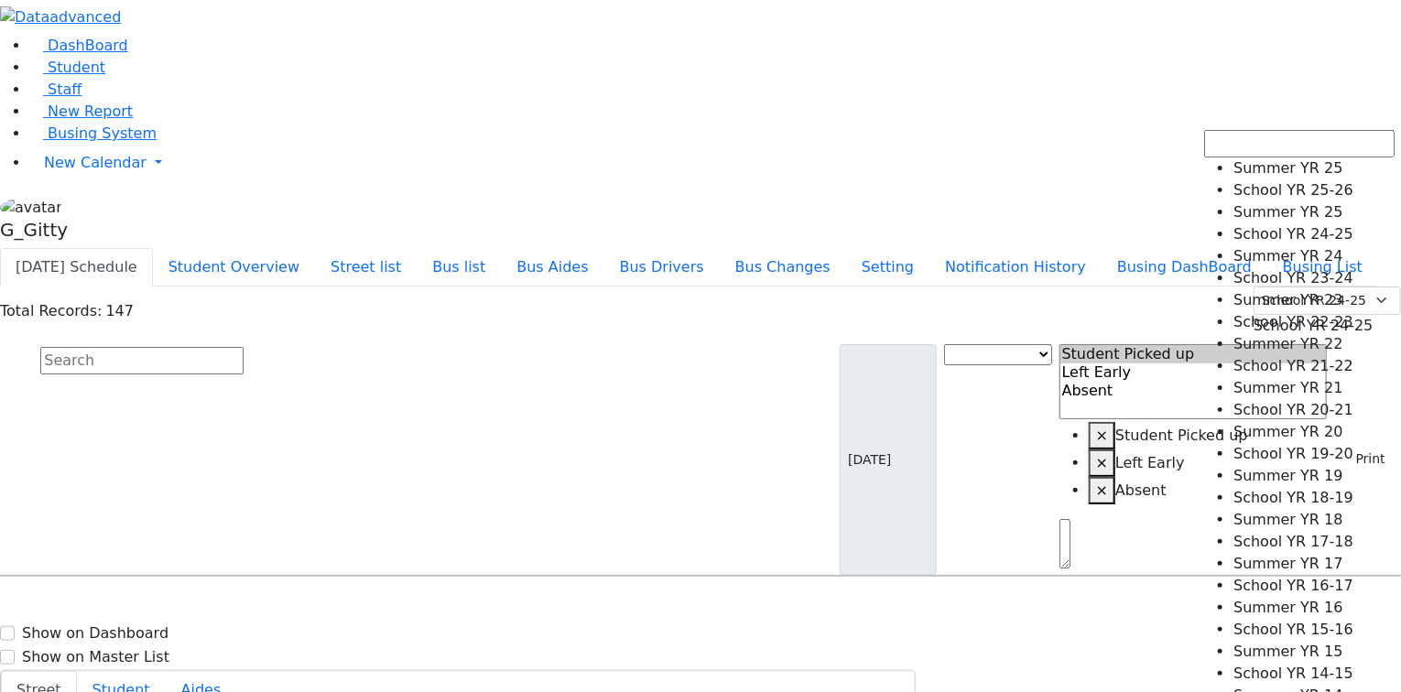
select select "212"
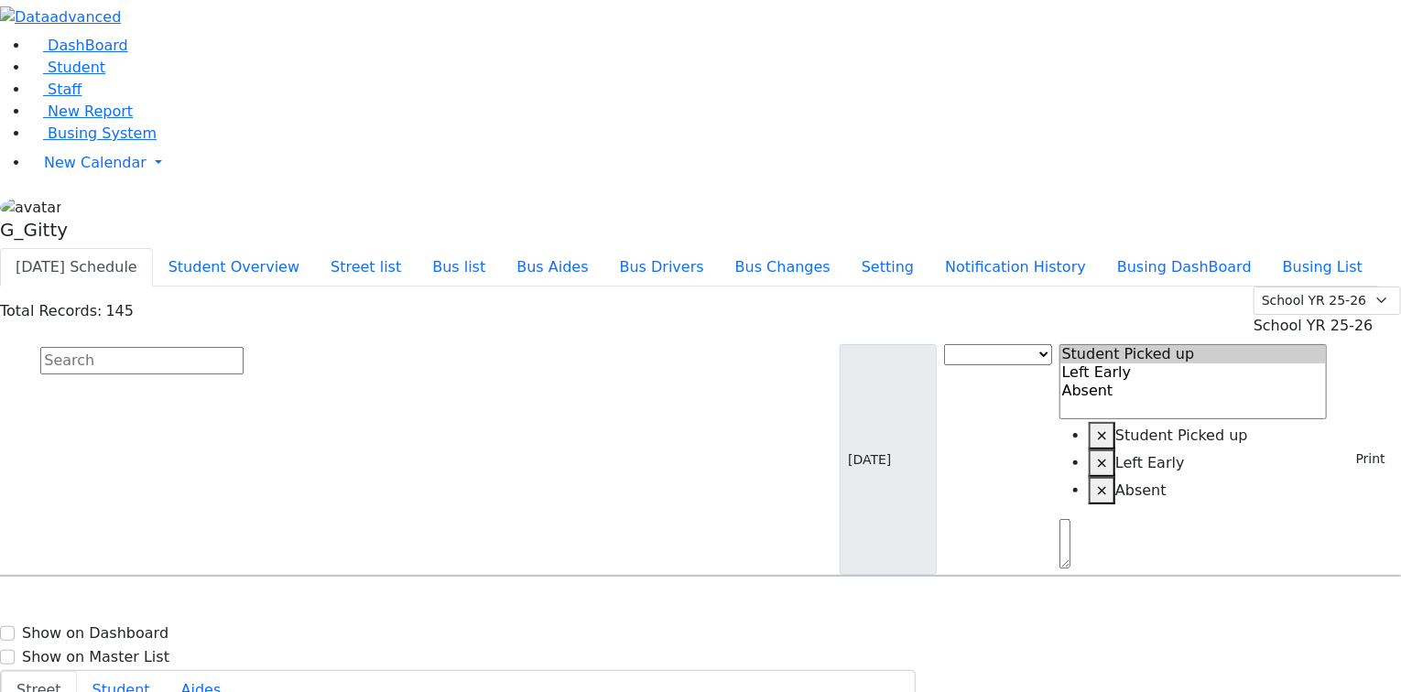
select select
click at [244, 347] on input "text" at bounding box center [141, 360] width 203 height 27
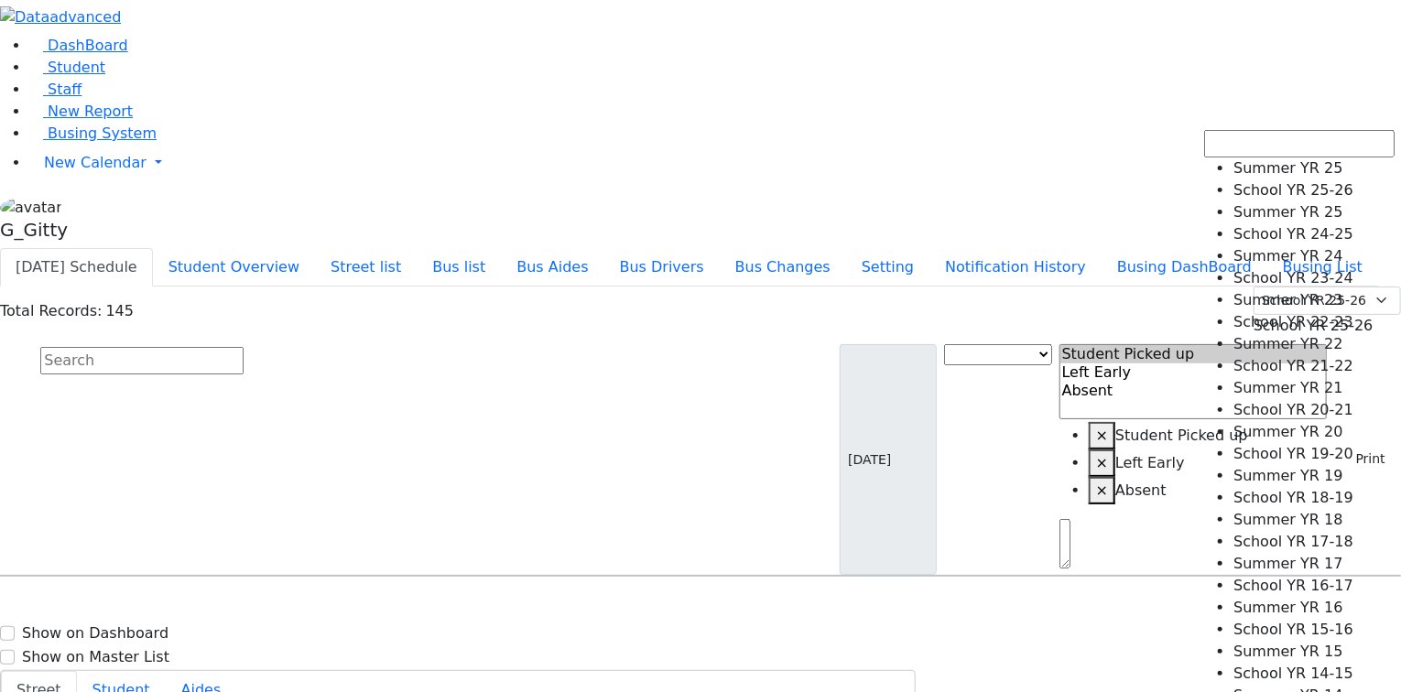
click at [1309, 317] on span "School YR 25-26" at bounding box center [1314, 325] width 120 height 17
select select "210"
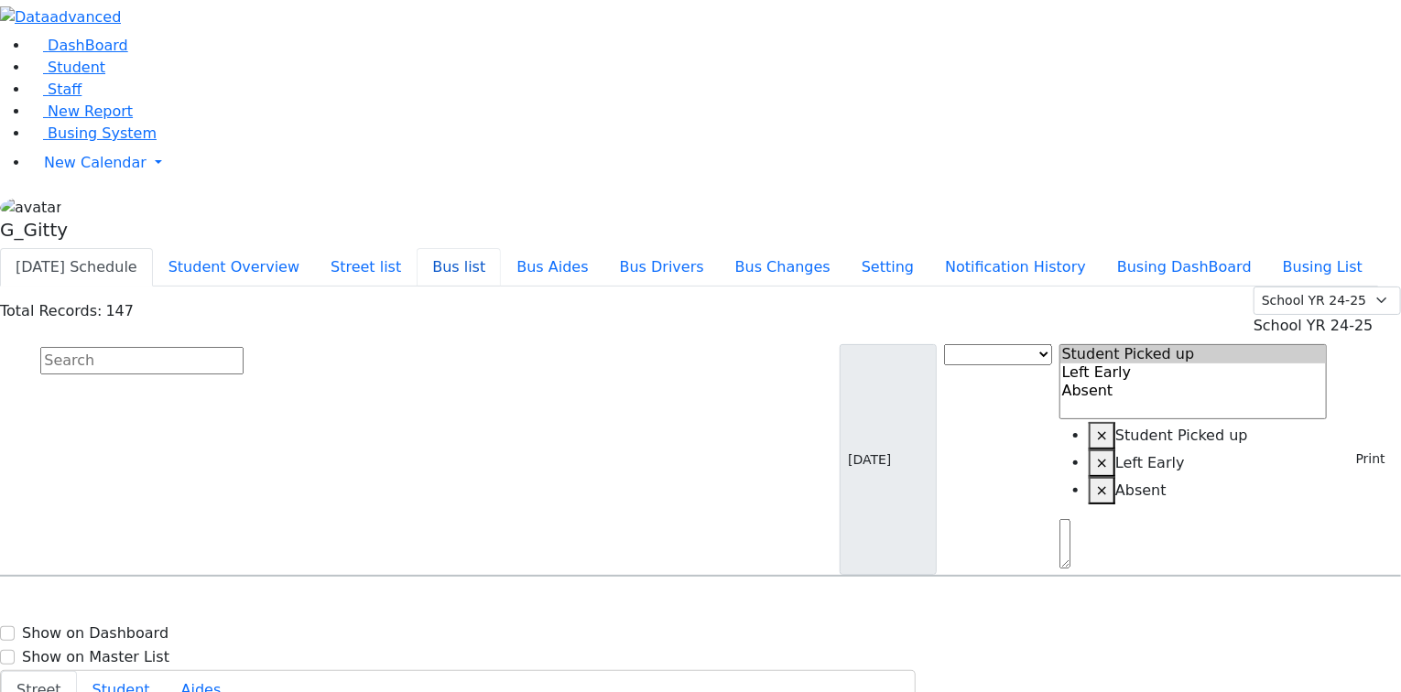
click at [501, 248] on button "Bus list" at bounding box center [459, 267] width 84 height 38
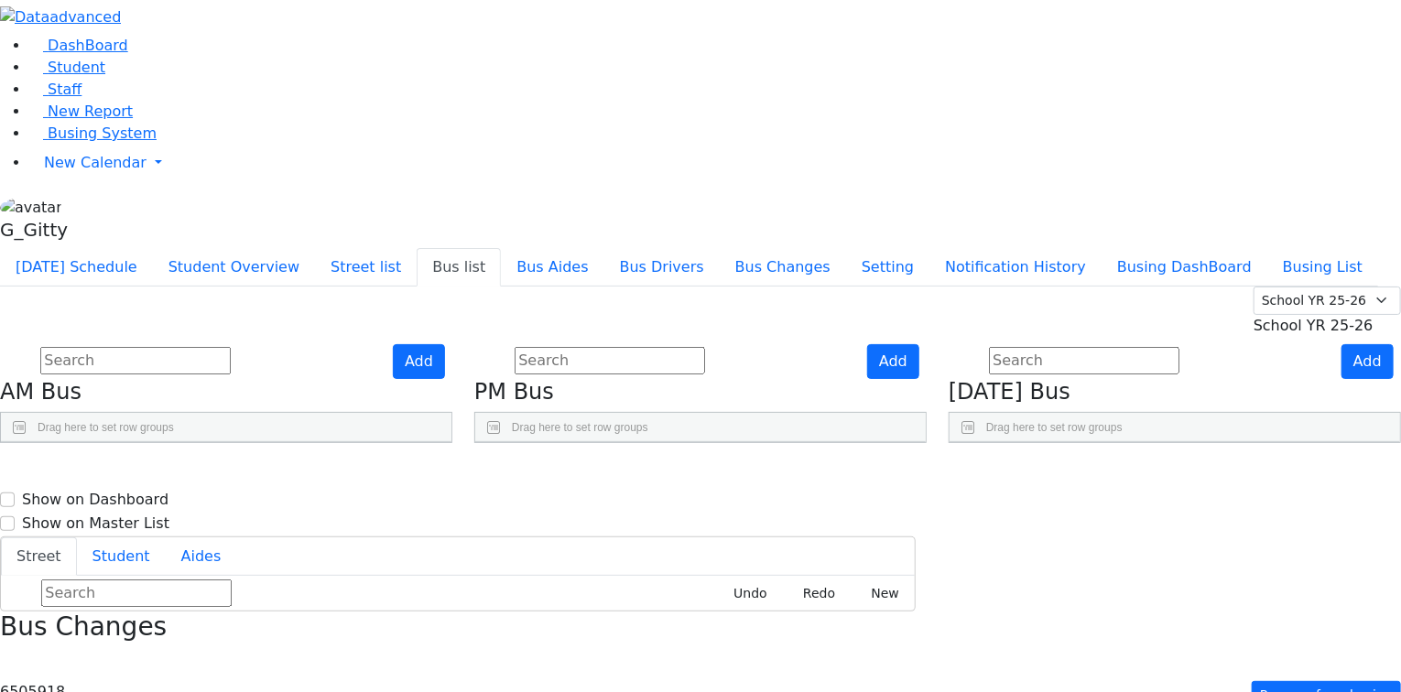
click at [1312, 317] on span "School YR 25-26" at bounding box center [1314, 325] width 120 height 17
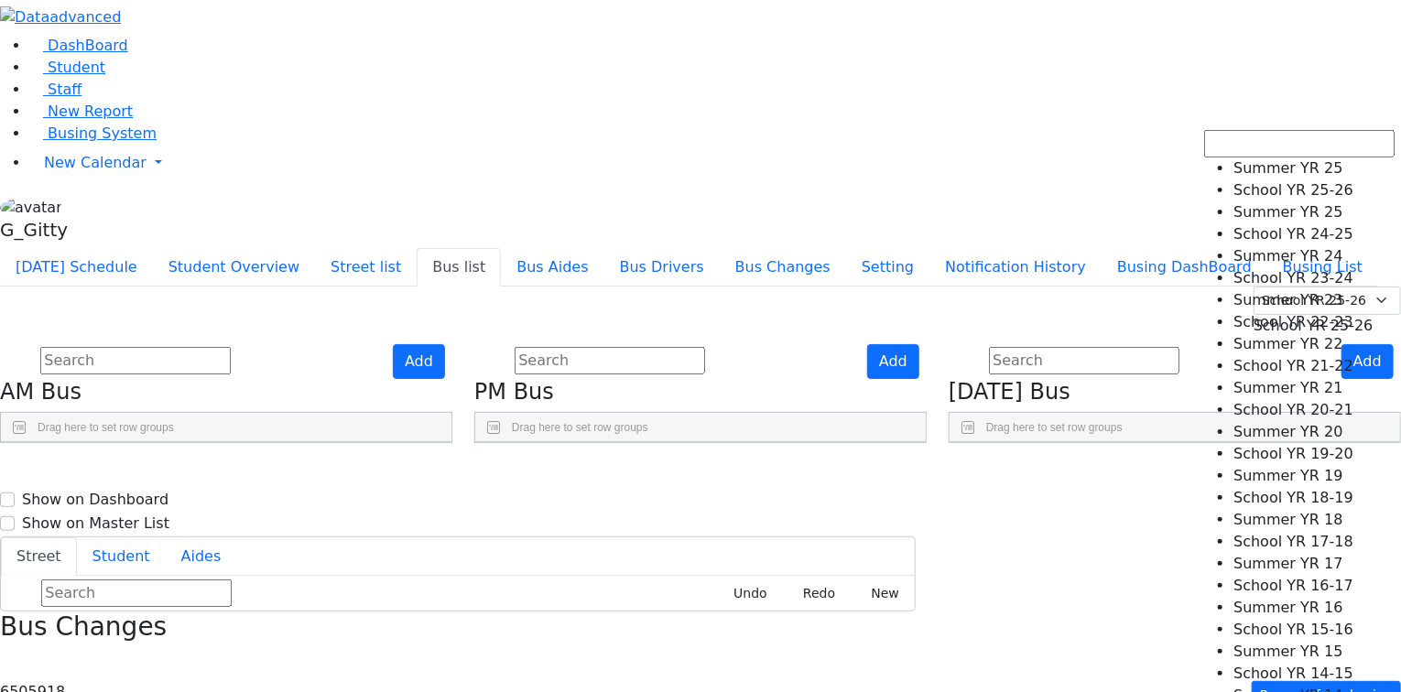
select select "210"
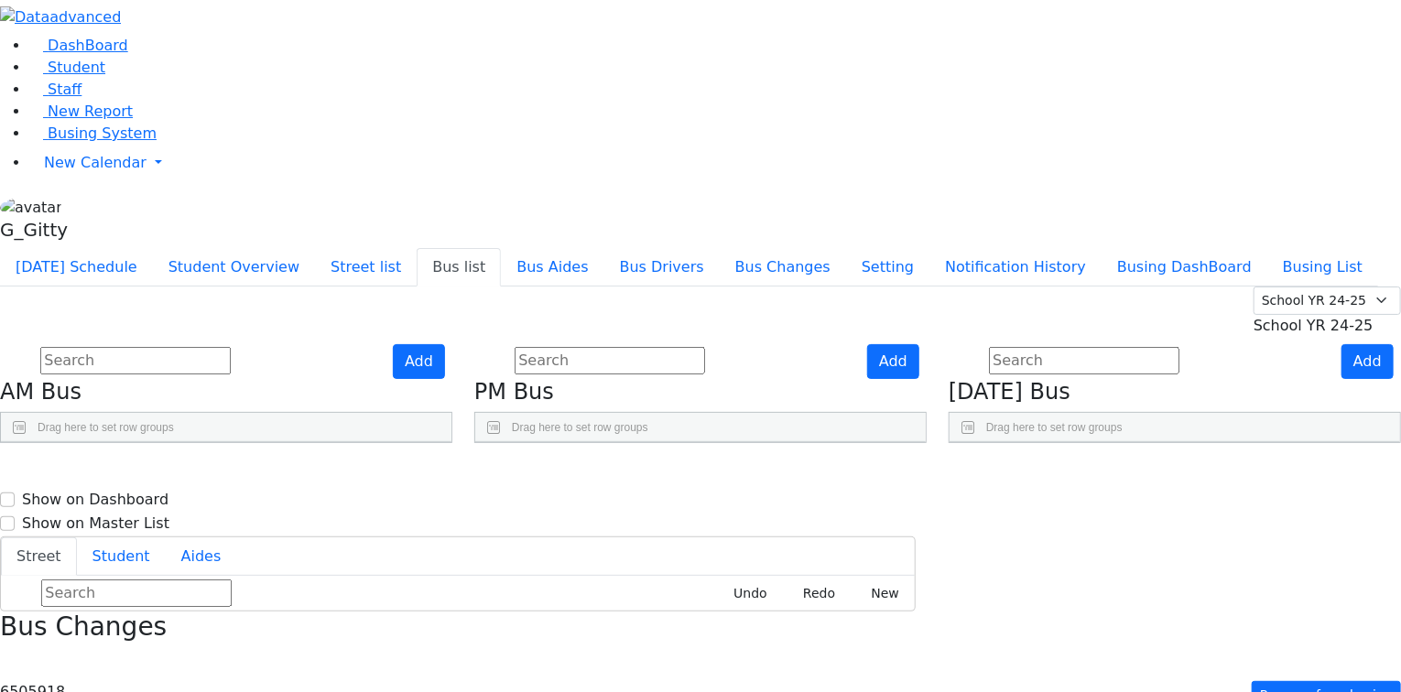
click at [357, 658] on use "Press SPACE to select this row." at bounding box center [357, 658] width 0 height 0
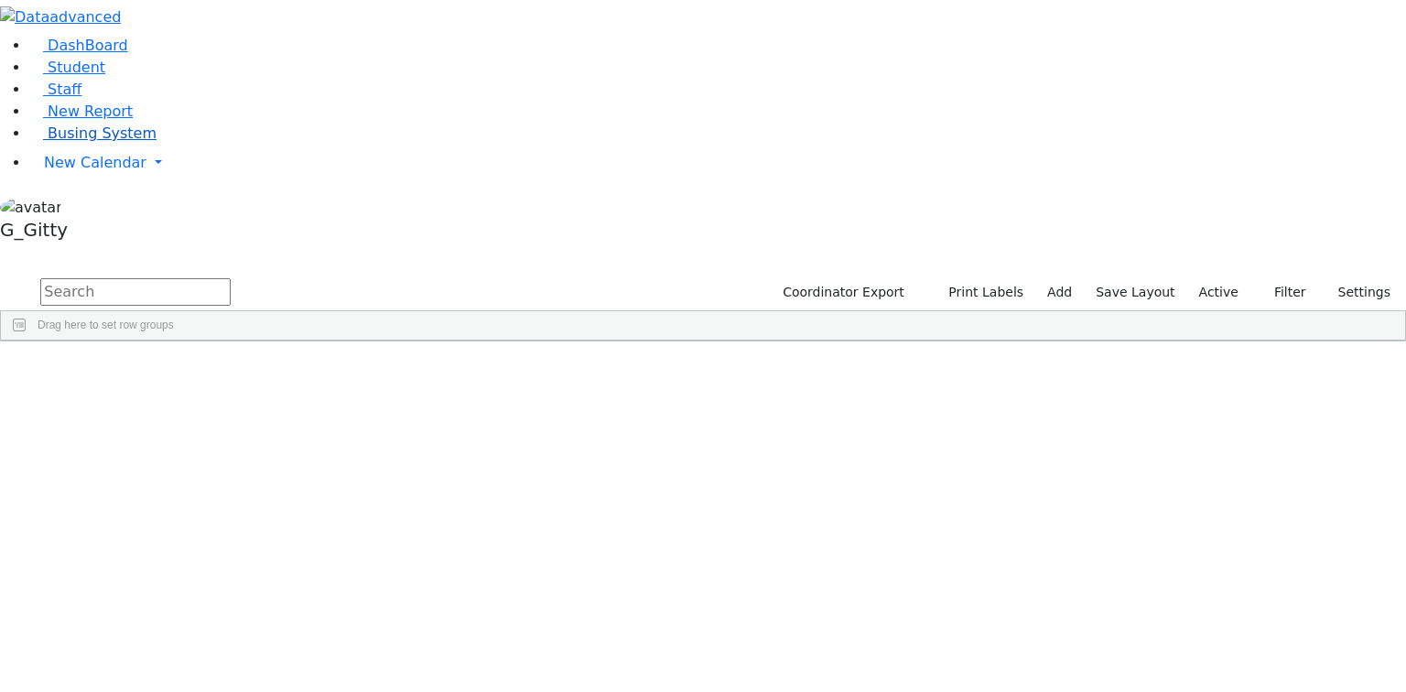
click at [141, 142] on link "Busing System" at bounding box center [92, 133] width 127 height 17
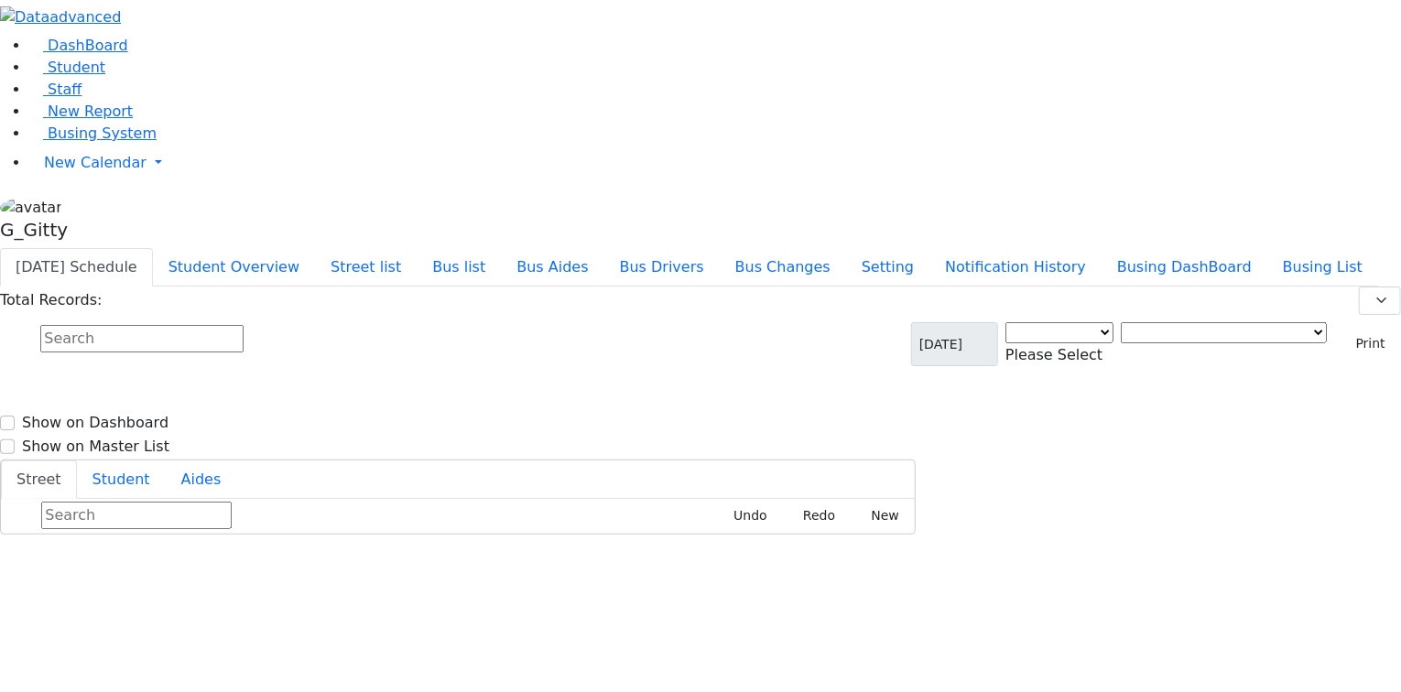
select select "3"
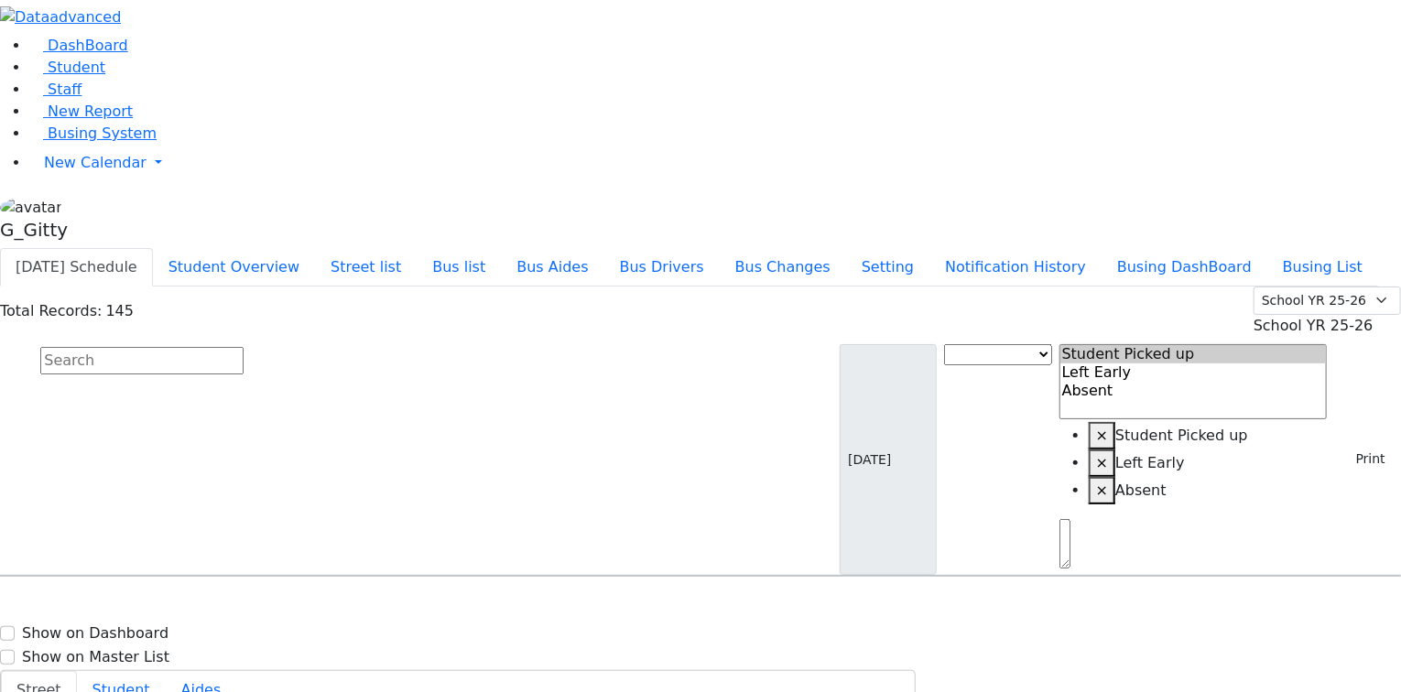
click at [244, 347] on input "text" at bounding box center [141, 360] width 203 height 27
drag, startPoint x: 89, startPoint y: 276, endPoint x: 112, endPoint y: 320, distance: 50.4
click at [89, 171] on span "New Calendar" at bounding box center [95, 162] width 103 height 17
click at [91, 209] on span "Calendar" at bounding box center [72, 199] width 66 height 17
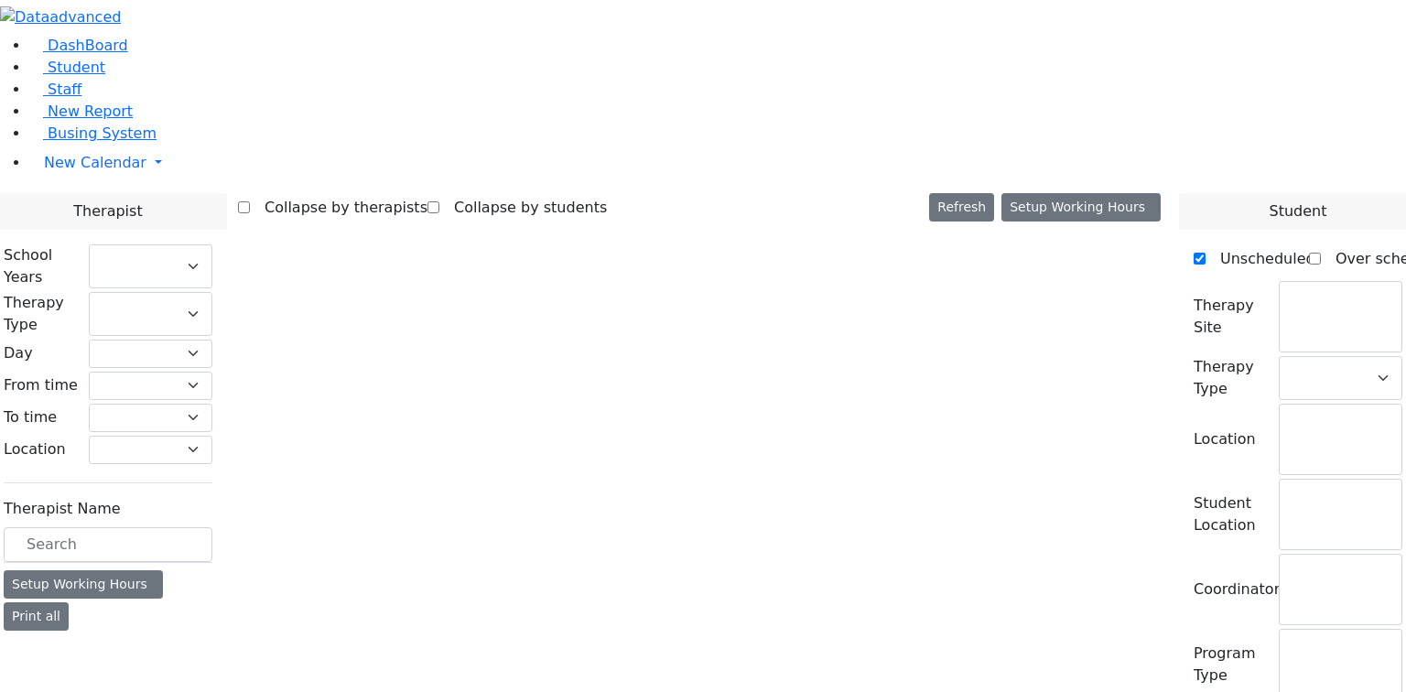
checkbox input "false"
select select "212"
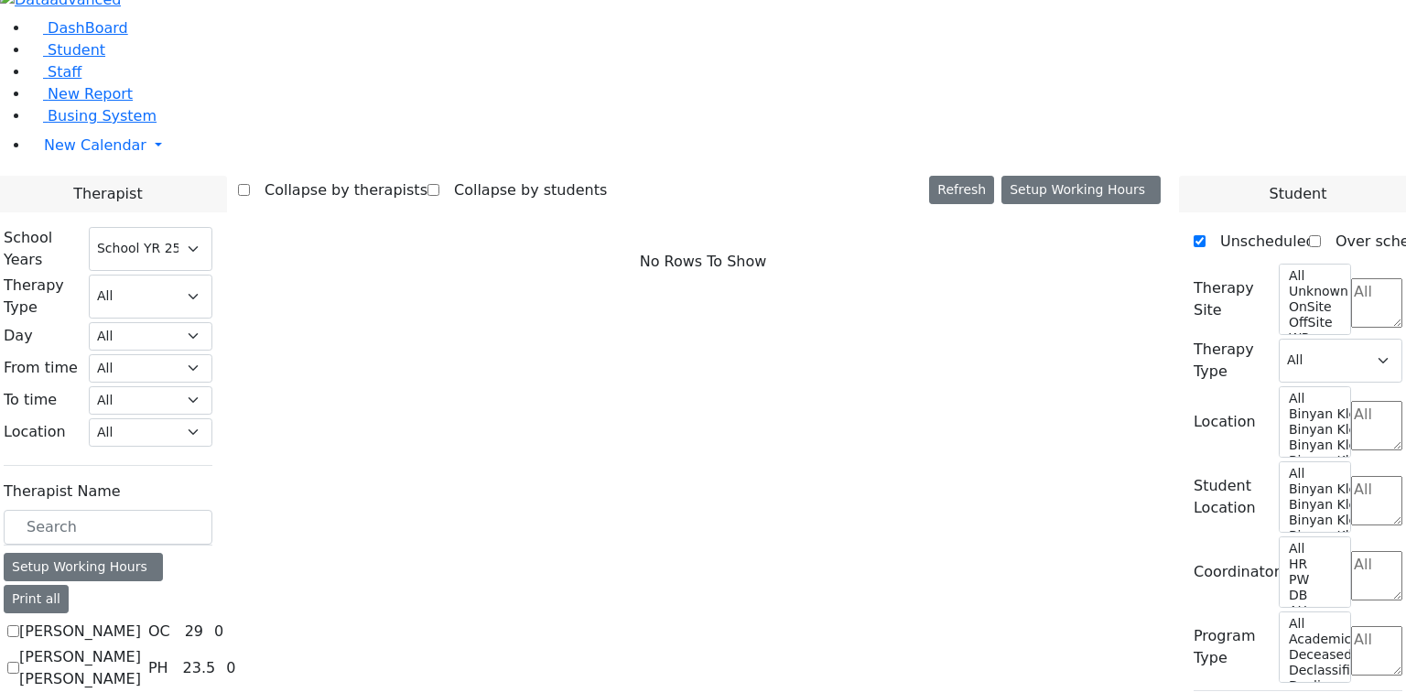
scroll to position [73, 0]
checkbox input "true"
select select "1"
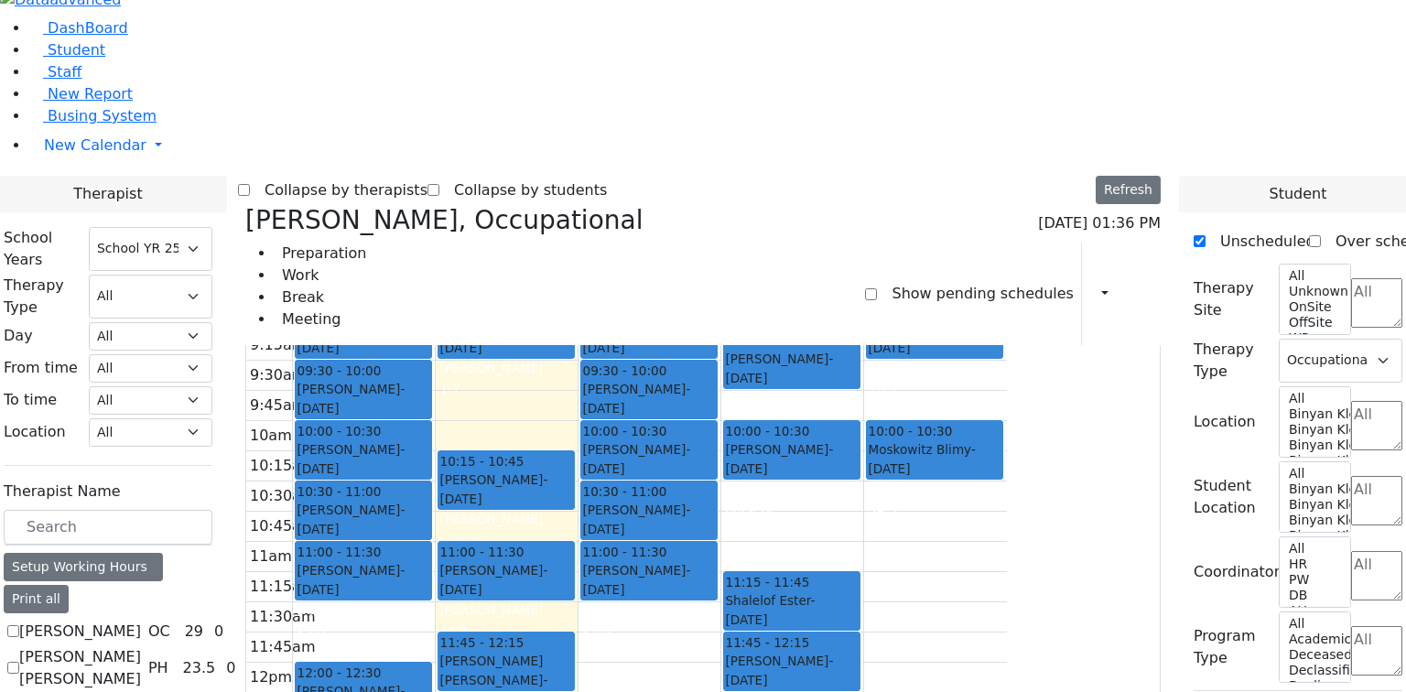
checkbox input "true"
select select
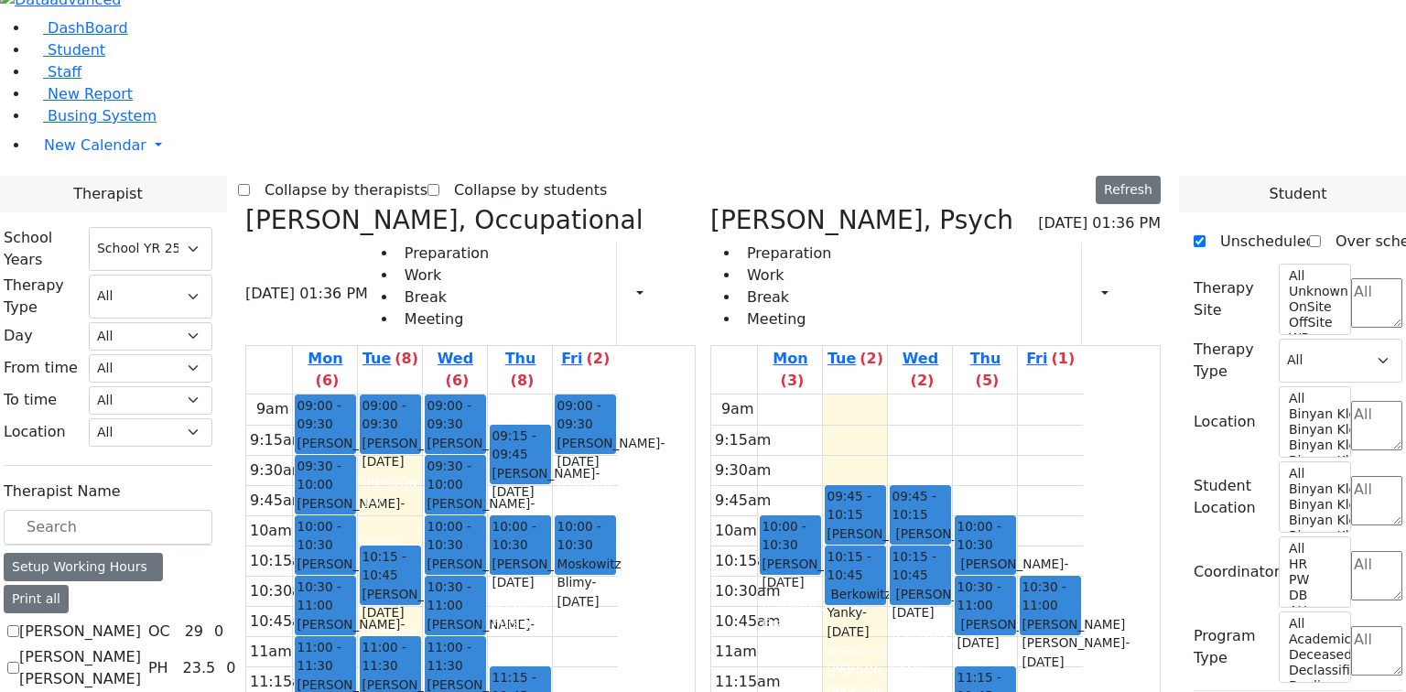
checkbox input "false"
select select "6"
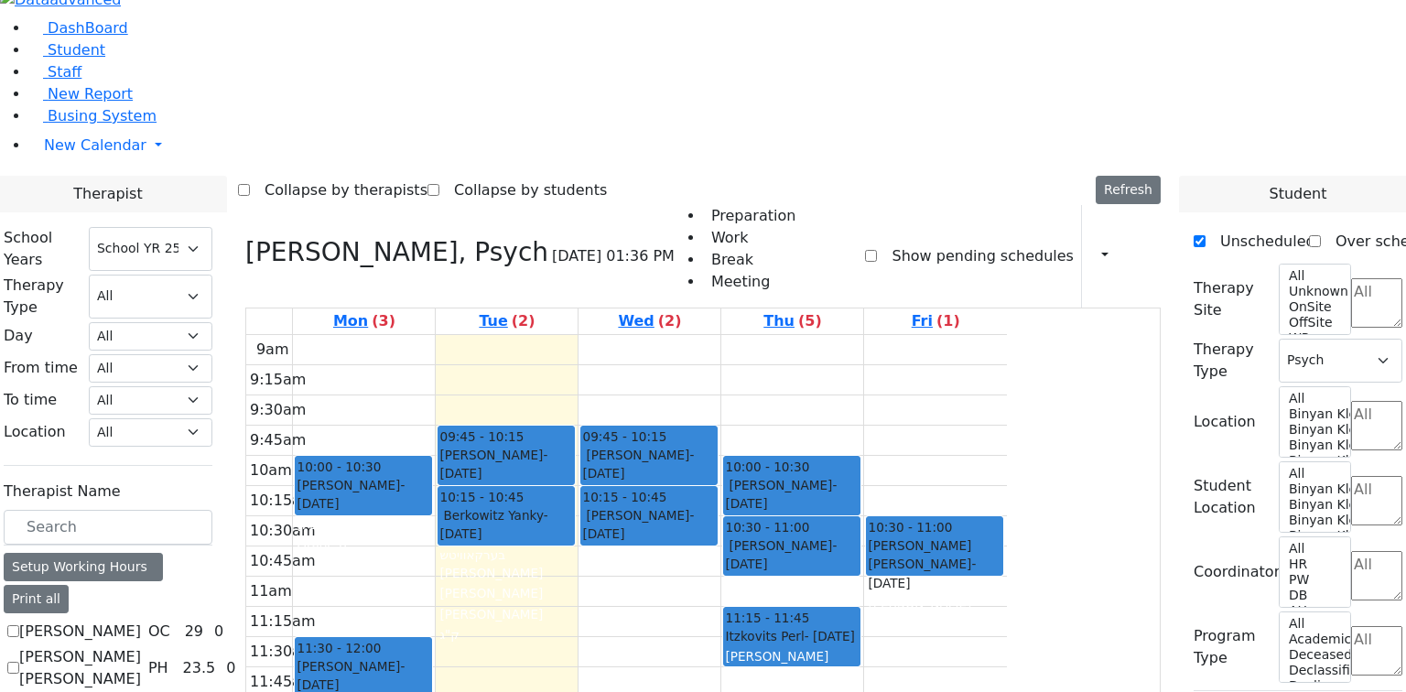
scroll to position [220, 0]
checkbox input "false"
select select
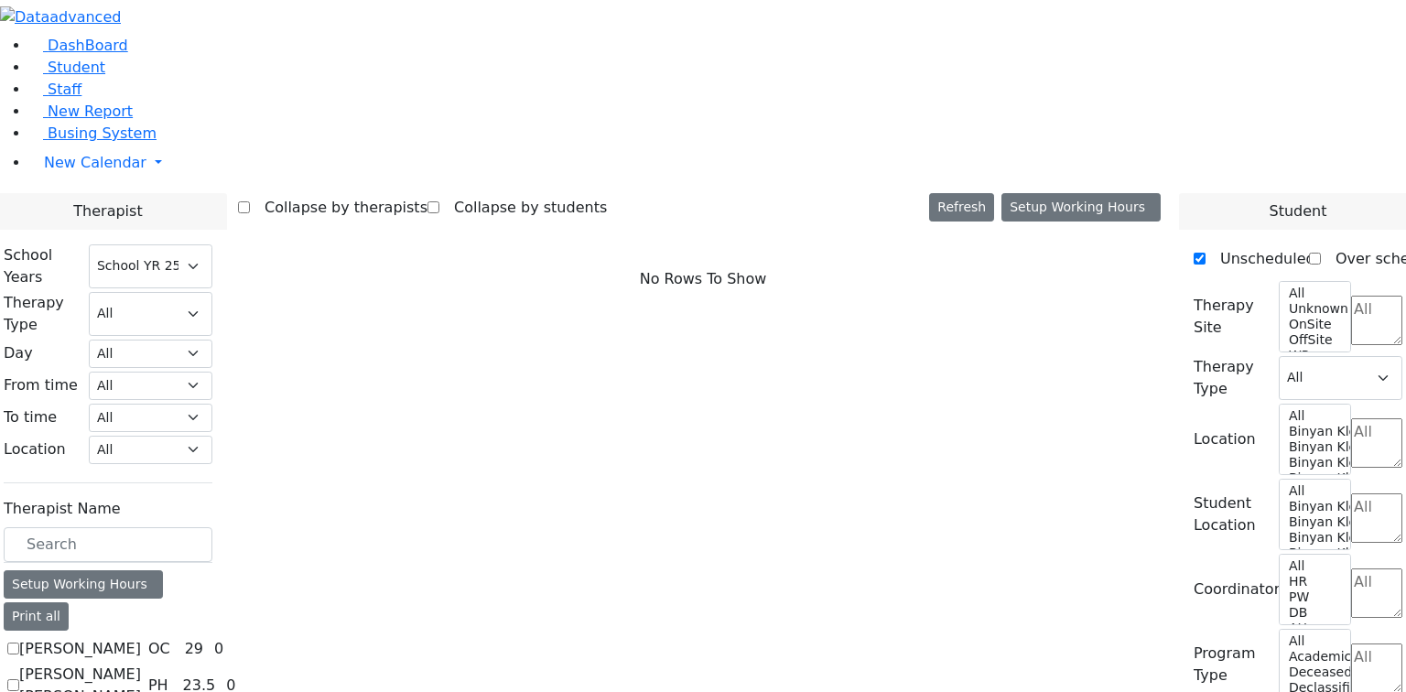
scroll to position [879, 0]
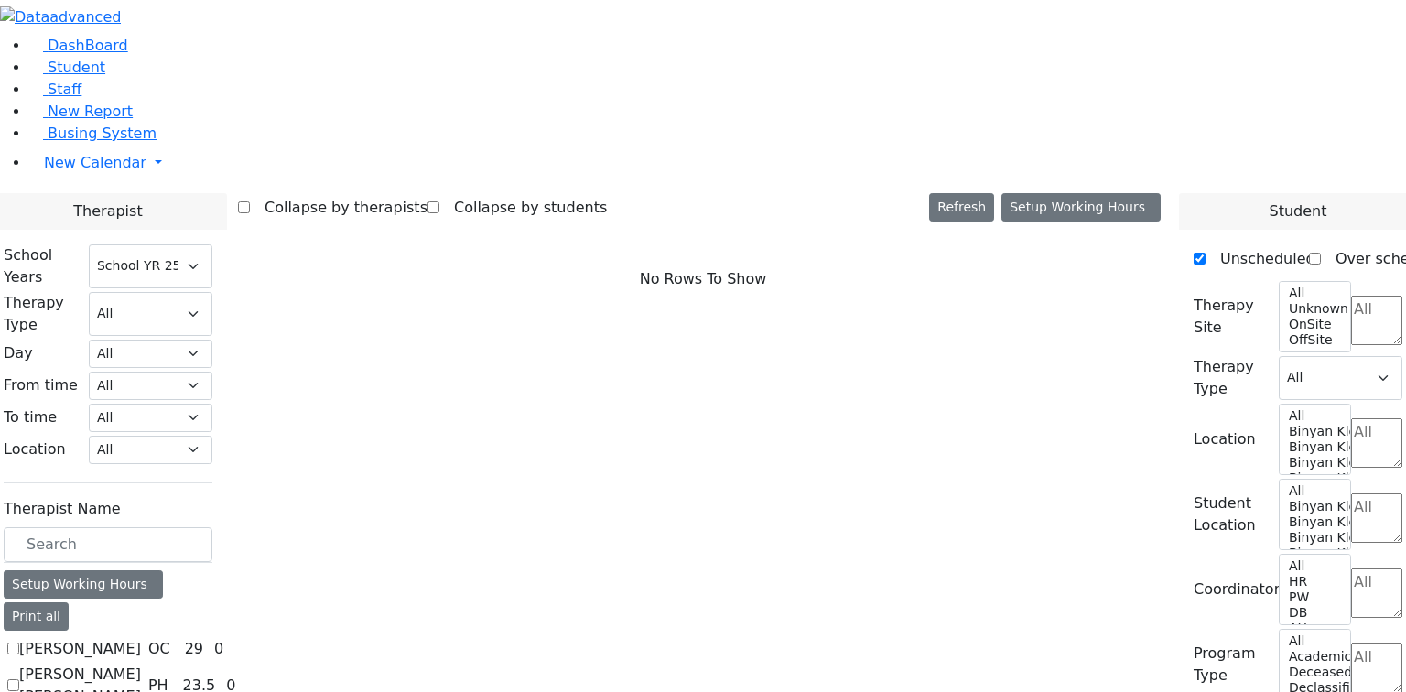
checkbox input "true"
select select "3"
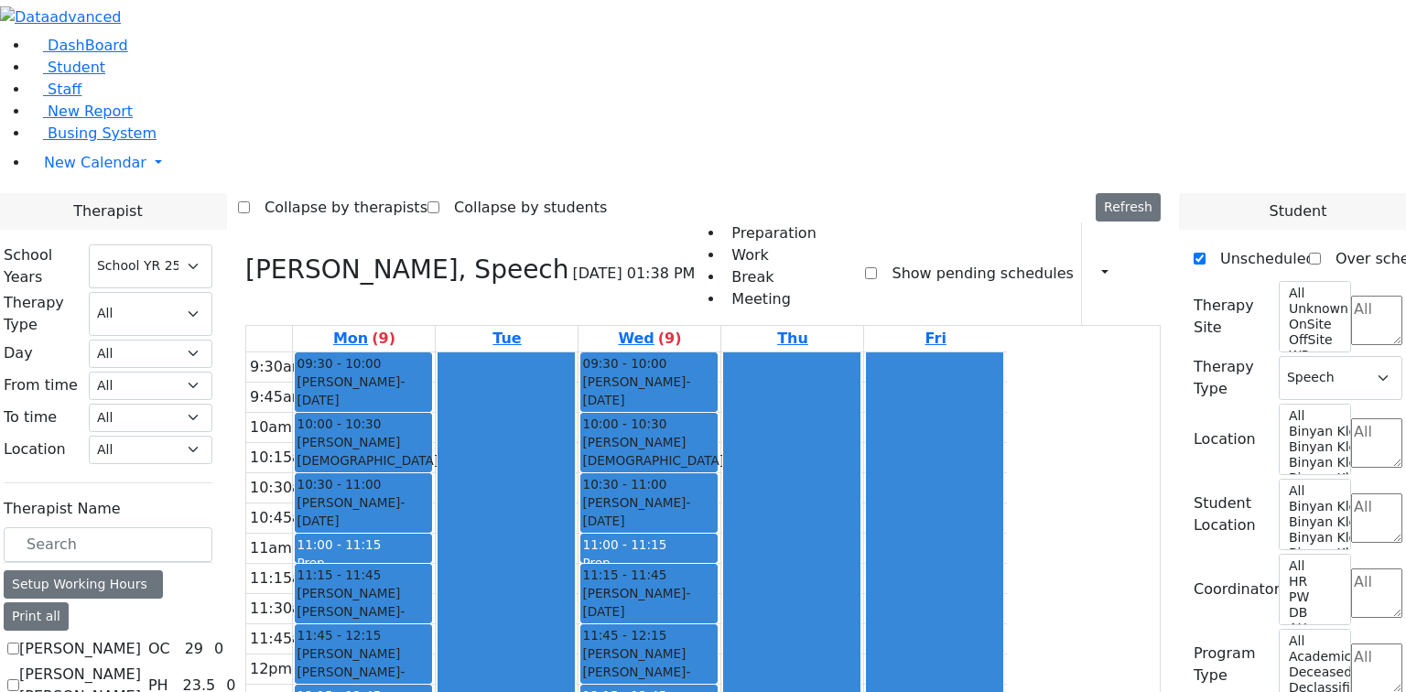
checkbox input "false"
select select
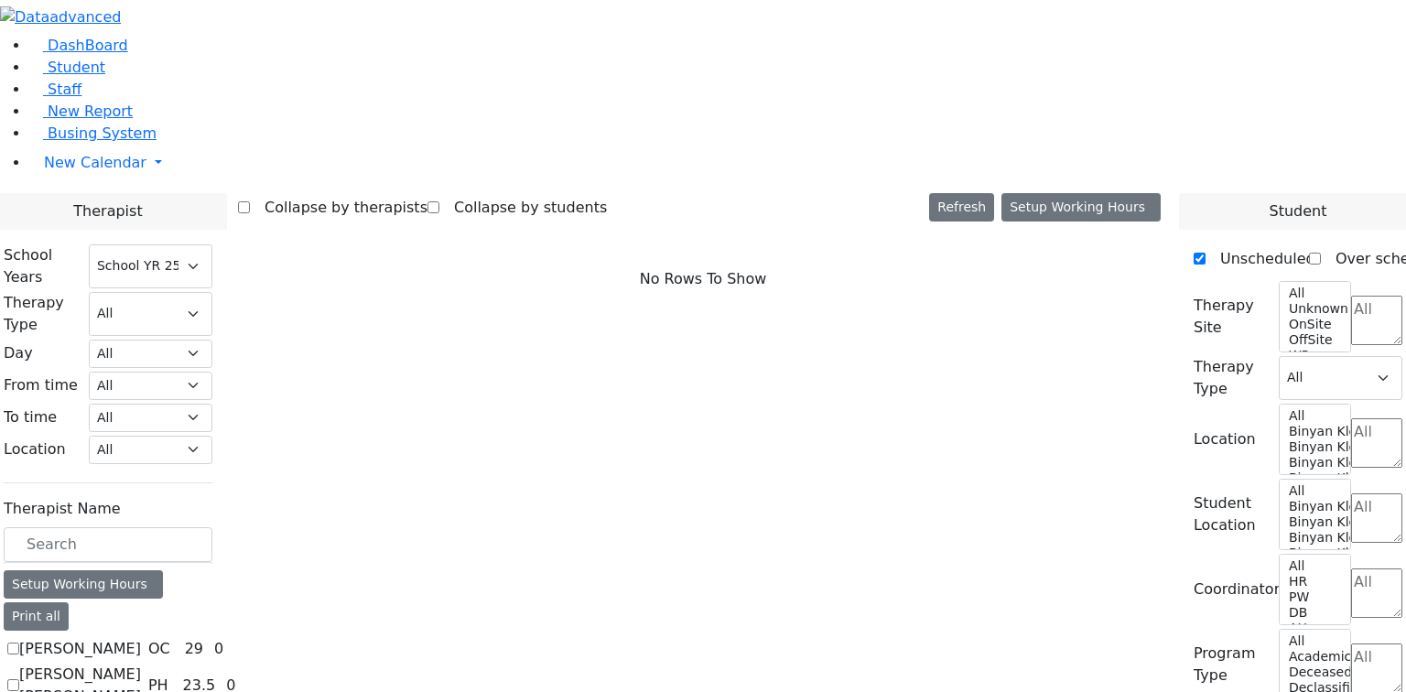
checkbox input "true"
select select "3"
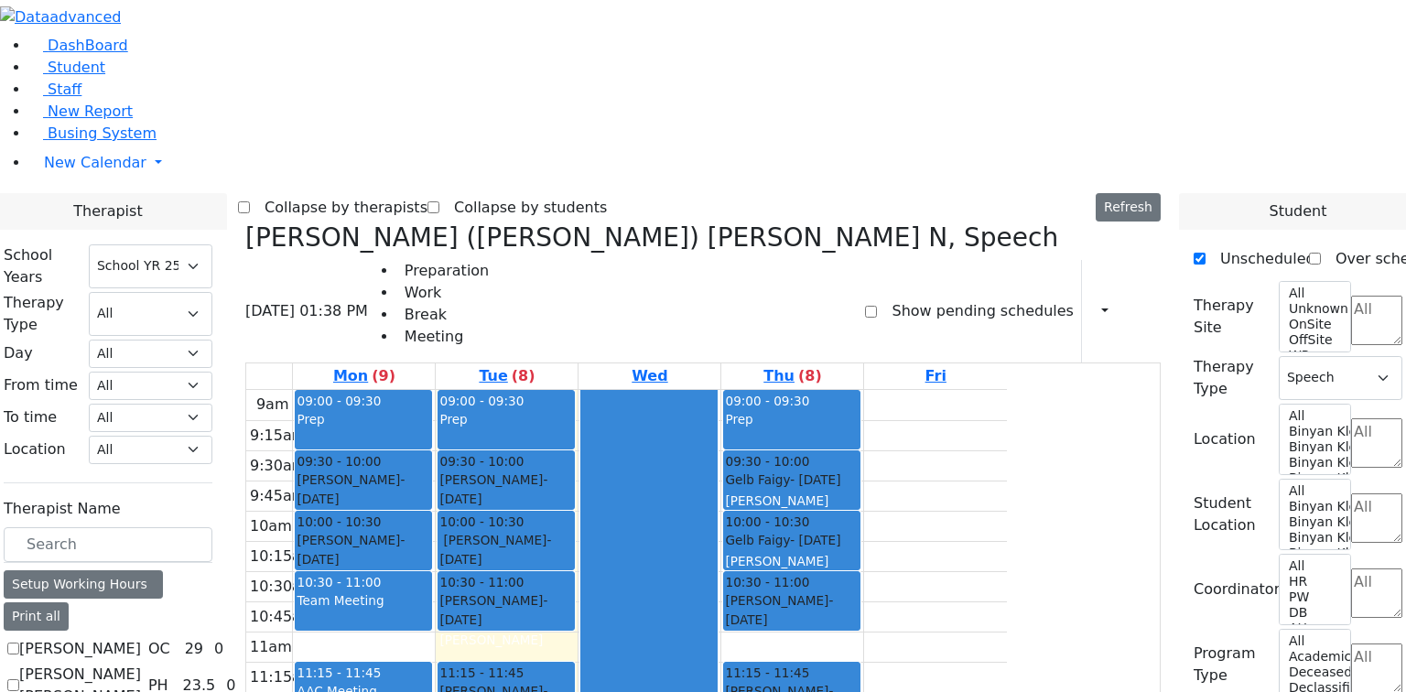
checkbox input "false"
select select
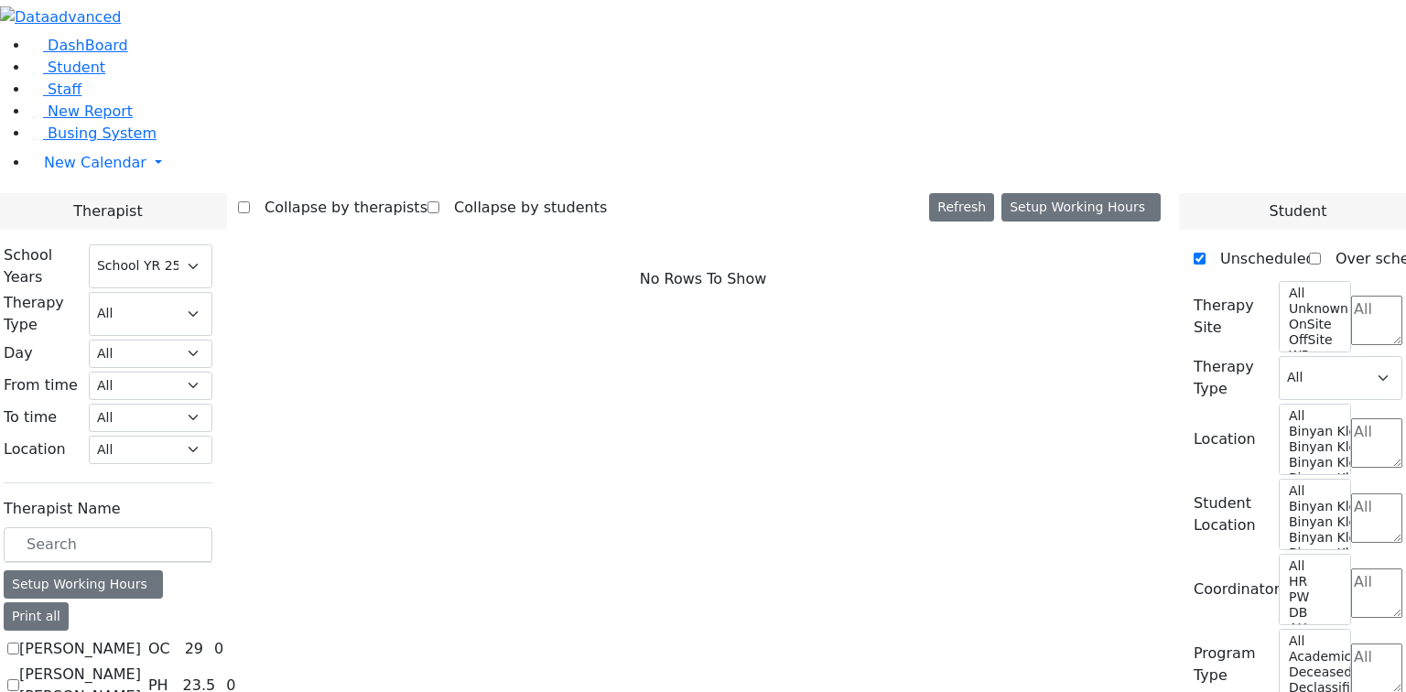
scroll to position [1172, 0]
checkbox input "true"
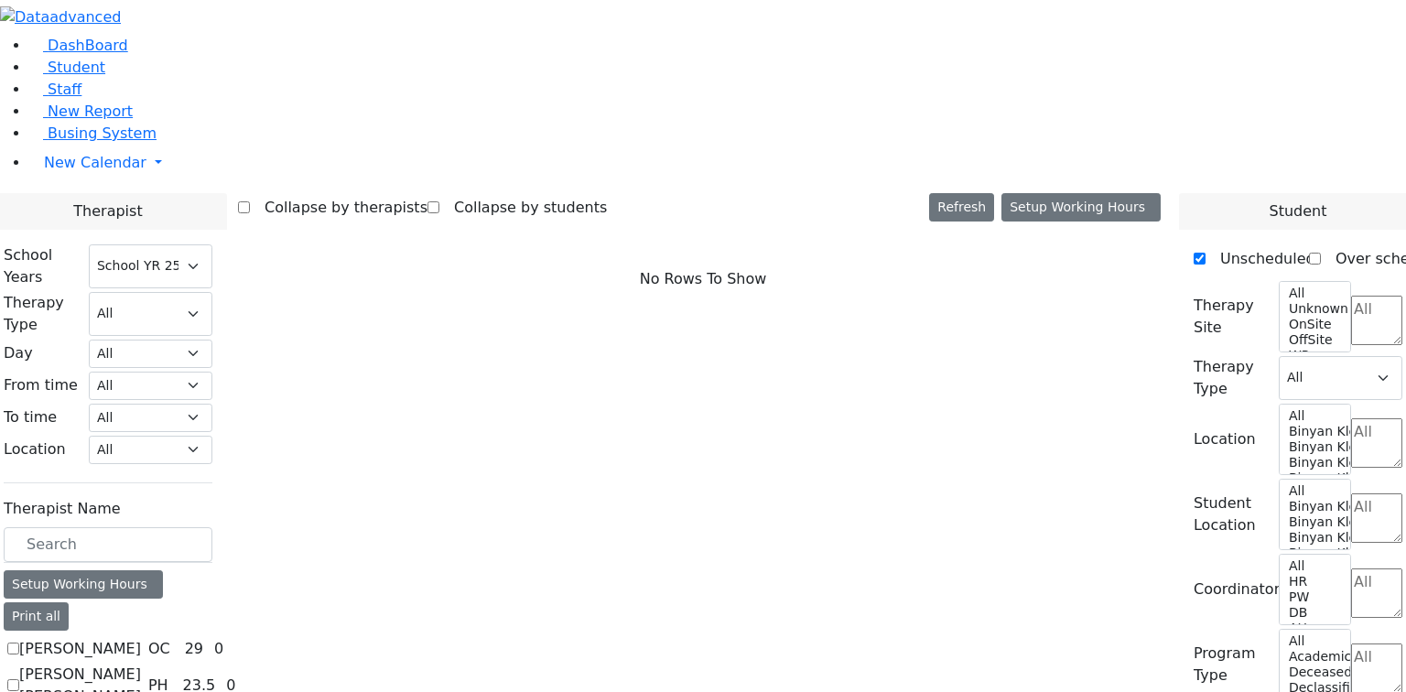
select select "1"
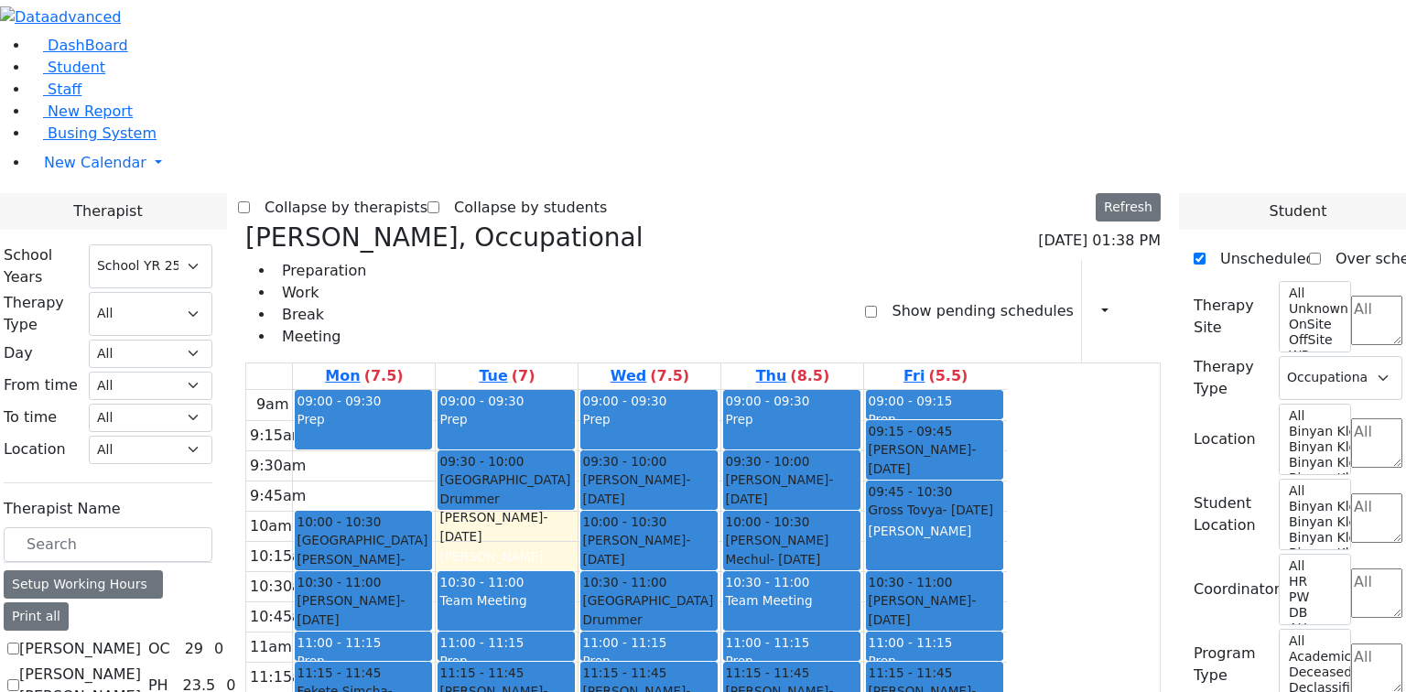
checkbox input "false"
select select
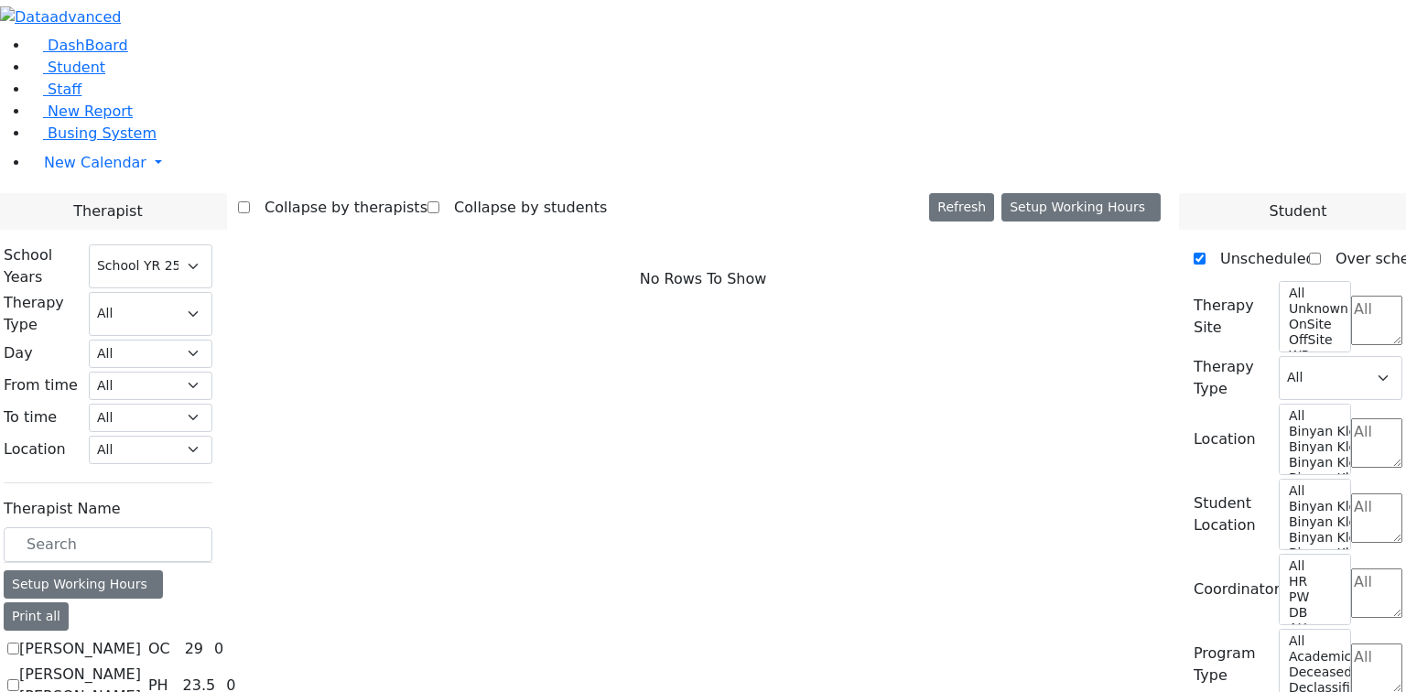
checkbox input "true"
select select "3"
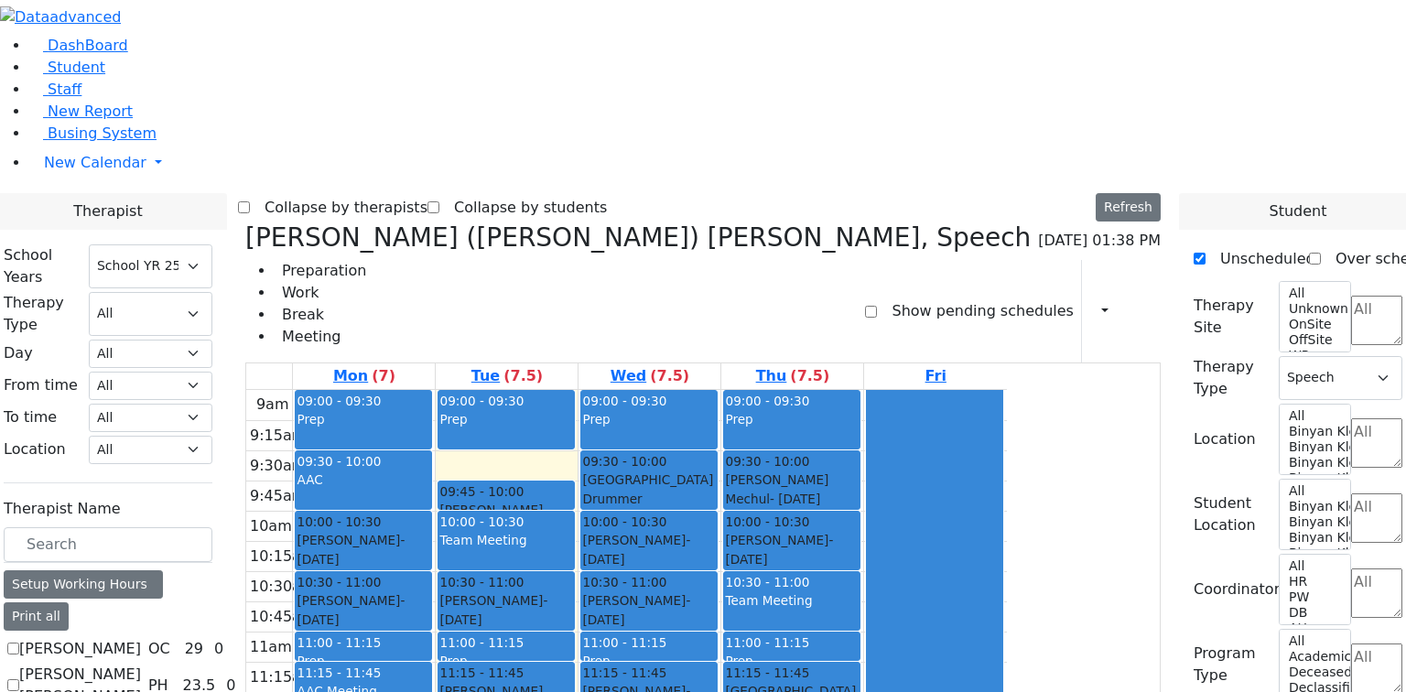
checkbox input "false"
select select
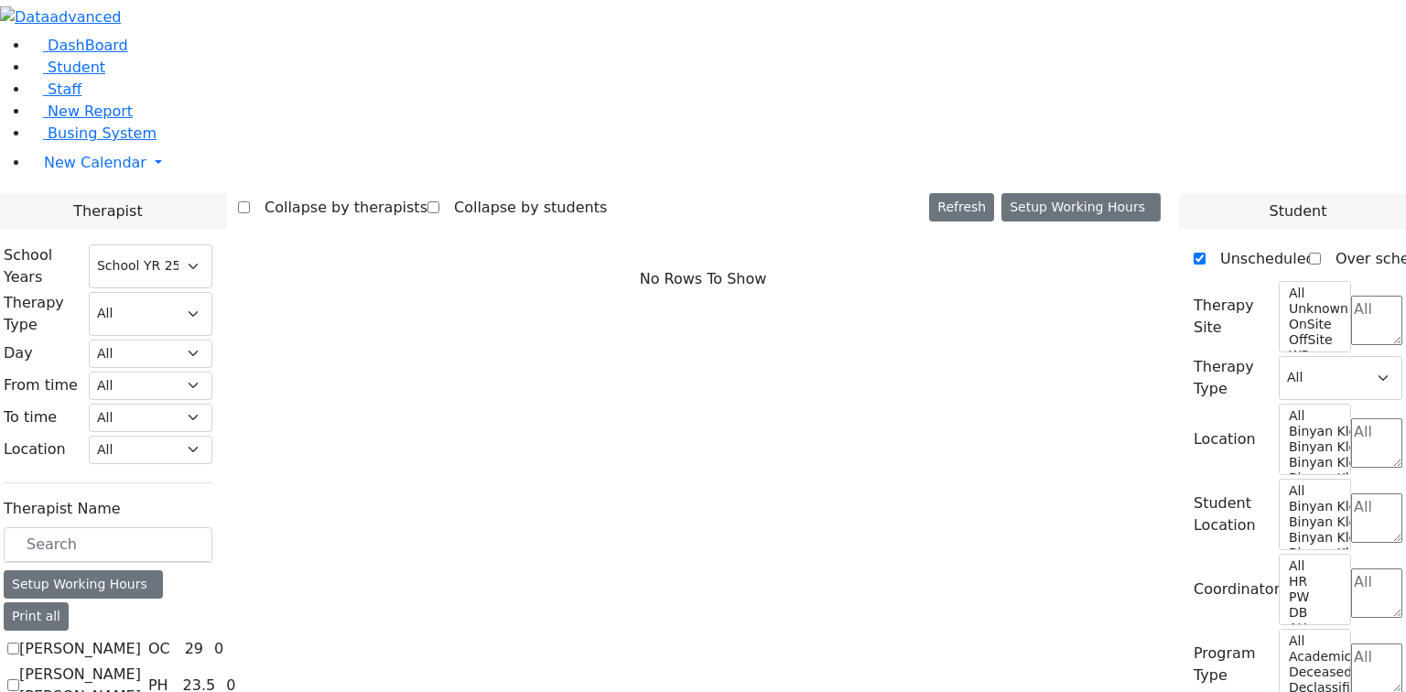
checkbox input "true"
select select "3"
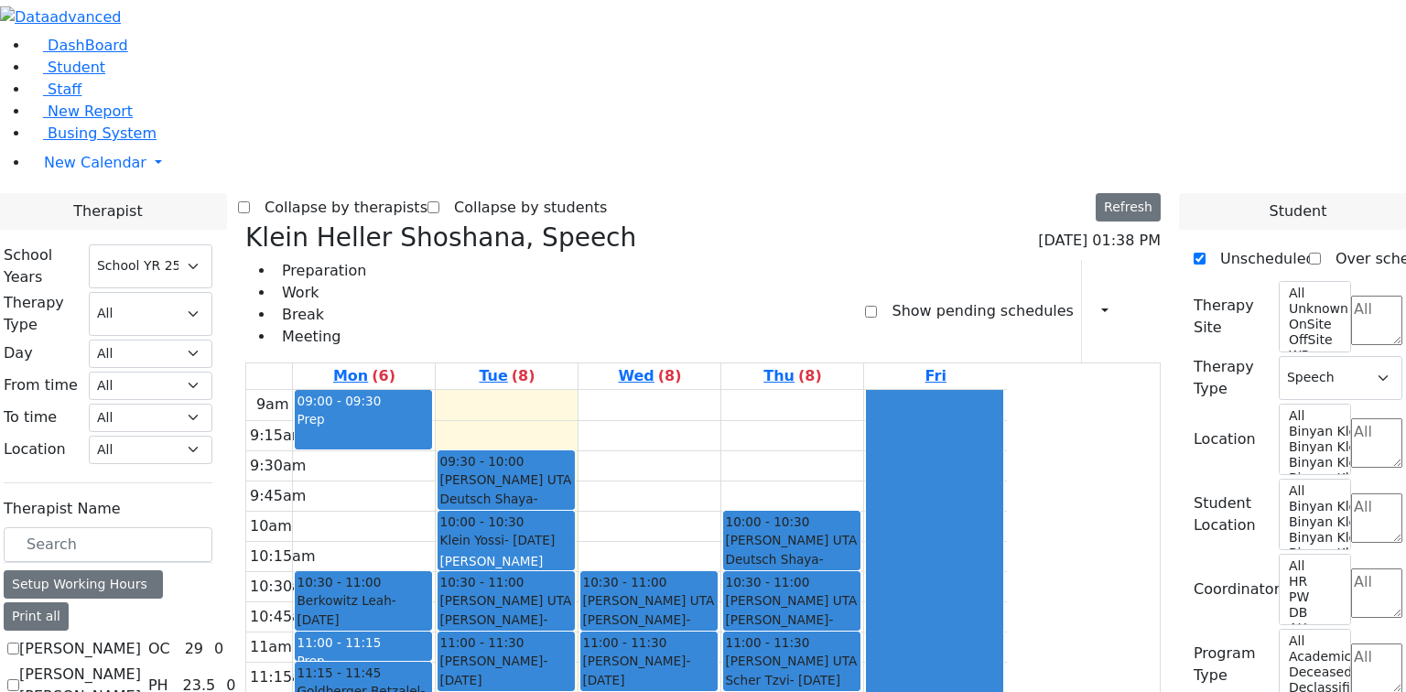
checkbox input "false"
select select
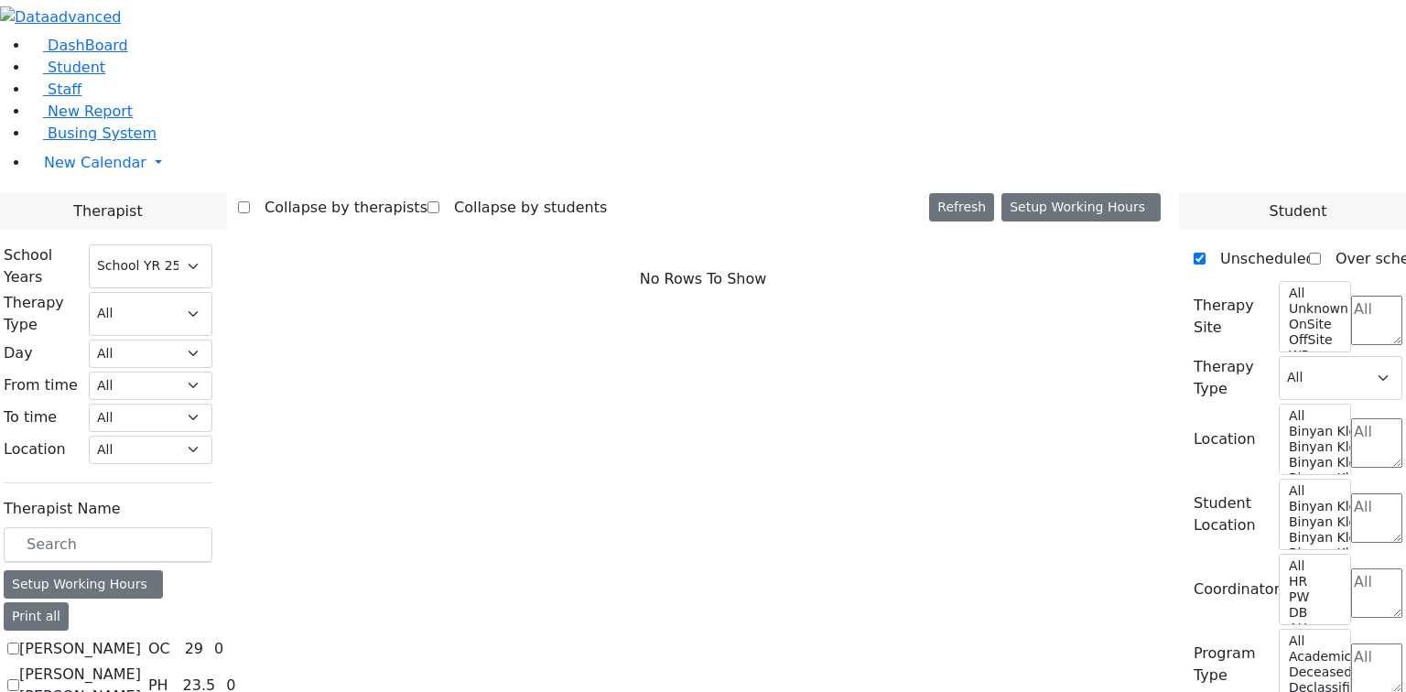
checkbox input "true"
select select "1"
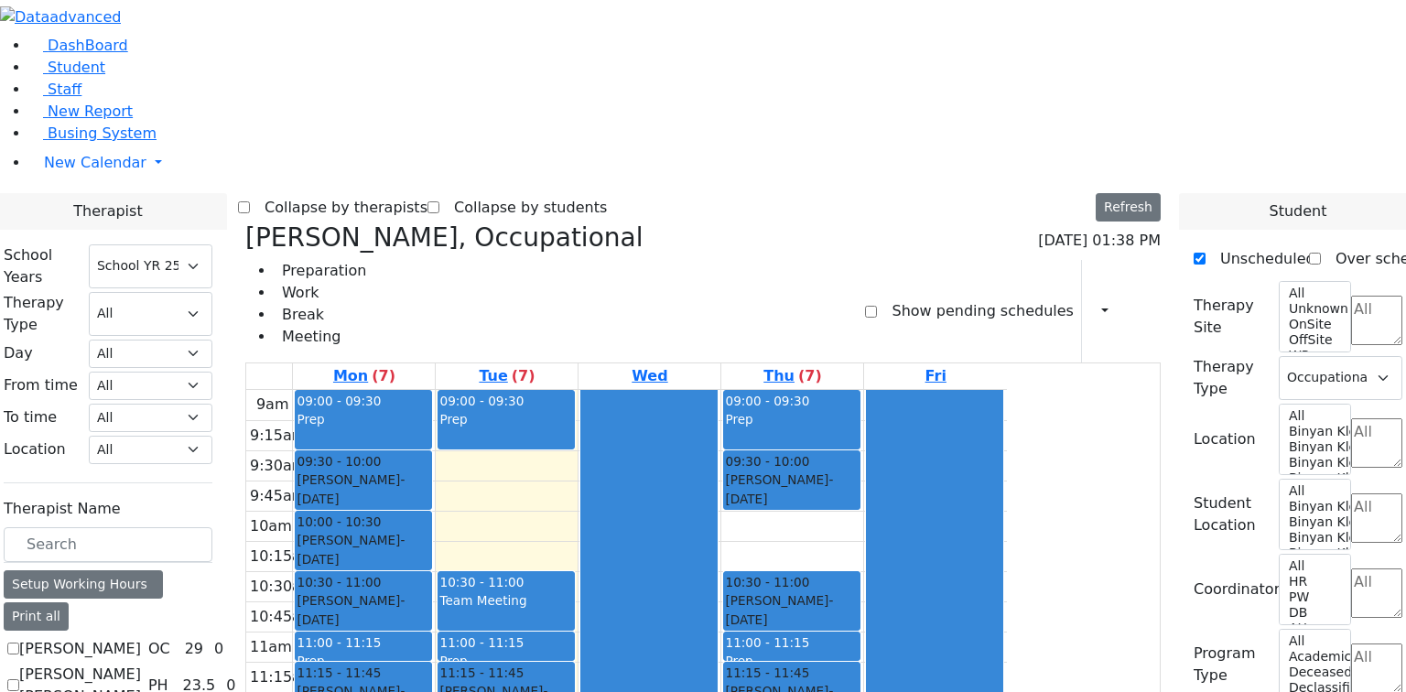
checkbox input "false"
select select
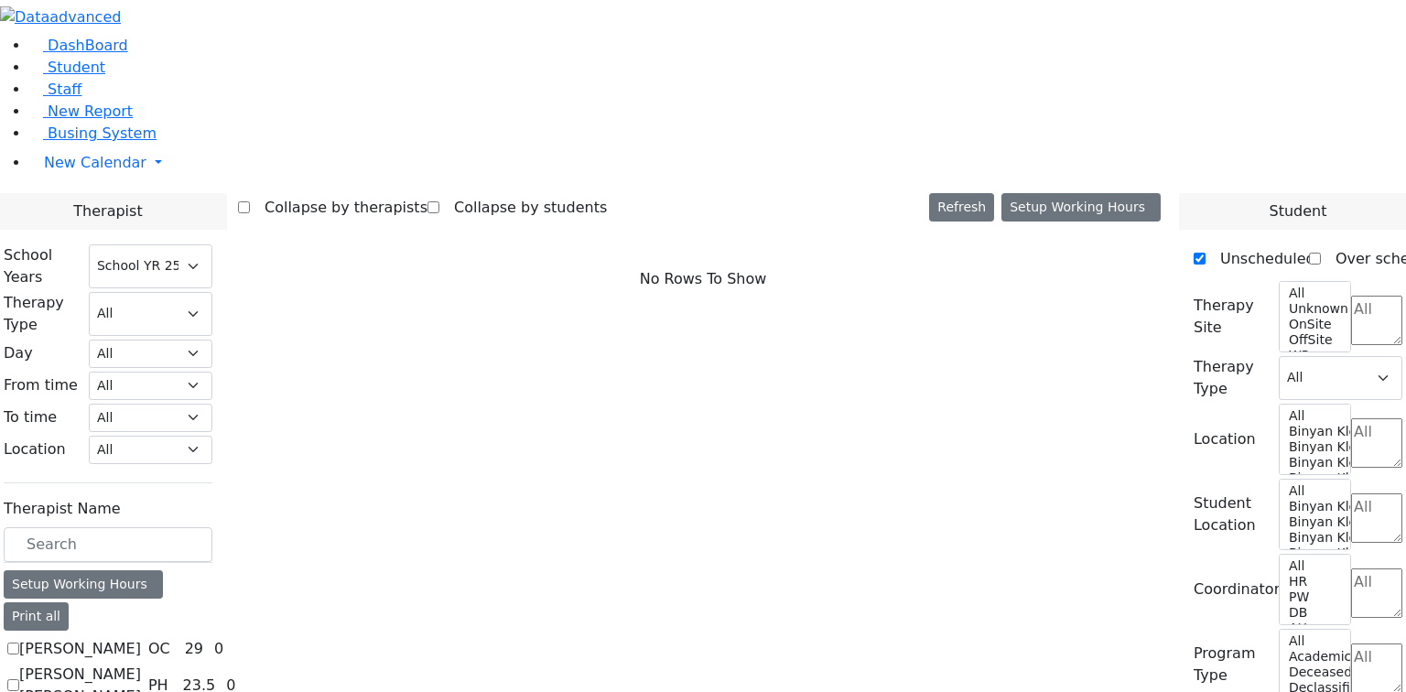
scroll to position [1319, 0]
checkbox input "true"
select select "2"
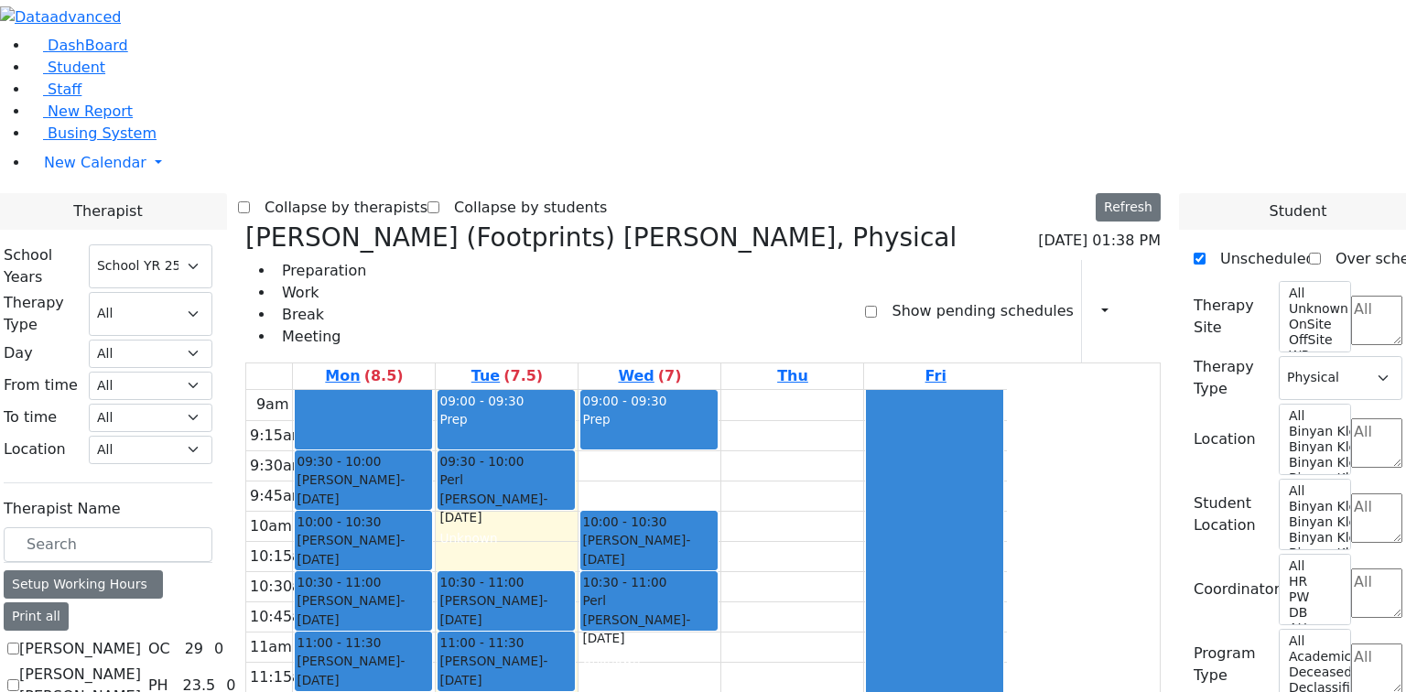
checkbox input "false"
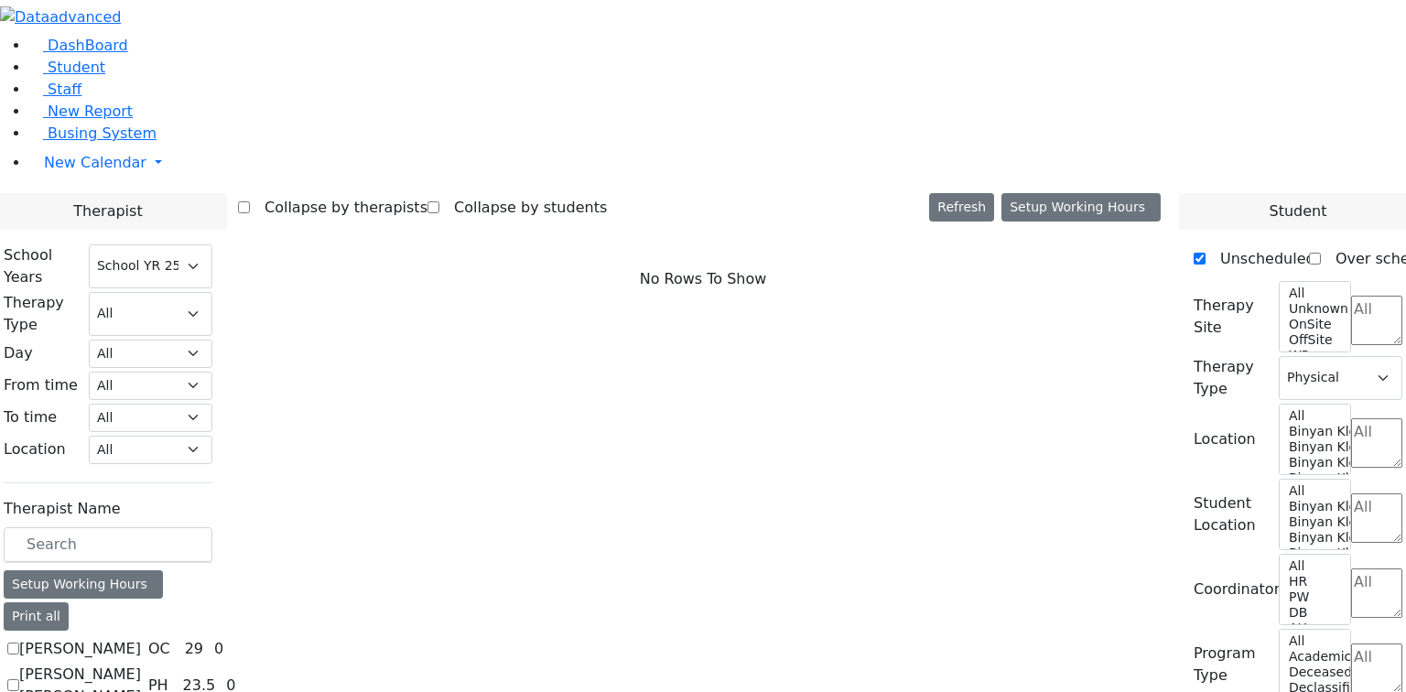
select select
checkbox input "true"
select select "1"
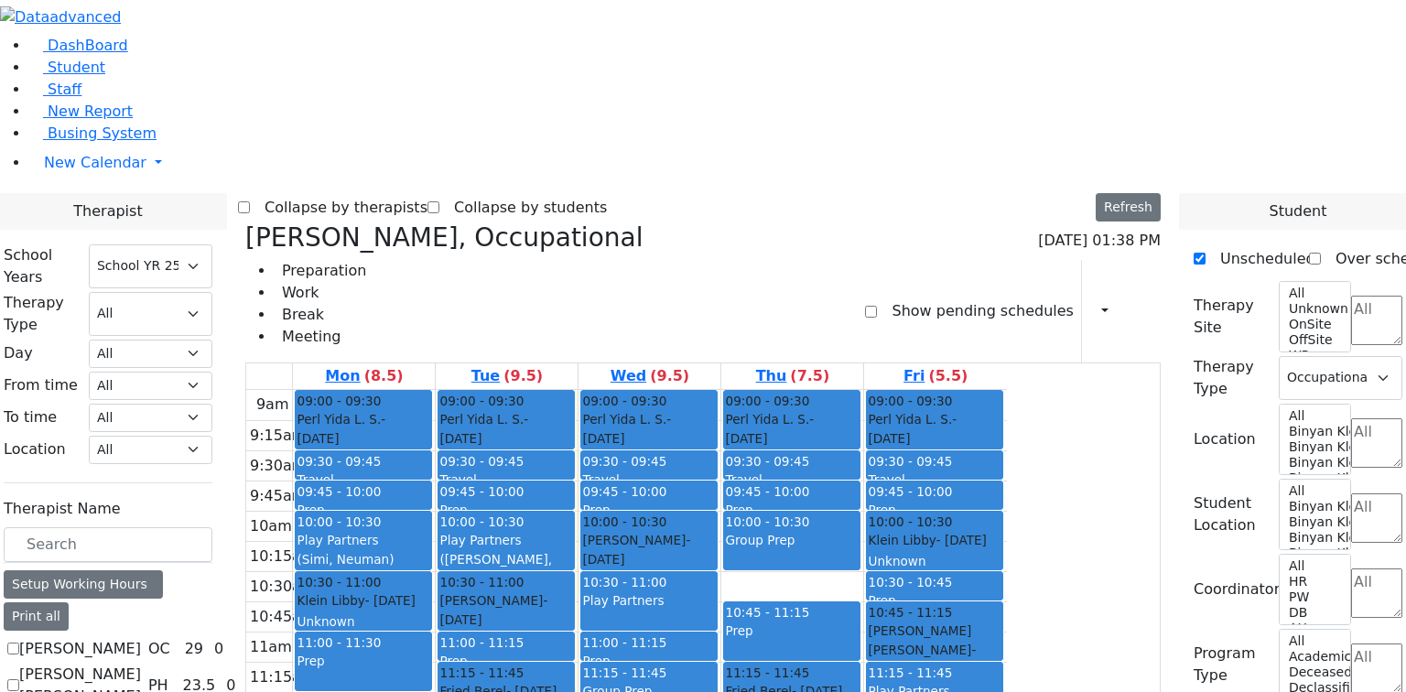
checkbox input "false"
select select
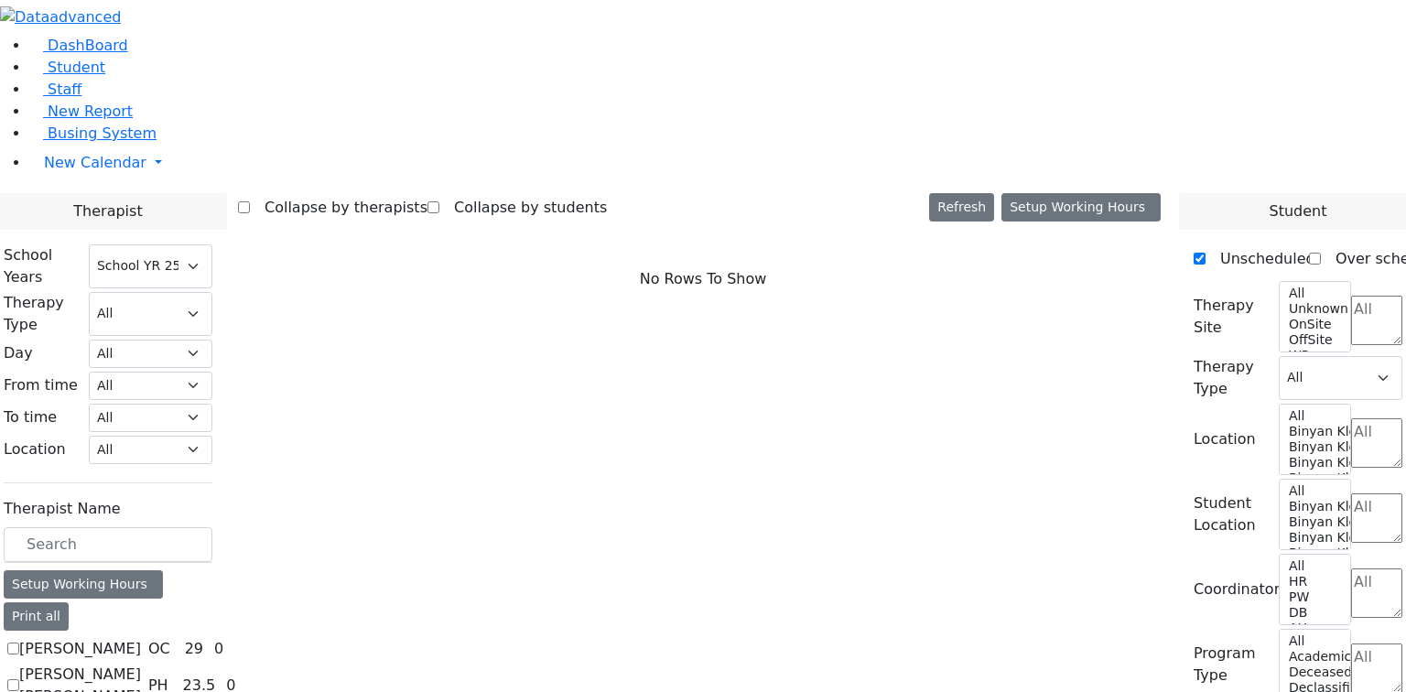
checkbox input "true"
select select "3"
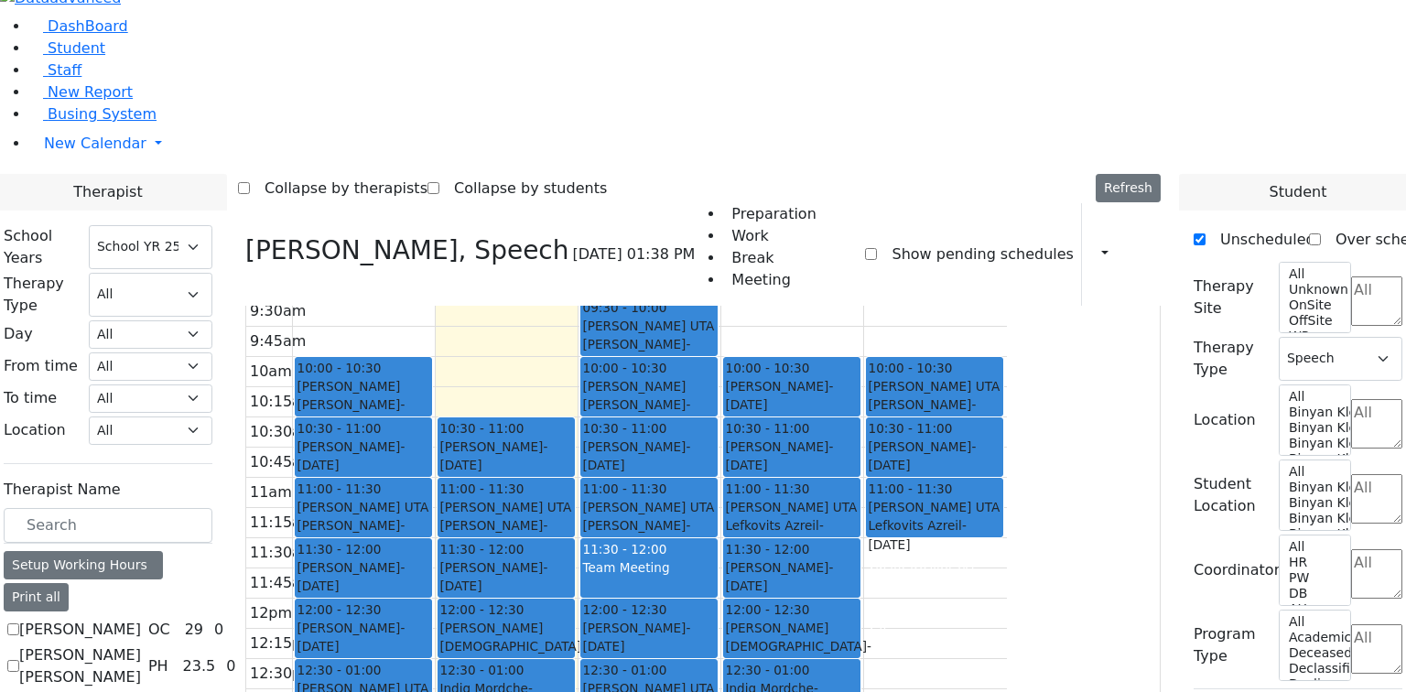
scroll to position [71, 0]
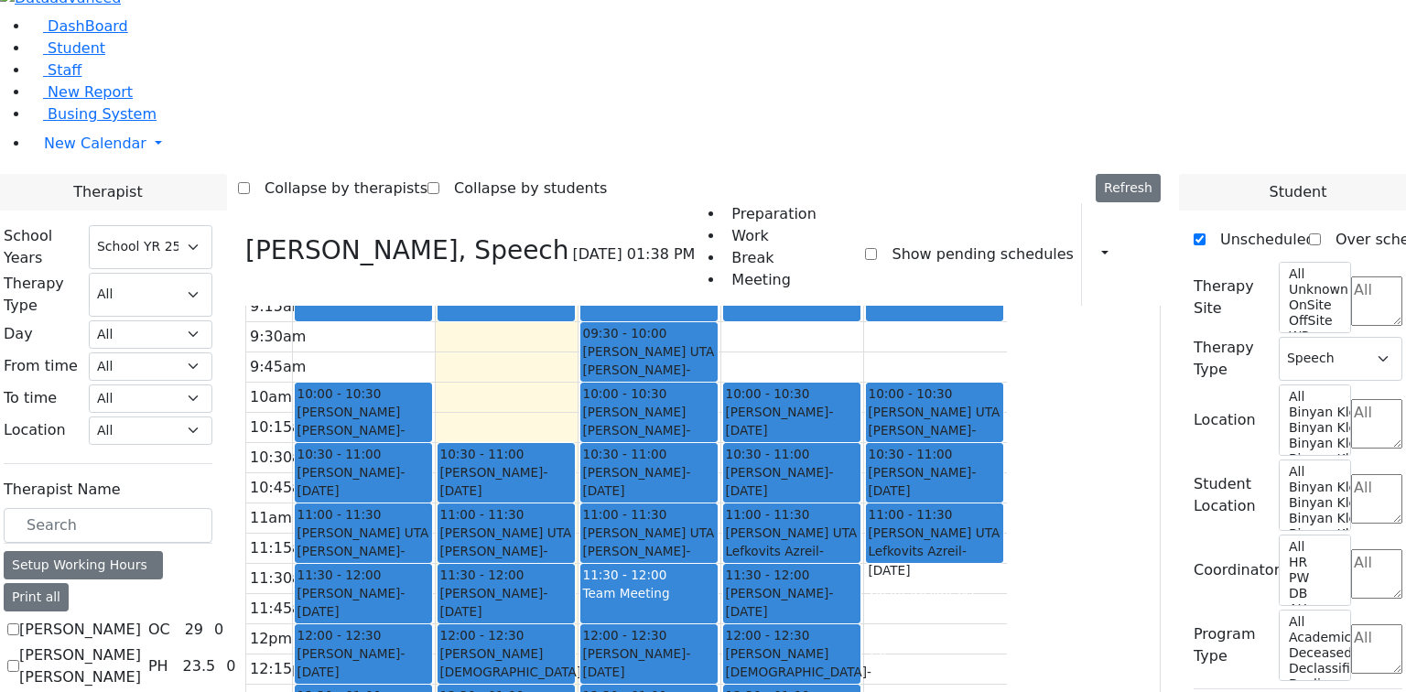
checkbox input "true"
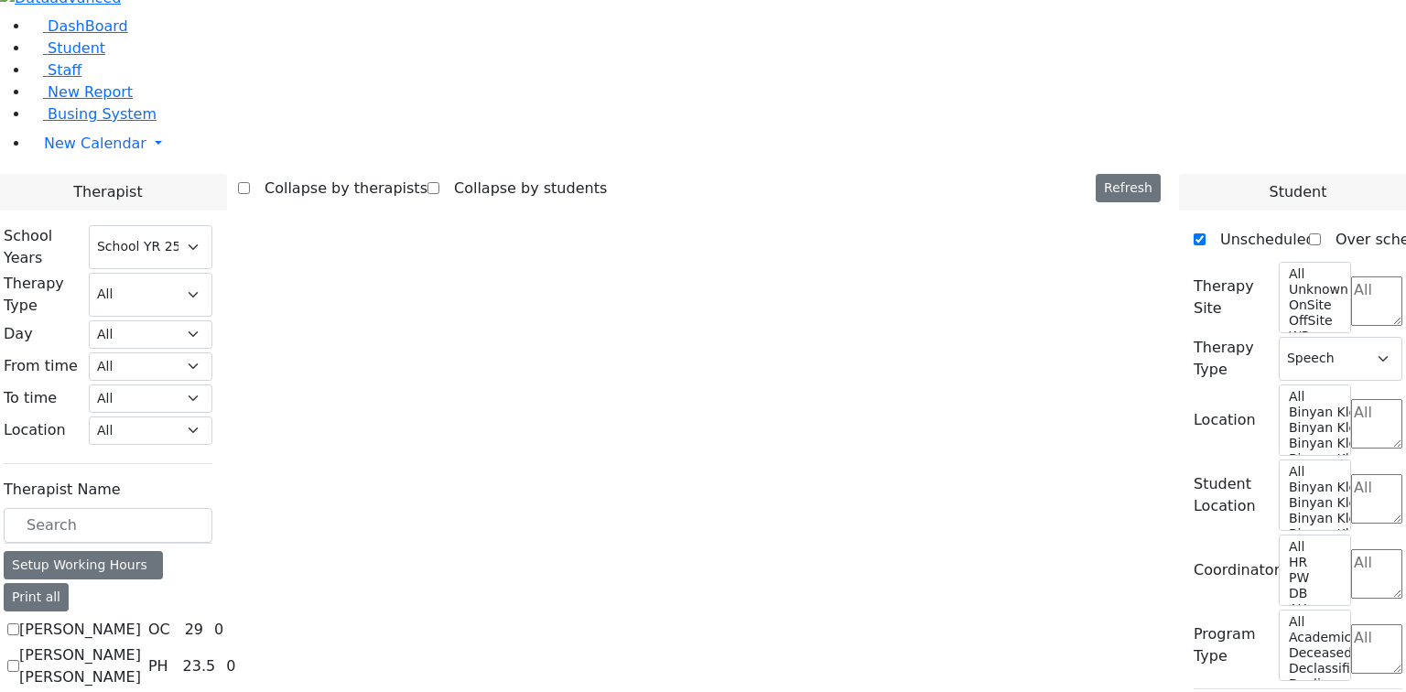
scroll to position [17, 0]
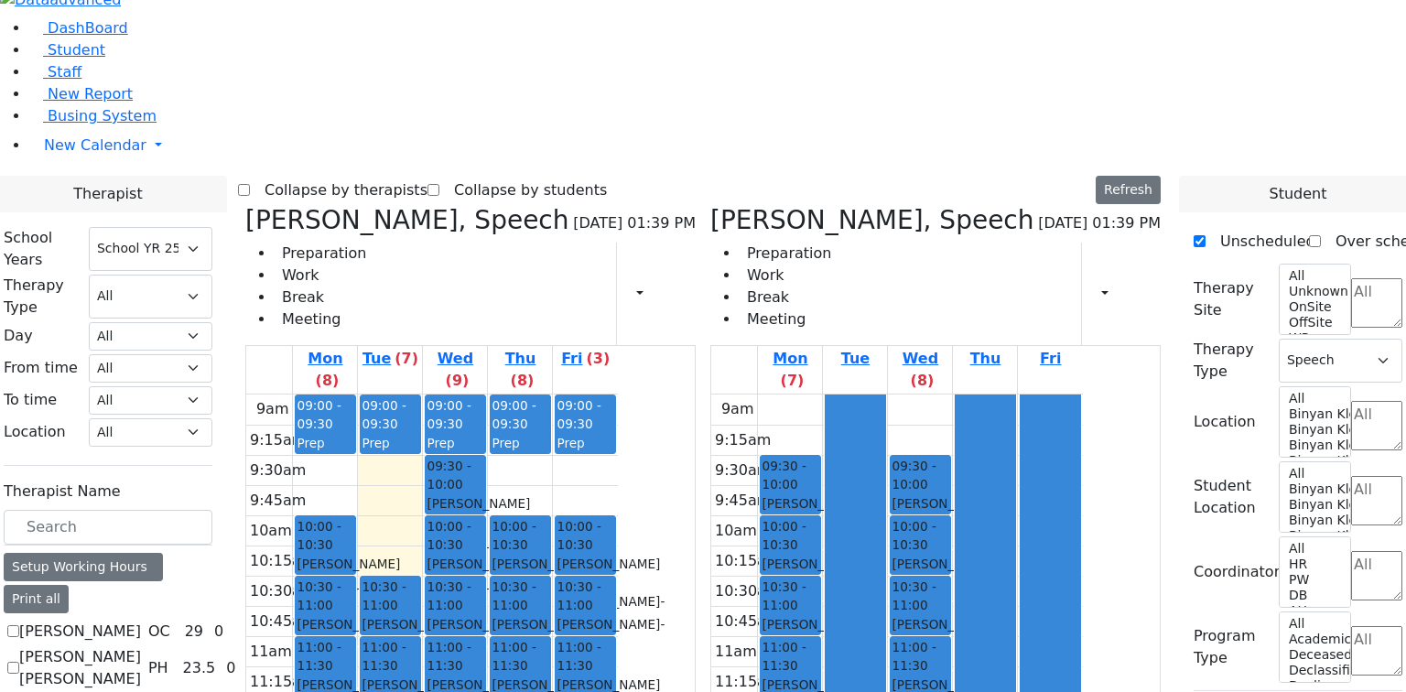
checkbox input "false"
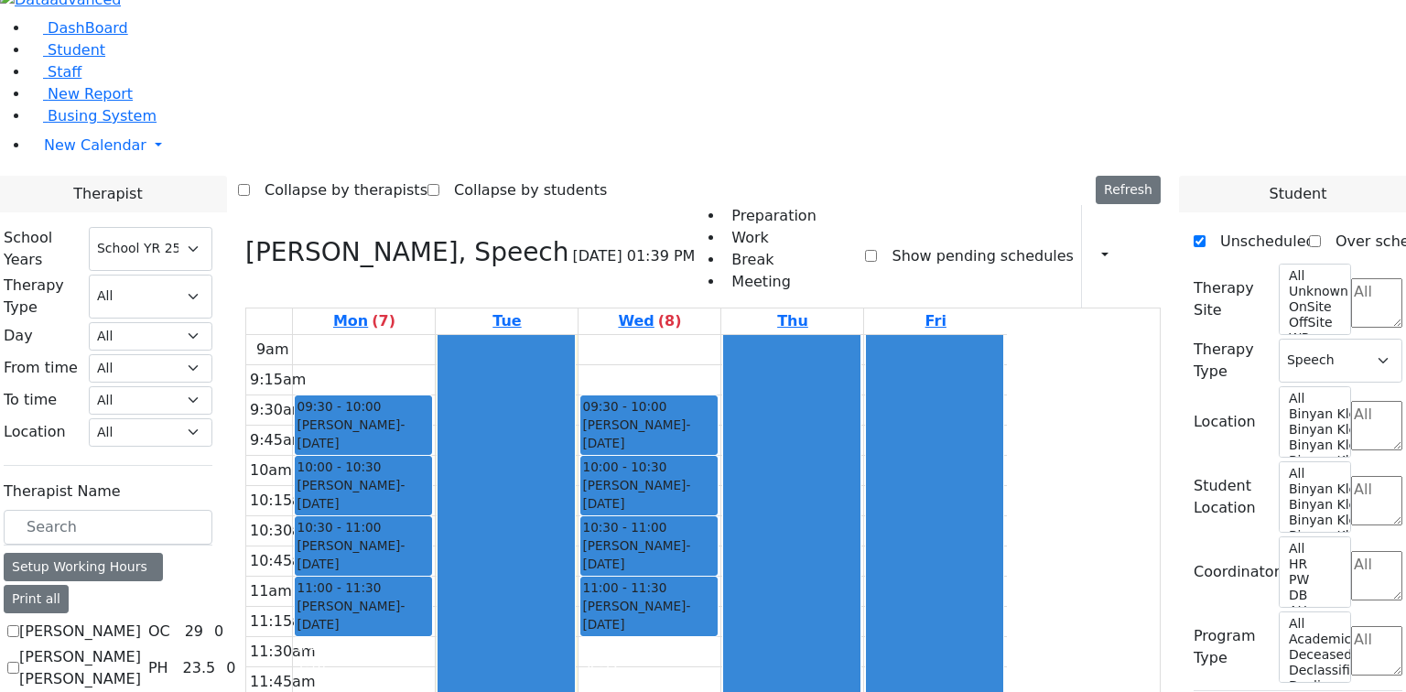
checkbox input "false"
select select
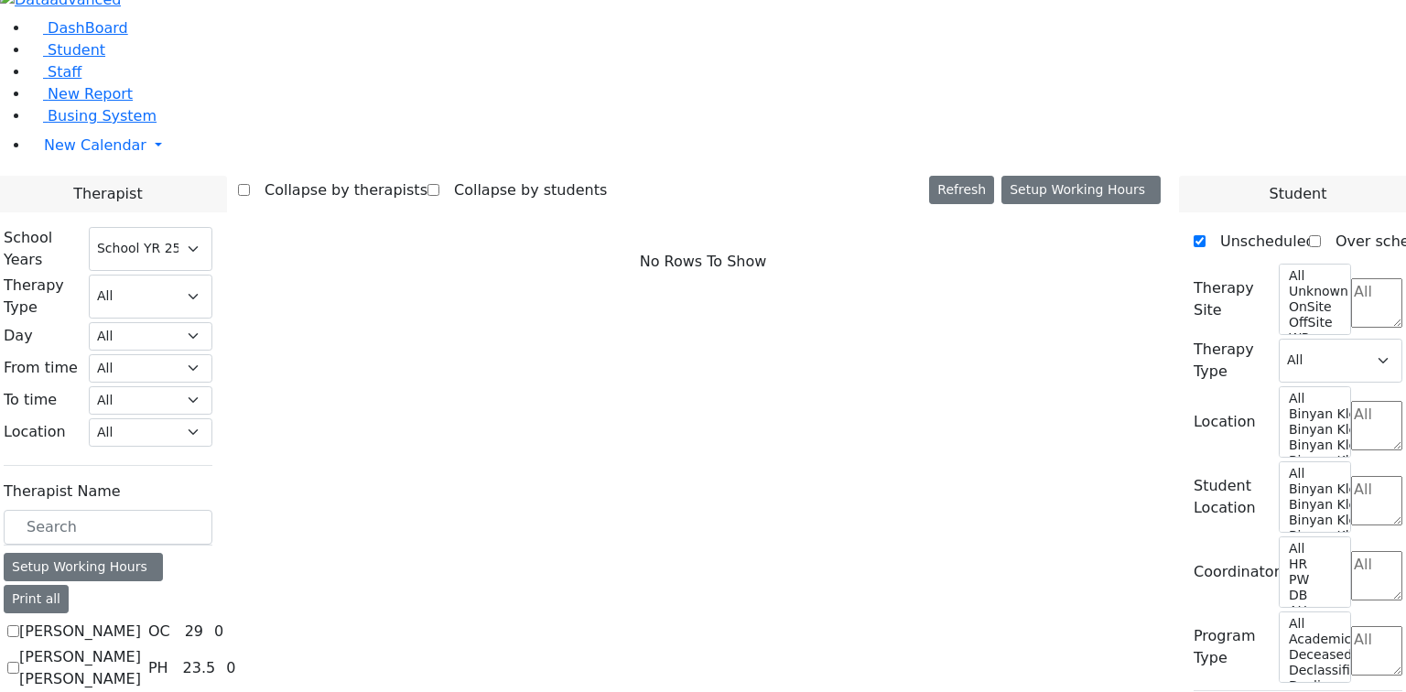
scroll to position [2465, 0]
checkbox input "true"
select select "3"
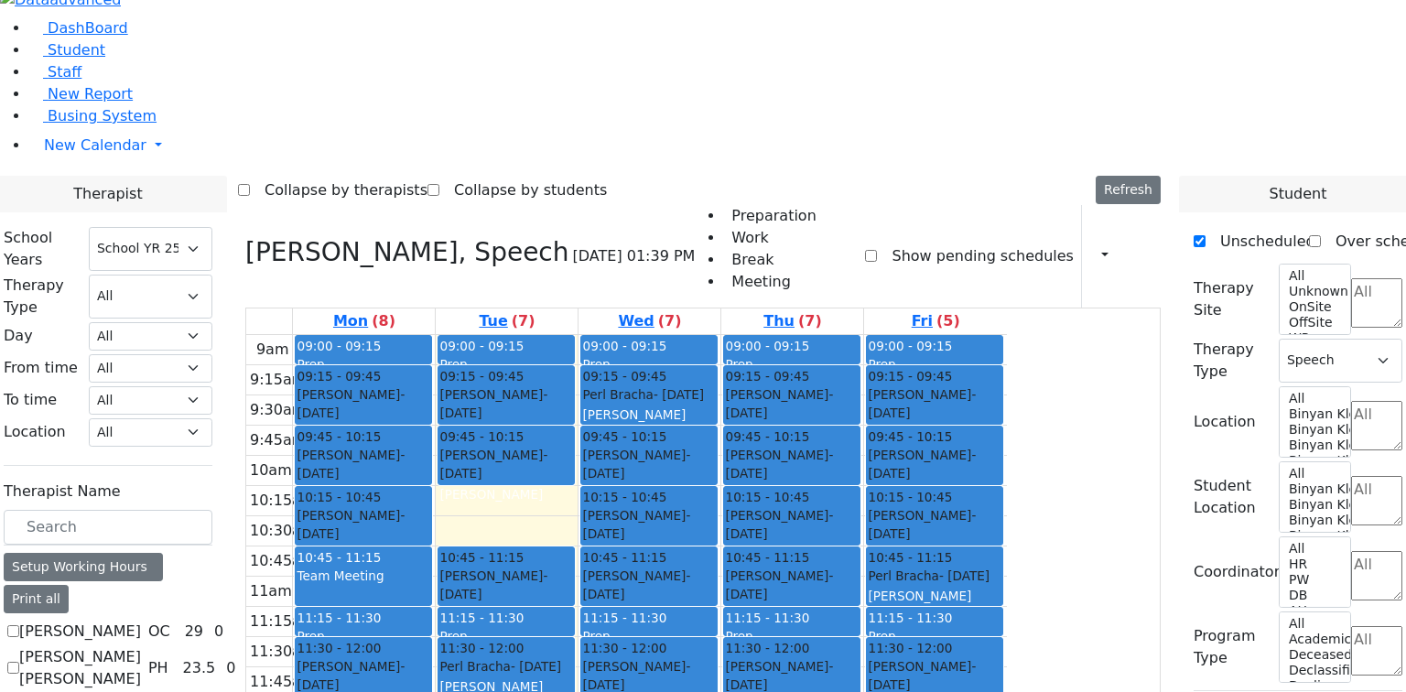
checkbox input "true"
select select
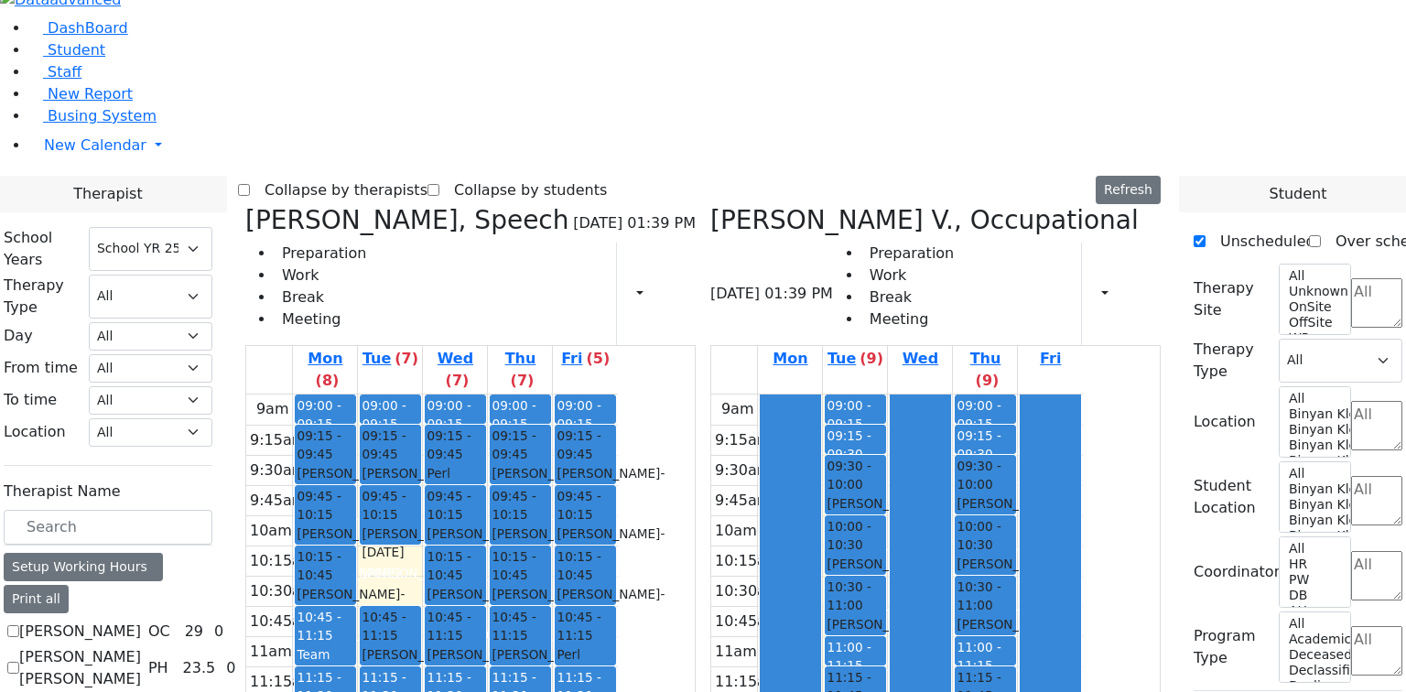
checkbox input "false"
select select "1"
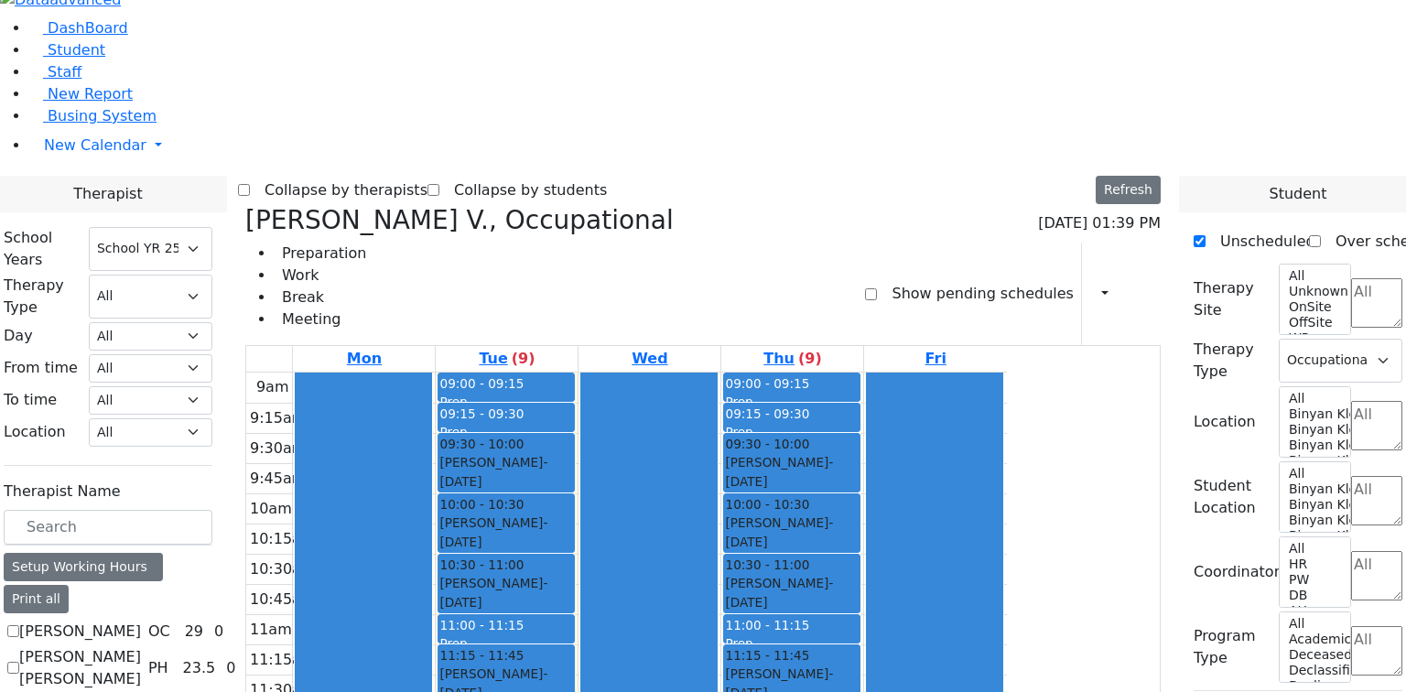
checkbox input "true"
select select
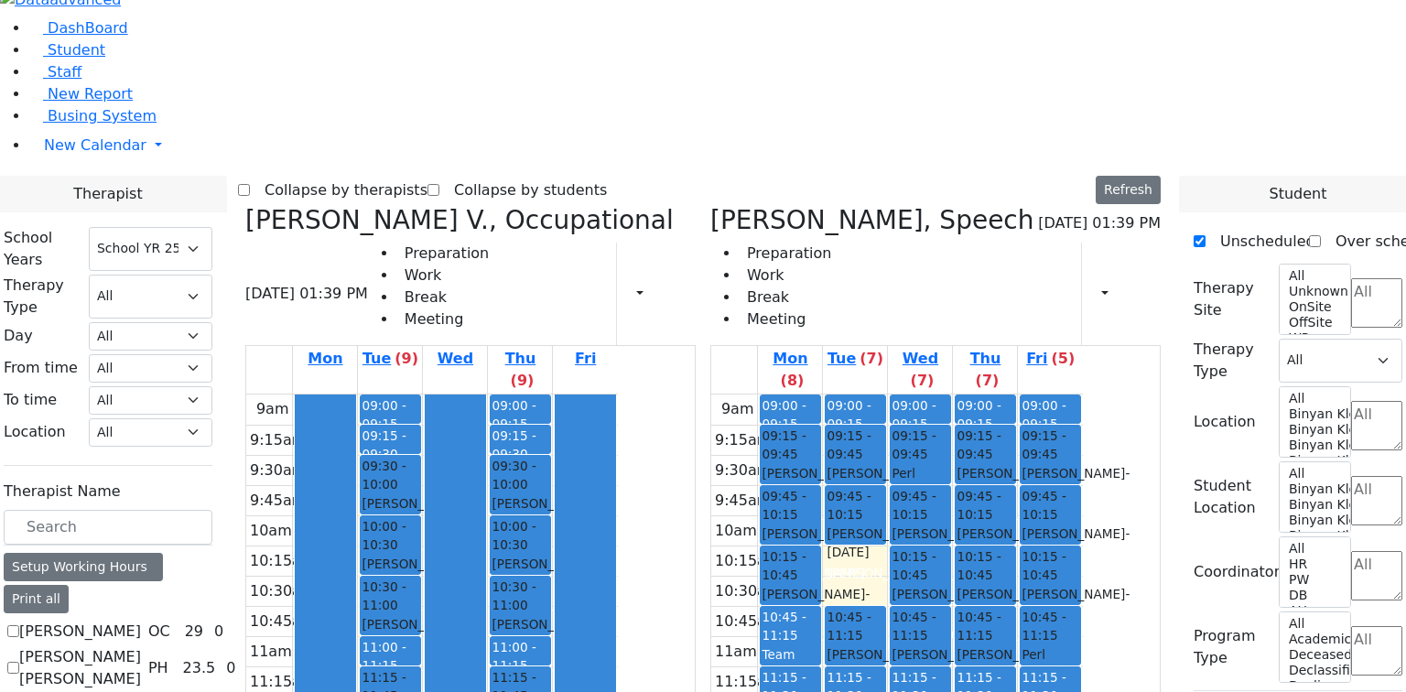
checkbox input "false"
select select "3"
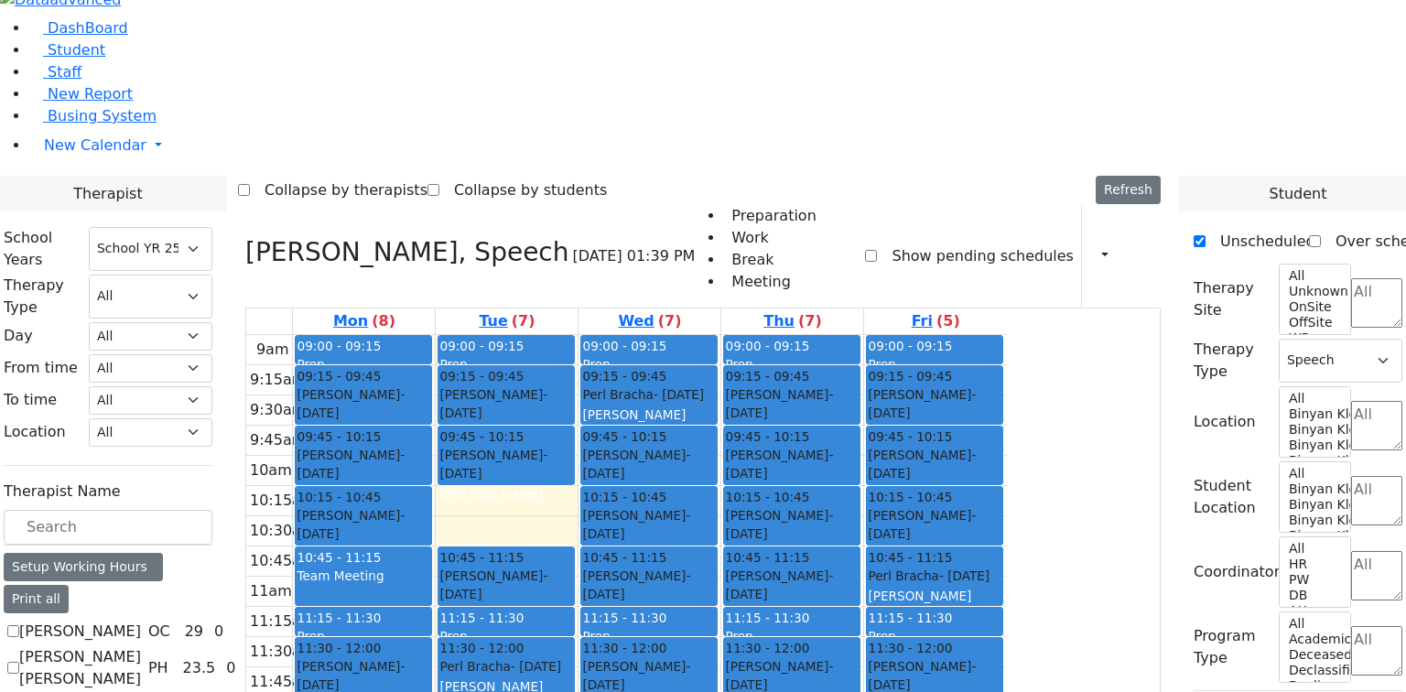
checkbox input "false"
select select
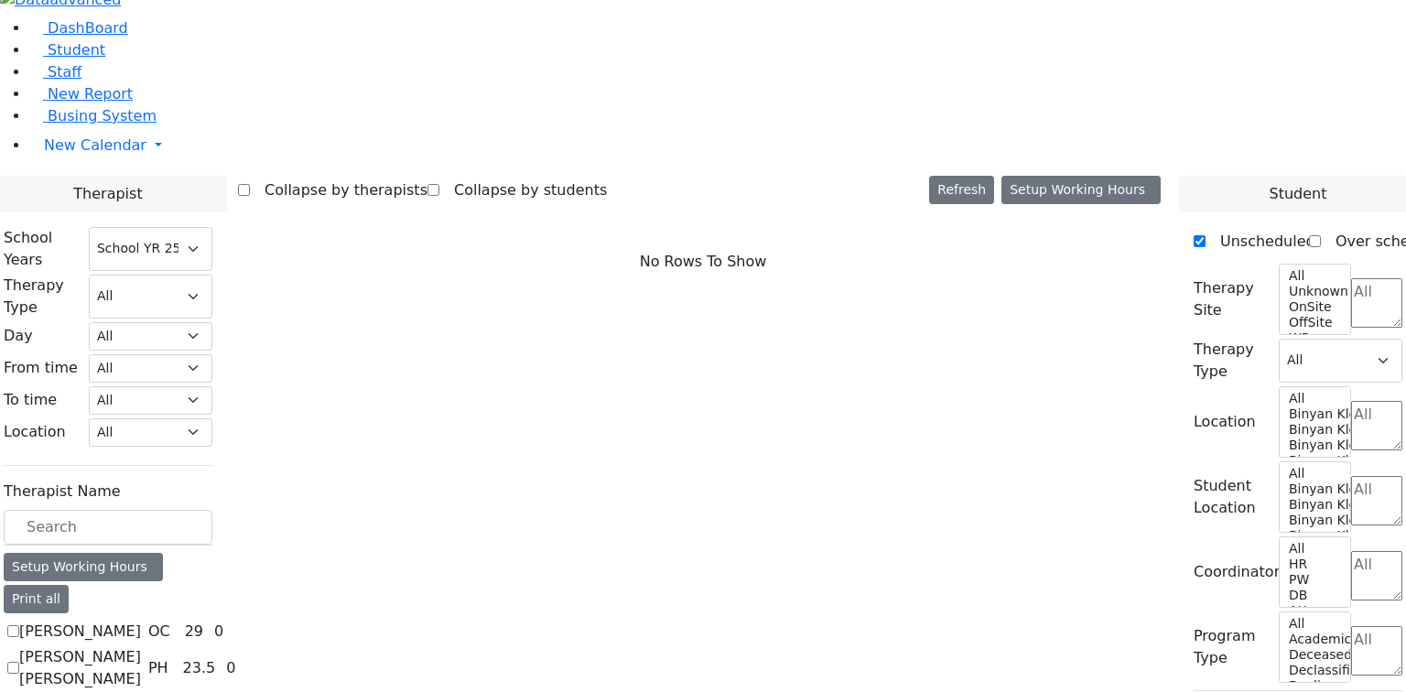
scroll to position [2538, 0]
checkbox input "true"
select select "3"
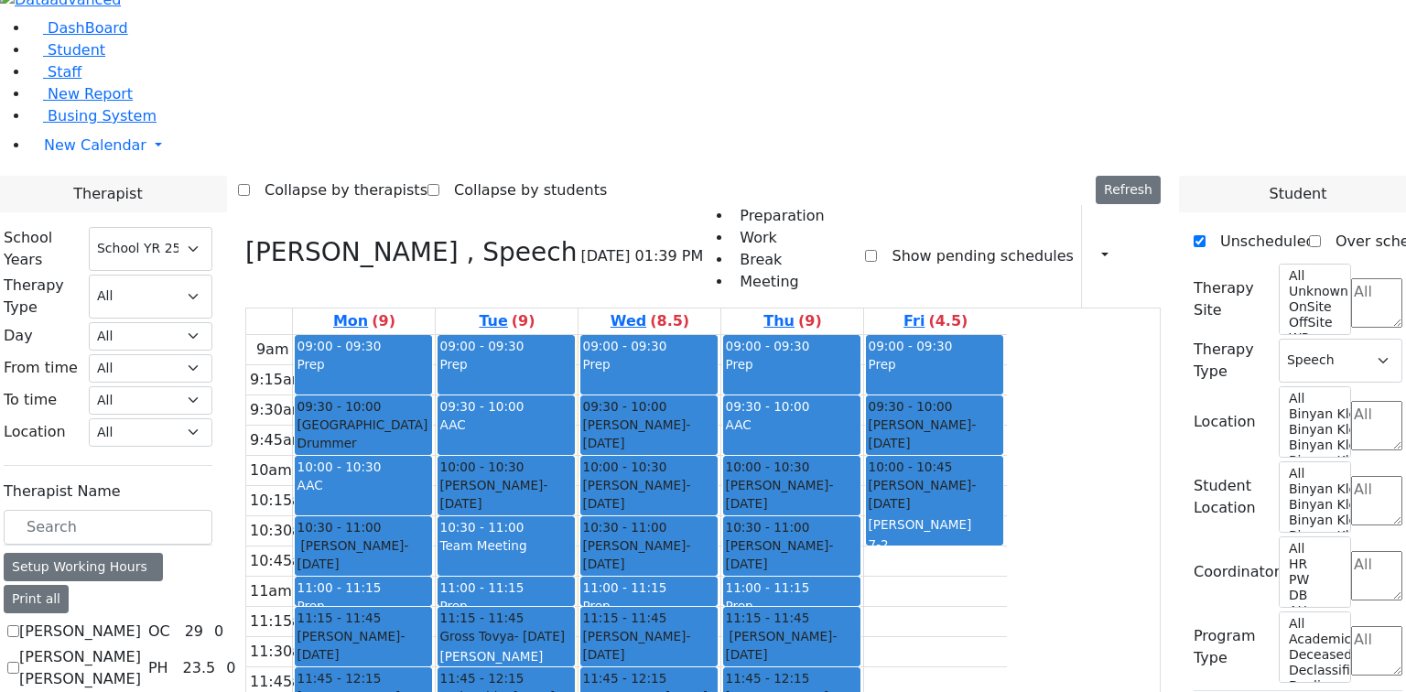
checkbox input "false"
select select
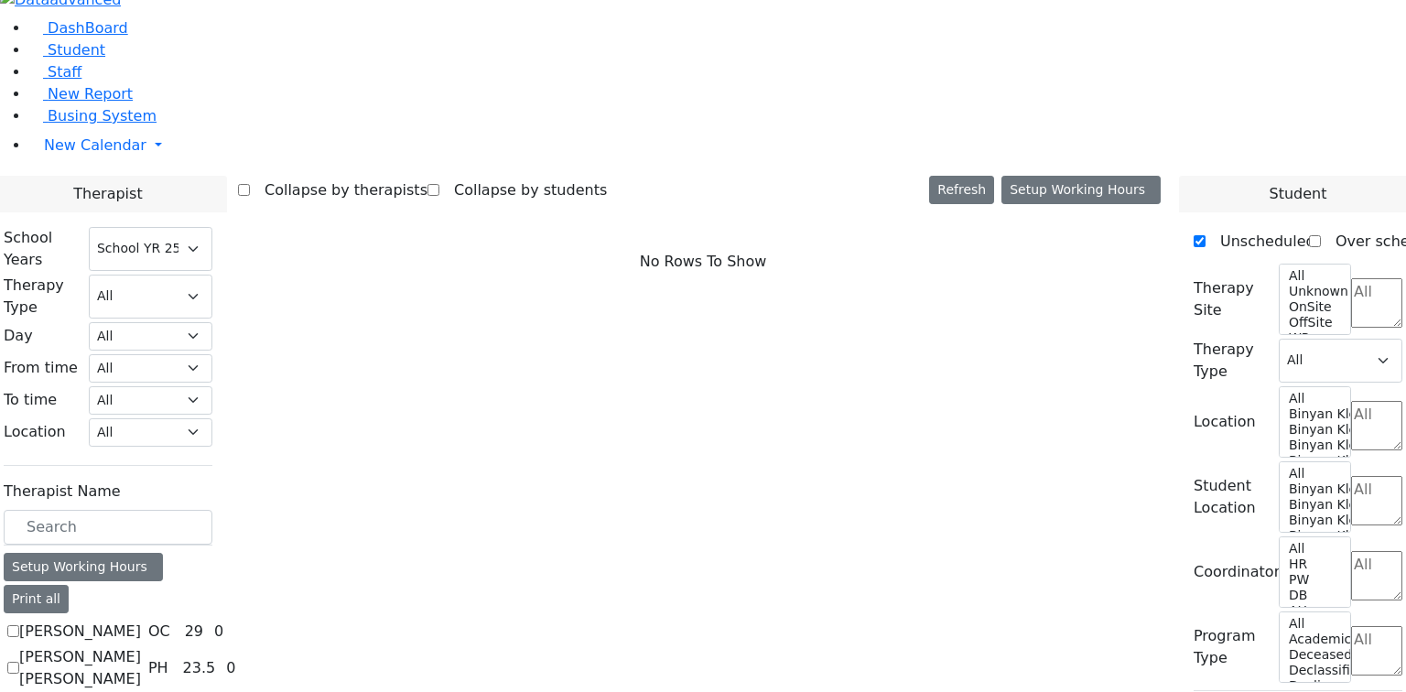
scroll to position [2612, 0]
checkbox input "true"
select select "2"
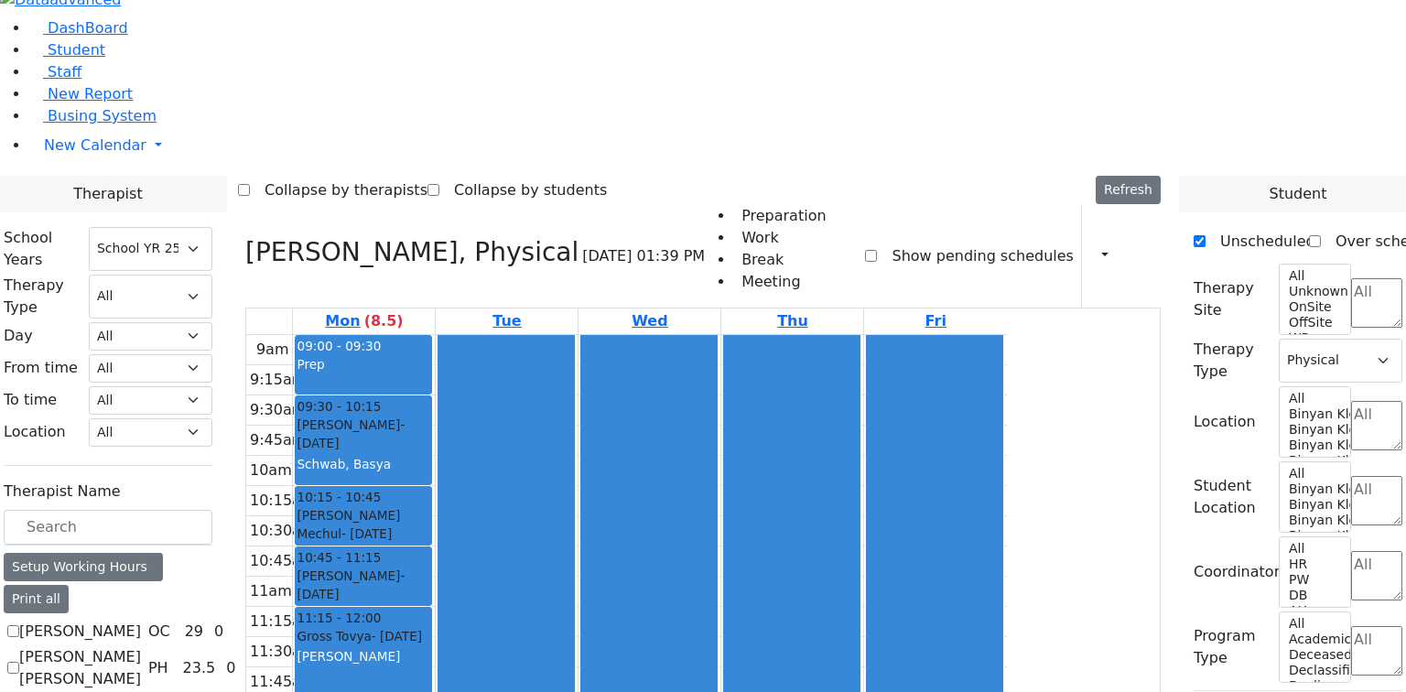
checkbox input "false"
select select
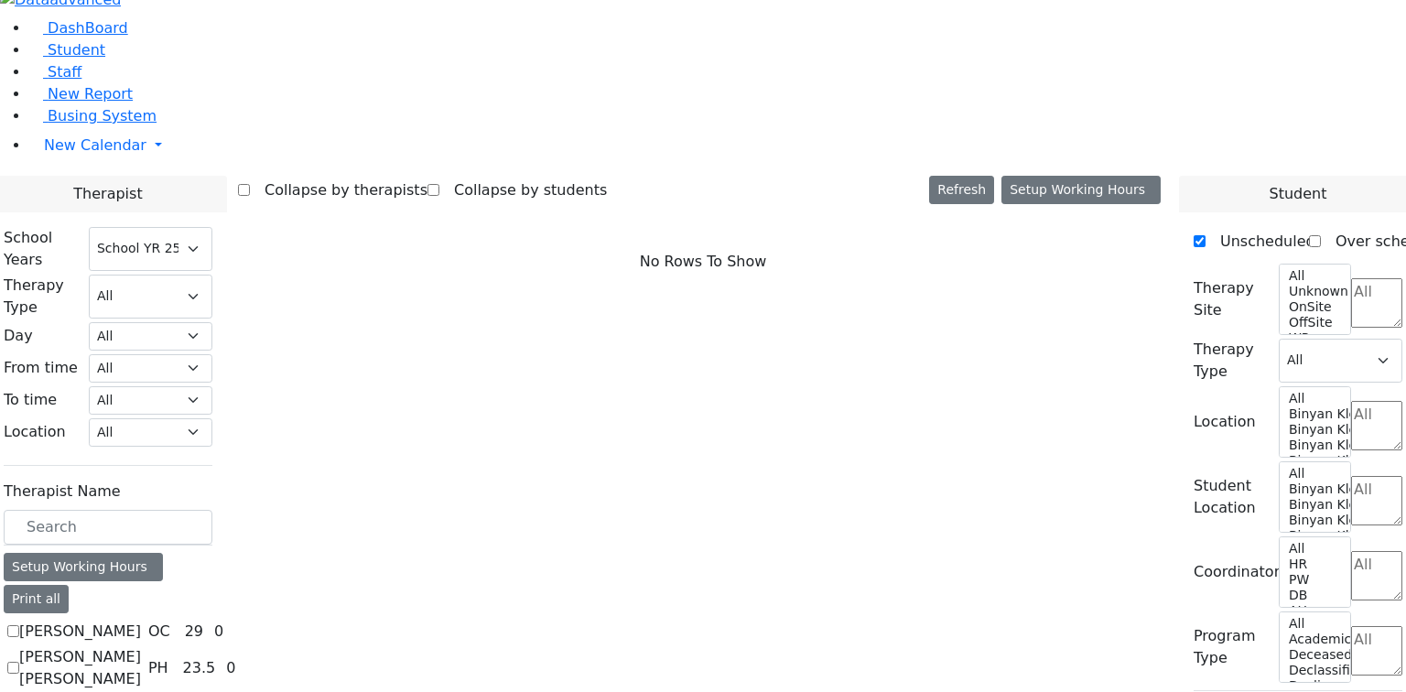
scroll to position [194, 0]
checkbox input "true"
select select "1"
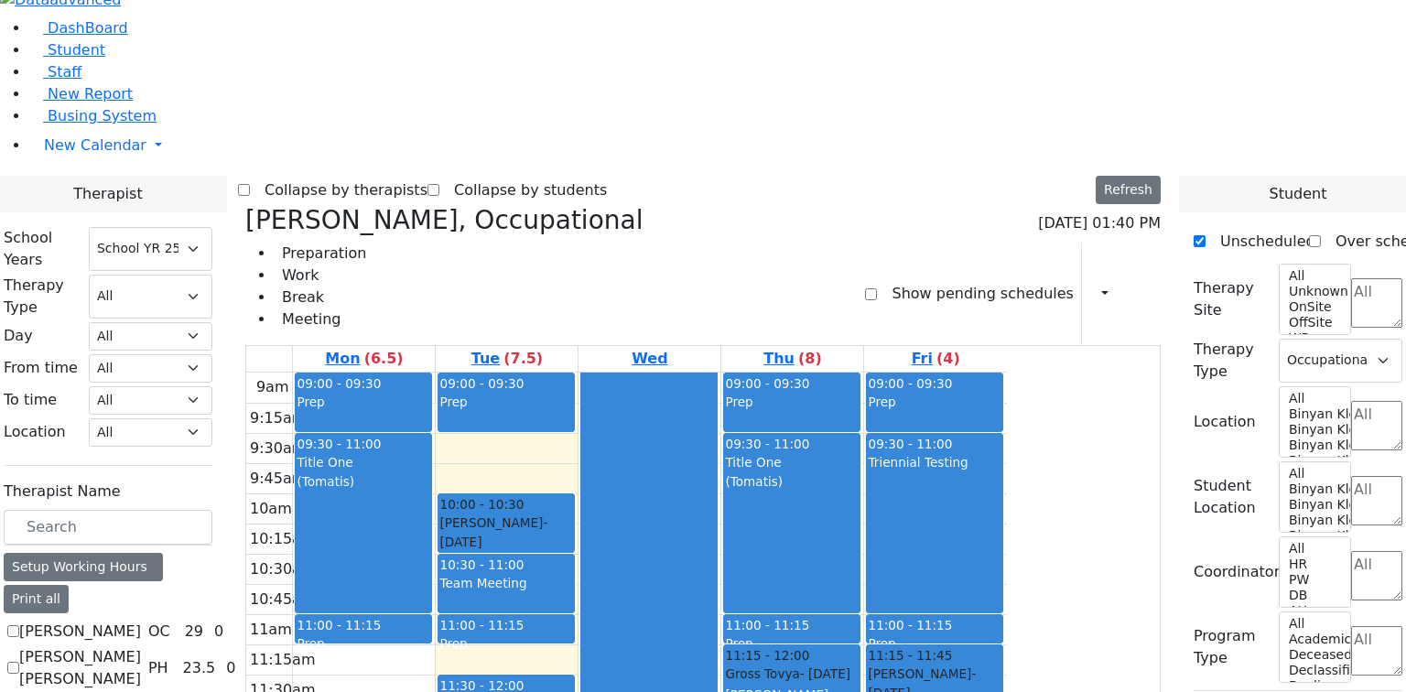
checkbox input "false"
select select
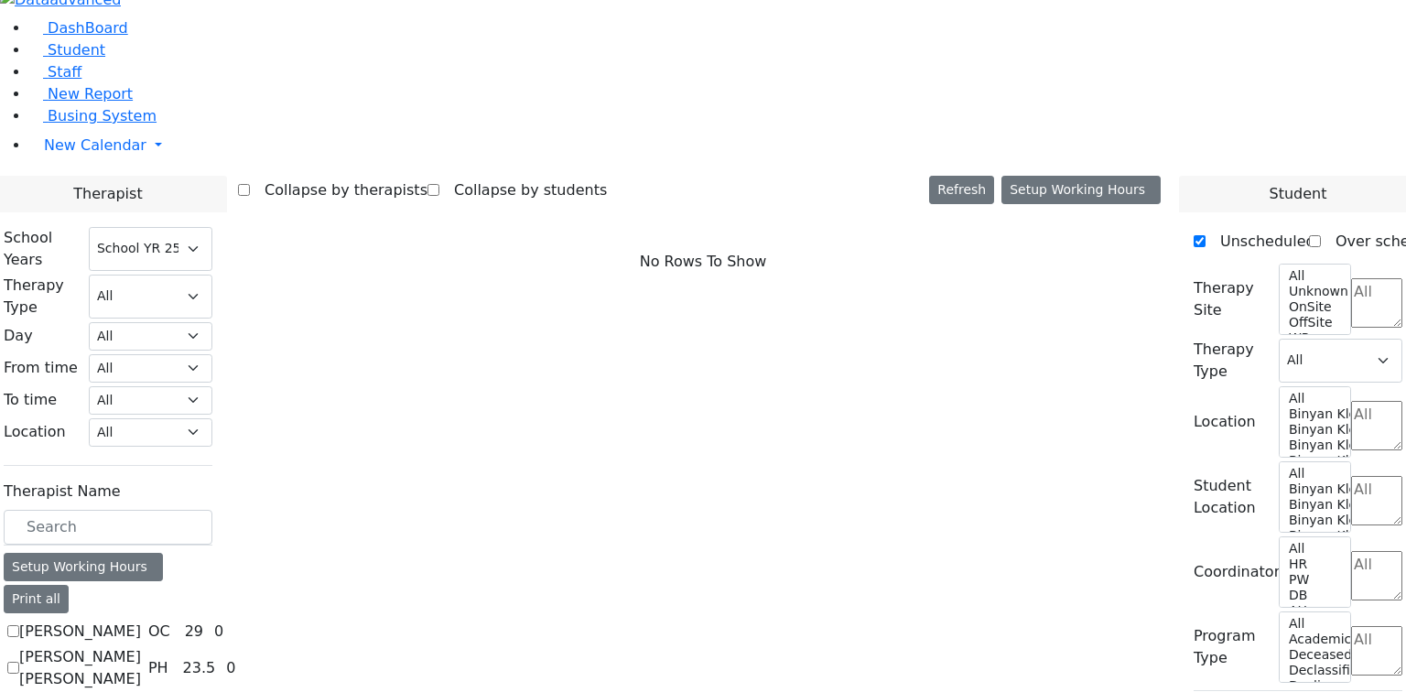
checkbox input "true"
select select "4"
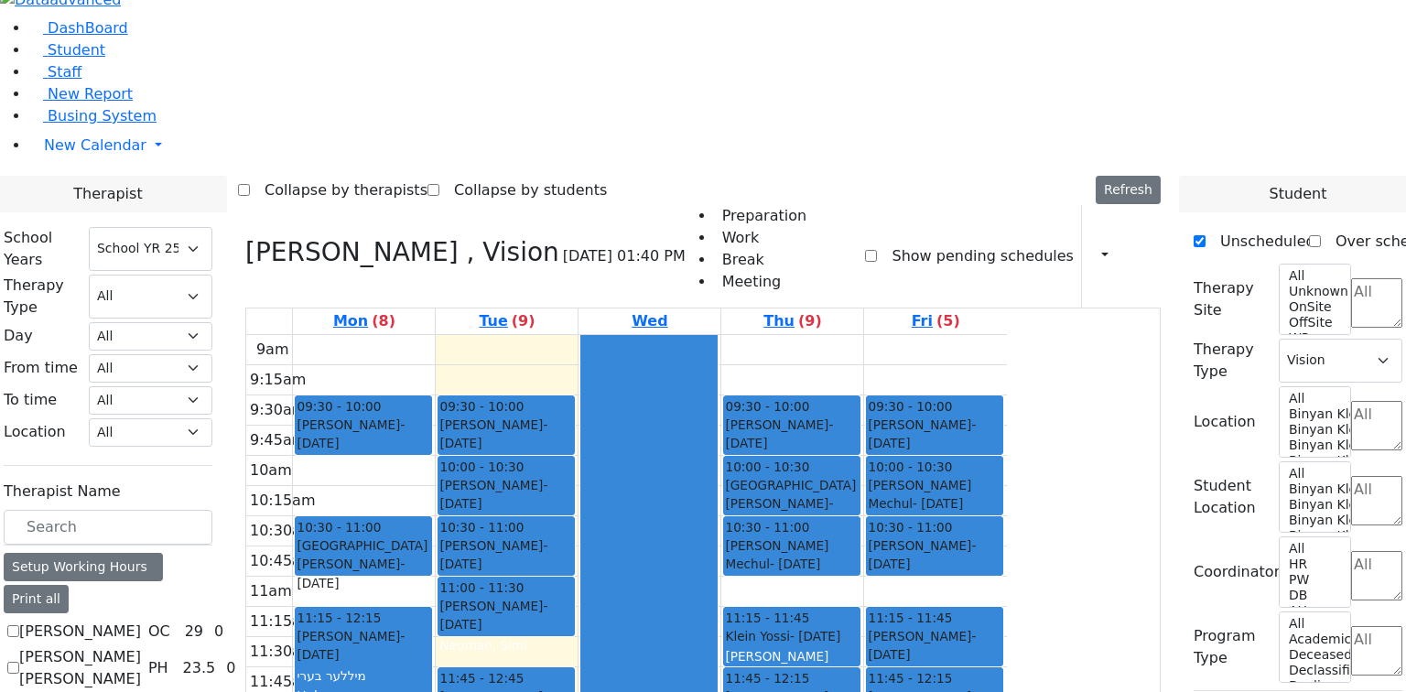
checkbox input "false"
select select
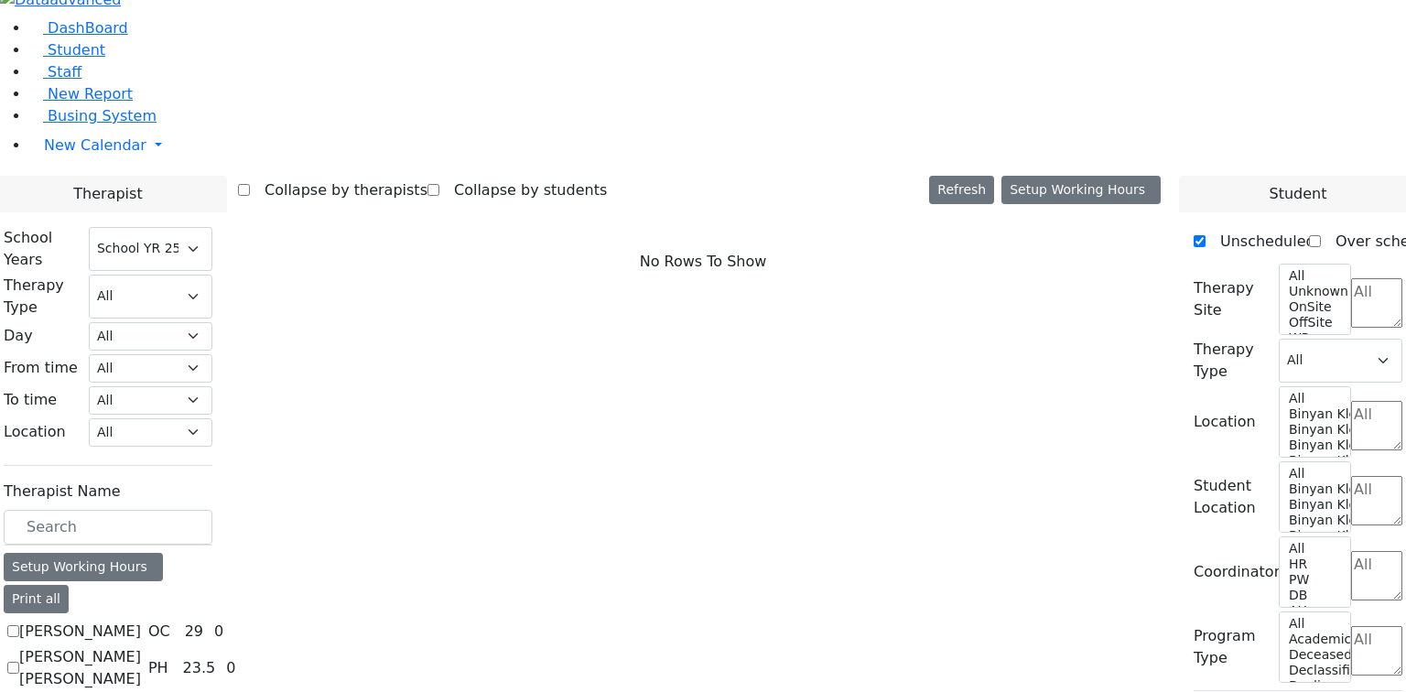
checkbox input "true"
select select "1"
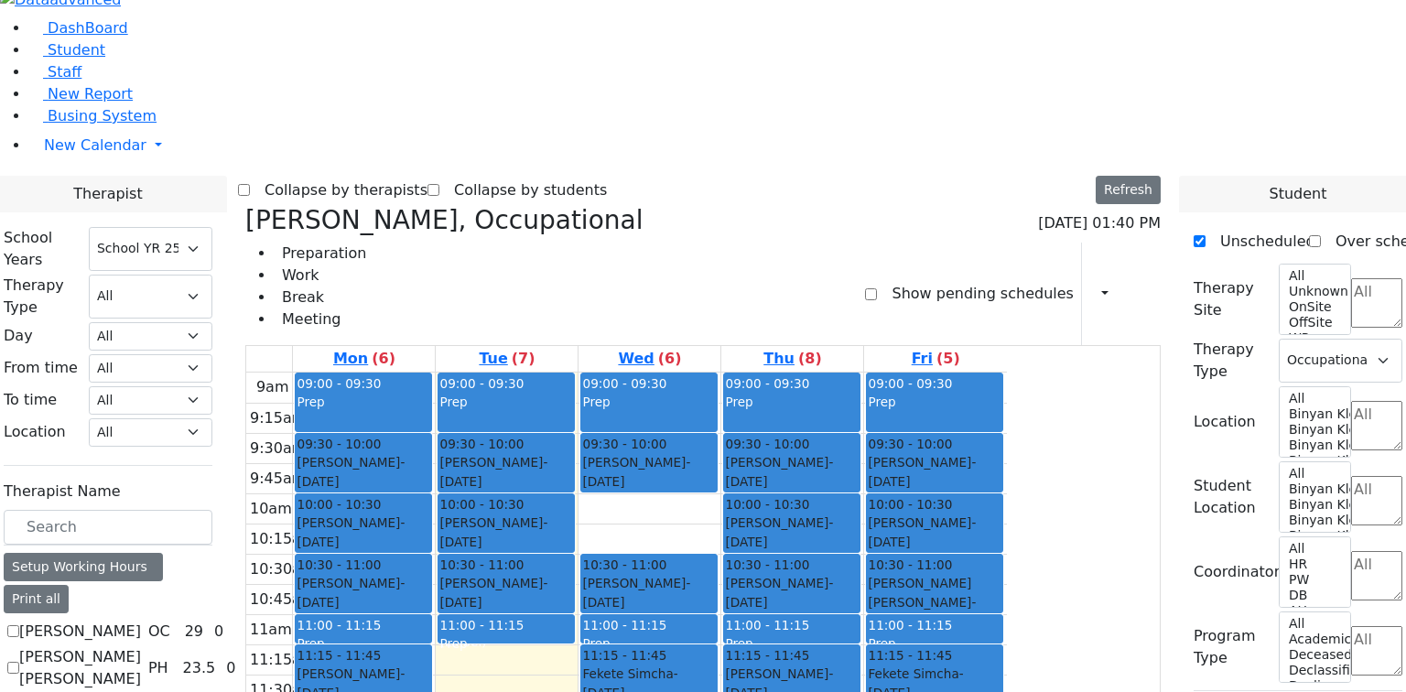
scroll to position [267, 0]
checkbox input "false"
select select
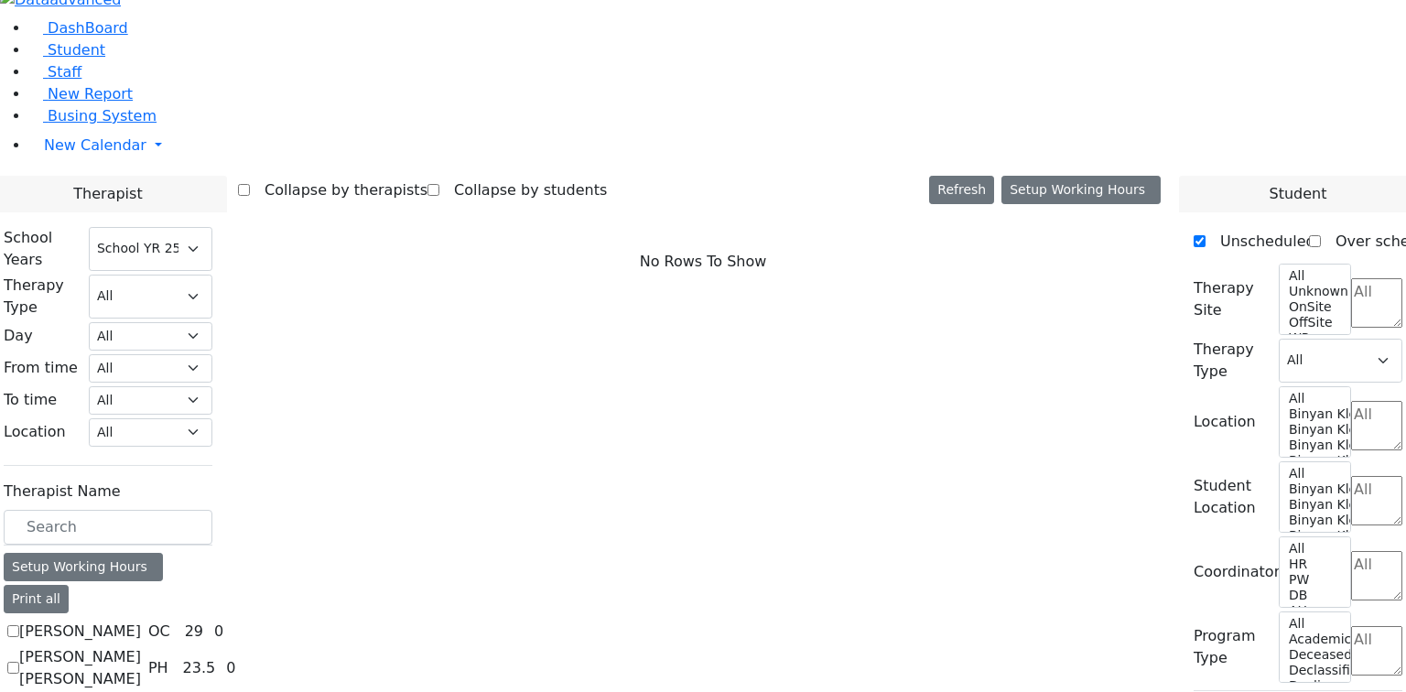
checkbox input "true"
select select "2"
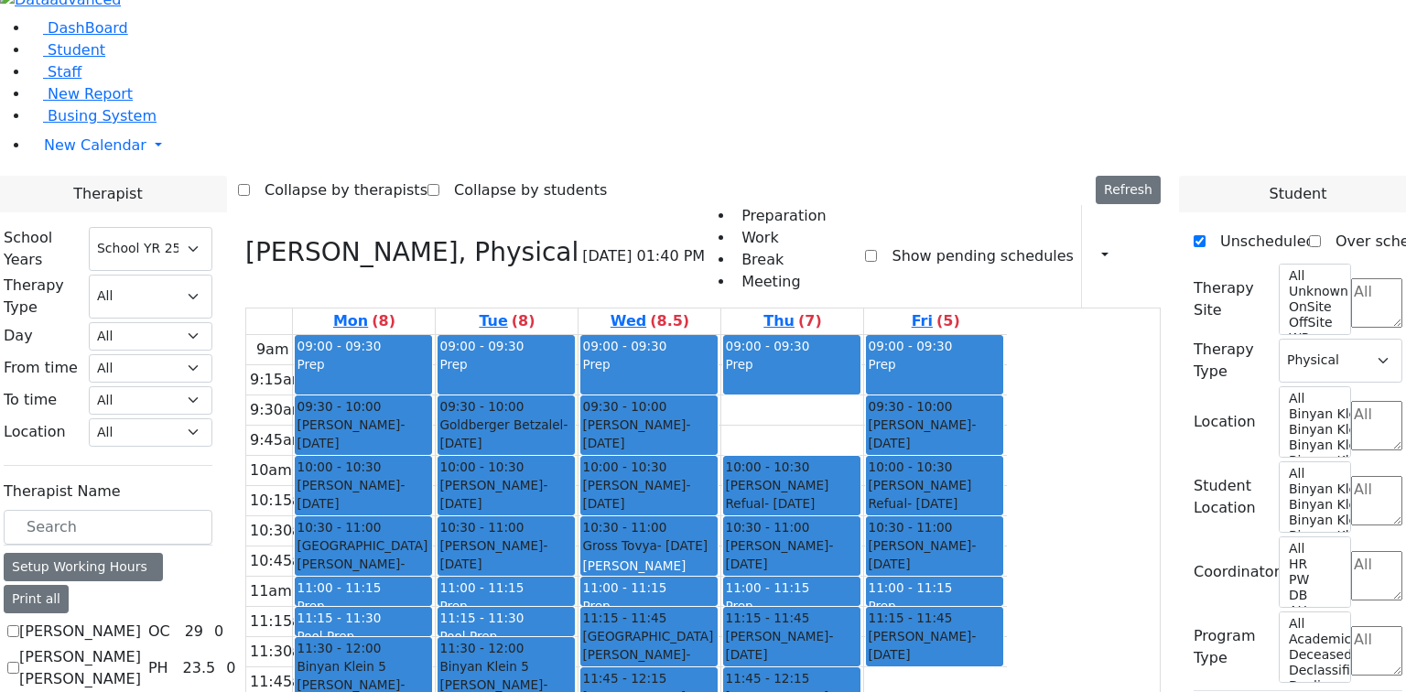
checkbox input "false"
select select
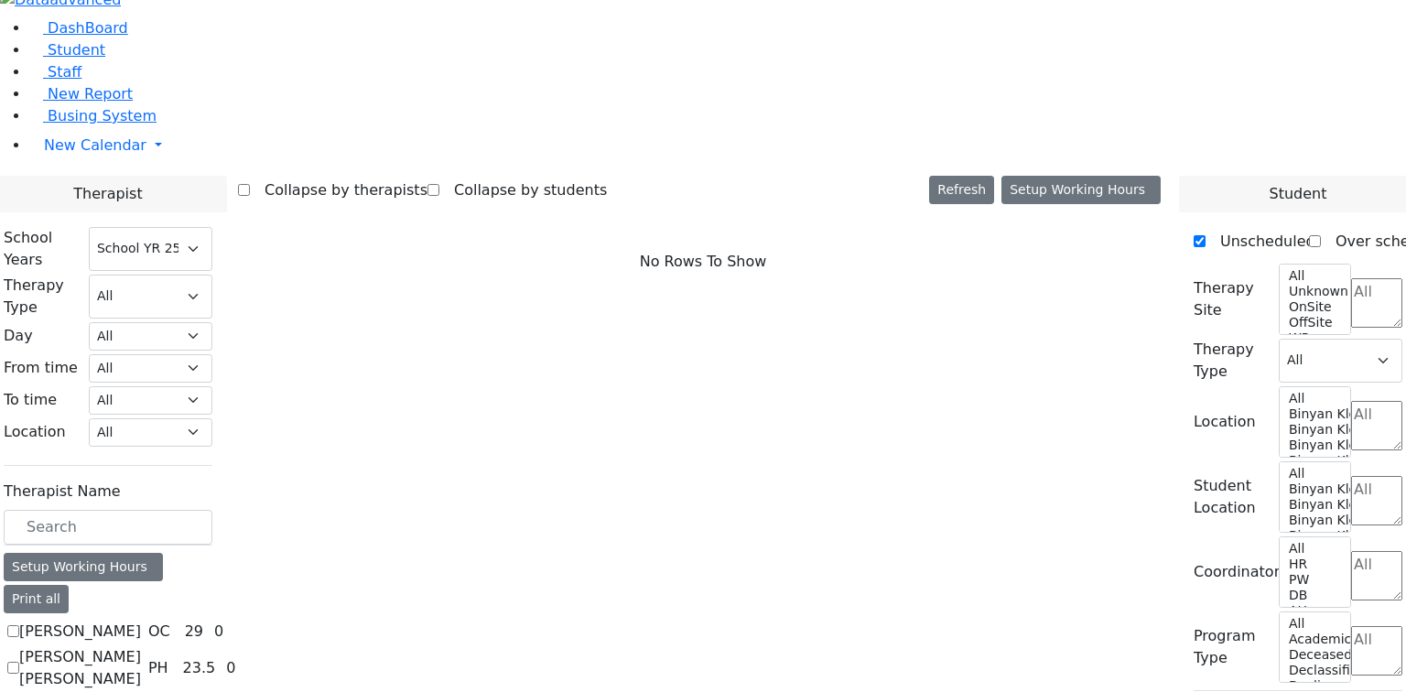
scroll to position [121, 0]
checkbox input "true"
select select "3"
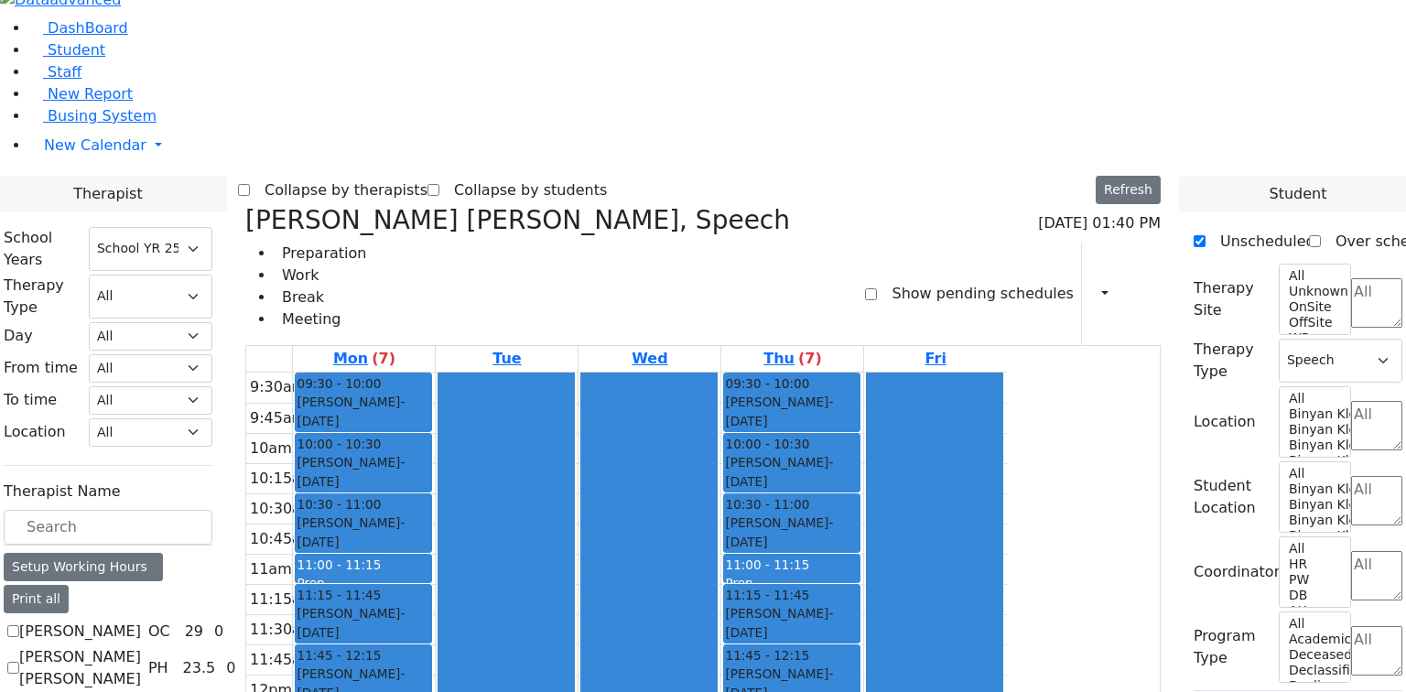
checkbox input "false"
select select
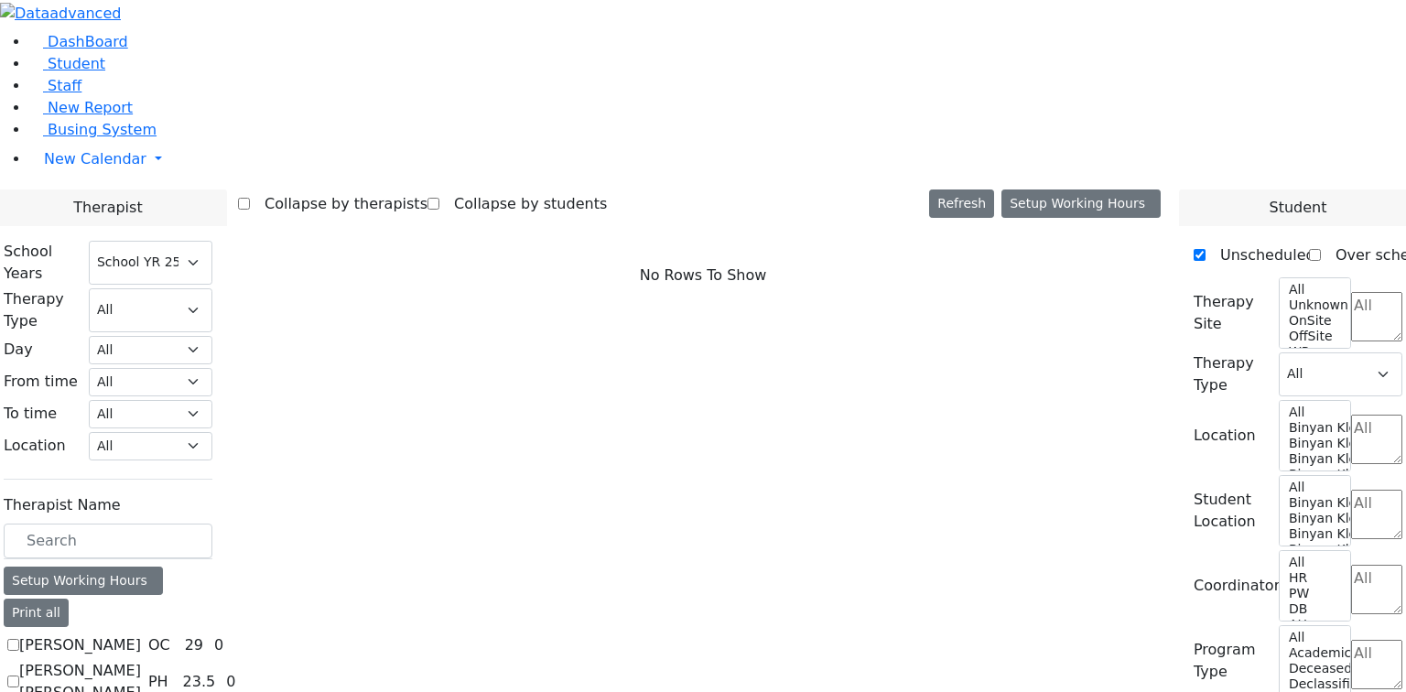
scroll to position [0, 0]
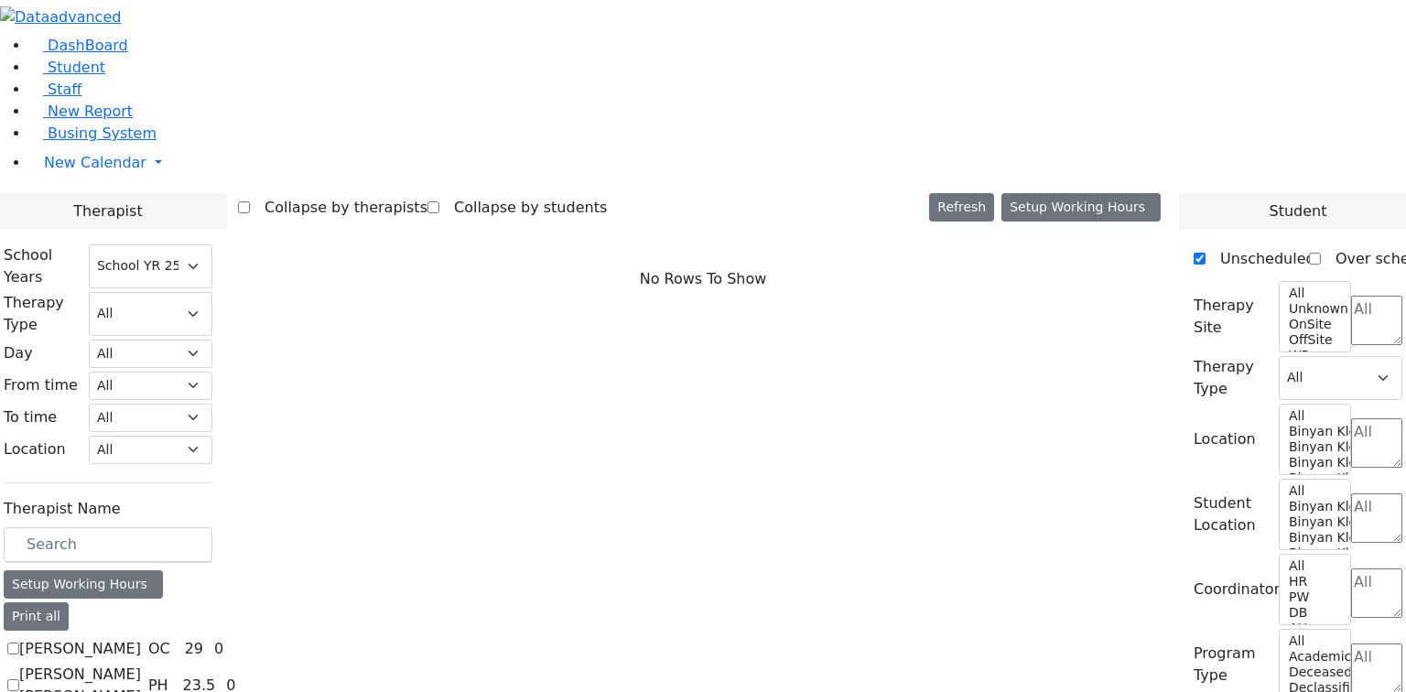
checkbox input "true"
select select "2"
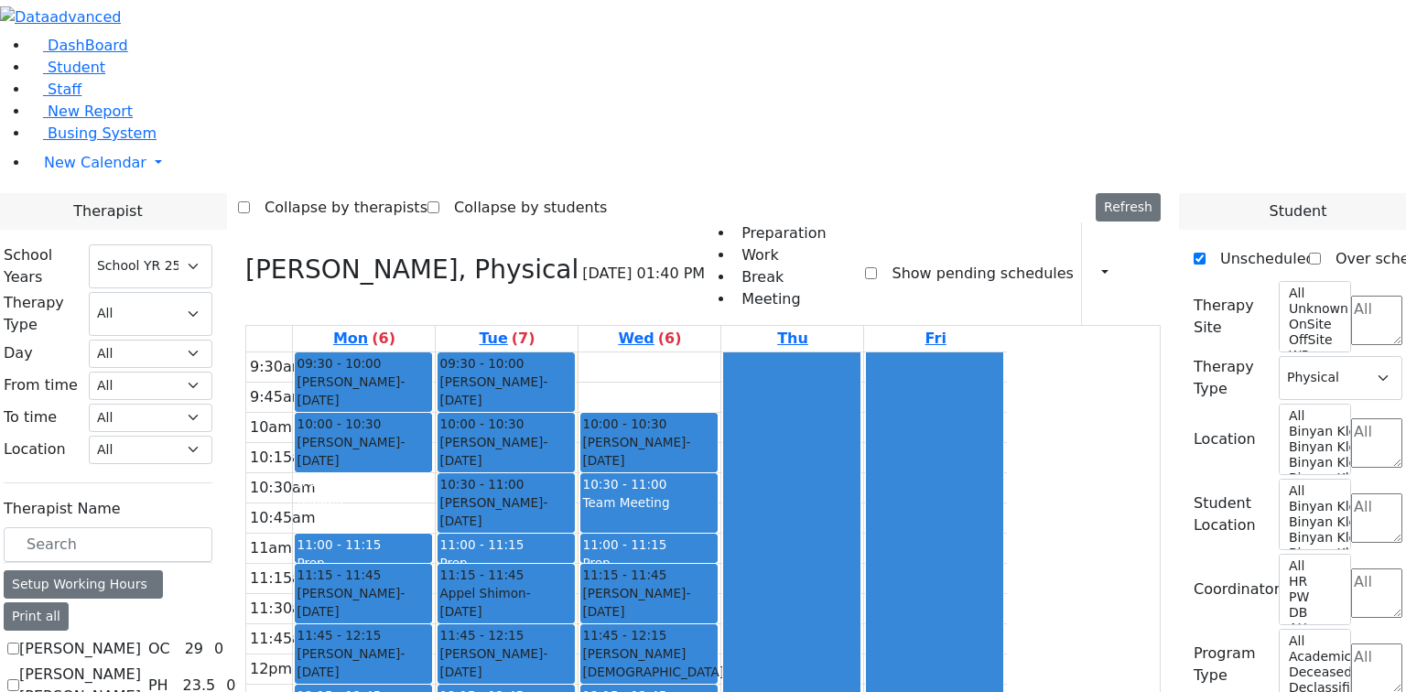
checkbox input "false"
select select
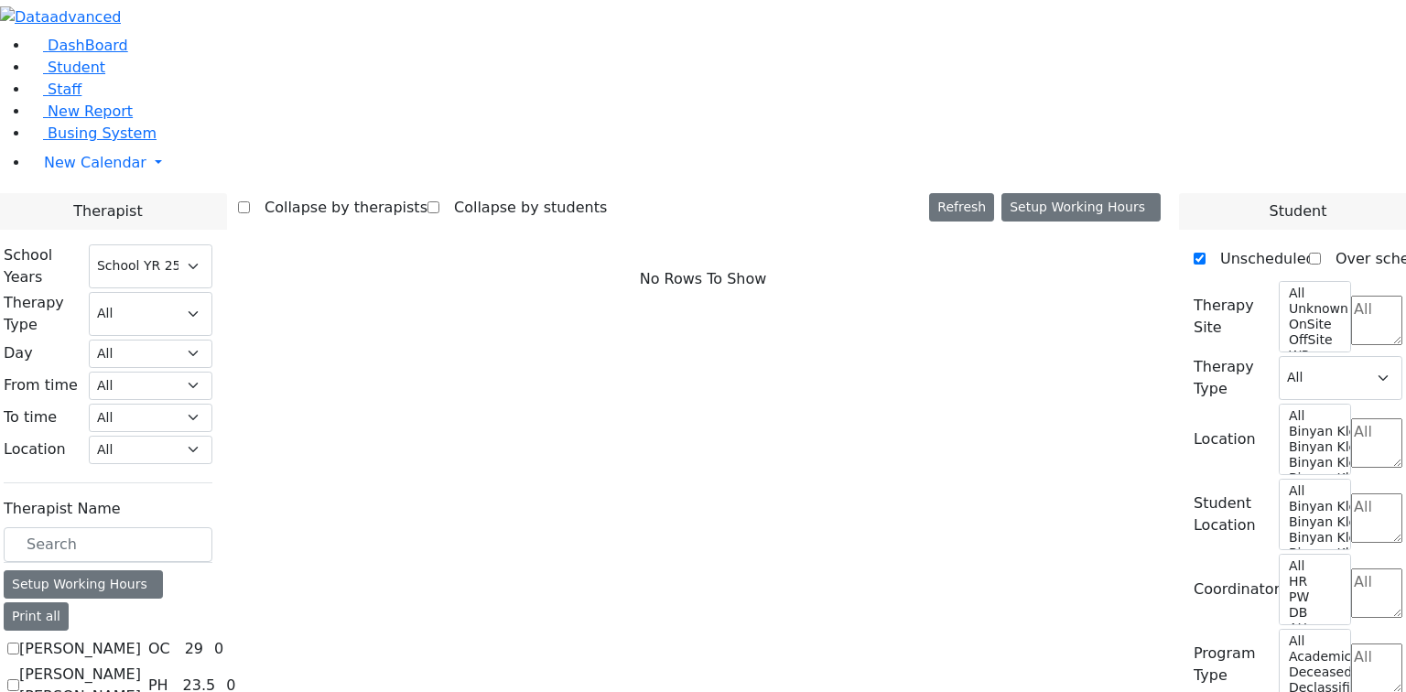
click at [141, 664] on label "[PERSON_NAME] [PERSON_NAME]" at bounding box center [80, 686] width 122 height 44
click at [19, 679] on input "[PERSON_NAME] [PERSON_NAME]" at bounding box center [13, 685] width 12 height 12
checkbox input "true"
select select "2"
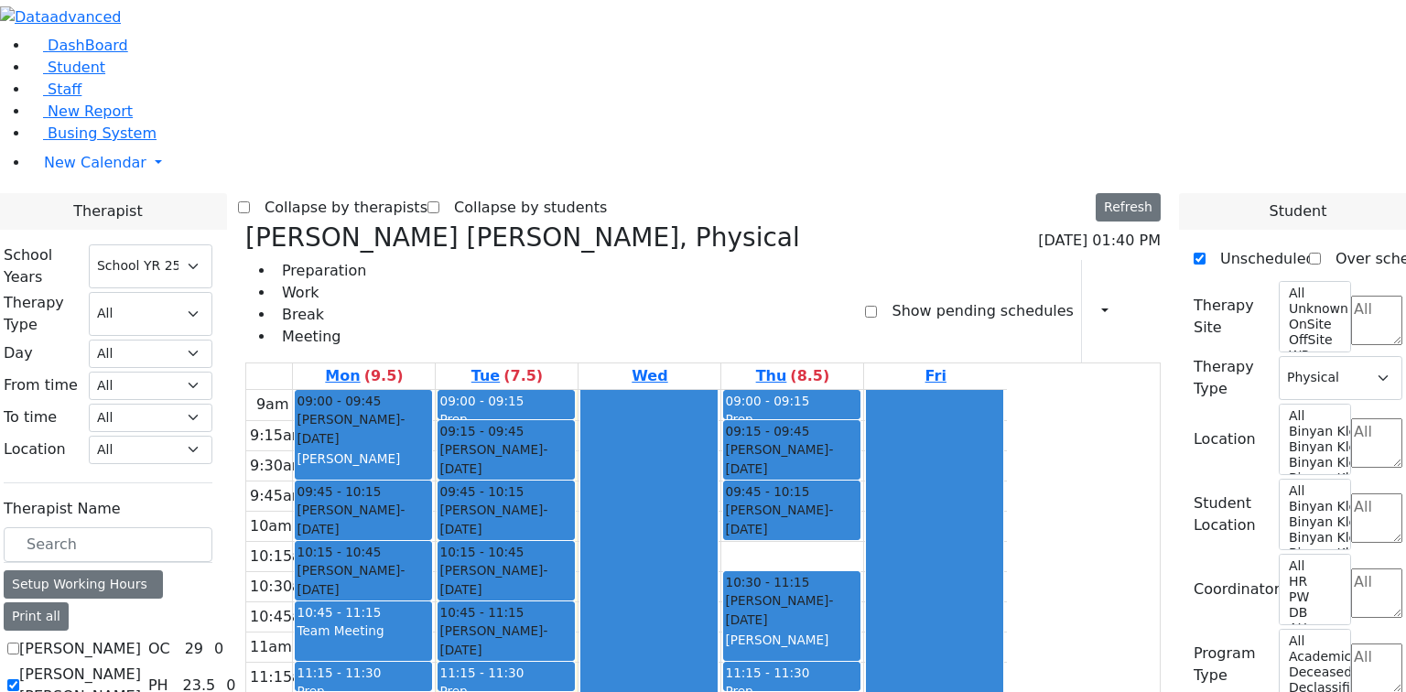
click at [141, 664] on label "[PERSON_NAME] [PERSON_NAME]" at bounding box center [80, 686] width 122 height 44
click at [19, 679] on input "[PERSON_NAME] [PERSON_NAME]" at bounding box center [13, 685] width 12 height 12
checkbox input "false"
select select
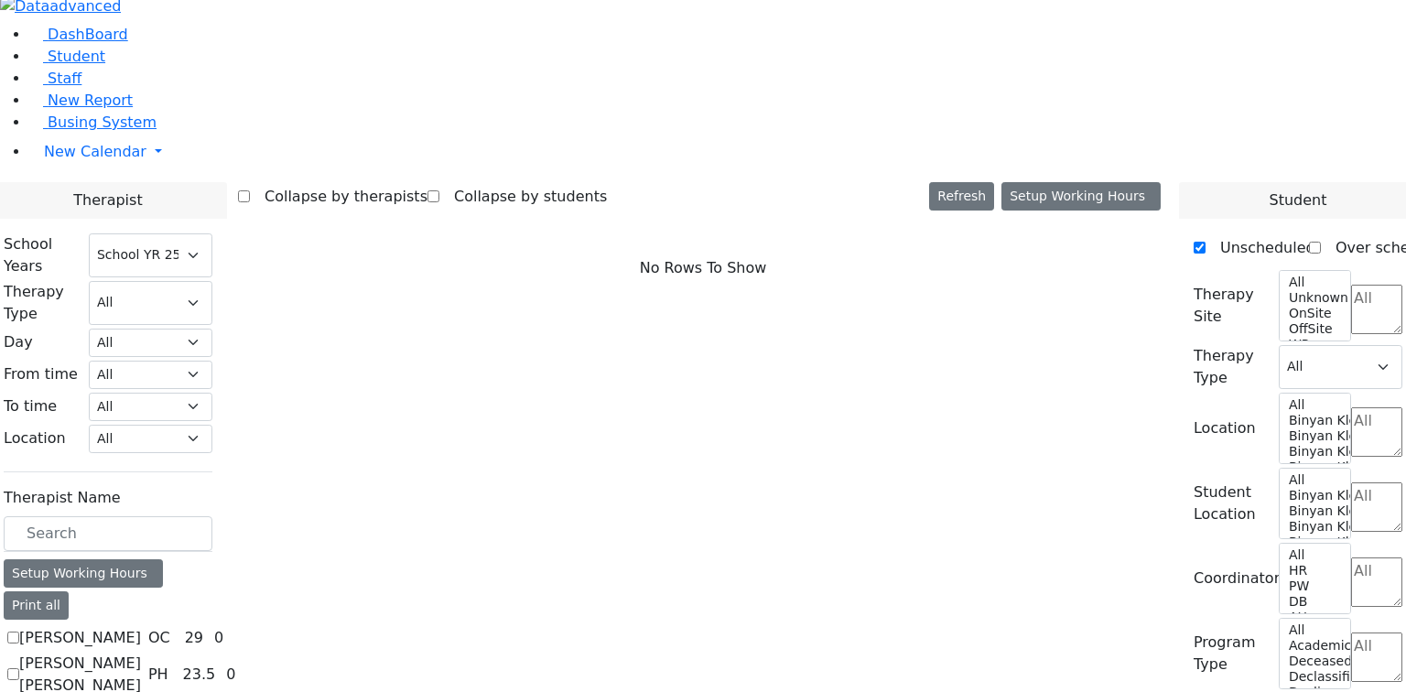
scroll to position [17, 0]
